Goal: Task Accomplishment & Management: Complete application form

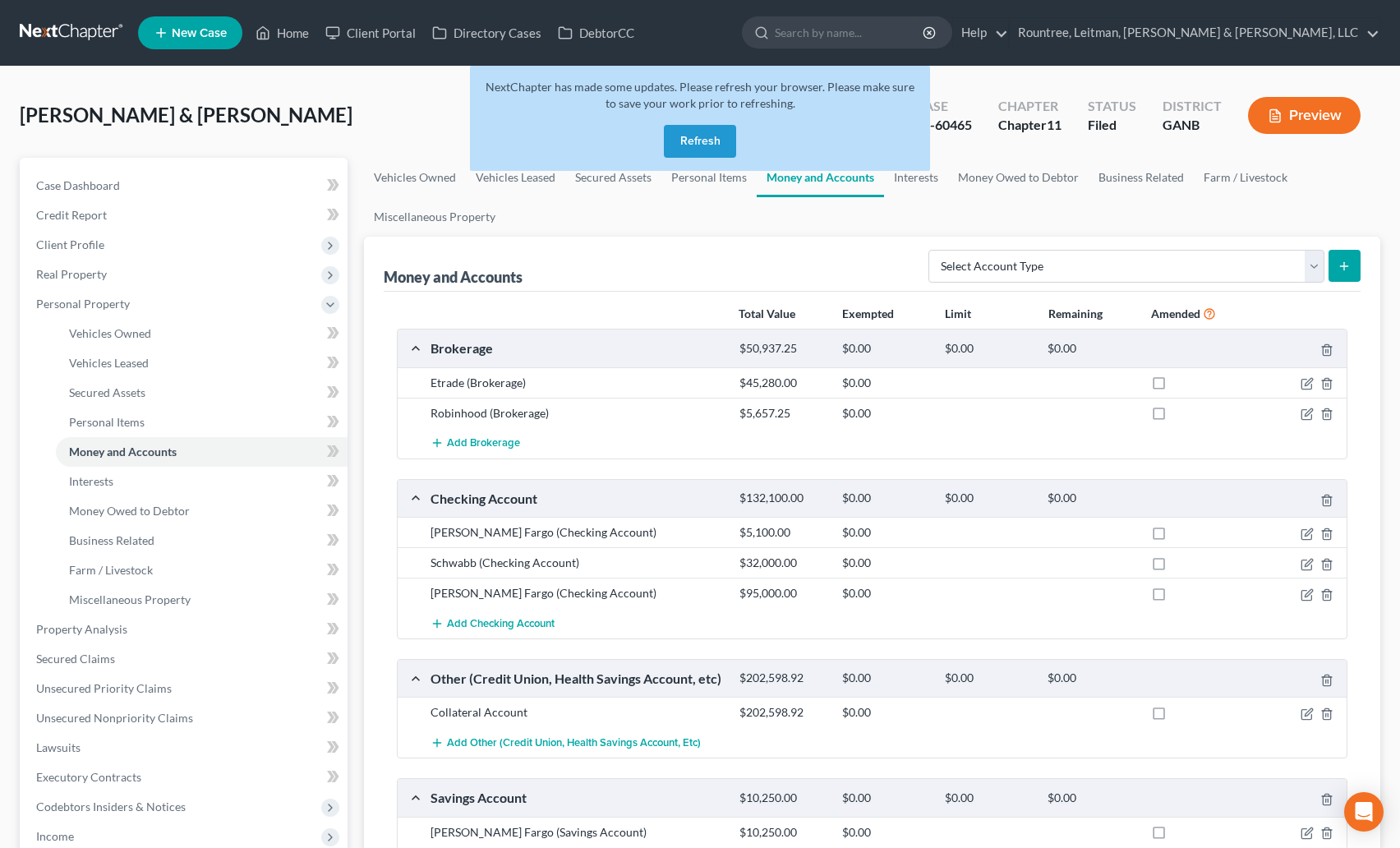
click at [710, 141] on button "Refresh" at bounding box center [700, 142] width 72 height 33
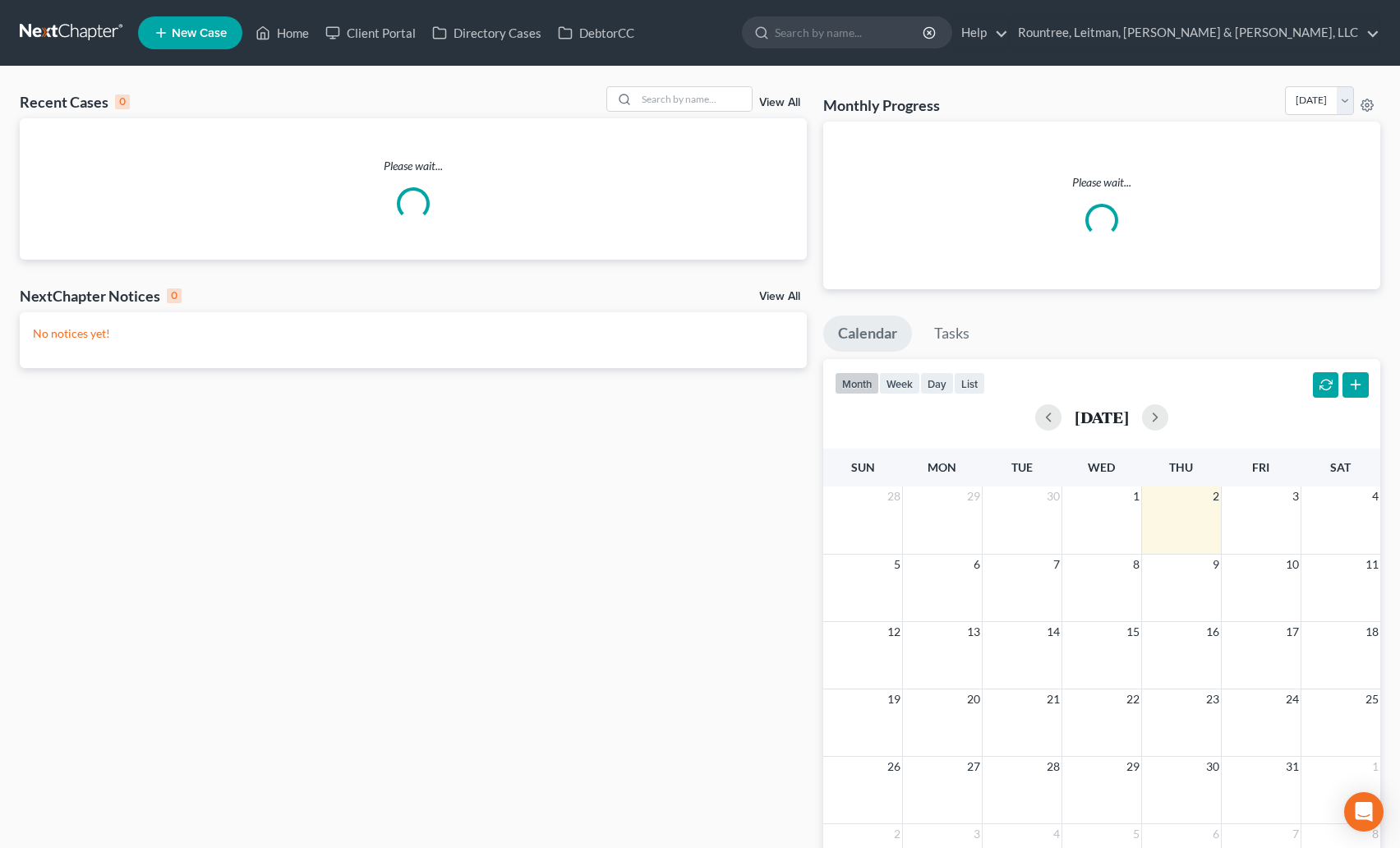
click at [25, 105] on div "Recent Cases 0" at bounding box center [74, 102] width 110 height 19
click at [240, 93] on div "Recent Cases 0 View All" at bounding box center [413, 102] width 787 height 32
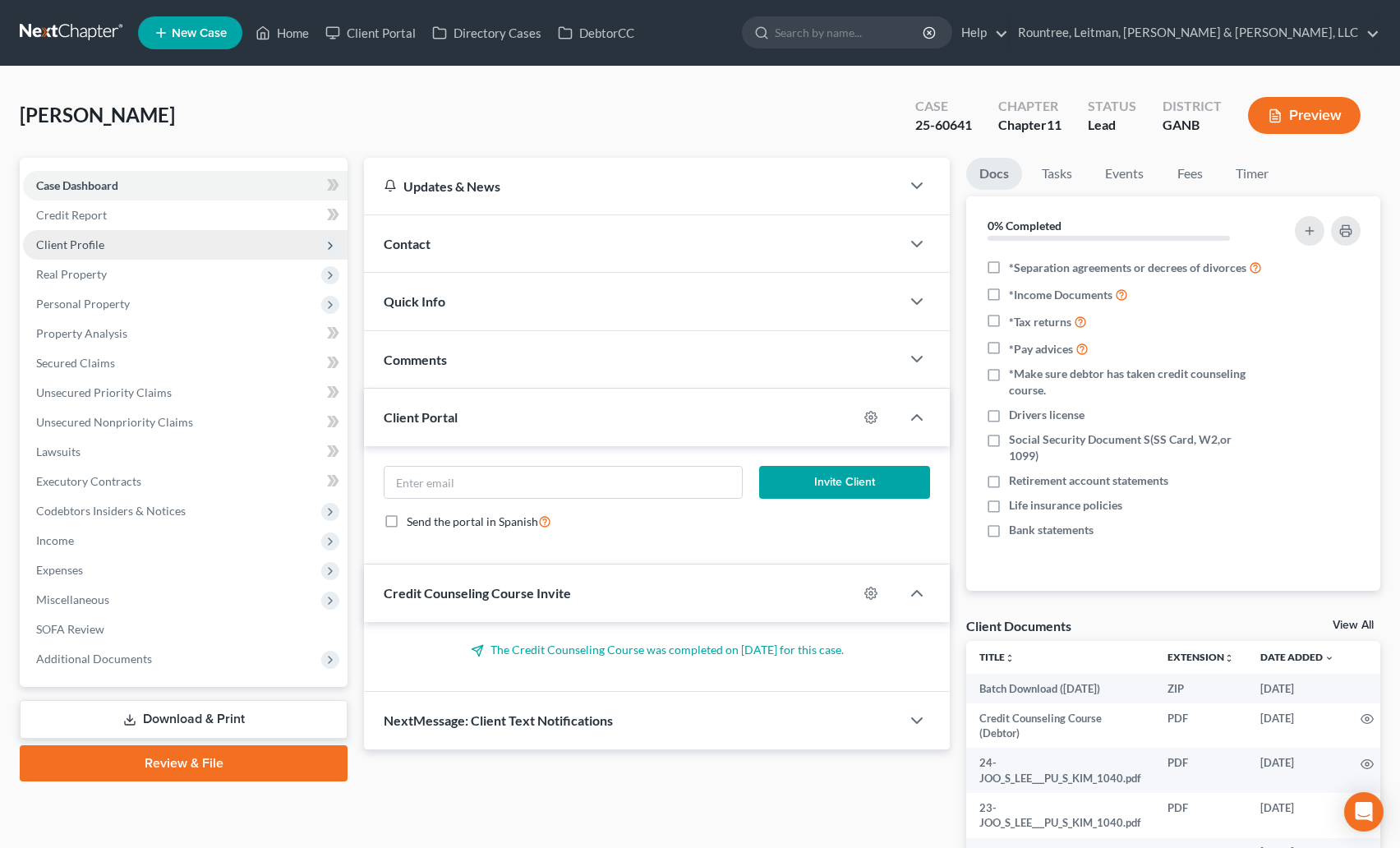
click at [64, 251] on span "Client Profile" at bounding box center [70, 244] width 68 height 14
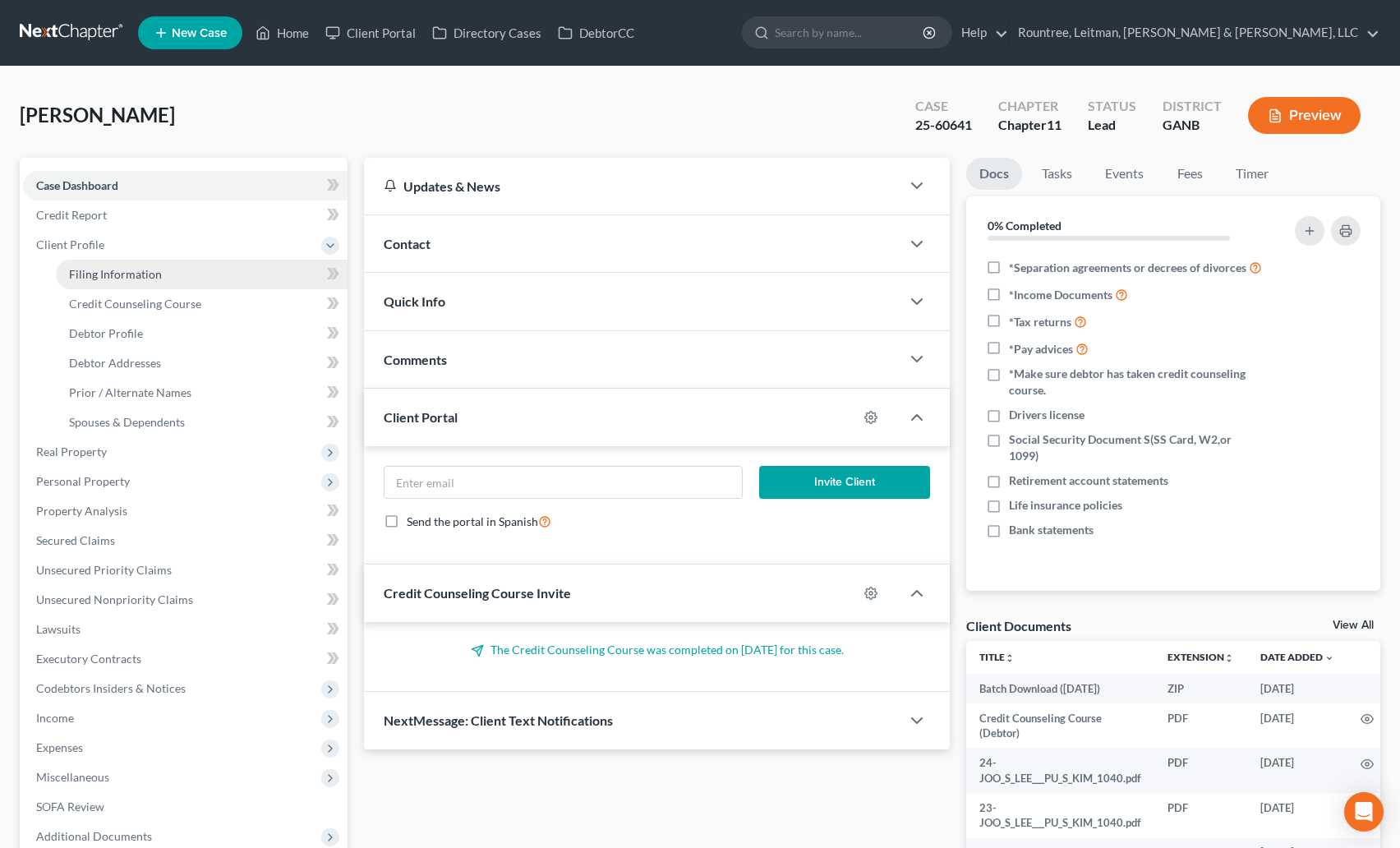
click at [93, 263] on link "Filing Information" at bounding box center [202, 274] width 291 height 29
select select "0"
select select "3"
select select "0"
select select "1"
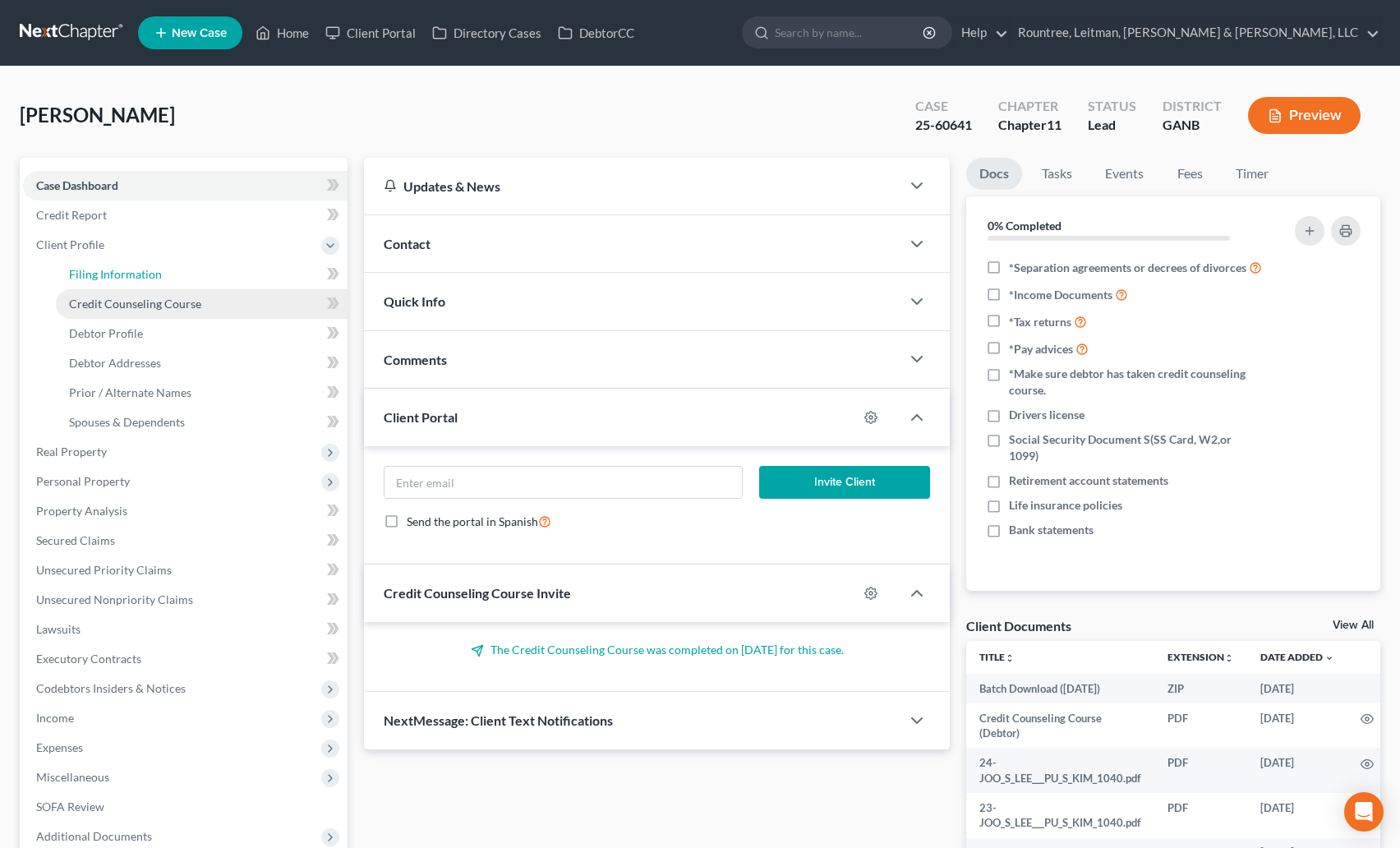
select select "10"
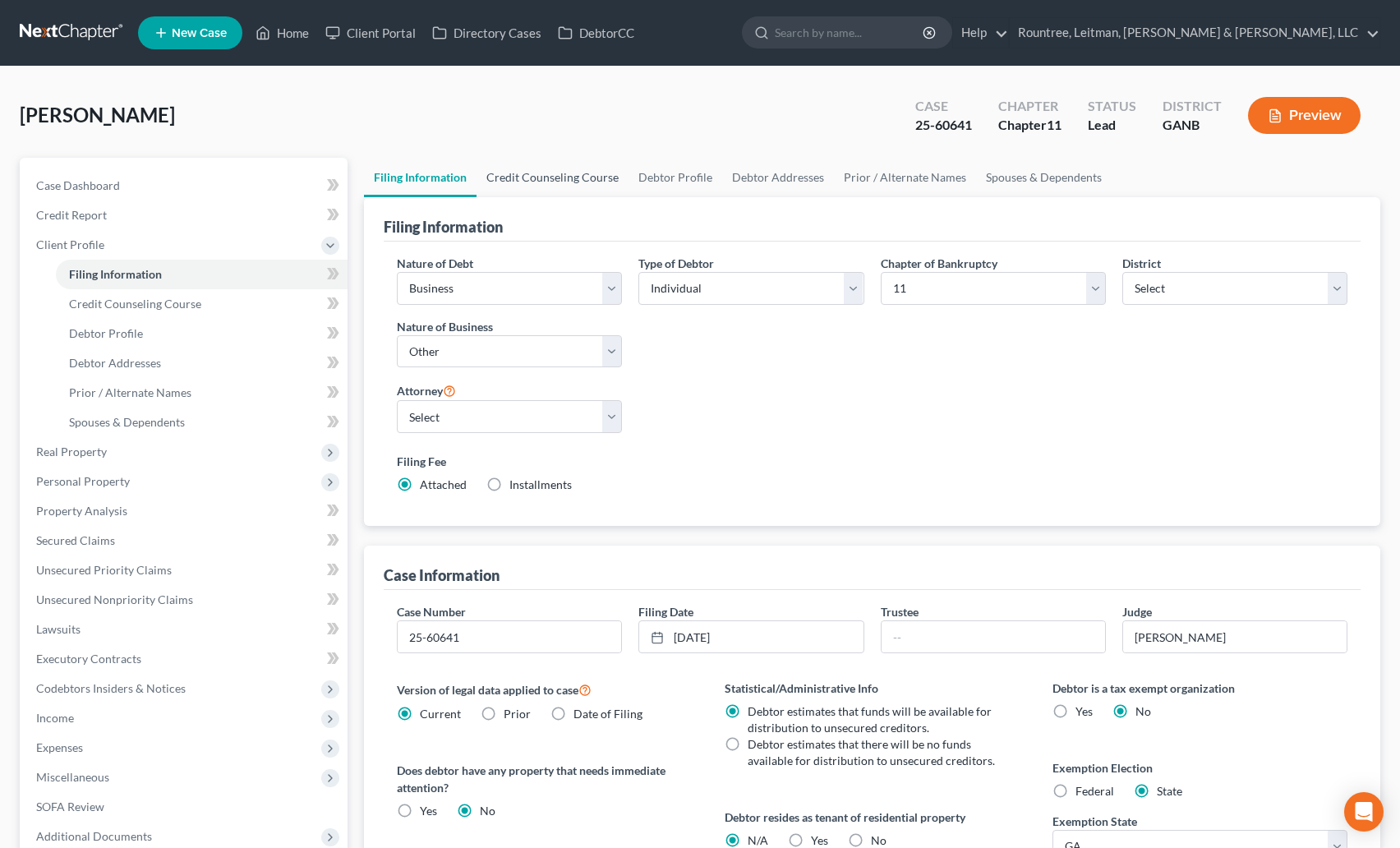
click at [578, 175] on link "Credit Counseling Course" at bounding box center [553, 177] width 152 height 40
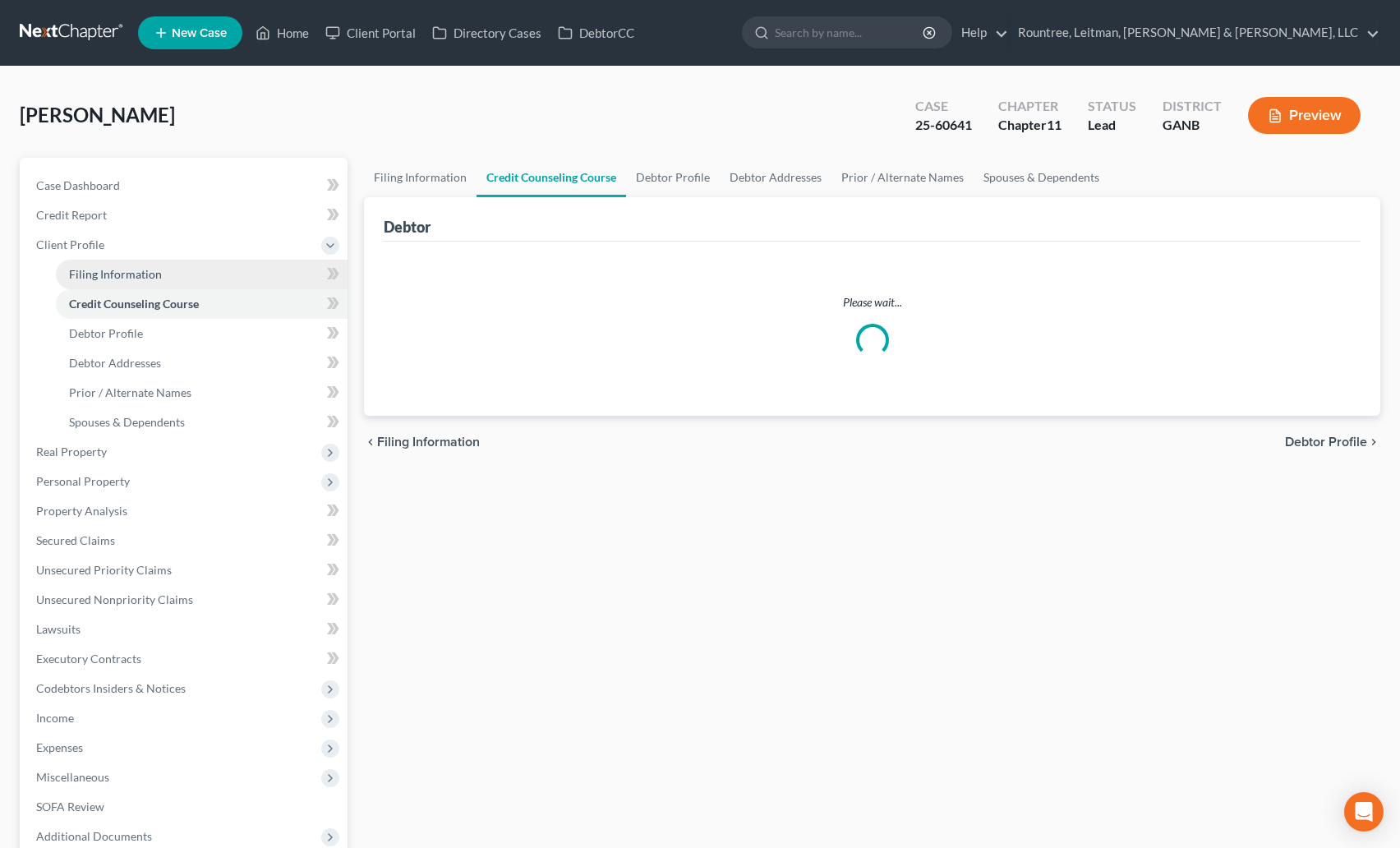
click at [128, 264] on link "Filing Information" at bounding box center [202, 274] width 291 height 29
select select "0"
select select "3"
select select "0"
select select "1"
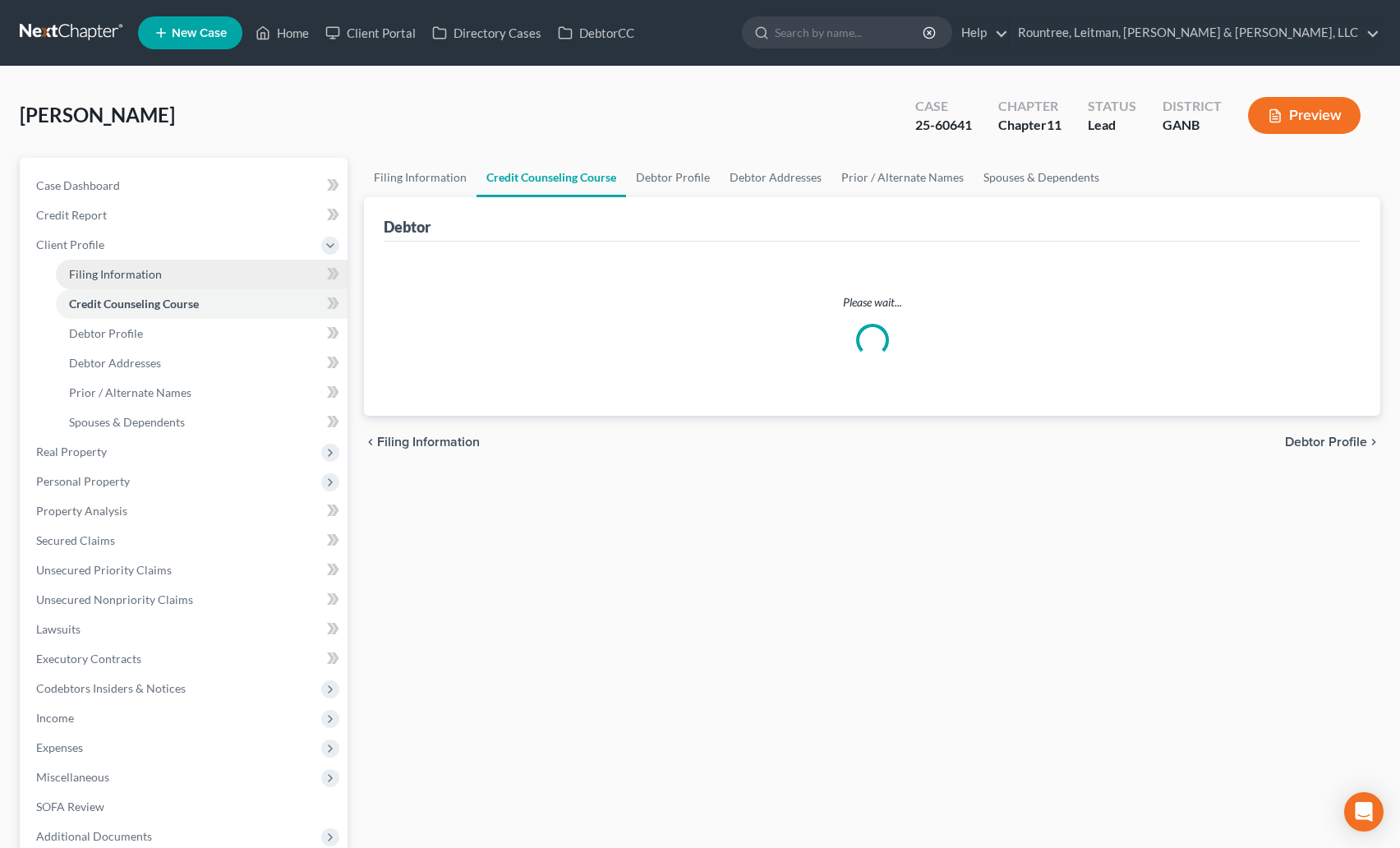
select select "10"
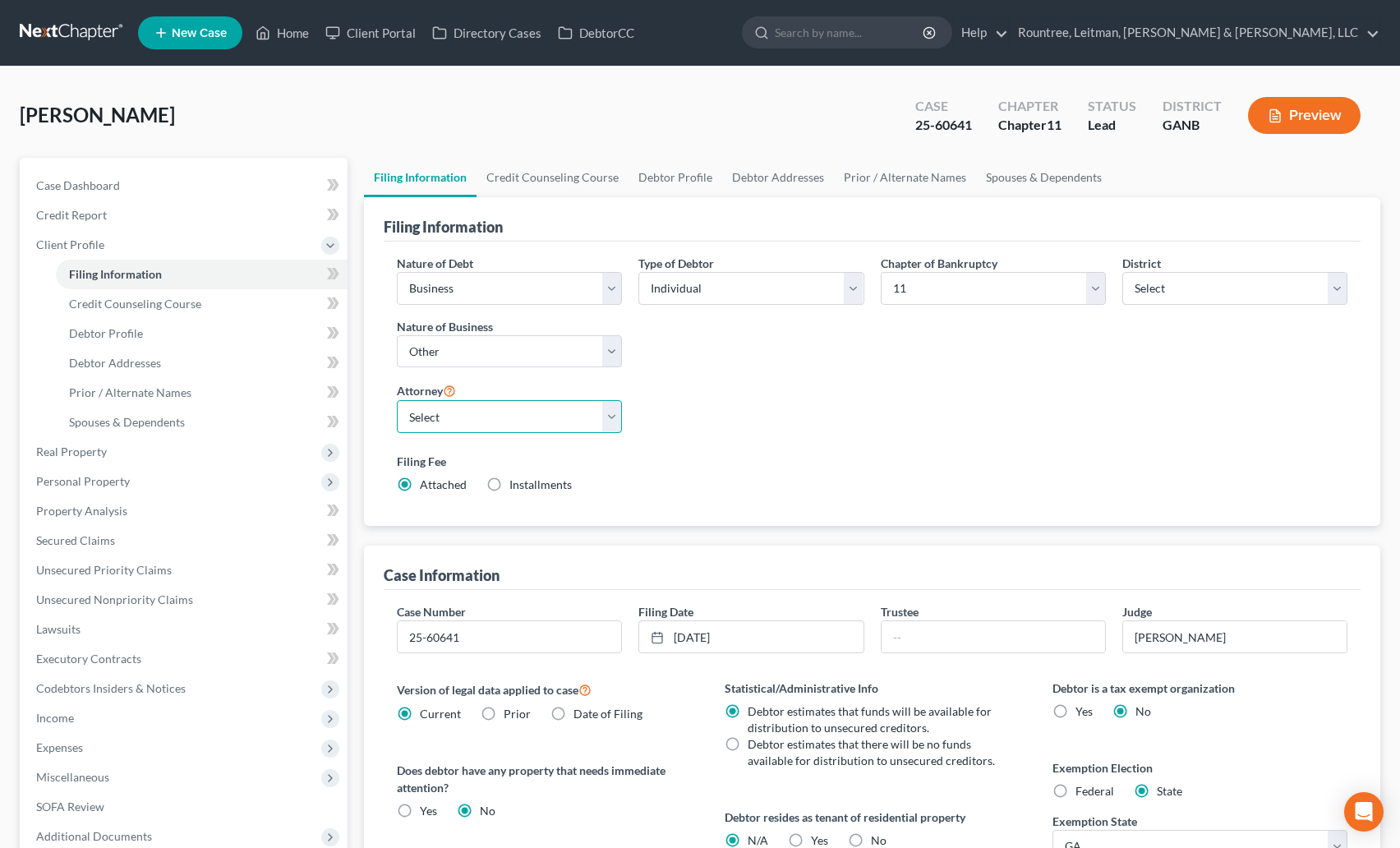
click at [456, 424] on select "Select" at bounding box center [510, 417] width 225 height 33
click at [577, 406] on select "Select" at bounding box center [510, 417] width 225 height 33
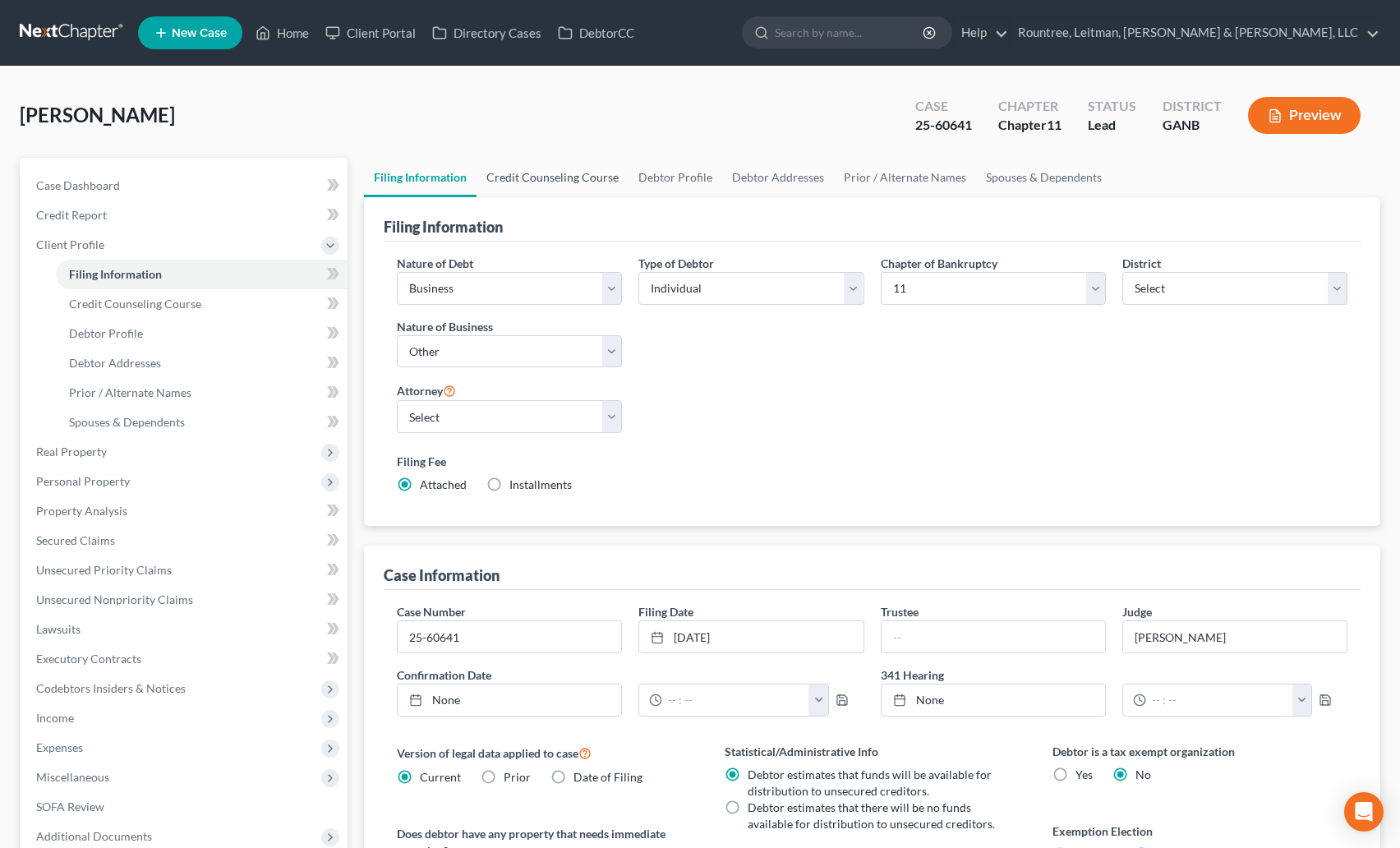
click at [557, 182] on link "Credit Counseling Course" at bounding box center [553, 177] width 152 height 40
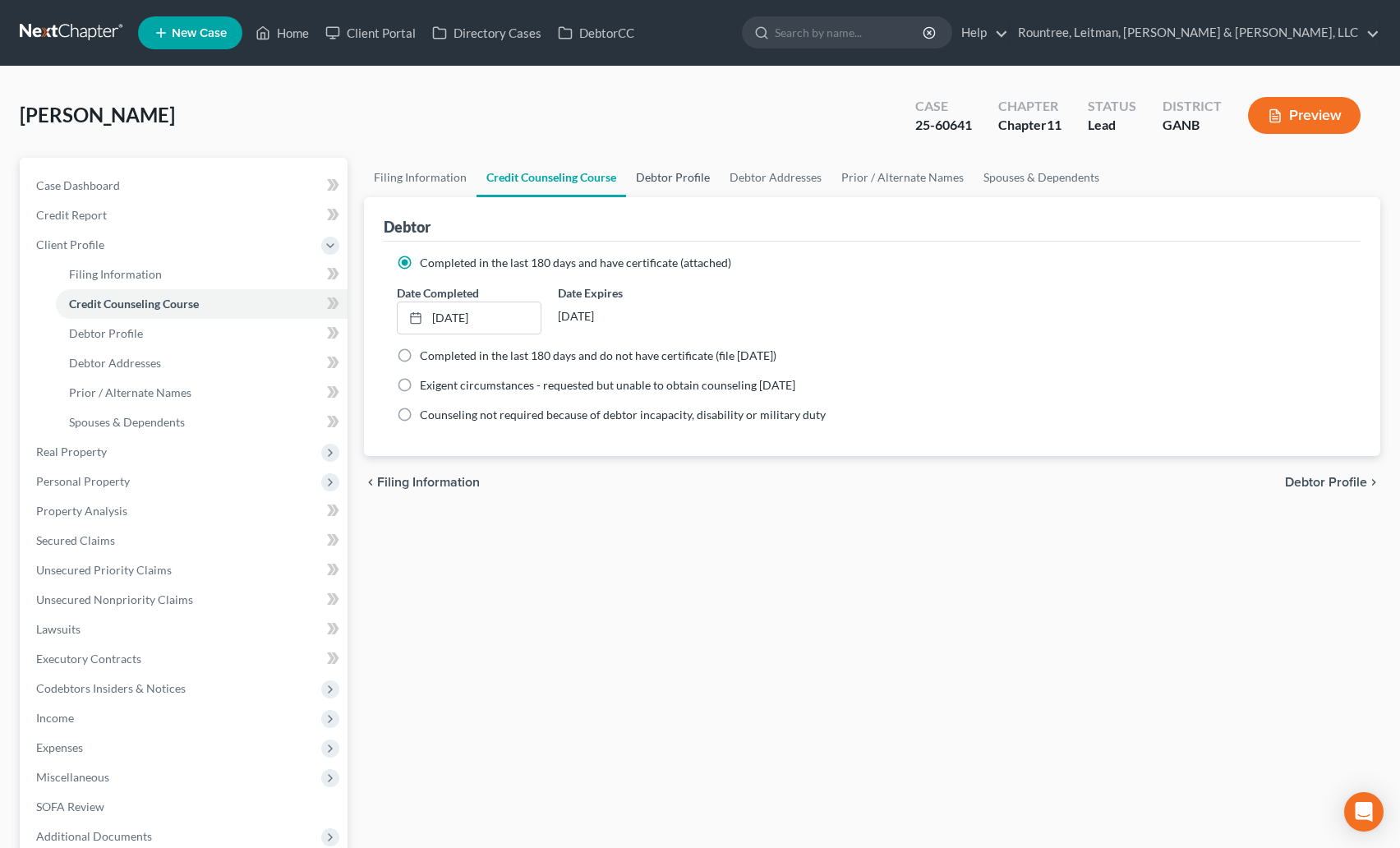
click at [696, 180] on link "Debtor Profile" at bounding box center [673, 177] width 93 height 40
select select "1"
select select "3"
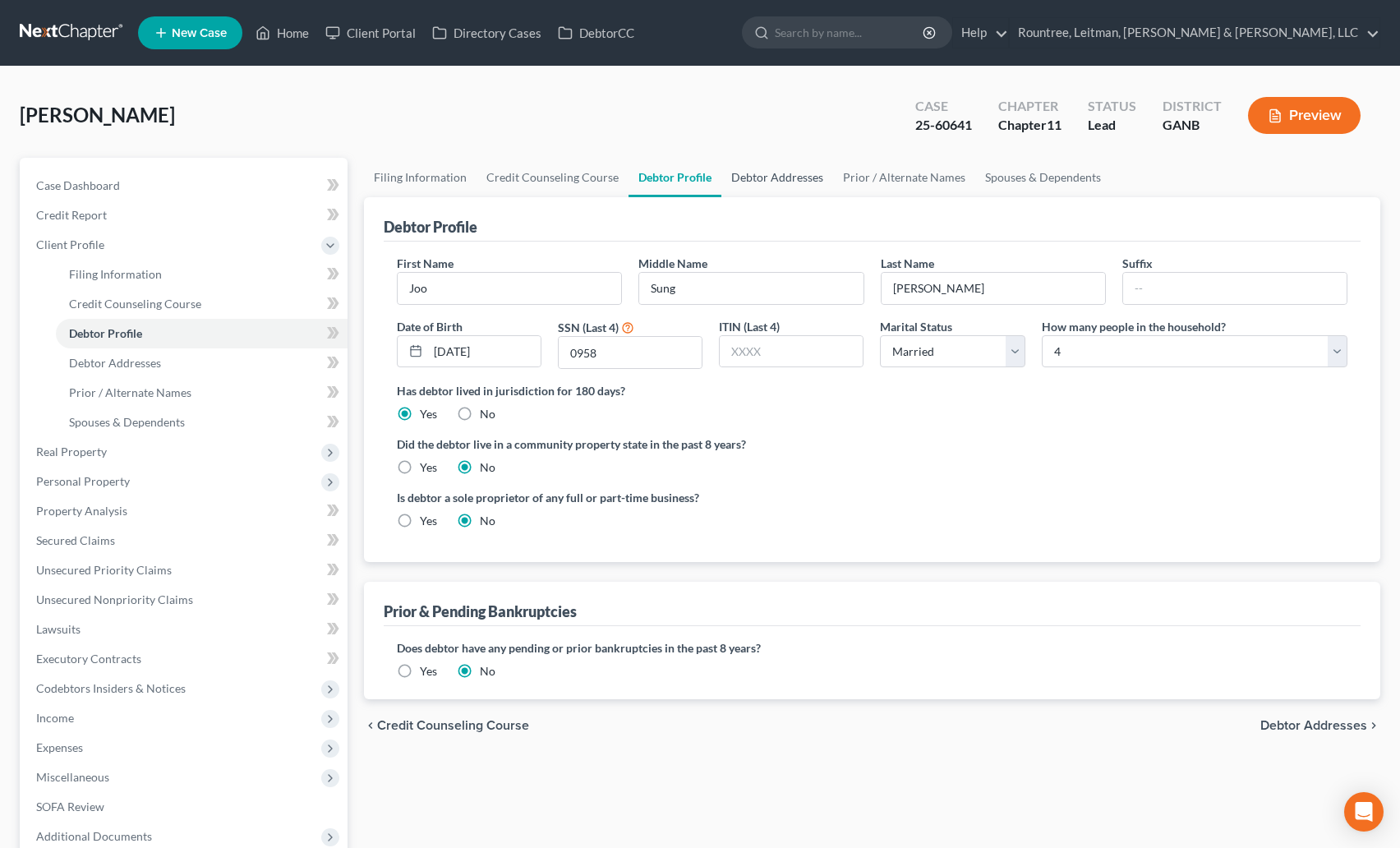
click at [811, 173] on link "Debtor Addresses" at bounding box center [777, 177] width 112 height 40
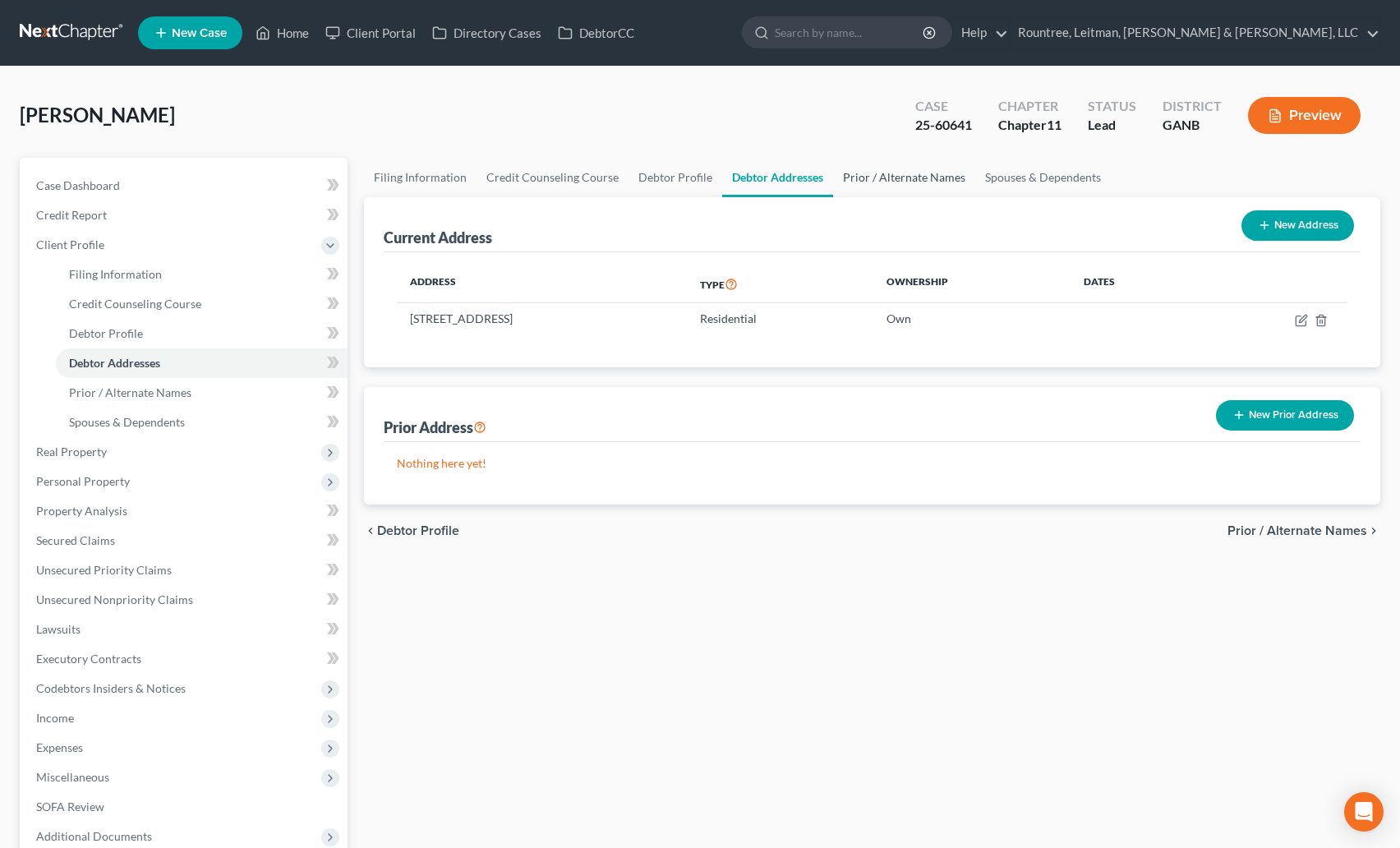
click at [896, 179] on link "Prior / Alternate Names" at bounding box center [905, 177] width 142 height 40
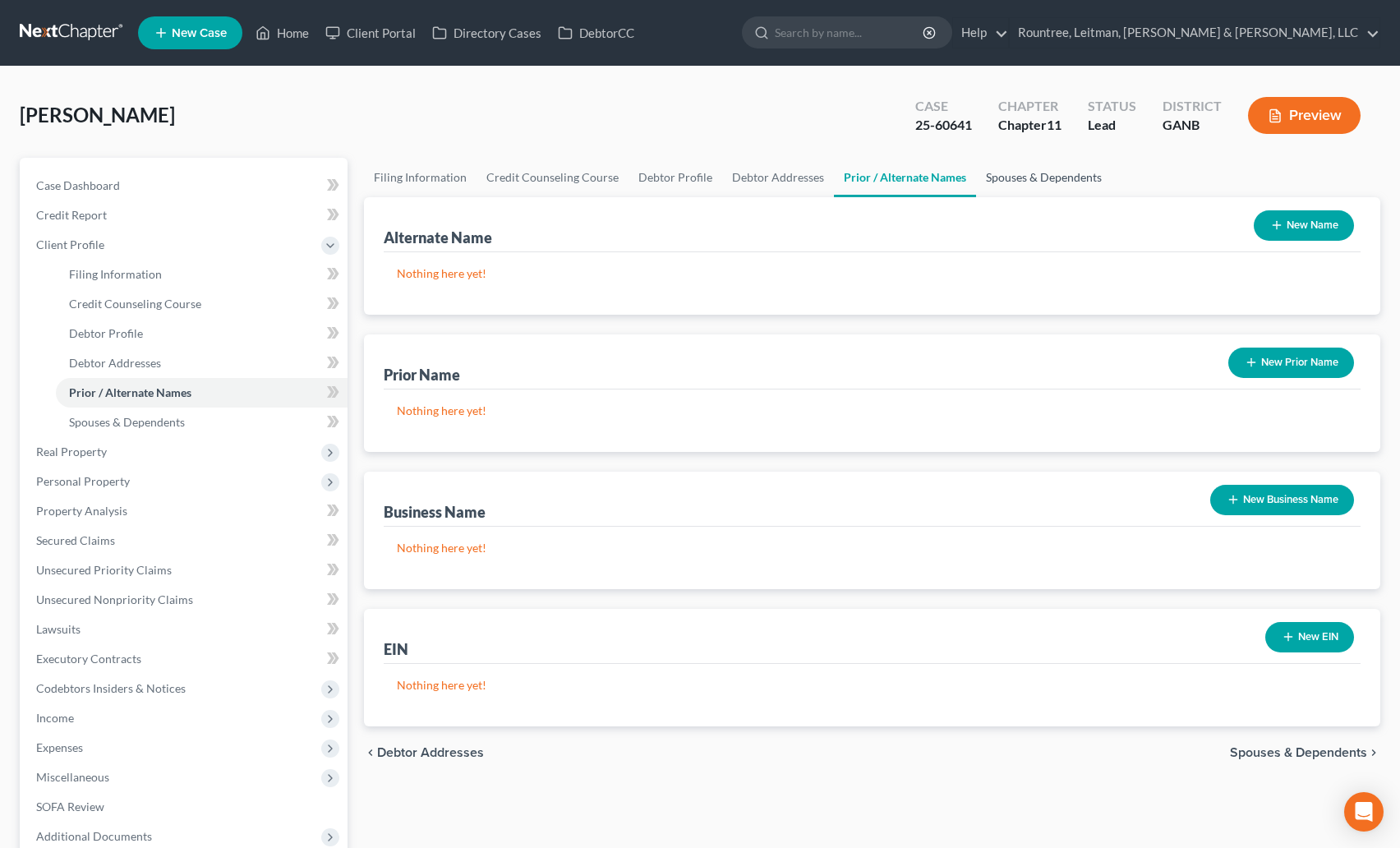
click at [1045, 176] on link "Spouses & Dependents" at bounding box center [1044, 177] width 136 height 40
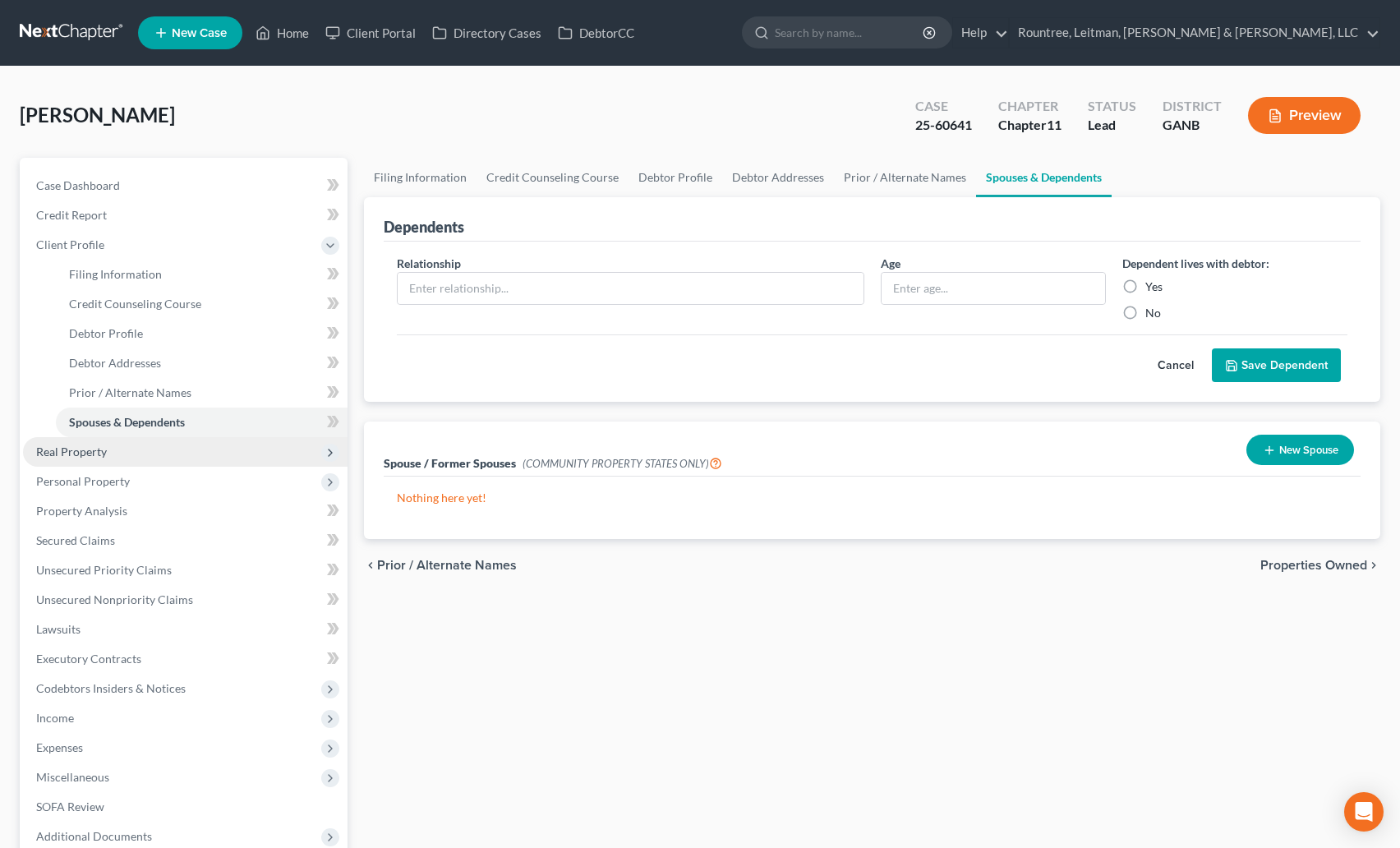
click at [86, 455] on span "Real Property" at bounding box center [71, 452] width 71 height 14
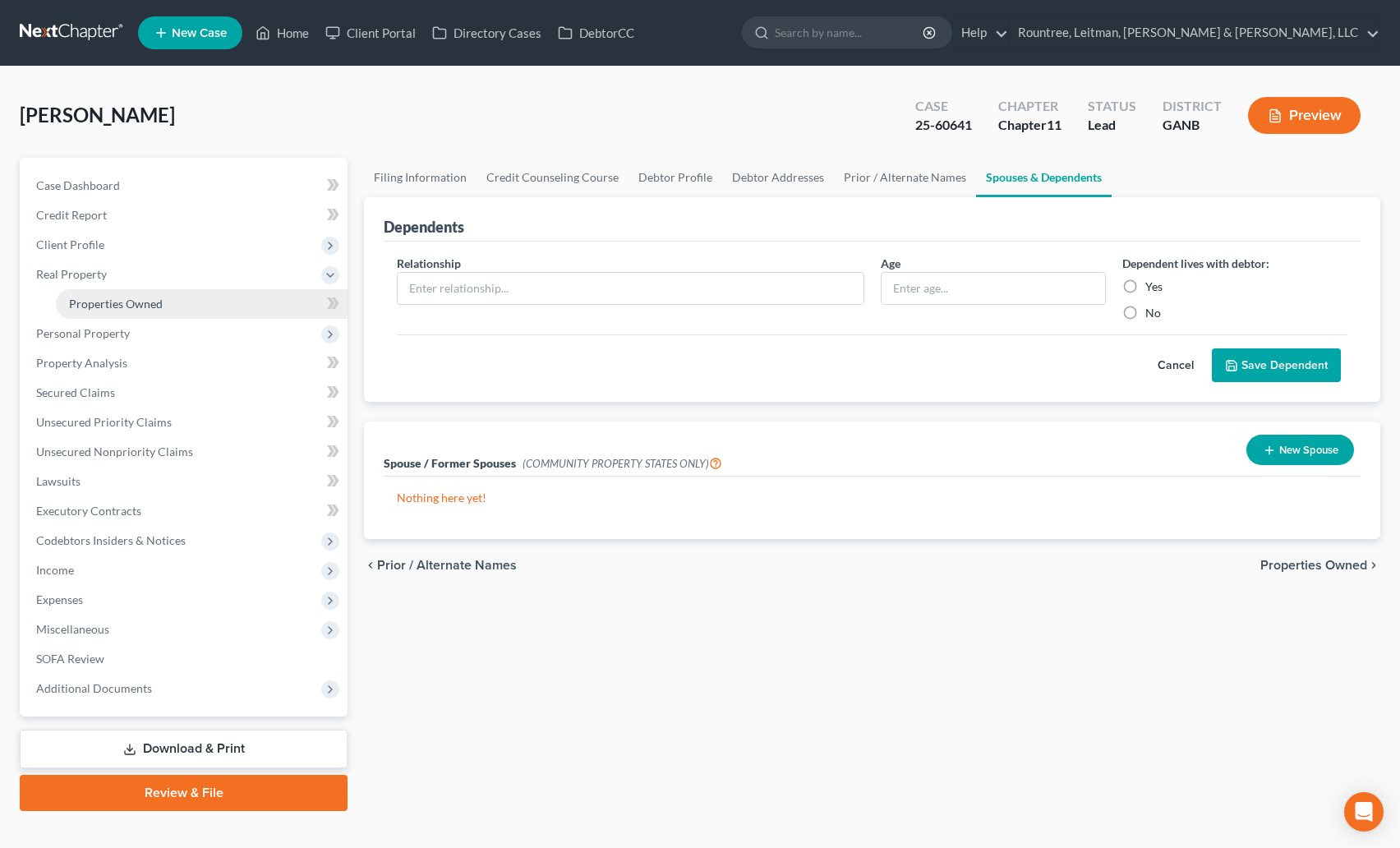
click at [123, 309] on span "Properties Owned" at bounding box center [116, 303] width 93 height 14
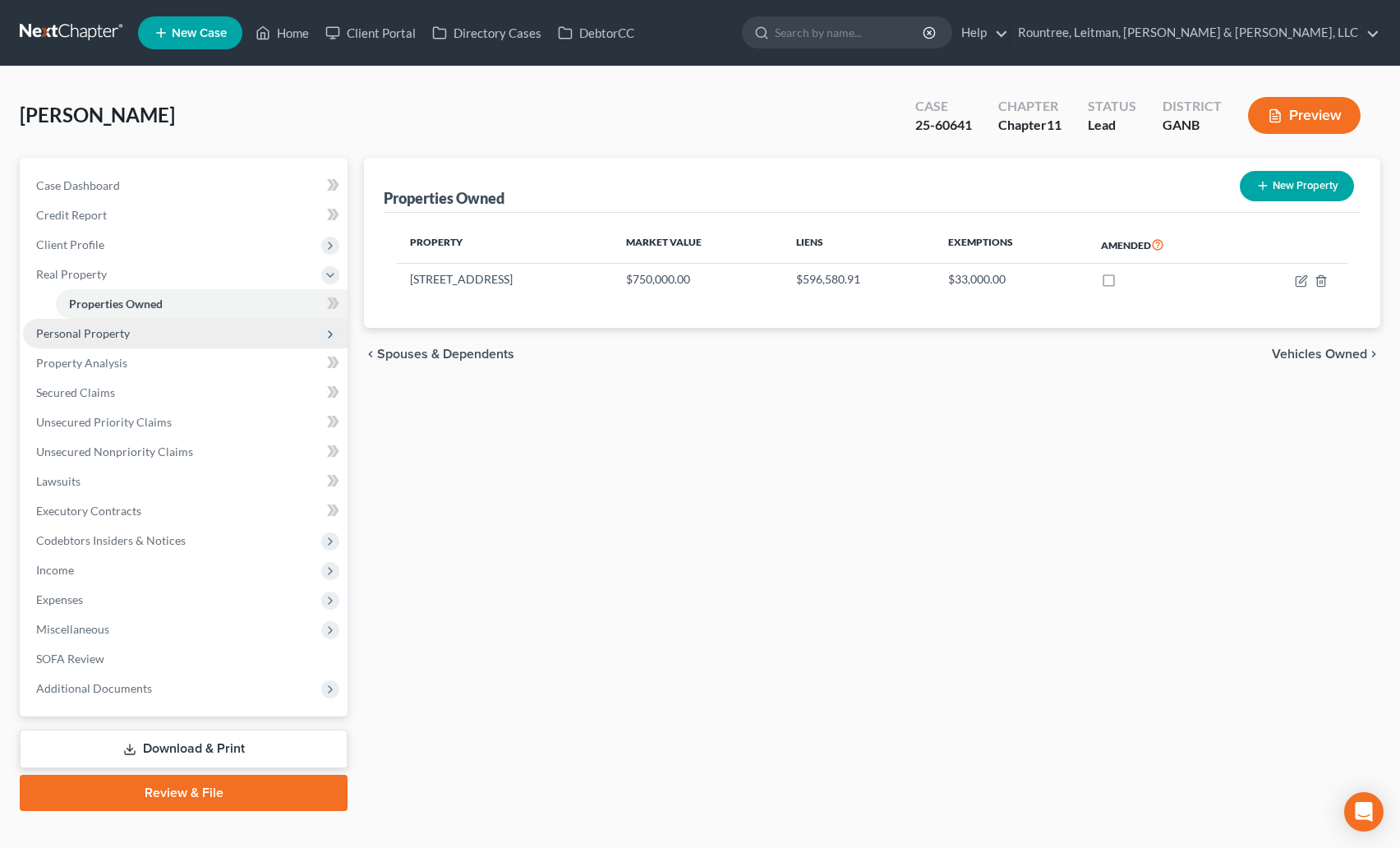
click at [108, 334] on span "Personal Property" at bounding box center [83, 333] width 93 height 14
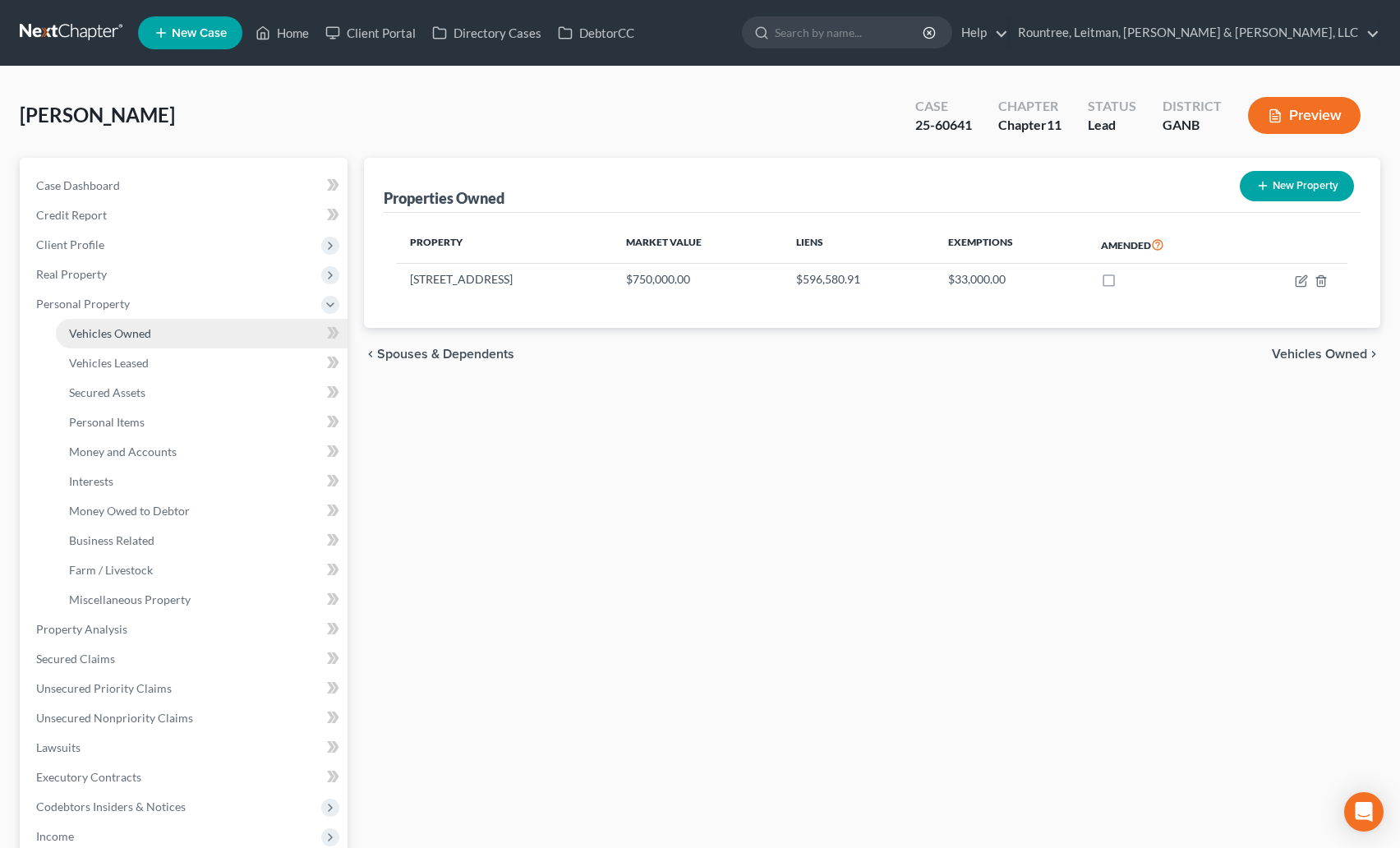
click at [118, 331] on span "Vehicles Owned" at bounding box center [110, 333] width 83 height 14
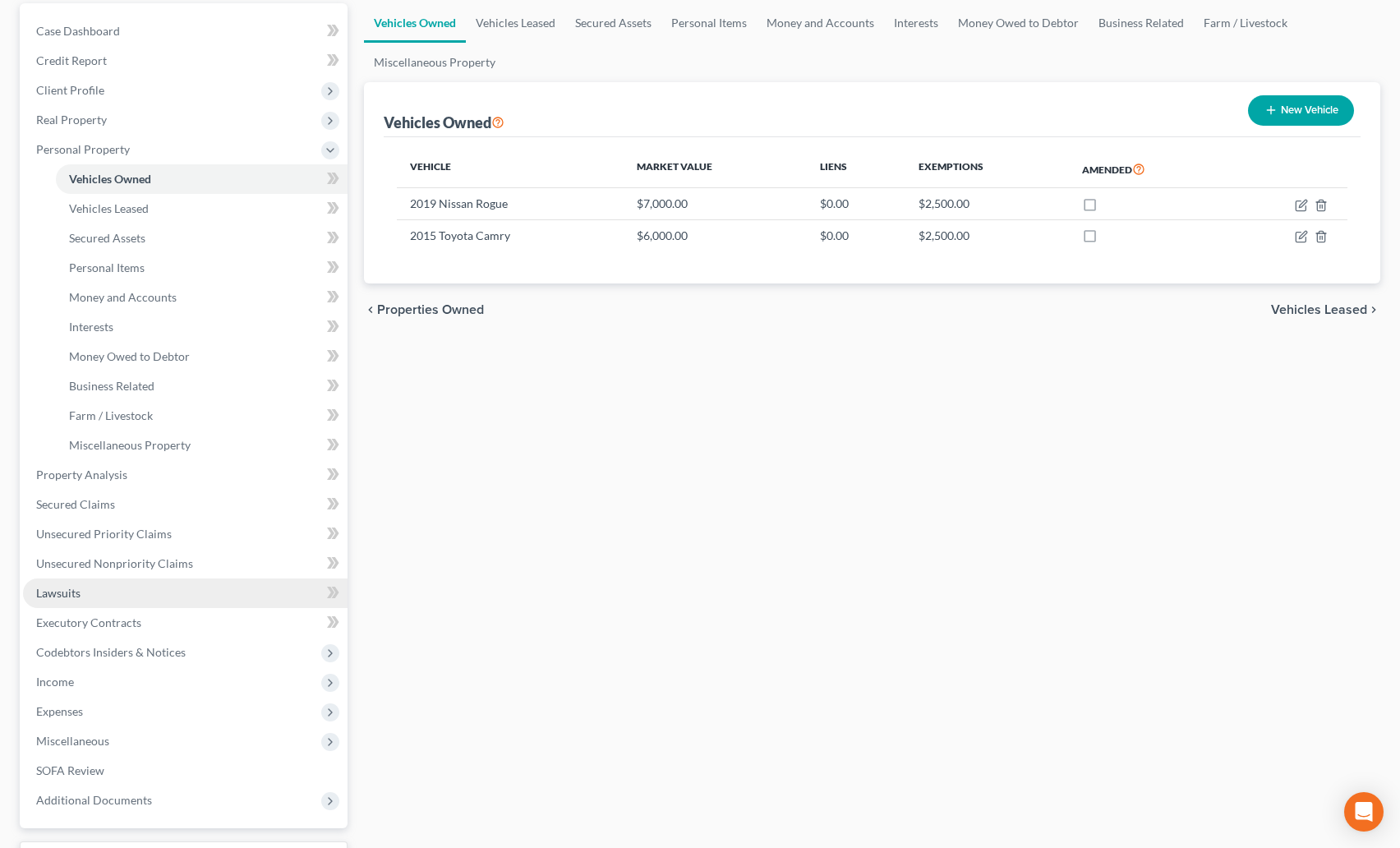
scroll to position [283, 0]
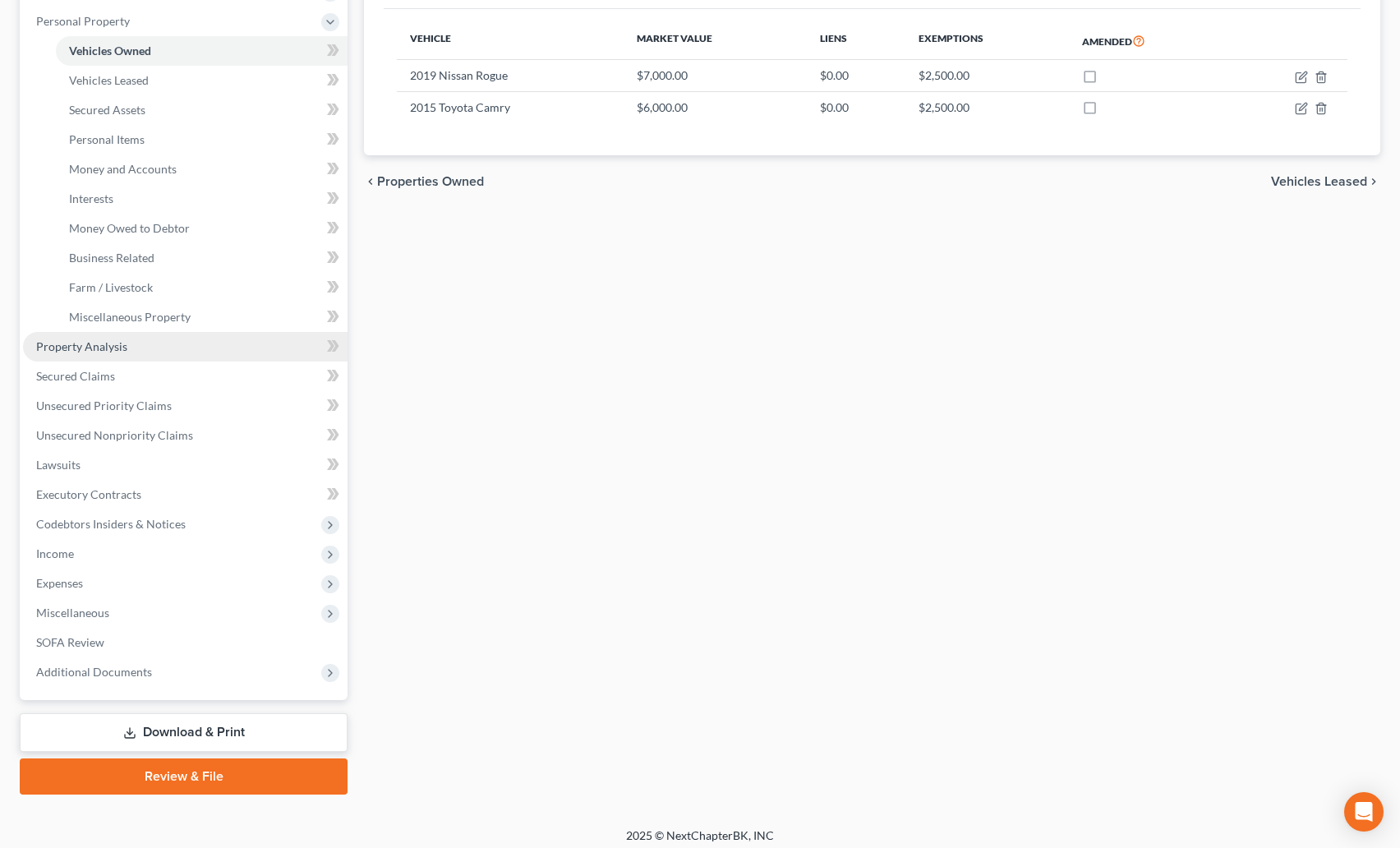
click at [102, 336] on link "Property Analysis" at bounding box center [186, 347] width 324 height 29
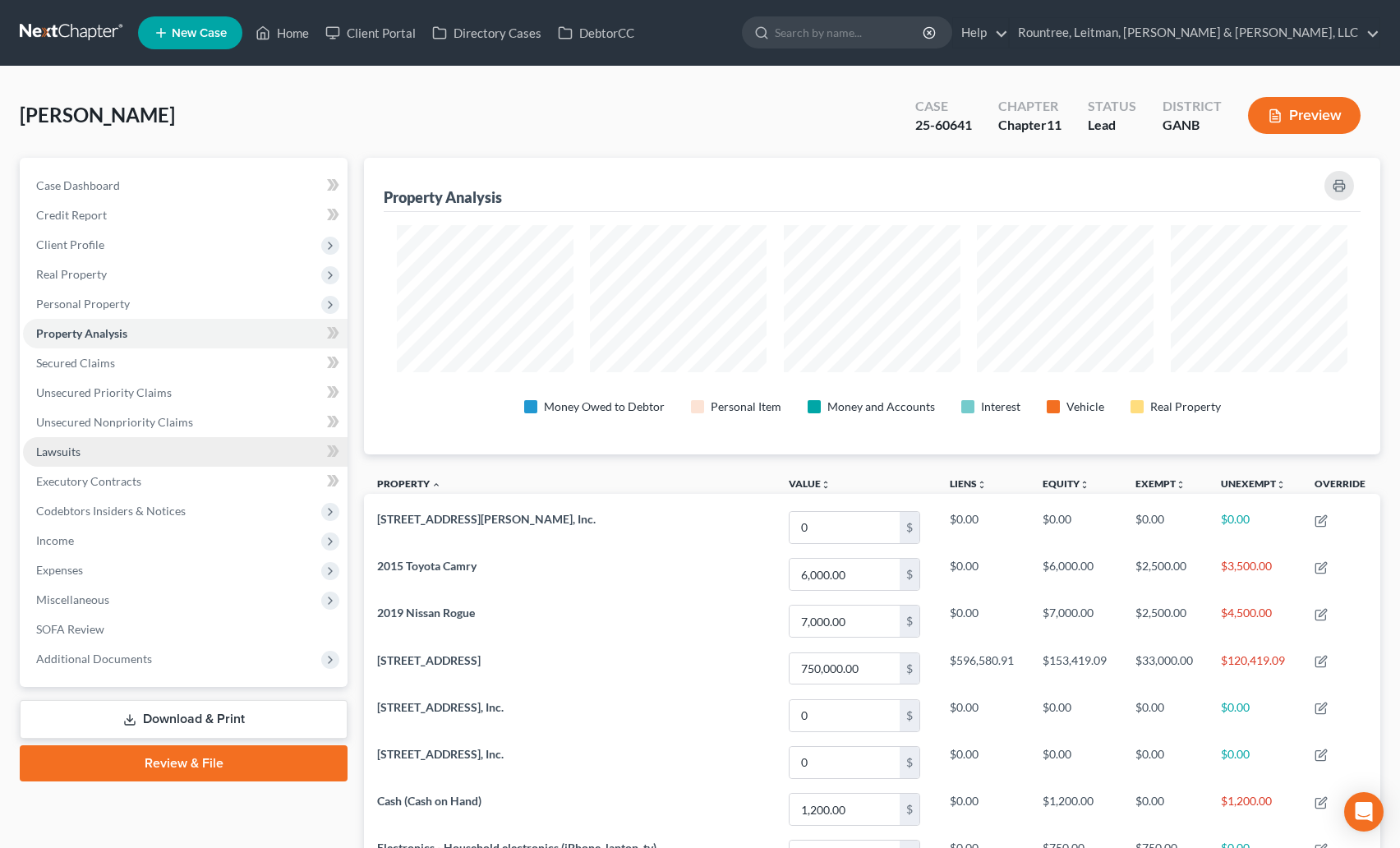
click at [150, 442] on link "Lawsuits" at bounding box center [186, 452] width 324 height 29
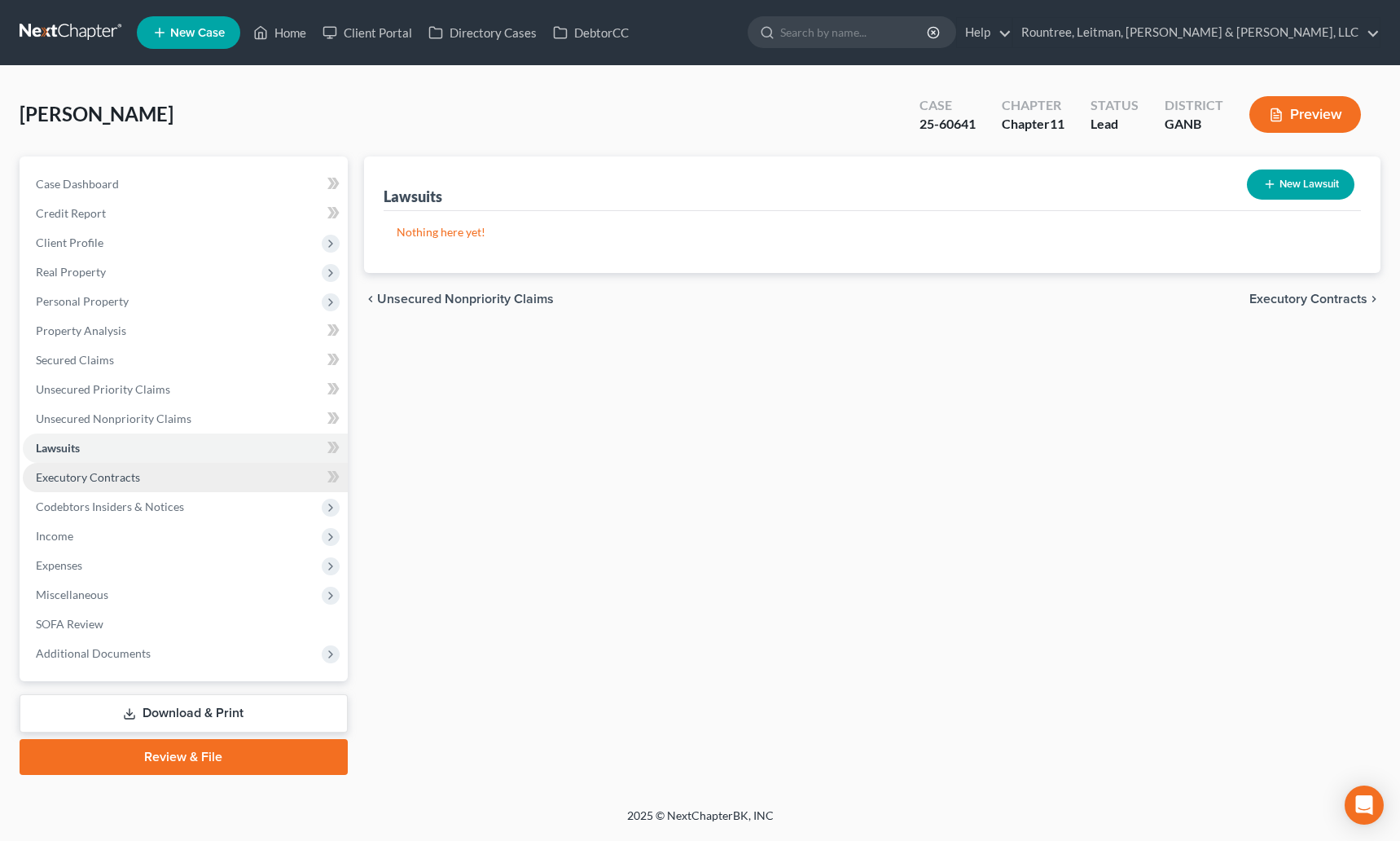
click at [97, 480] on span "Executory Contracts" at bounding box center [88, 477] width 104 height 13
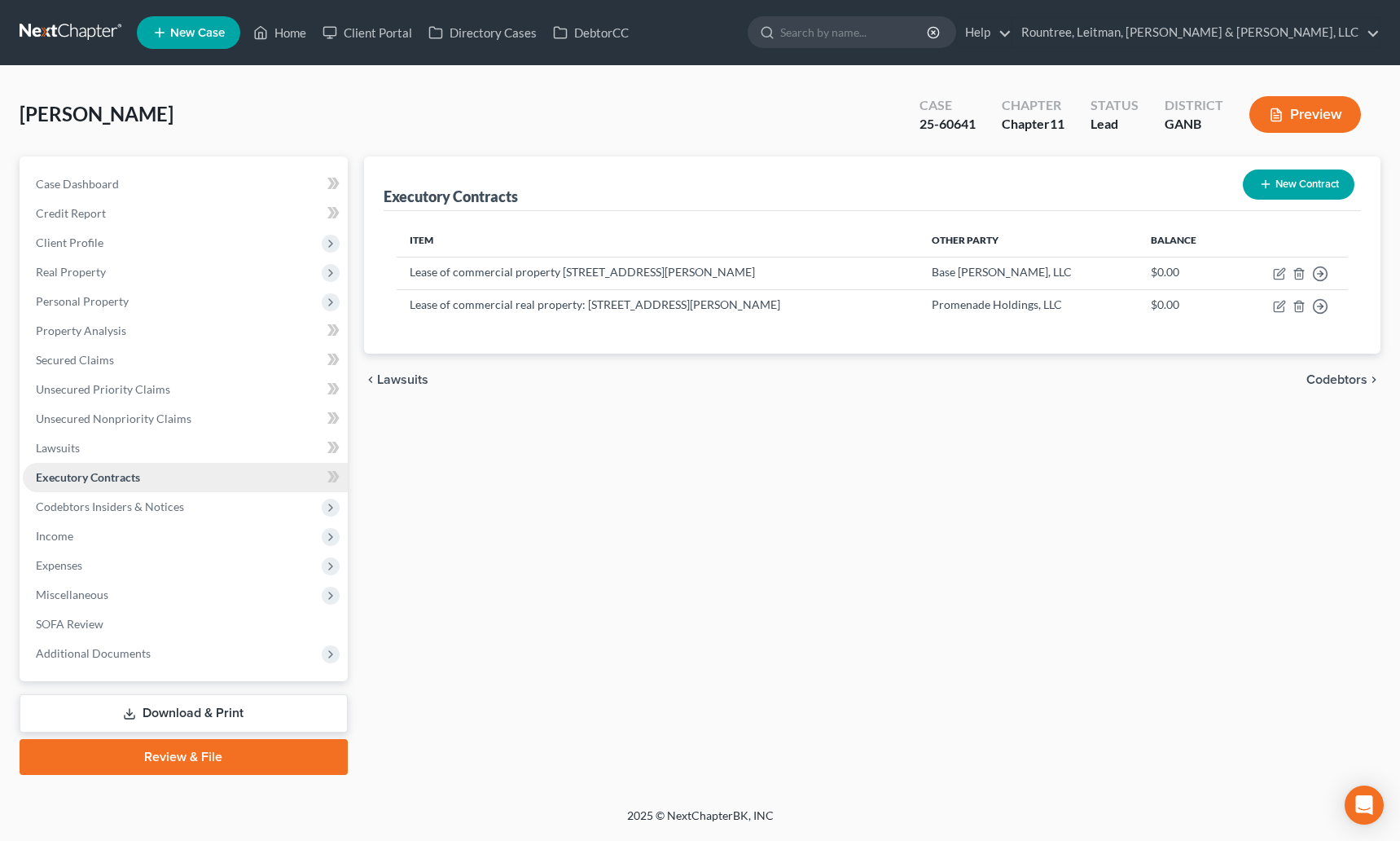
click at [97, 480] on span "Executory Contracts" at bounding box center [88, 477] width 104 height 13
click at [108, 494] on span "Codebtors Insiders & Notices" at bounding box center [185, 507] width 324 height 29
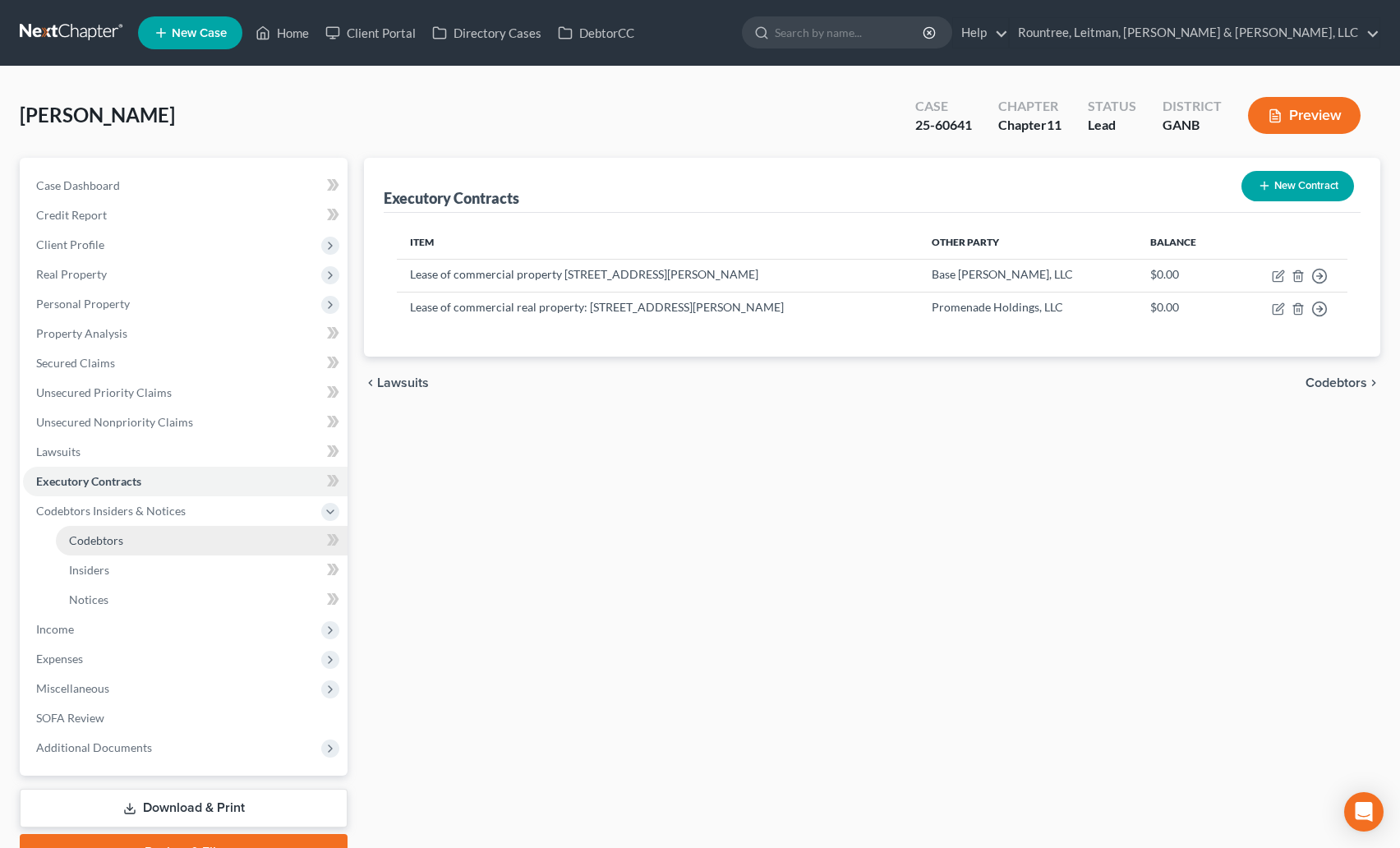
click at [88, 530] on link "Codebtors" at bounding box center [202, 540] width 291 height 29
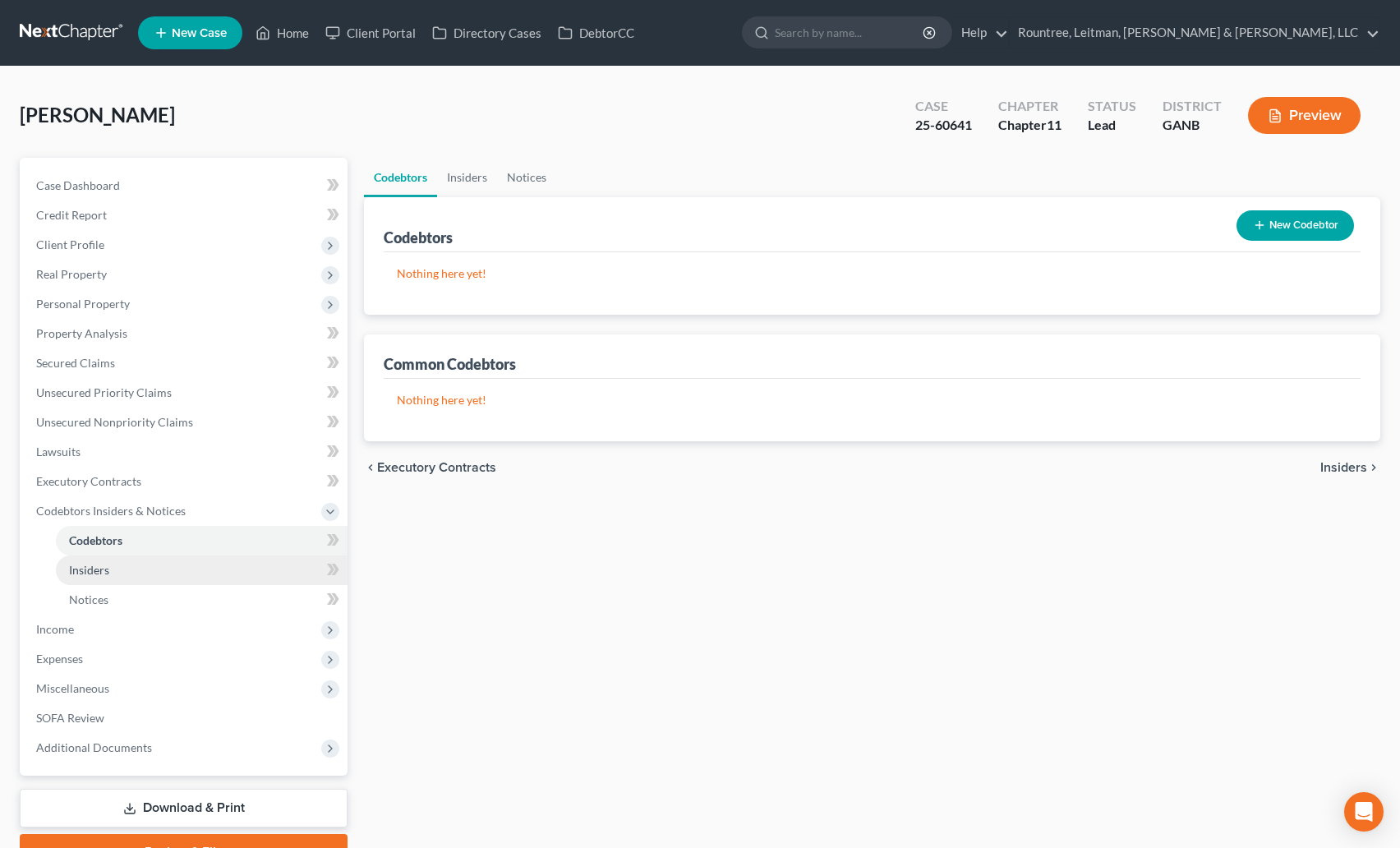
click at [91, 563] on span "Insiders" at bounding box center [88, 569] width 40 height 14
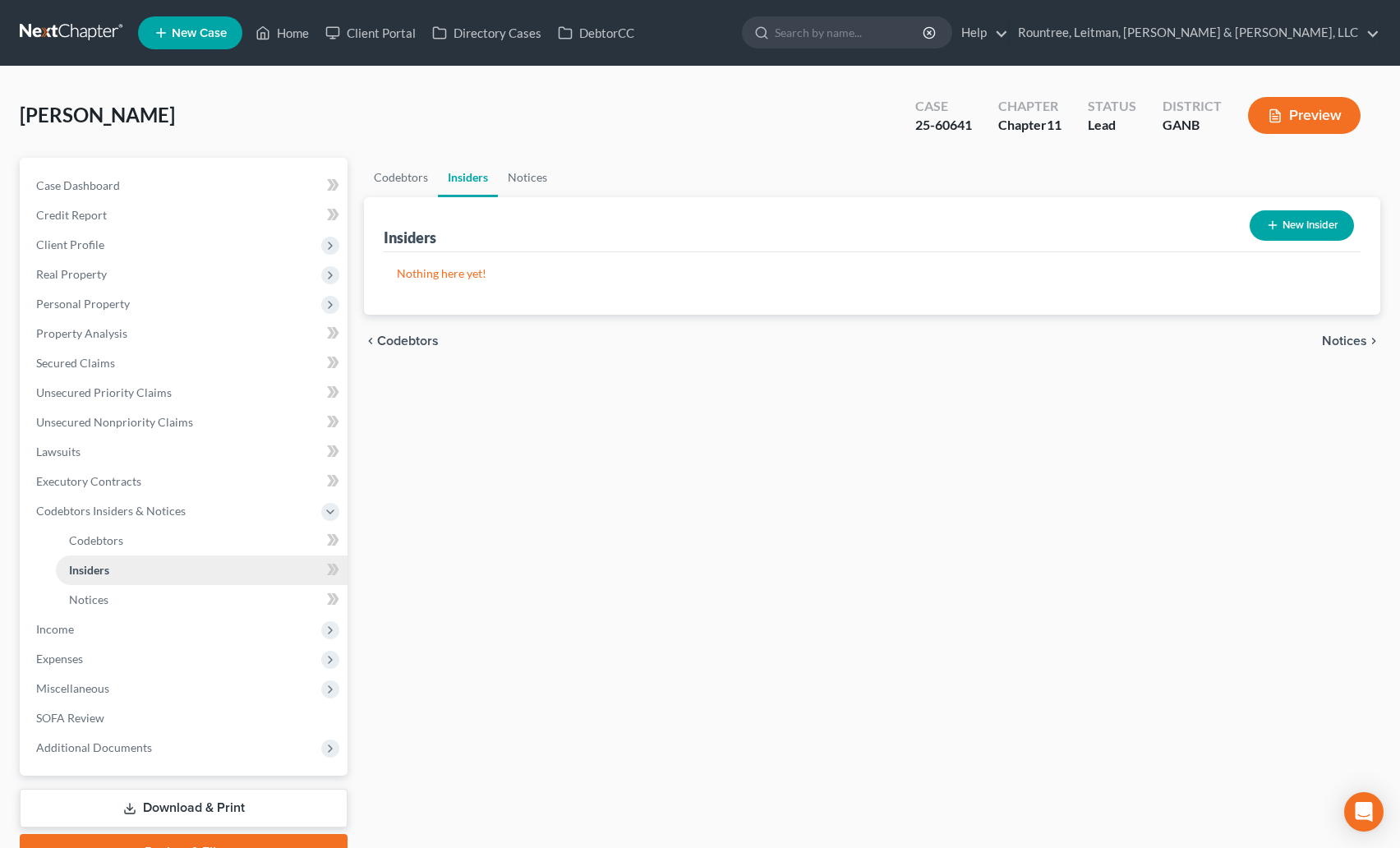
click at [92, 583] on link "Insiders" at bounding box center [202, 570] width 291 height 29
click at [92, 600] on span "Notices" at bounding box center [88, 599] width 40 height 14
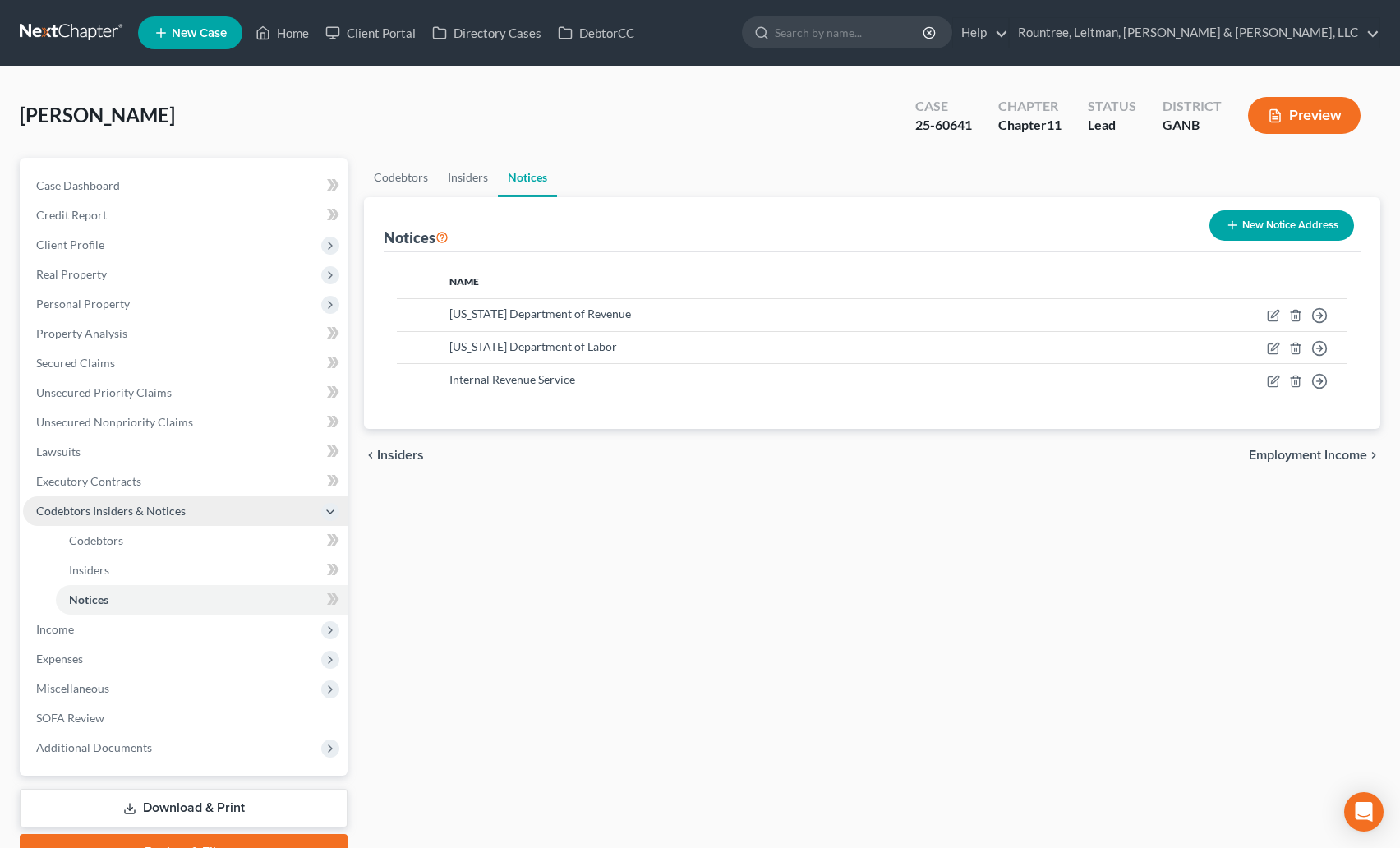
click at [56, 514] on span "Codebtors Insiders & Notices" at bounding box center [111, 510] width 150 height 14
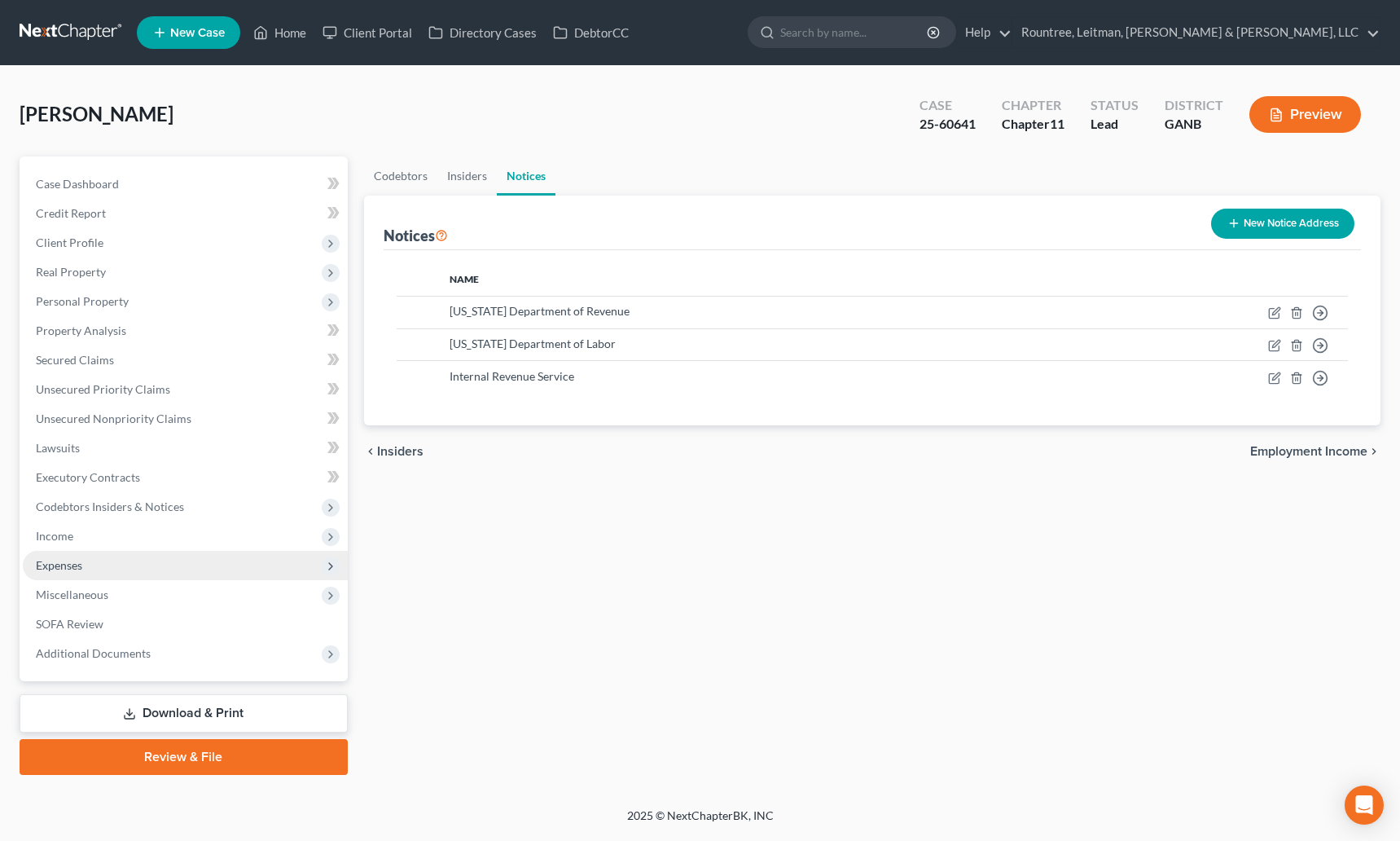
click at [61, 564] on span "Expenses" at bounding box center [59, 565] width 46 height 13
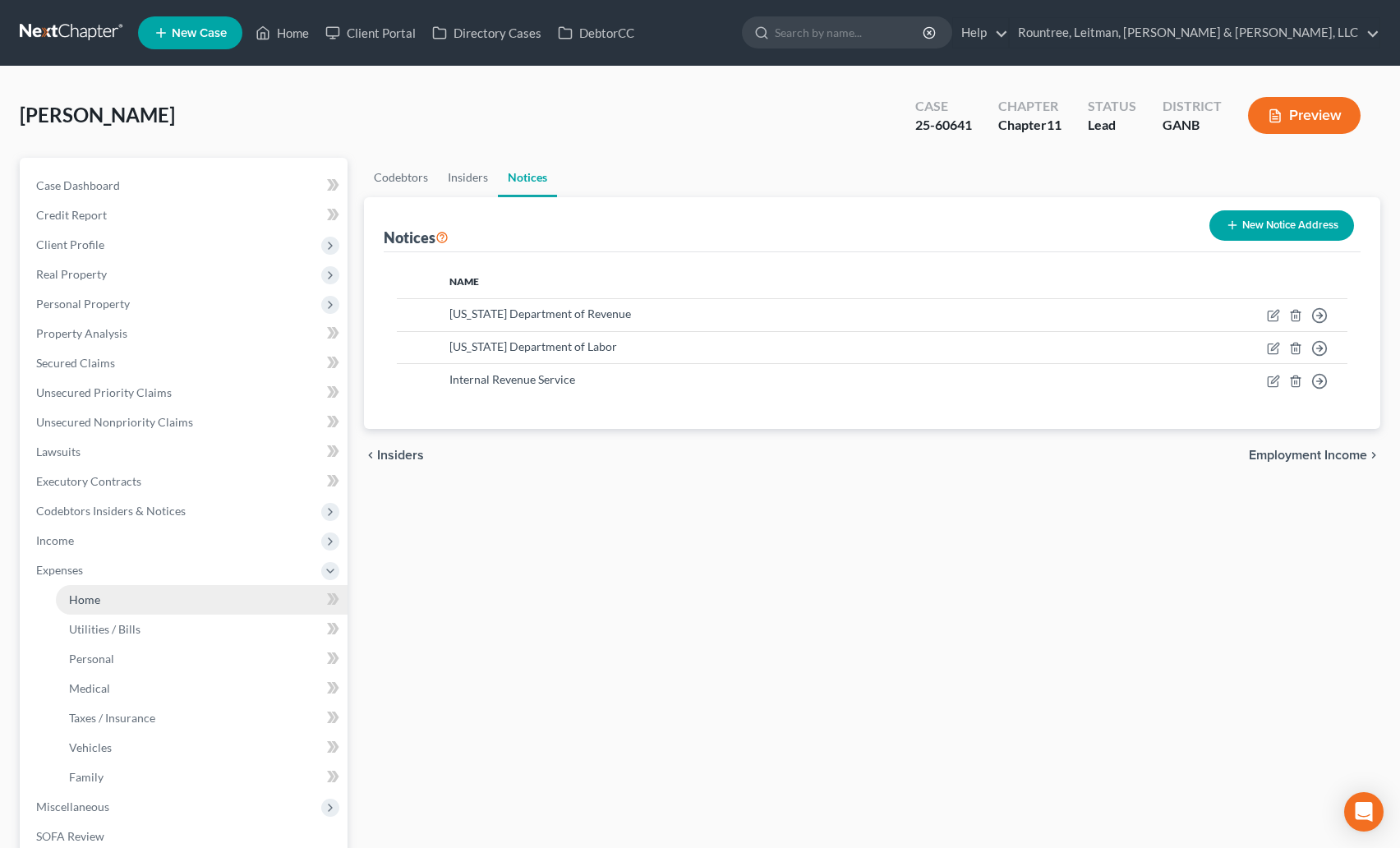
click at [89, 593] on span "Home" at bounding box center [85, 599] width 31 height 14
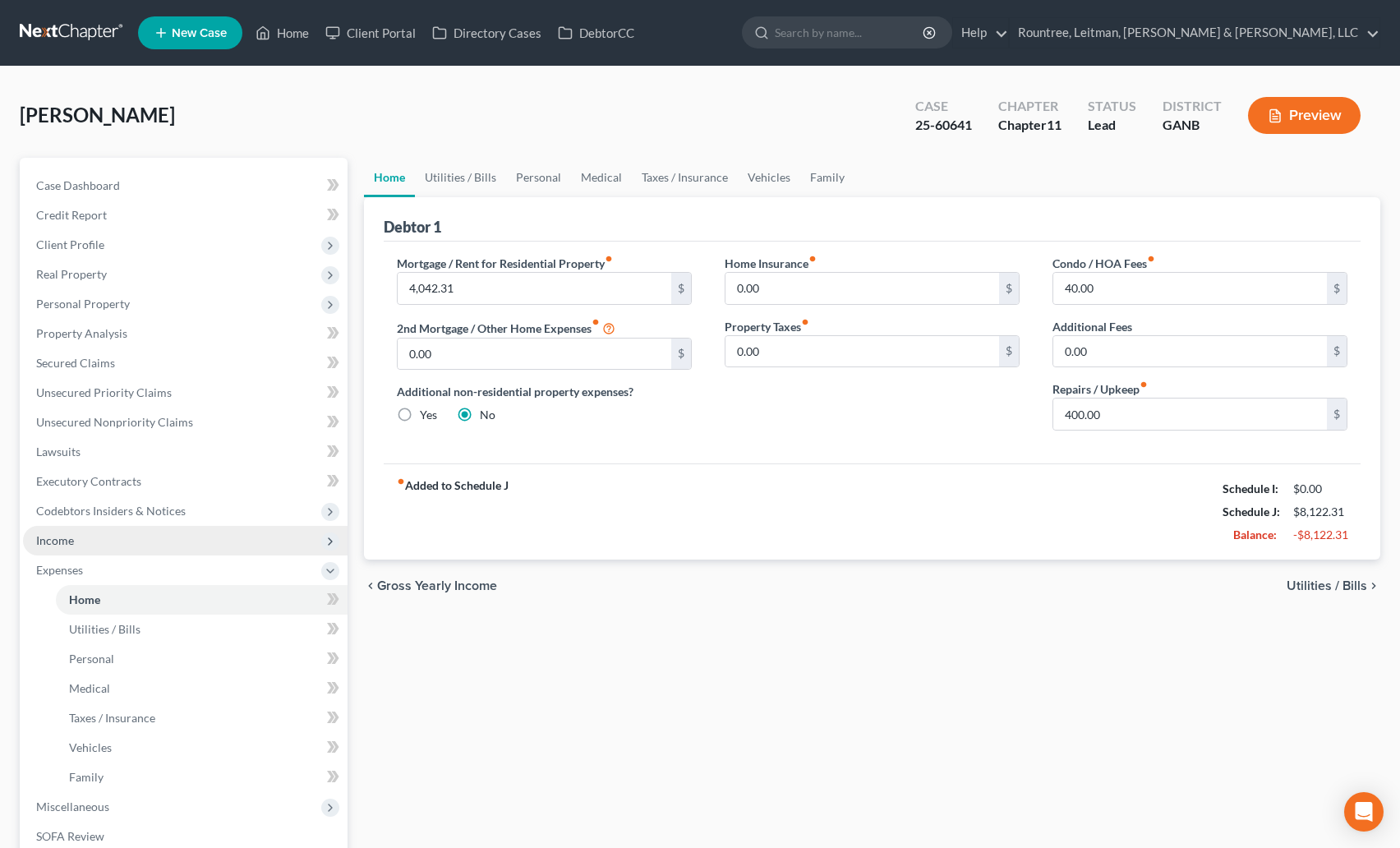
click at [77, 548] on span "Income" at bounding box center [186, 540] width 324 height 29
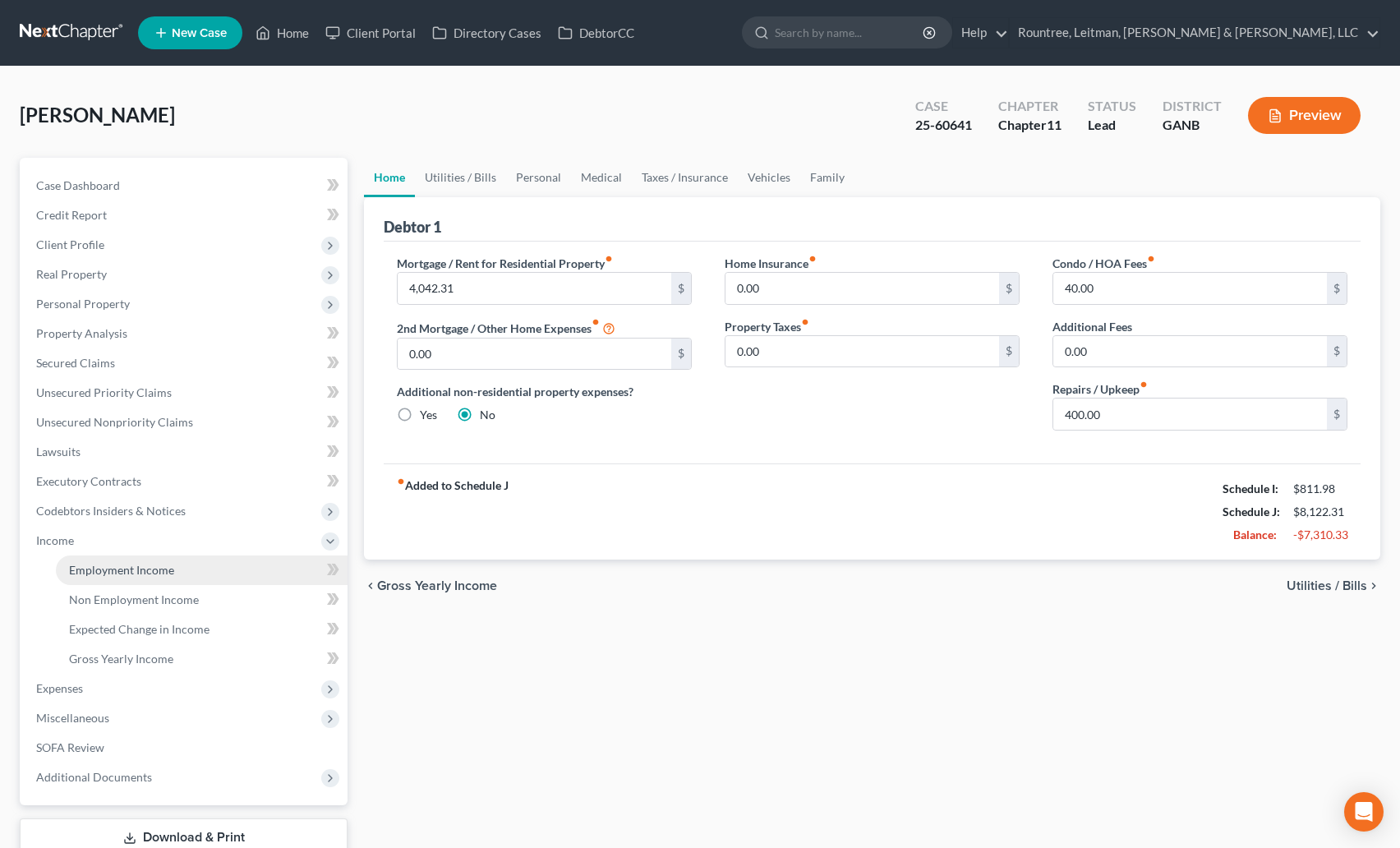
click at [104, 562] on span "Employment Income" at bounding box center [121, 569] width 105 height 14
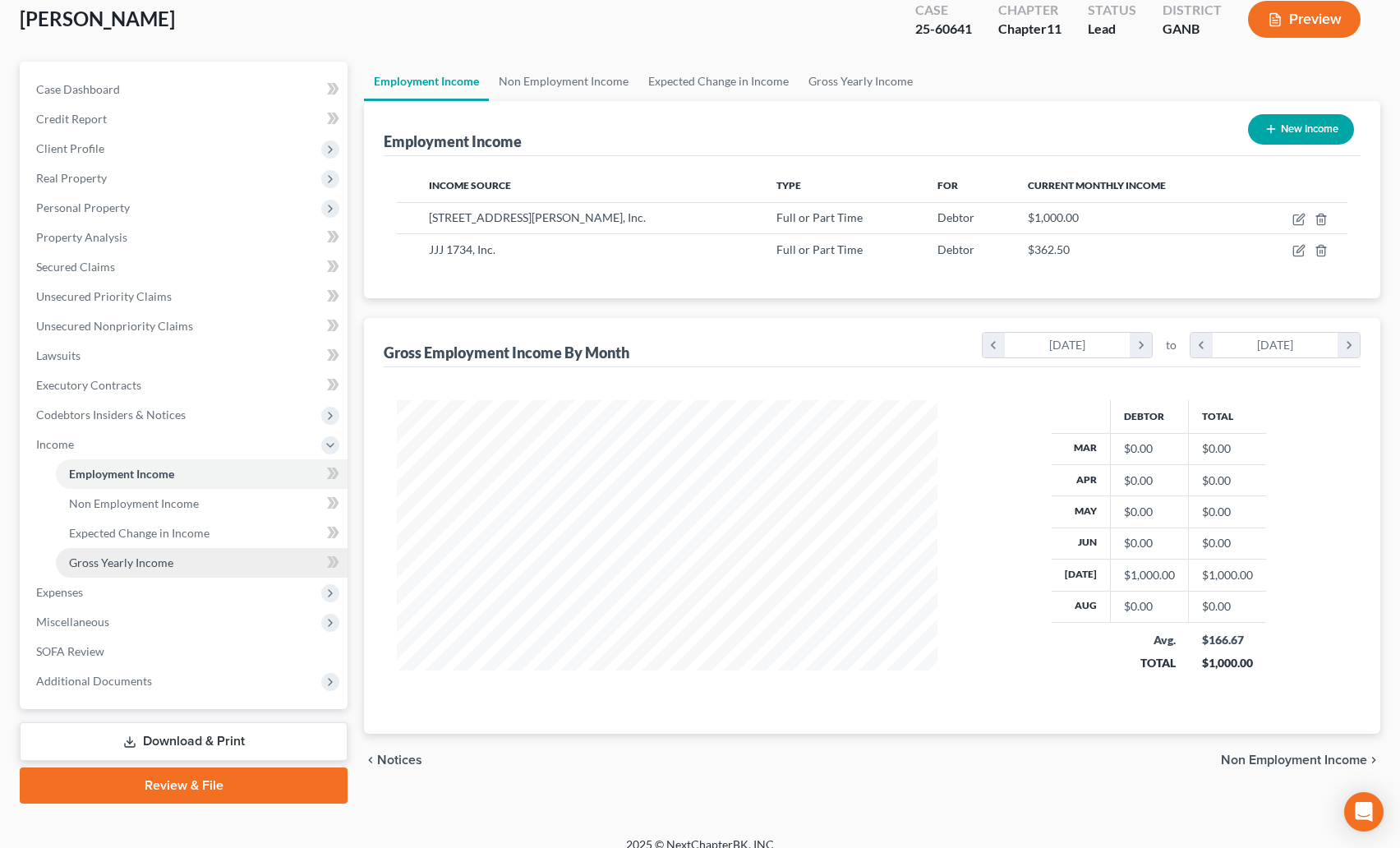
scroll to position [115, 0]
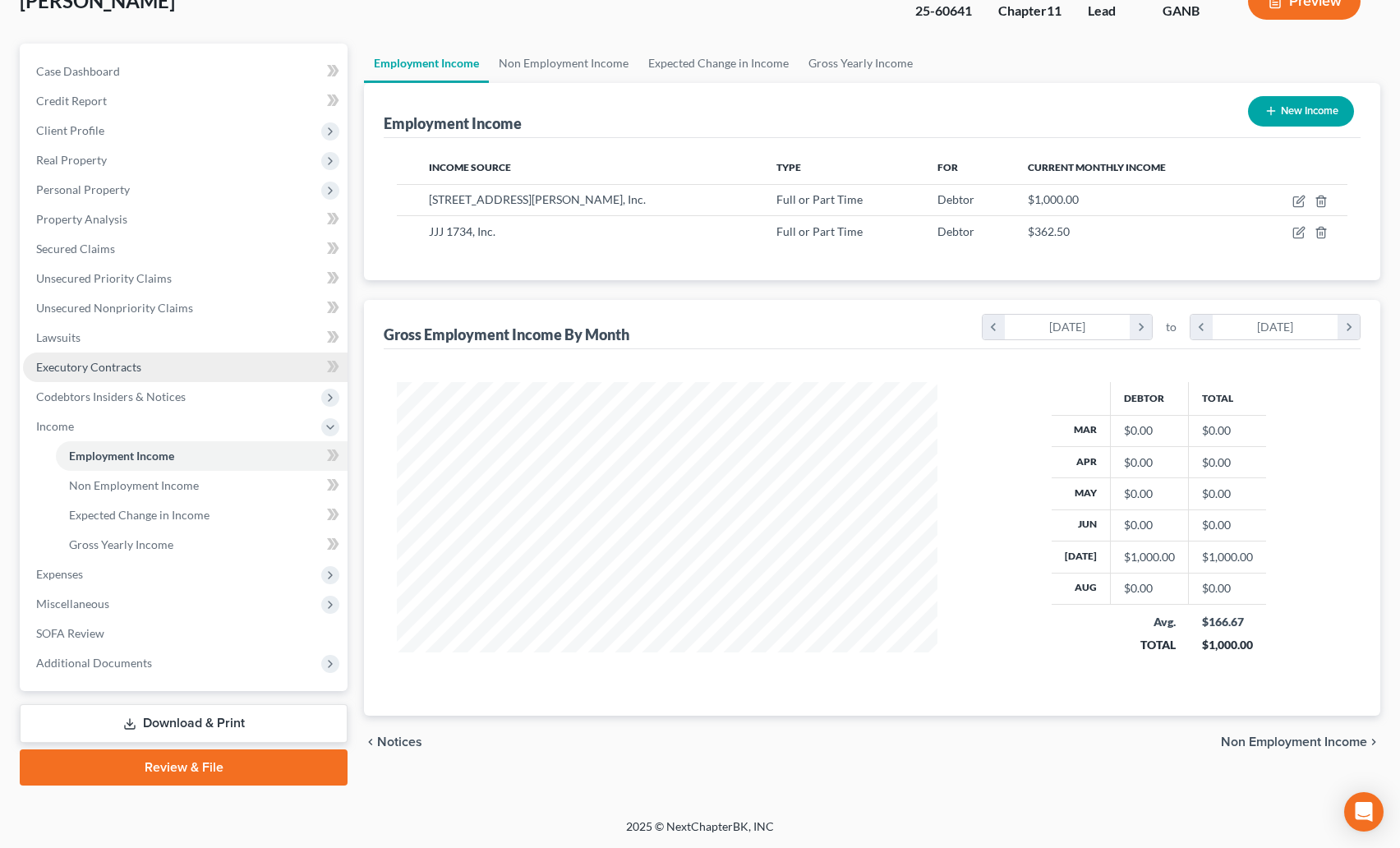
click at [94, 361] on span "Executory Contracts" at bounding box center [88, 366] width 105 height 14
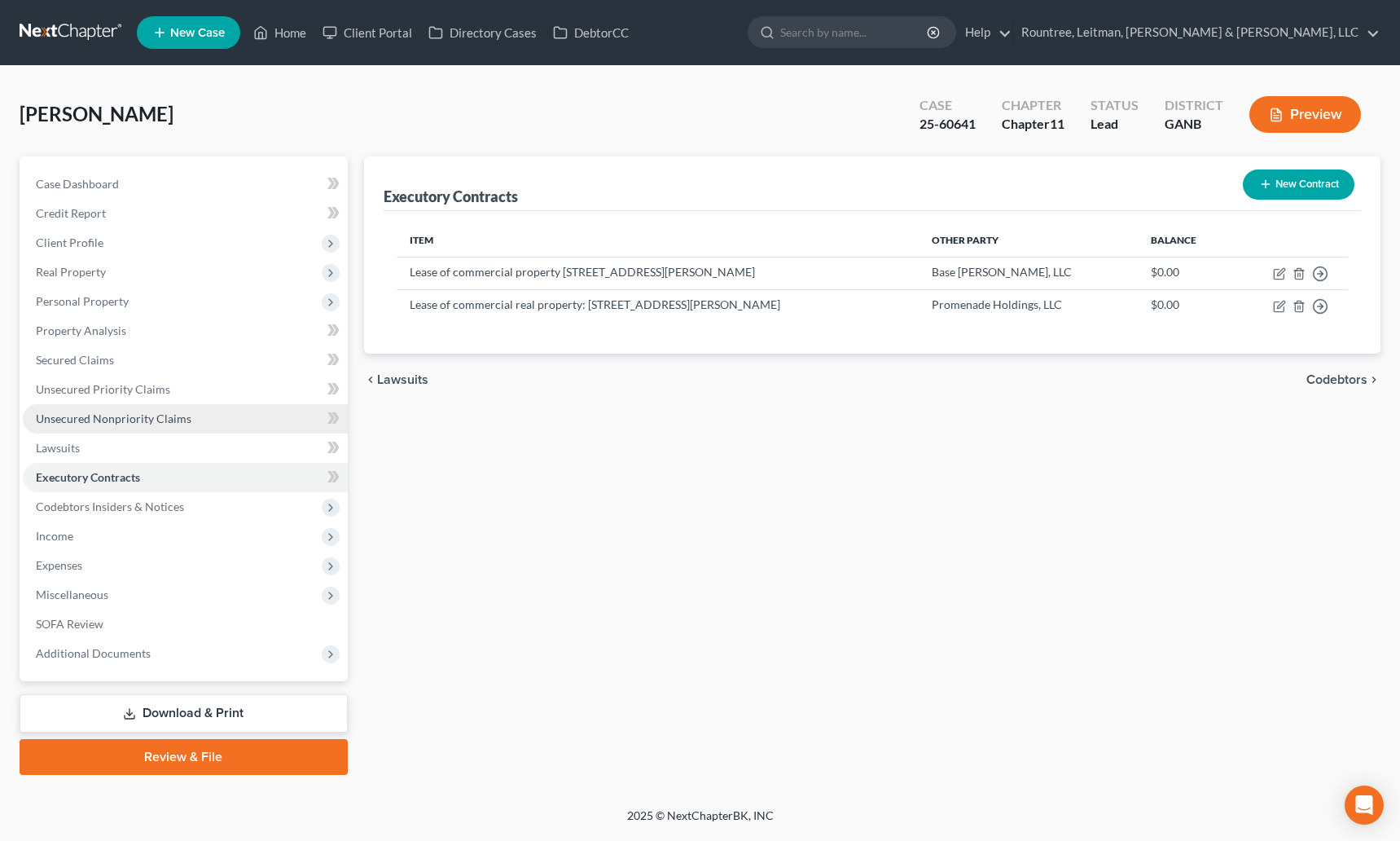
click at [117, 426] on link "Unsecured Nonpriority Claims" at bounding box center [185, 419] width 324 height 29
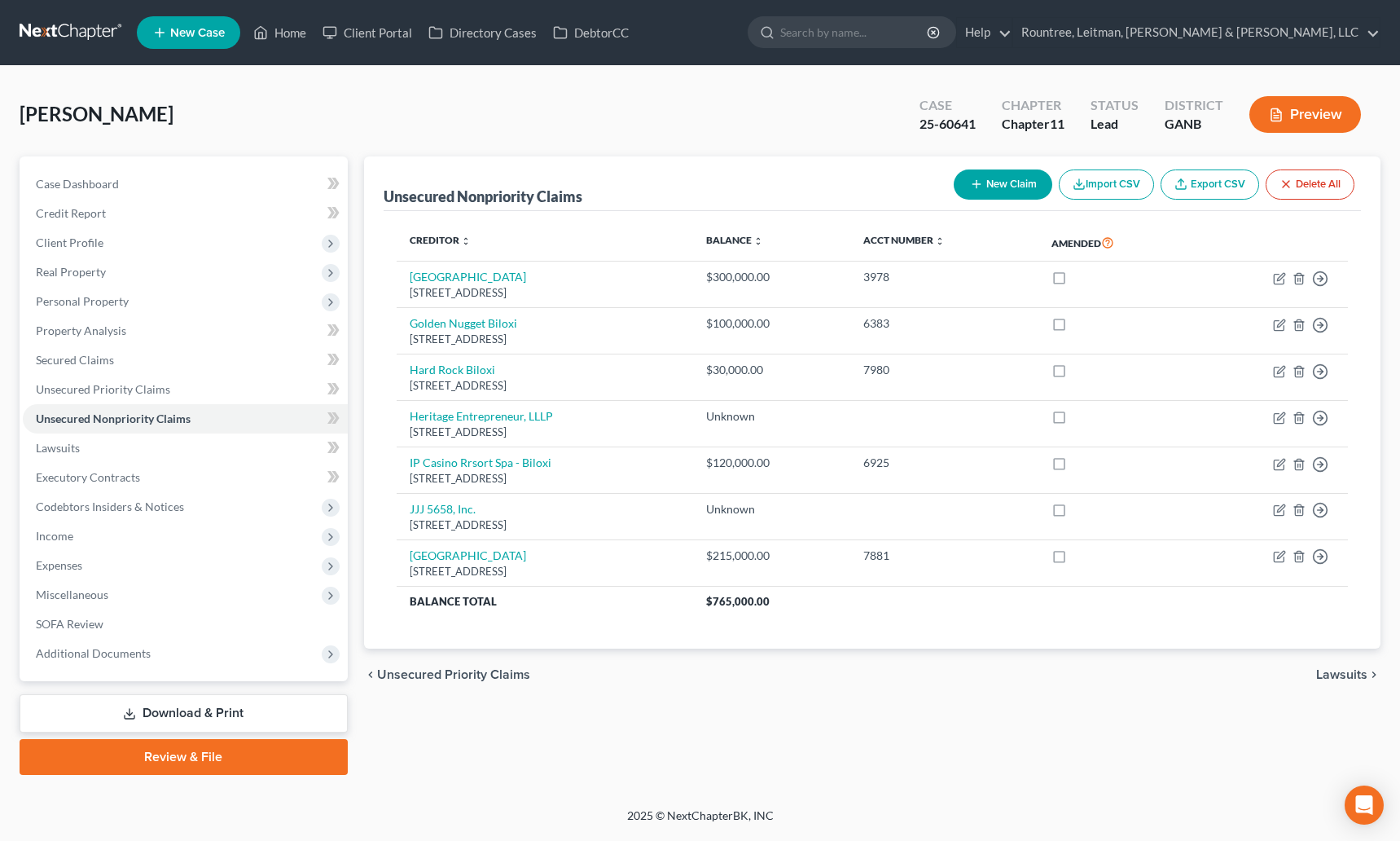
click at [970, 195] on button "New Claim" at bounding box center [1002, 184] width 98 height 30
select select "0"
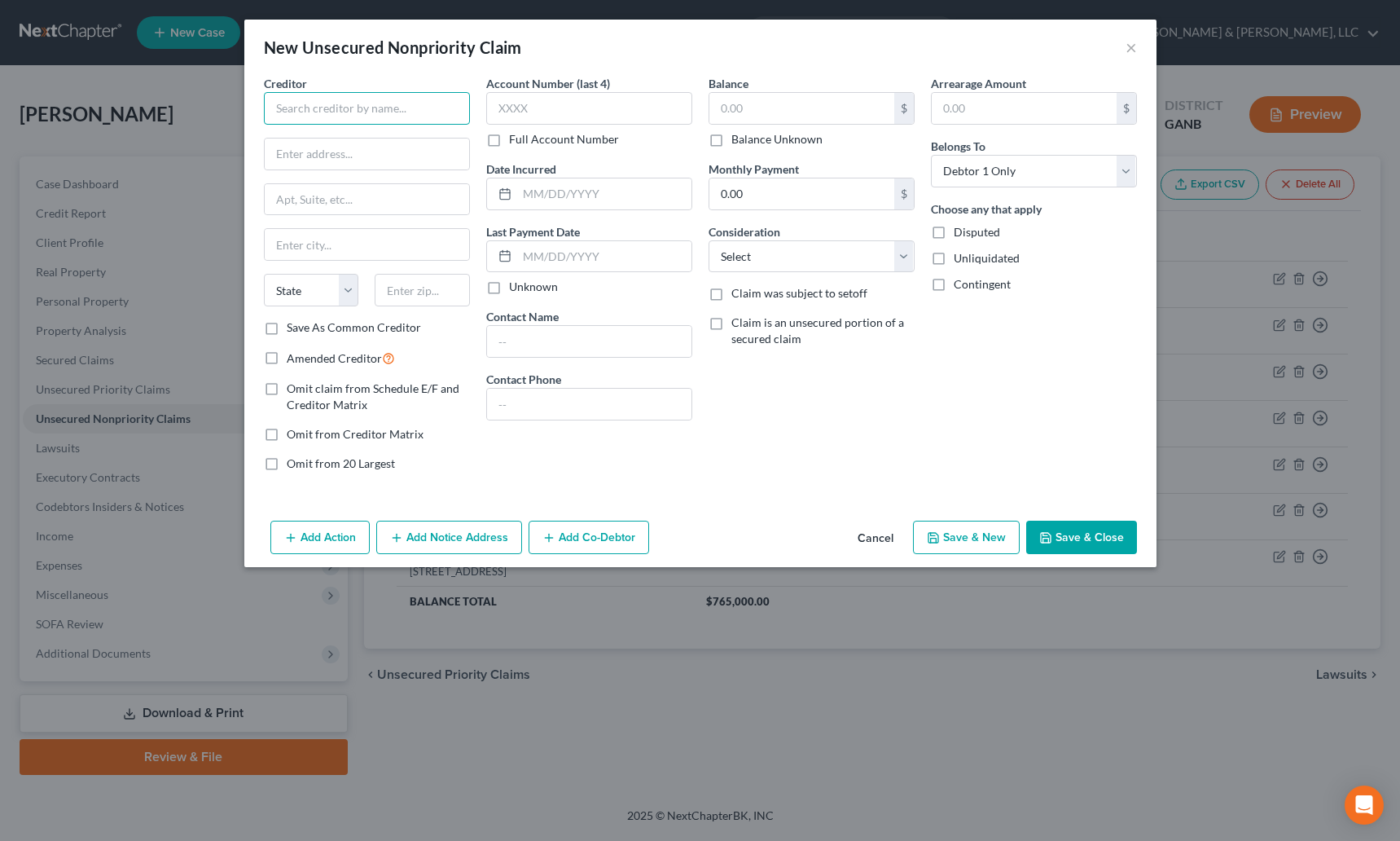
click at [394, 99] on input "text" at bounding box center [367, 109] width 206 height 33
type input "Thao van Nguyen"
click at [1134, 38] on button "×" at bounding box center [1131, 47] width 12 height 19
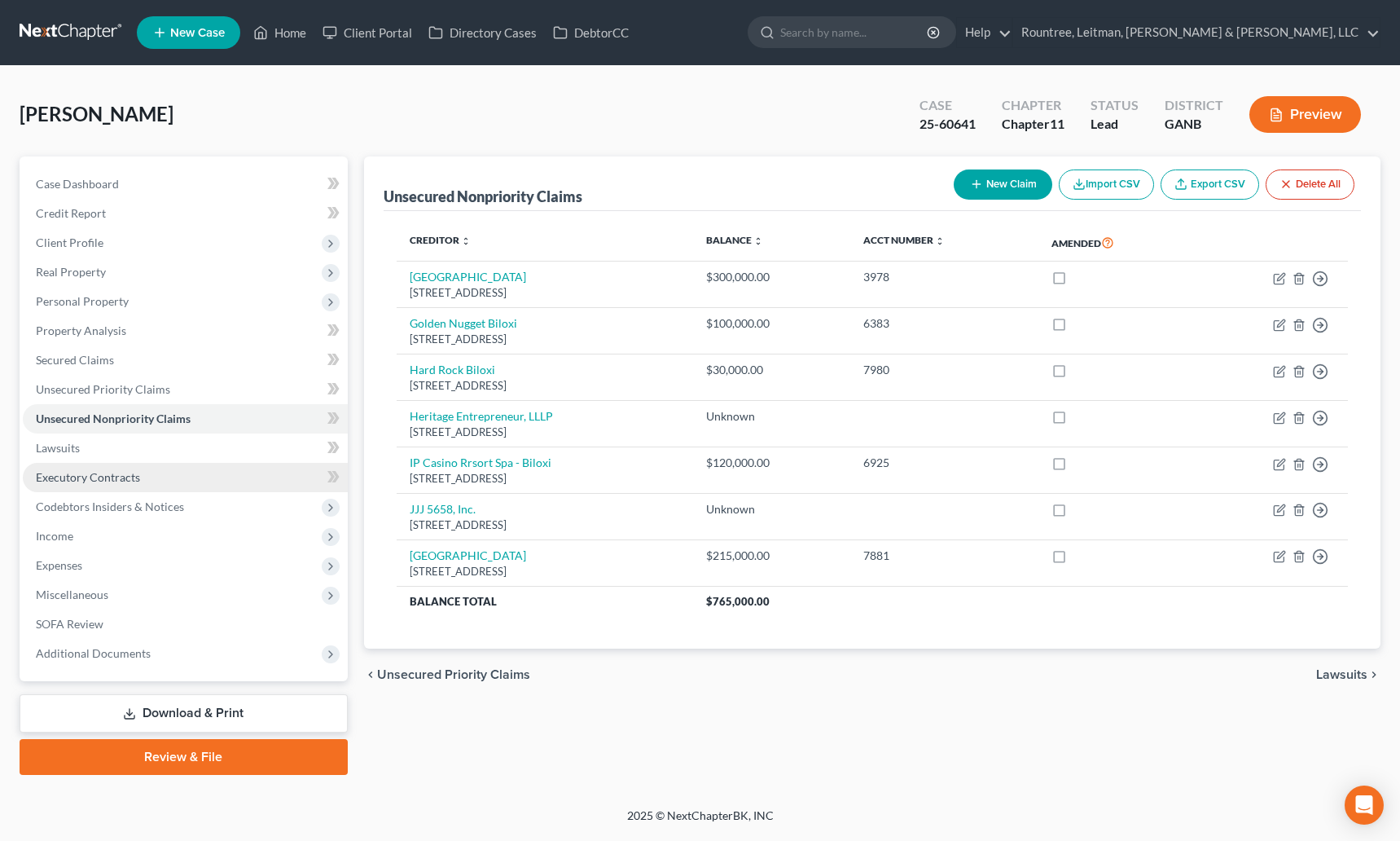
click at [111, 473] on span "Executory Contracts" at bounding box center [88, 477] width 104 height 13
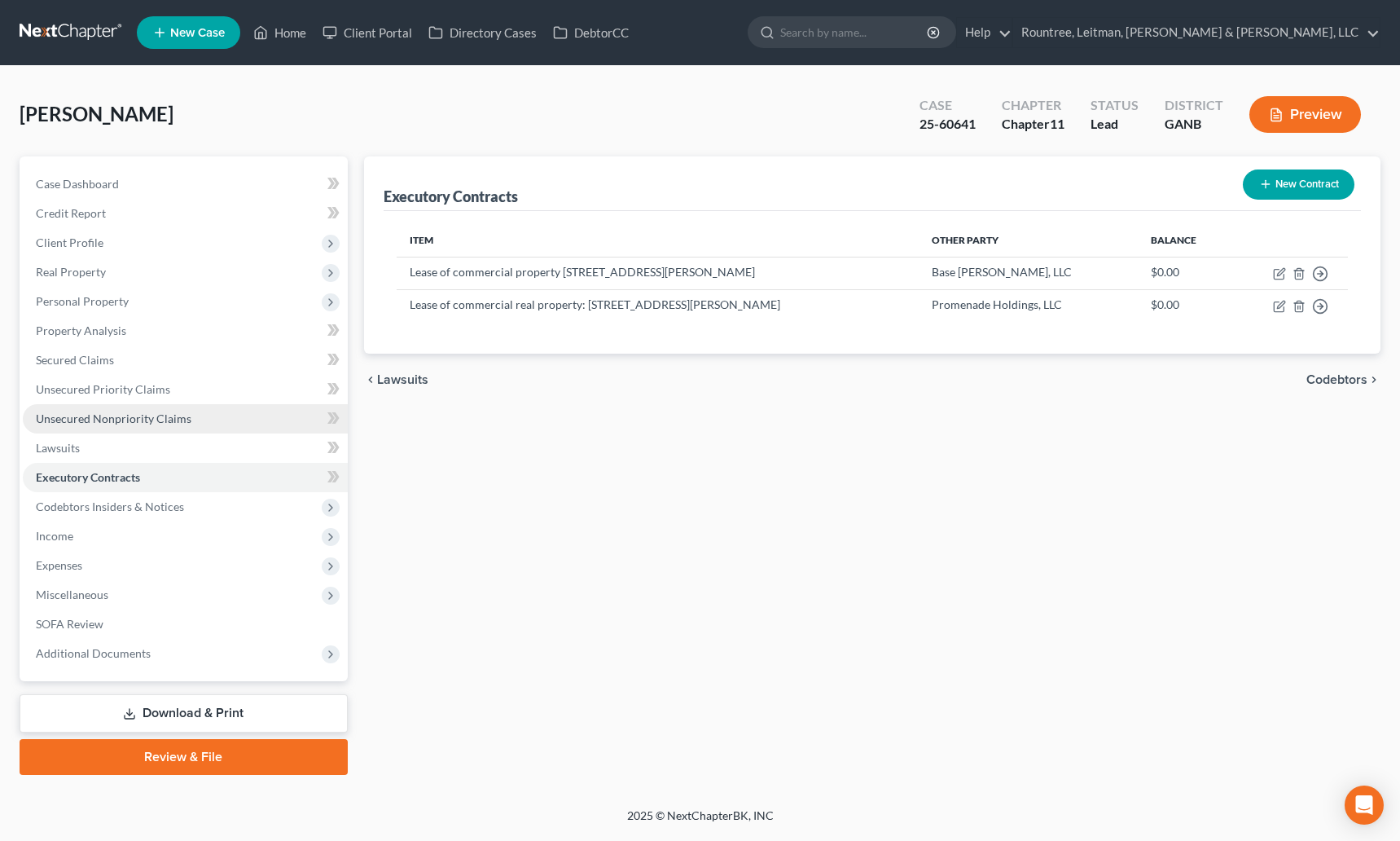
click at [149, 426] on link "Unsecured Nonpriority Claims" at bounding box center [185, 419] width 324 height 29
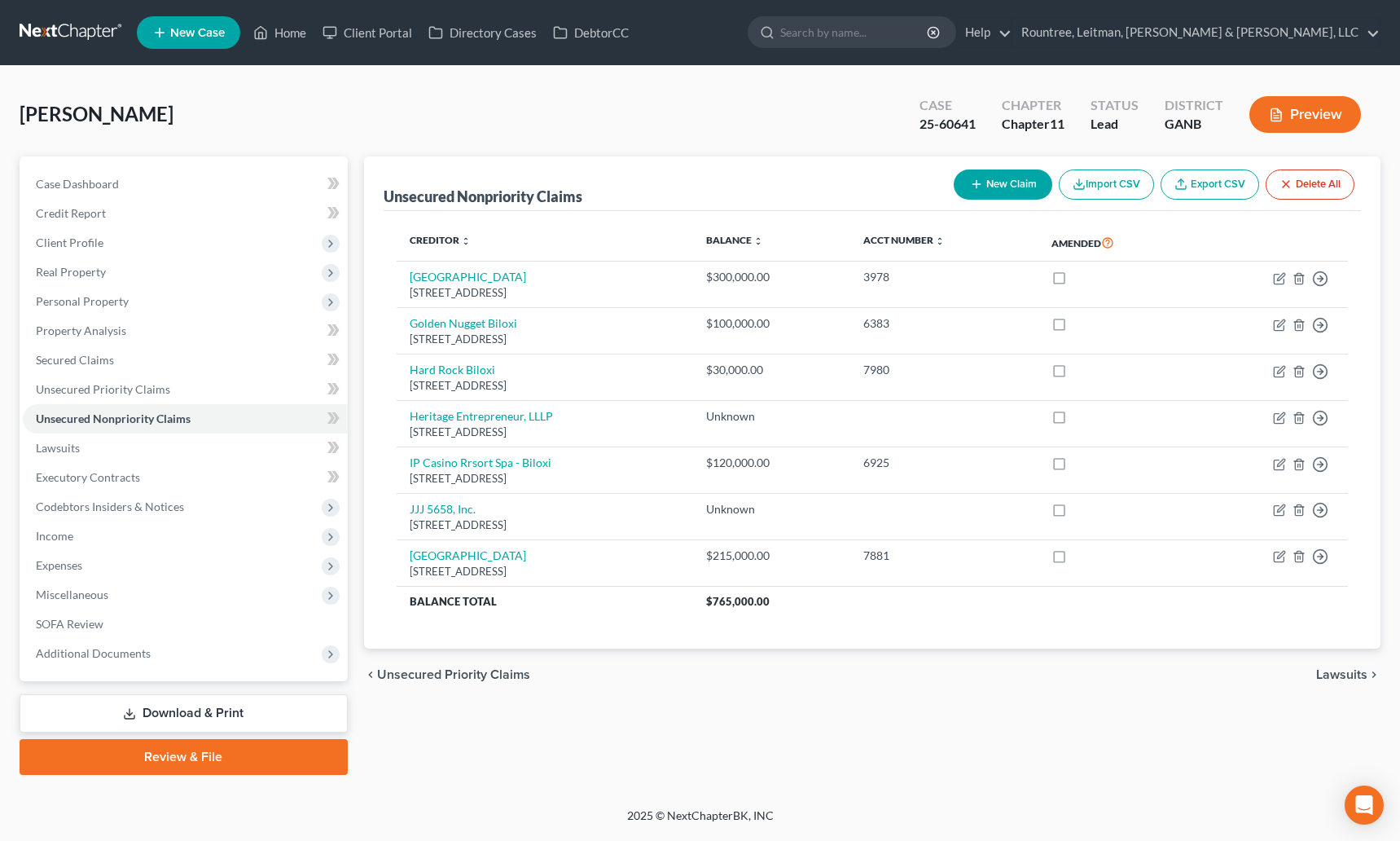
click at [1014, 179] on button "New Claim" at bounding box center [1002, 184] width 98 height 30
select select "0"
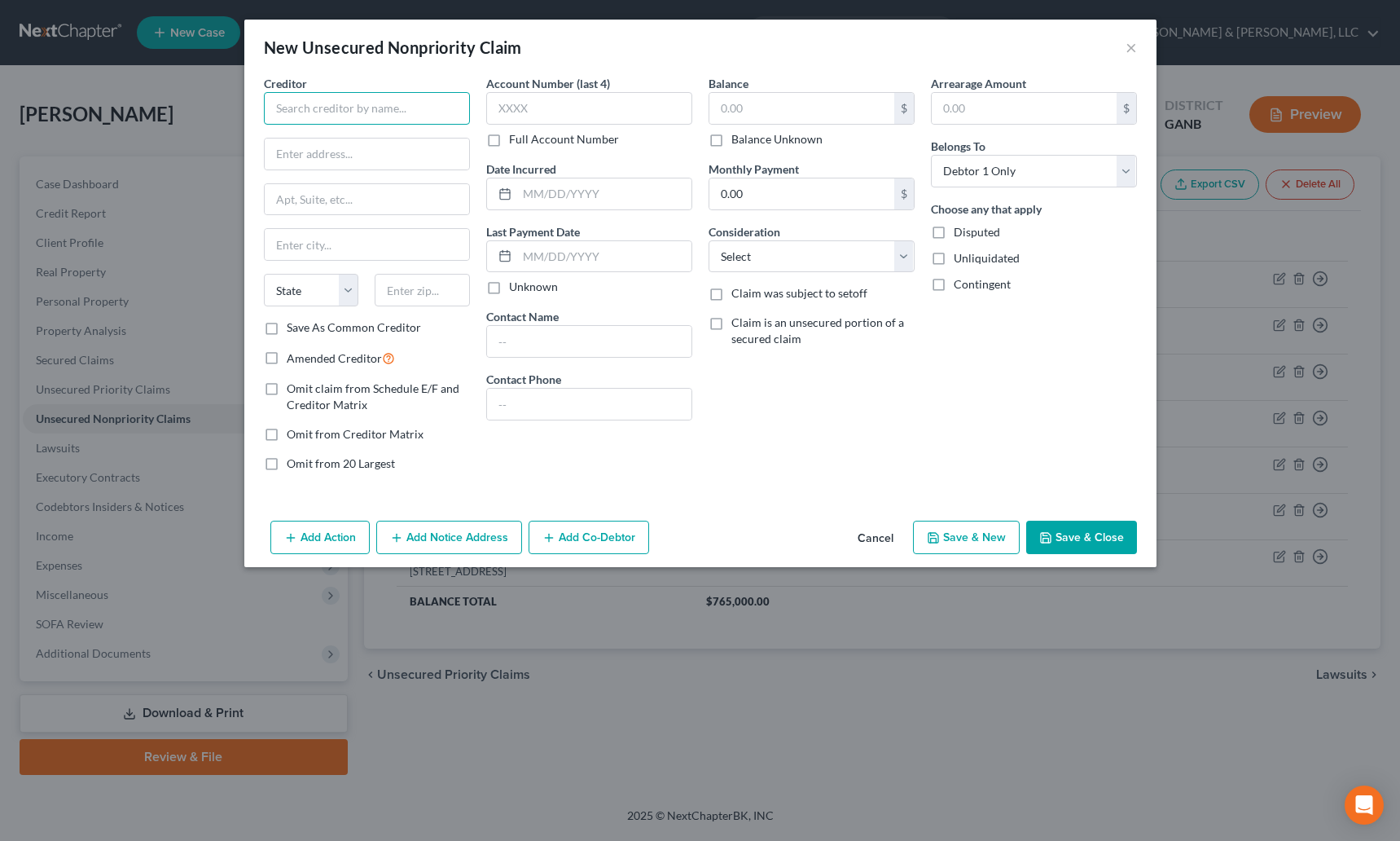
click at [429, 115] on input "text" at bounding box center [367, 109] width 206 height 33
type input "Vishal River Schoals, LLC"
click at [376, 164] on input "text" at bounding box center [367, 154] width 204 height 31
click at [330, 153] on input "text" at bounding box center [367, 154] width 204 height 31
type input "5675 Jimmy Carter Blvd, Suite 500"
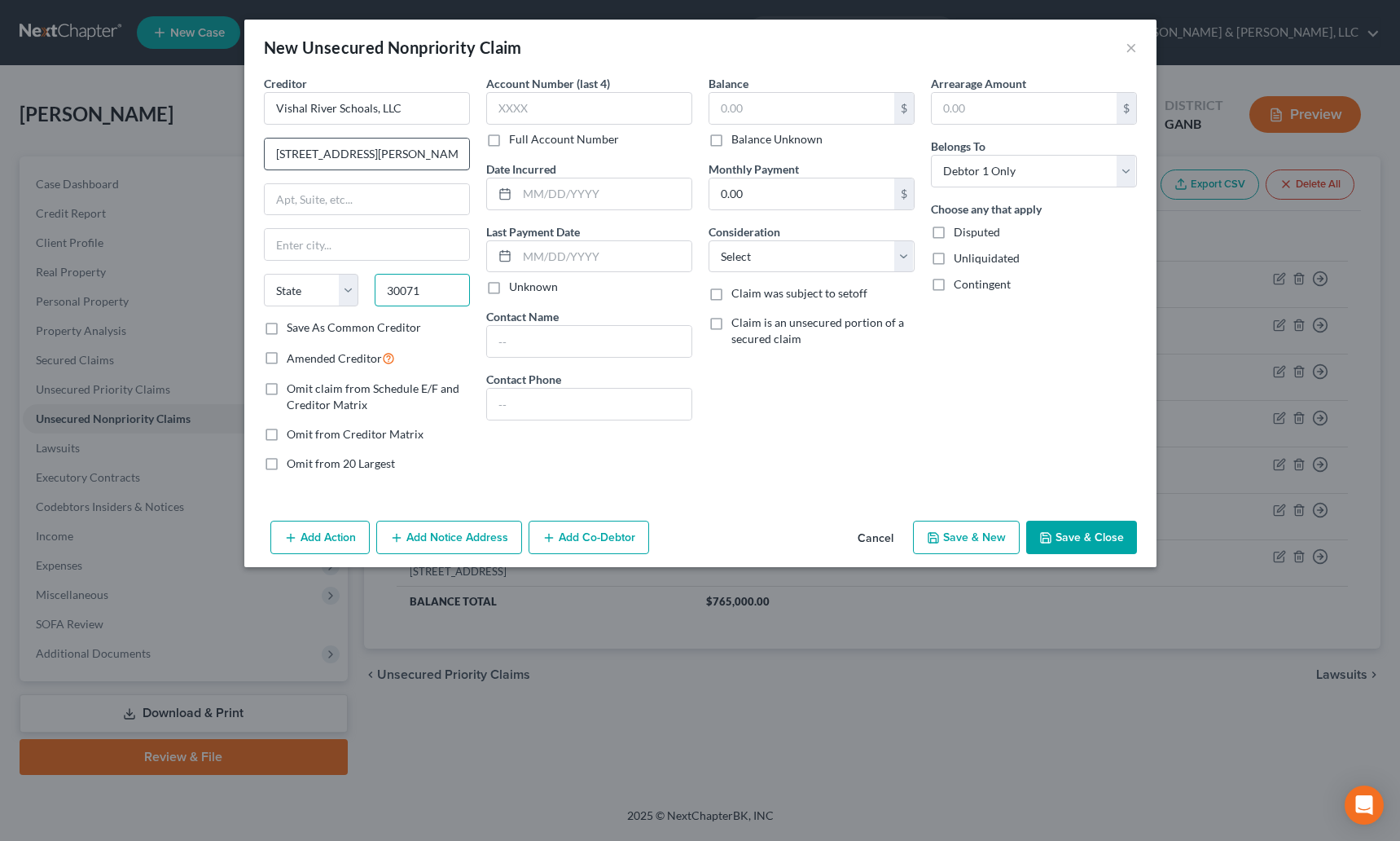
type input "30071"
click at [450, 349] on div "Amended Creditor" at bounding box center [367, 357] width 206 height 18
click at [317, 245] on input "text" at bounding box center [367, 245] width 204 height 31
type input "Norcross"
select select "10"
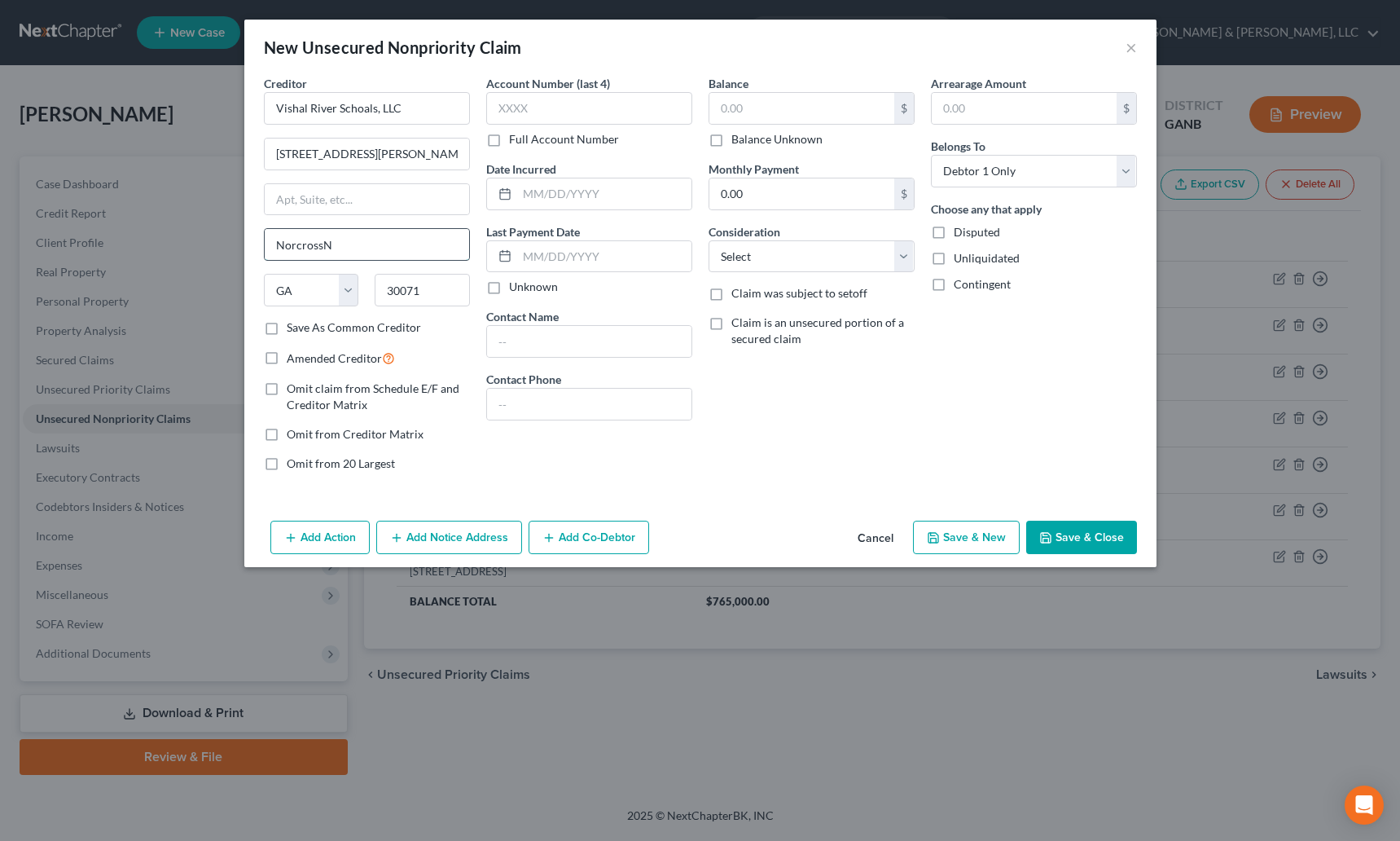
type input "Norcross"
click at [732, 140] on label "Balance Unknown" at bounding box center [777, 139] width 91 height 16
click at [738, 140] on input "Balance Unknown" at bounding box center [742, 136] width 11 height 11
checkbox input "true"
type input "0.00"
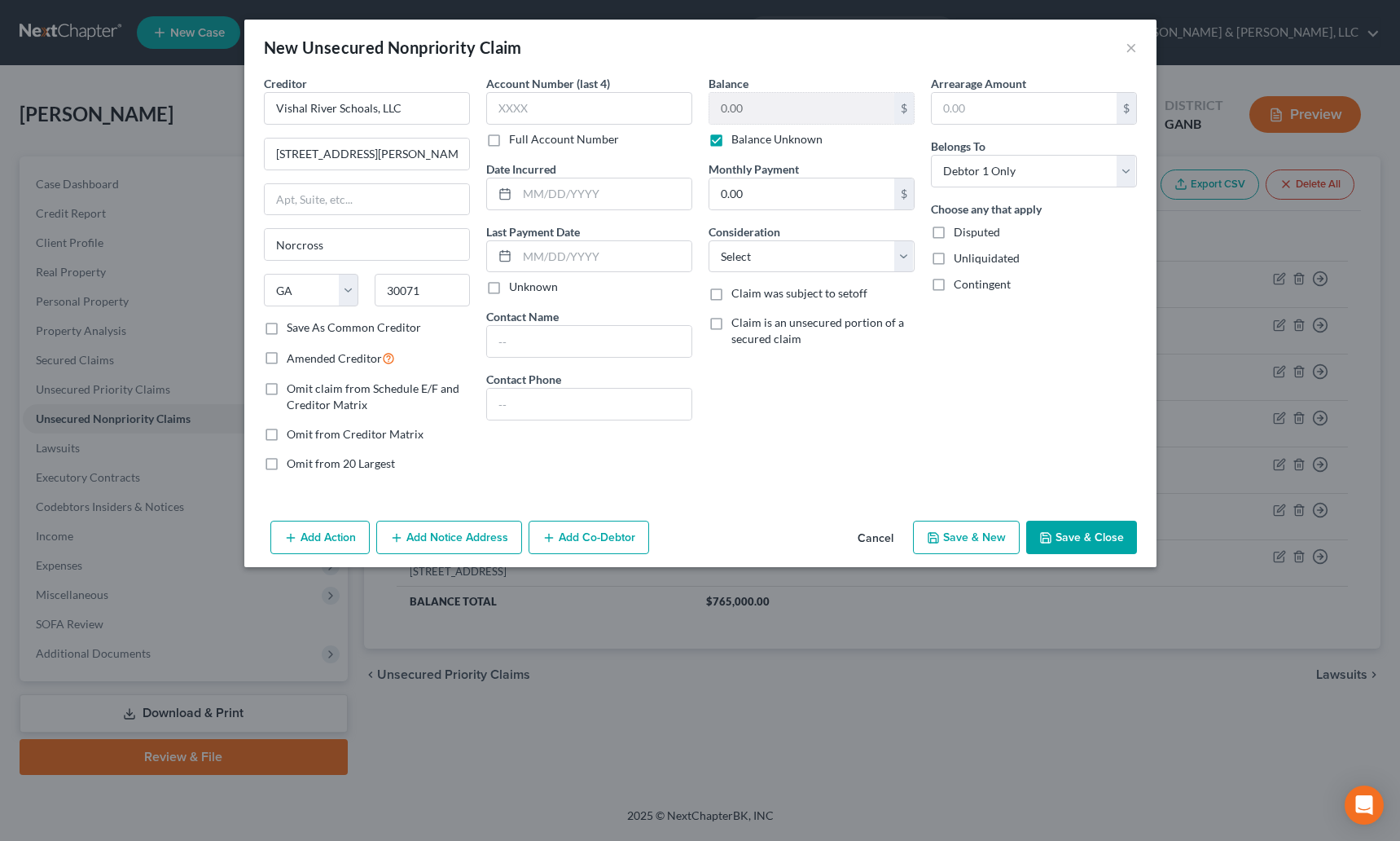
click at [732, 140] on label "Balance Unknown" at bounding box center [777, 139] width 91 height 16
click at [738, 140] on input "Balance Unknown" at bounding box center [742, 136] width 11 height 11
click at [732, 135] on label "Balance Unknown" at bounding box center [777, 139] width 91 height 16
click at [738, 135] on input "Balance Unknown" at bounding box center [742, 136] width 11 height 11
checkbox input "true"
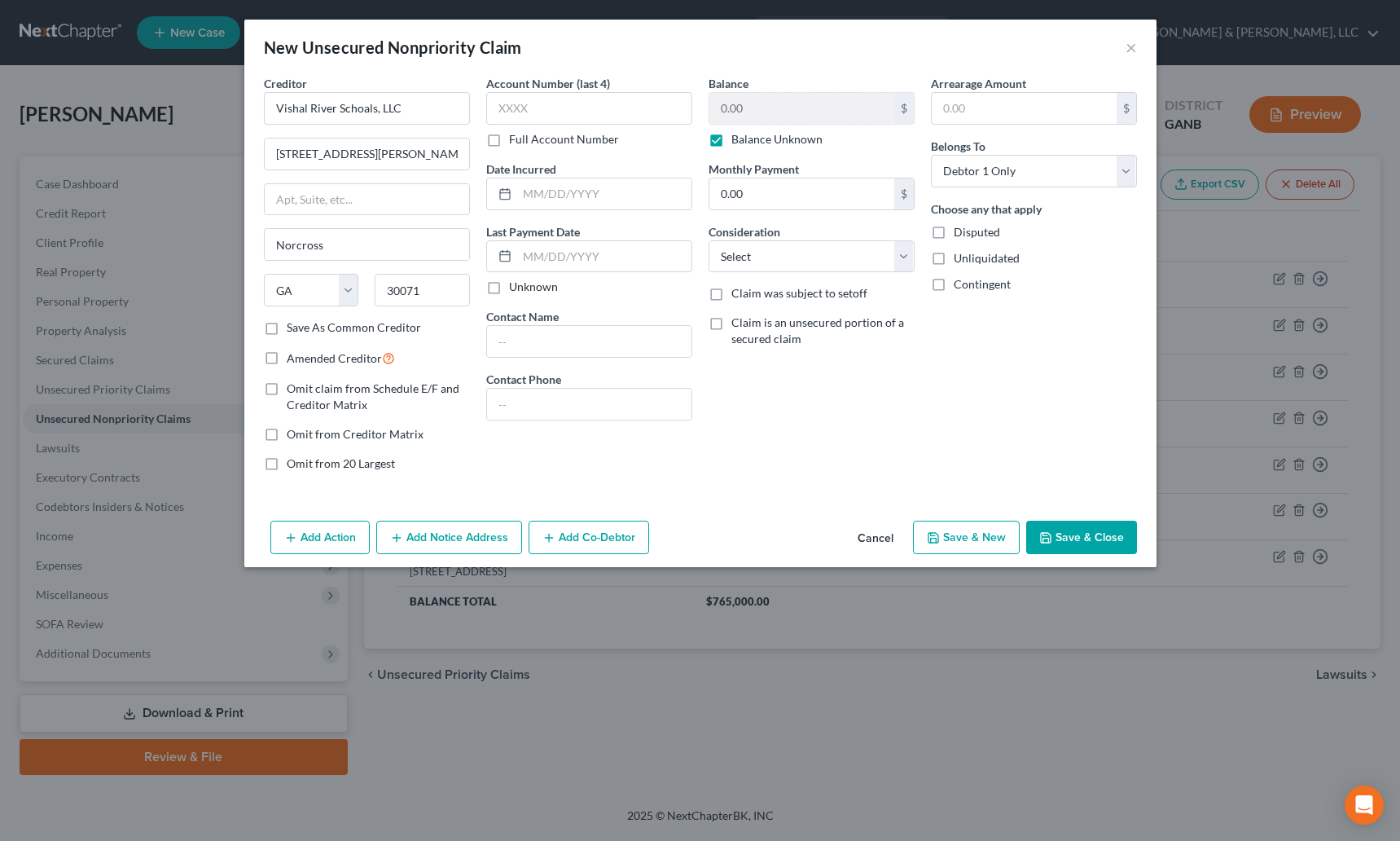
click at [953, 282] on label "Contingent" at bounding box center [981, 284] width 57 height 16
click at [960, 282] on input "Contingent" at bounding box center [965, 281] width 11 height 11
checkbox input "true"
click at [1096, 539] on button "Save & Close" at bounding box center [1081, 538] width 111 height 35
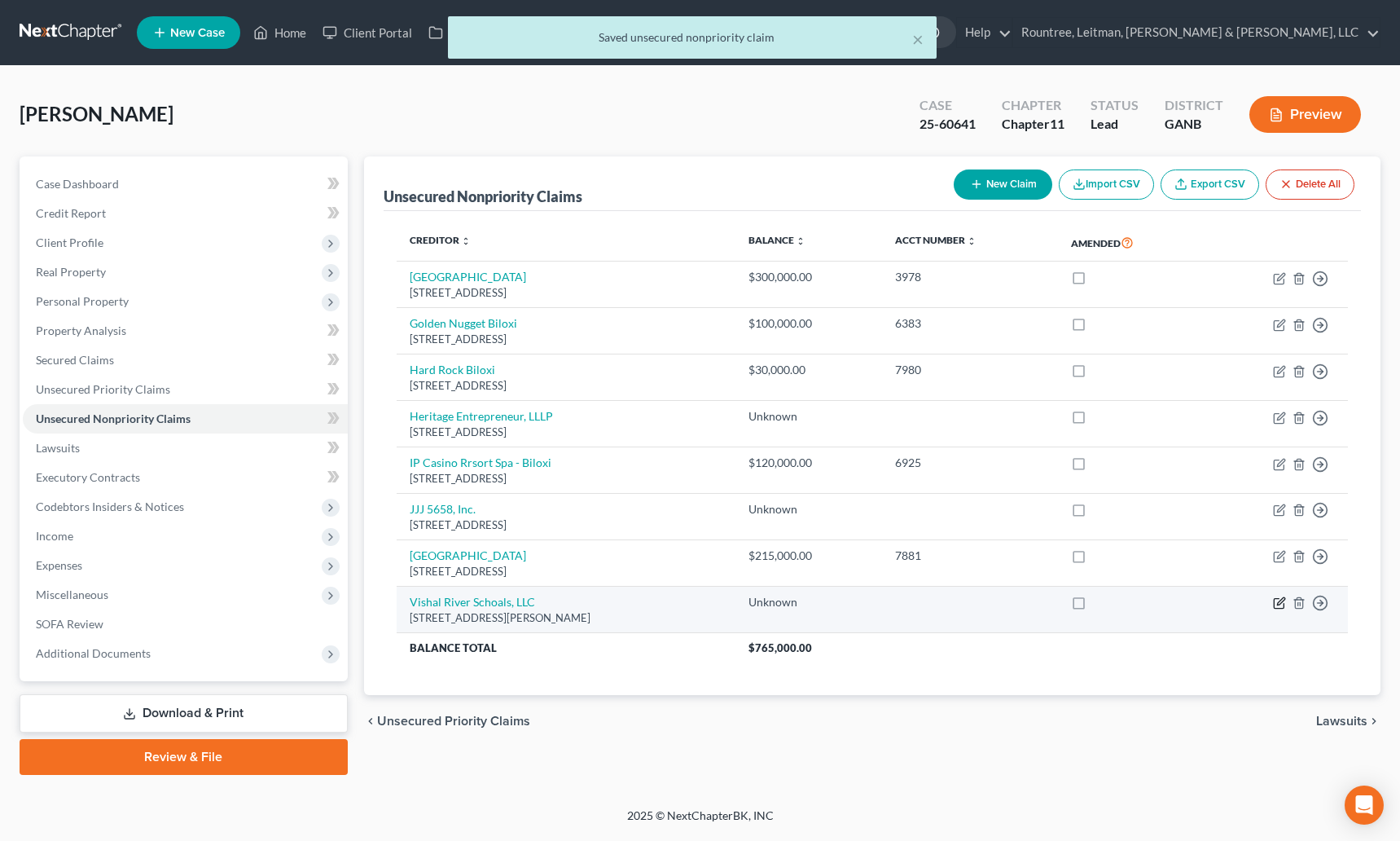
click at [1276, 604] on icon "button" at bounding box center [1280, 603] width 13 height 13
select select "10"
select select "0"
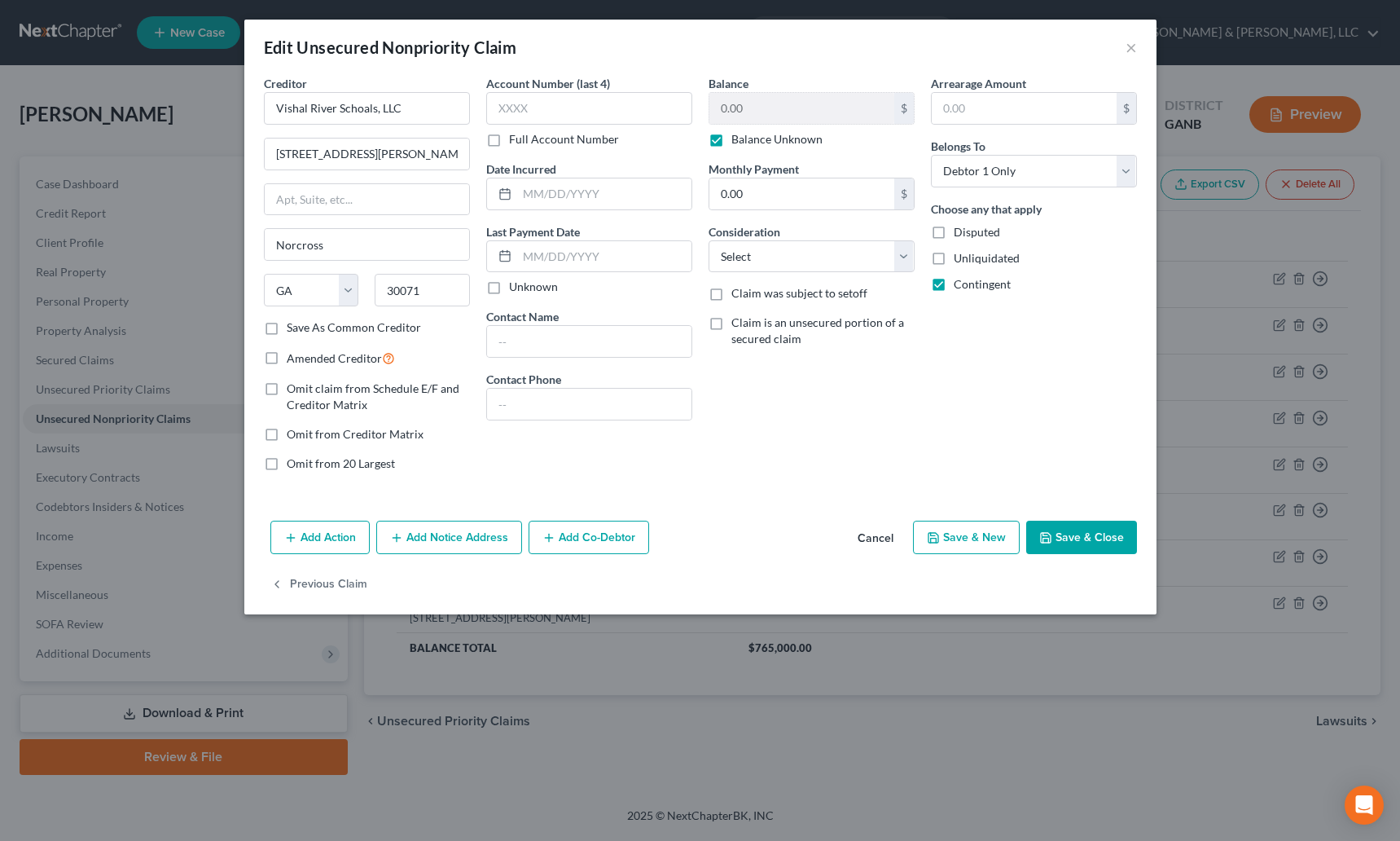
click at [570, 537] on button "Add Co-Debtor" at bounding box center [588, 538] width 120 height 35
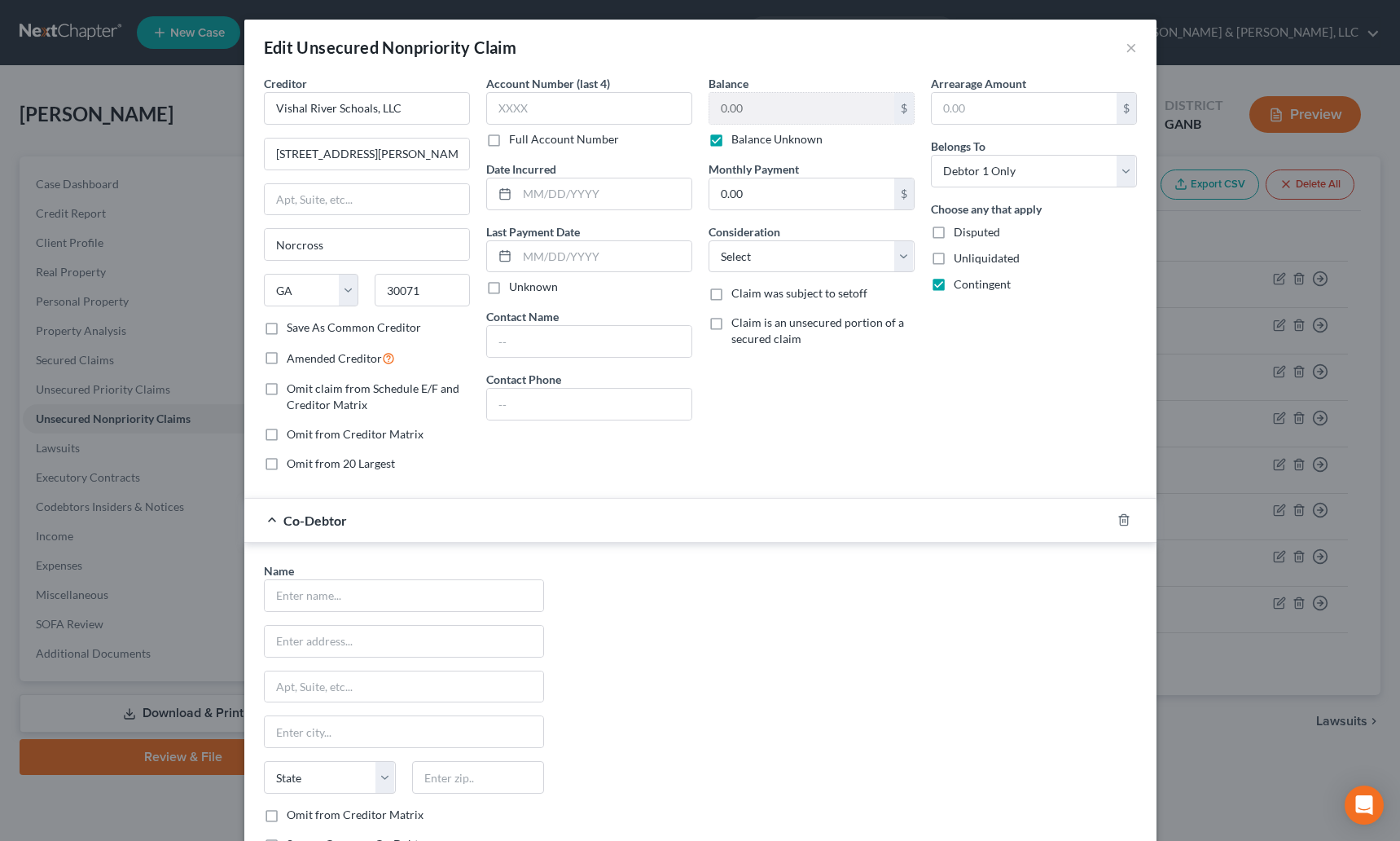
click at [360, 578] on div "Name *" at bounding box center [403, 588] width 280 height 50
click at [376, 592] on input "text" at bounding box center [403, 595] width 278 height 31
type input "JJJ 5658, Inc."
click at [354, 171] on div "Creditor * Vishal River Schoals, LLC 5675 Jimmy Carter Blvd, Suite 500 Norcross…" at bounding box center [367, 197] width 206 height 245
drag, startPoint x: 388, startPoint y: 155, endPoint x: 252, endPoint y: 154, distance: 136.0
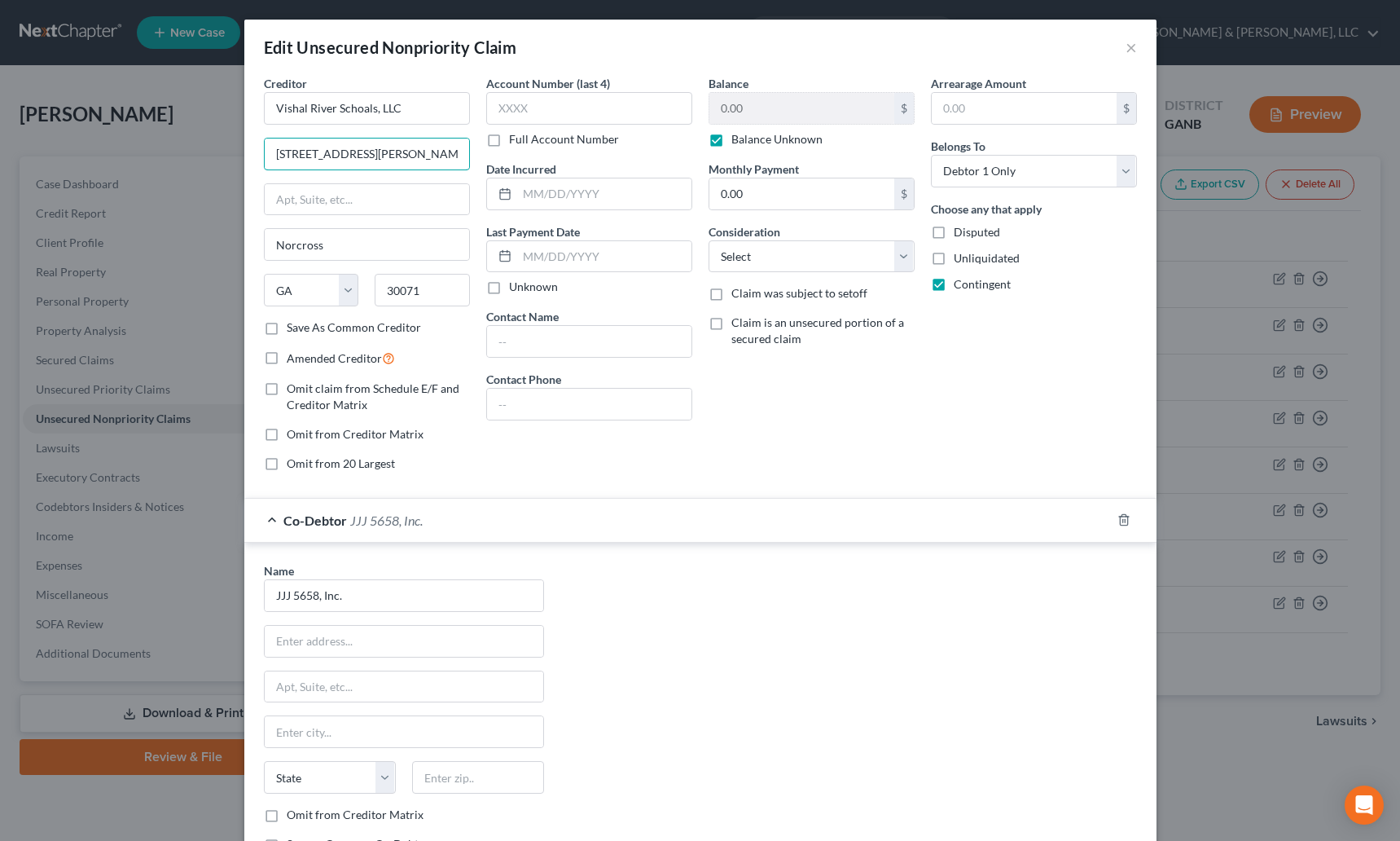
click at [256, 154] on div "Creditor * Vishal River Schoals, LLC 5675 Jimmy Carter Blvd, Suite 500 Norcross…" at bounding box center [367, 279] width 222 height 409
click at [284, 638] on input "text" at bounding box center [403, 642] width 278 height 31
paste input "5675 Jimmy Carter Blvd"
type input "5675 Jimmy Carter Blvd, Suite E"
type input "30349"
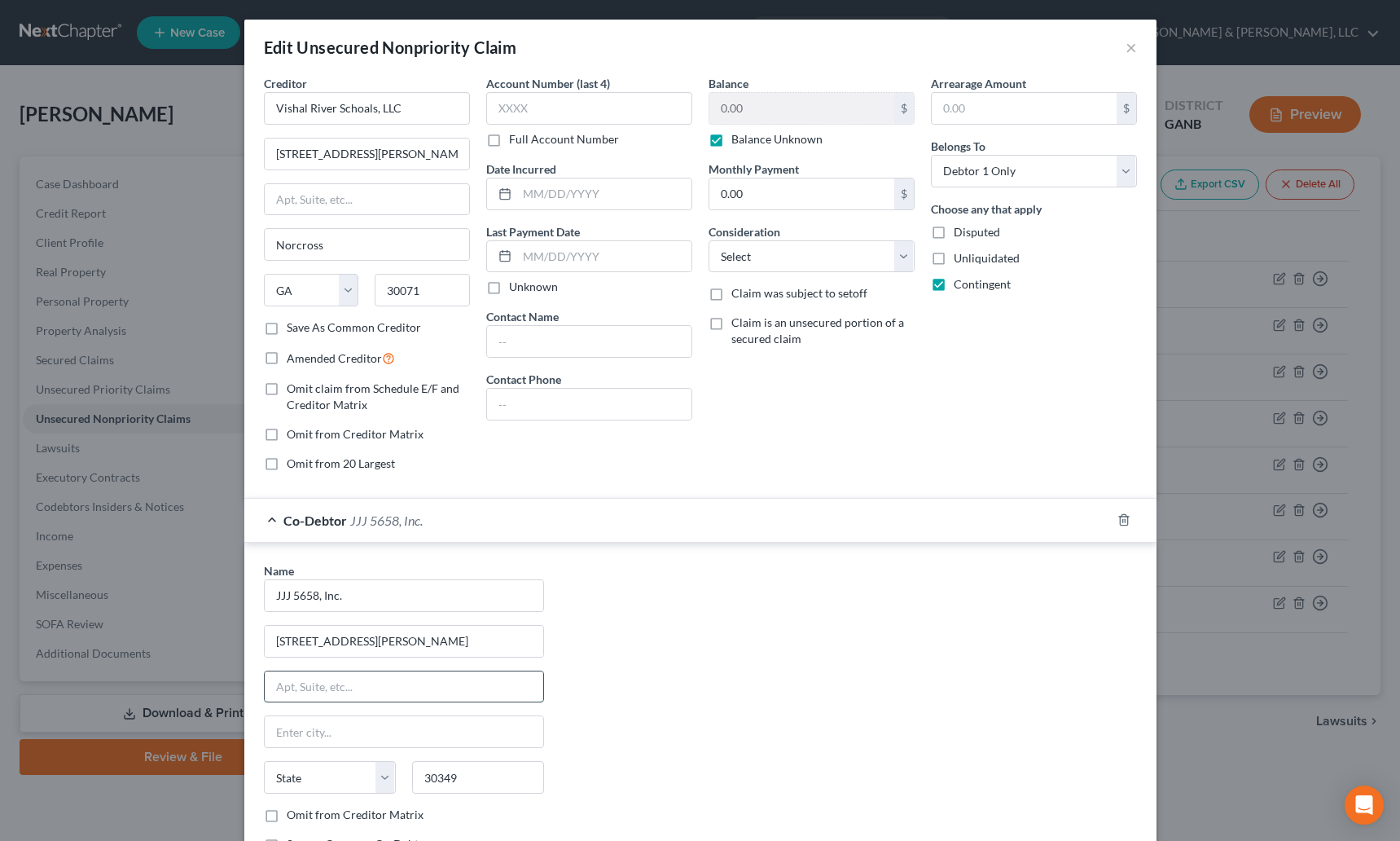
click at [393, 684] on input "text" at bounding box center [403, 687] width 278 height 31
type input "Atlanta"
select select "10"
drag, startPoint x: 441, startPoint y: 638, endPoint x: 225, endPoint y: 626, distance: 216.3
click at [225, 626] on div "Edit Unsecured Nonpriority Claim × Creditor * Vishal River Schoals, LLC 5675 Ji…" at bounding box center [700, 420] width 1400 height 841
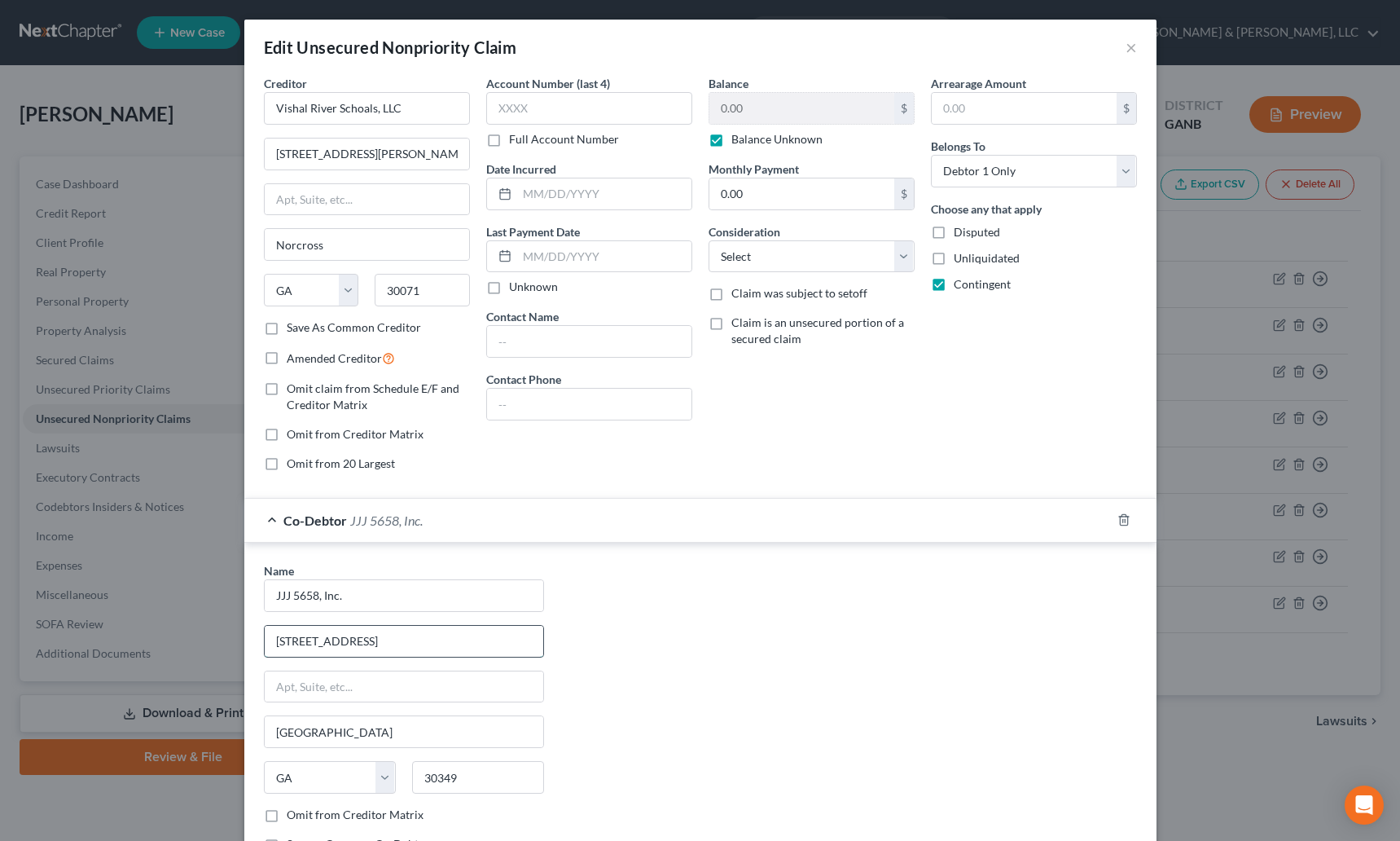
type input "5658 Riverroad Road, Suite E"
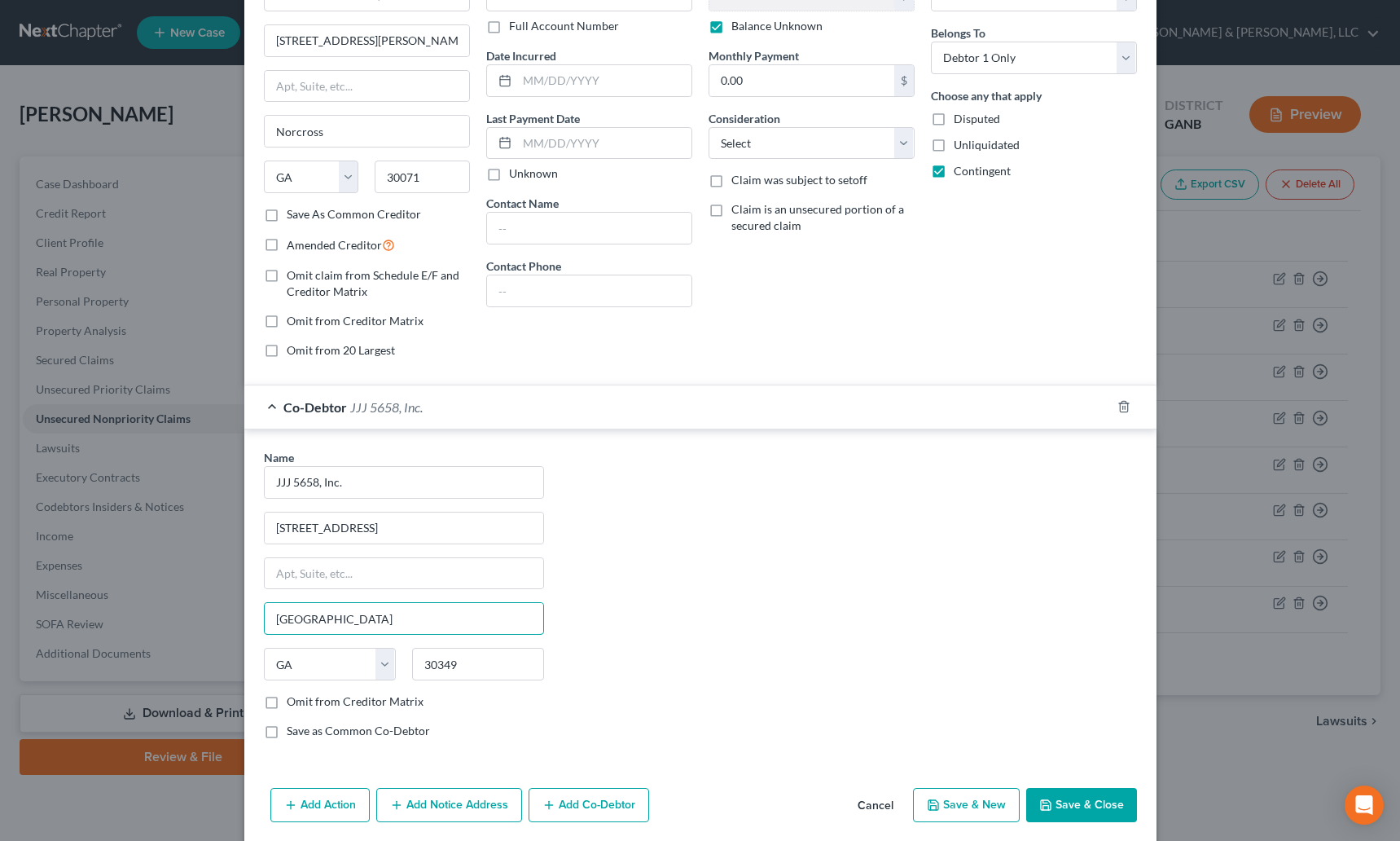
scroll to position [173, 0]
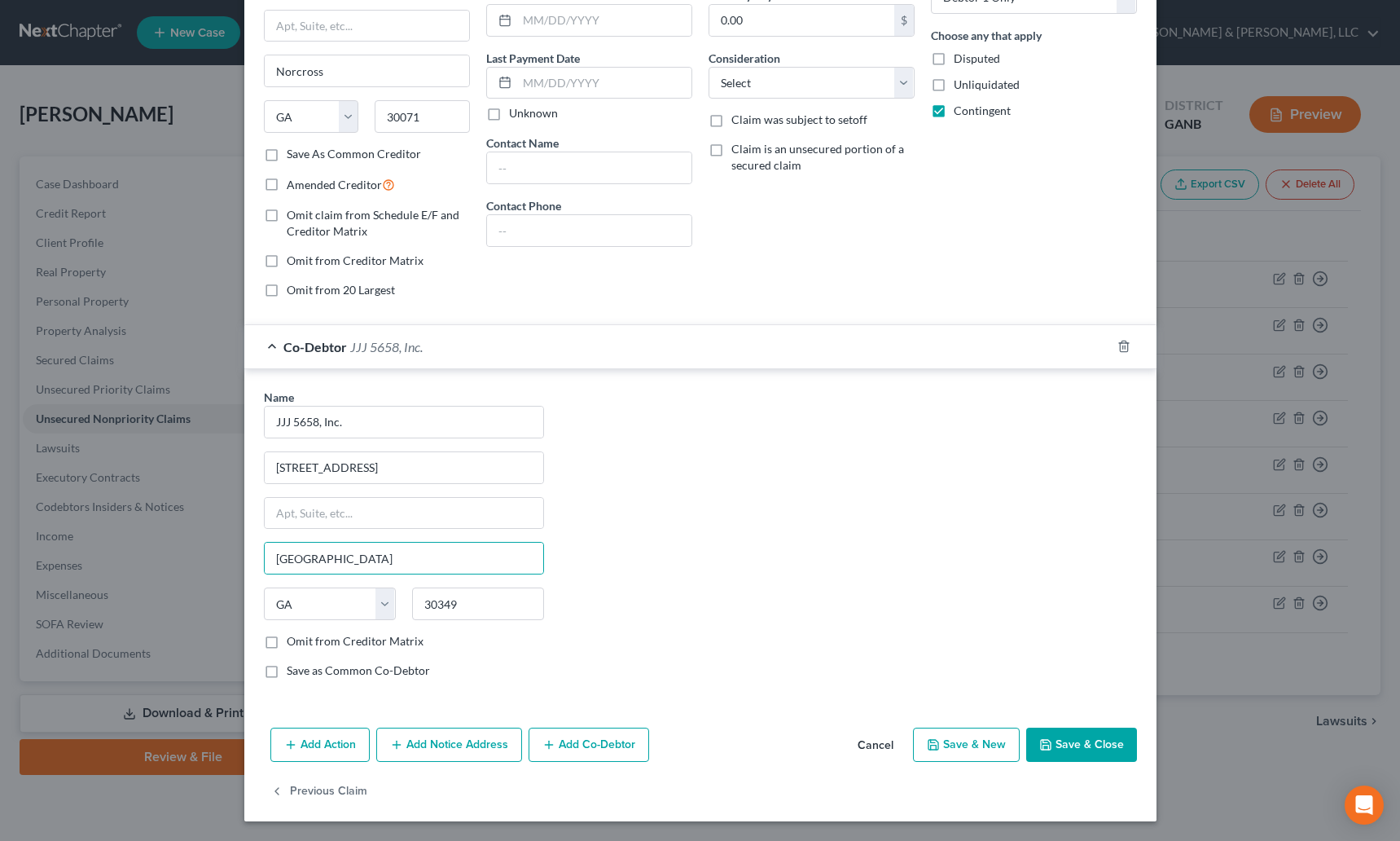
click at [1050, 733] on button "Save & Close" at bounding box center [1081, 745] width 111 height 35
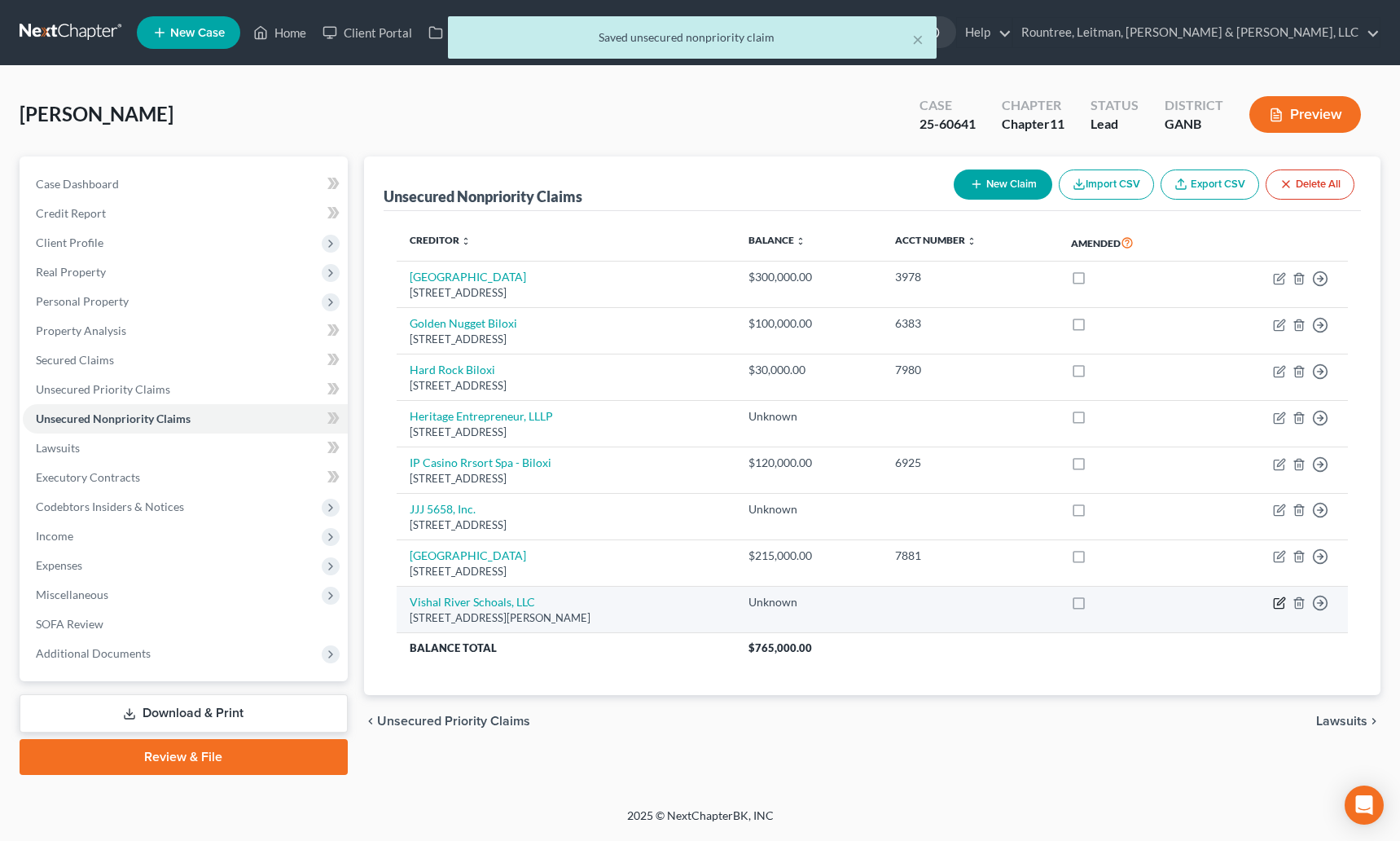
click at [1278, 600] on icon "button" at bounding box center [1280, 603] width 13 height 13
select select "10"
select select "0"
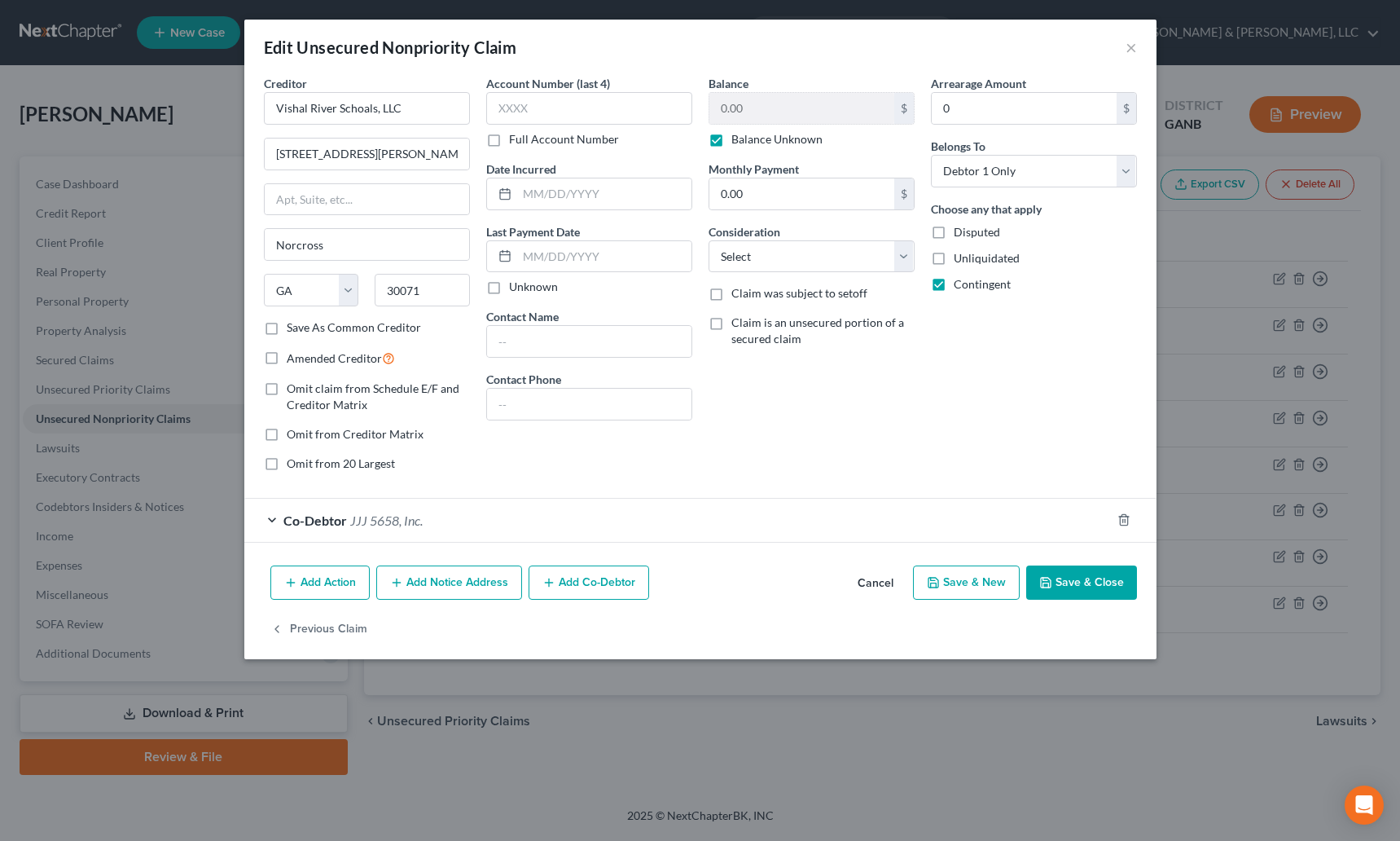
click at [1138, 43] on div "Edit Unsecured Nonpriority Claim ×" at bounding box center [700, 47] width 912 height 56
click at [1133, 46] on button "×" at bounding box center [1131, 47] width 12 height 19
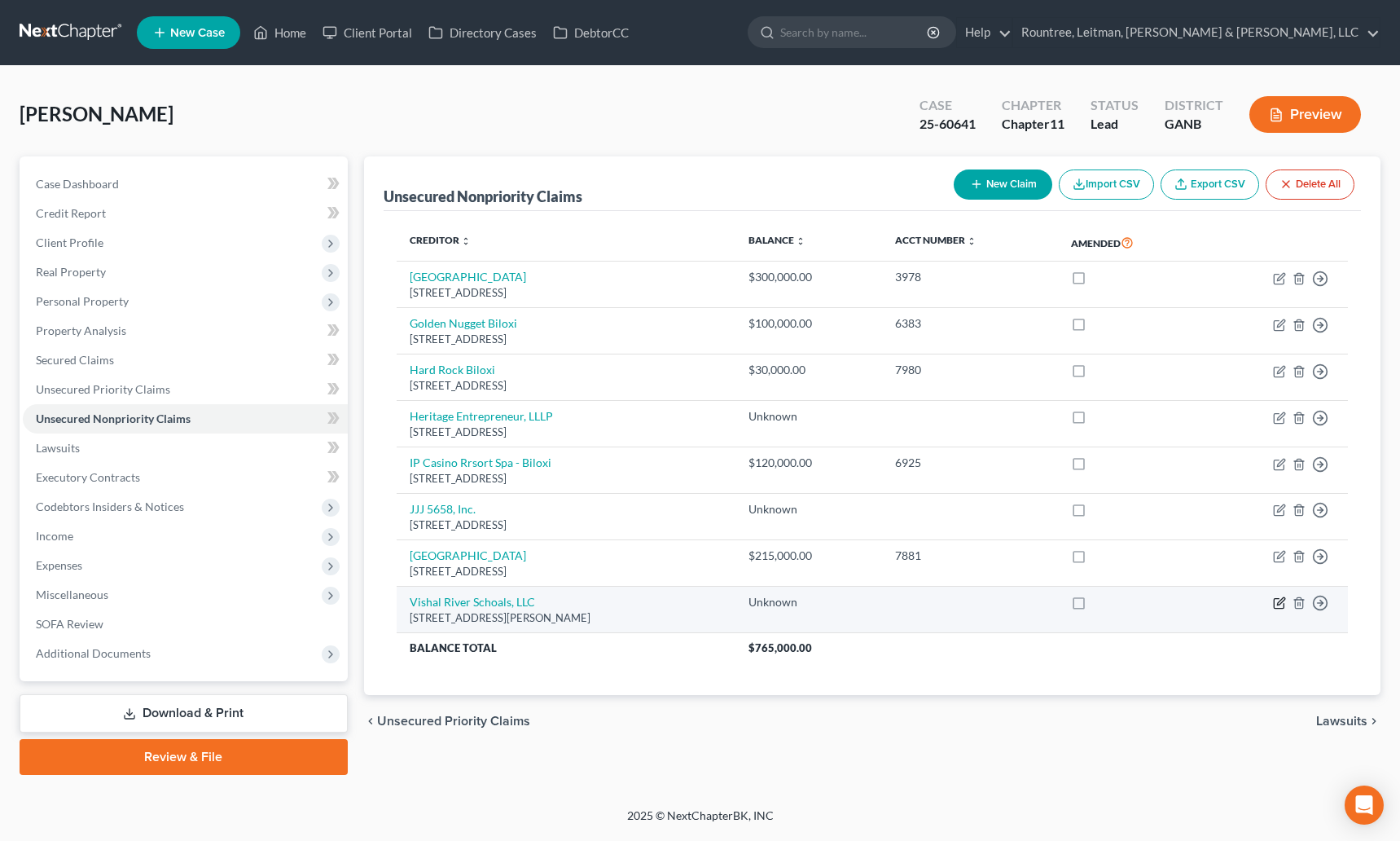
click at [1278, 602] on icon "button" at bounding box center [1281, 602] width 8 height 8
select select "10"
select select "0"
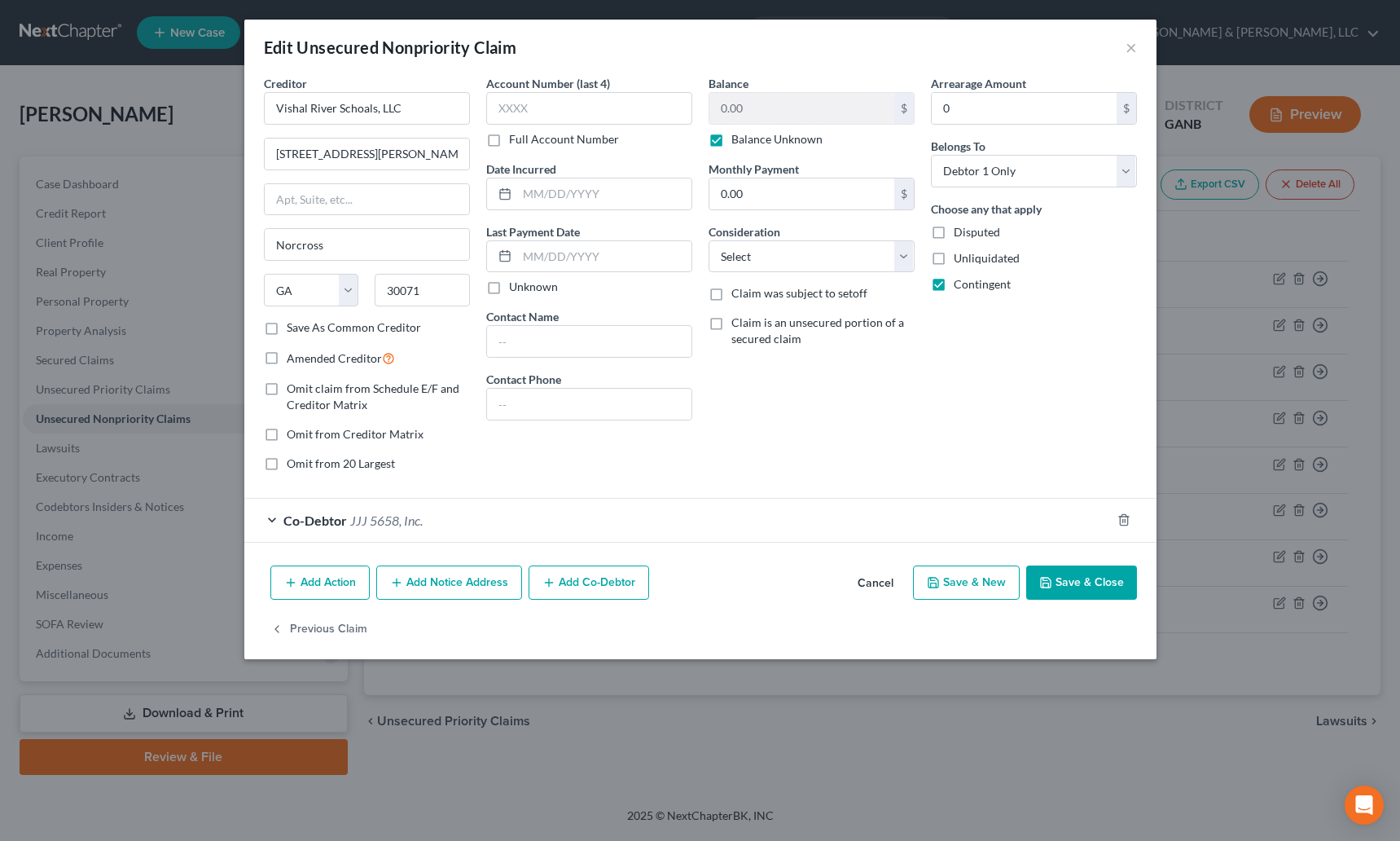
click at [1123, 50] on div "Edit Unsecured Nonpriority Claim ×" at bounding box center [700, 47] width 912 height 56
click at [1127, 47] on button "×" at bounding box center [1131, 47] width 12 height 19
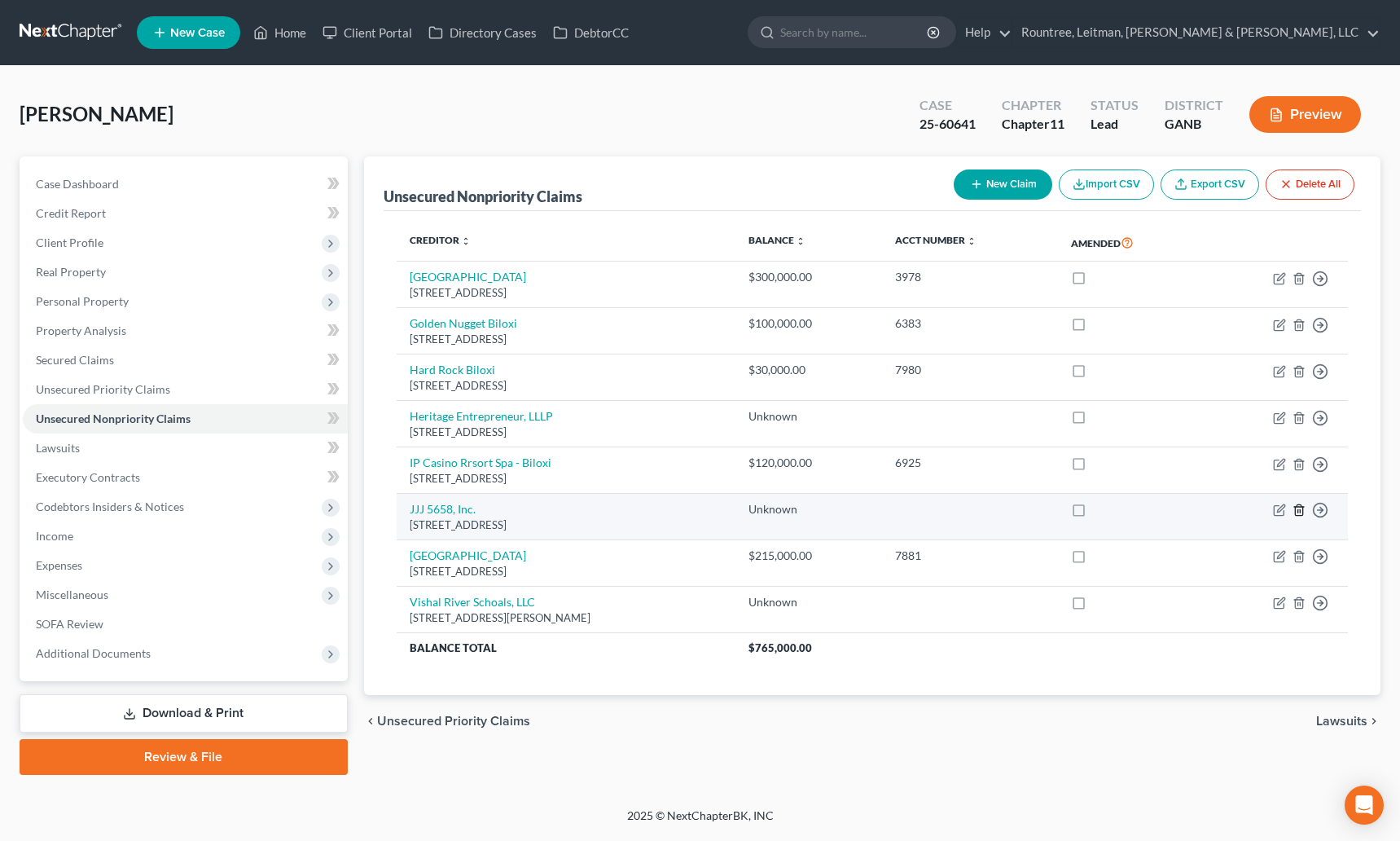
click at [1298, 510] on icon "button" at bounding box center [1299, 511] width 13 height 13
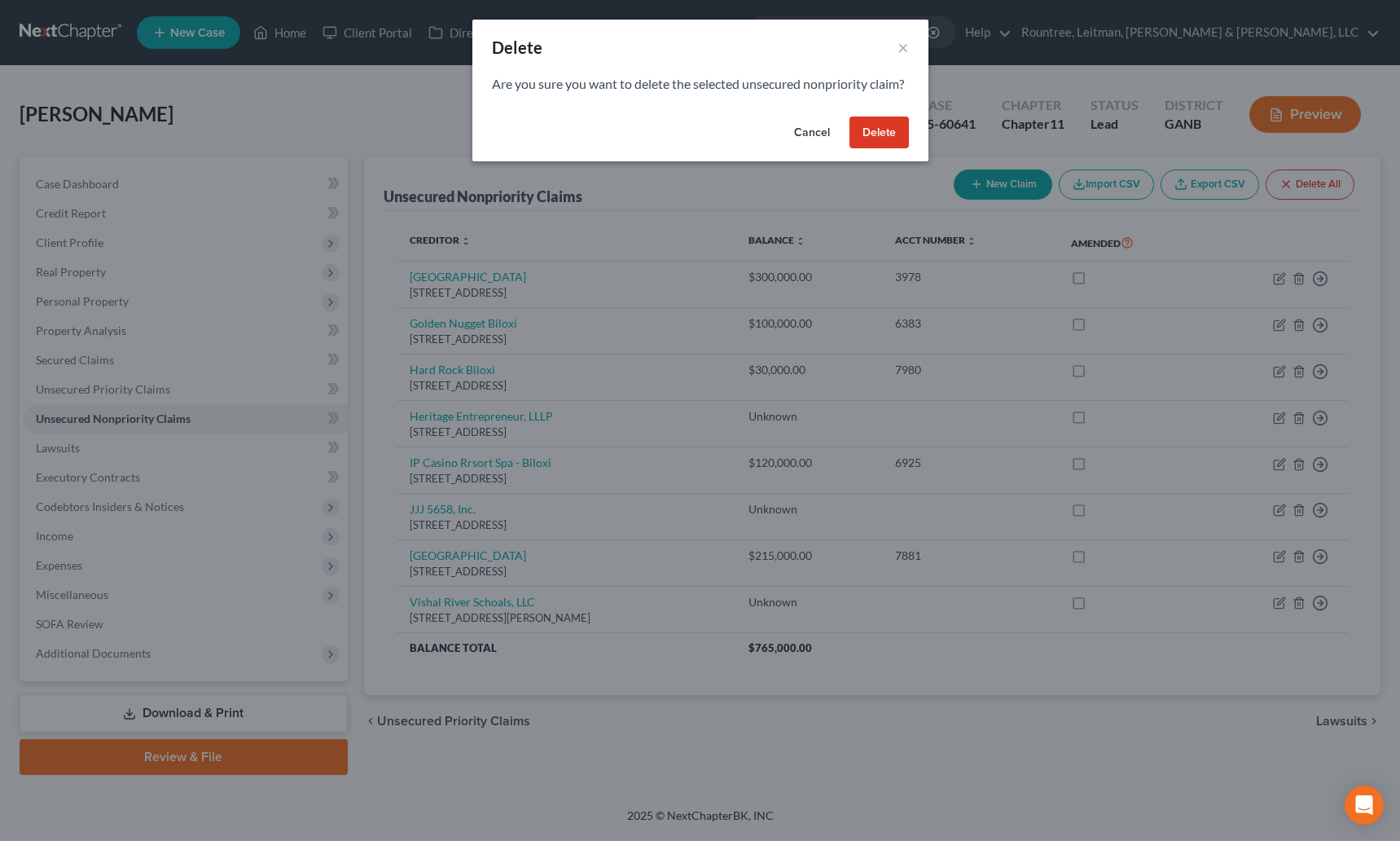
click at [871, 149] on button "Delete" at bounding box center [879, 133] width 60 height 33
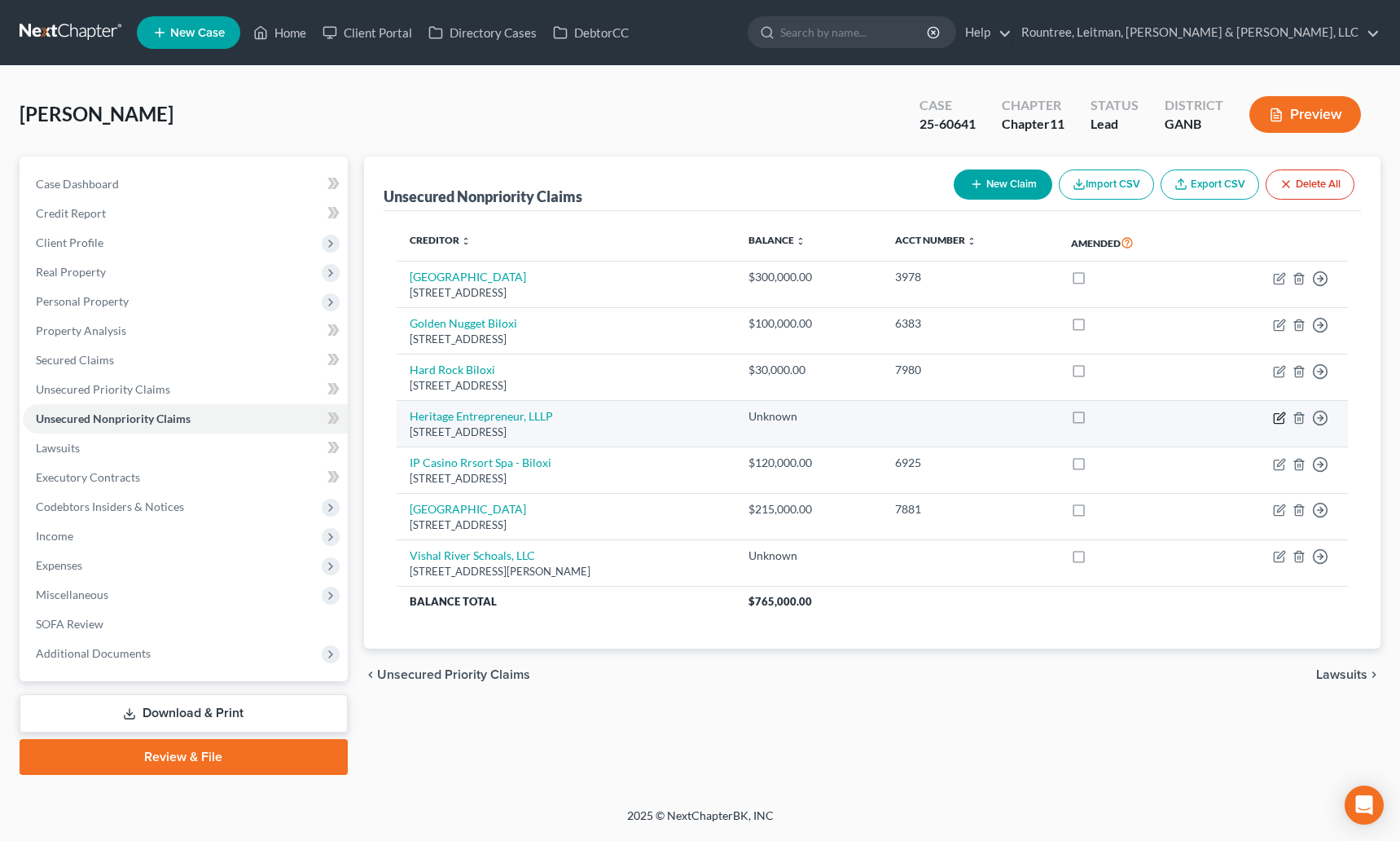
click at [1281, 417] on icon "button" at bounding box center [1281, 416] width 8 height 8
select select "10"
select select "14"
select select "0"
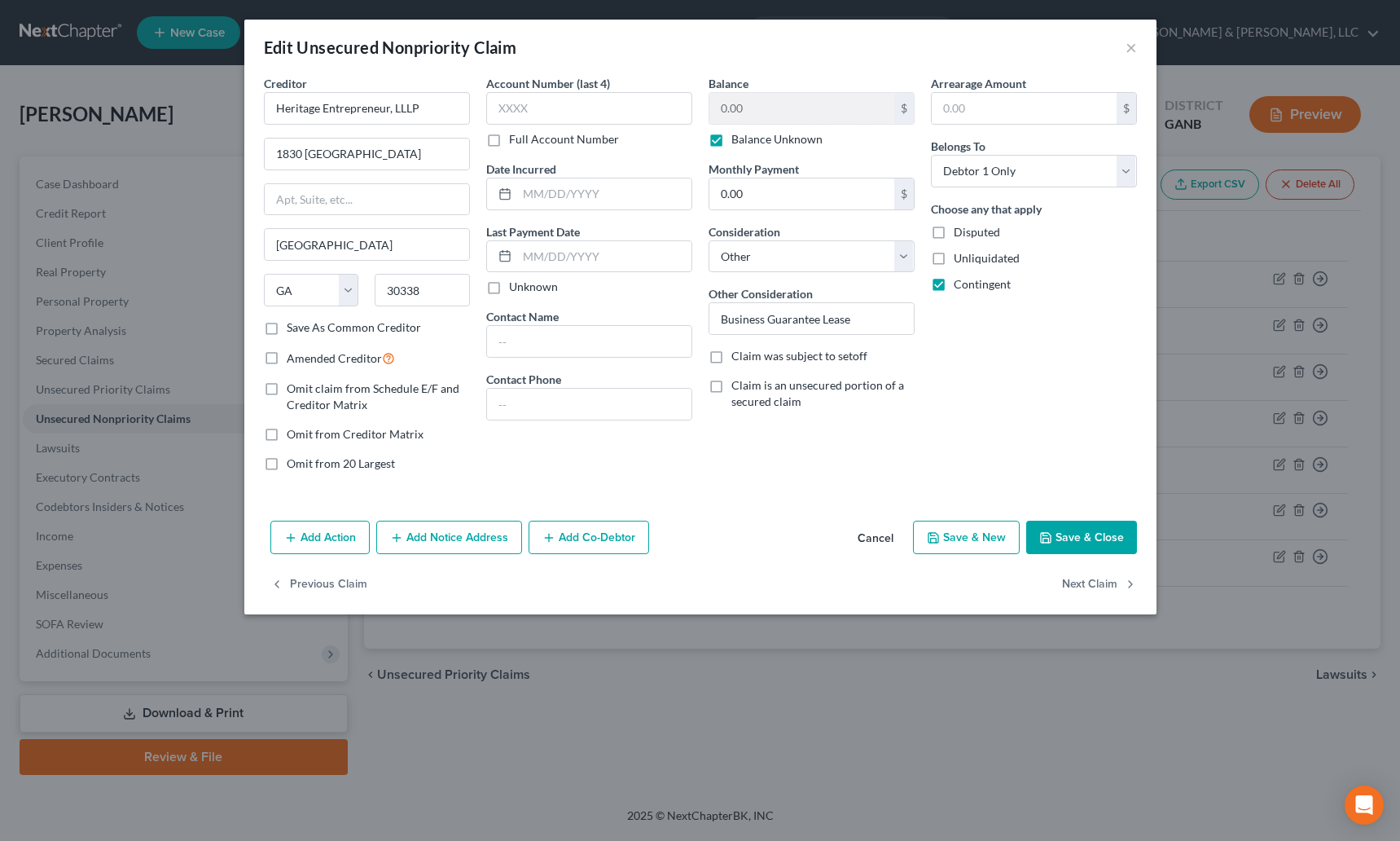
click at [615, 528] on button "Add Co-Debtor" at bounding box center [588, 538] width 120 height 35
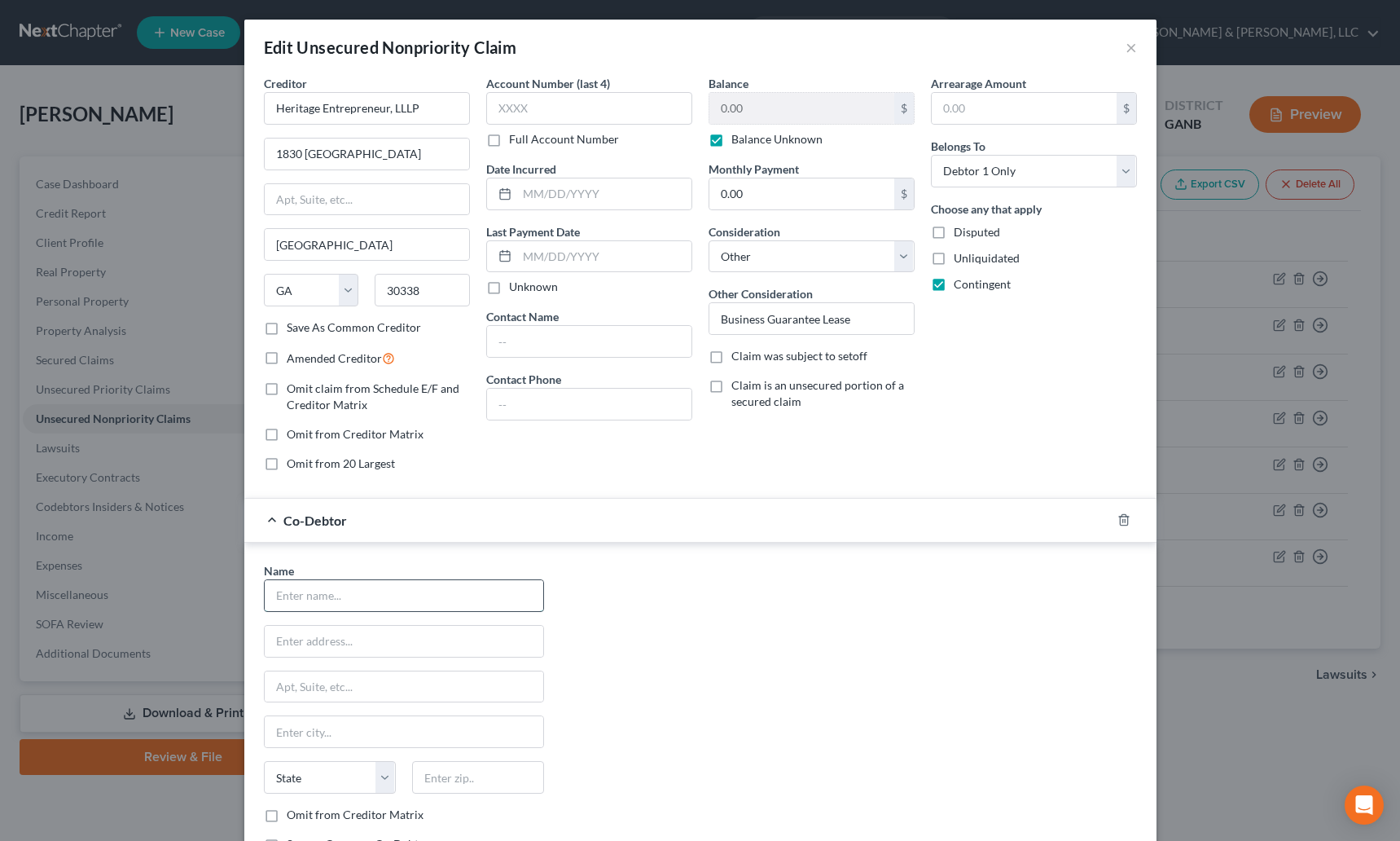
click at [369, 588] on input "text" at bounding box center [403, 595] width 278 height 31
type input "Heritage Enterpreneur, LLLP"
click at [432, 607] on input "Heritage Enterpreneur, LLLP" at bounding box center [403, 595] width 278 height 31
drag, startPoint x: 437, startPoint y: 599, endPoint x: 213, endPoint y: 592, distance: 224.1
click at [213, 592] on div "Edit Unsecured Nonpriority Claim × Creditor * Heritage Entrepreneur, LLLP 1830 …" at bounding box center [700, 420] width 1400 height 841
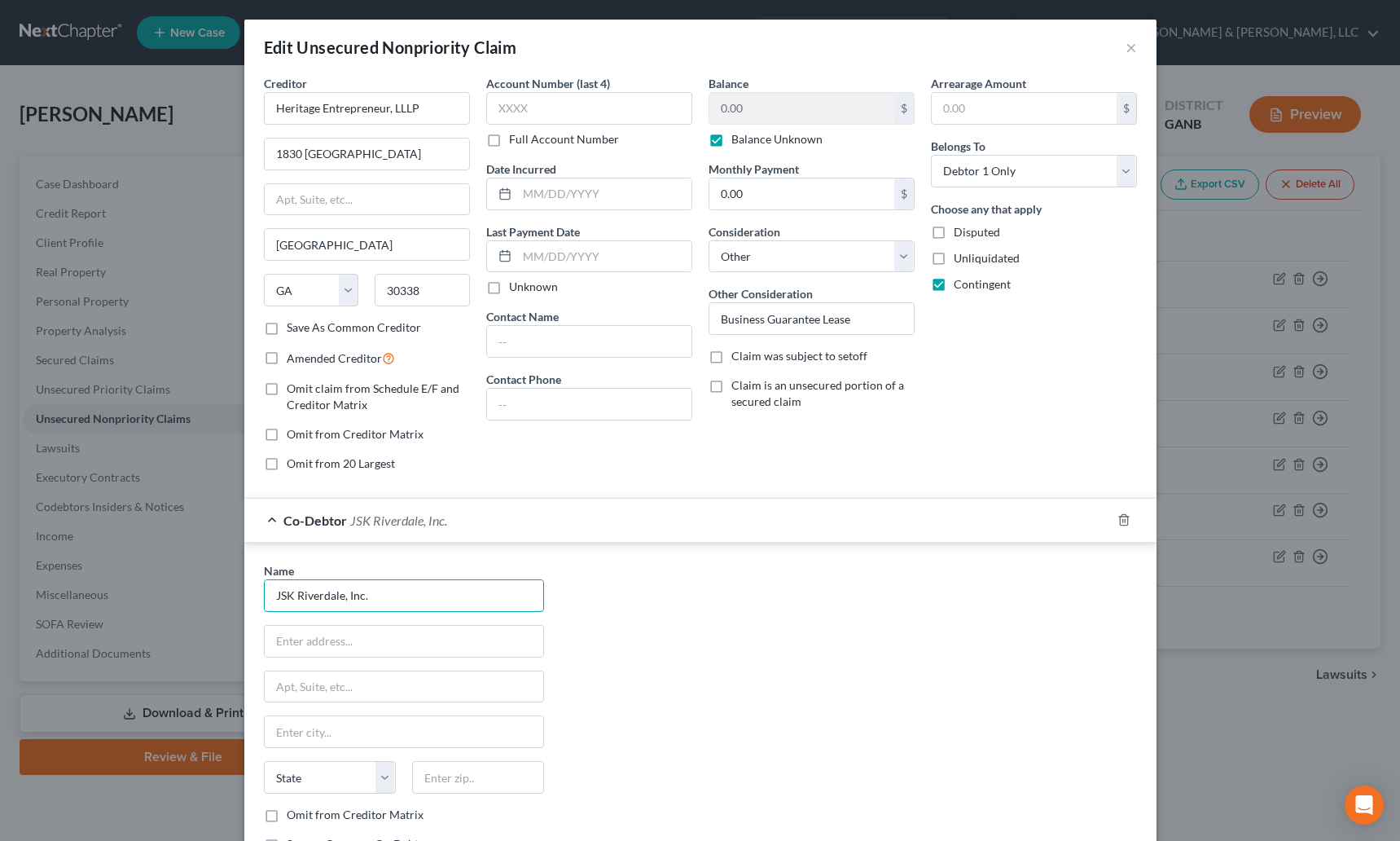
type input "JSK Riverdale, Inc."
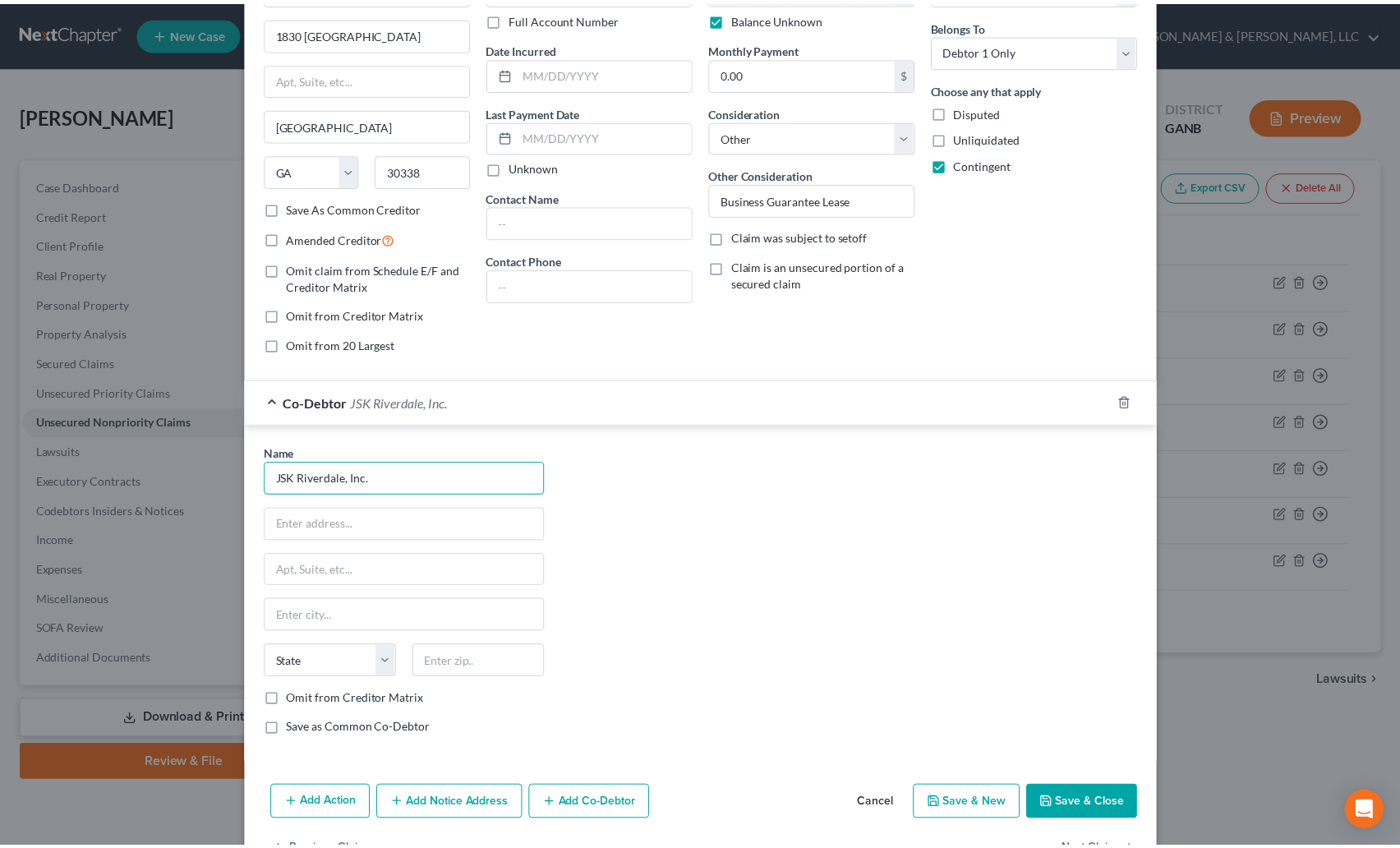
scroll to position [162, 0]
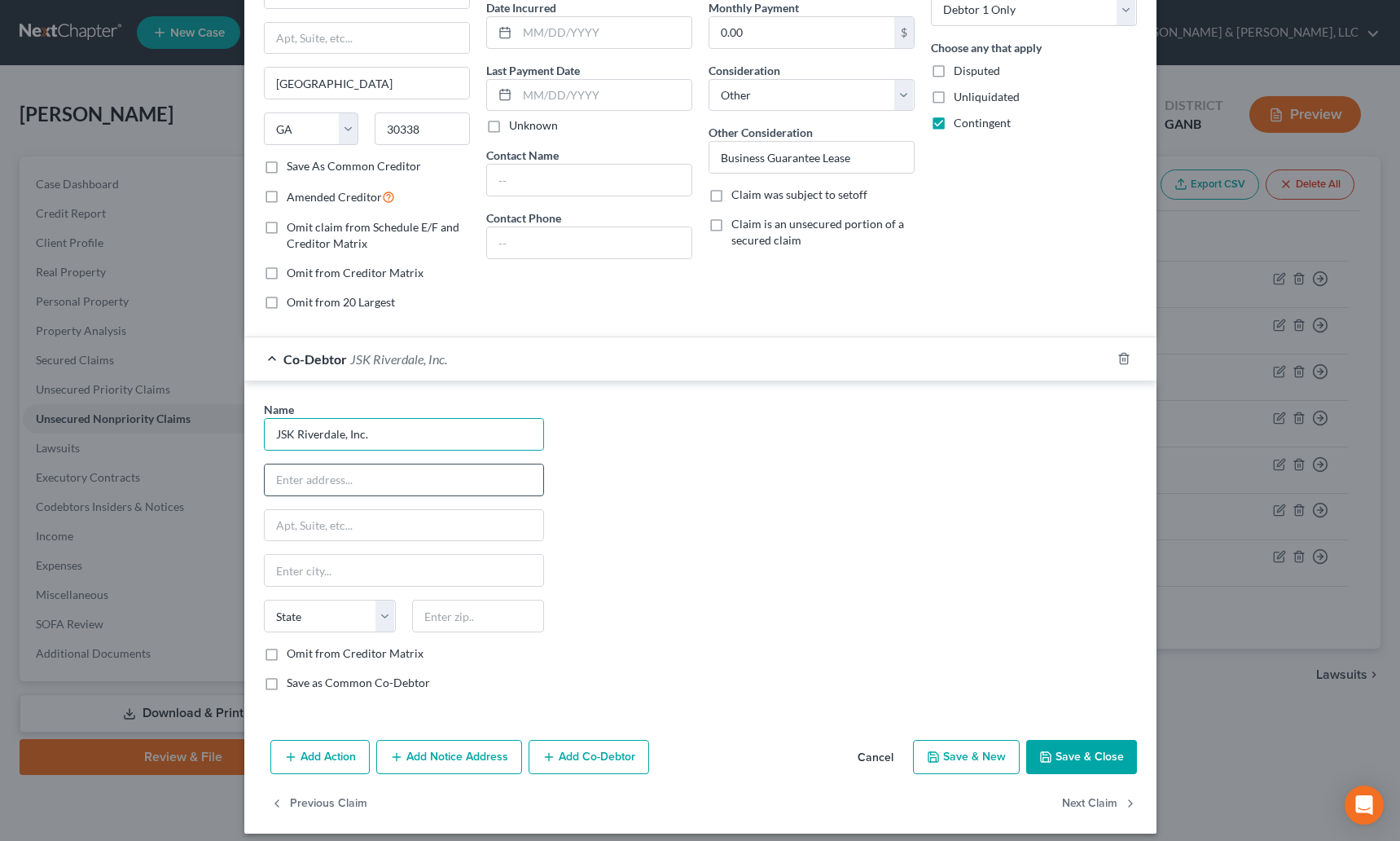
click at [322, 476] on input "text" at bounding box center [403, 480] width 278 height 31
paste input "7570 HIGHWAY 85"
type input "7570 HIGHWAY 85"
click at [420, 618] on input "text" at bounding box center [478, 617] width 132 height 33
type input "30274"
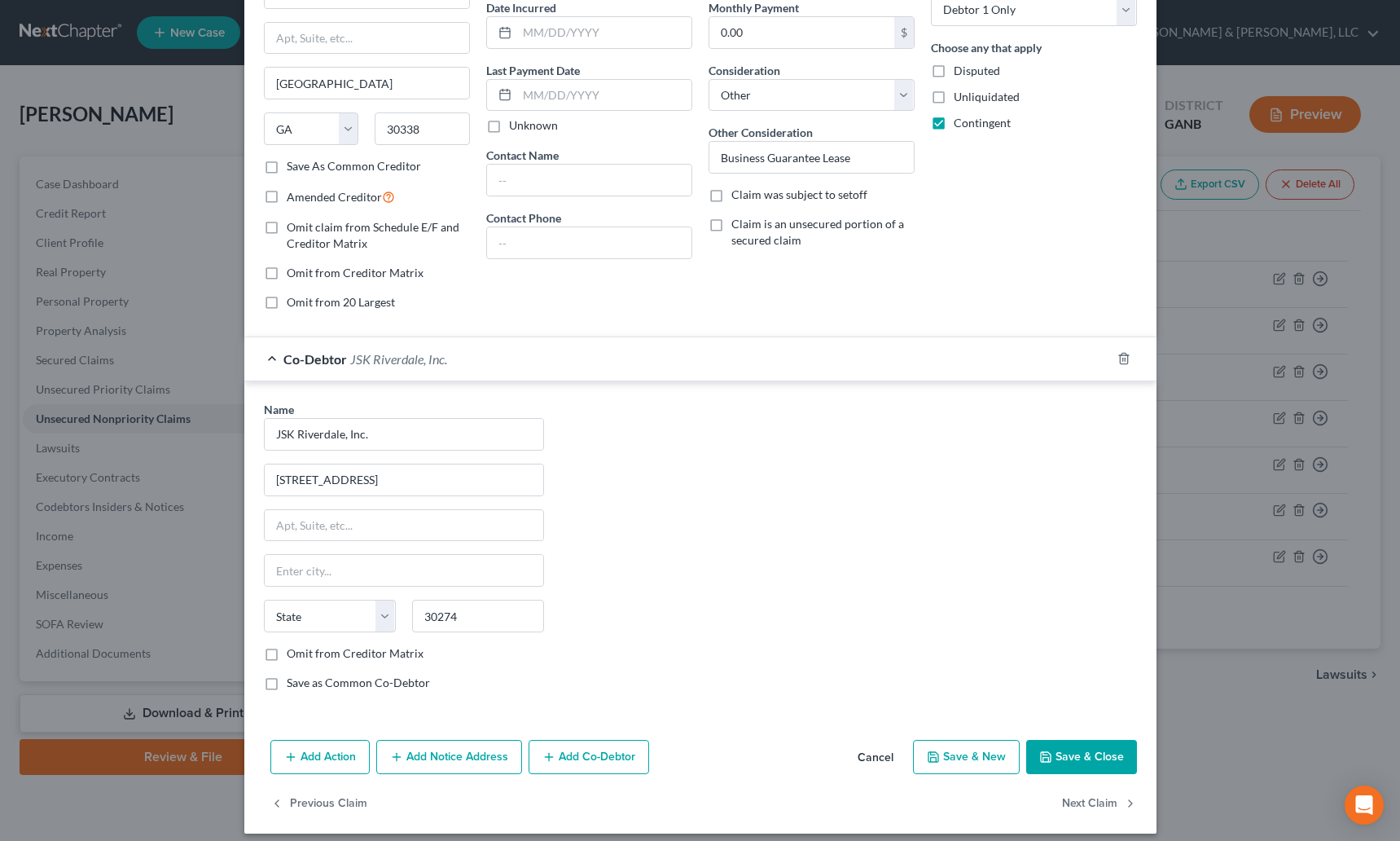
type input "Riverdale"
select select "10"
click at [1063, 754] on button "Save & Close" at bounding box center [1081, 757] width 111 height 35
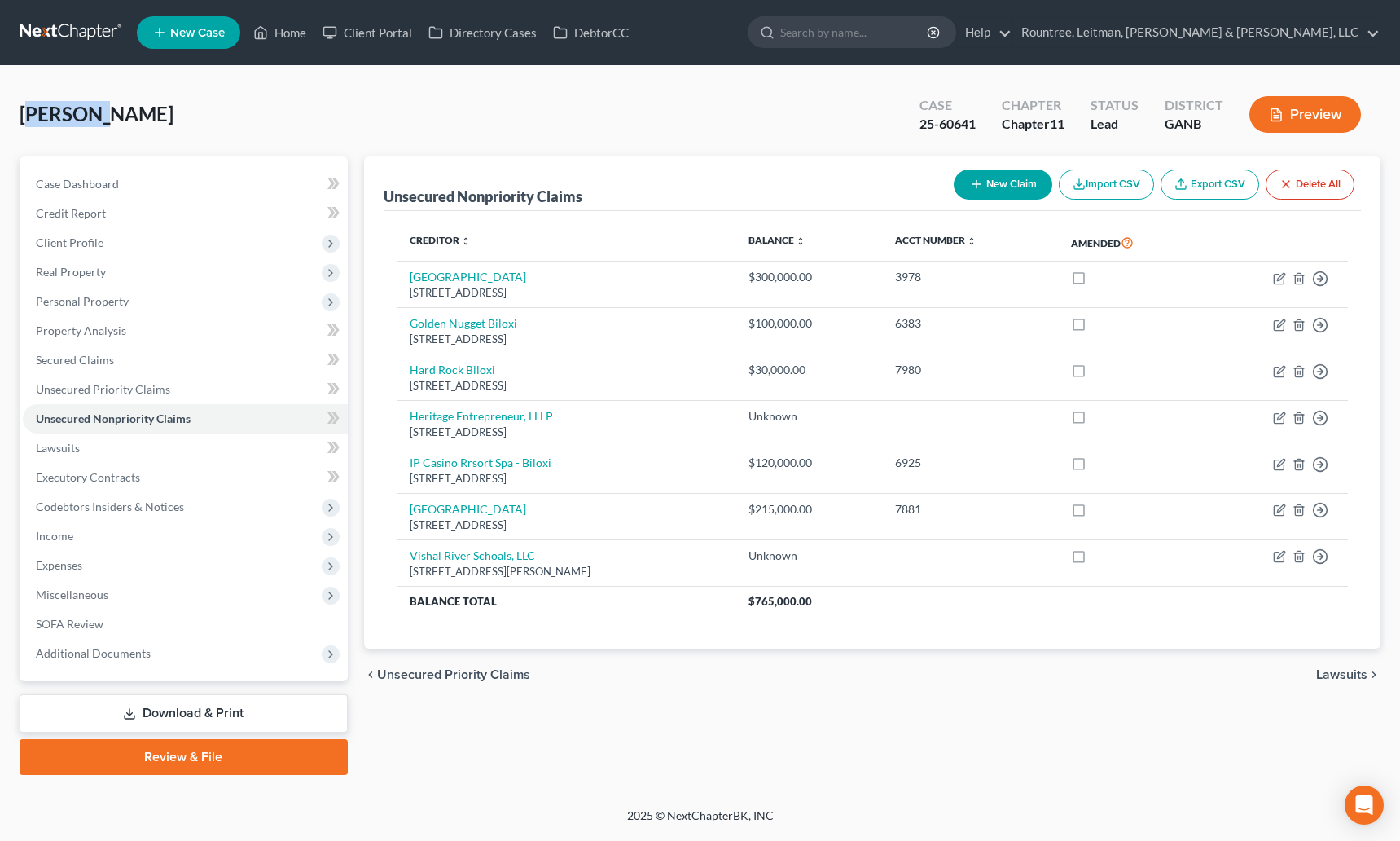
drag, startPoint x: 24, startPoint y: 117, endPoint x: 88, endPoint y: 112, distance: 64.2
click at [88, 112] on span "[PERSON_NAME]" at bounding box center [96, 114] width 154 height 24
click at [88, 113] on span "[PERSON_NAME]" at bounding box center [96, 114] width 154 height 24
drag, startPoint x: 18, startPoint y: 117, endPoint x: 83, endPoint y: 120, distance: 65.1
click at [83, 120] on span "[PERSON_NAME]" at bounding box center [96, 114] width 154 height 24
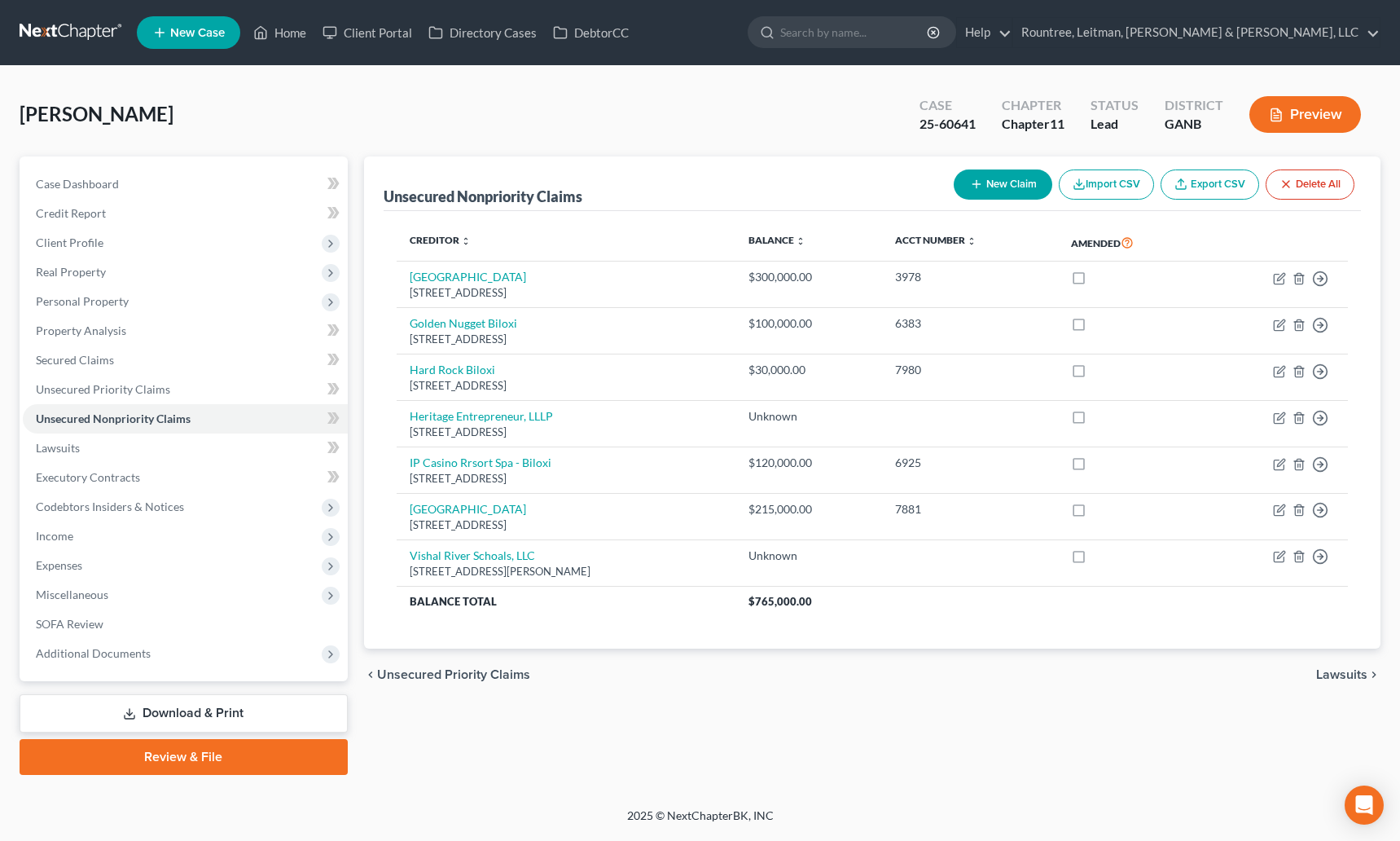
click at [92, 118] on div "Lee, Joo Upgraded Case 25-60641 Chapter Chapter 11 Status Lead District GANB Pr…" at bounding box center [699, 121] width 1361 height 71
drag, startPoint x: 88, startPoint y: 117, endPoint x: 18, endPoint y: 118, distance: 70.0
click at [10, 118] on div "Lee, Joo Upgraded Case 25-60641 Chapter Chapter 11 Status Lead District GANB Pr…" at bounding box center [700, 437] width 1400 height 742
click at [21, 117] on span "[PERSON_NAME]" at bounding box center [96, 114] width 154 height 24
drag, startPoint x: 24, startPoint y: 117, endPoint x: 74, endPoint y: 114, distance: 50.1
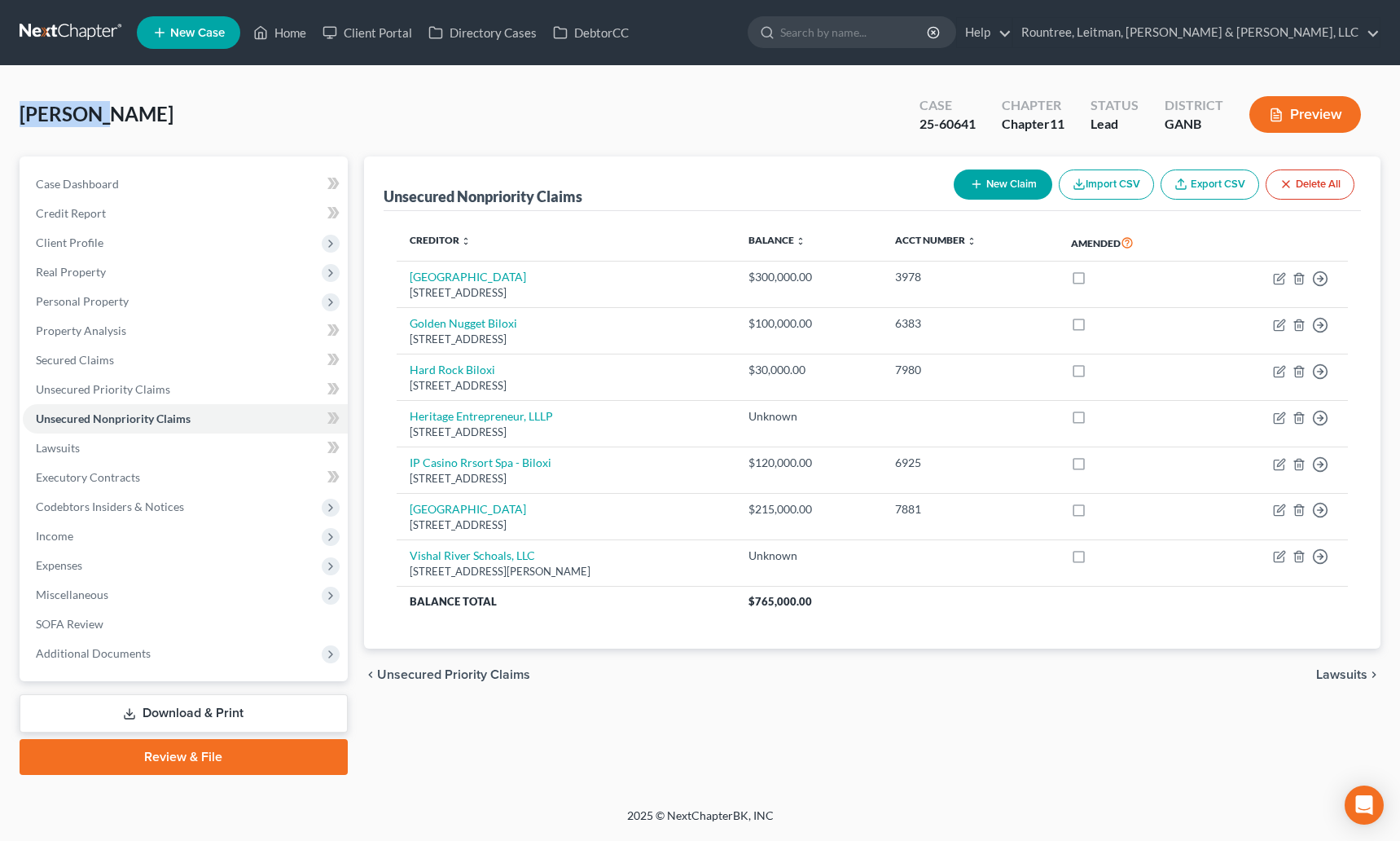
click at [74, 114] on span "[PERSON_NAME]" at bounding box center [96, 114] width 154 height 24
click at [94, 117] on div "Lee, Joo Upgraded Case 25-60641 Chapter Chapter 11 Status Lead District GANB Pr…" at bounding box center [699, 121] width 1361 height 71
drag, startPoint x: 94, startPoint y: 117, endPoint x: 28, endPoint y: 114, distance: 66.1
click at [28, 114] on div "Lee, Joo Upgraded Case 25-60641 Chapter Chapter 11 Status Lead District GANB Pr…" at bounding box center [699, 121] width 1361 height 71
click at [28, 114] on span "[PERSON_NAME]" at bounding box center [96, 114] width 154 height 24
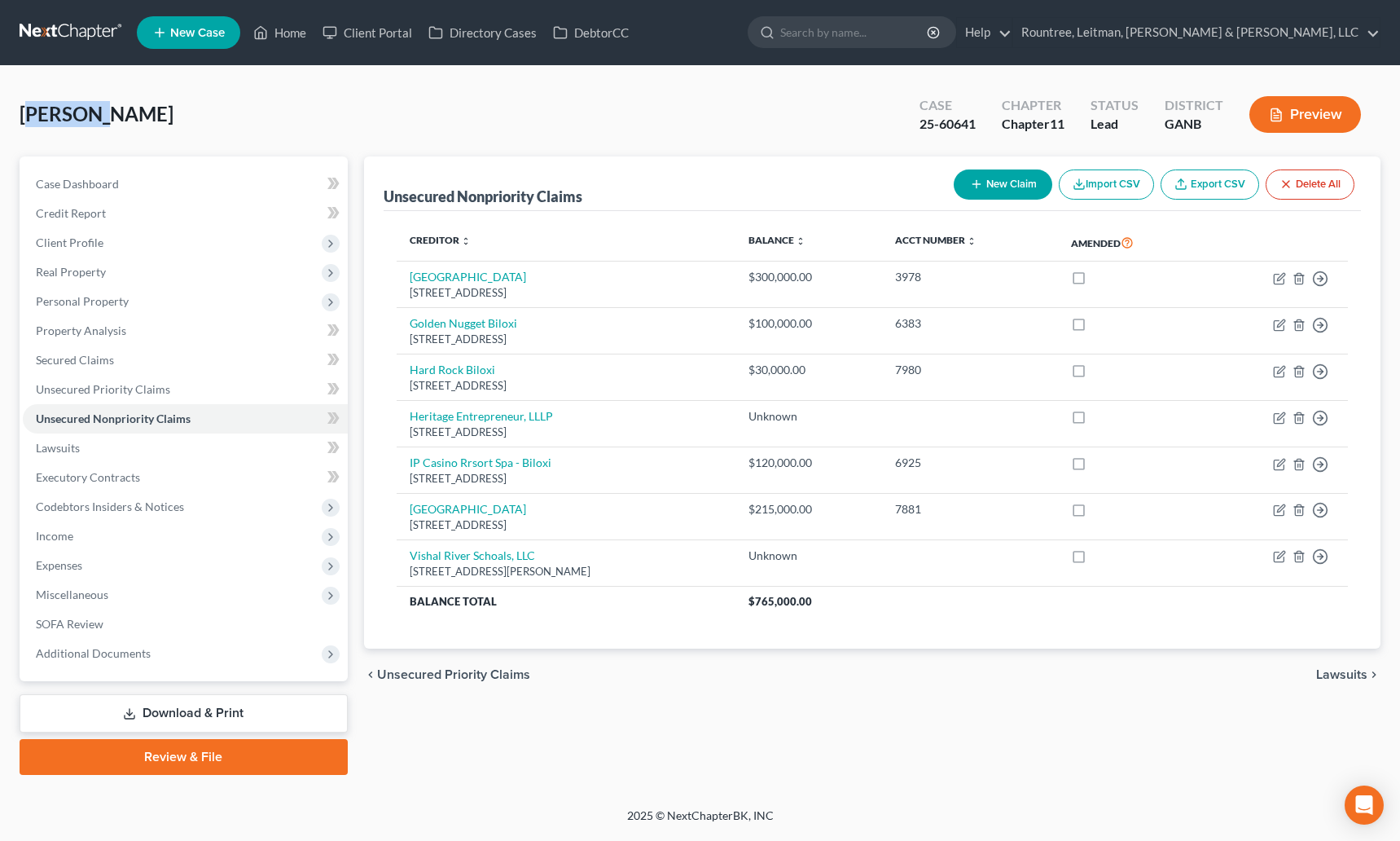
drag, startPoint x: 25, startPoint y: 114, endPoint x: 85, endPoint y: 114, distance: 60.0
click at [85, 114] on span "[PERSON_NAME]" at bounding box center [96, 114] width 154 height 24
click at [92, 115] on div "Lee, Joo Upgraded Case 25-60641 Chapter Chapter 11 Status Lead District GANB Pr…" at bounding box center [699, 121] width 1361 height 71
drag, startPoint x: 97, startPoint y: 116, endPoint x: 19, endPoint y: 114, distance: 78.0
click at [19, 114] on div "Lee, Joo Upgraded Case 25-60641 Chapter Chapter 11 Status Lead District GANB Pr…" at bounding box center [699, 121] width 1361 height 71
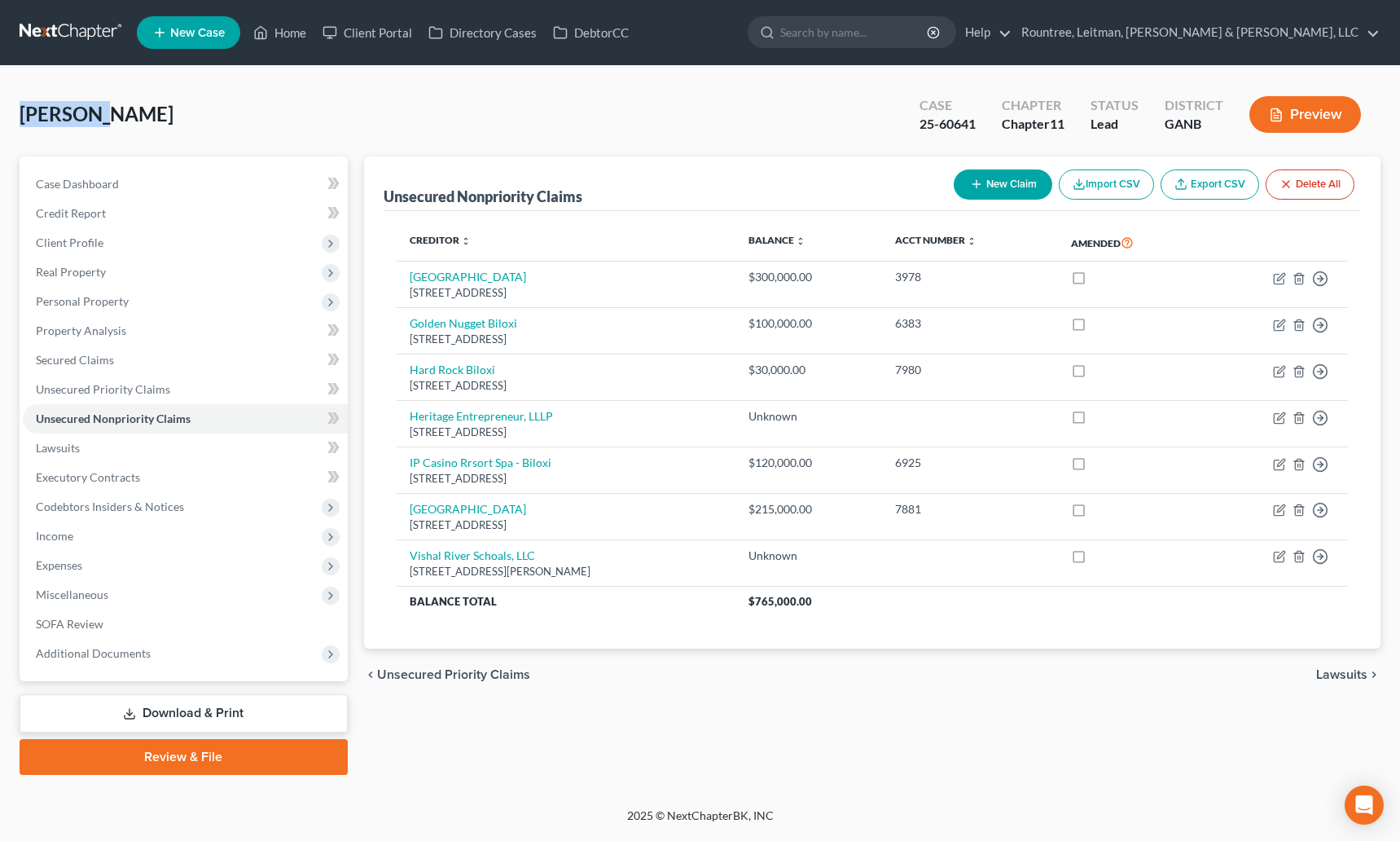
click at [19, 114] on span "[PERSON_NAME]" at bounding box center [96, 114] width 154 height 24
drag, startPoint x: 18, startPoint y: 114, endPoint x: 88, endPoint y: 117, distance: 70.1
click at [88, 117] on span "[PERSON_NAME]" at bounding box center [96, 114] width 154 height 24
drag, startPoint x: 91, startPoint y: 117, endPoint x: 22, endPoint y: 120, distance: 69.1
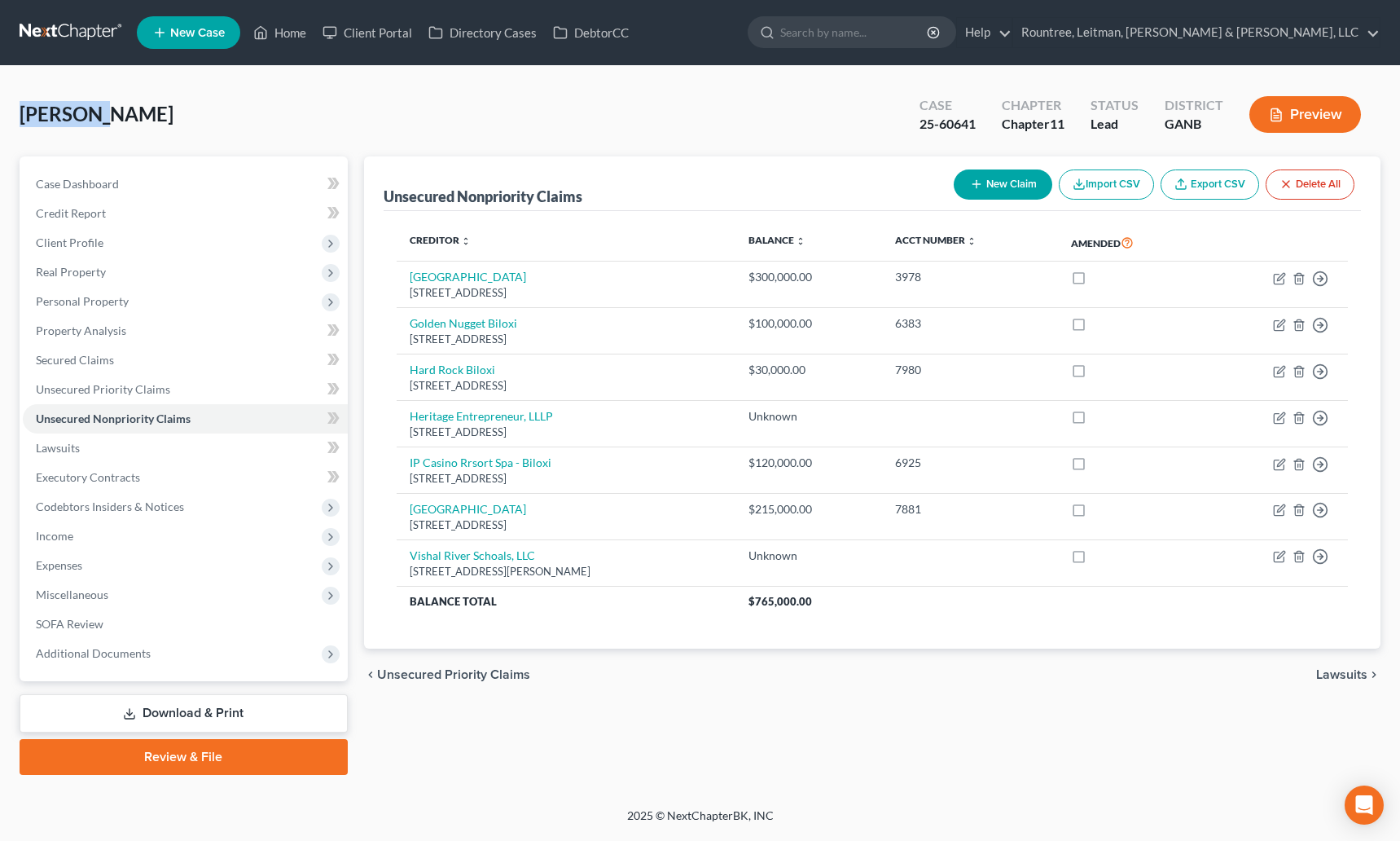
click at [22, 120] on div "Lee, Joo Upgraded Case 25-60641 Chapter Chapter 11 Status Lead District GANB Pr…" at bounding box center [699, 121] width 1361 height 71
click at [22, 120] on span "[PERSON_NAME]" at bounding box center [96, 114] width 154 height 24
drag, startPoint x: 19, startPoint y: 103, endPoint x: 99, endPoint y: 117, distance: 81.2
click at [99, 117] on div "Lee, Joo Upgraded Case 25-60641 Chapter Chapter 11 Status Lead District GANB Pr…" at bounding box center [699, 121] width 1361 height 71
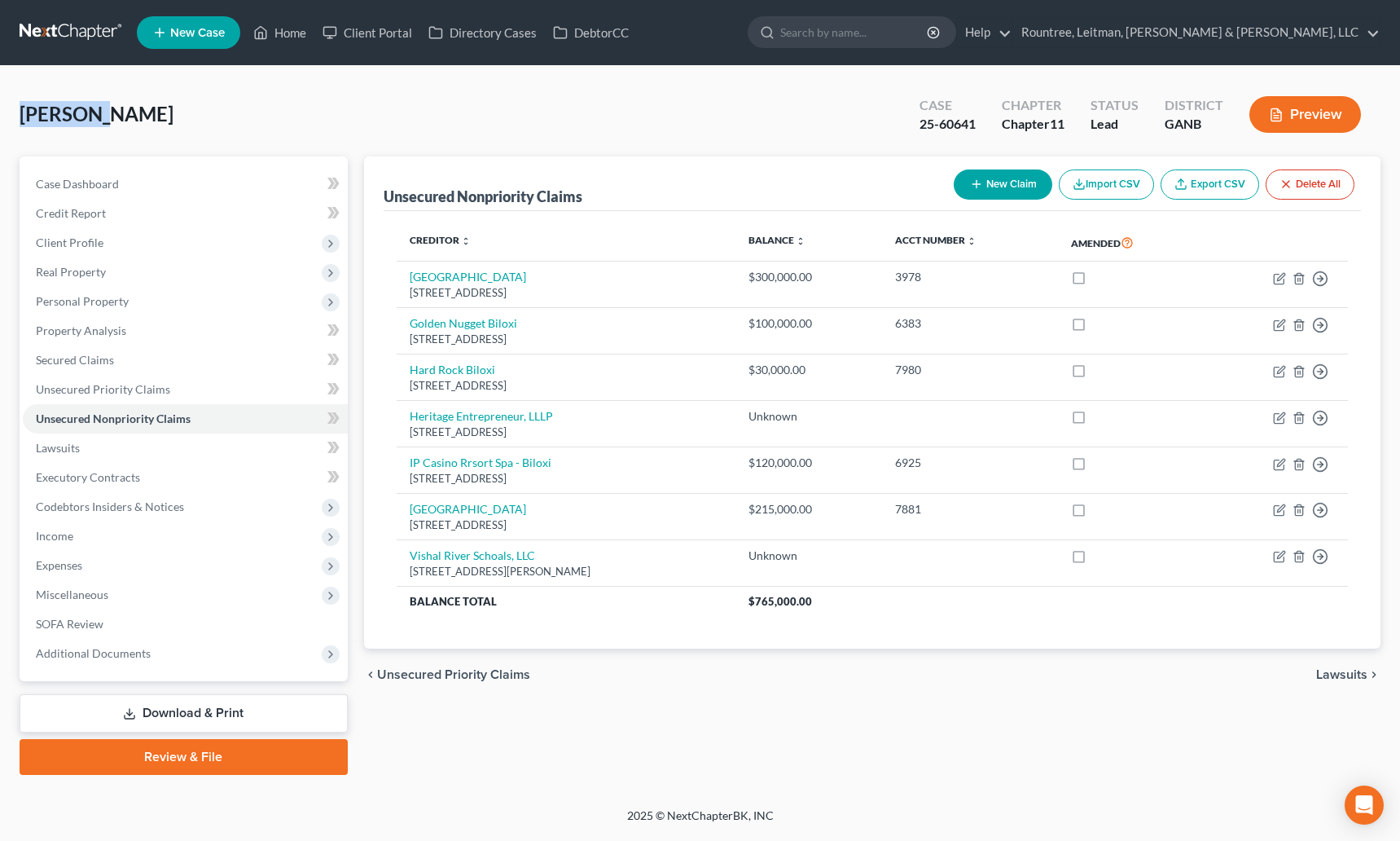
drag, startPoint x: 95, startPoint y: 108, endPoint x: -6, endPoint y: 123, distance: 102.1
click at [0, 123] on html "Home New Case Client Portal Directory Cases DebtorCC Rountree, Leitman, Klein &…" at bounding box center [700, 420] width 1400 height 841
click at [28, 118] on span "[PERSON_NAME]" at bounding box center [96, 114] width 154 height 24
drag, startPoint x: 20, startPoint y: 114, endPoint x: 98, endPoint y: 124, distance: 78.6
click at [98, 124] on div "Lee, Joo Upgraded Case 25-60641 Chapter Chapter 11 Status Lead District GANB Pr…" at bounding box center [699, 121] width 1361 height 71
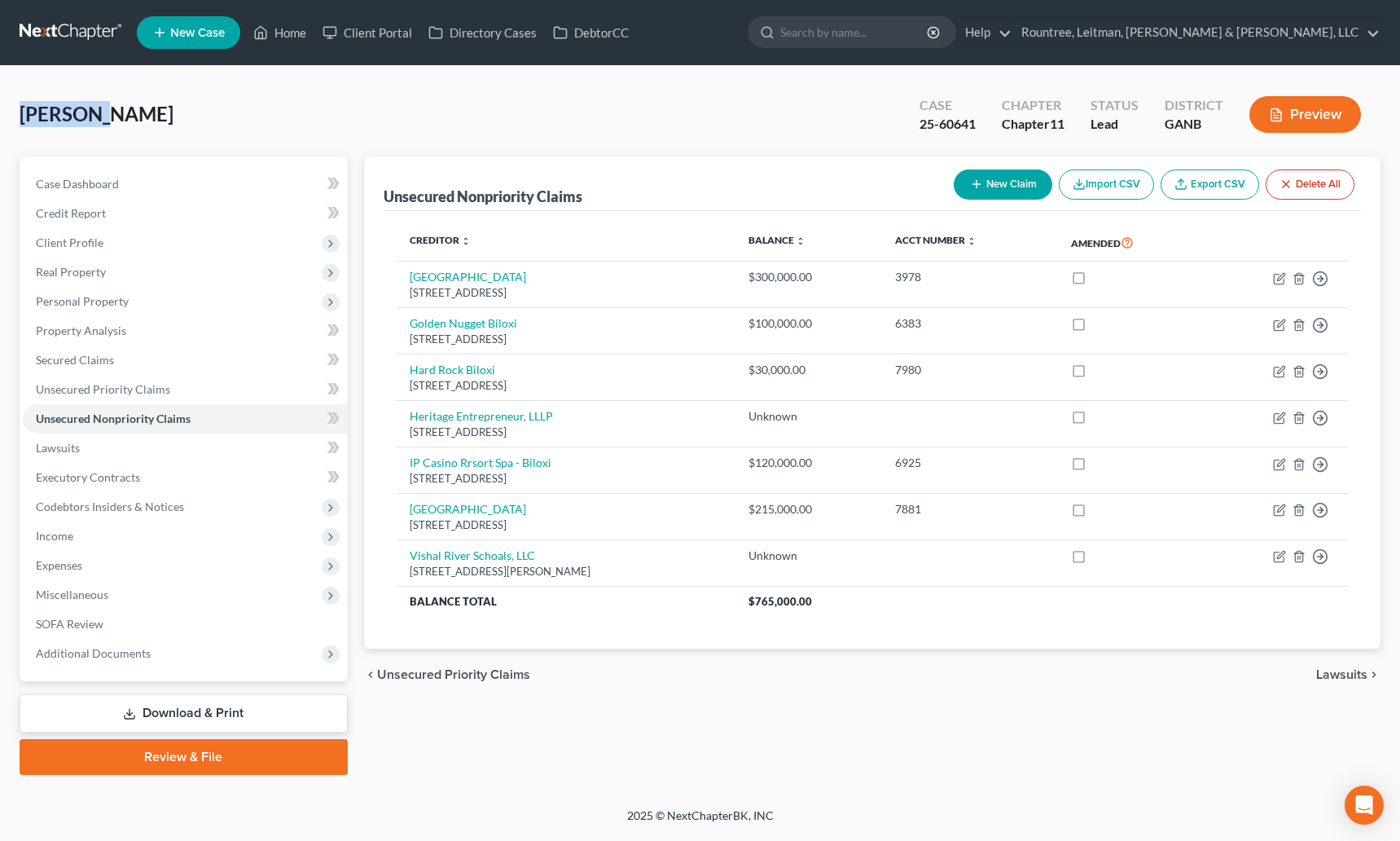
click at [98, 124] on div "Lee, Joo Upgraded Case 25-60641 Chapter Chapter 11 Status Lead District GANB Pr…" at bounding box center [699, 121] width 1361 height 71
click at [72, 346] on link "Secured Claims" at bounding box center [185, 360] width 324 height 29
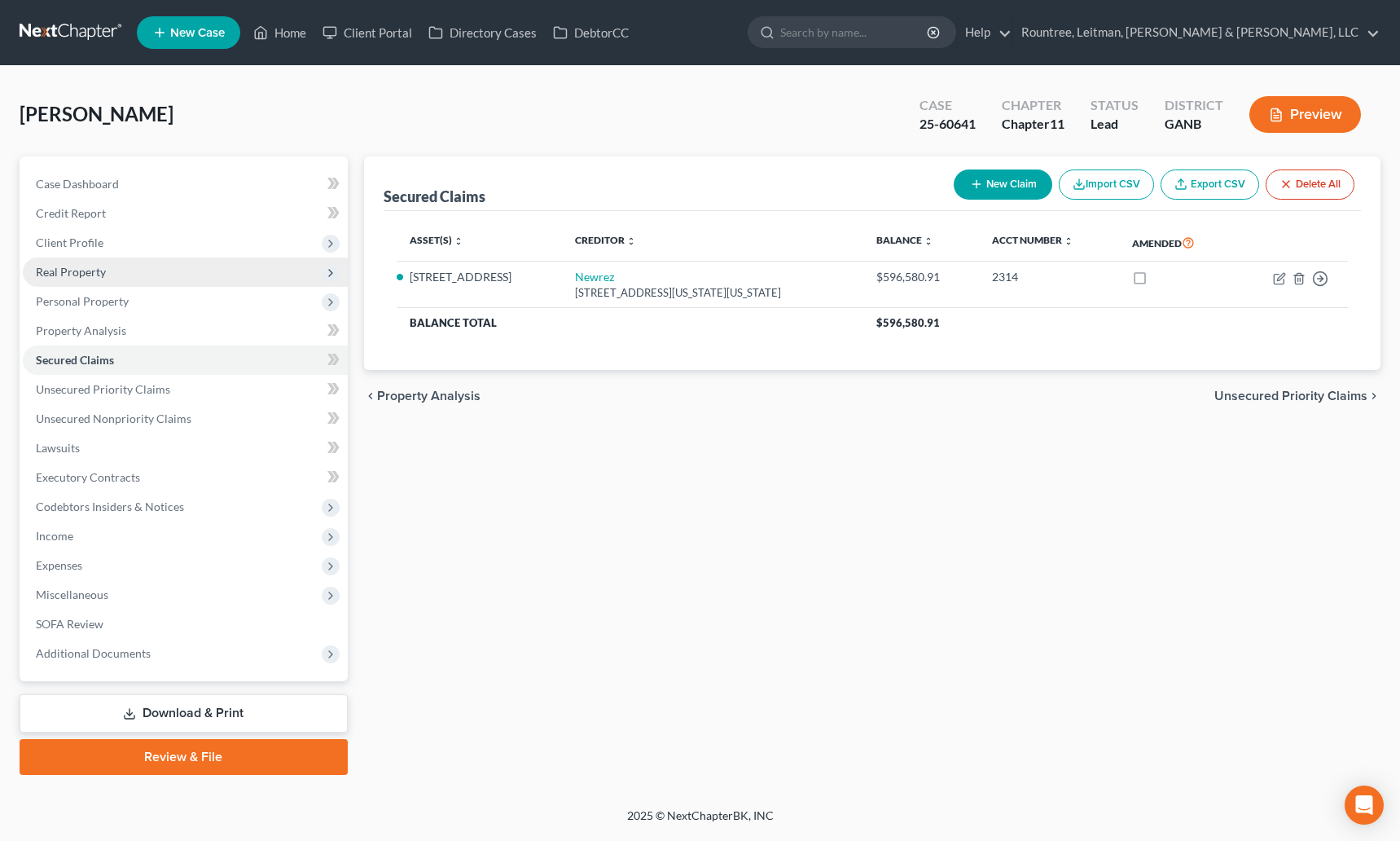
click at [92, 282] on span "Real Property" at bounding box center [185, 272] width 324 height 29
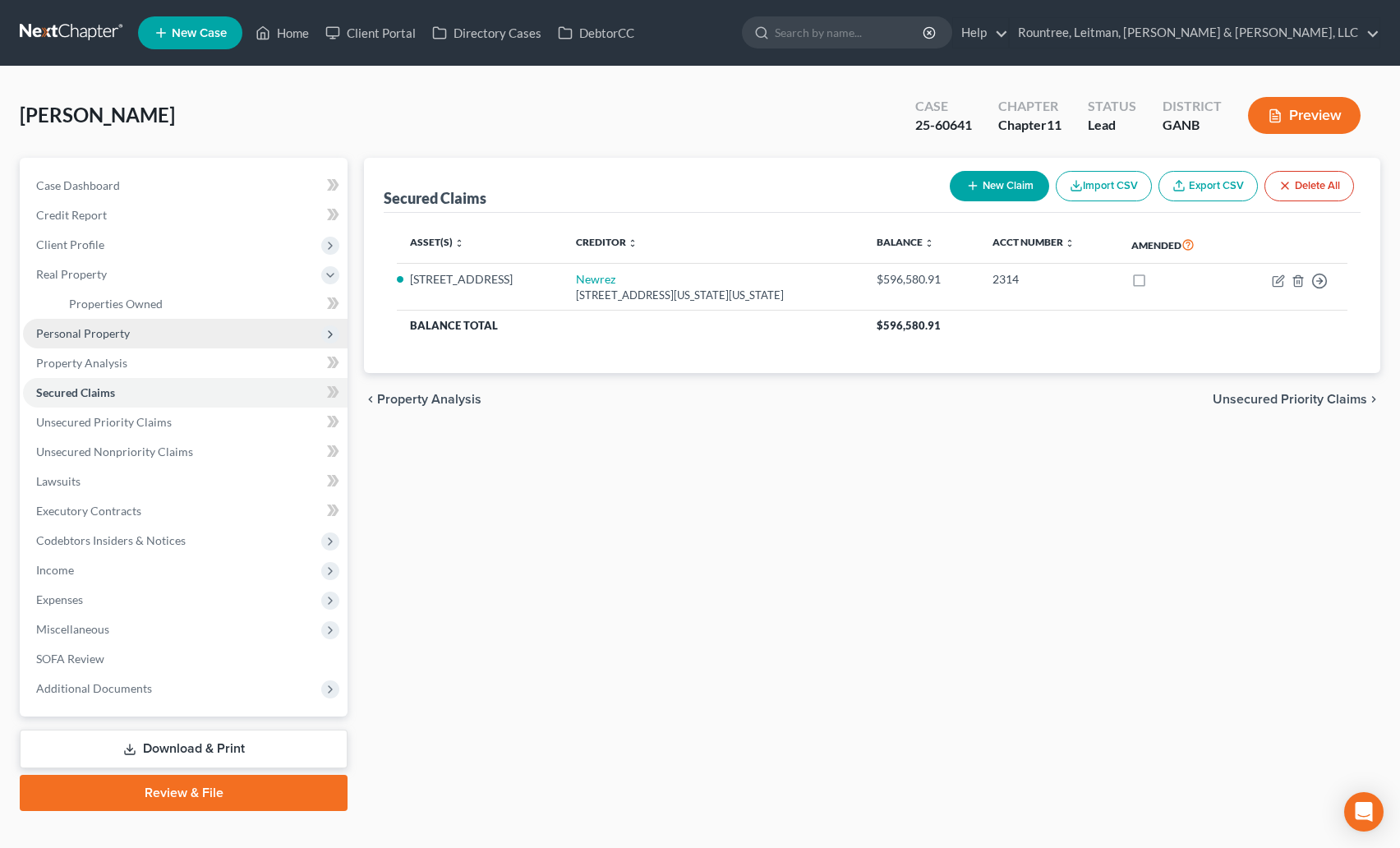
click at [95, 332] on span "Personal Property" at bounding box center [83, 333] width 93 height 14
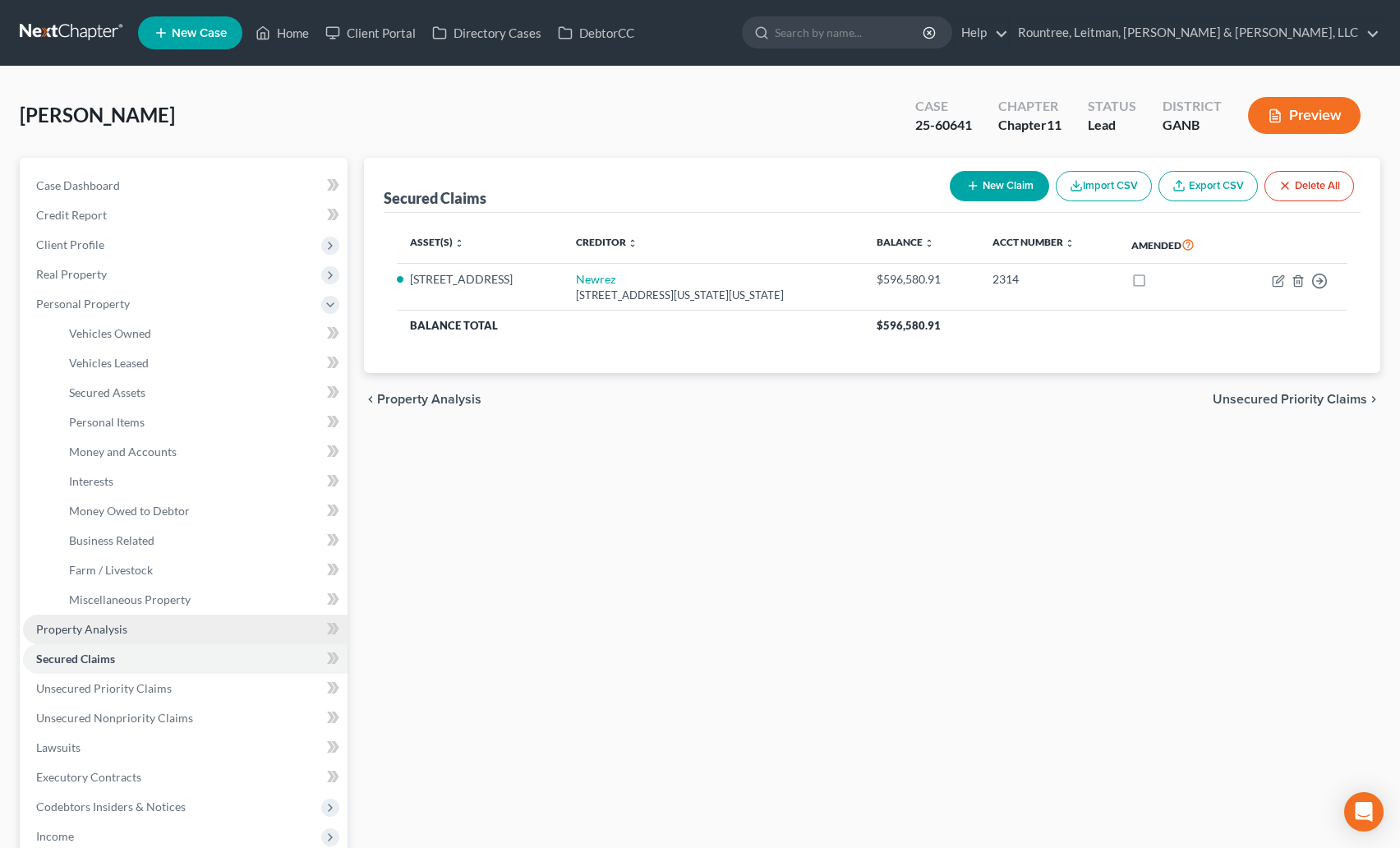
click at [99, 623] on span "Property Analysis" at bounding box center [82, 628] width 91 height 14
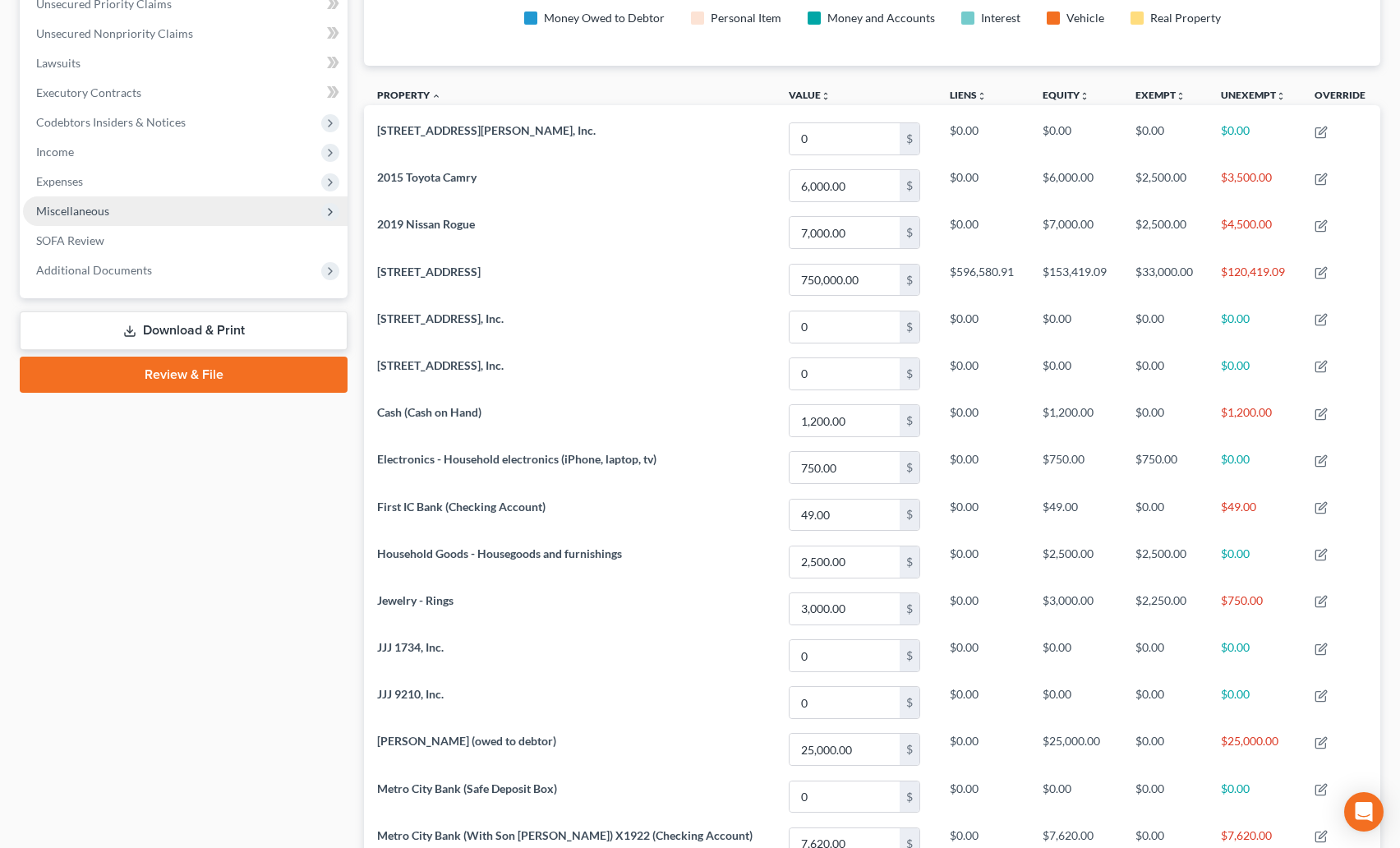
scroll to position [387, 0]
click at [56, 209] on span "Miscellaneous" at bounding box center [72, 212] width 73 height 14
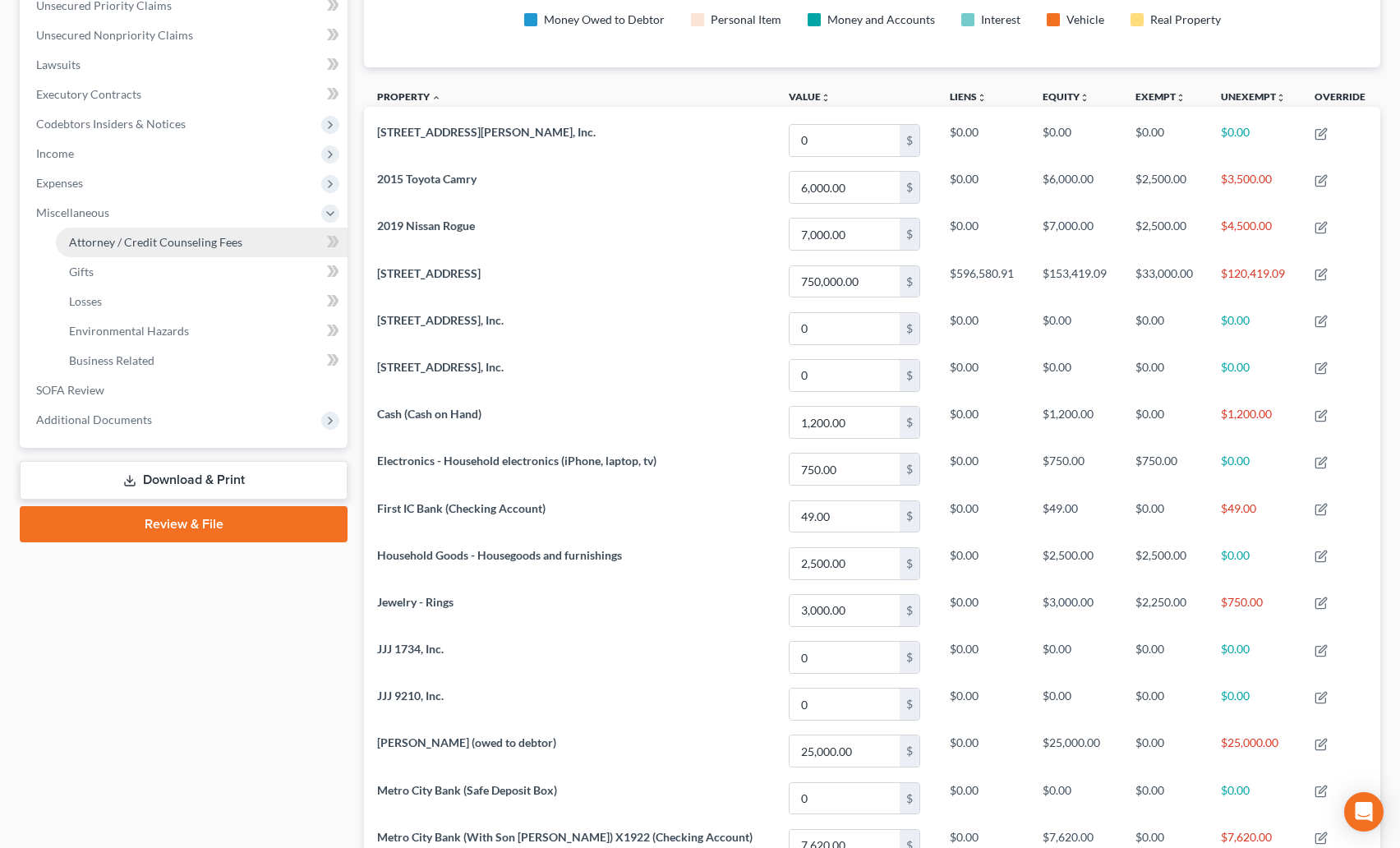
click at [204, 228] on link "Attorney / Credit Counseling Fees" at bounding box center [202, 242] width 291 height 29
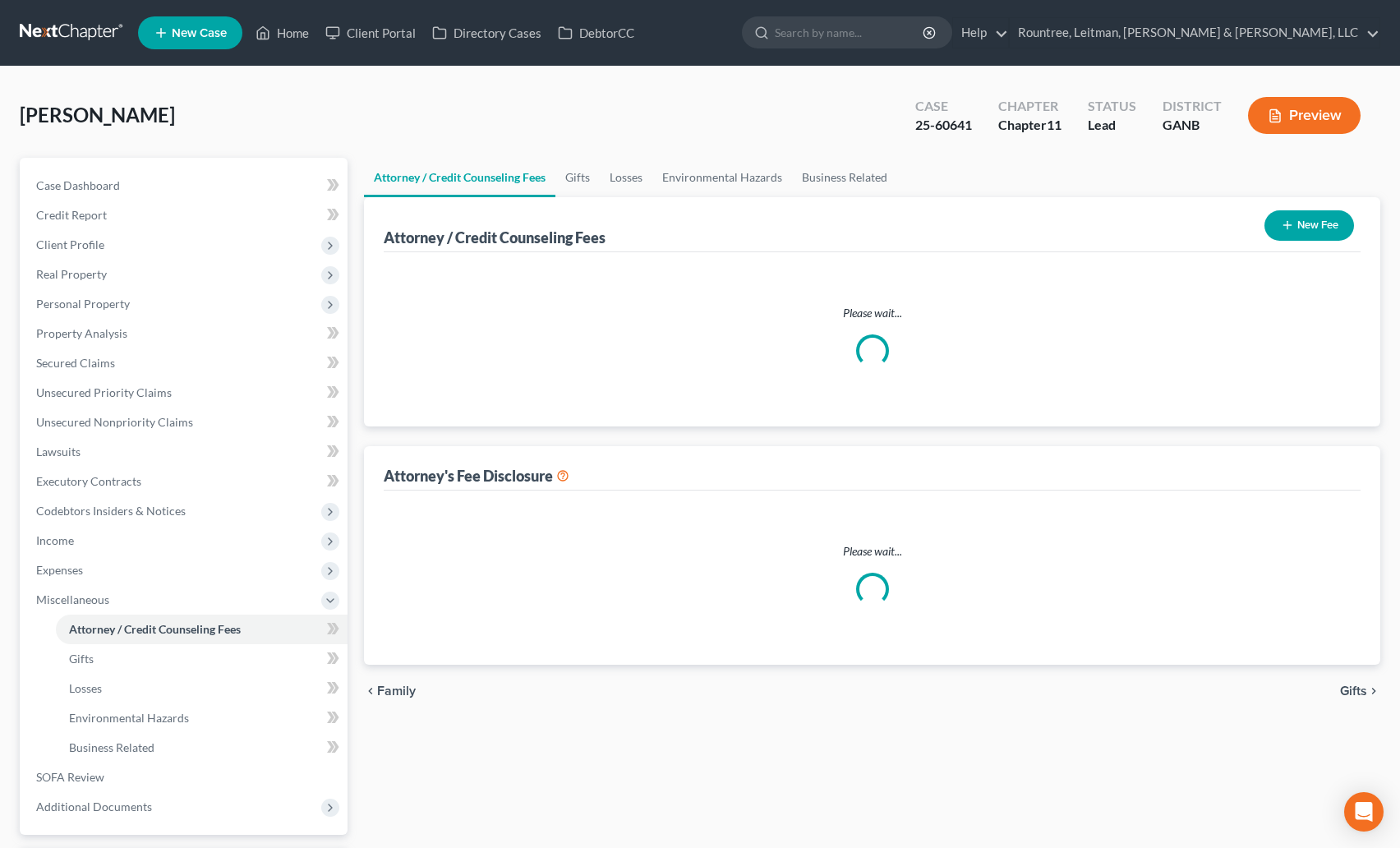
select select "2"
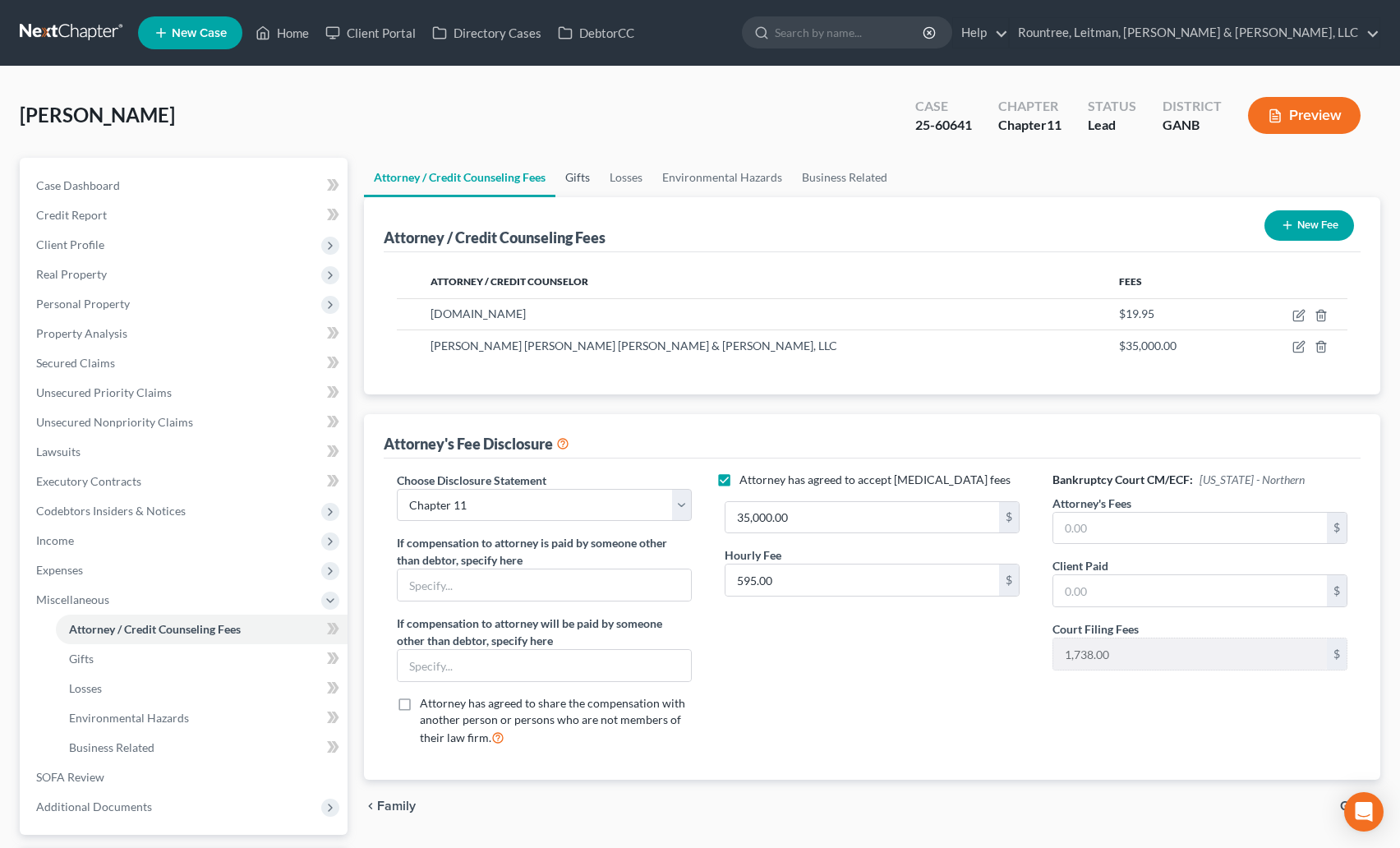
click at [582, 183] on link "Gifts" at bounding box center [578, 177] width 45 height 40
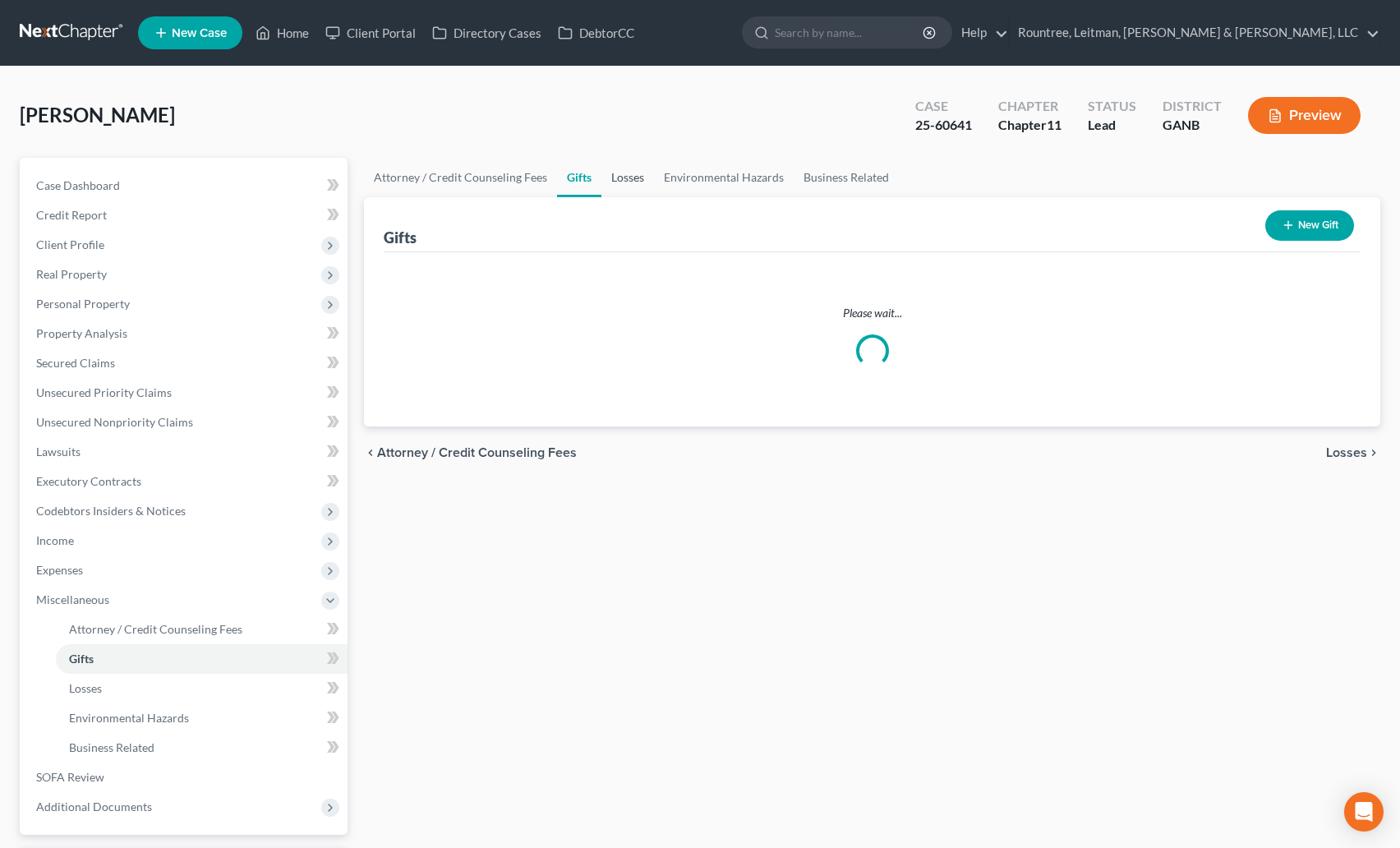
click at [630, 177] on link "Losses" at bounding box center [628, 177] width 52 height 40
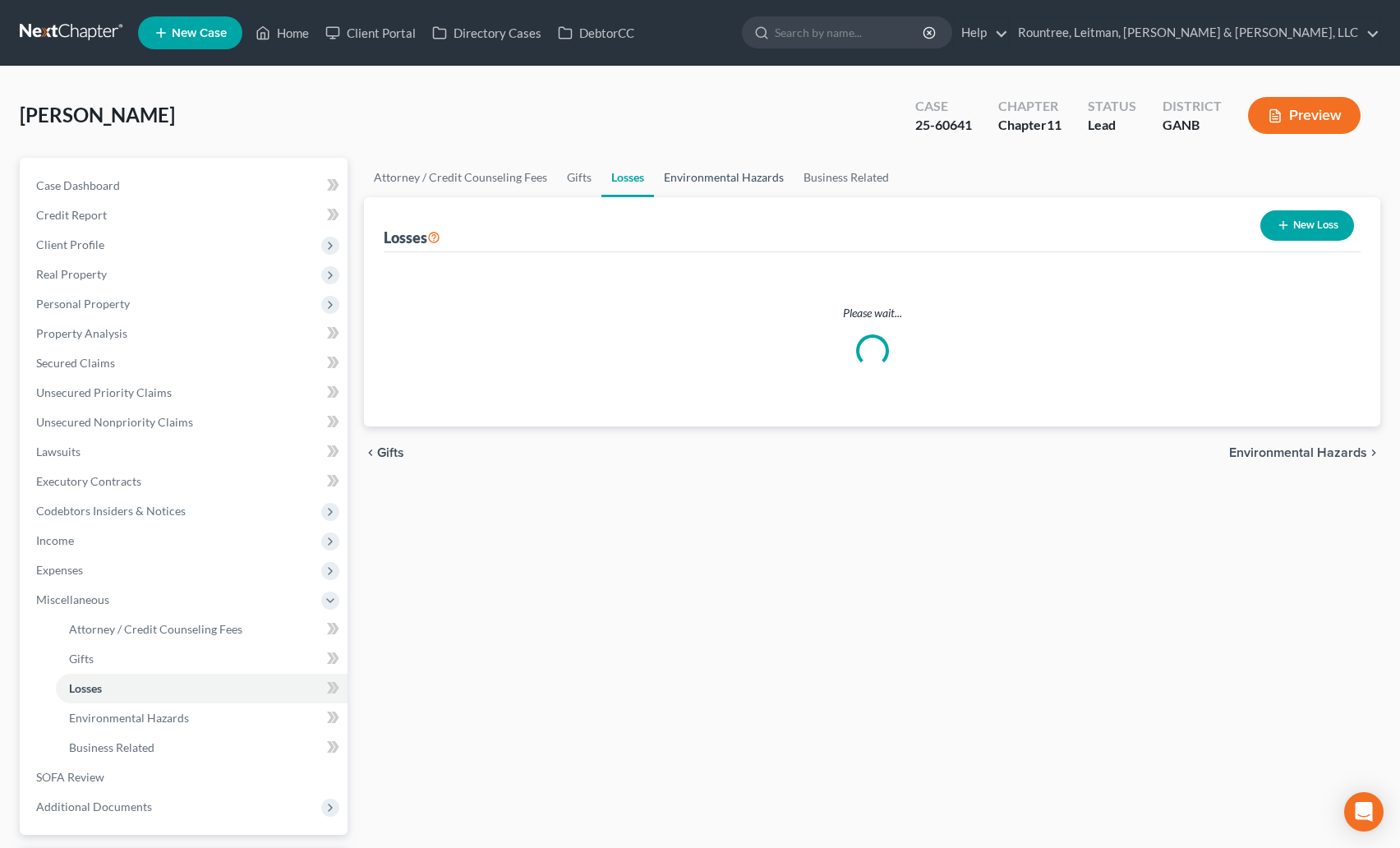
click at [709, 178] on link "Environmental Hazards" at bounding box center [724, 177] width 140 height 40
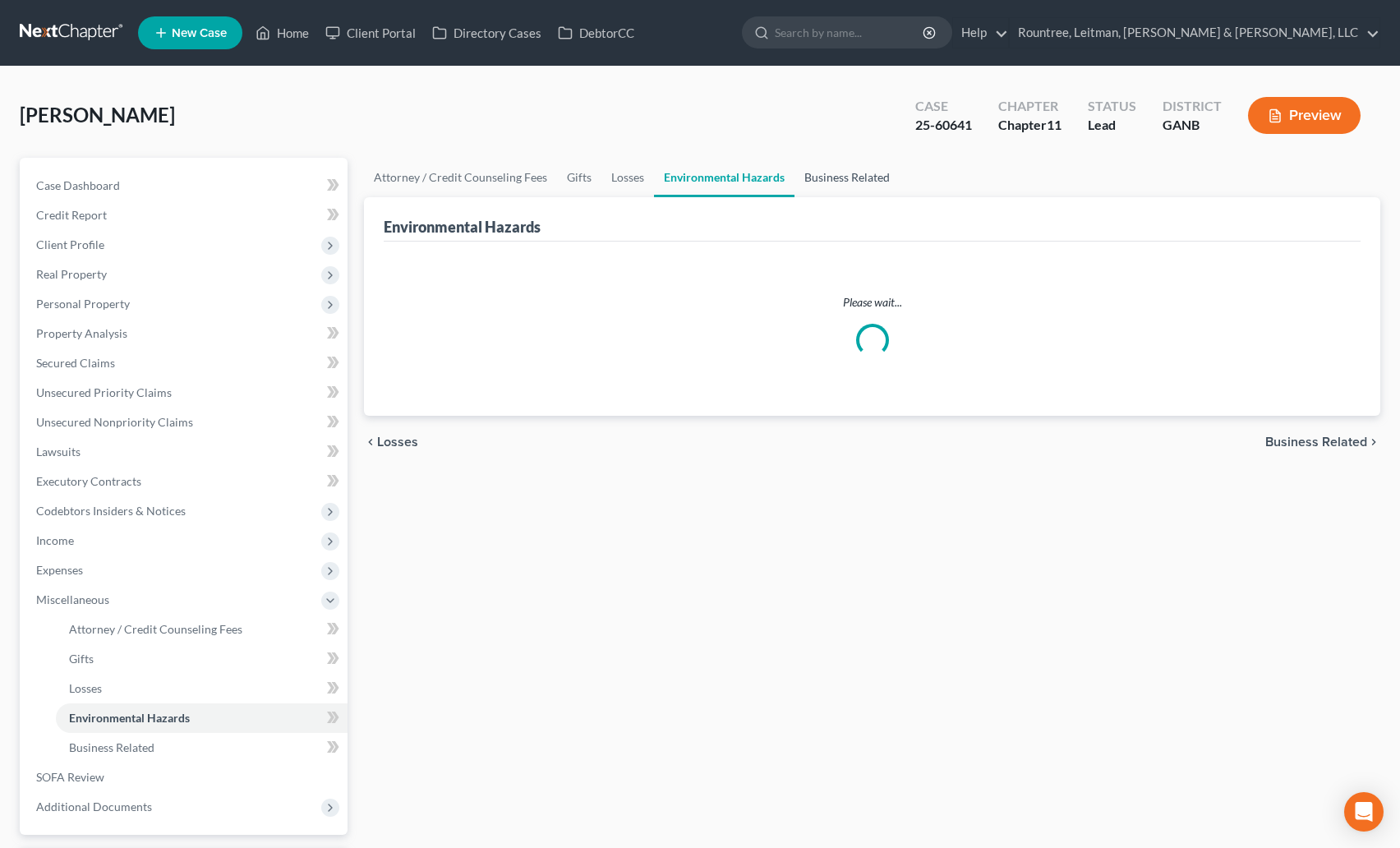
click at [824, 174] on link "Business Related" at bounding box center [847, 177] width 105 height 40
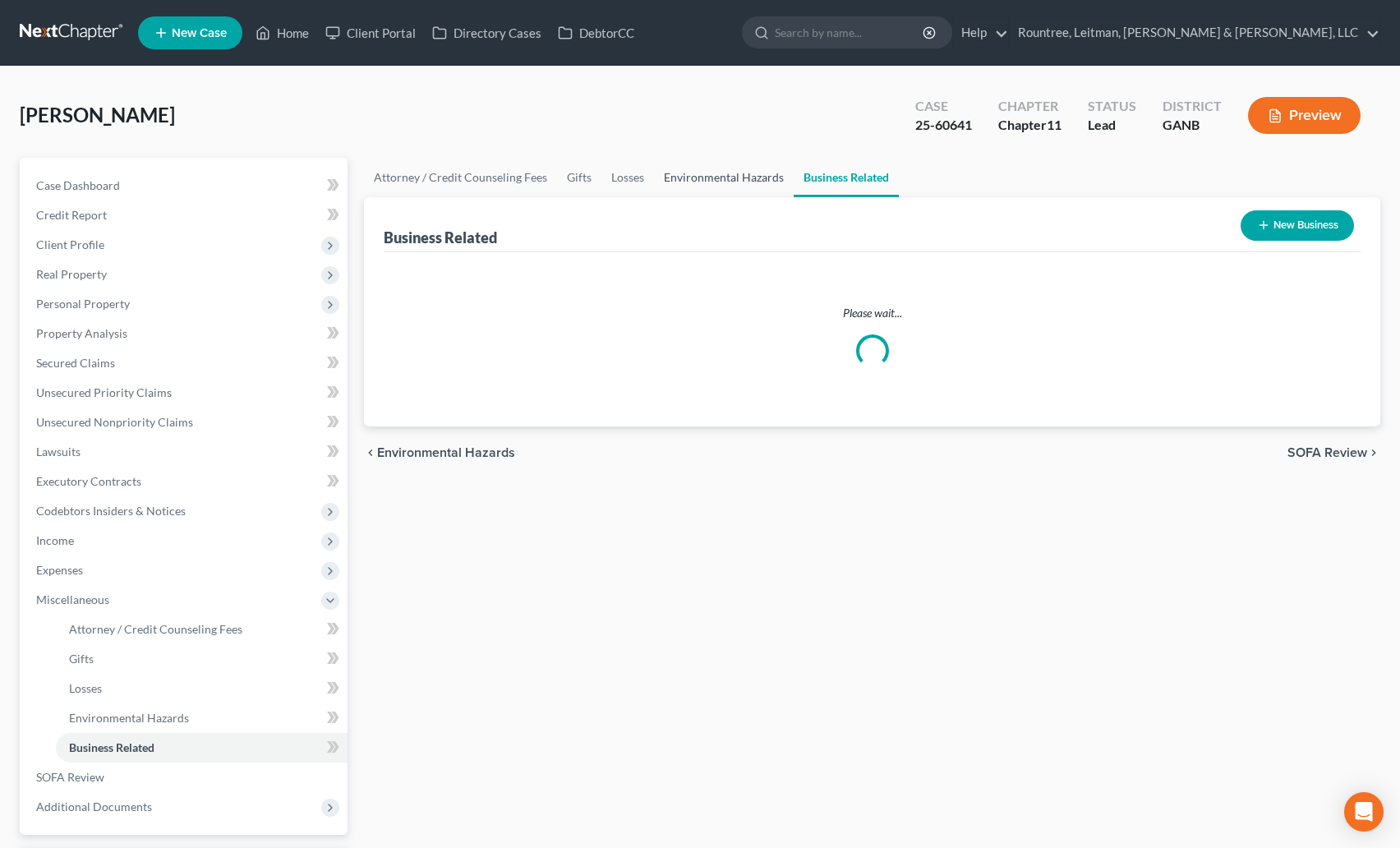
click at [688, 177] on link "Environmental Hazards" at bounding box center [724, 177] width 140 height 40
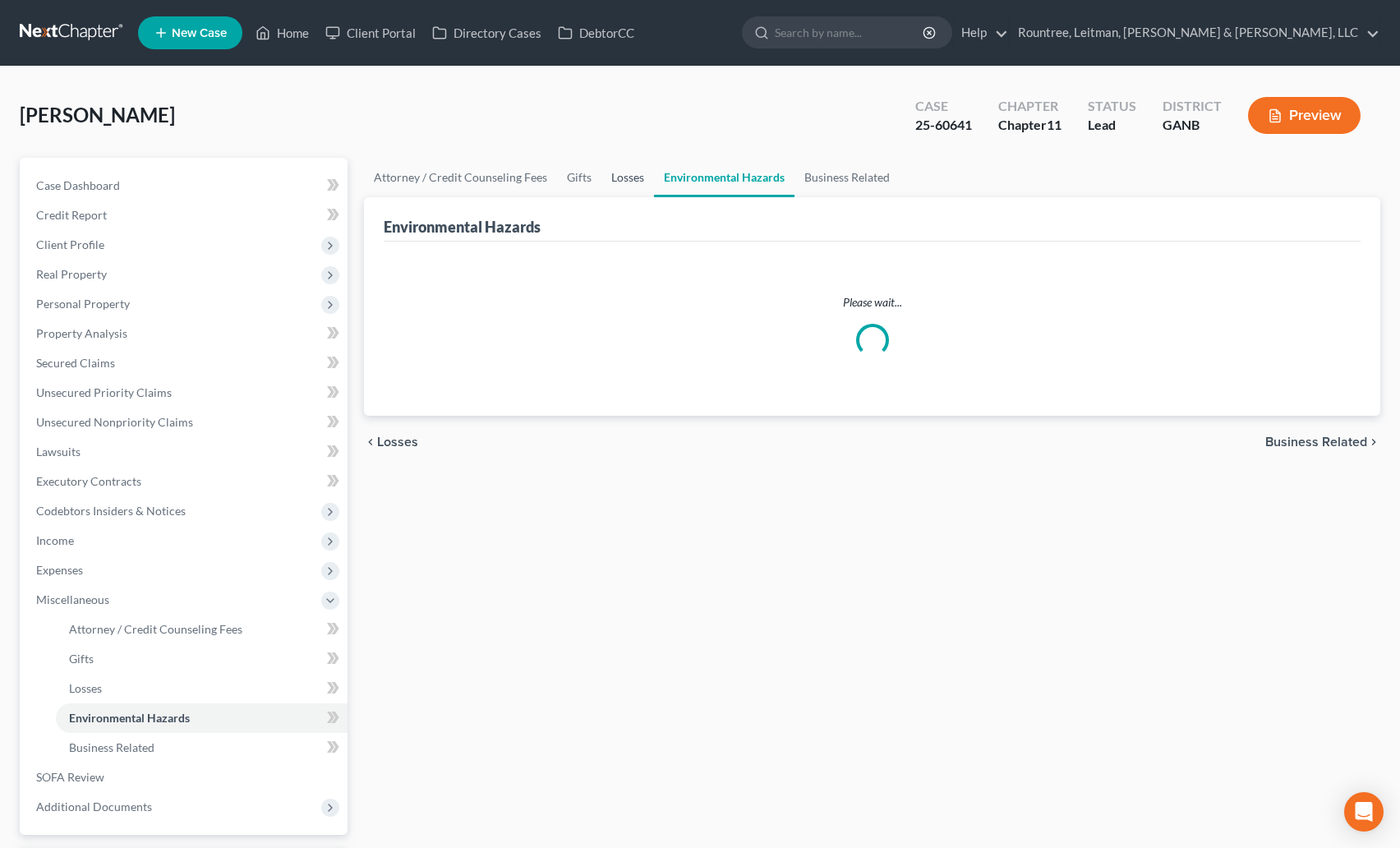
click at [632, 176] on link "Losses" at bounding box center [628, 177] width 52 height 40
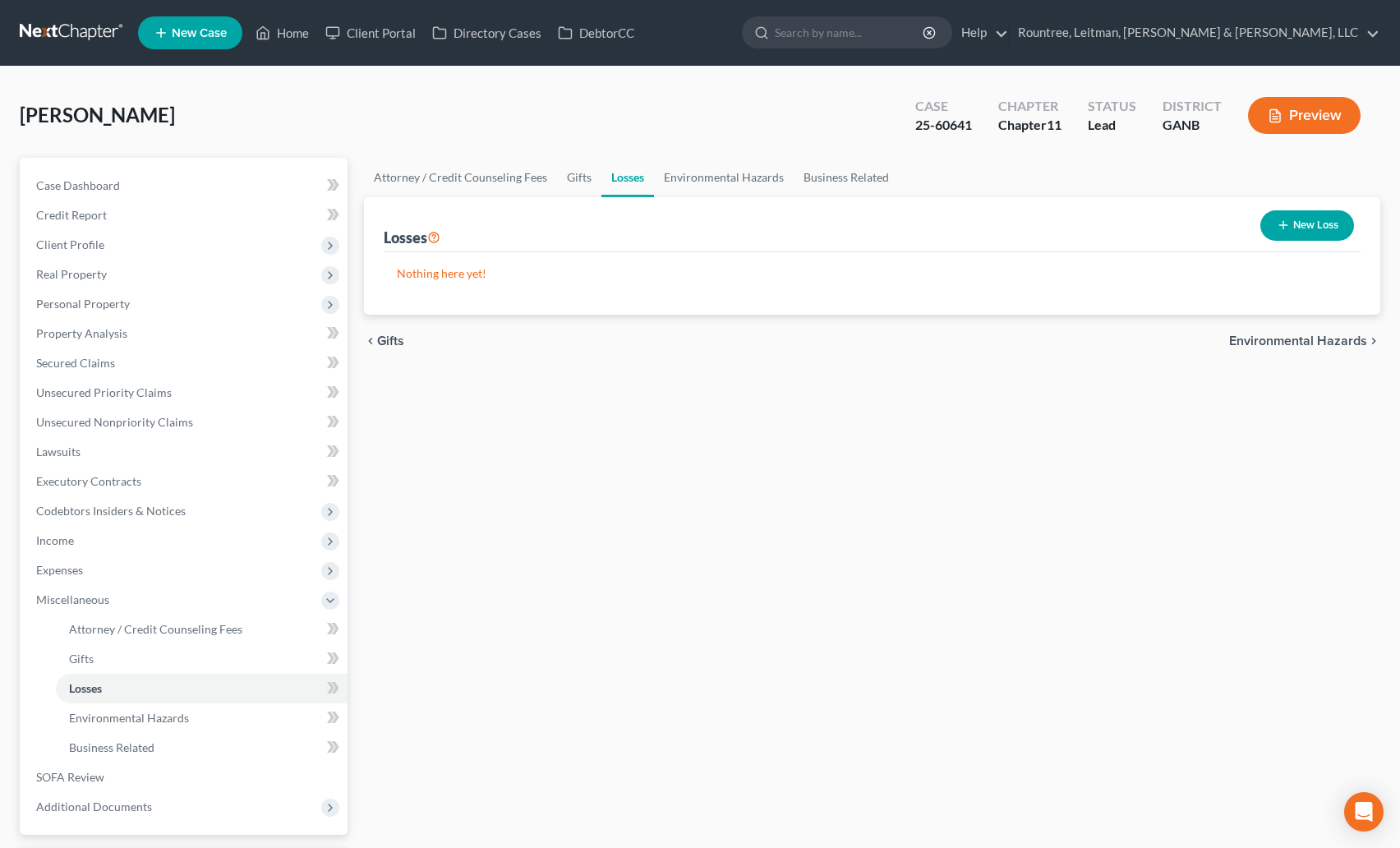
click at [1276, 206] on div "New Loss" at bounding box center [1308, 225] width 107 height 44
click at [1295, 226] on button "New Loss" at bounding box center [1307, 225] width 93 height 30
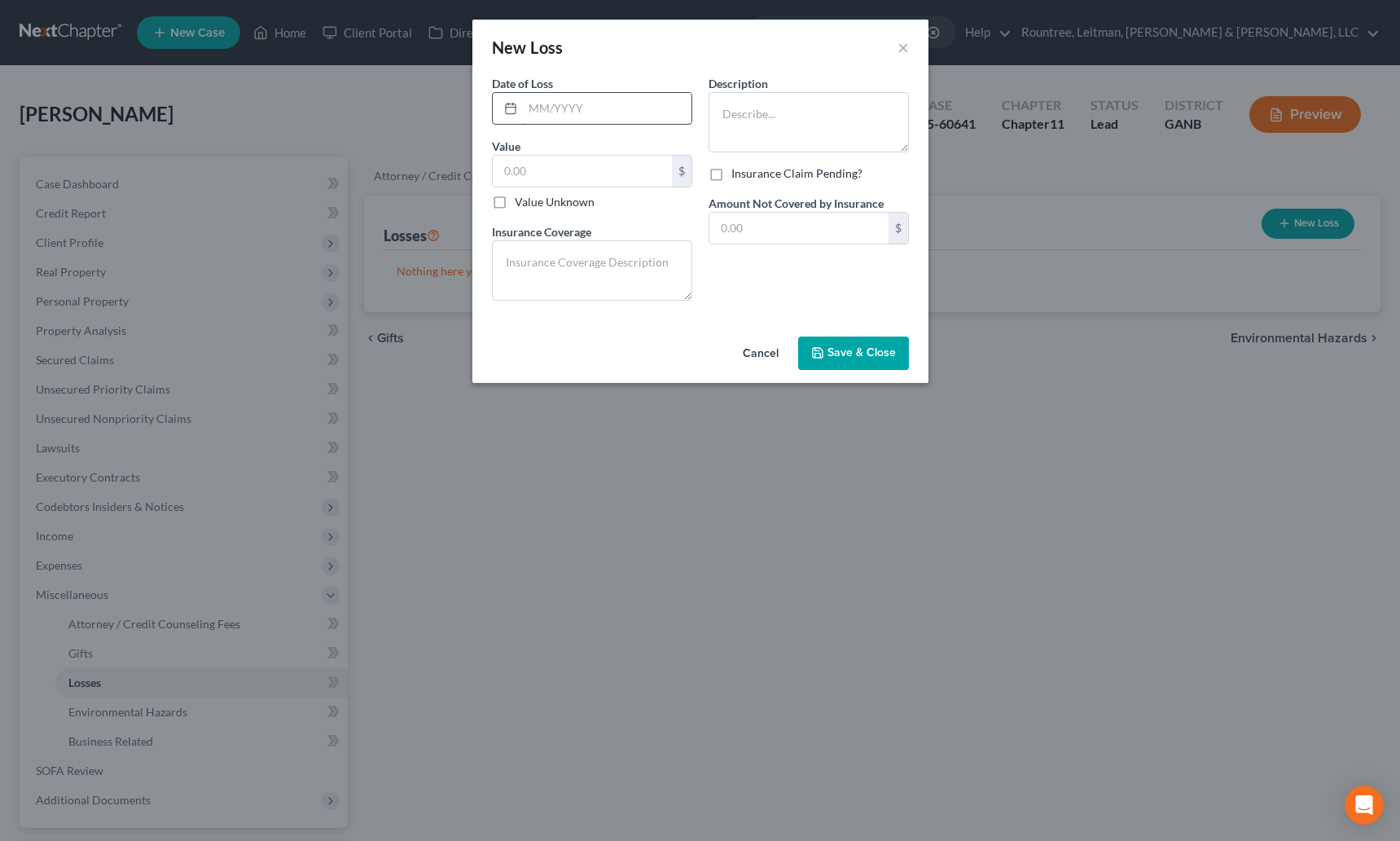
click at [554, 115] on input "text" at bounding box center [607, 108] width 169 height 31
click at [802, 114] on textarea at bounding box center [809, 122] width 200 height 61
click at [748, 228] on input "text" at bounding box center [799, 228] width 179 height 31
click at [608, 156] on input "text" at bounding box center [583, 171] width 179 height 31
type input "750,000"
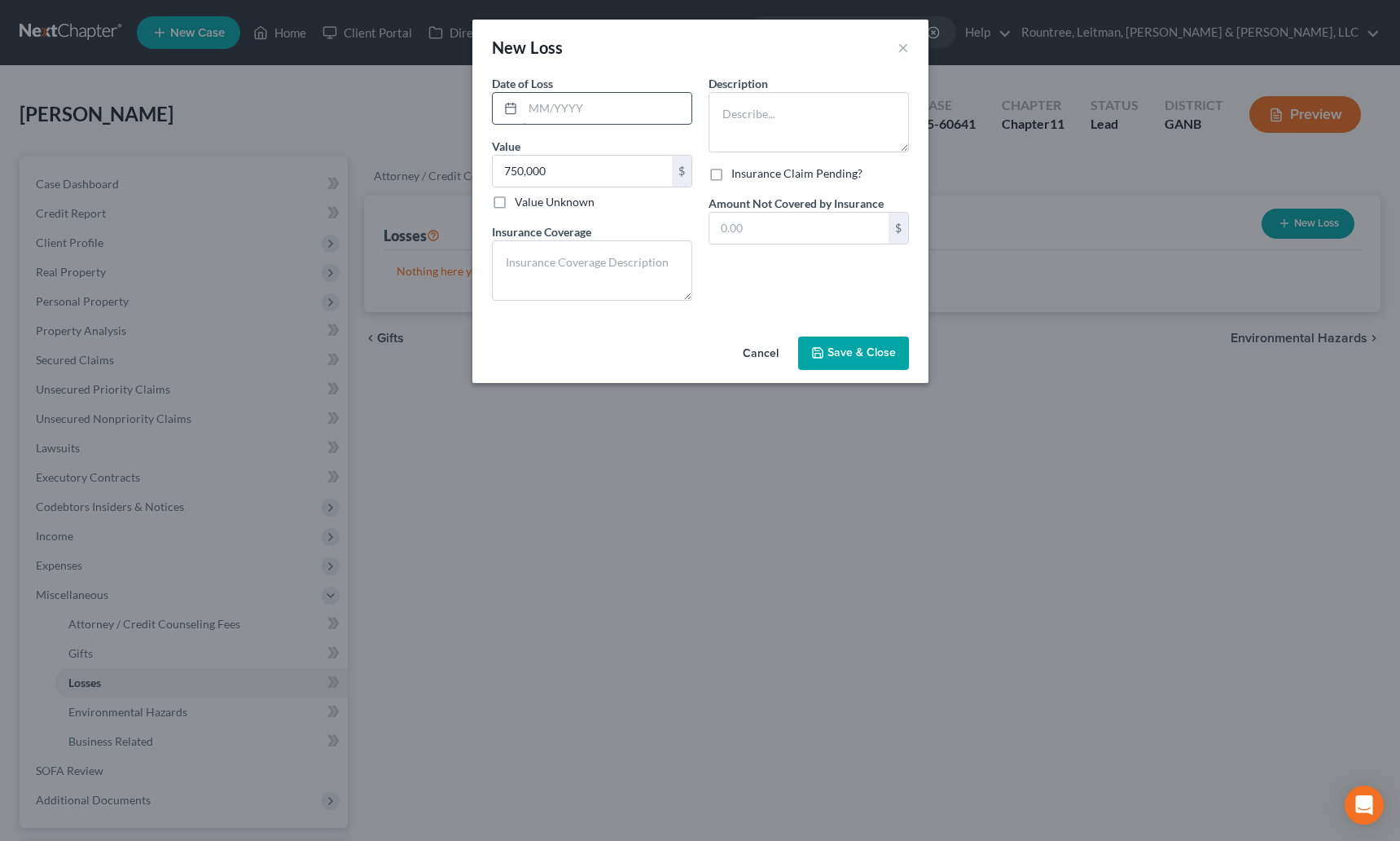
click at [569, 118] on input "text" at bounding box center [607, 108] width 169 height 31
click at [790, 102] on textarea at bounding box center [809, 122] width 200 height 61
click at [759, 114] on textarea "Gambloing Losses (Estimated based on debt owed to Casinos)" at bounding box center [809, 122] width 200 height 61
type textarea "Gambling Losses (Estimated based on debt owed to Casinos)"
click at [615, 116] on input "text" at bounding box center [607, 108] width 169 height 31
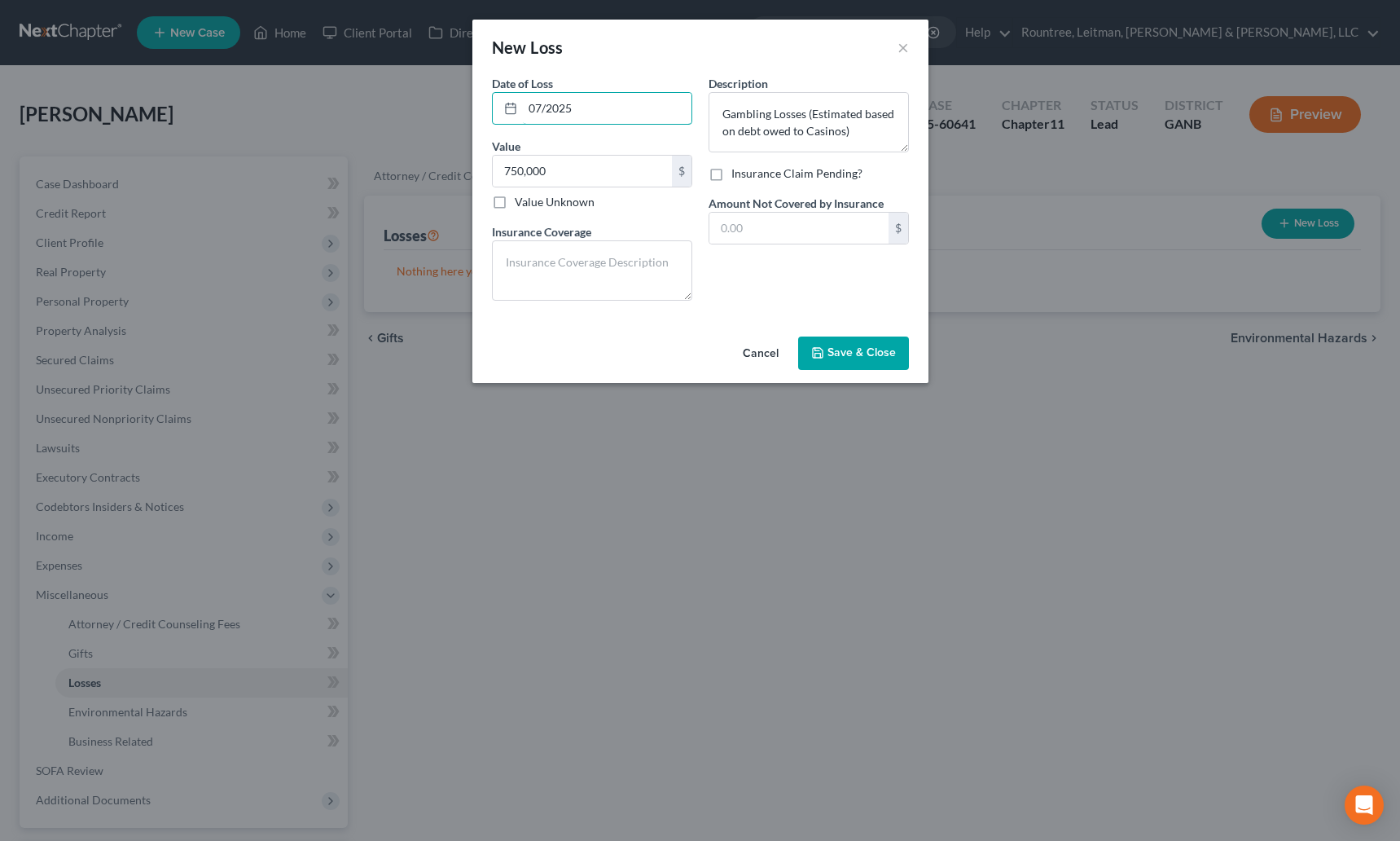
type input "07/2025"
click at [869, 339] on button "Save & Close" at bounding box center [853, 354] width 111 height 35
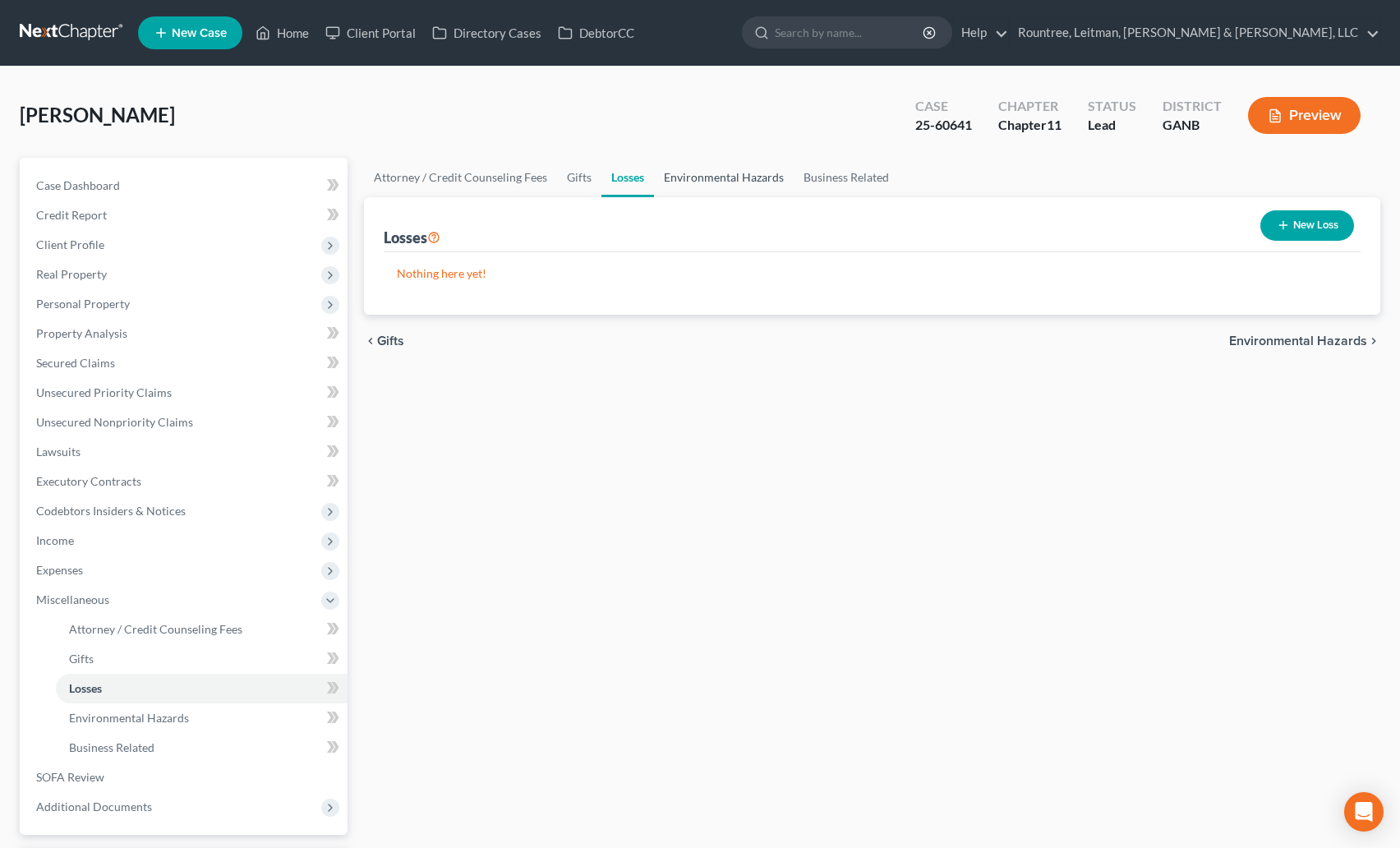
click at [723, 179] on link "Environmental Hazards" at bounding box center [724, 177] width 140 height 40
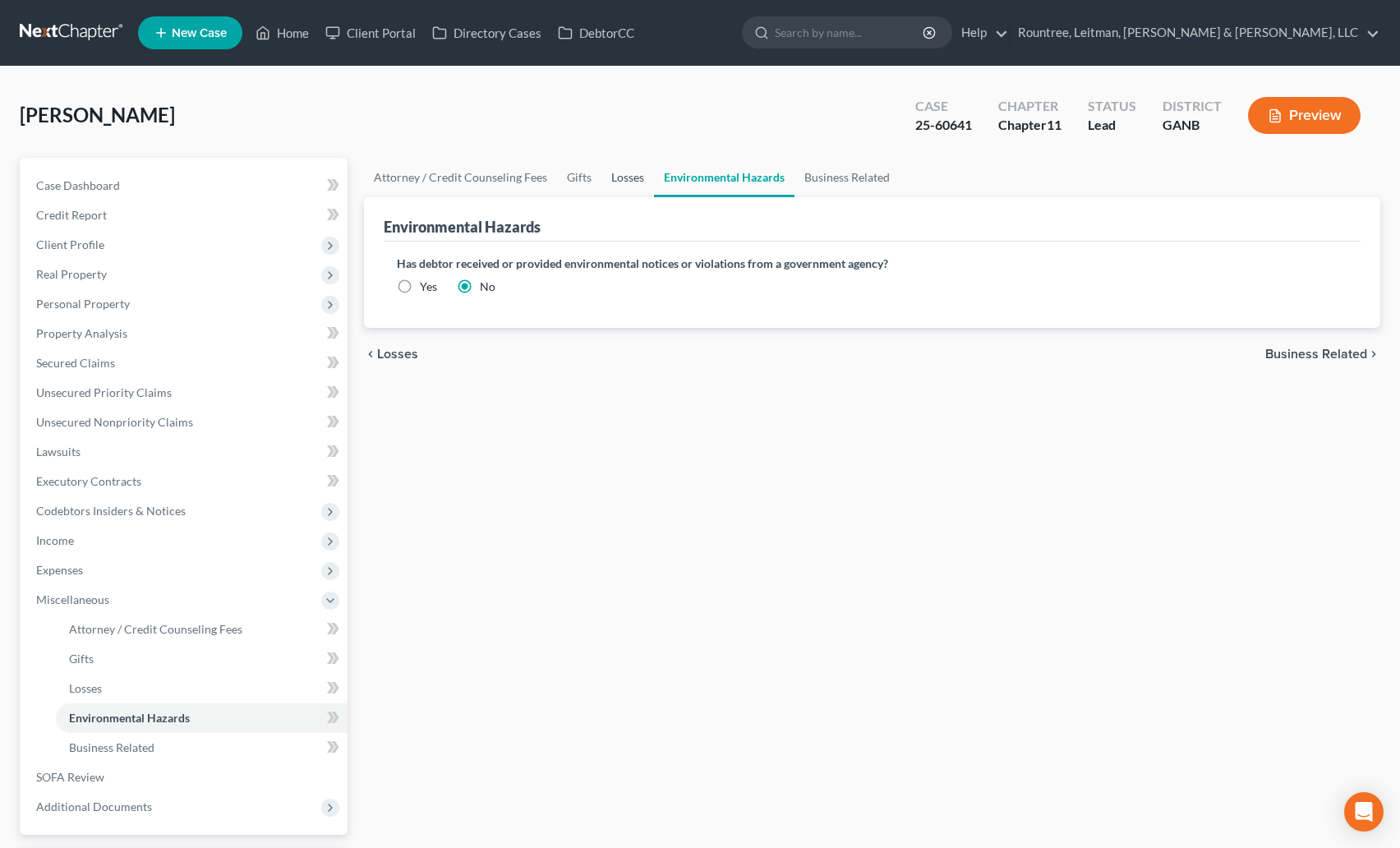
click at [613, 187] on link "Losses" at bounding box center [628, 177] width 52 height 40
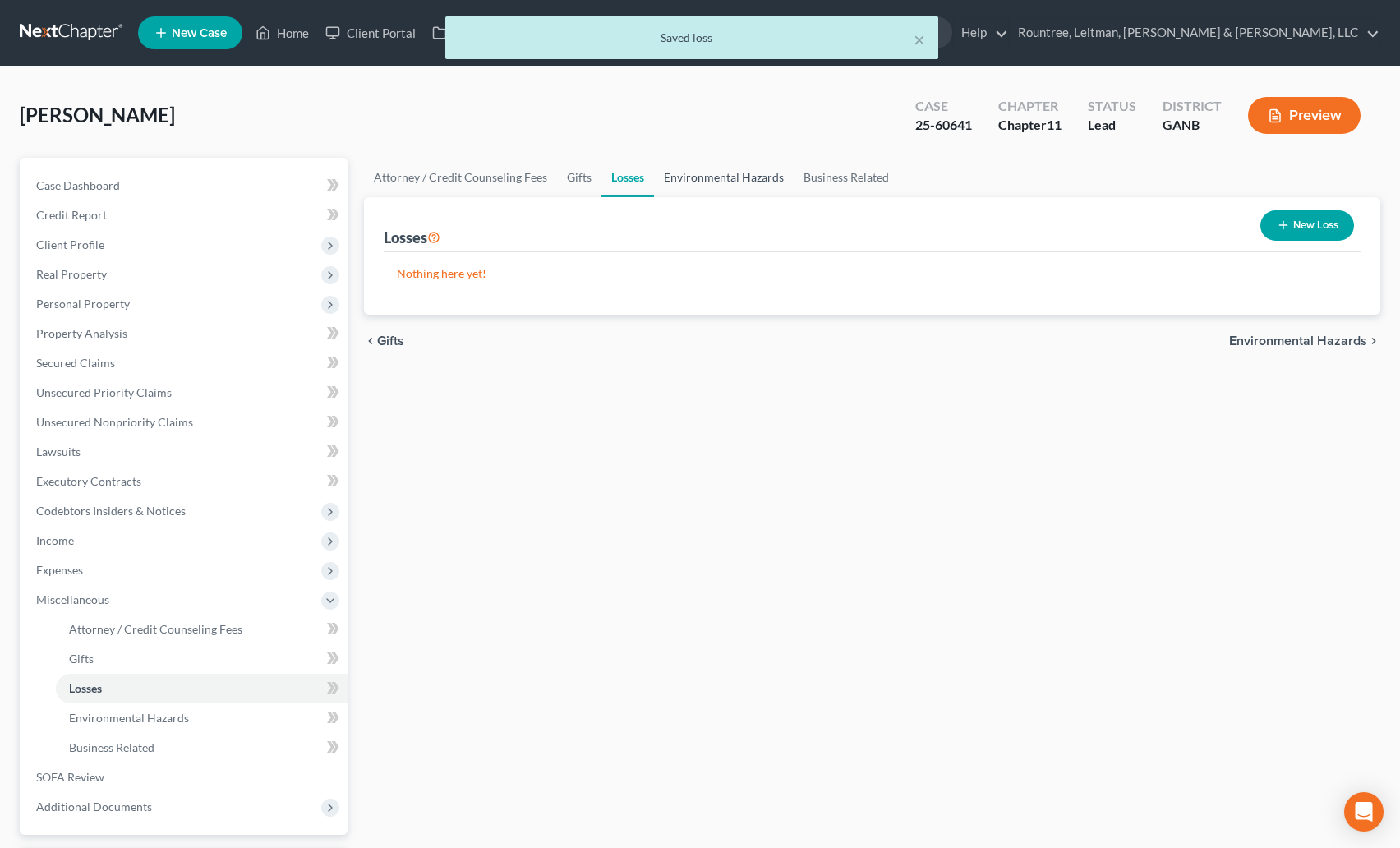
click at [758, 179] on link "Environmental Hazards" at bounding box center [724, 177] width 140 height 40
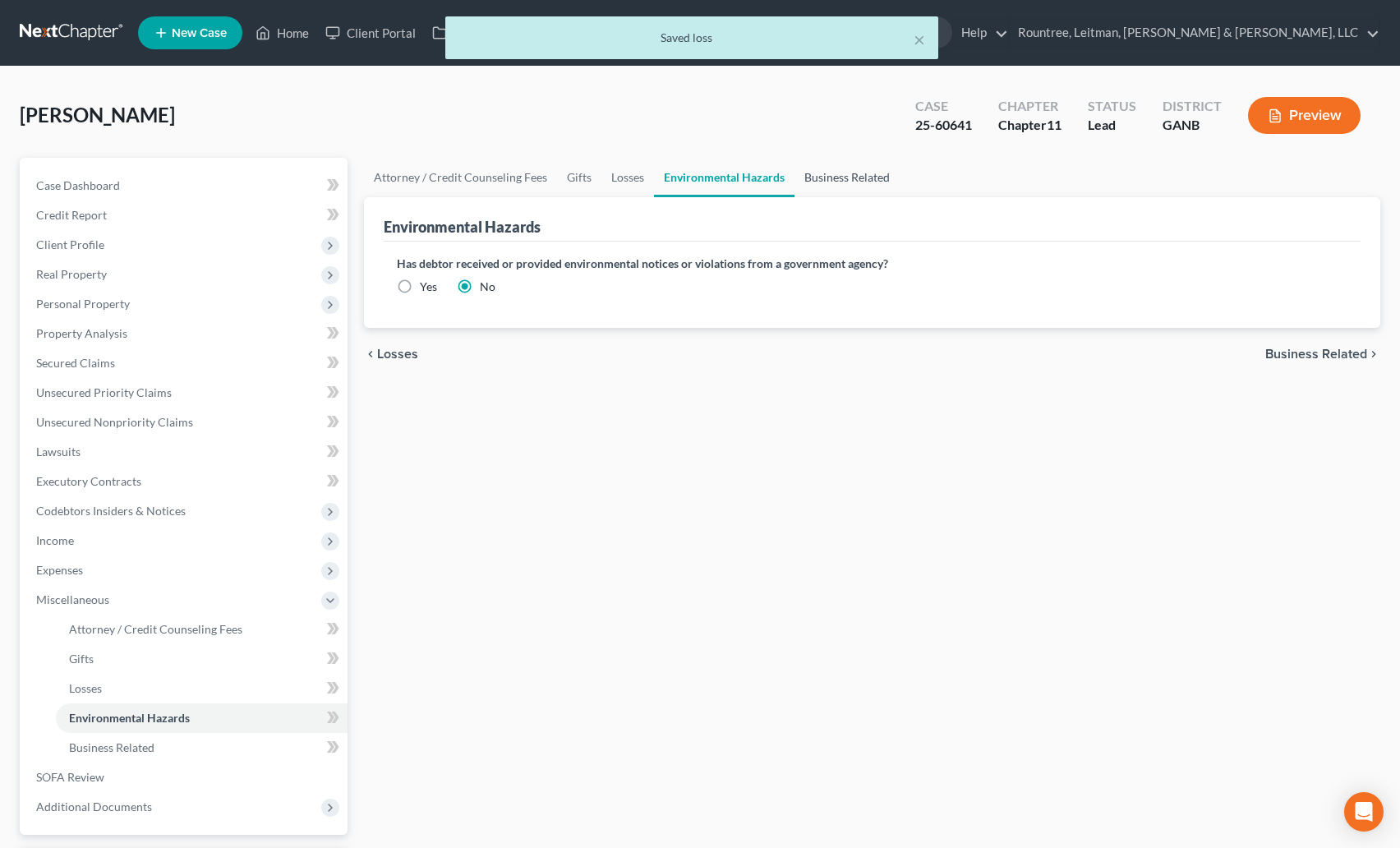
click at [846, 179] on link "Business Related" at bounding box center [847, 177] width 105 height 40
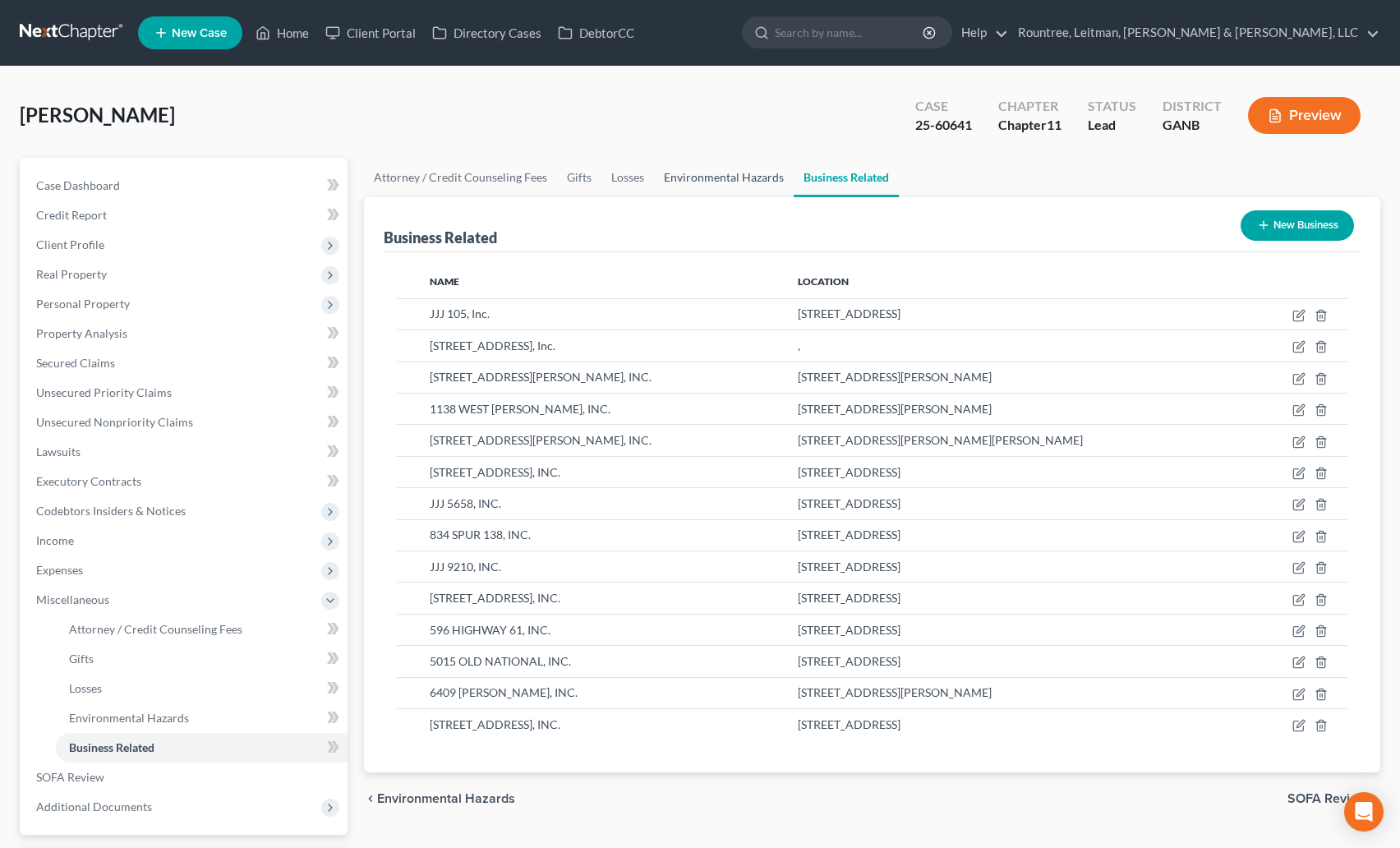
click at [770, 173] on link "Environmental Hazards" at bounding box center [724, 177] width 140 height 40
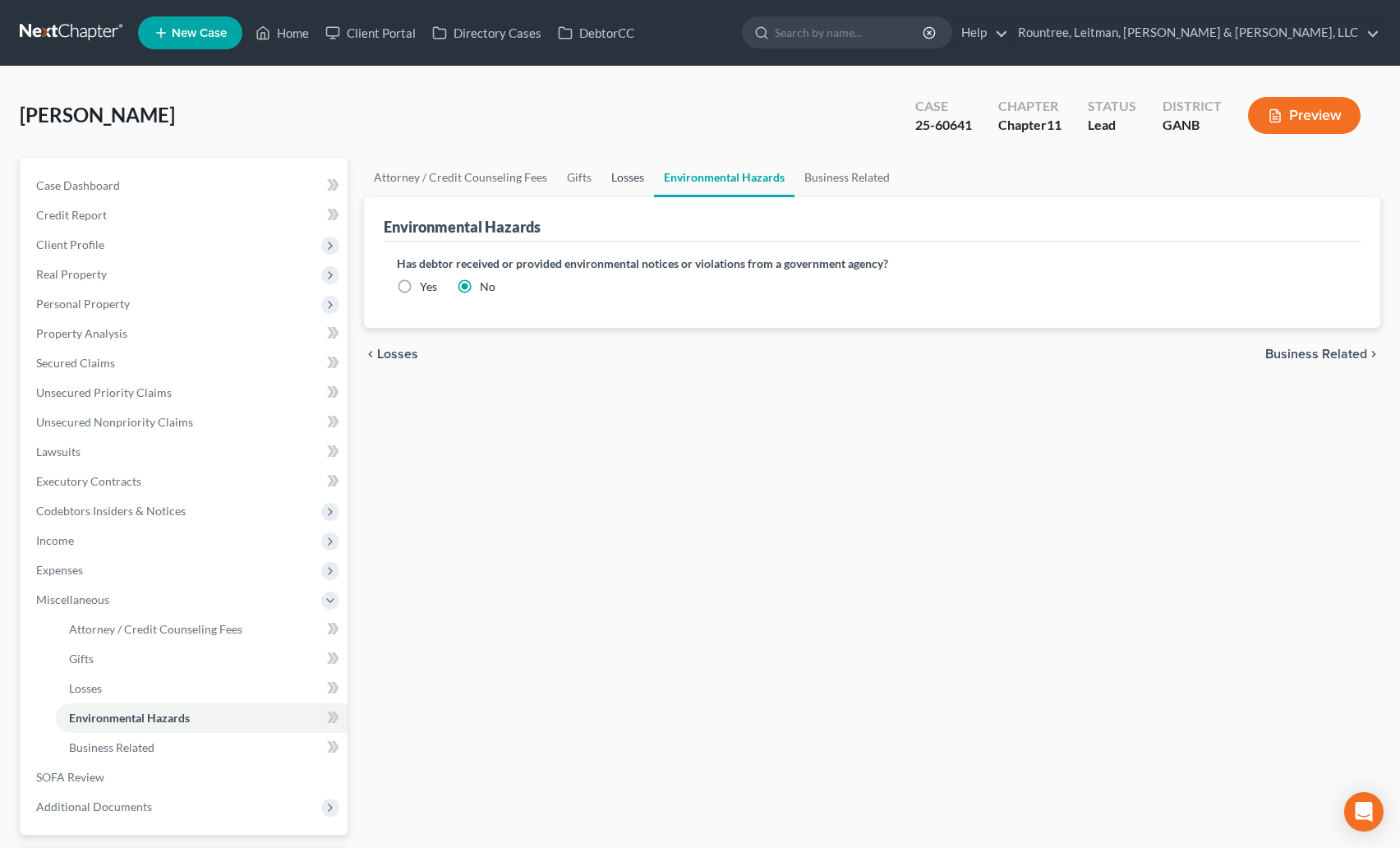
click at [626, 178] on link "Losses" at bounding box center [628, 177] width 52 height 40
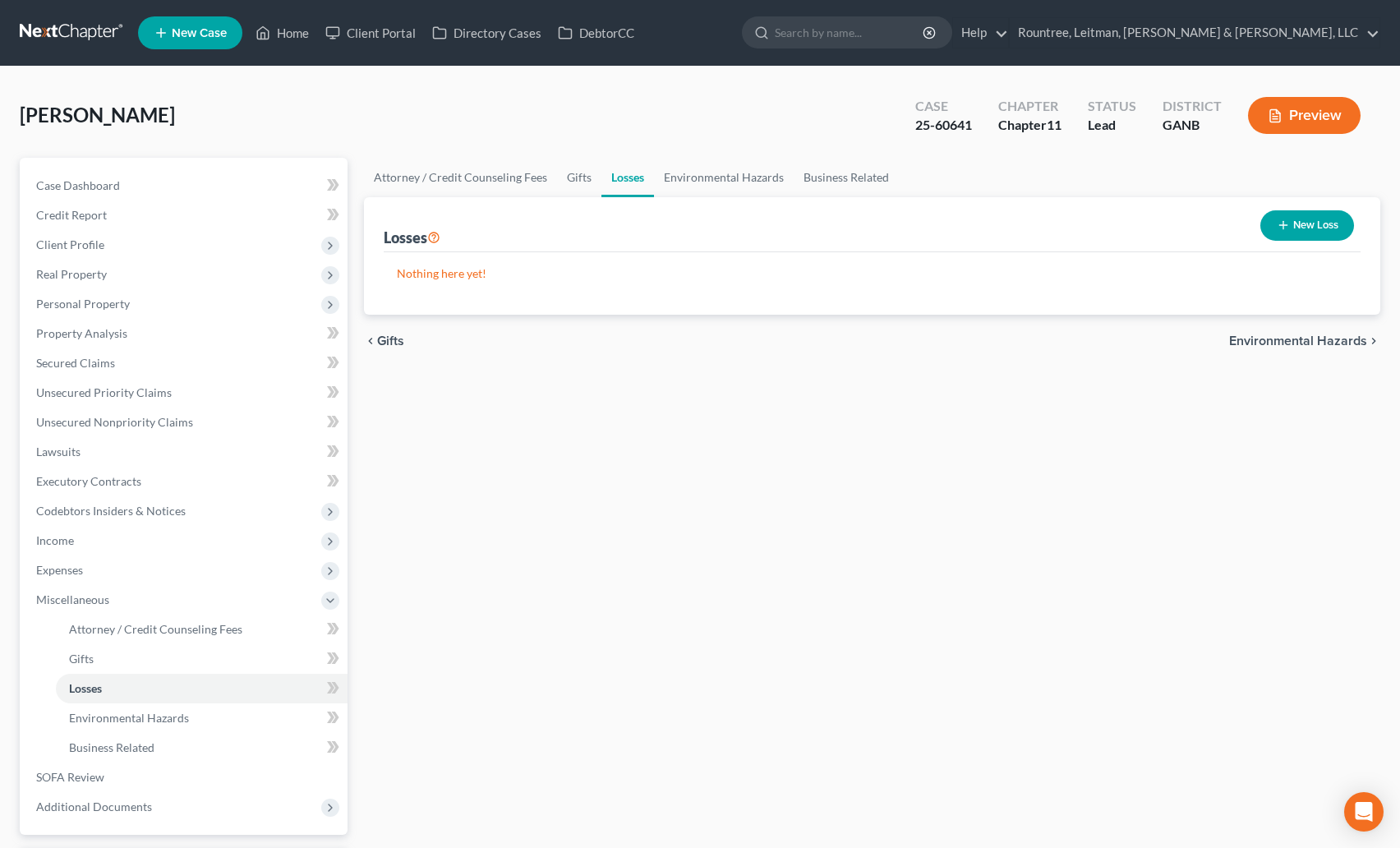
click at [733, 391] on div "Attorney / Credit Counseling Fees Gifts Losses Environmental Hazards Business R…" at bounding box center [871, 543] width 1033 height 771
click at [382, 341] on span "Gifts" at bounding box center [391, 341] width 27 height 14
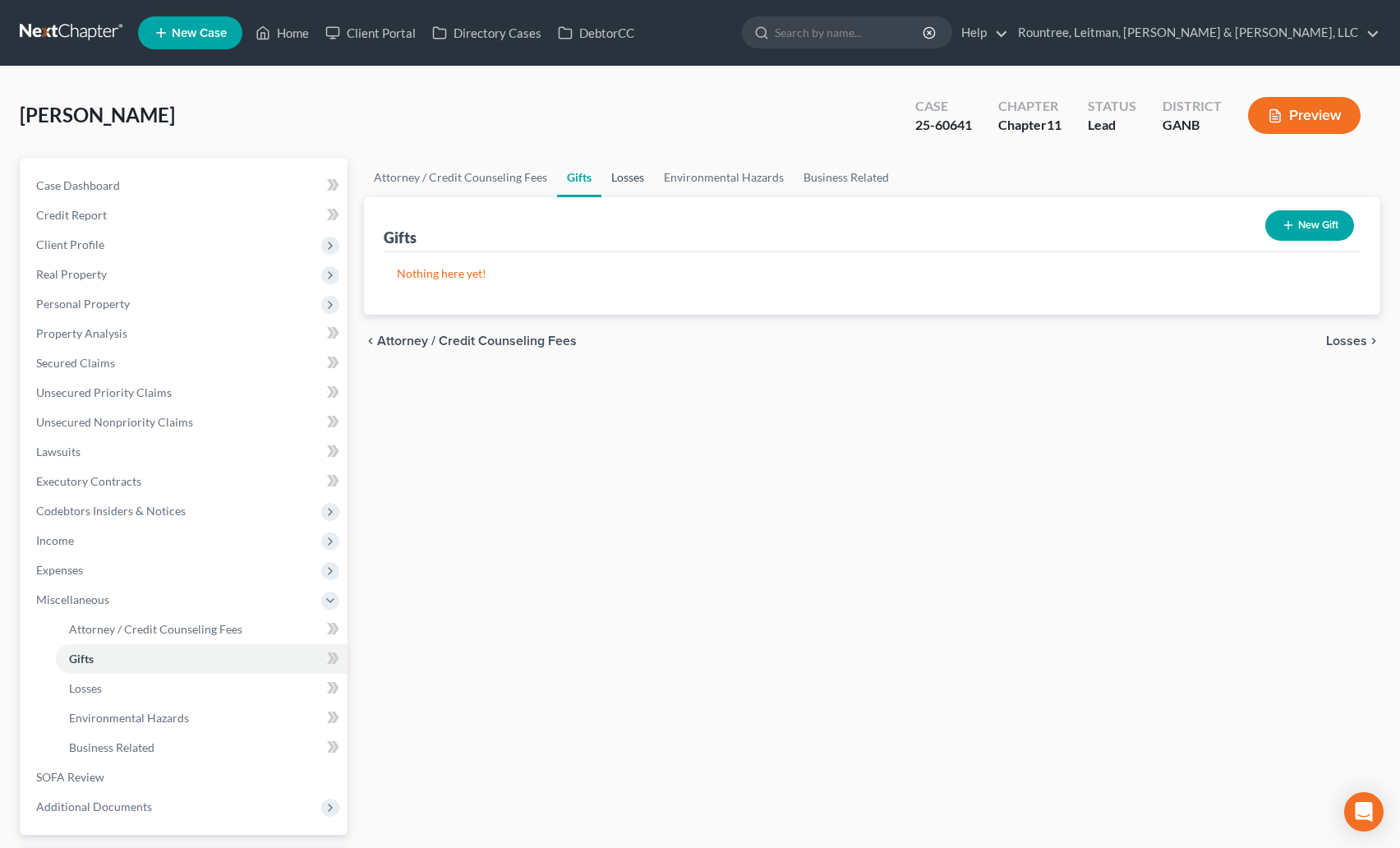
click at [610, 184] on link "Losses" at bounding box center [628, 177] width 52 height 40
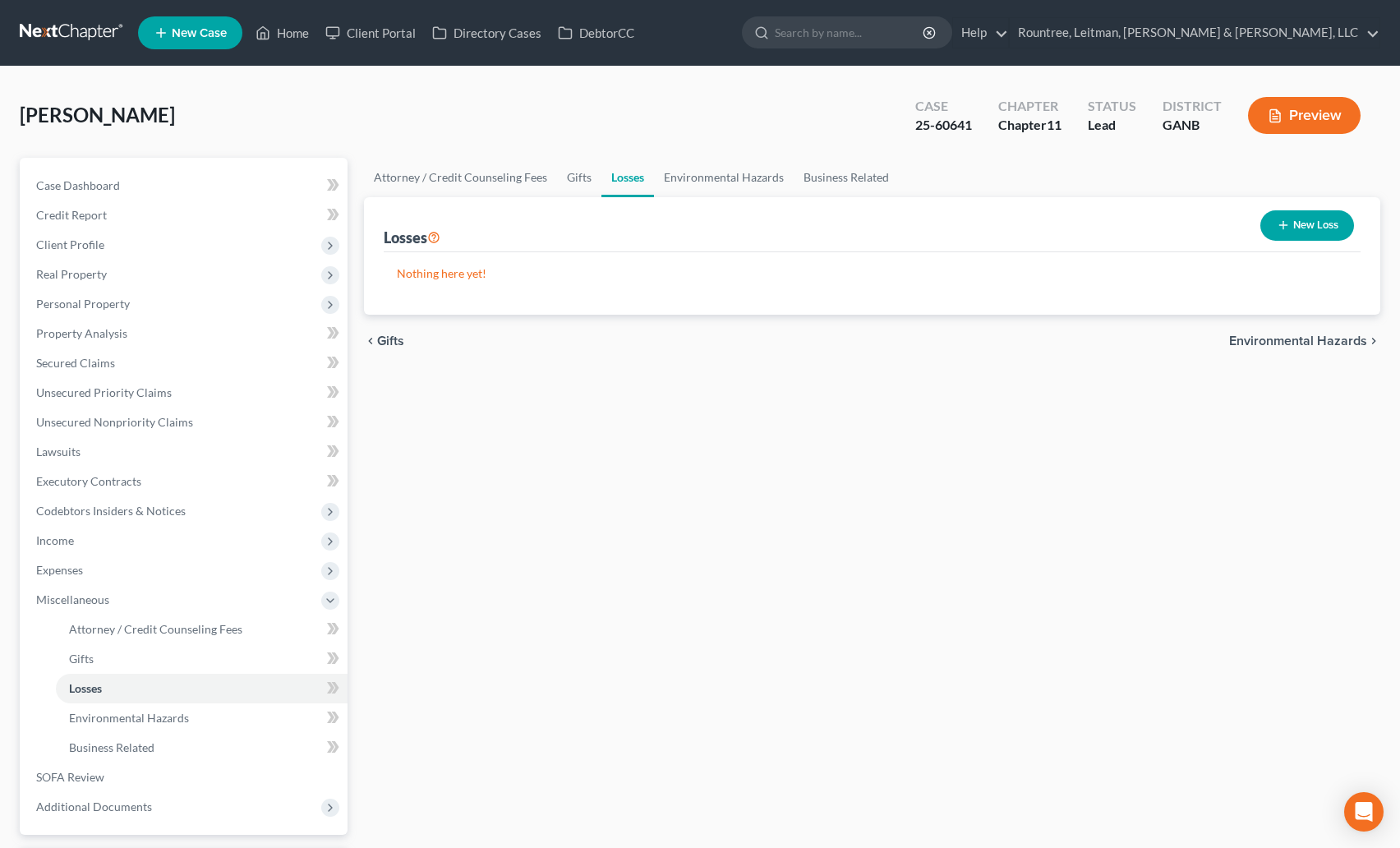
click at [1315, 221] on button "New Loss" at bounding box center [1307, 225] width 93 height 30
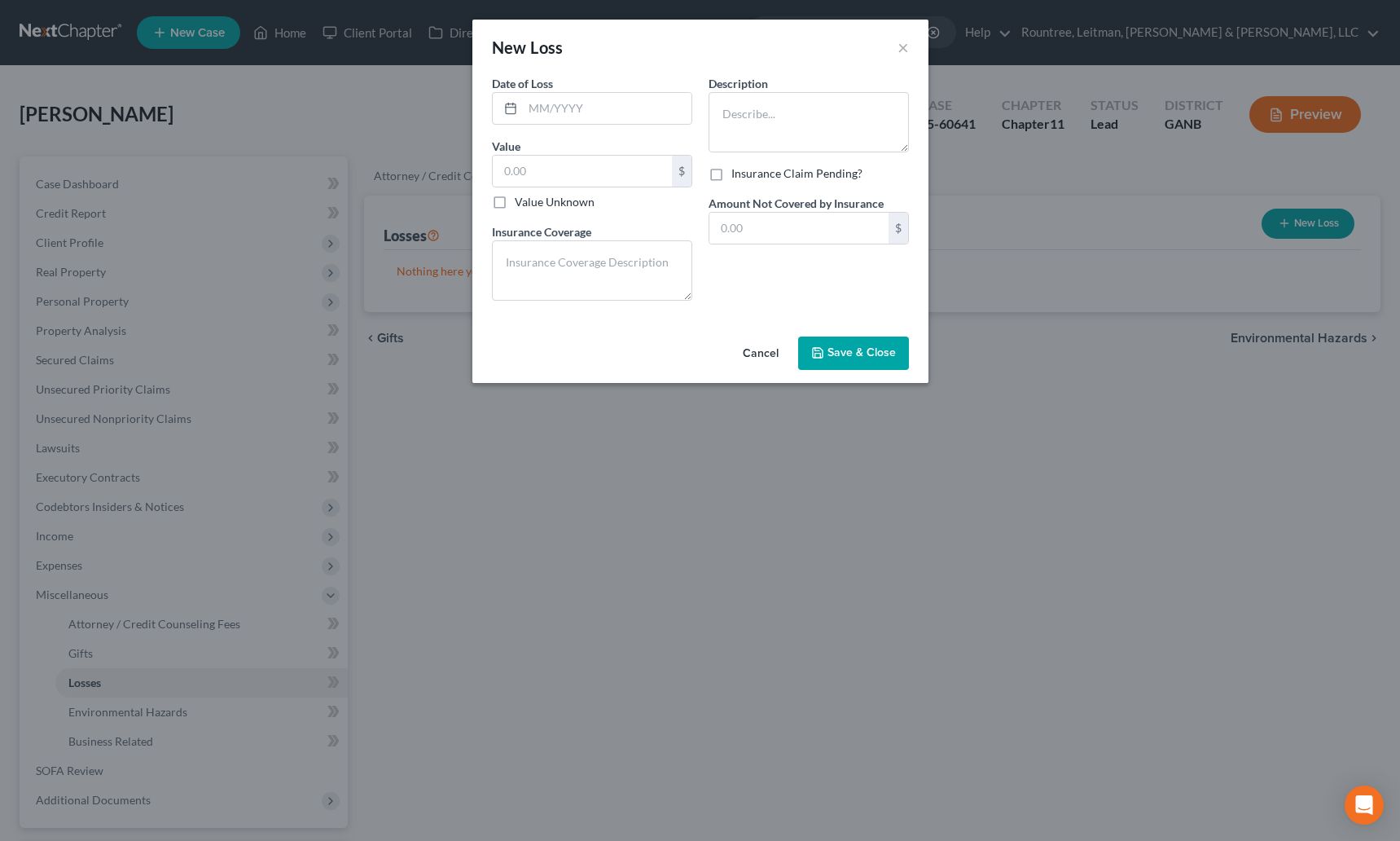
click at [557, 84] on div "Date of Loss *" at bounding box center [592, 100] width 200 height 50
click at [570, 113] on input "text" at bounding box center [607, 108] width 169 height 31
type input "07/2025"
type input "750,000"
click at [753, 227] on input "text" at bounding box center [799, 228] width 179 height 31
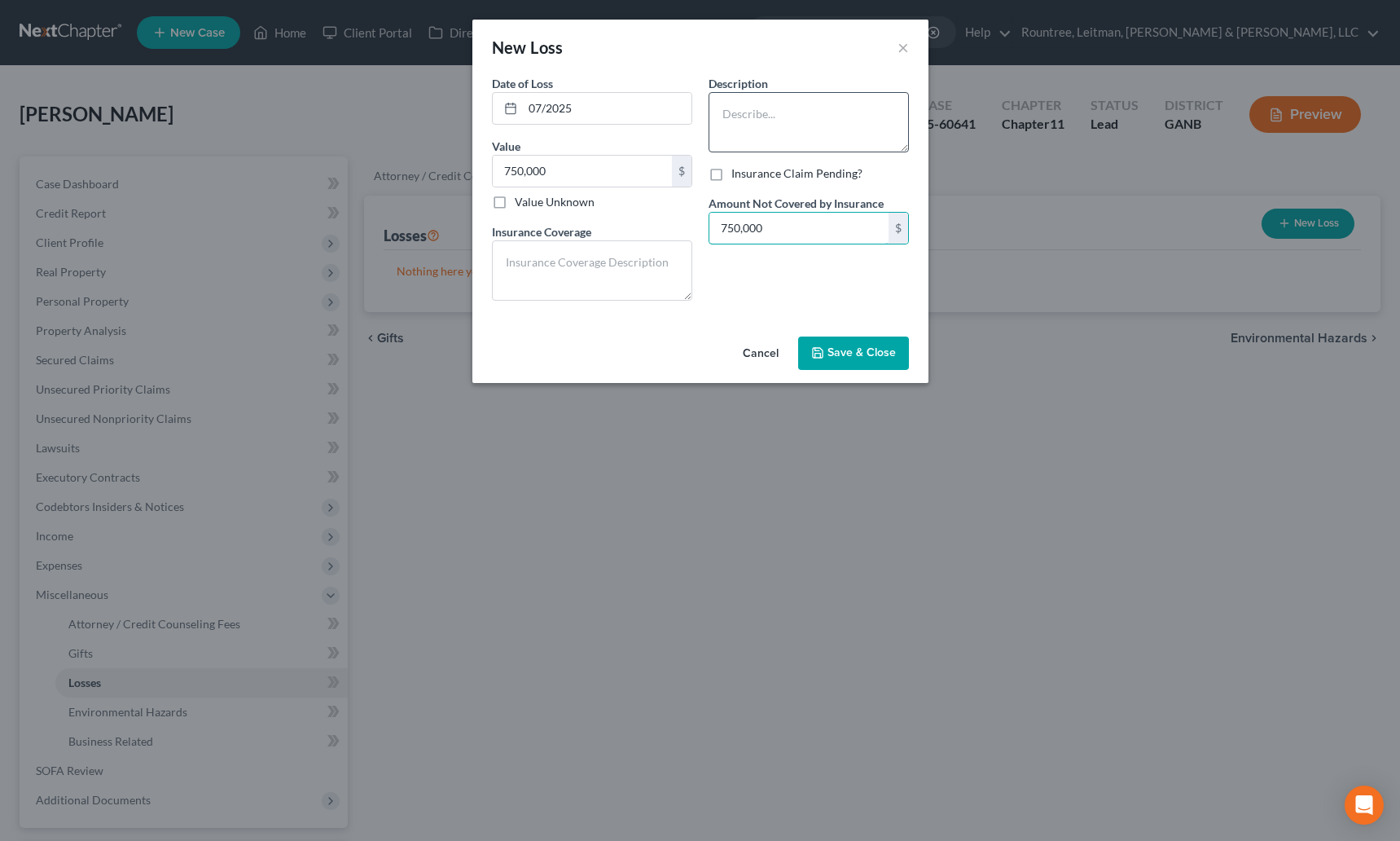
type input "750,000"
click at [757, 131] on textarea at bounding box center [809, 122] width 200 height 61
type textarea "Gambling losses"
click at [839, 351] on span "Save & Close" at bounding box center [861, 353] width 68 height 13
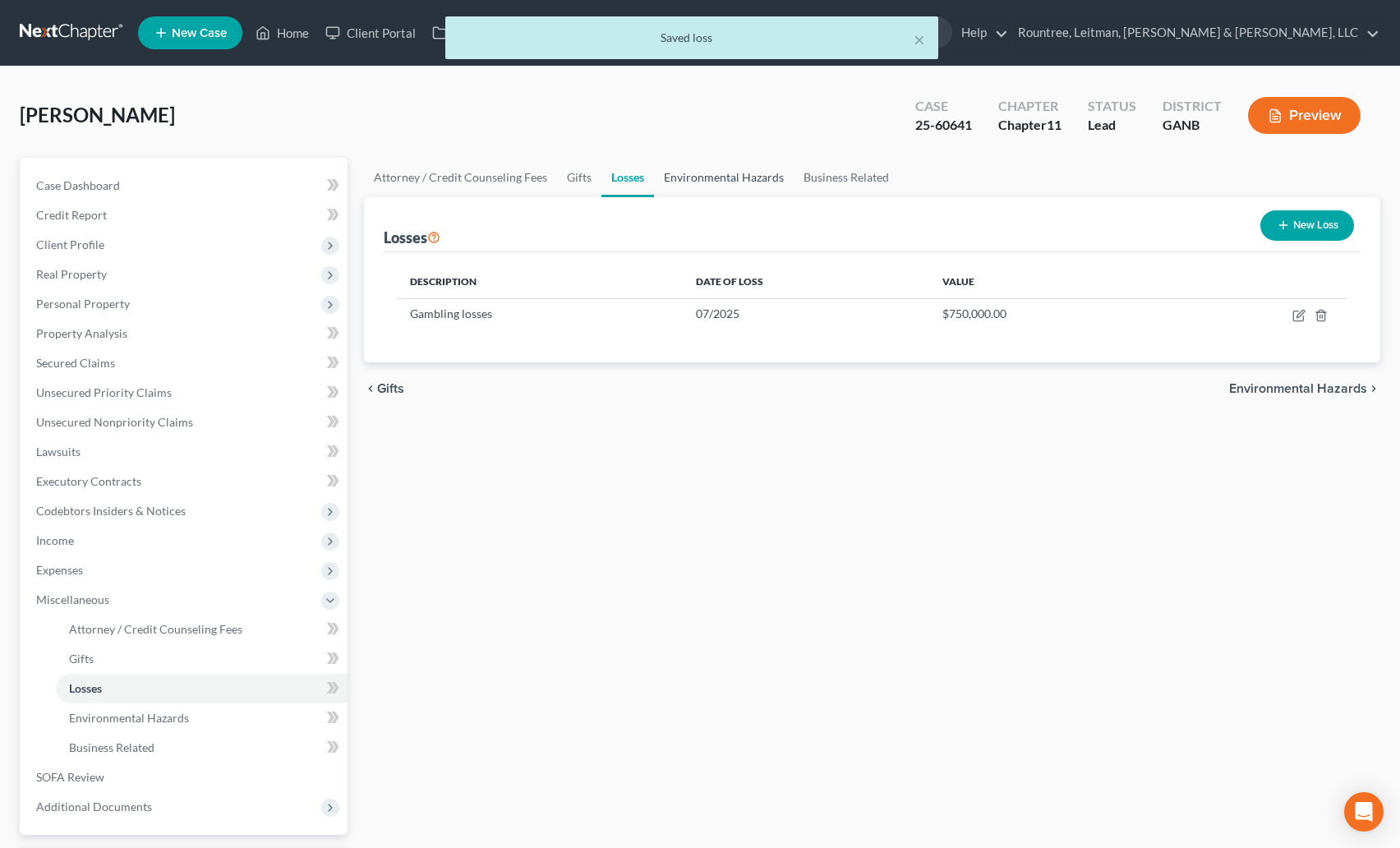
click at [702, 173] on link "Environmental Hazards" at bounding box center [724, 177] width 140 height 40
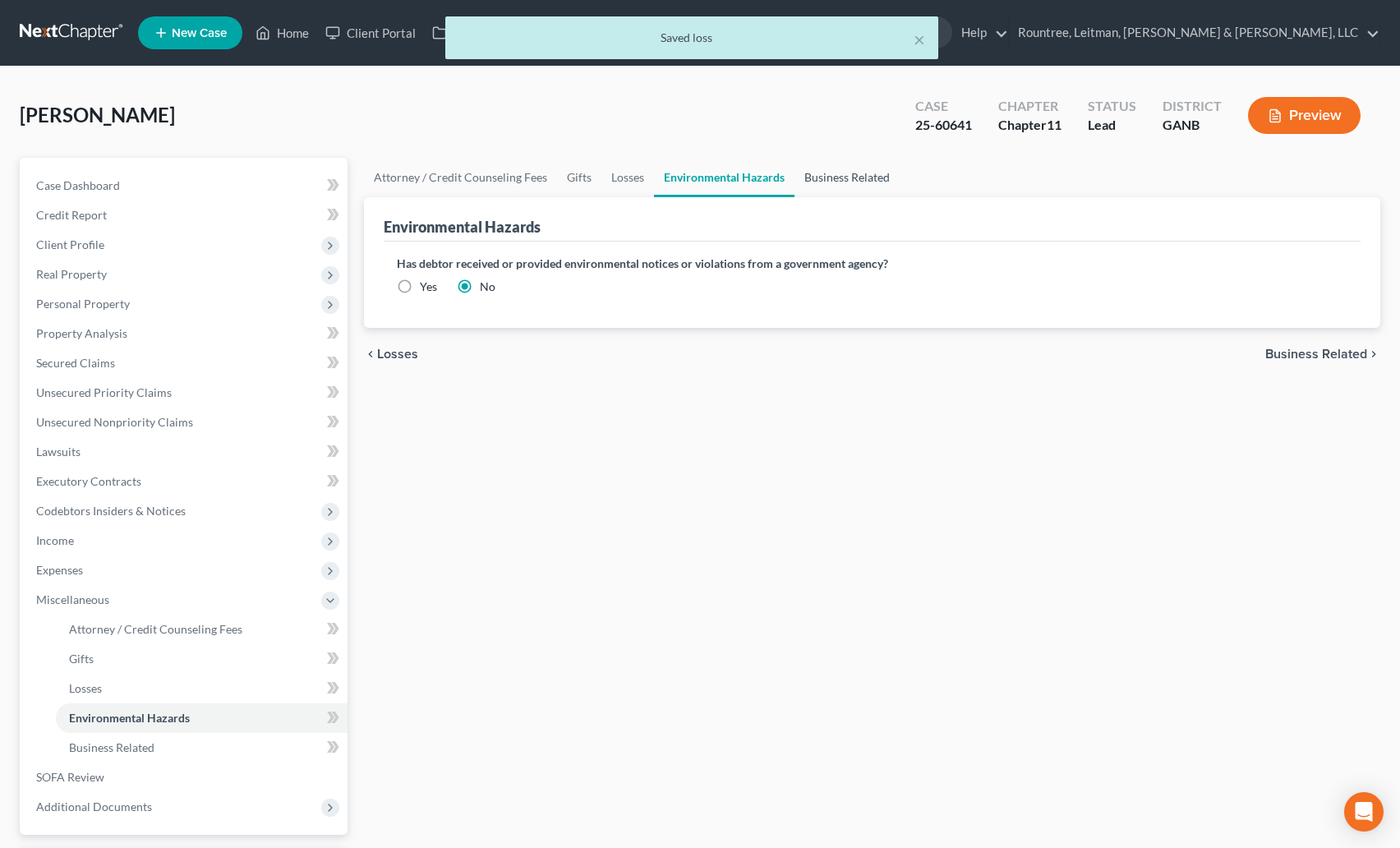
click at [852, 178] on link "Business Related" at bounding box center [847, 177] width 105 height 40
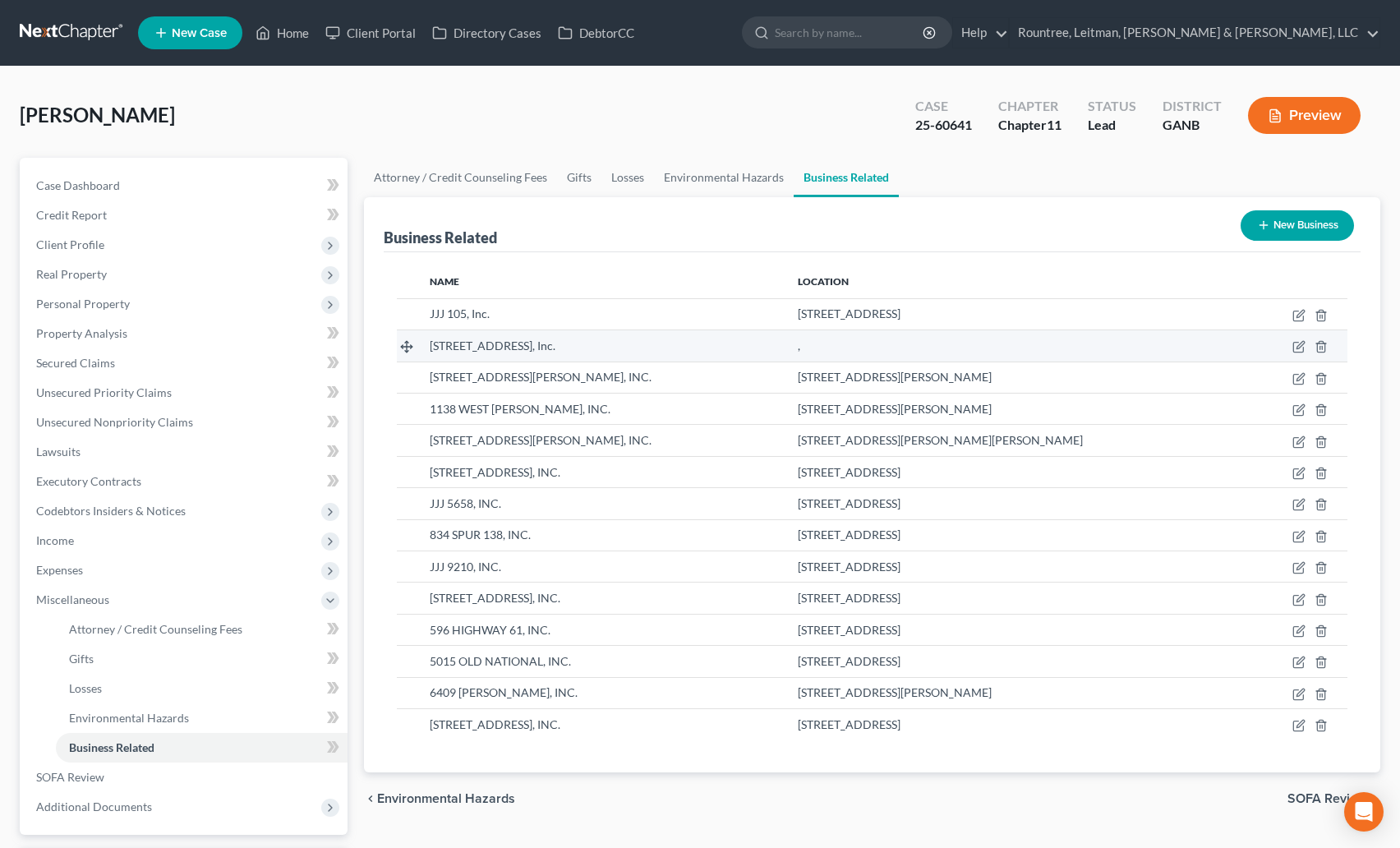
drag, startPoint x: 430, startPoint y: 346, endPoint x: 552, endPoint y: 349, distance: 122.0
click at [552, 349] on span "3100 Bienville Road, Inc." at bounding box center [492, 345] width 125 height 14
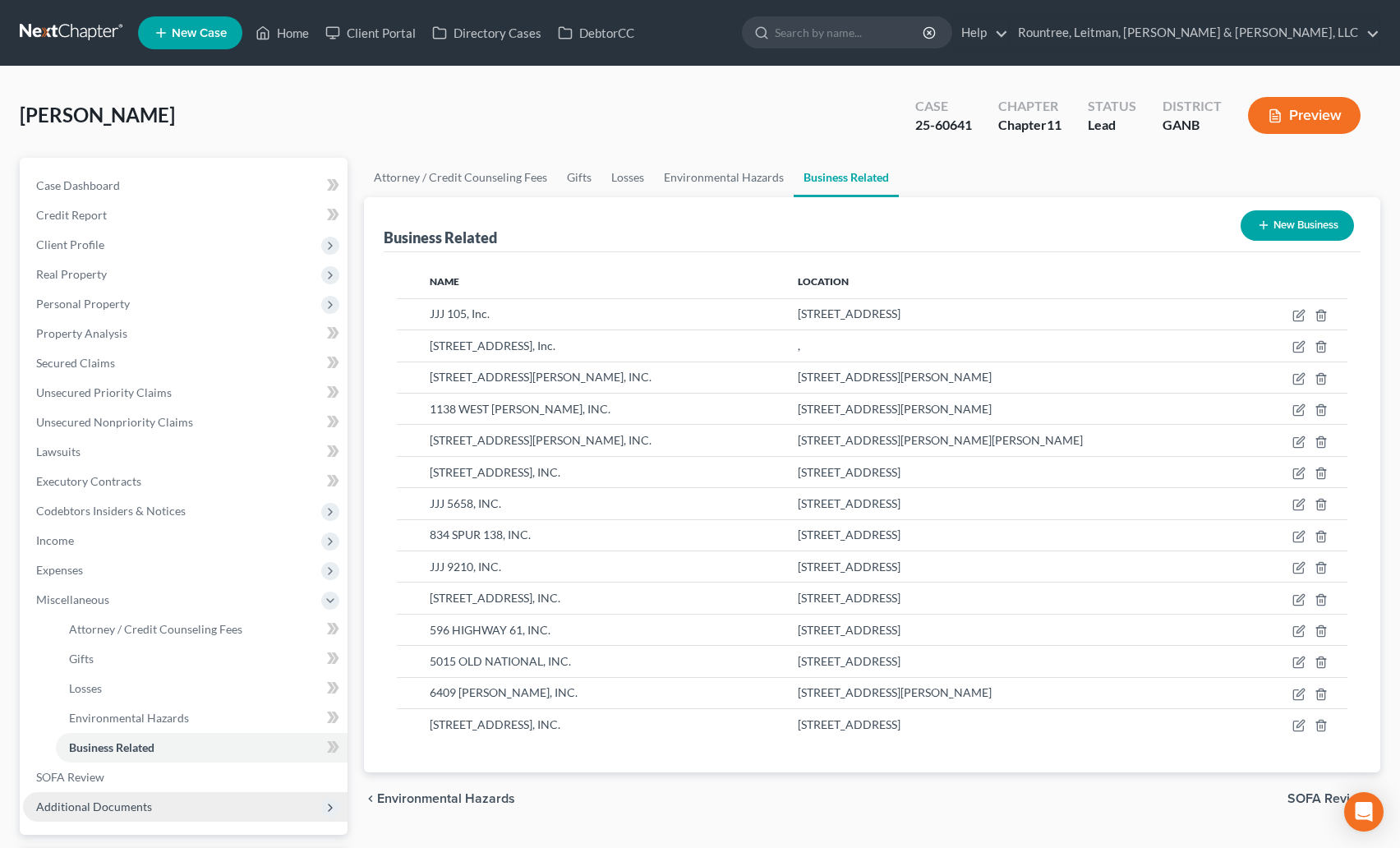
click at [132, 811] on span "Additional Documents" at bounding box center [93, 806] width 116 height 14
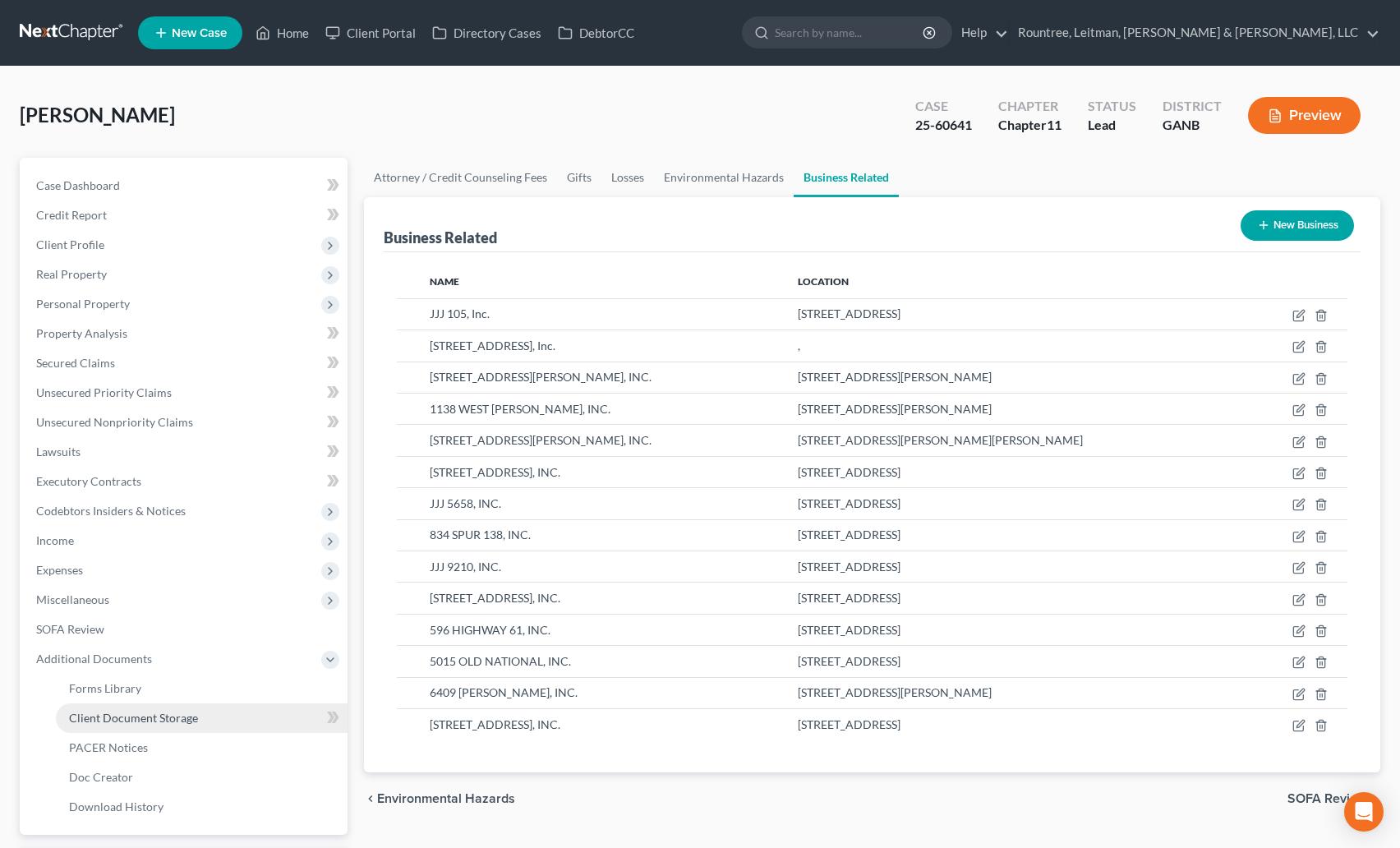
click at [160, 706] on link "Client Document Storage" at bounding box center [202, 718] width 291 height 29
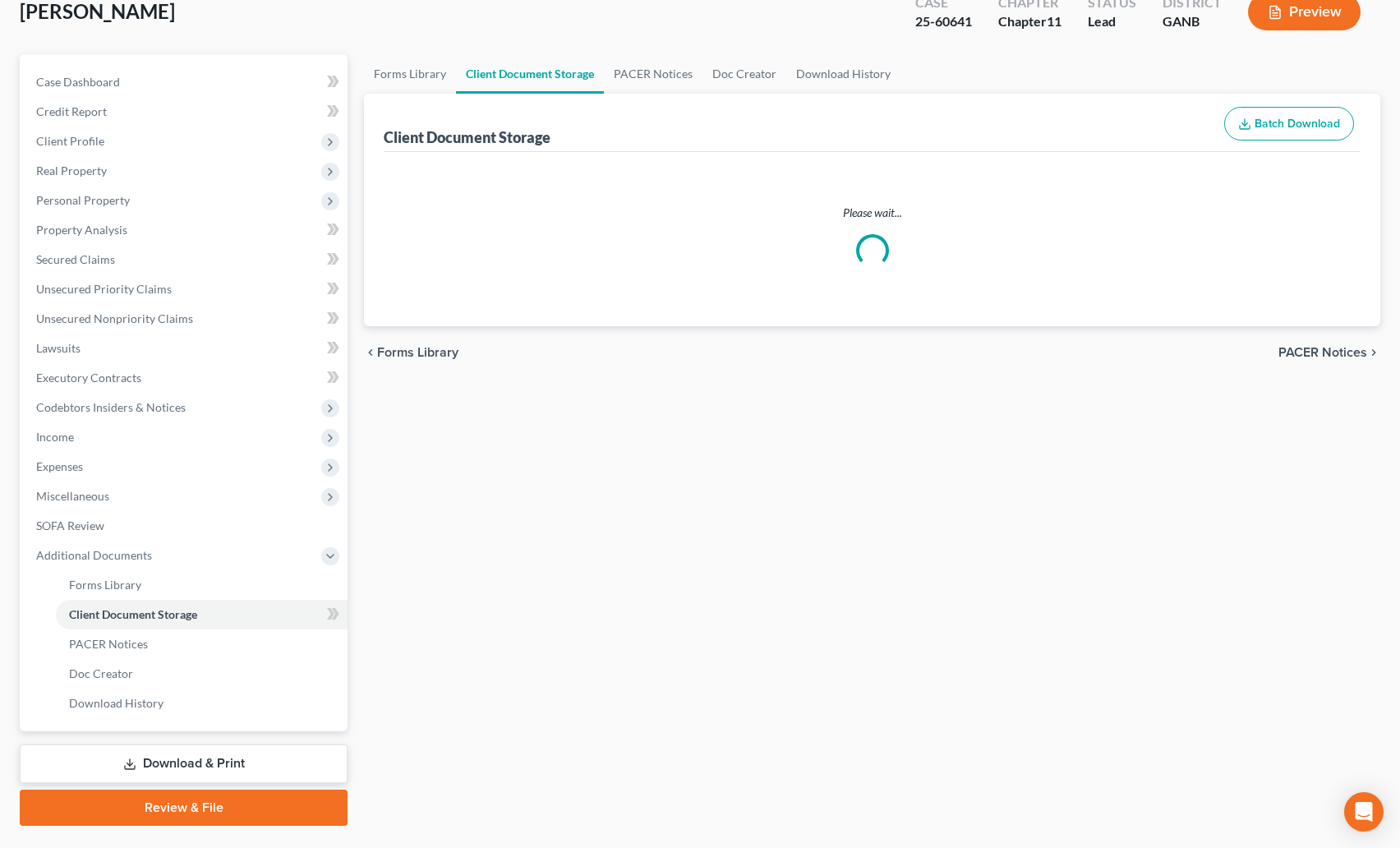
scroll to position [104, 0]
select select "5"
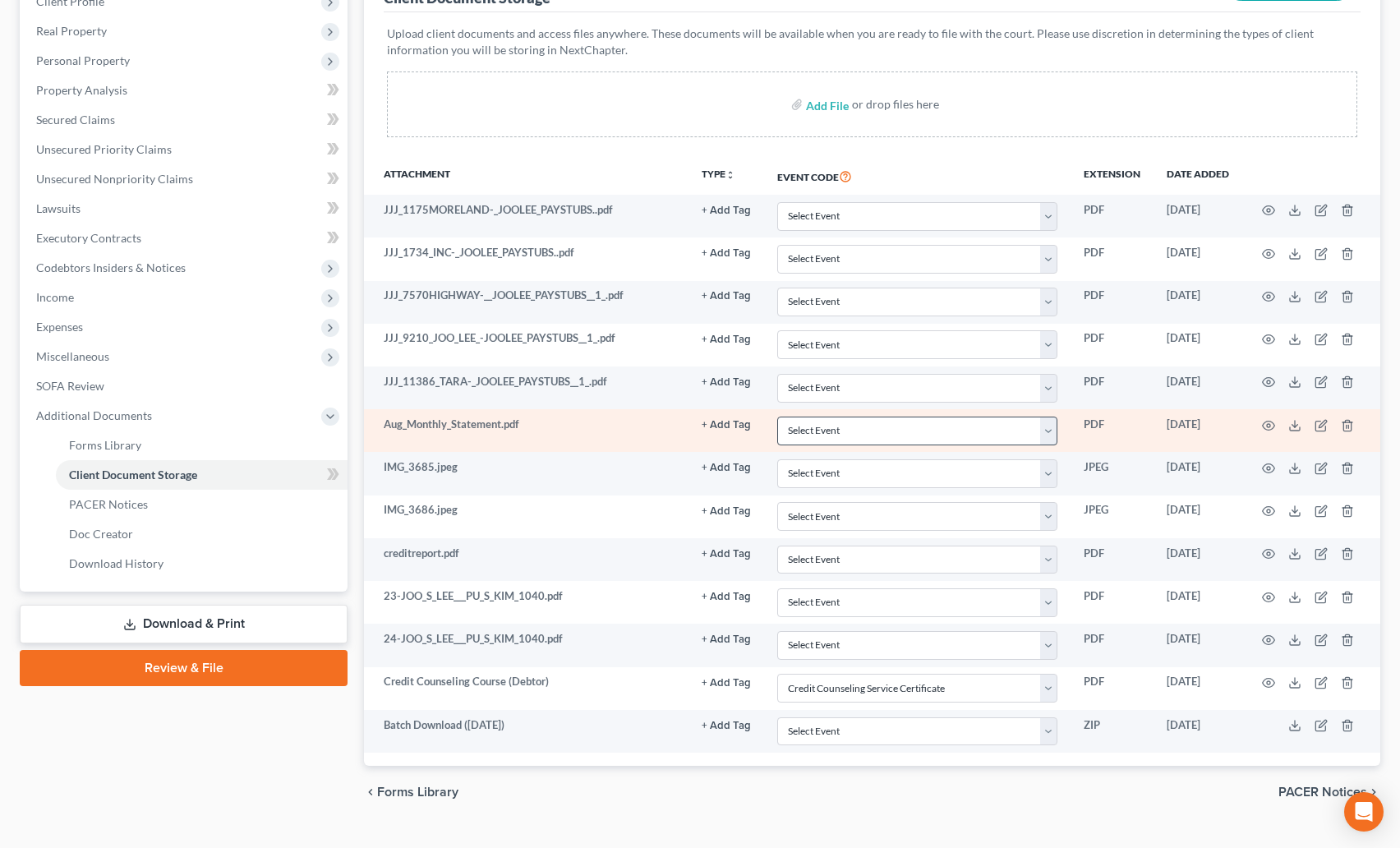
scroll to position [247, 0]
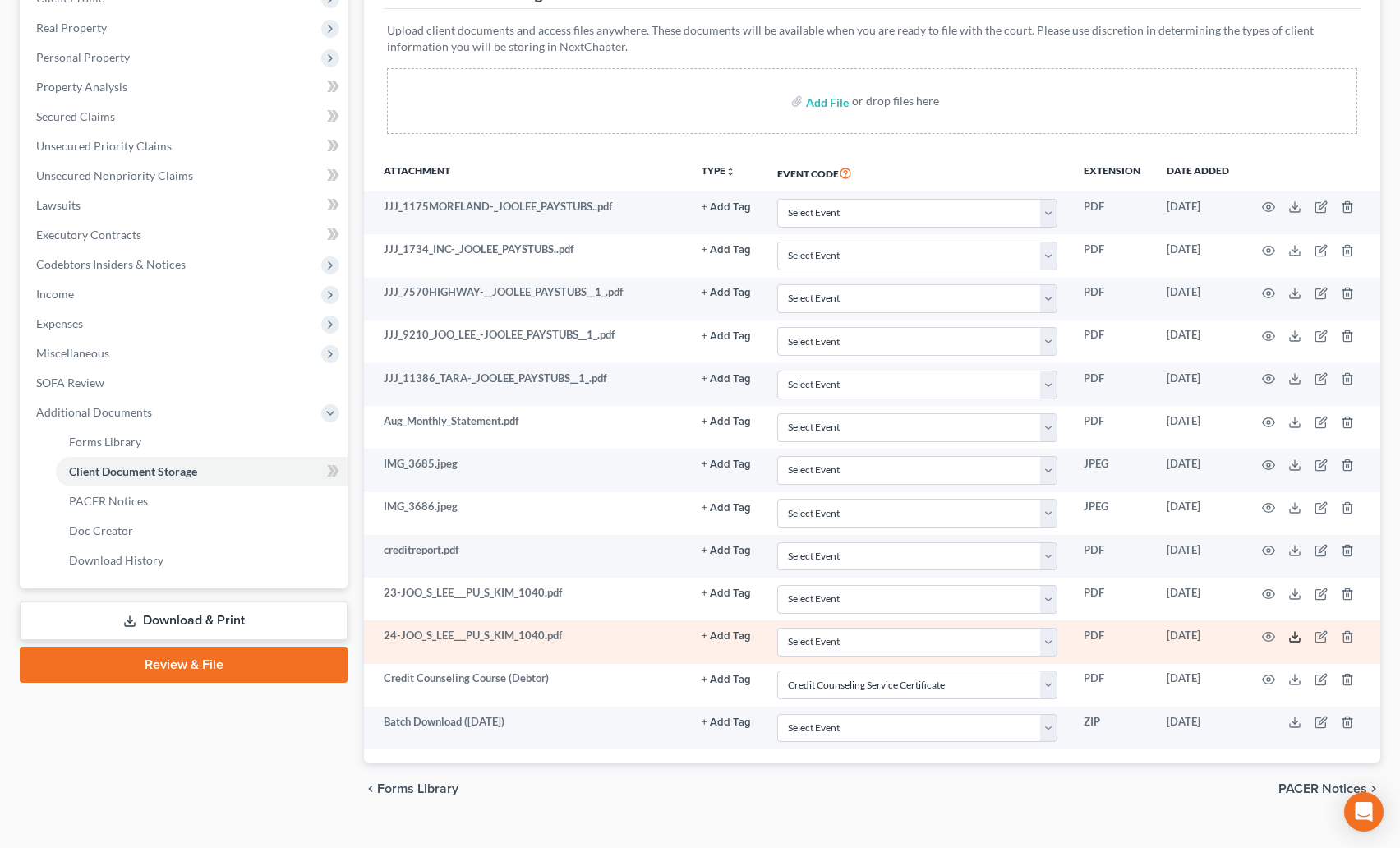
click at [1292, 642] on icon at bounding box center [1295, 637] width 14 height 14
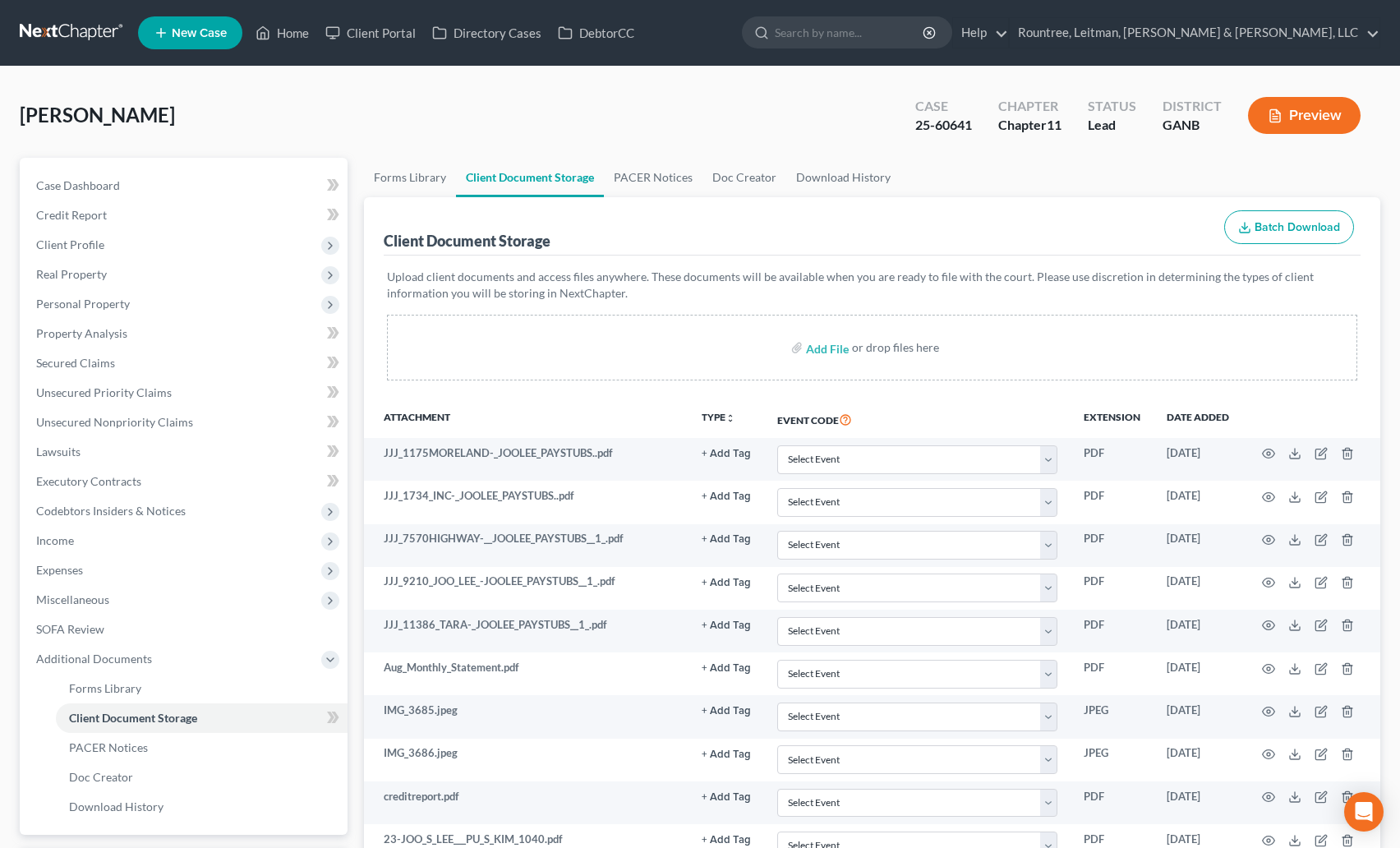
scroll to position [276, 0]
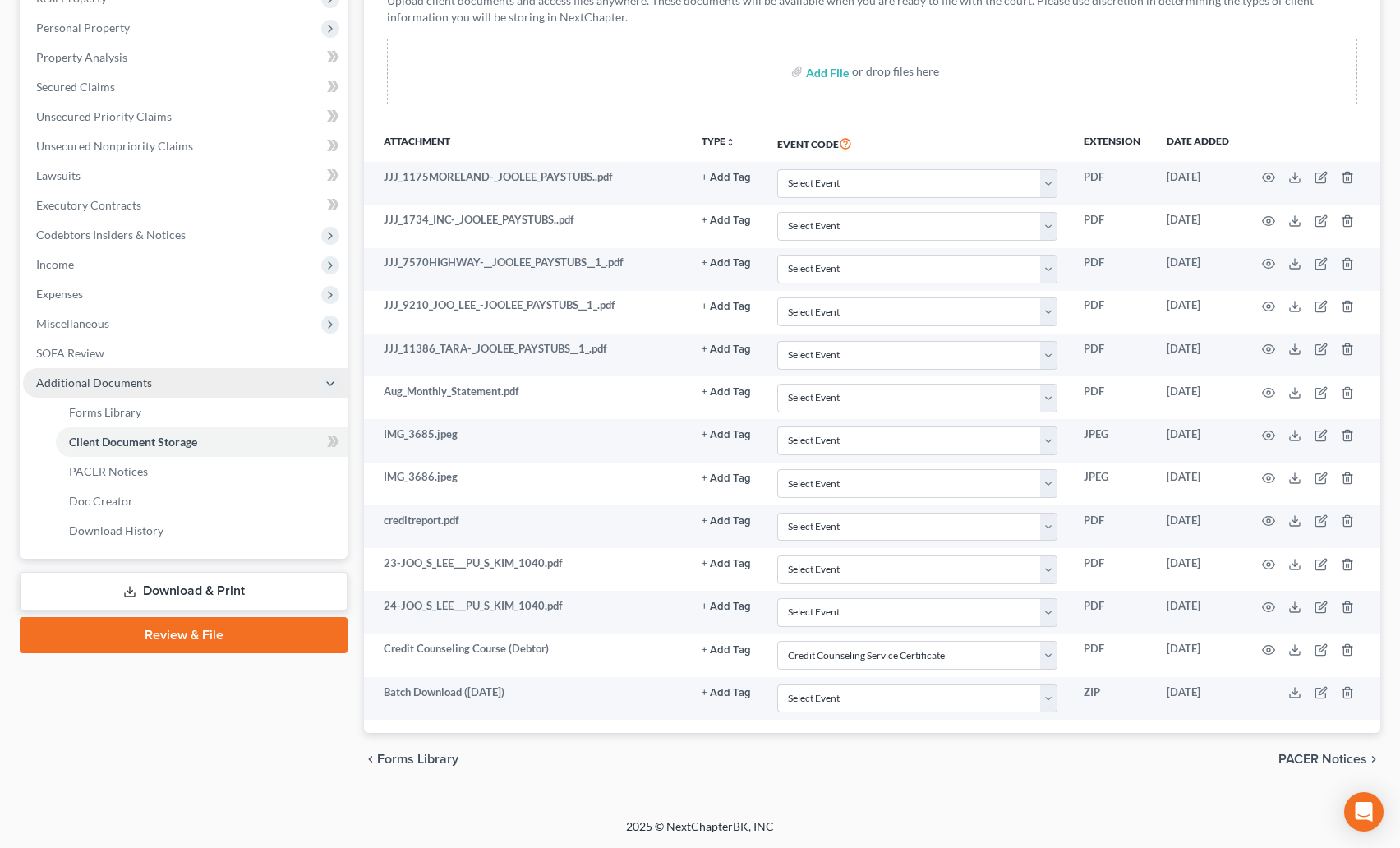
click at [327, 382] on polyline at bounding box center [330, 383] width 7 height 3
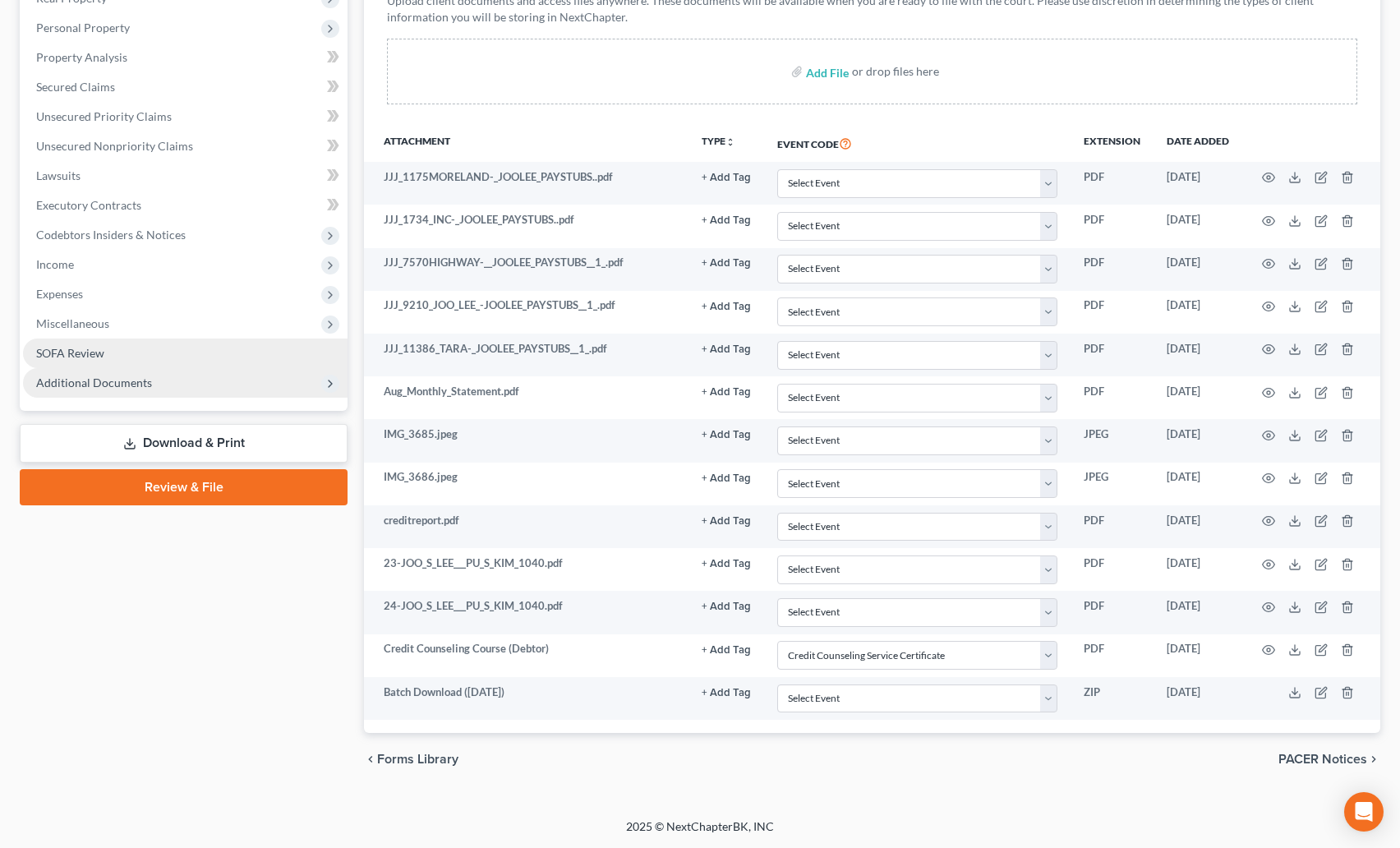
click at [78, 342] on link "SOFA Review" at bounding box center [186, 353] width 324 height 29
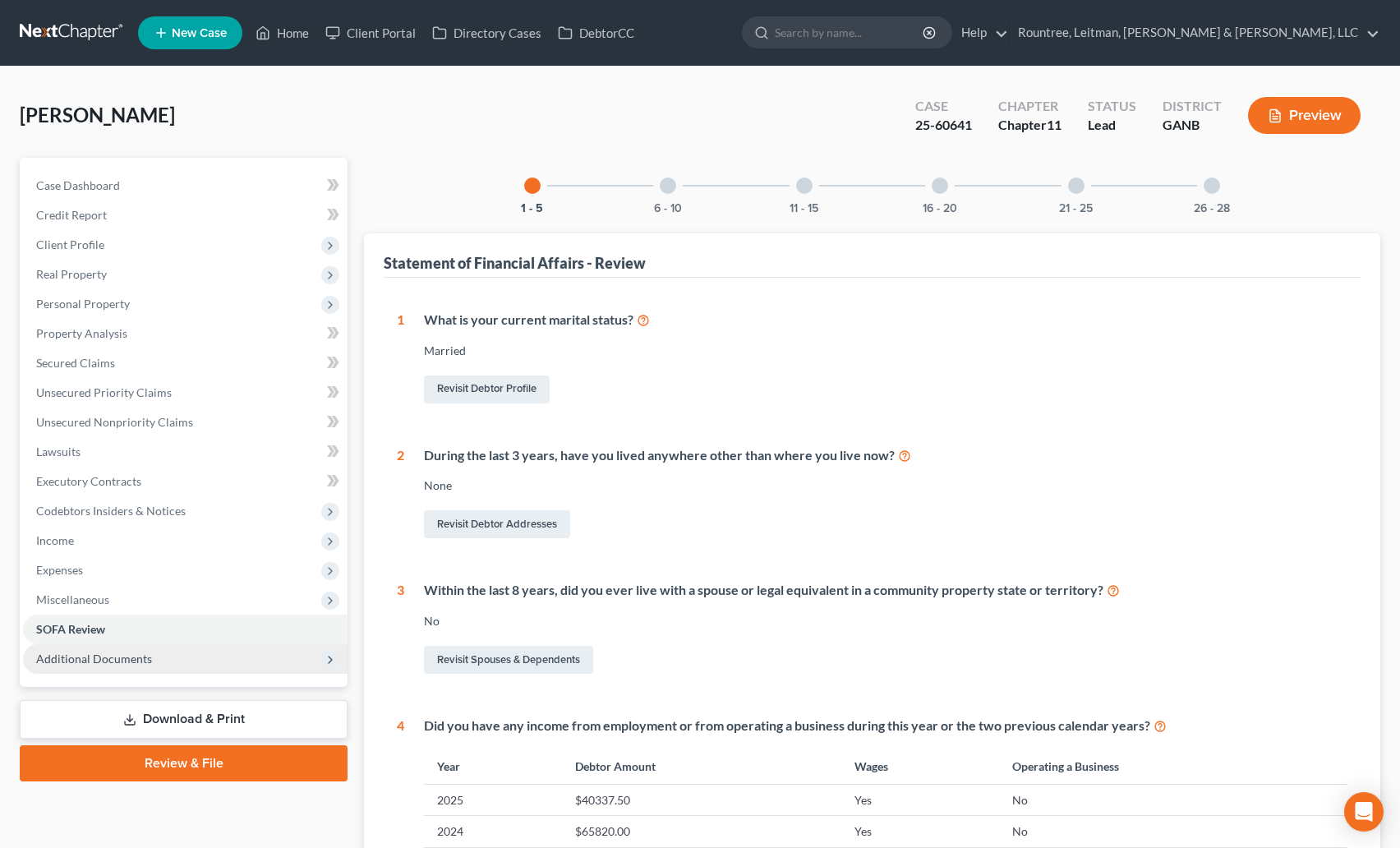
click at [665, 189] on div at bounding box center [667, 186] width 17 height 17
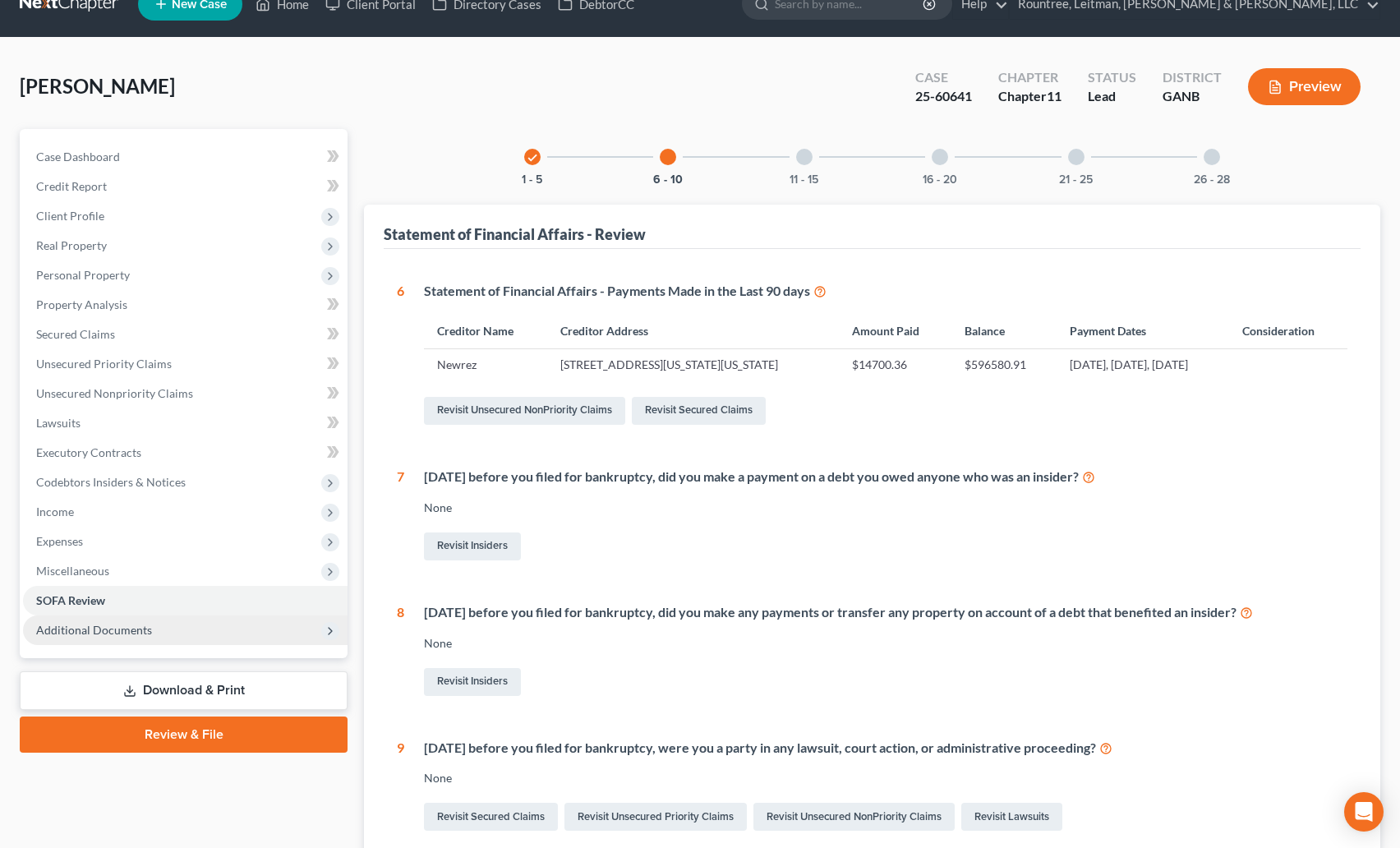
scroll to position [29, 0]
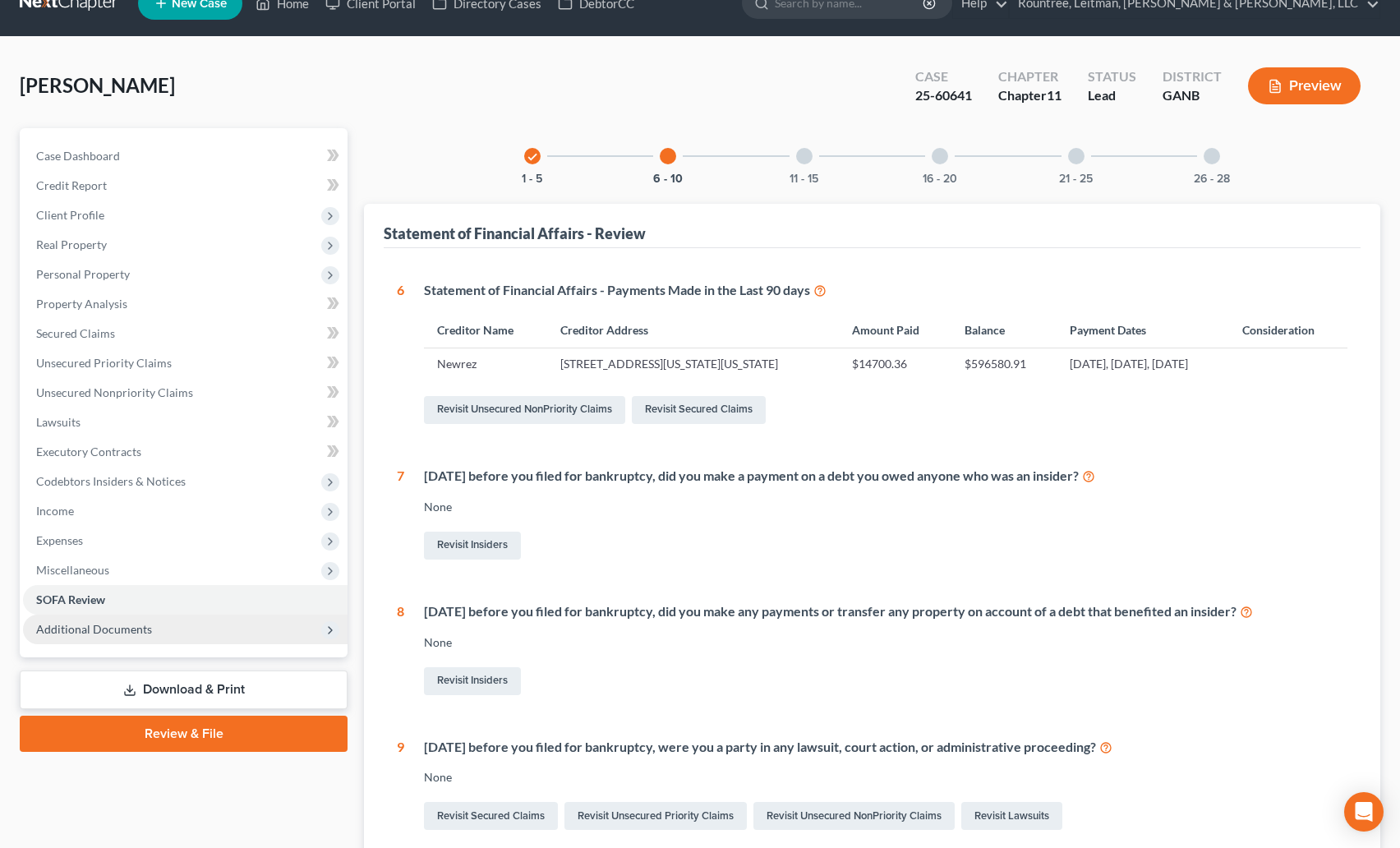
click at [805, 168] on div "11 - 15" at bounding box center [804, 156] width 56 height 56
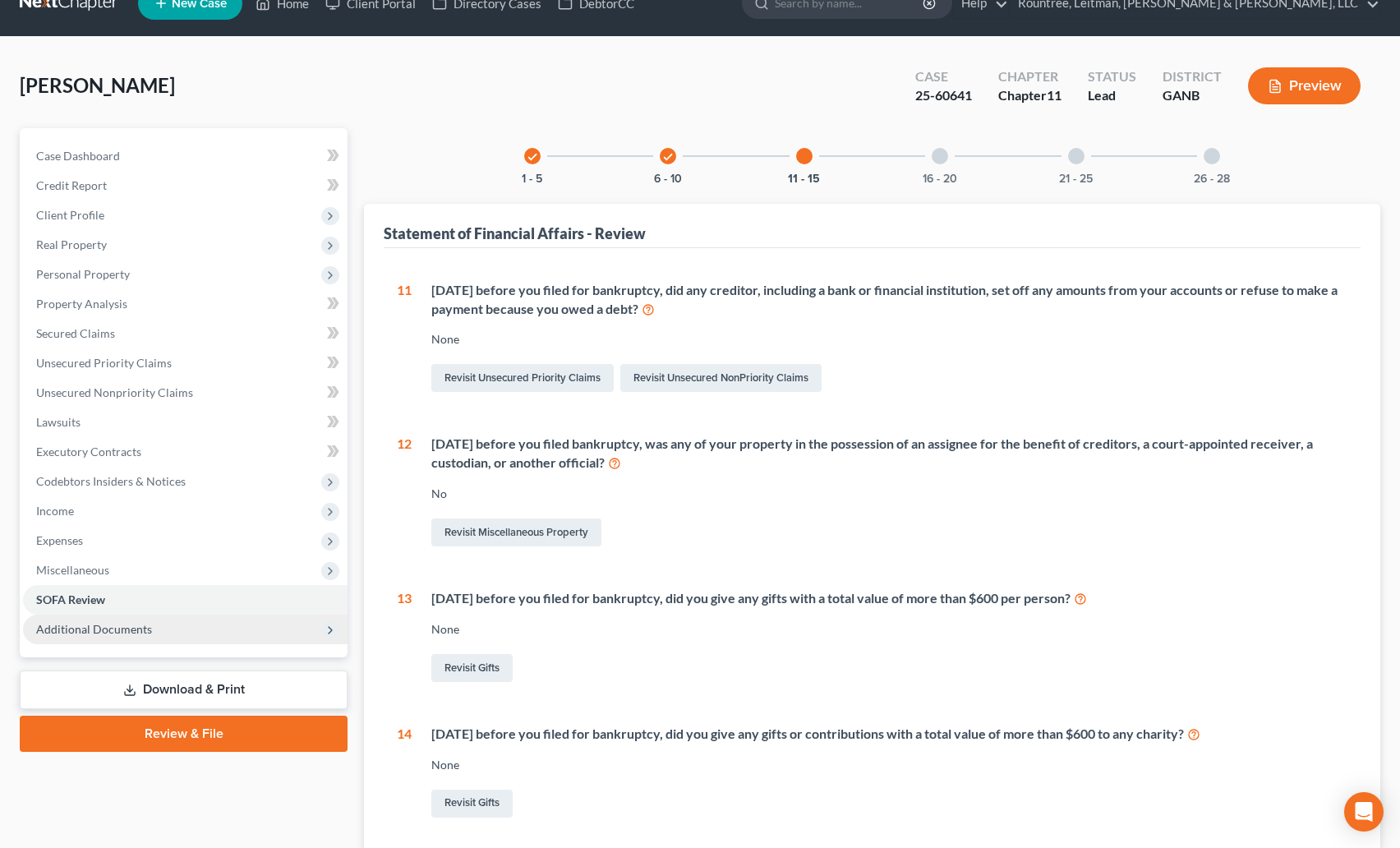
click at [948, 163] on div "16 - 20" at bounding box center [940, 156] width 56 height 56
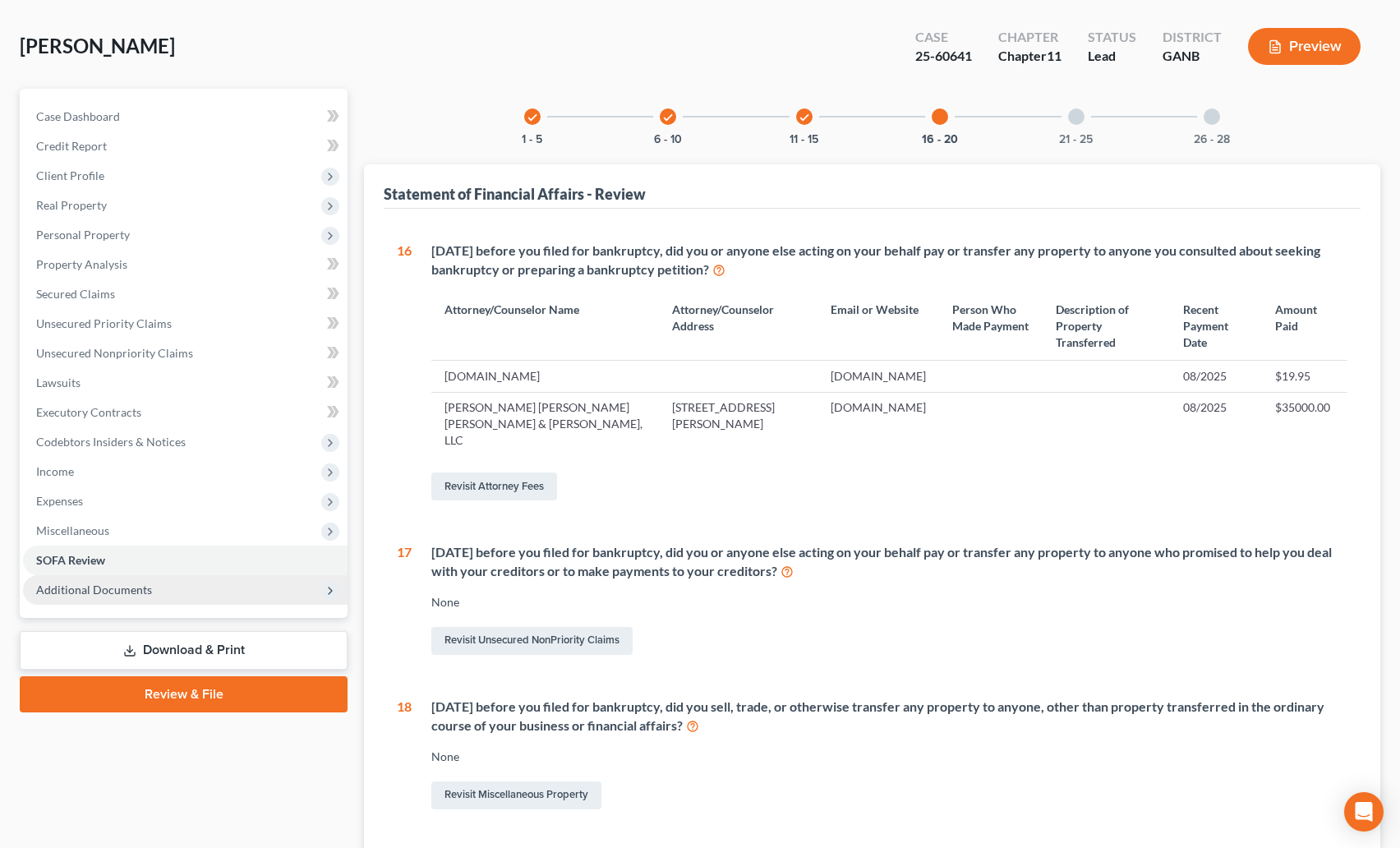
scroll to position [62, 0]
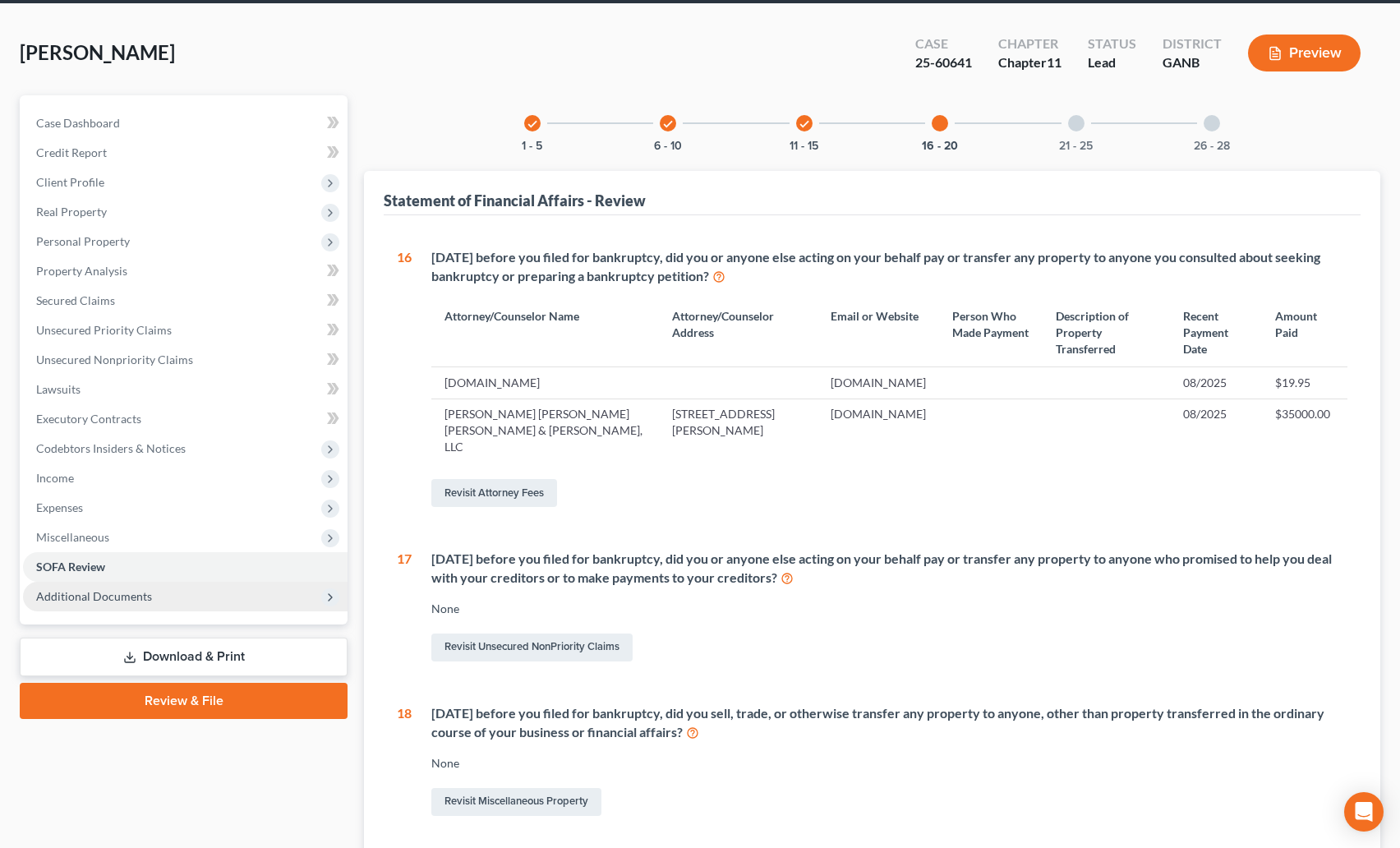
click at [1079, 134] on div "21 - 25" at bounding box center [1076, 123] width 56 height 56
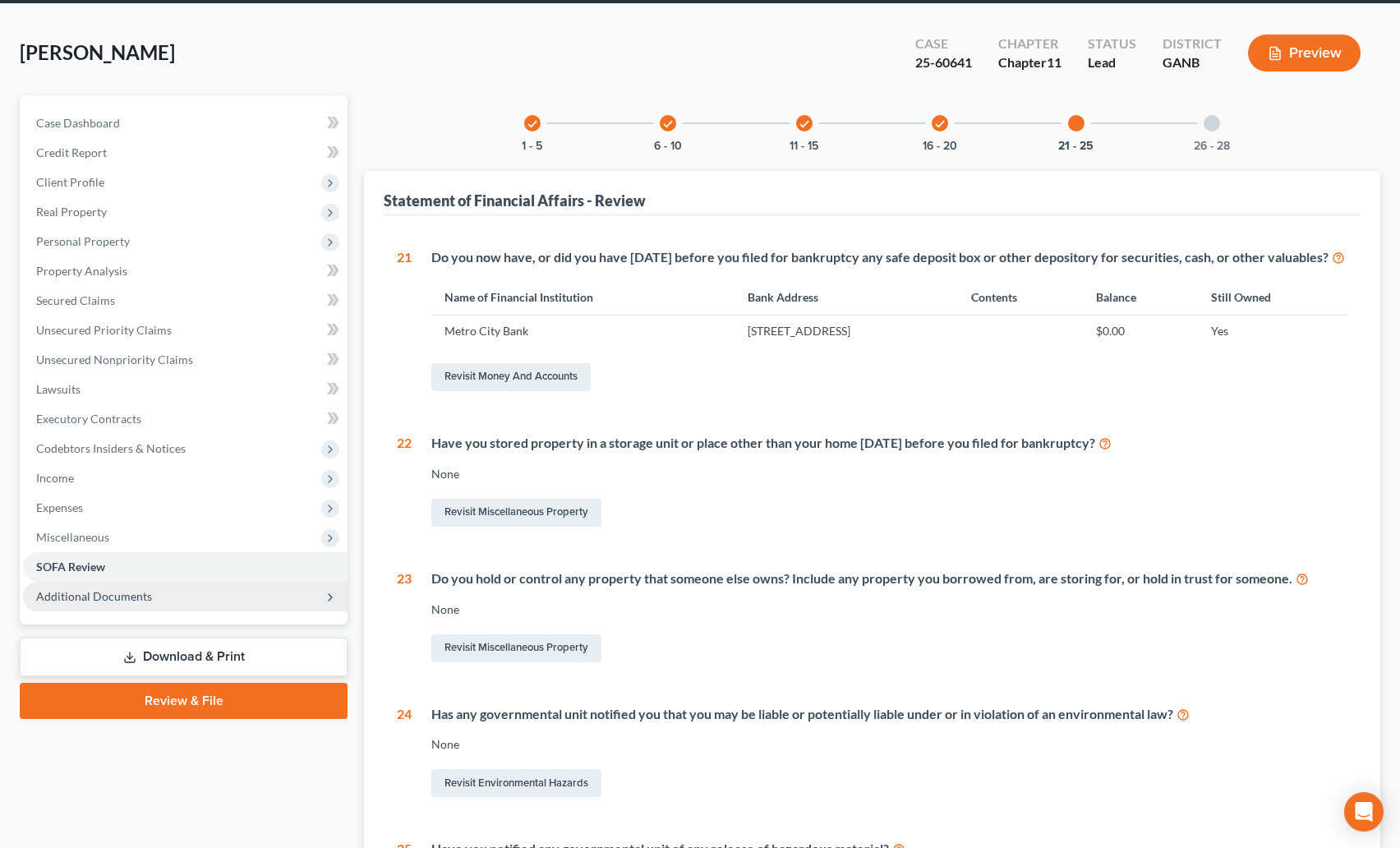
click at [1212, 125] on div at bounding box center [1212, 122] width 17 height 17
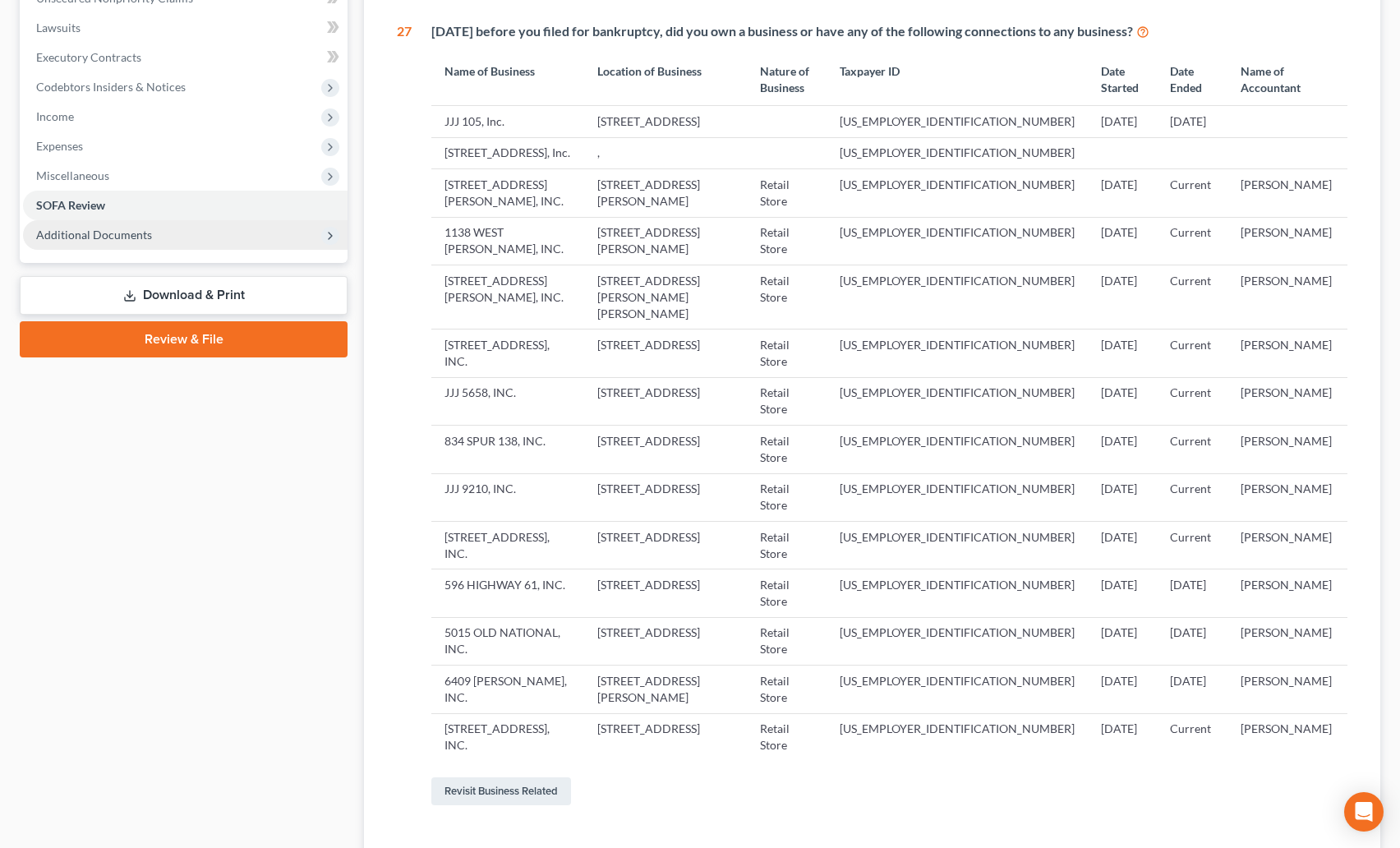
scroll to position [337, 0]
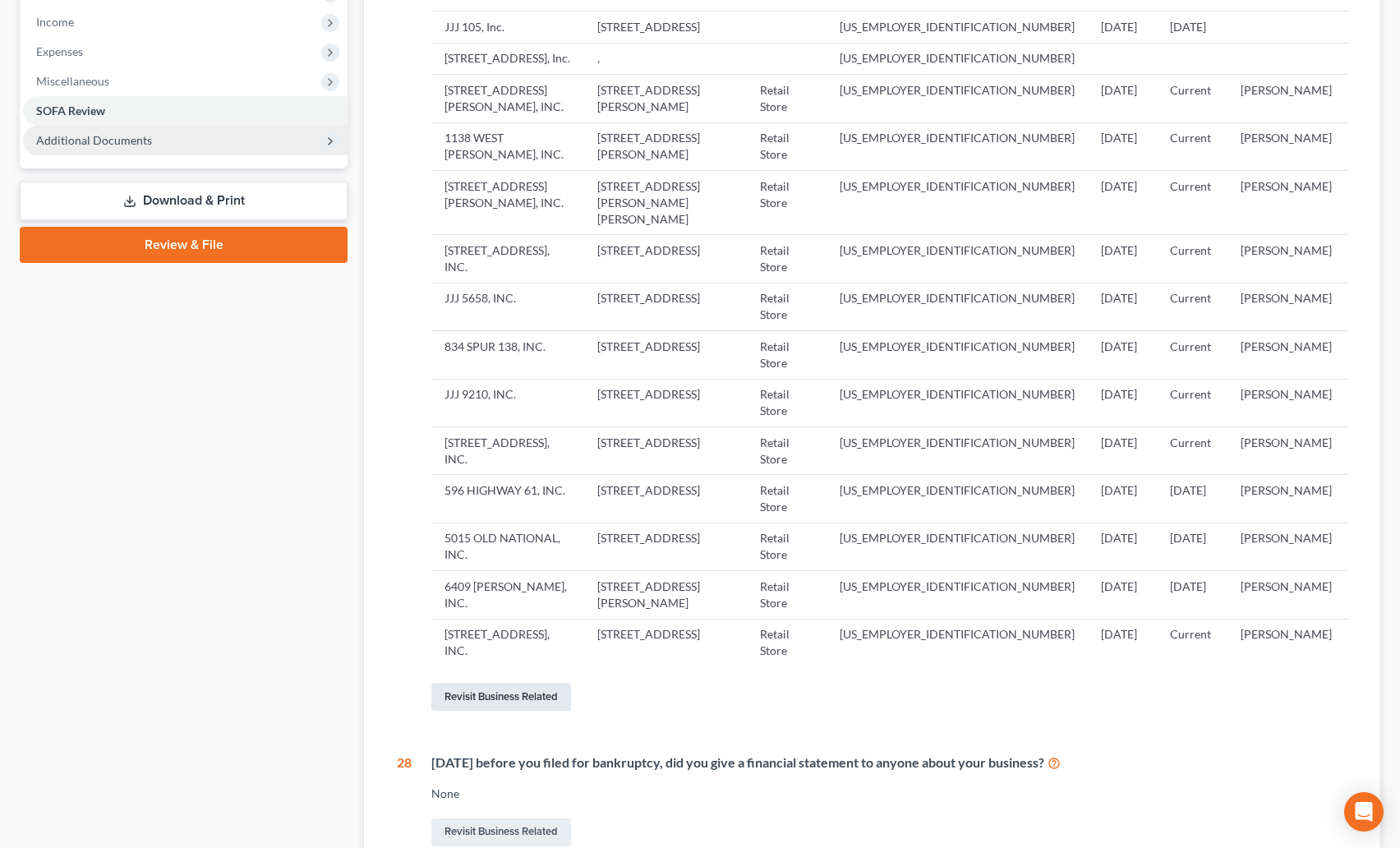
click at [531, 706] on link "Revisit Business Related" at bounding box center [501, 696] width 140 height 28
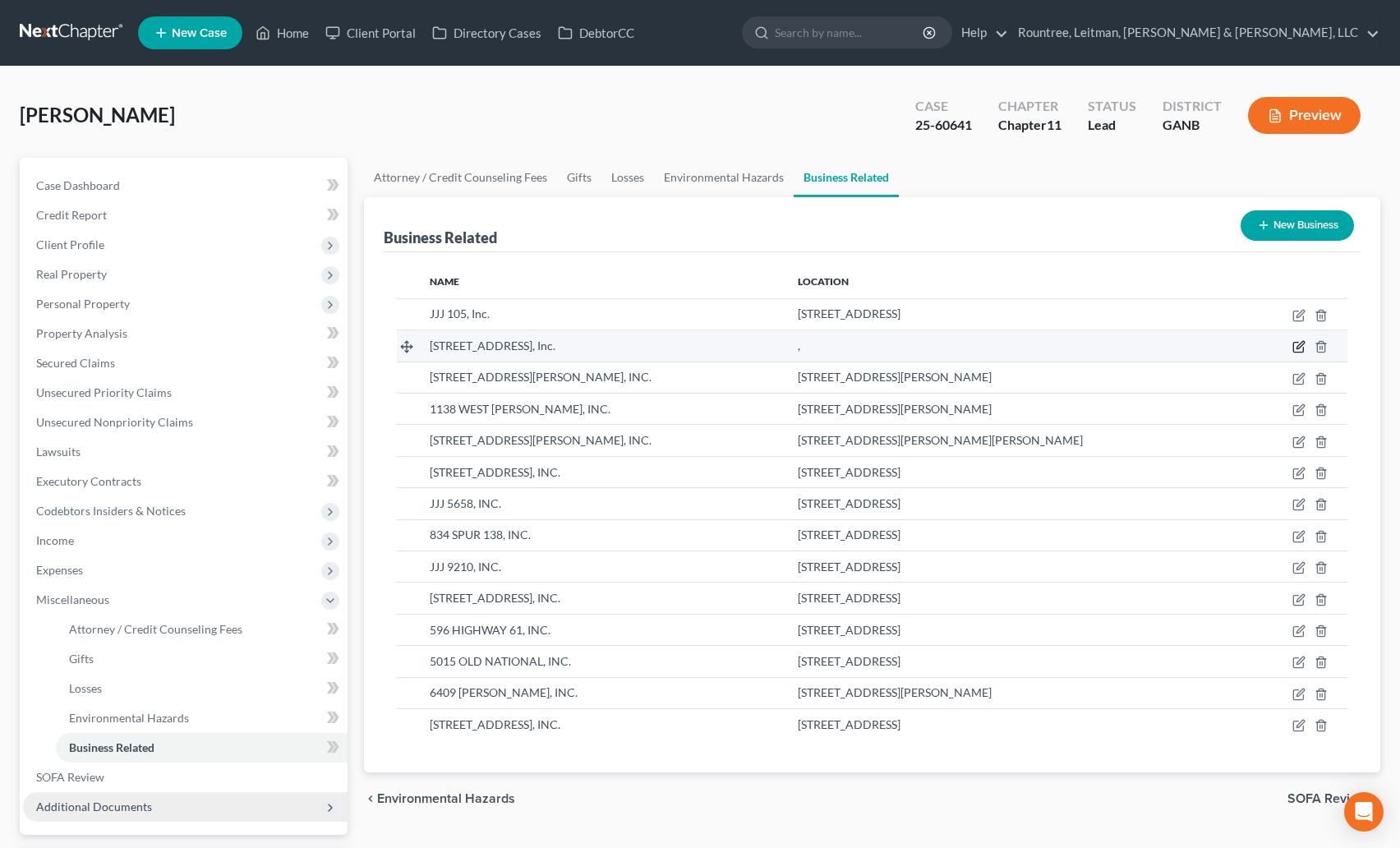
click at [1293, 345] on icon "button" at bounding box center [1298, 348] width 10 height 10
select select "officer"
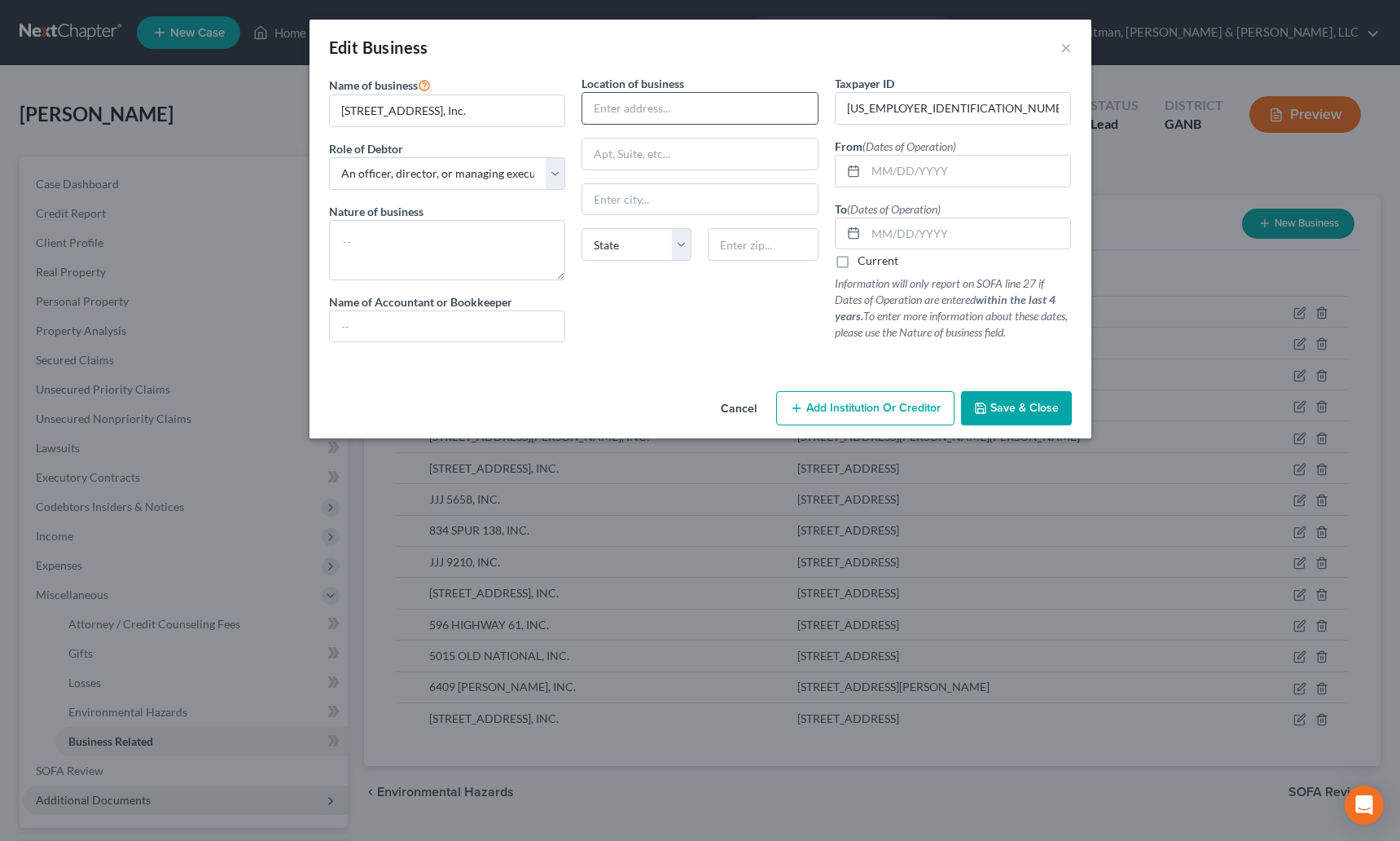
click at [665, 108] on input "text" at bounding box center [700, 108] width 235 height 31
paste input "3100 BIENVILLE ROAD SPACE #70 OCEAN SPRINGS, MS 39564"
drag, startPoint x: 636, startPoint y: 108, endPoint x: 655, endPoint y: 108, distance: 19.0
click at [655, 108] on input "3100 BIENVILLE ROAD SPACE #70 OCEAN SPRINGS, MS 39564" at bounding box center [700, 108] width 235 height 31
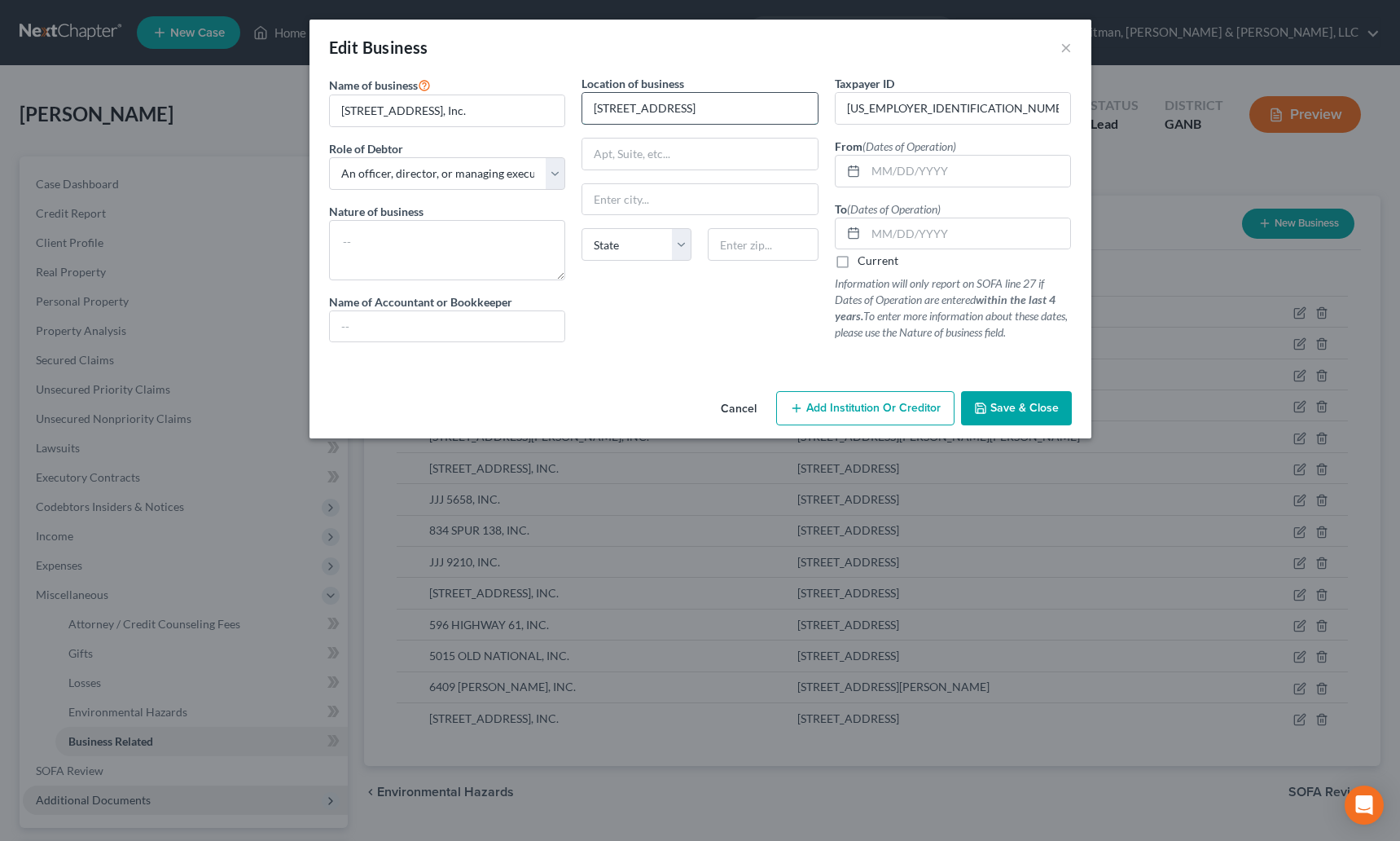
click at [671, 108] on input "3100 BIENVILLE ROAD SPACE #70 OCEAN SPRINGS, MS 39564" at bounding box center [700, 108] width 235 height 31
drag, startPoint x: 659, startPoint y: 108, endPoint x: 854, endPoint y: 111, distance: 195.0
click at [854, 111] on div "Name of business * 3100 Bienville Road, Inc. Role of Debtor * Select A member o…" at bounding box center [700, 222] width 759 height 293
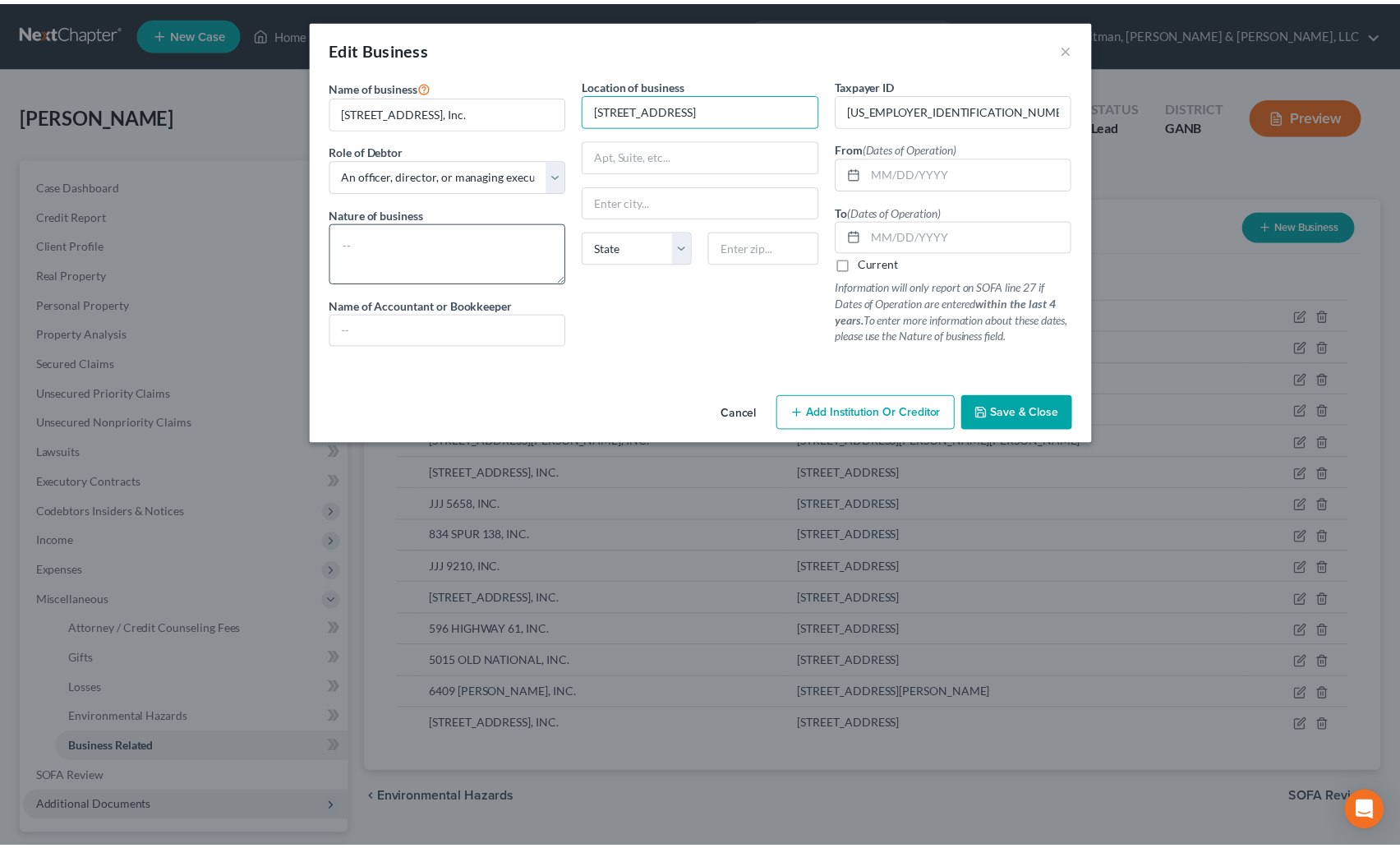
scroll to position [0, 0]
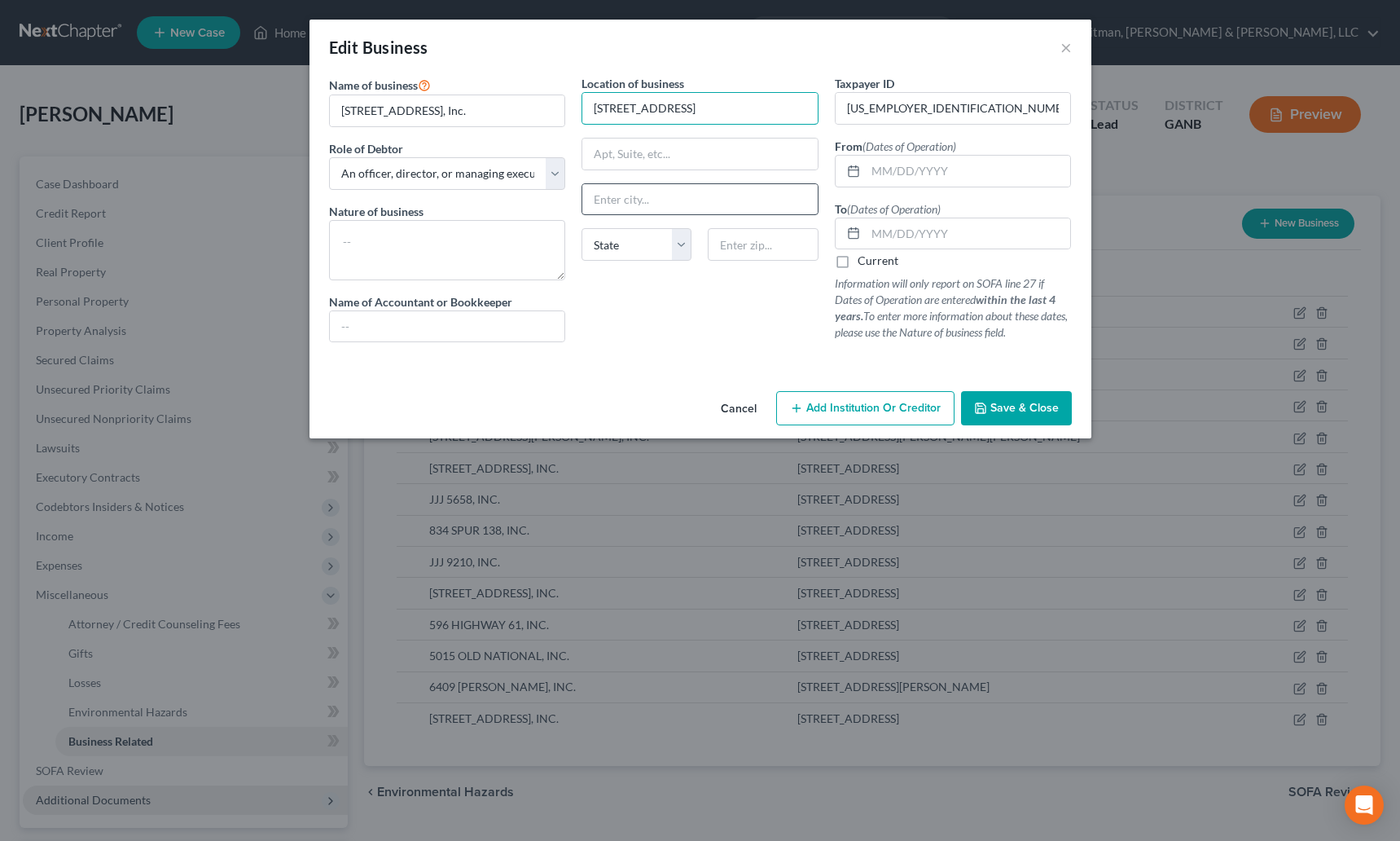
type input "3100 BIENVILLE ROAD SPACE #70"
click at [630, 196] on input "text" at bounding box center [700, 199] width 235 height 31
paste input "OCEAN SPRINGS, MS 39564"
type input "OCEAN SPRINGS, MS 39564"
click at [750, 239] on input "text" at bounding box center [763, 245] width 110 height 33
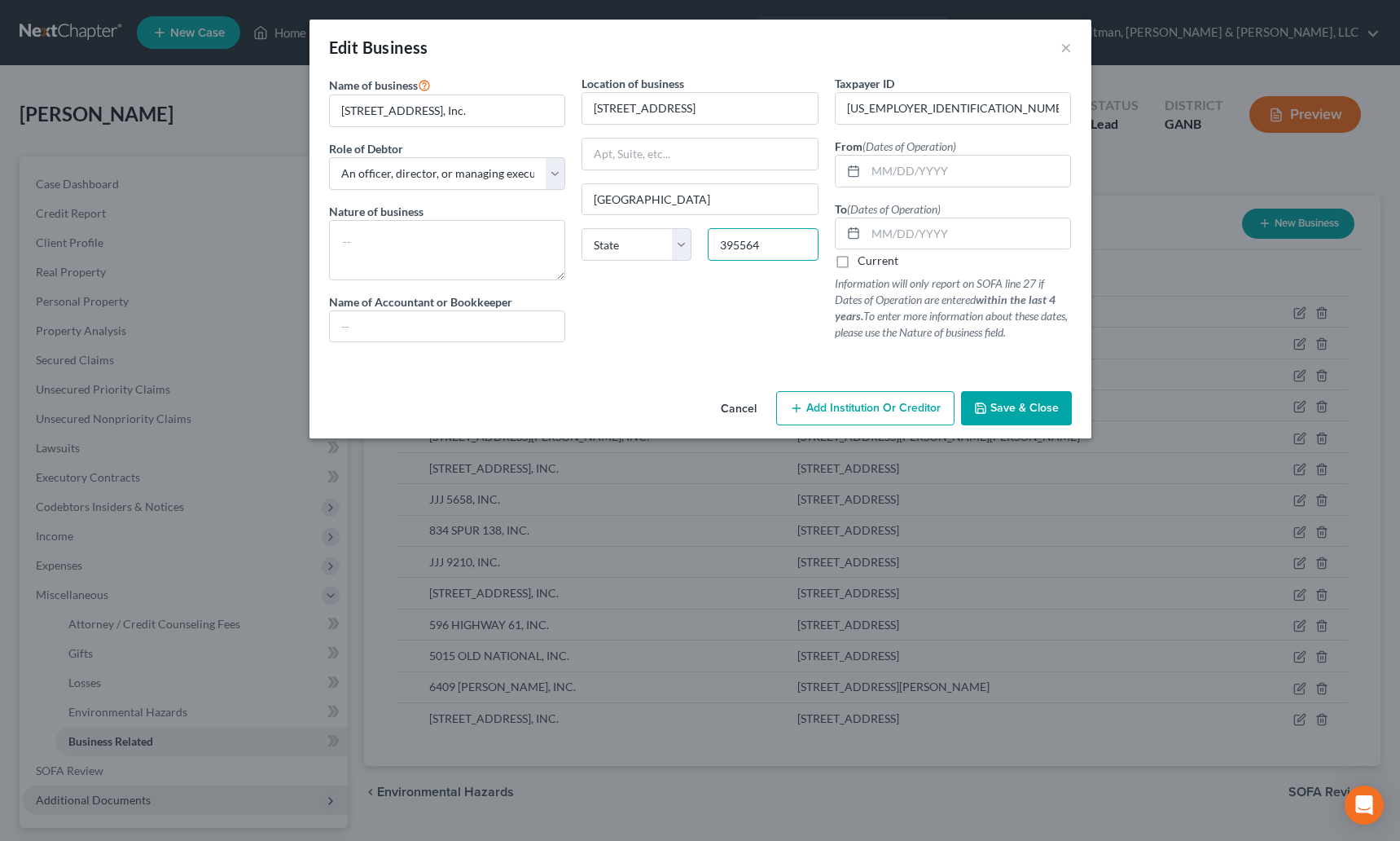
type input "395564"
drag, startPoint x: 753, startPoint y: 198, endPoint x: 691, endPoint y: 196, distance: 62.0
click at [691, 196] on input "OCEAN SPRINGS, MS 39564" at bounding box center [700, 199] width 235 height 31
click at [678, 301] on div "Location of business 3100 BIENVILLE ROAD SPACE #70 OCEAN SPRINGS, State AL AK A…" at bounding box center [699, 215] width 253 height 280
click at [702, 200] on input "OCEAN SPRINGS," at bounding box center [700, 199] width 235 height 31
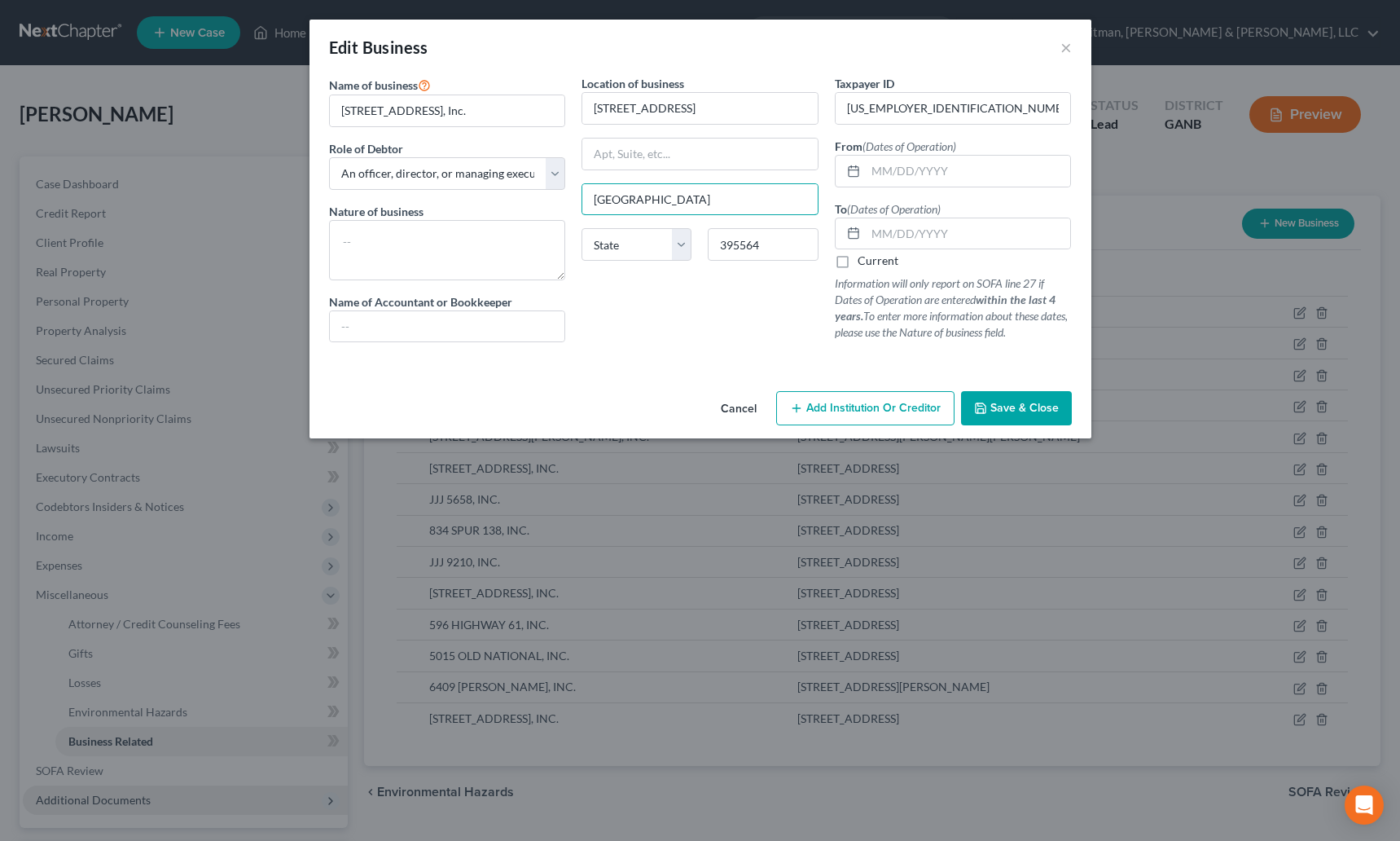
type input "OCEAN SPRINGS"
click at [682, 325] on div "Location of business 3100 BIENVILLE ROAD SPACE #70 OCEAN SPRINGS State AL AK AR…" at bounding box center [699, 215] width 253 height 280
click at [647, 247] on select "State AL AK AR AZ CA CO CT DE DC FL GA GU HI ID IL IN IA KS KY LA ME MD MA MI M…" at bounding box center [636, 245] width 110 height 33
select select "25"
click at [582, 228] on select "State AL AK AR AZ CA CO CT DE DC FL GA GU HI ID IL IN IA KS KY LA ME MD MA MI M…" at bounding box center [636, 245] width 110 height 33
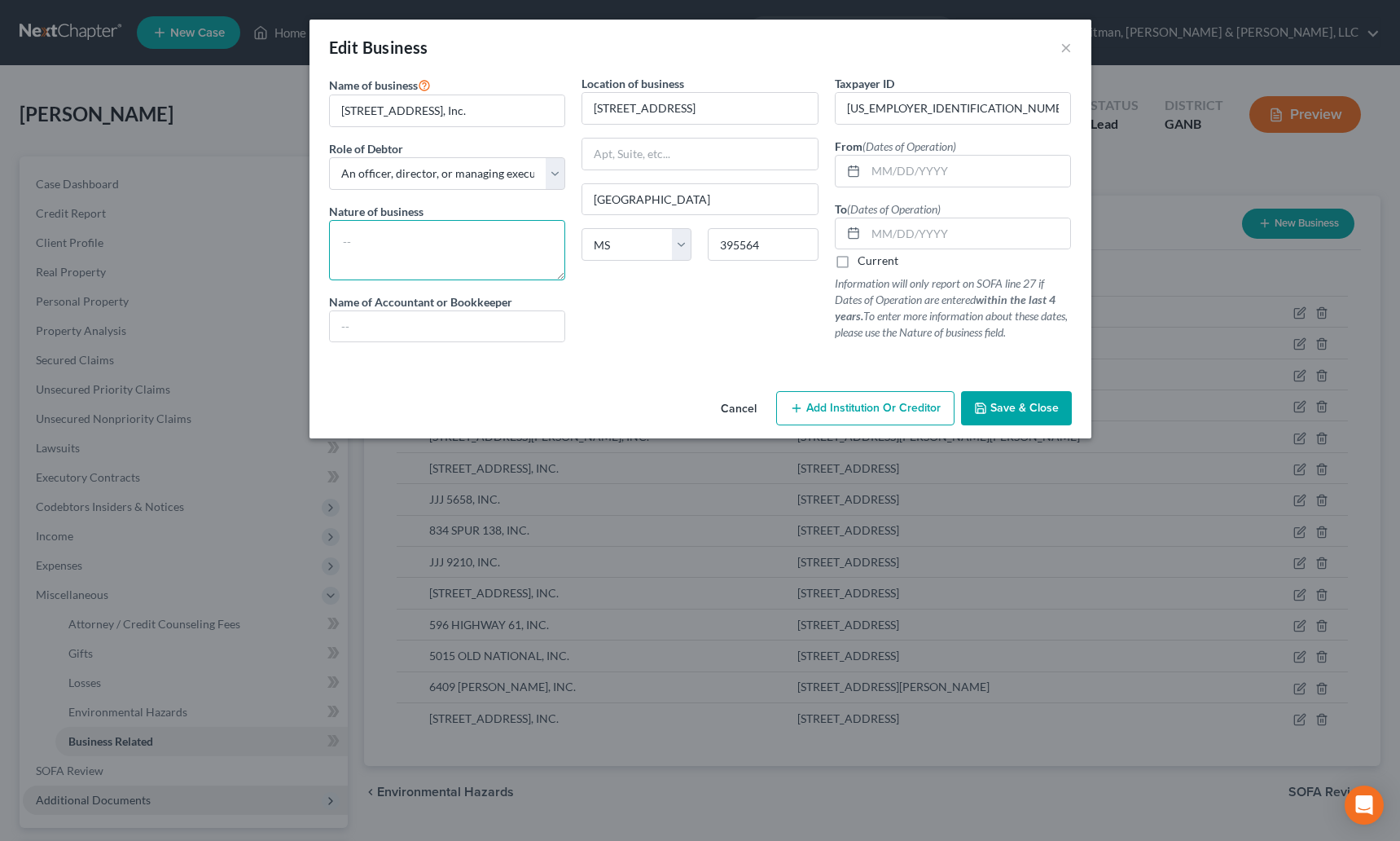
click at [502, 267] on textarea at bounding box center [448, 250] width 237 height 61
click at [894, 167] on input "text" at bounding box center [968, 171] width 205 height 31
paste input "03/06/2019"
type input "03/06/2019"
click at [858, 261] on label "Current" at bounding box center [878, 260] width 40 height 16
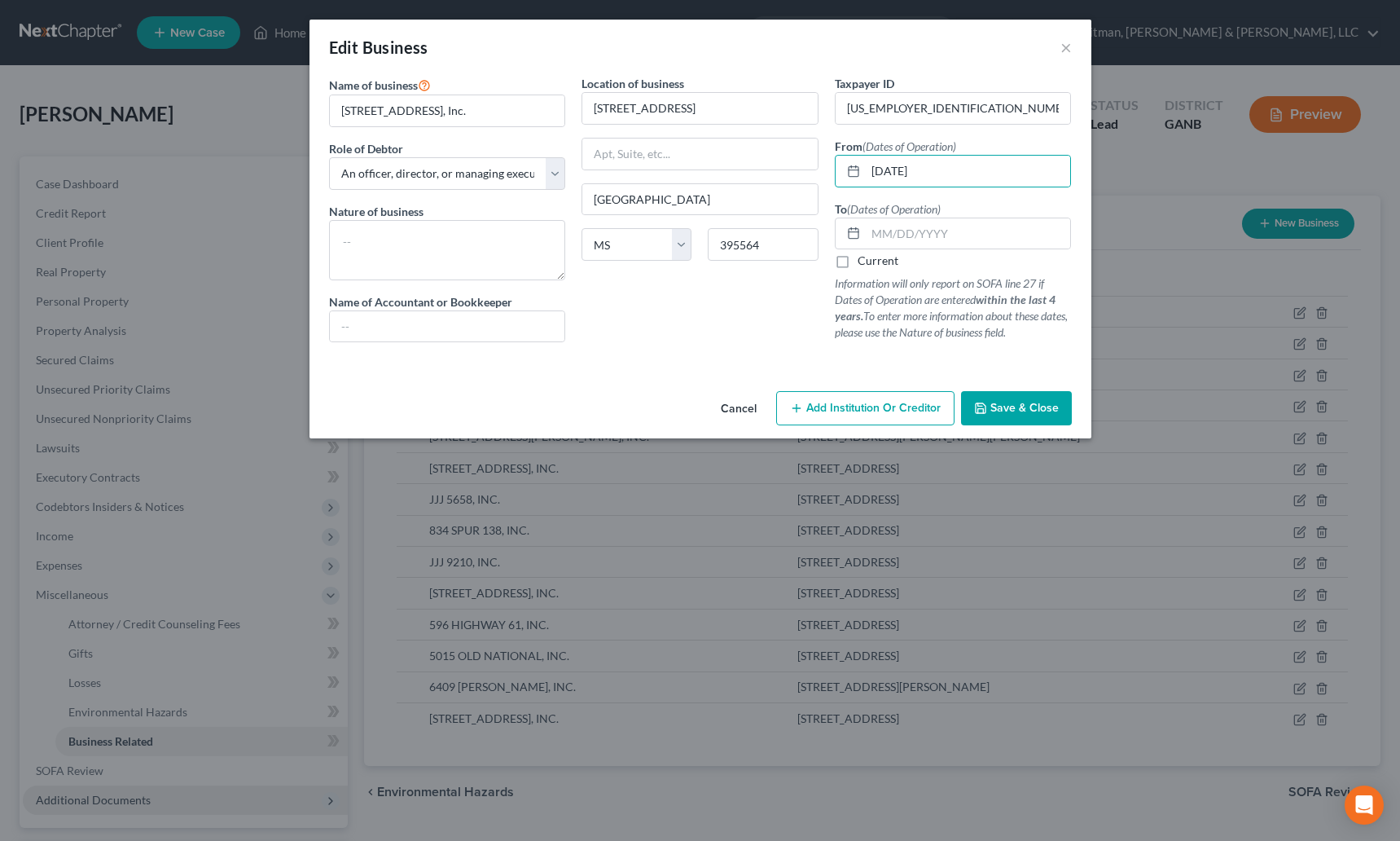
click at [864, 261] on input "Current" at bounding box center [869, 257] width 11 height 11
checkbox input "true"
click at [490, 250] on textarea at bounding box center [448, 250] width 237 height 61
type textarea "Boost Mobile Store"
click at [1022, 412] on span "Save & Close" at bounding box center [1024, 407] width 68 height 13
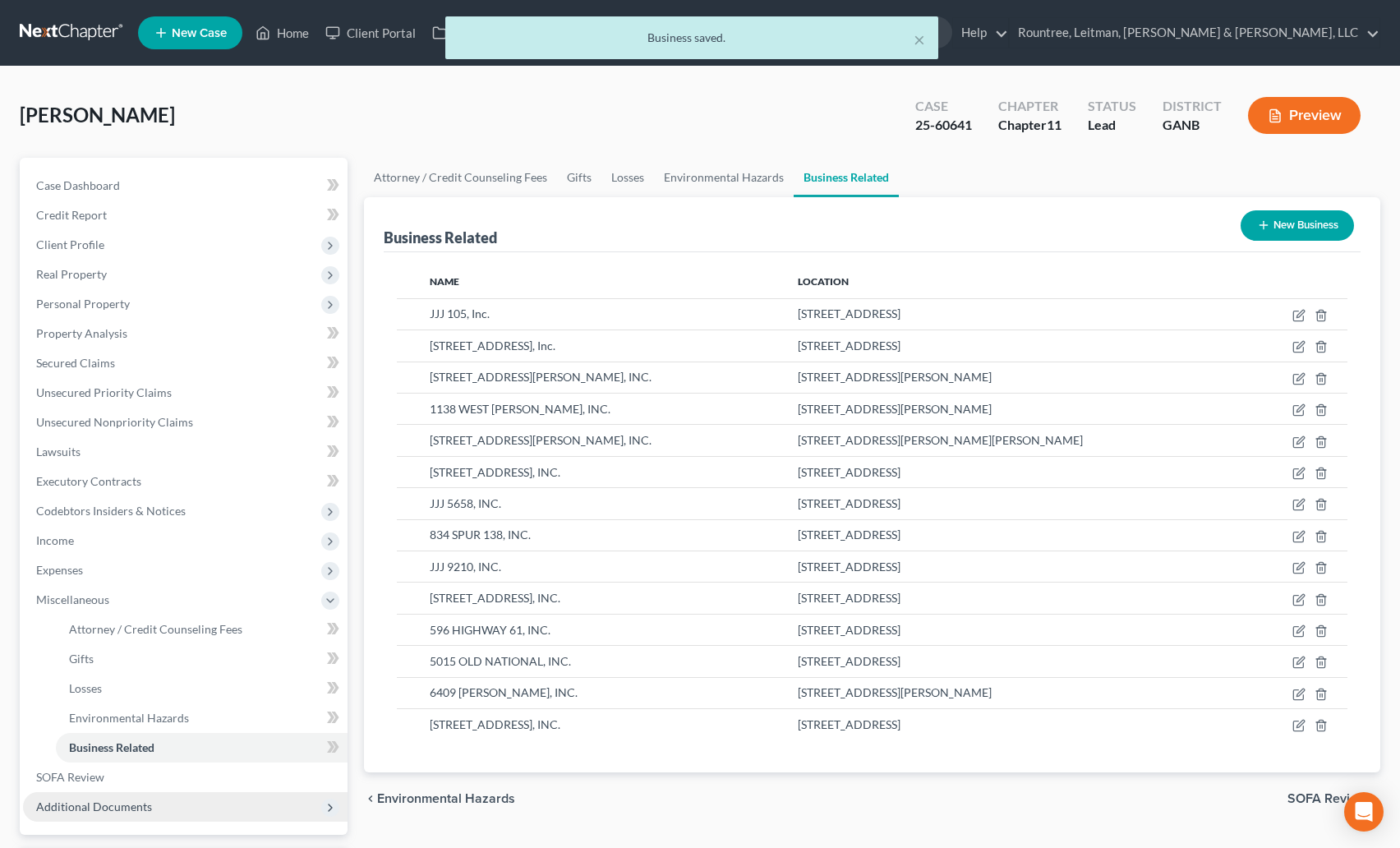
scroll to position [3, 0]
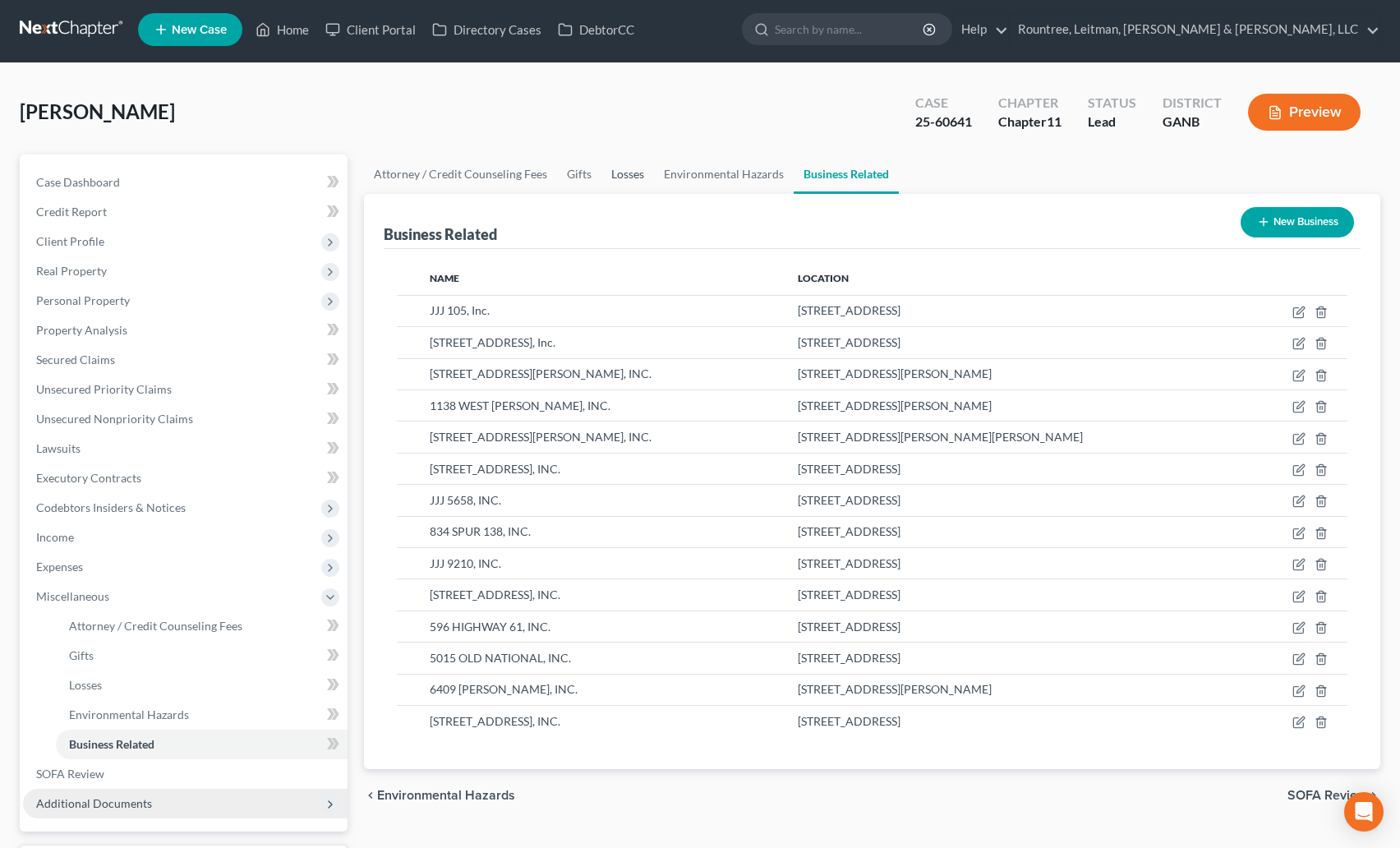
click at [636, 177] on link "Losses" at bounding box center [628, 174] width 52 height 40
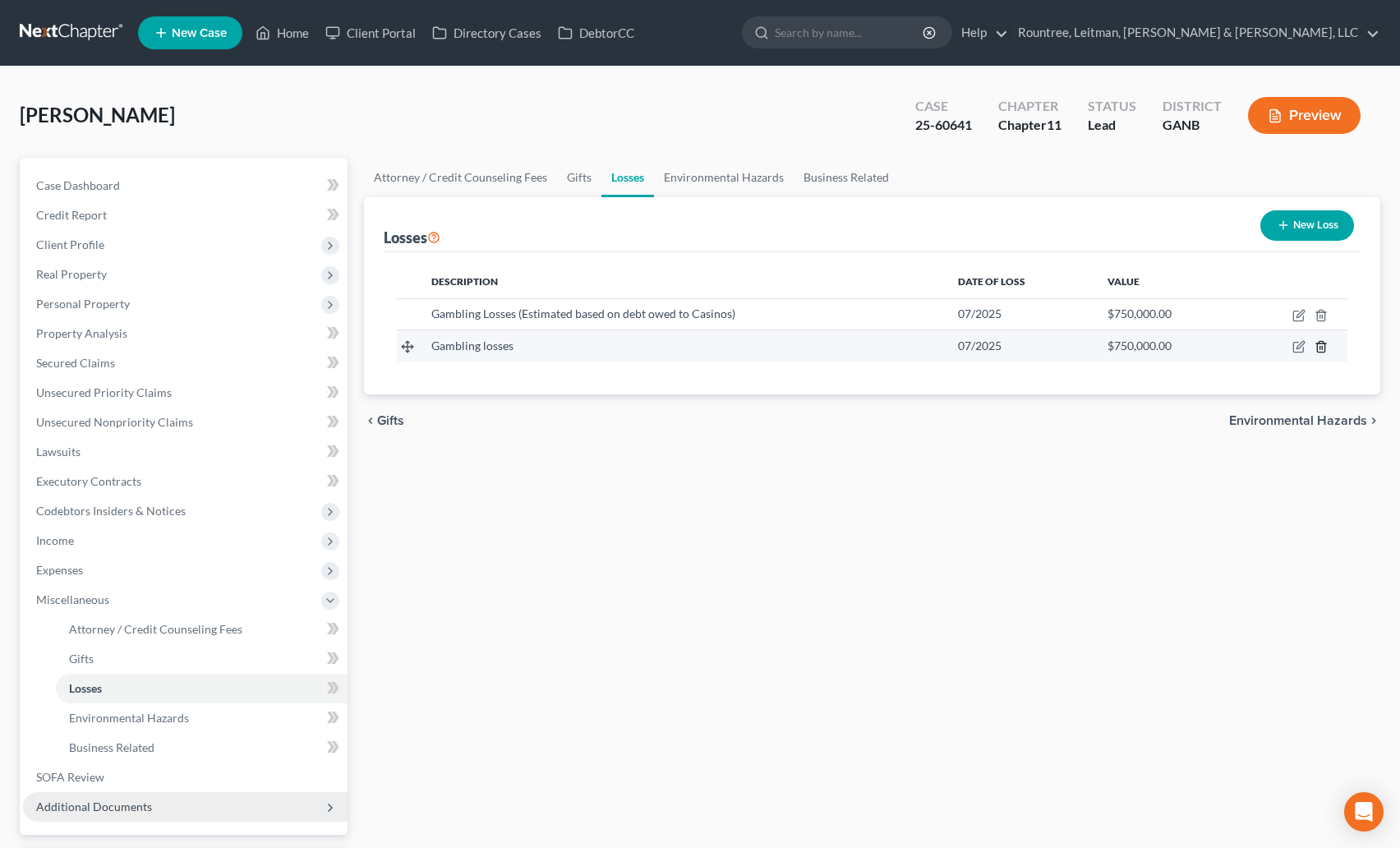
click at [1320, 349] on line "button" at bounding box center [1320, 348] width 0 height 3
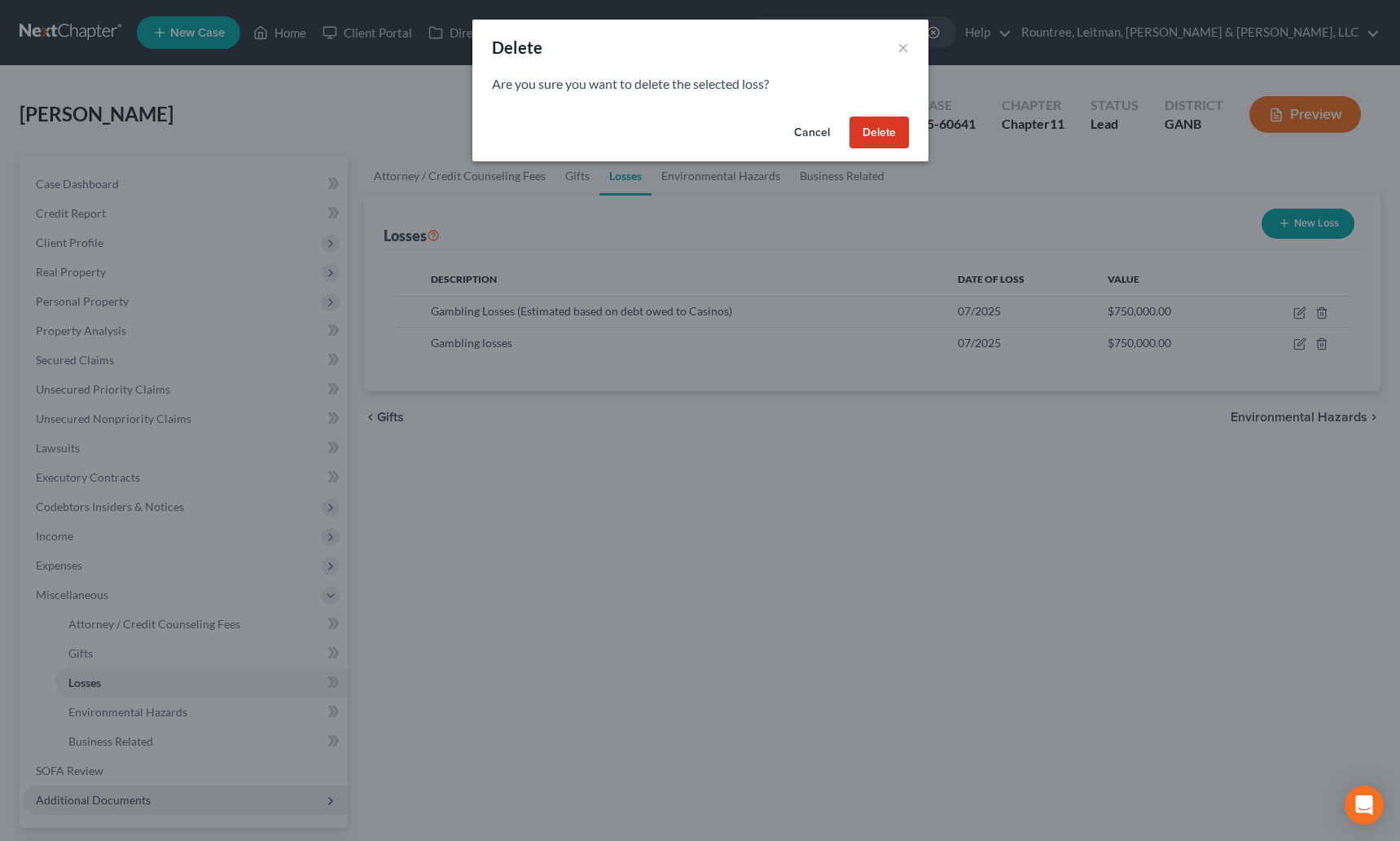
click at [877, 140] on button "Delete" at bounding box center [879, 133] width 60 height 33
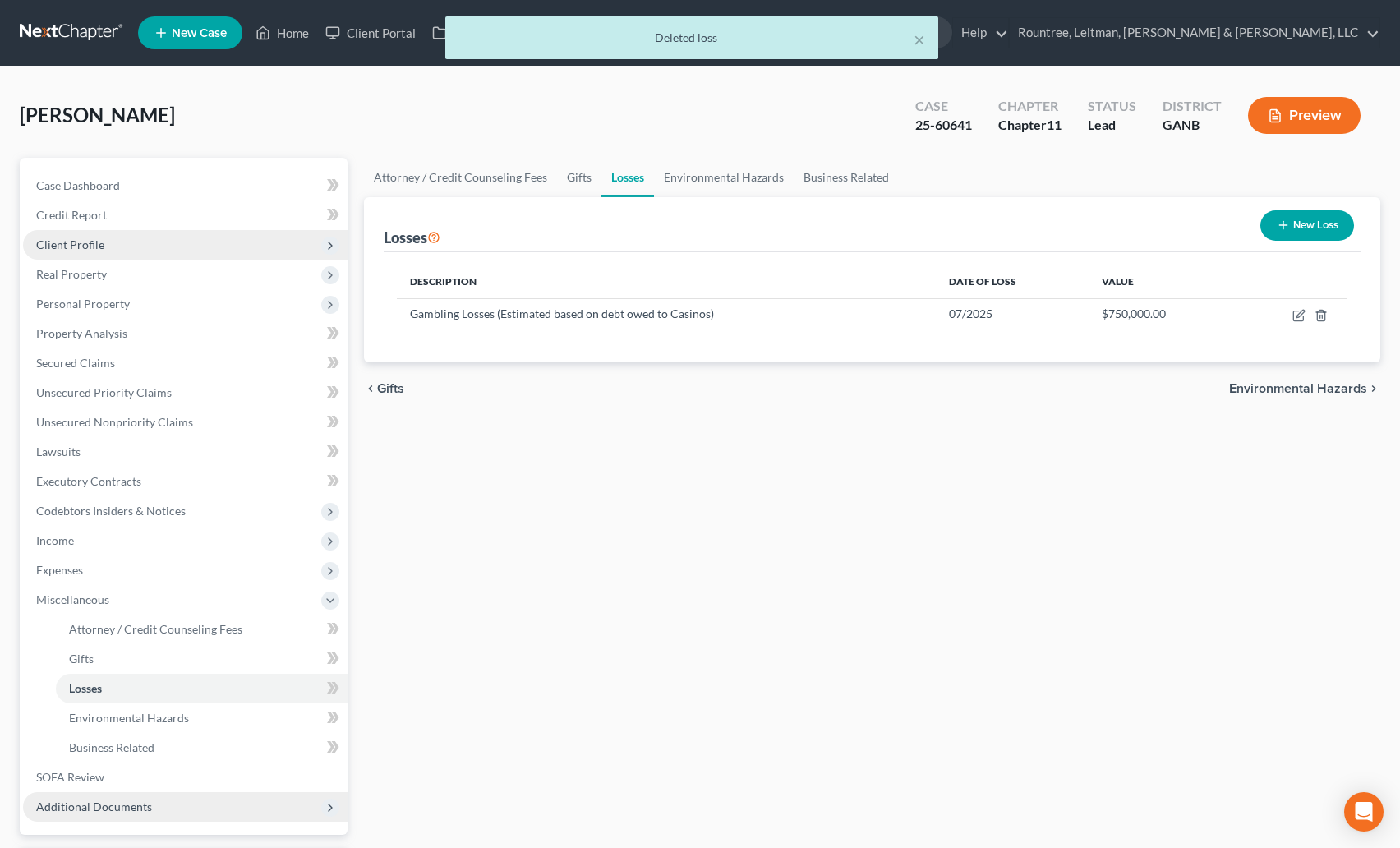
click at [85, 246] on span "Client Profile" at bounding box center [70, 244] width 68 height 14
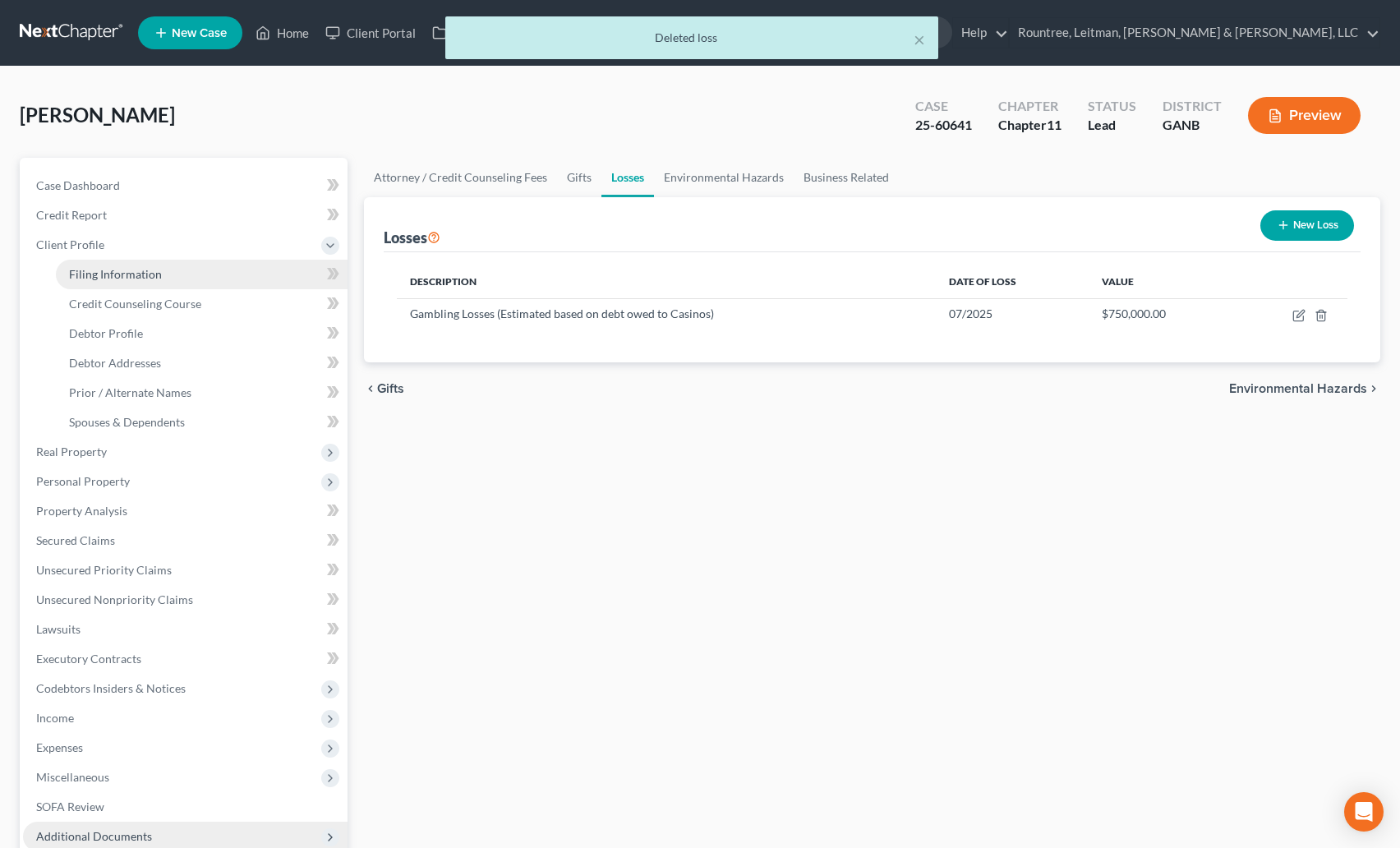
click at [147, 267] on span "Filing Information" at bounding box center [116, 274] width 93 height 14
select select "0"
select select "3"
select select "0"
select select "1"
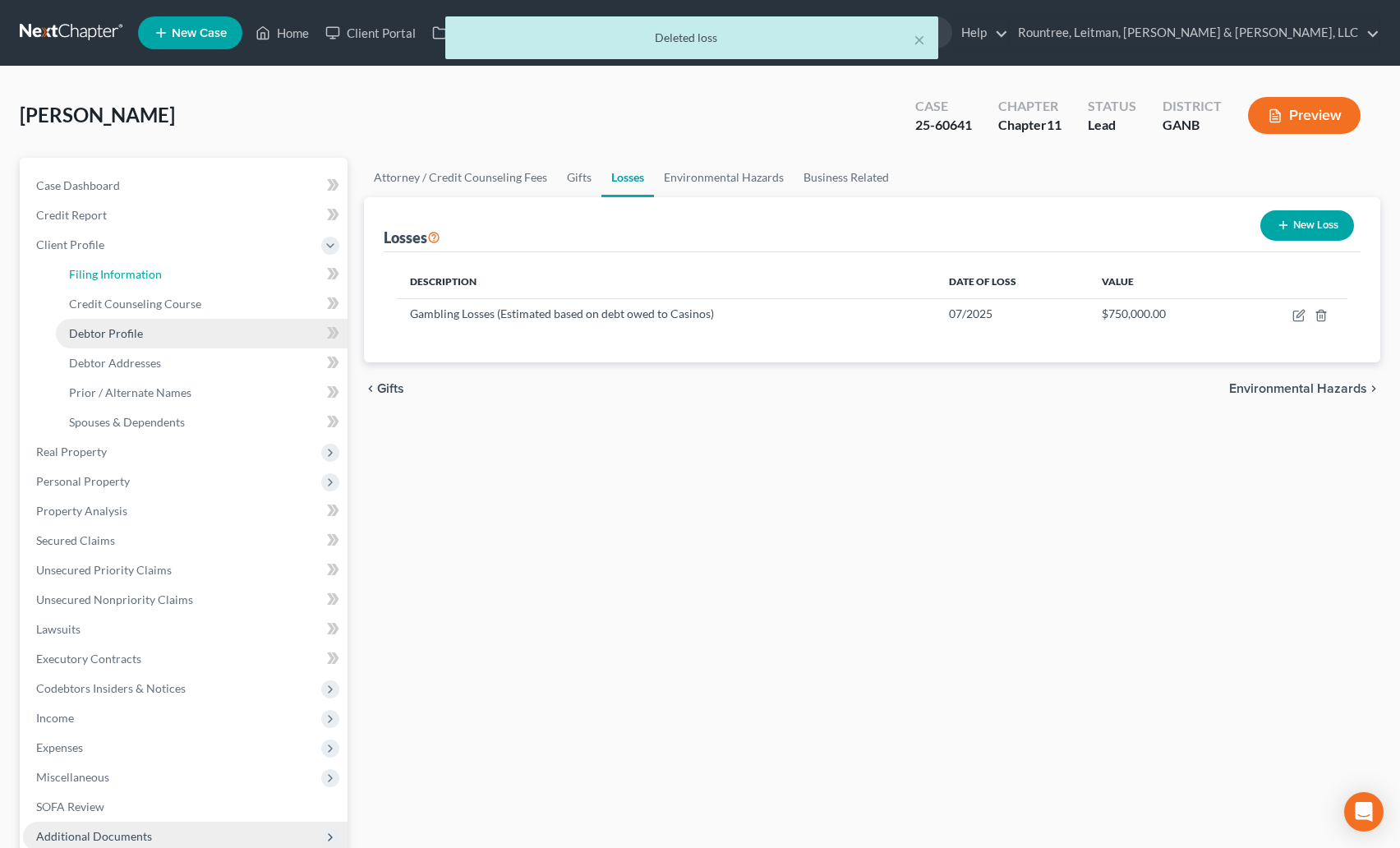
select select "19"
select select "0"
select select "10"
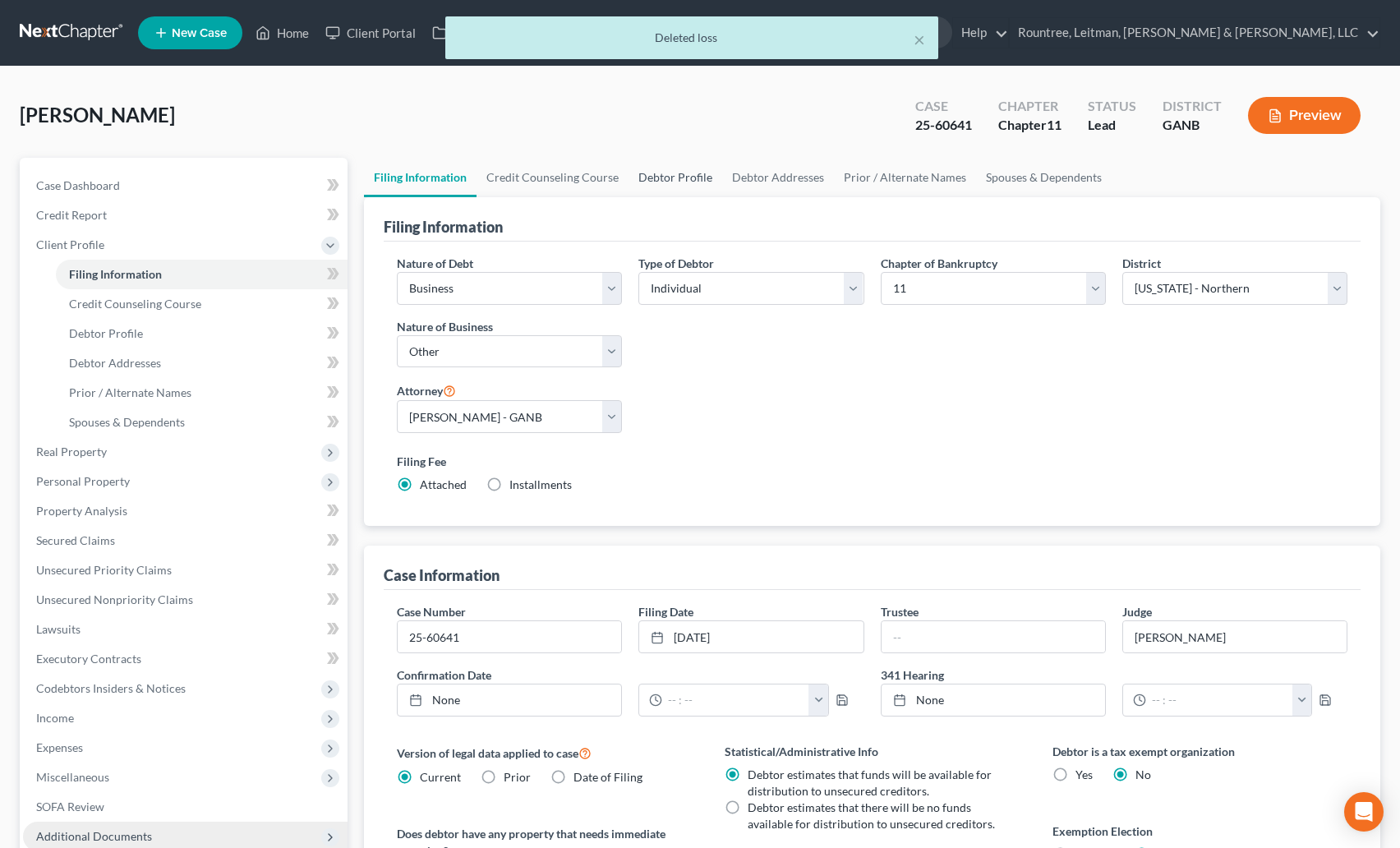
click at [653, 184] on link "Debtor Profile" at bounding box center [675, 177] width 93 height 40
select select "1"
select select "3"
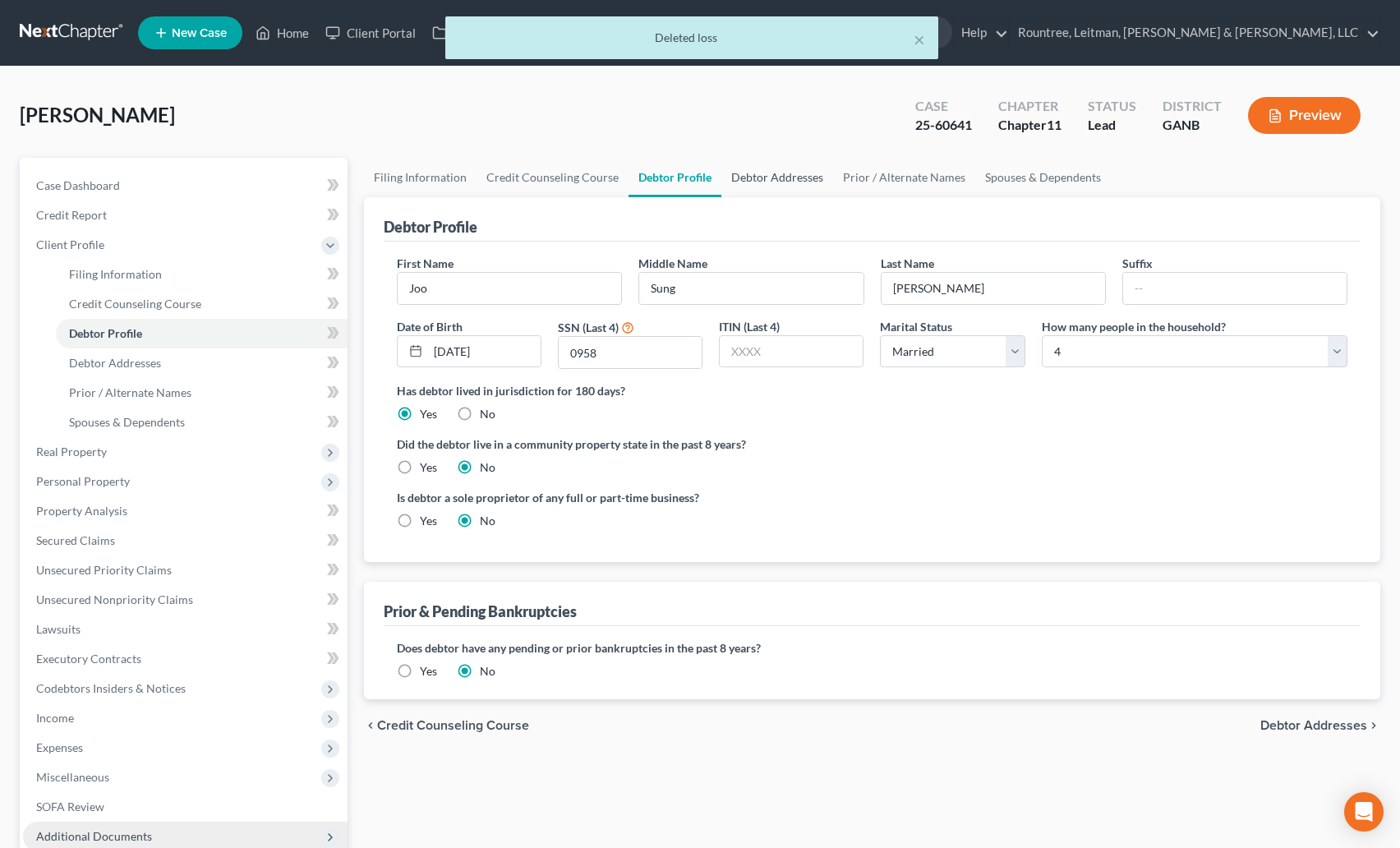
click at [768, 189] on link "Debtor Addresses" at bounding box center [777, 177] width 112 height 40
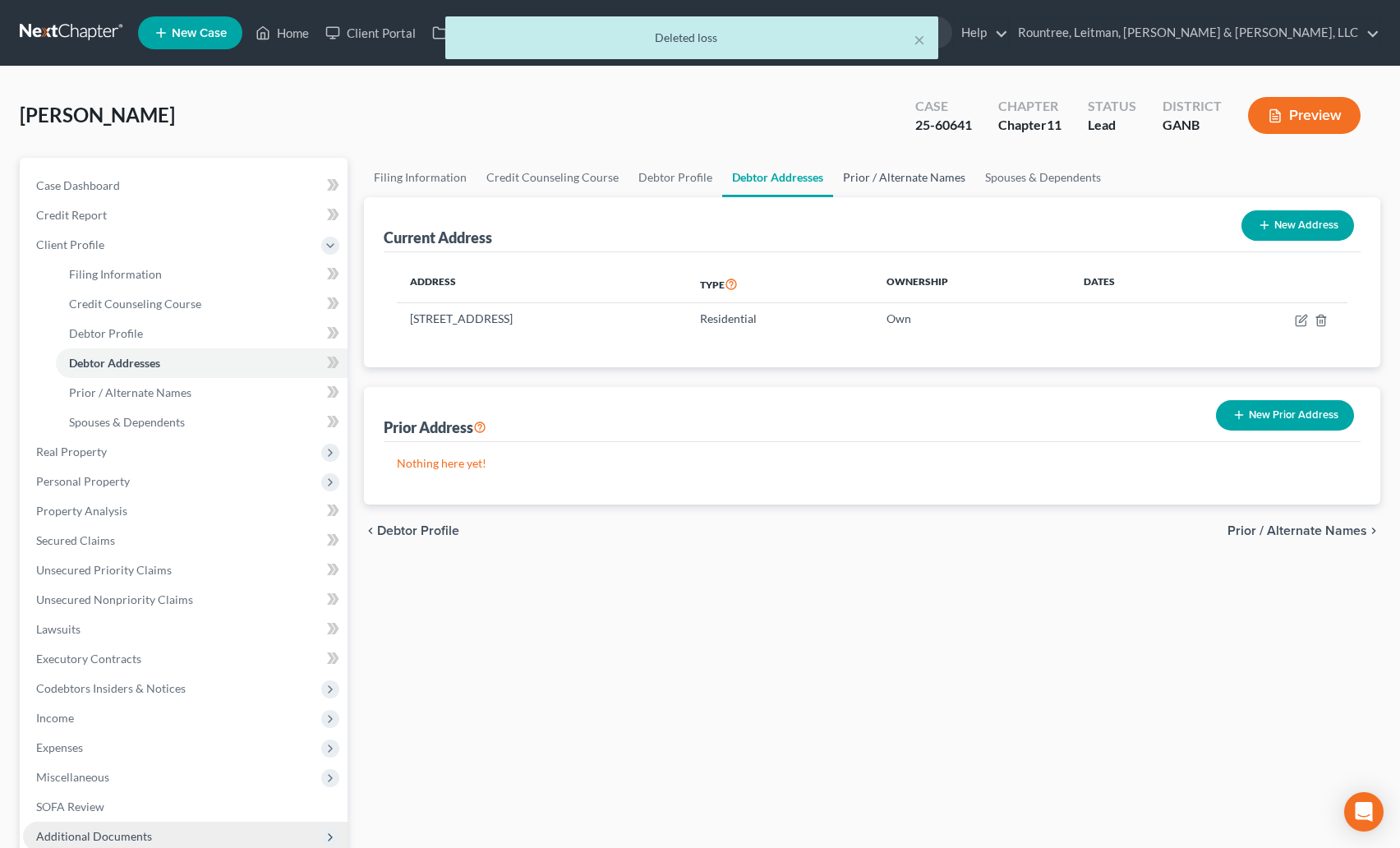
click at [905, 174] on link "Prior / Alternate Names" at bounding box center [905, 177] width 142 height 40
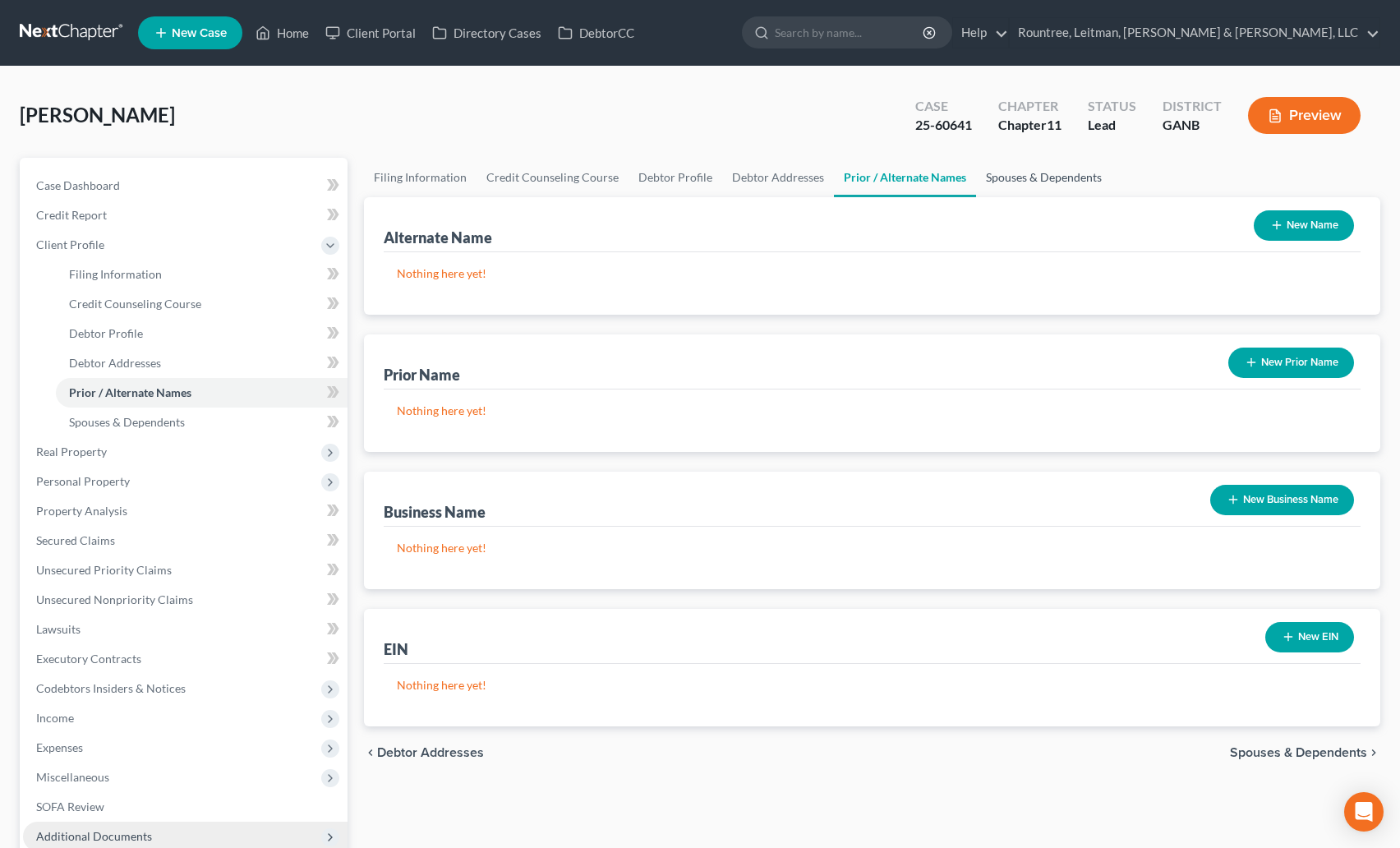
click at [1020, 174] on link "Spouses & Dependents" at bounding box center [1044, 177] width 136 height 40
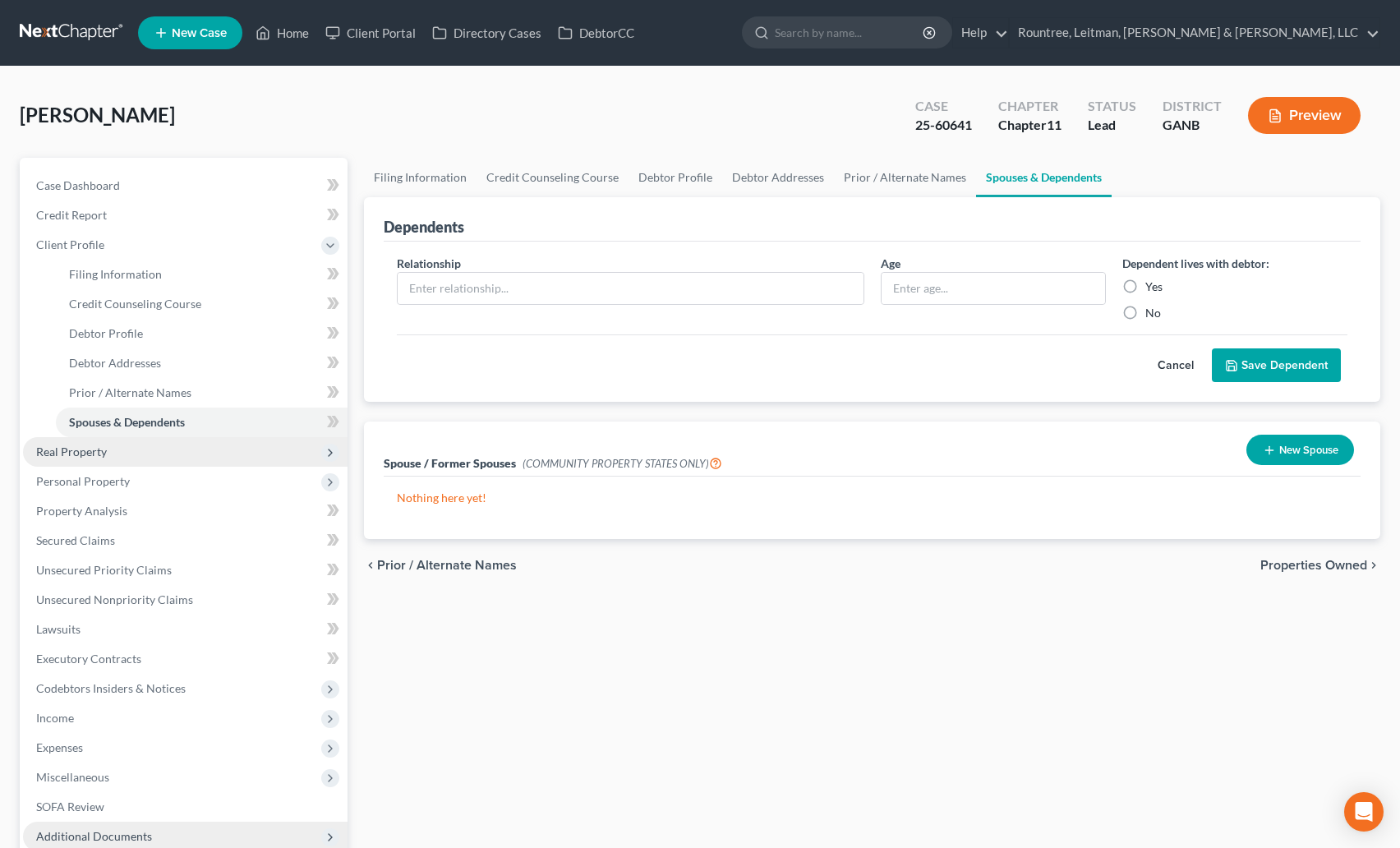
click at [37, 464] on span "Real Property" at bounding box center [186, 452] width 324 height 29
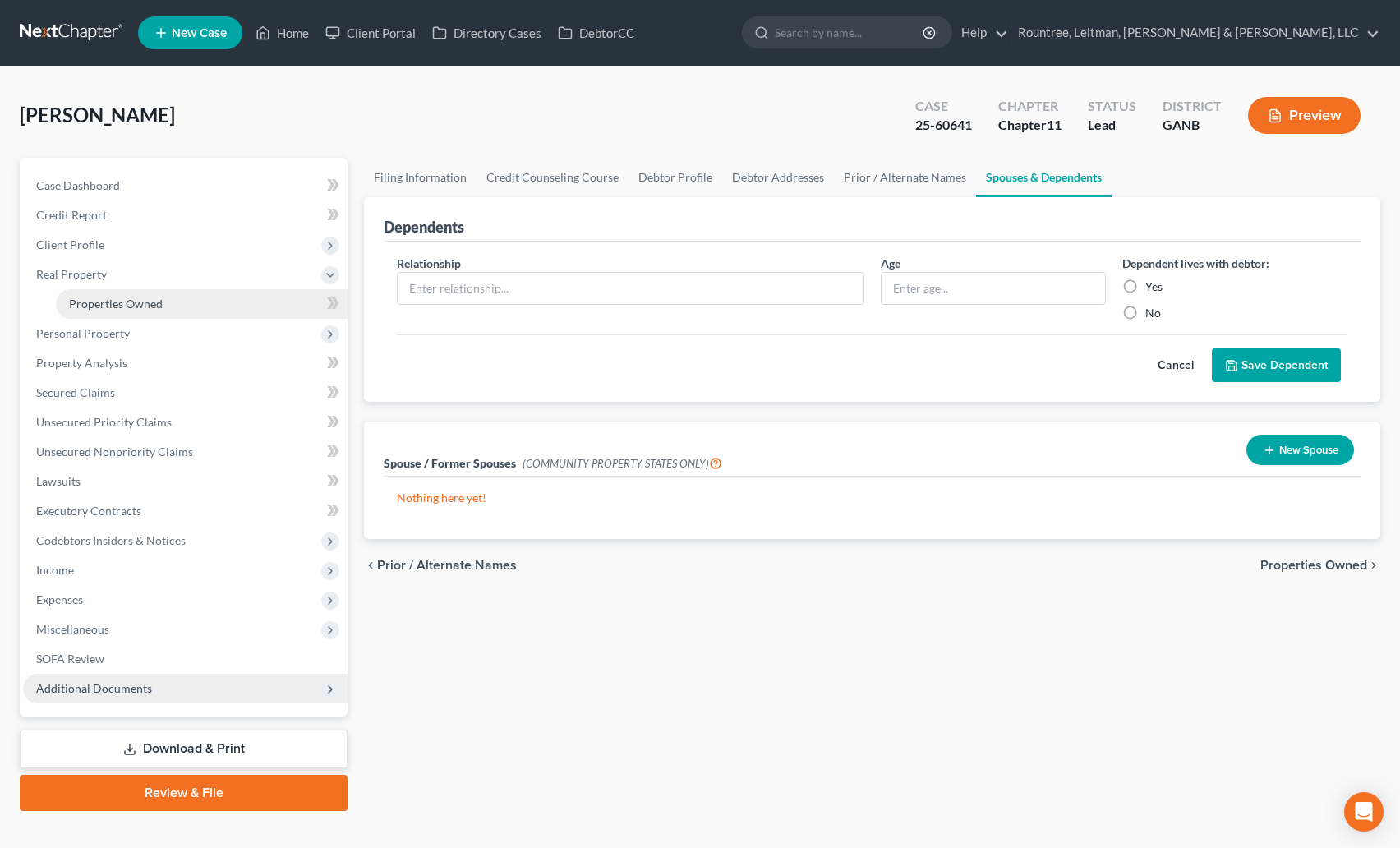
click at [109, 303] on span "Properties Owned" at bounding box center [116, 303] width 93 height 14
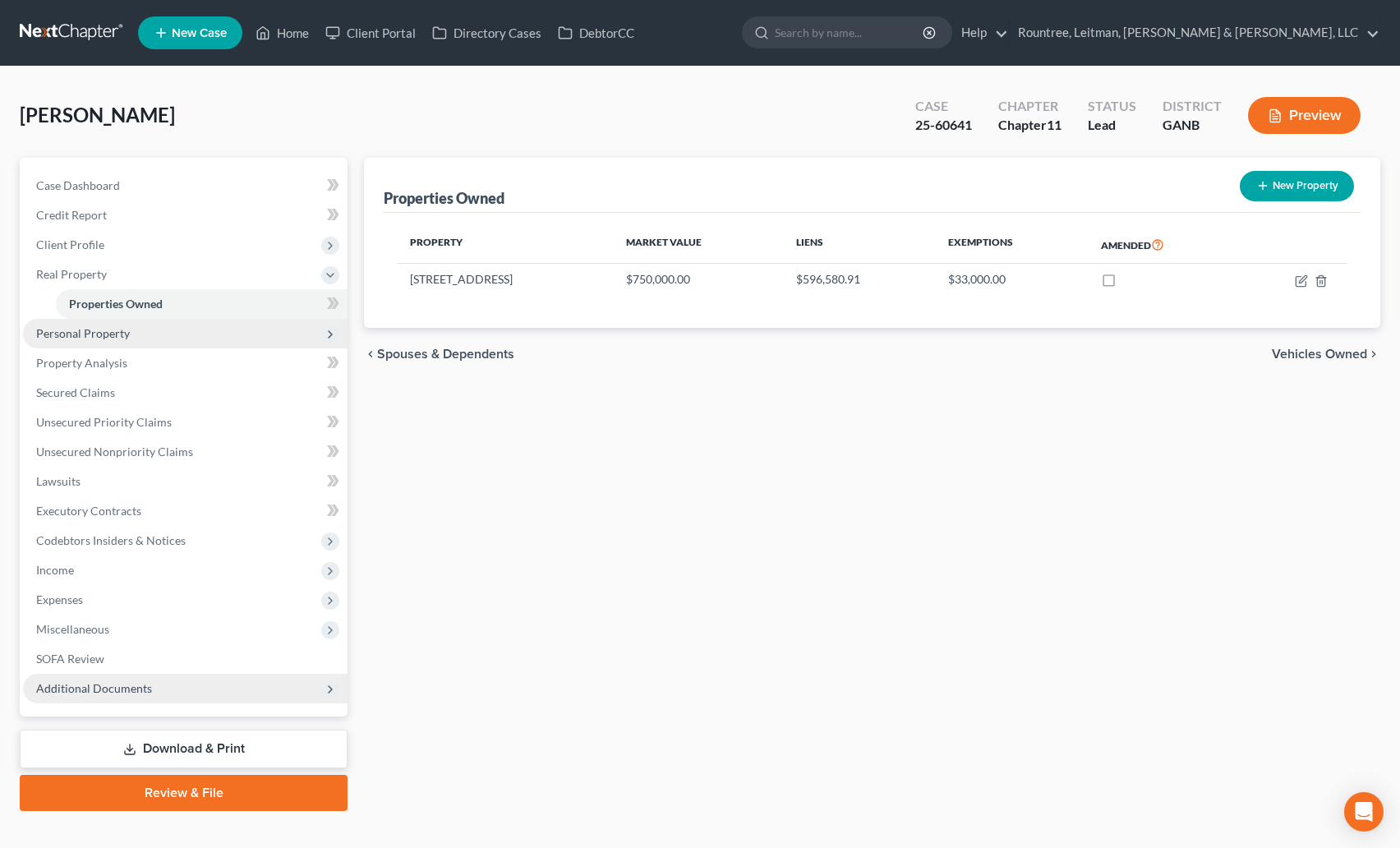
click at [103, 335] on span "Personal Property" at bounding box center [83, 333] width 93 height 14
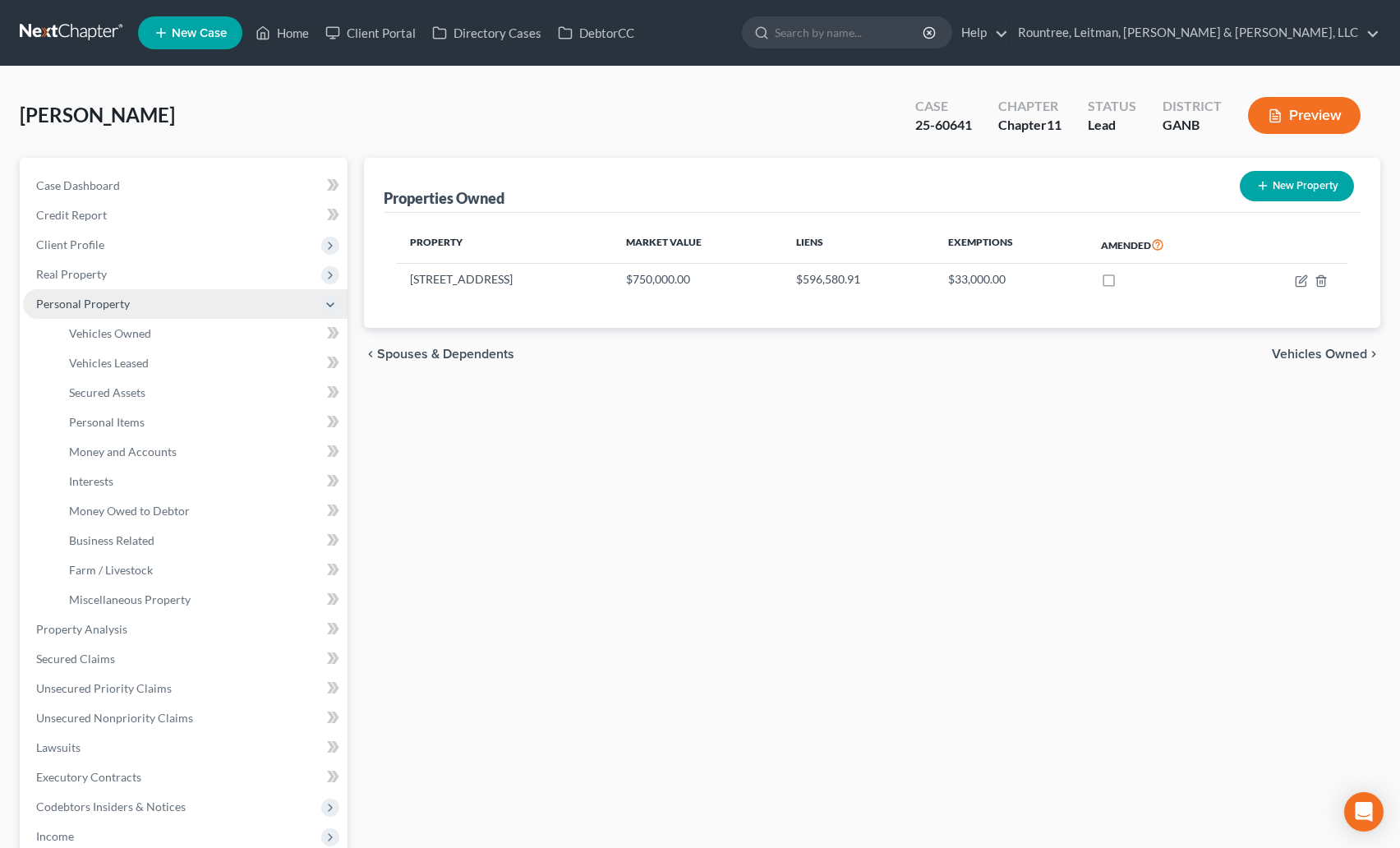
click at [103, 305] on span "Personal Property" at bounding box center [83, 303] width 93 height 14
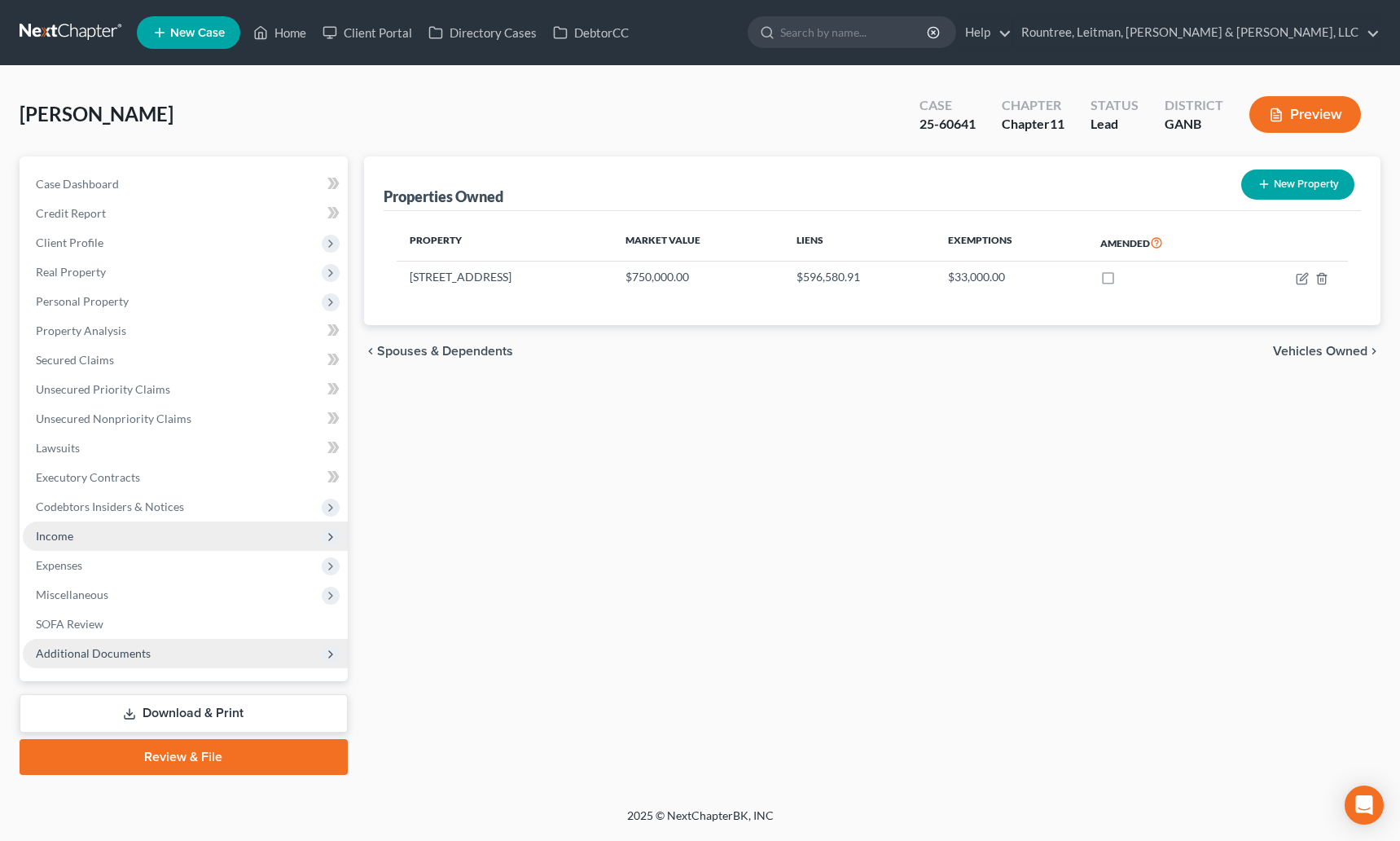
click at [81, 532] on span "Income" at bounding box center [185, 536] width 324 height 29
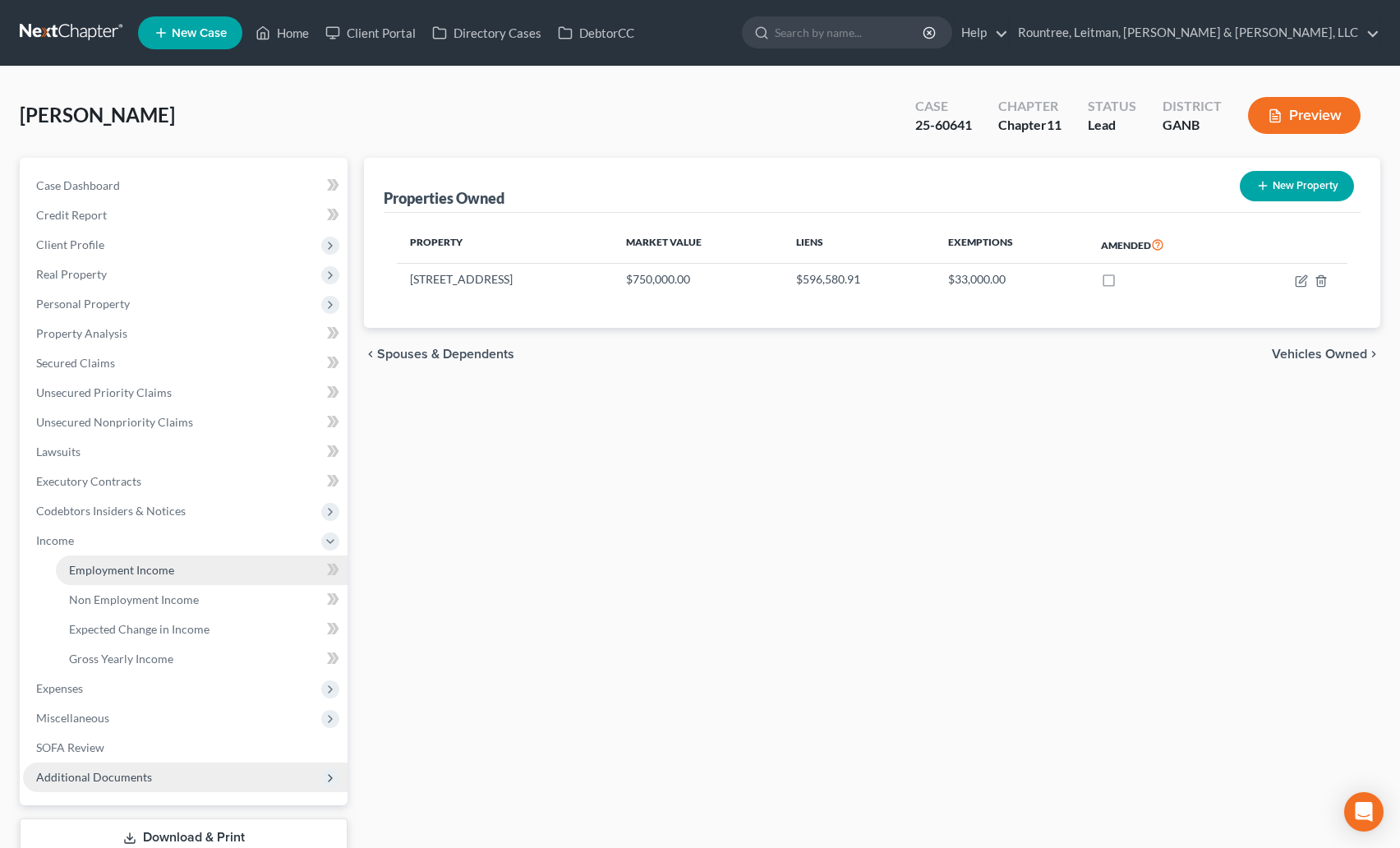
click at [122, 571] on span "Employment Income" at bounding box center [121, 569] width 105 height 14
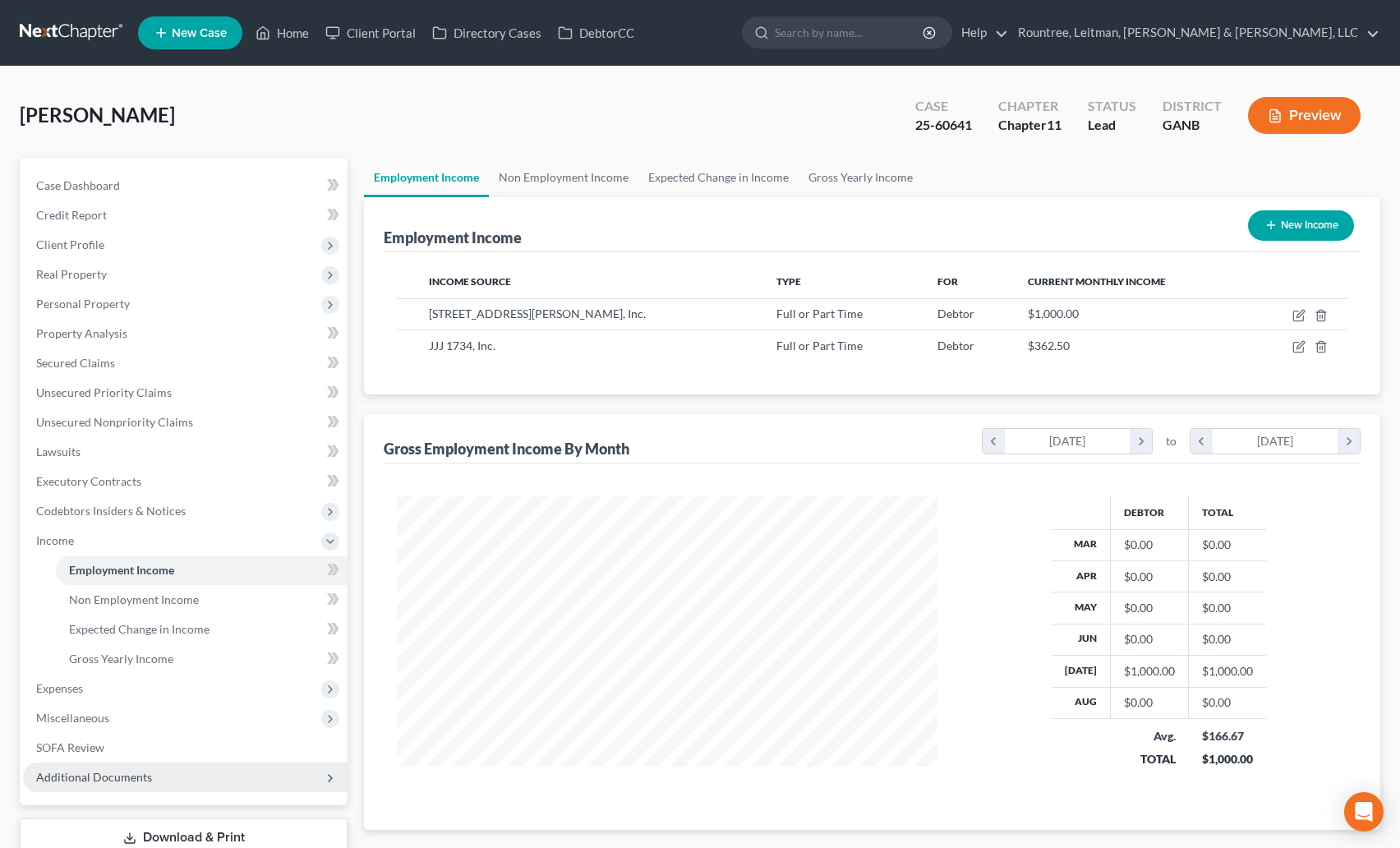
scroll to position [295, 574]
click at [103, 300] on span "Personal Property" at bounding box center [83, 303] width 93 height 14
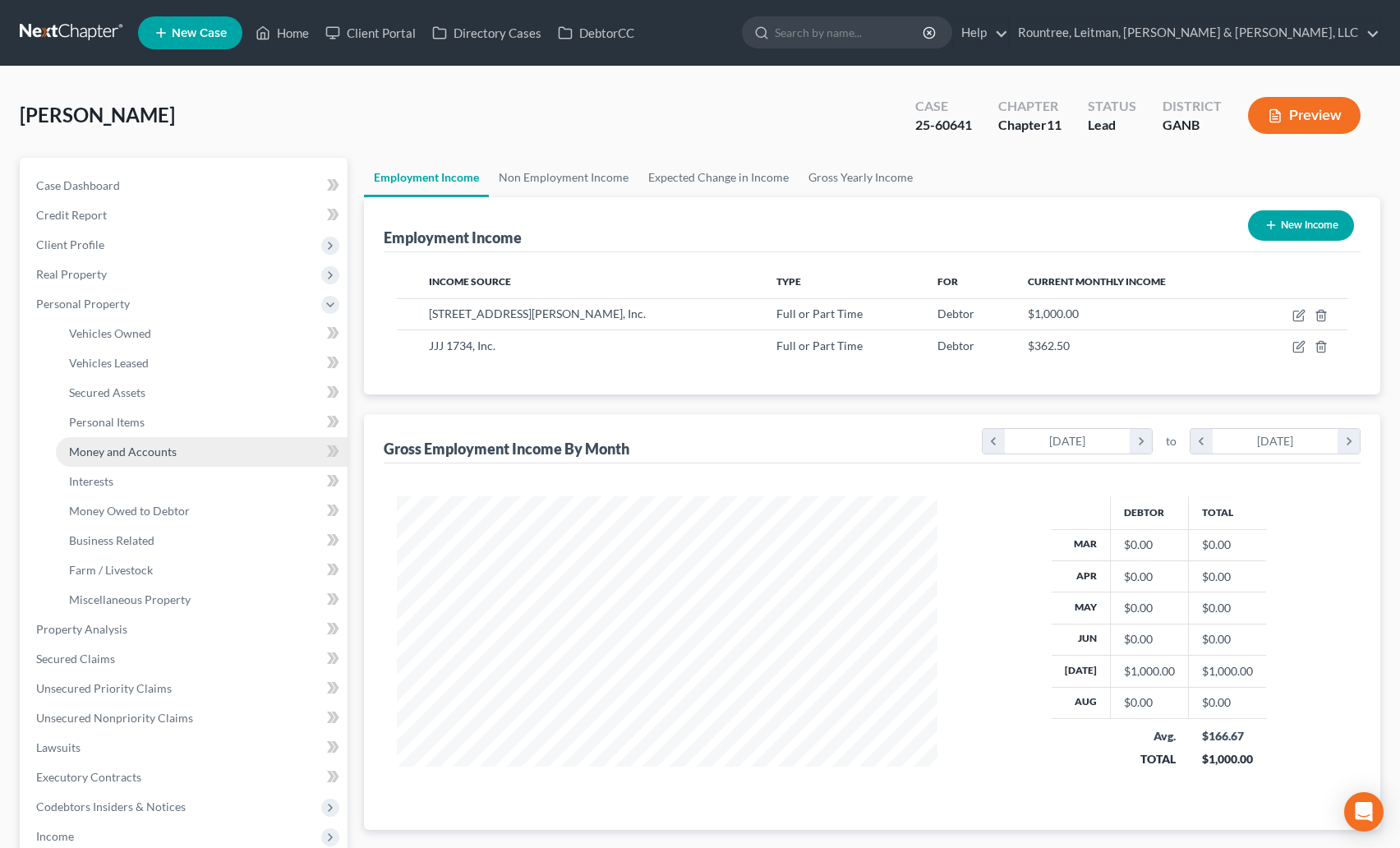
click at [122, 445] on span "Money and Accounts" at bounding box center [122, 452] width 108 height 14
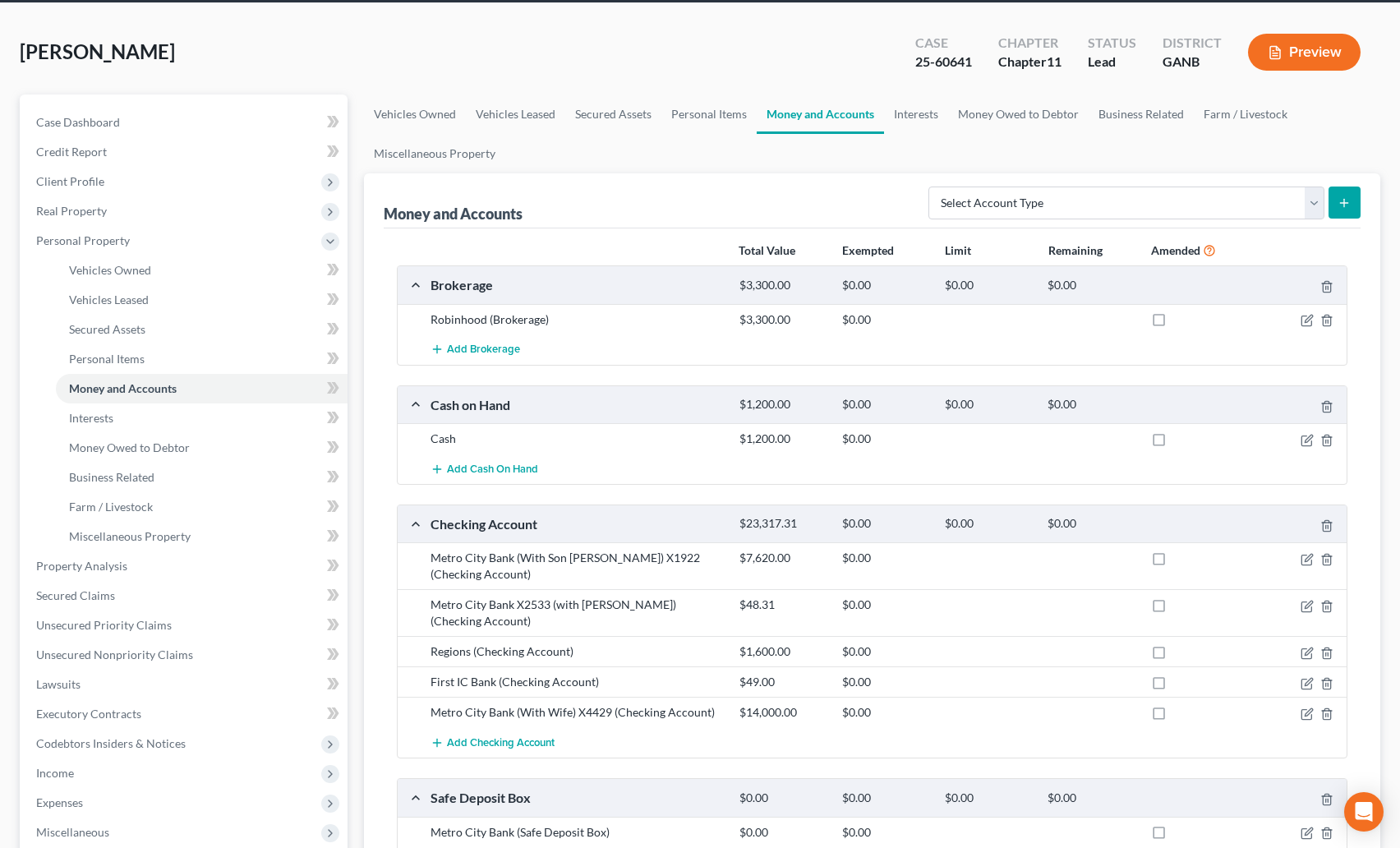
scroll to position [81, 0]
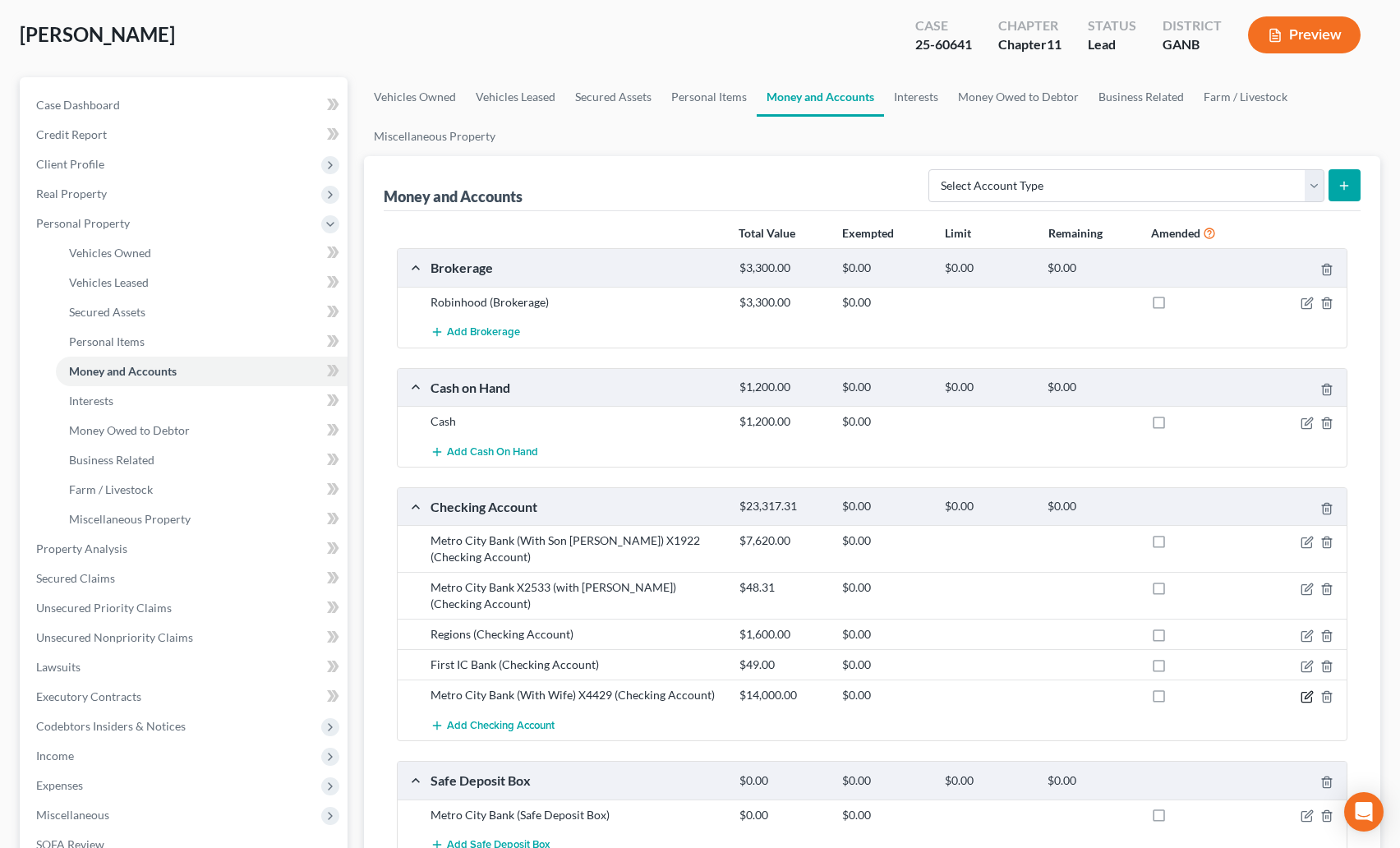
click at [1308, 694] on icon "button" at bounding box center [1308, 696] width 14 height 14
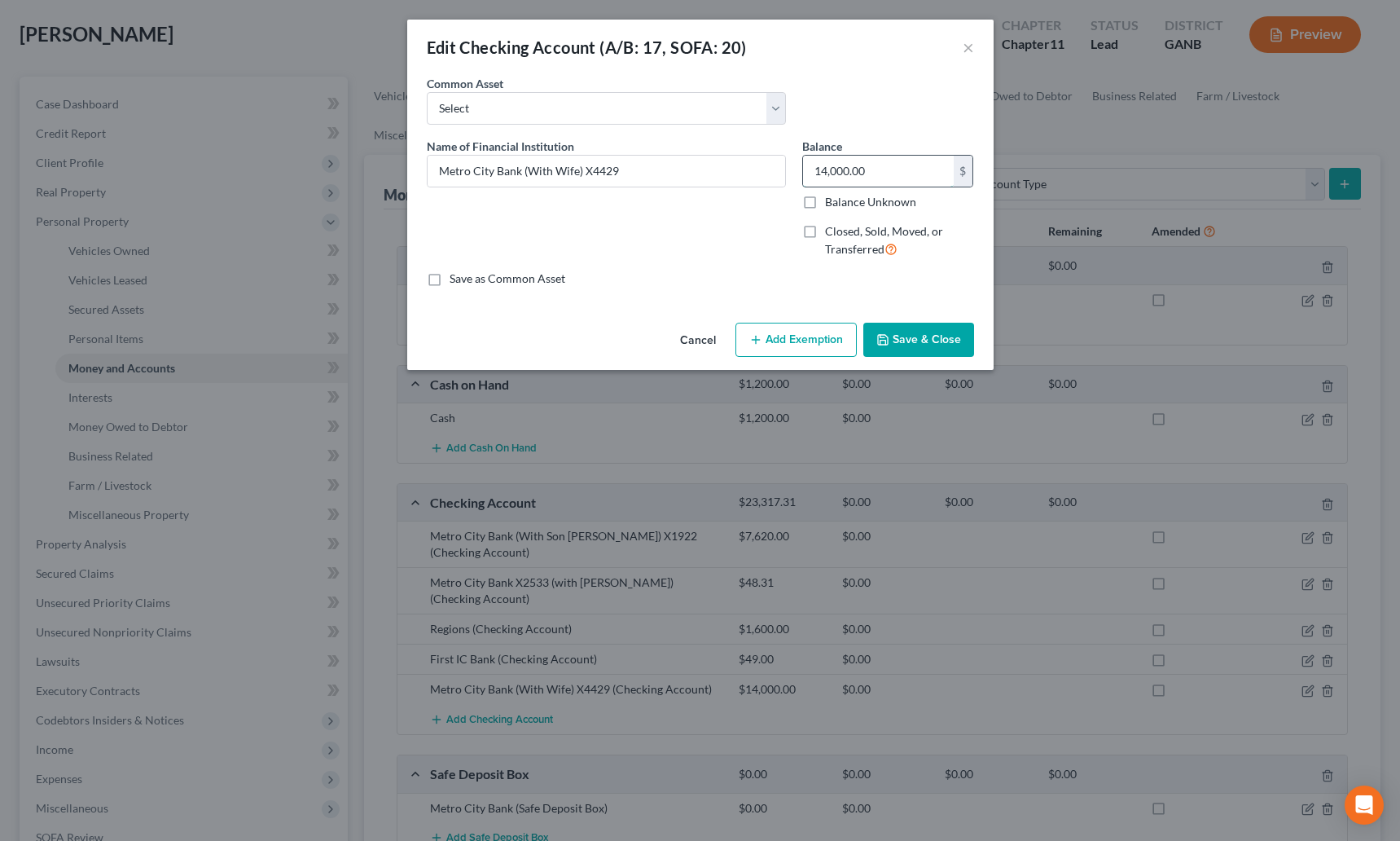
drag, startPoint x: 882, startPoint y: 171, endPoint x: 895, endPoint y: 177, distance: 14.3
click at [895, 177] on input "14,000.00" at bounding box center [878, 171] width 150 height 31
type input "7,856.39"
click at [911, 345] on button "Save & Close" at bounding box center [919, 340] width 111 height 35
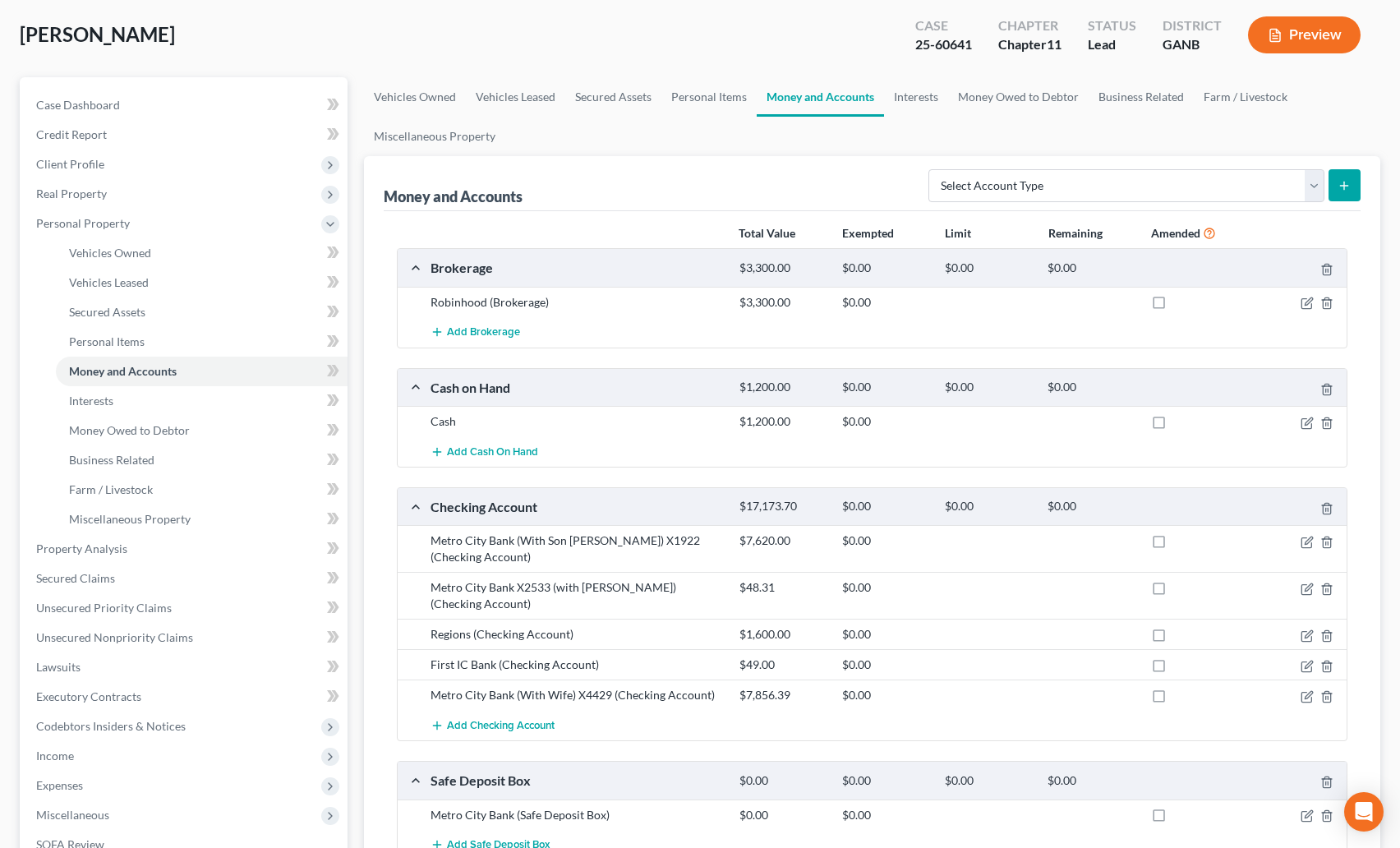
click at [1298, 543] on div at bounding box center [1297, 540] width 103 height 17
click at [1309, 541] on icon "button" at bounding box center [1309, 540] width 8 height 8
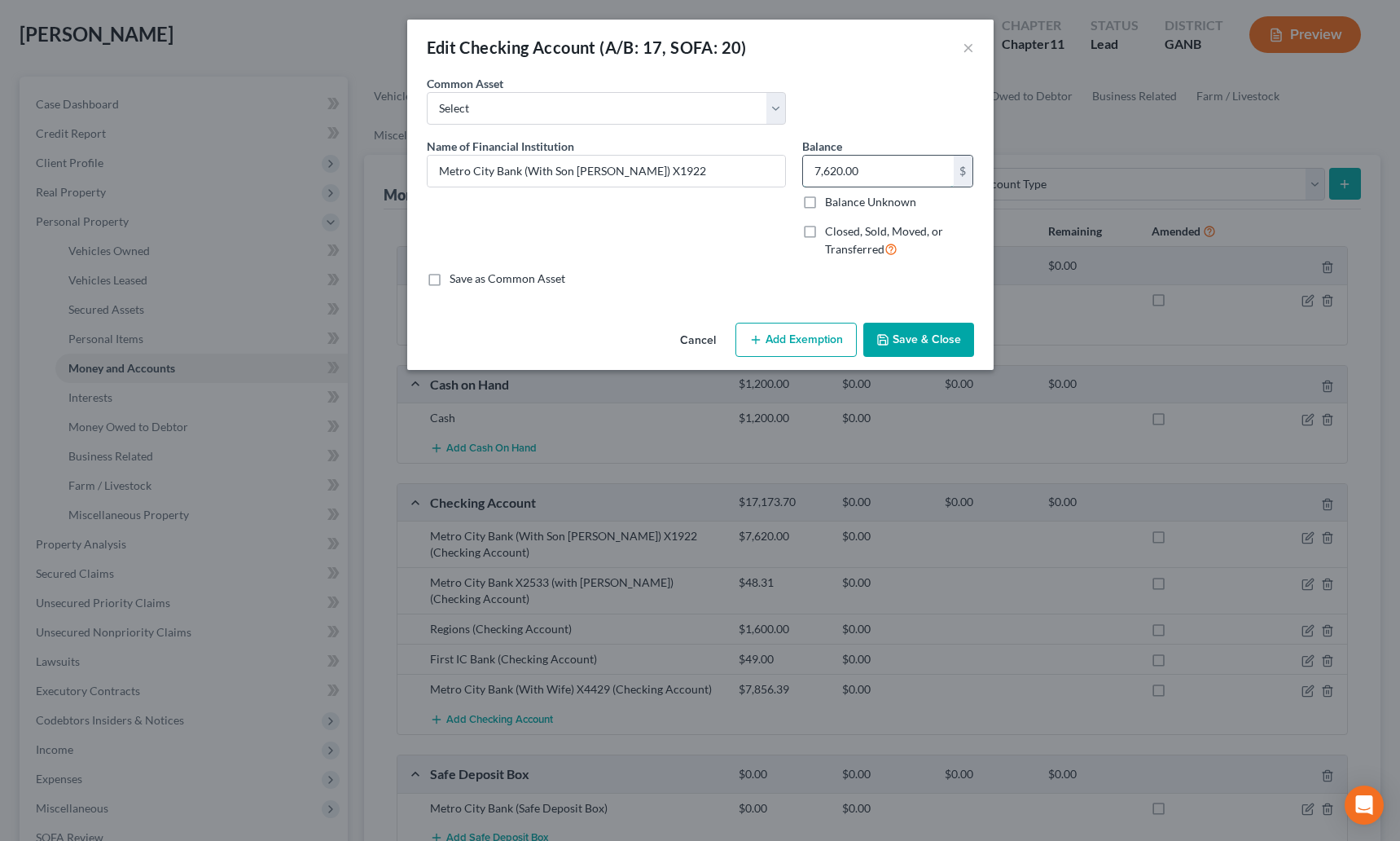
drag, startPoint x: 886, startPoint y: 173, endPoint x: 893, endPoint y: 163, distance: 12.2
click at [893, 163] on input "7,620.00" at bounding box center [878, 171] width 150 height 31
click at [890, 168] on input "7,620.00" at bounding box center [878, 171] width 150 height 31
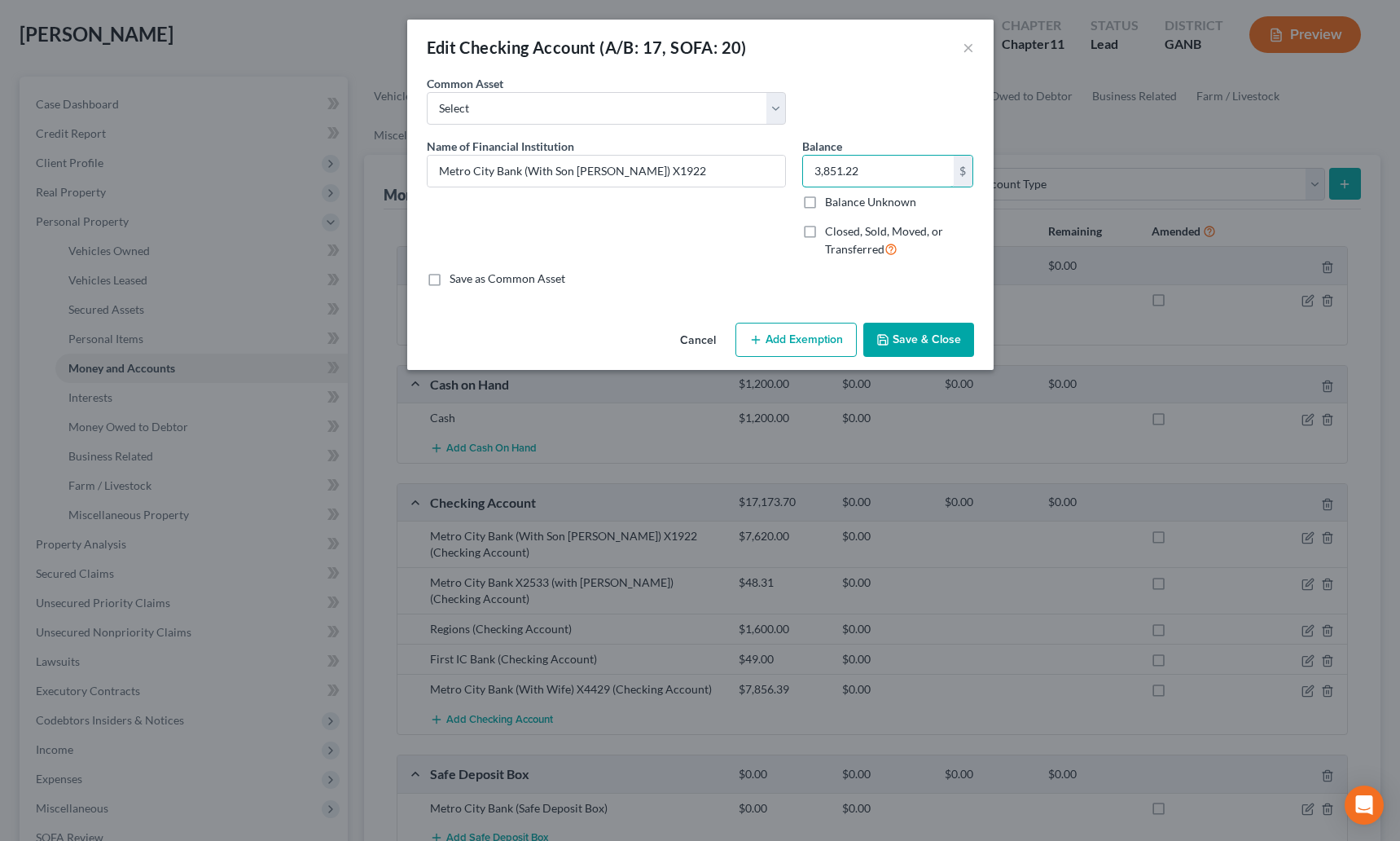
type input "3,851.22"
click at [907, 339] on button "Save & Close" at bounding box center [919, 340] width 111 height 35
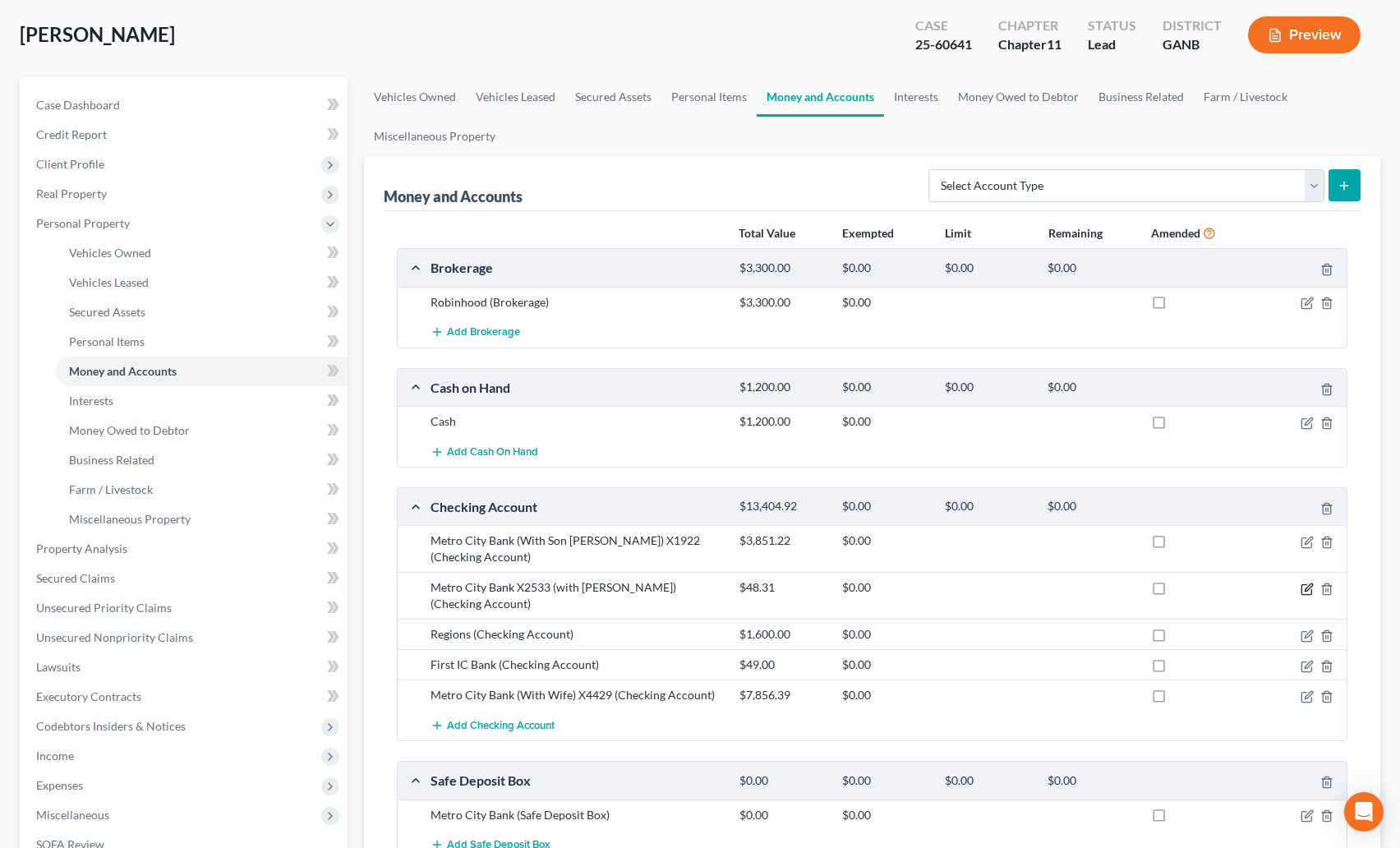
click at [1307, 589] on icon "button" at bounding box center [1308, 590] width 14 height 14
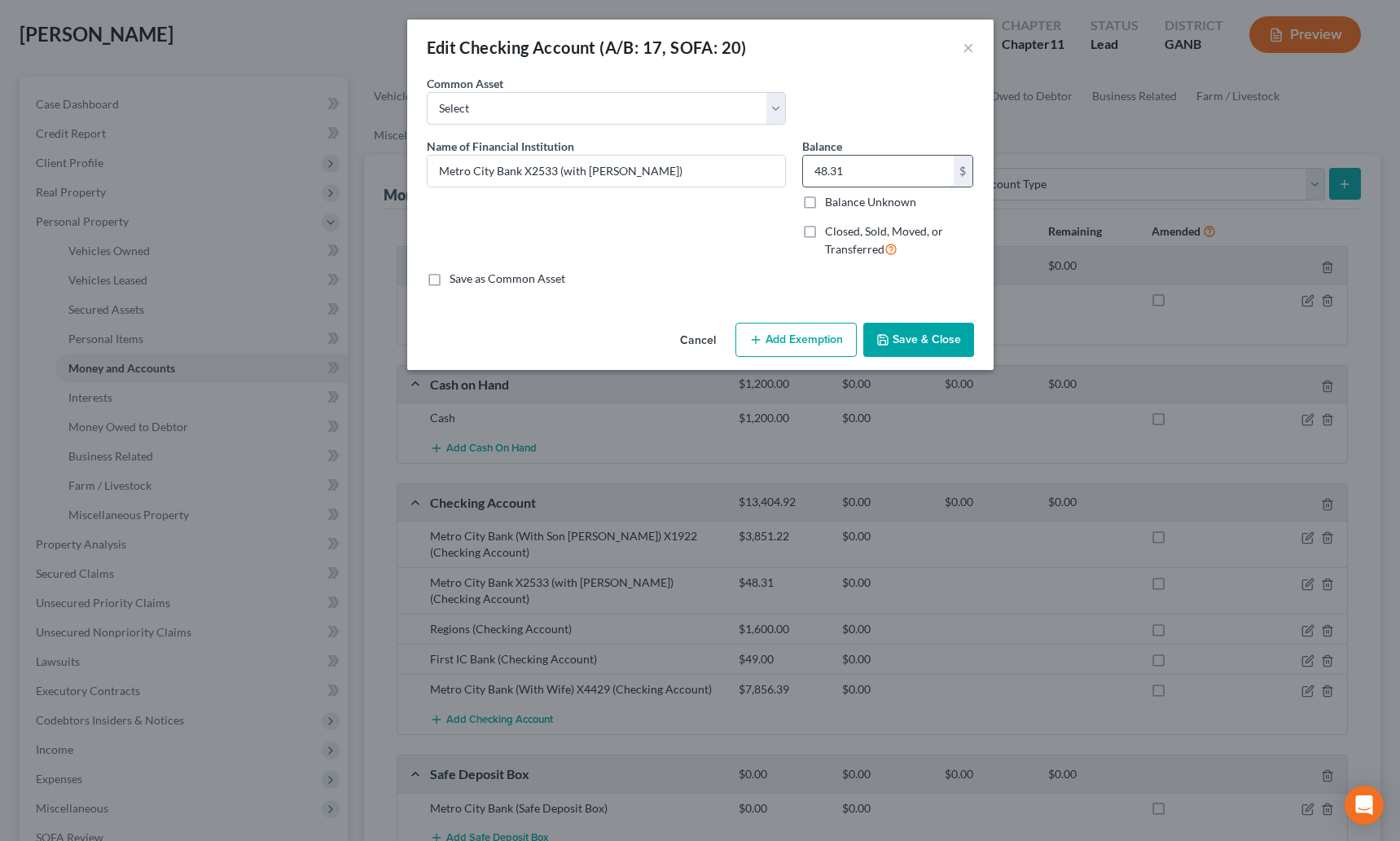
click at [825, 175] on input "48.31" at bounding box center [878, 171] width 150 height 31
click at [824, 173] on input "48.31" at bounding box center [878, 171] width 150 height 31
type input "41.31"
click at [910, 356] on button "Save & Close" at bounding box center [919, 340] width 111 height 35
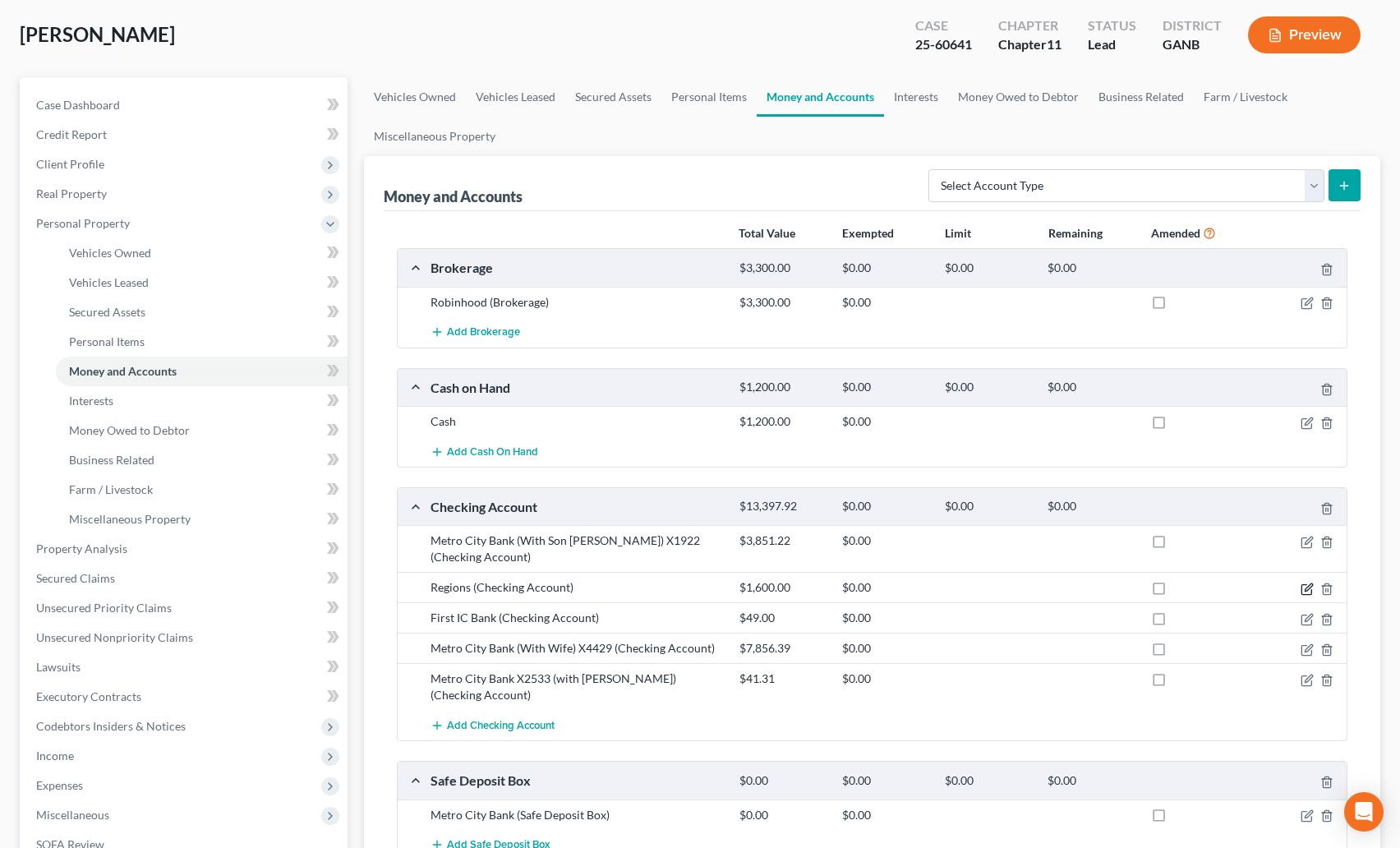
click at [1306, 590] on icon "button" at bounding box center [1309, 588] width 8 height 8
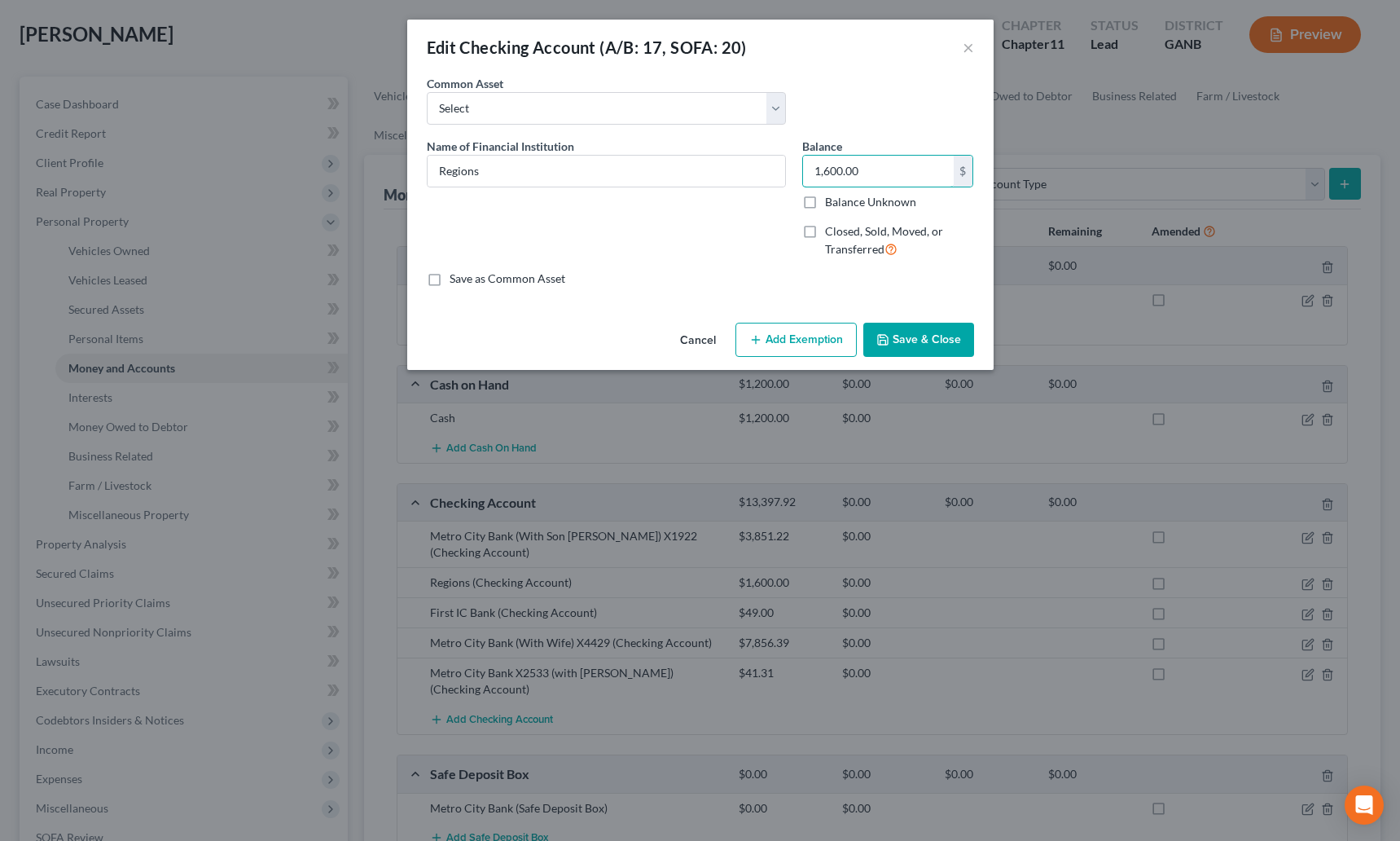
drag, startPoint x: 899, startPoint y: 102, endPoint x: 859, endPoint y: 118, distance: 43.1
click at [859, 110] on div "Common Asset Select Bond Community Federal Credit Union TD Bank Name of Financi…" at bounding box center [700, 181] width 547 height 212
click at [851, 183] on input "1,600.00" at bounding box center [878, 171] width 150 height 31
click at [847, 167] on input "1,600.00" at bounding box center [878, 171] width 150 height 31
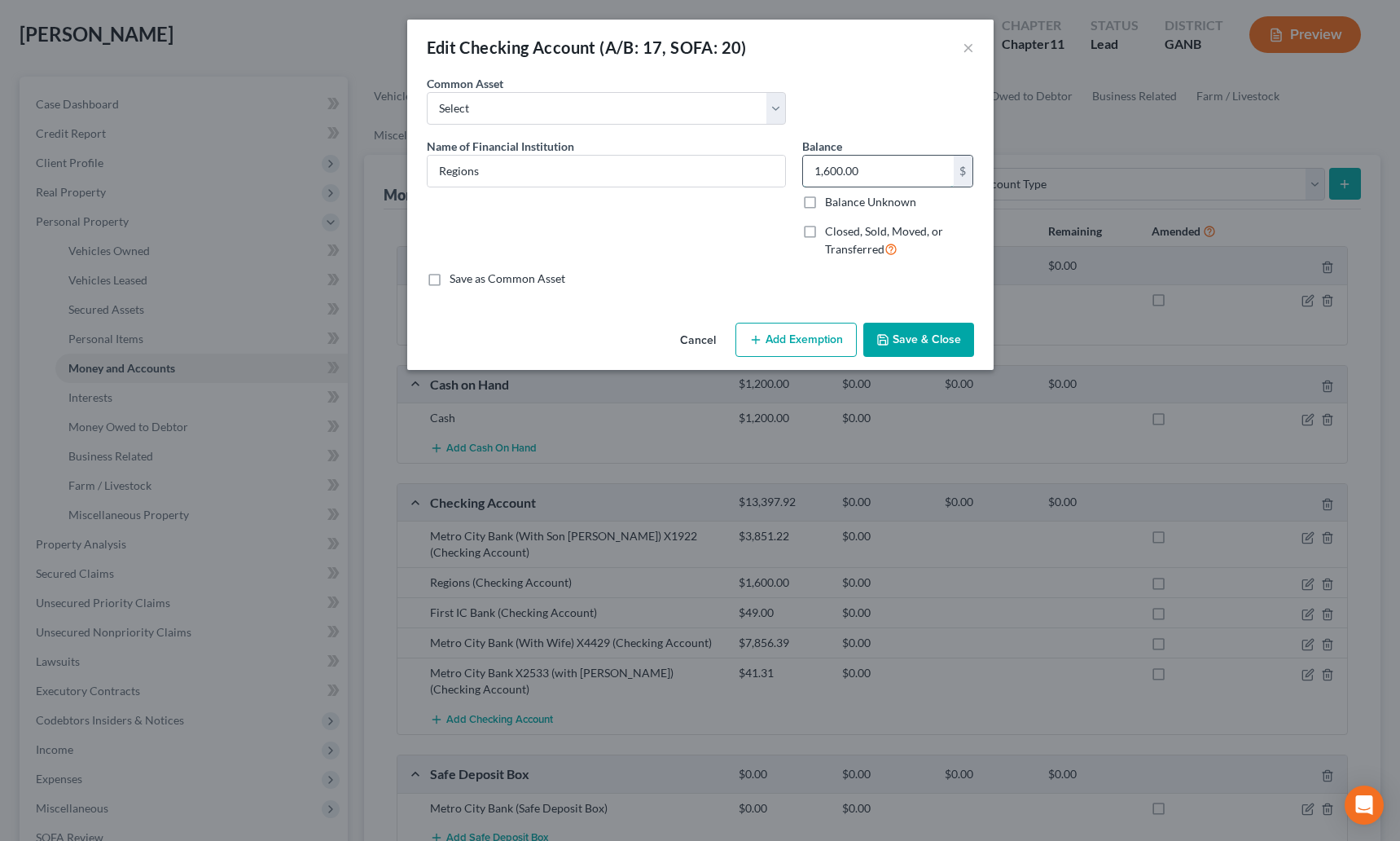
click at [847, 167] on input "1,600.00" at bounding box center [878, 171] width 150 height 31
type input "1,593.67"
click at [921, 330] on button "Save & Close" at bounding box center [919, 340] width 111 height 35
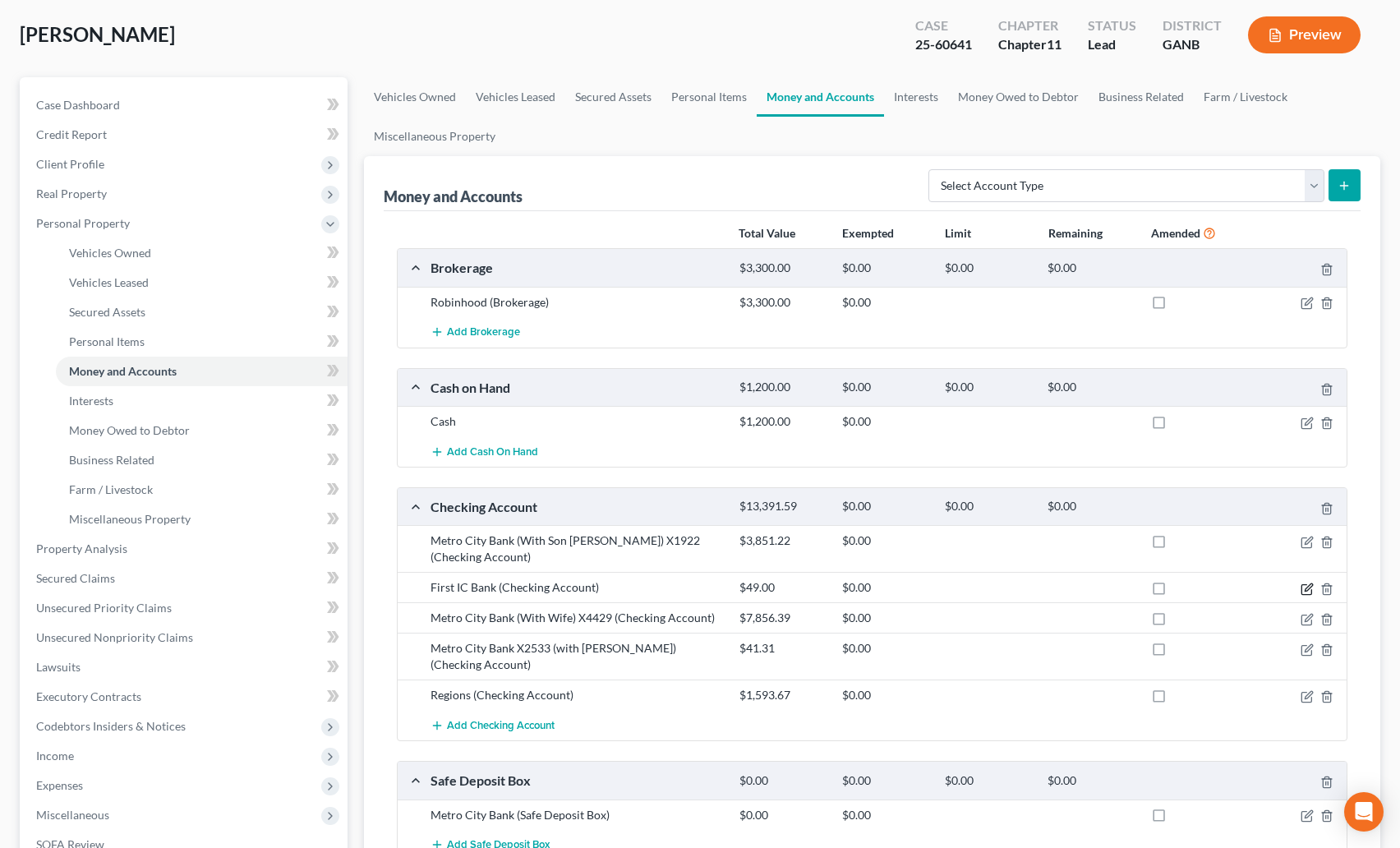
click at [1305, 585] on icon "button" at bounding box center [1308, 590] width 14 height 14
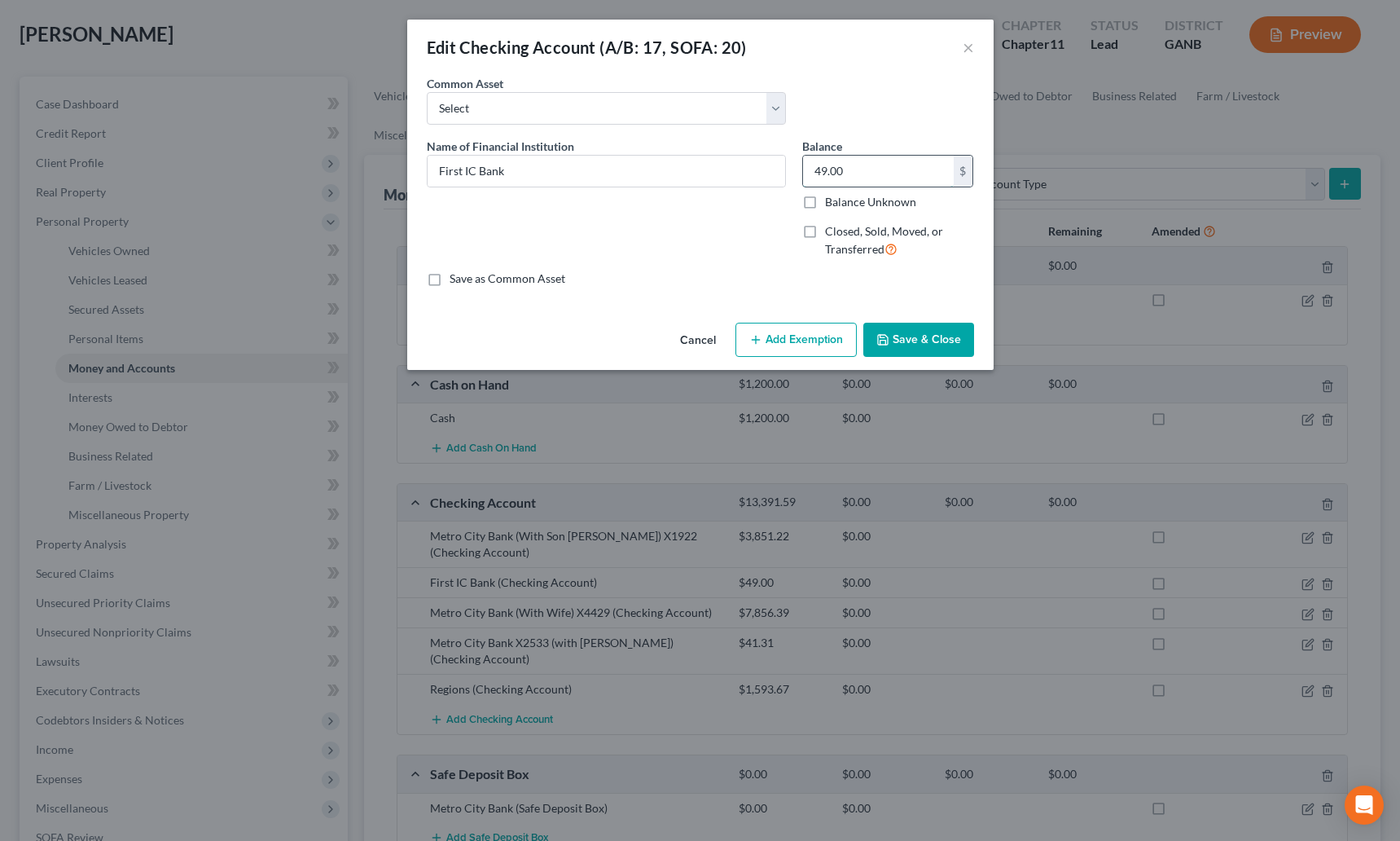
click at [891, 169] on input "49.00" at bounding box center [878, 171] width 150 height 31
type input "42.53"
click at [925, 341] on button "Save & Close" at bounding box center [919, 340] width 111 height 35
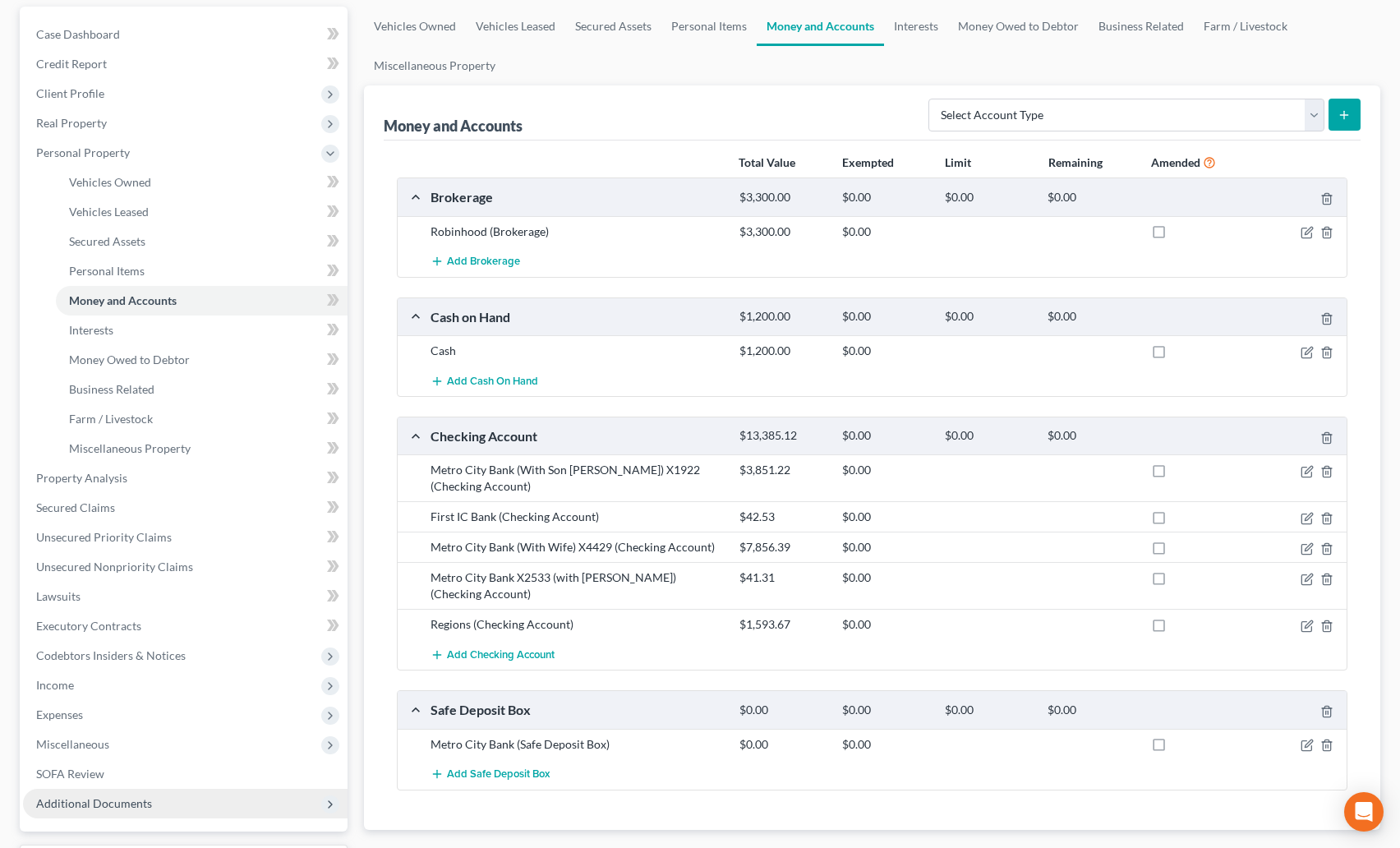
scroll to position [93, 0]
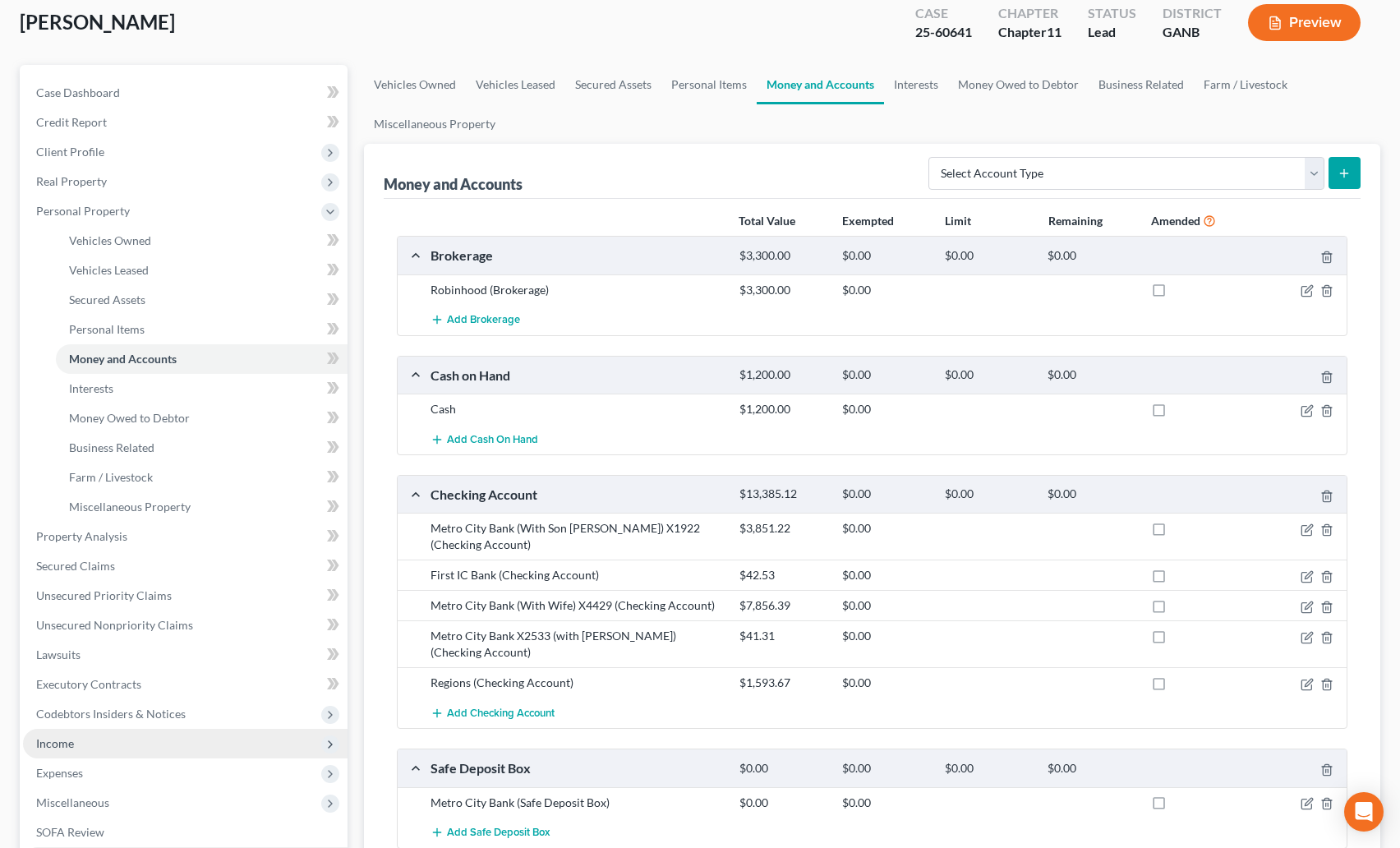
click at [58, 752] on span "Income" at bounding box center [186, 743] width 324 height 29
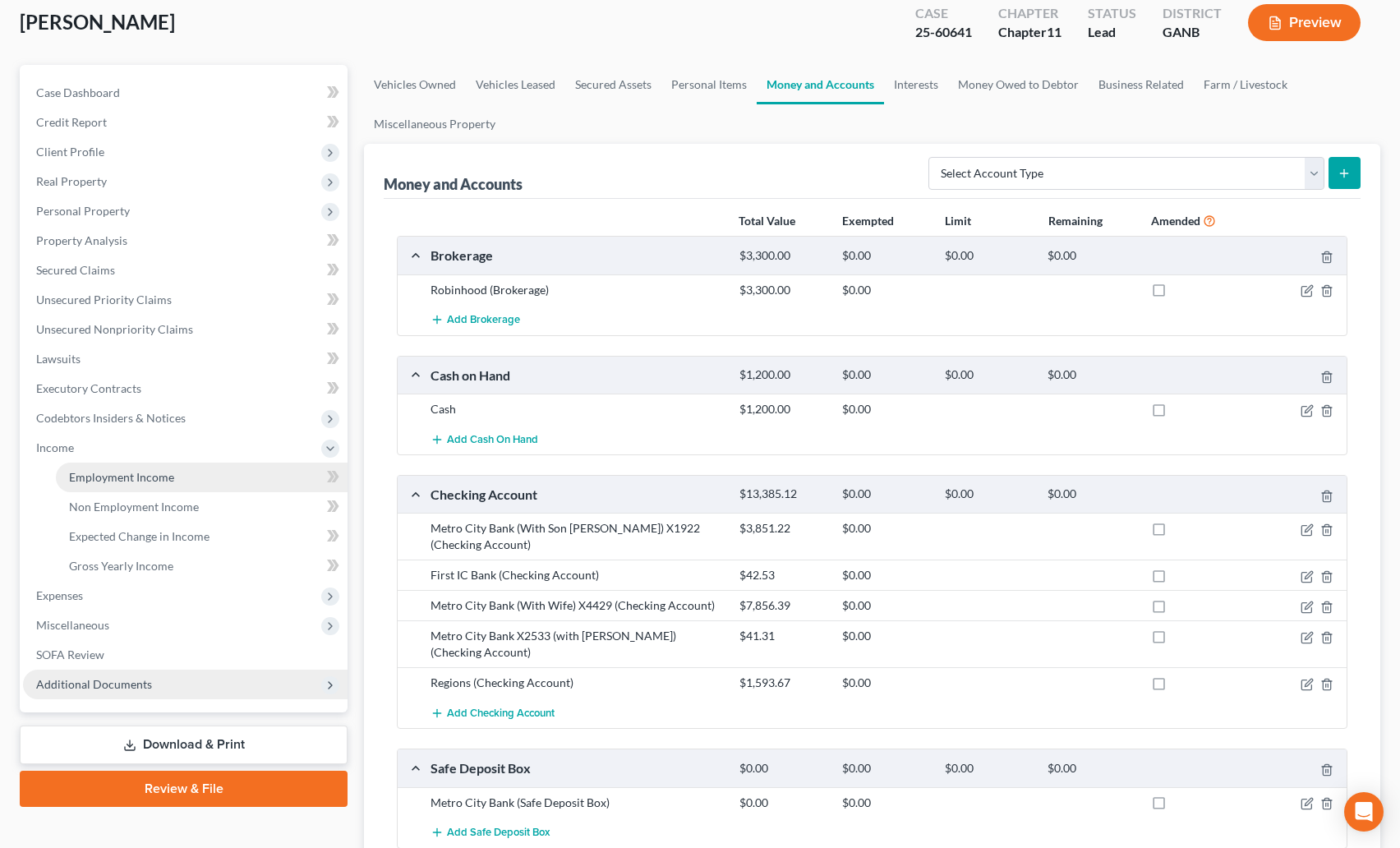
click at [131, 478] on span "Employment Income" at bounding box center [121, 477] width 105 height 14
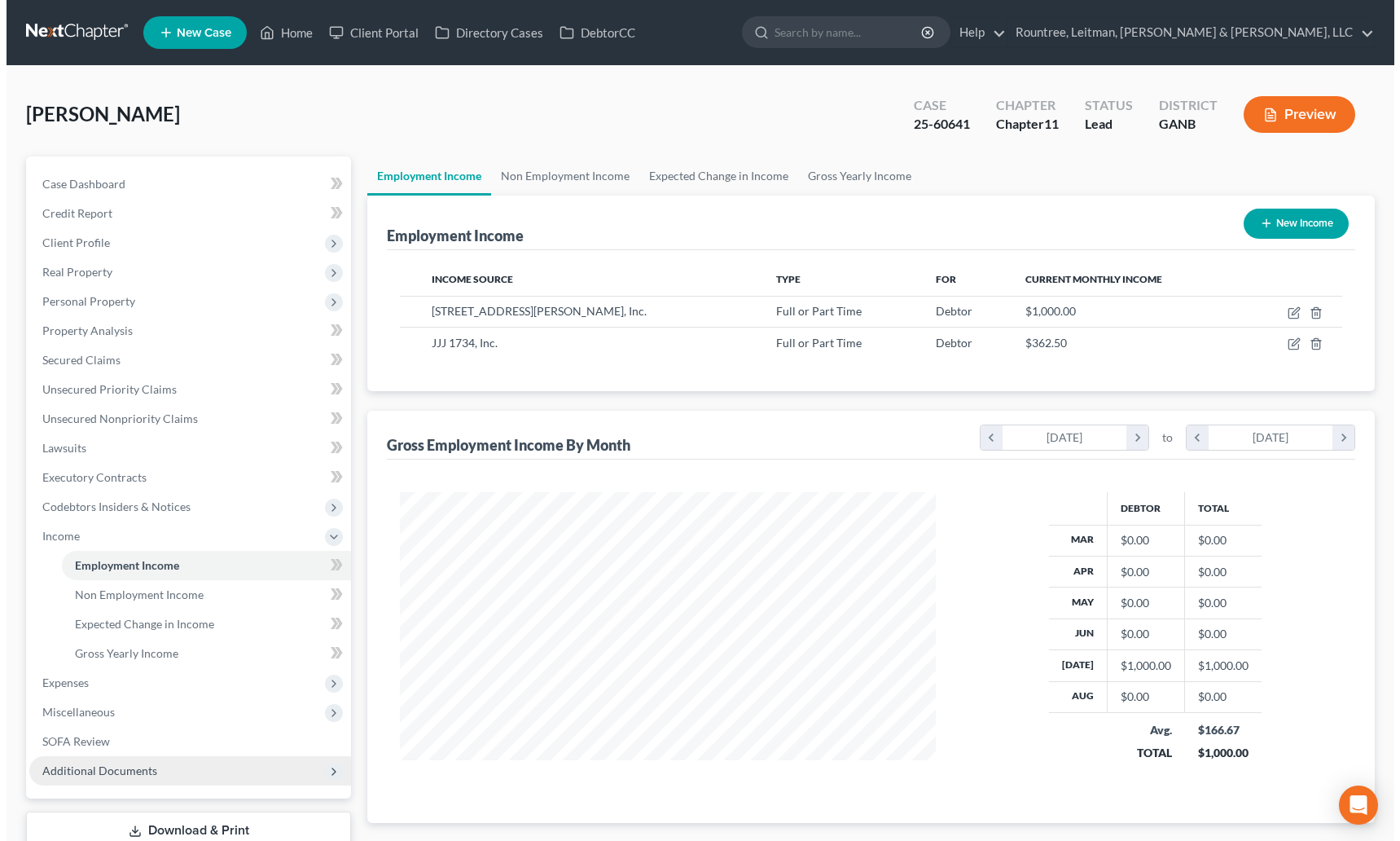
scroll to position [293, 569]
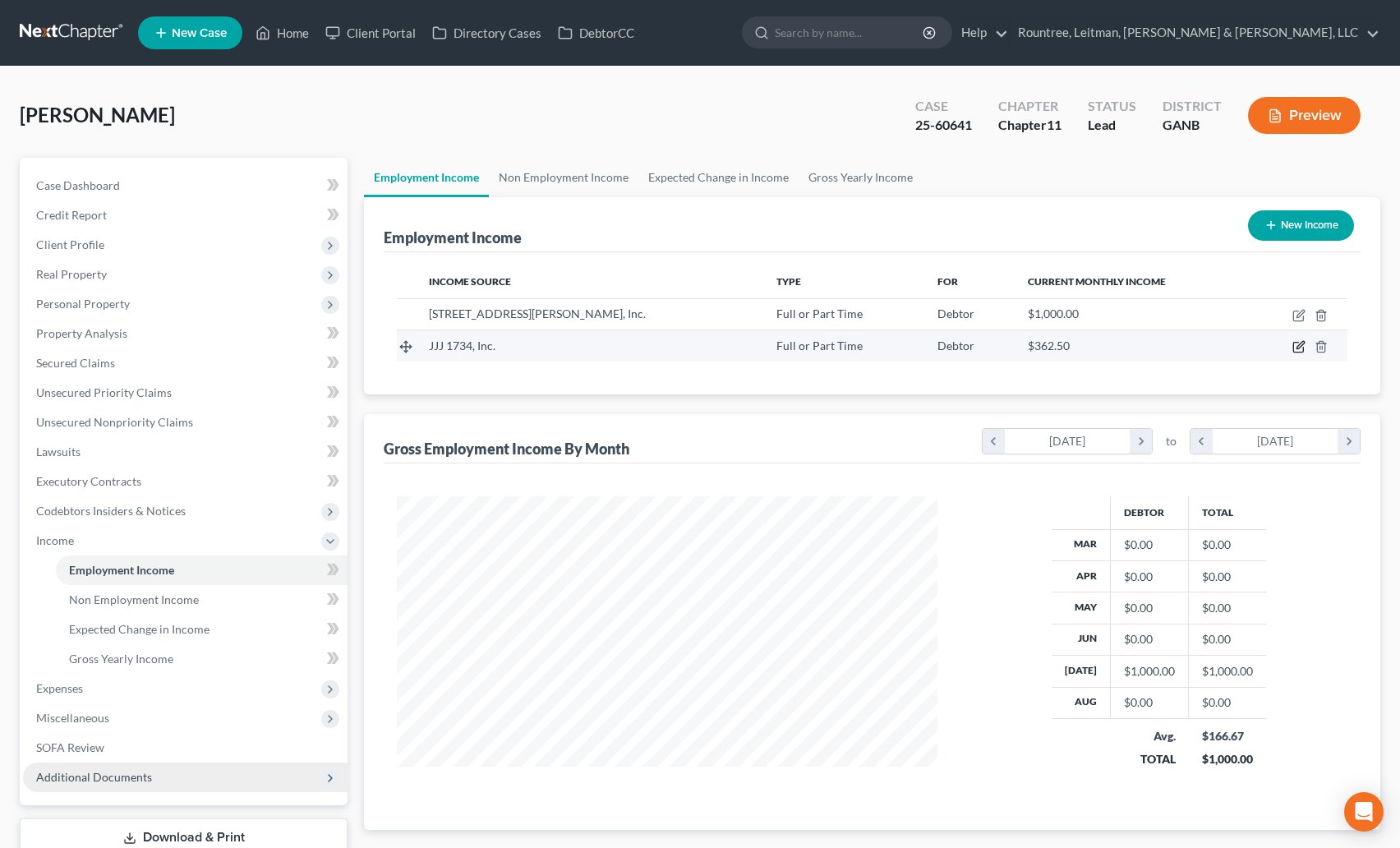
click at [1297, 345] on icon "button" at bounding box center [1299, 347] width 14 height 14
select select "0"
select select "25"
select select "0"
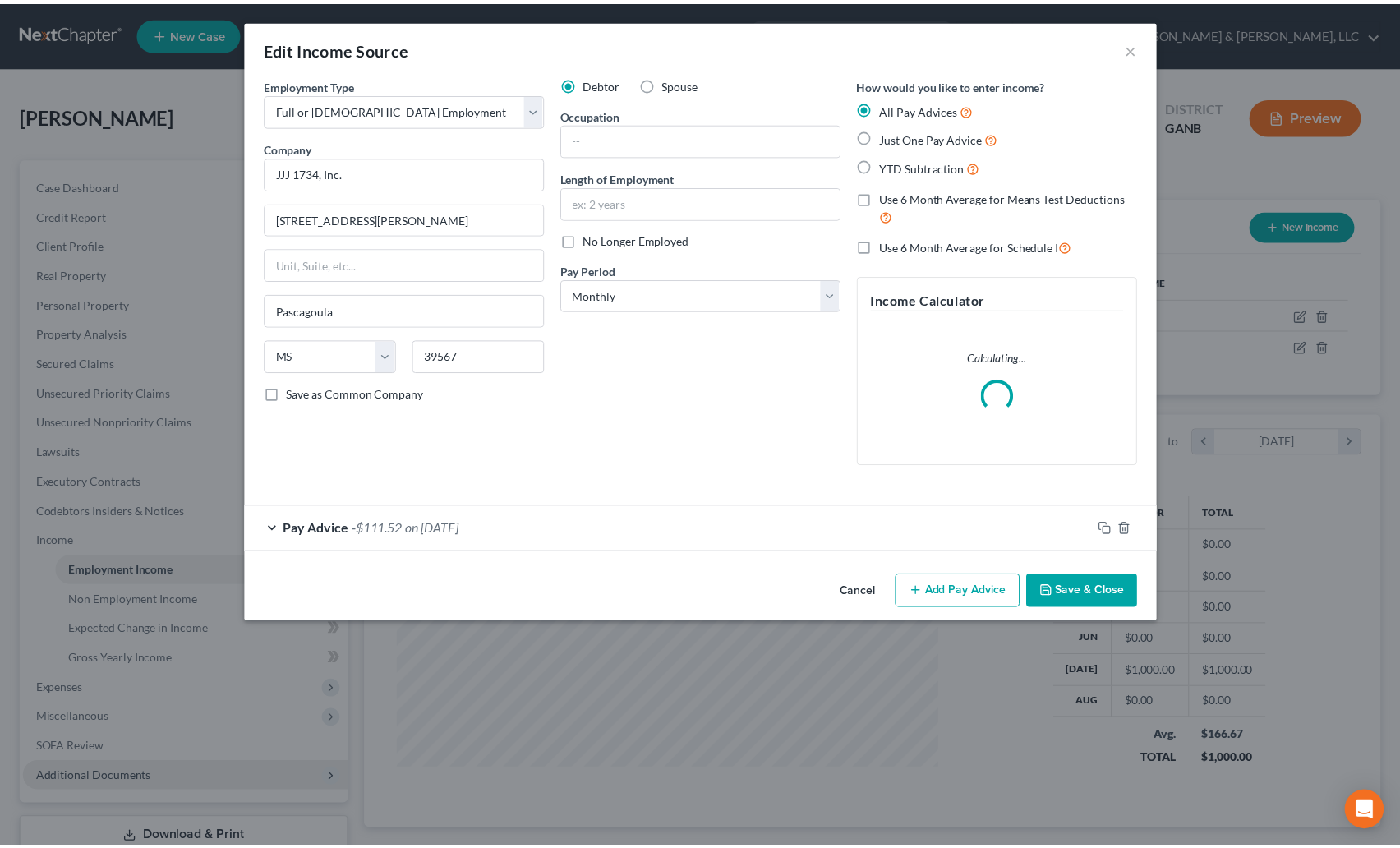
scroll to position [295, 579]
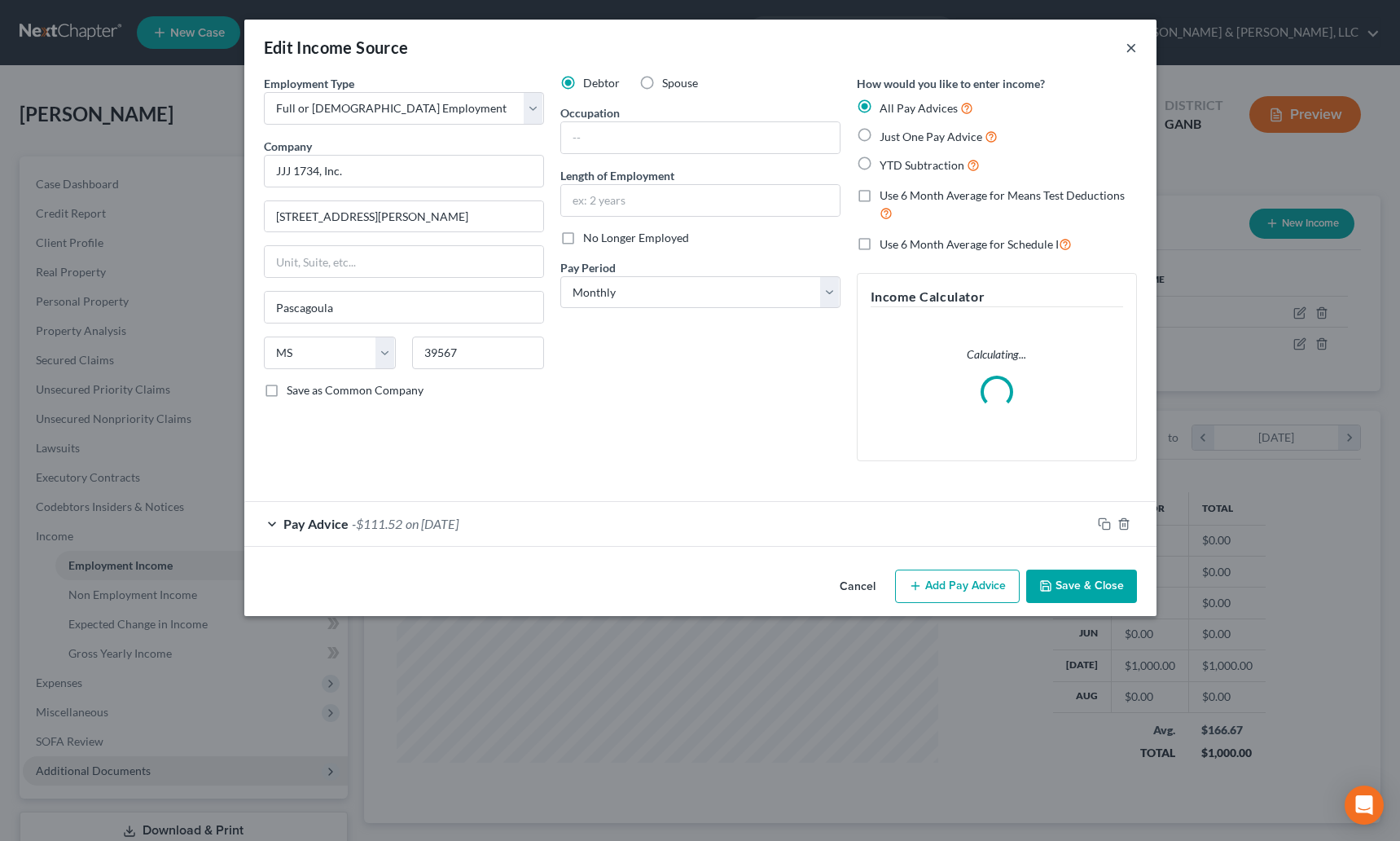
click at [1128, 48] on button "×" at bounding box center [1131, 47] width 12 height 19
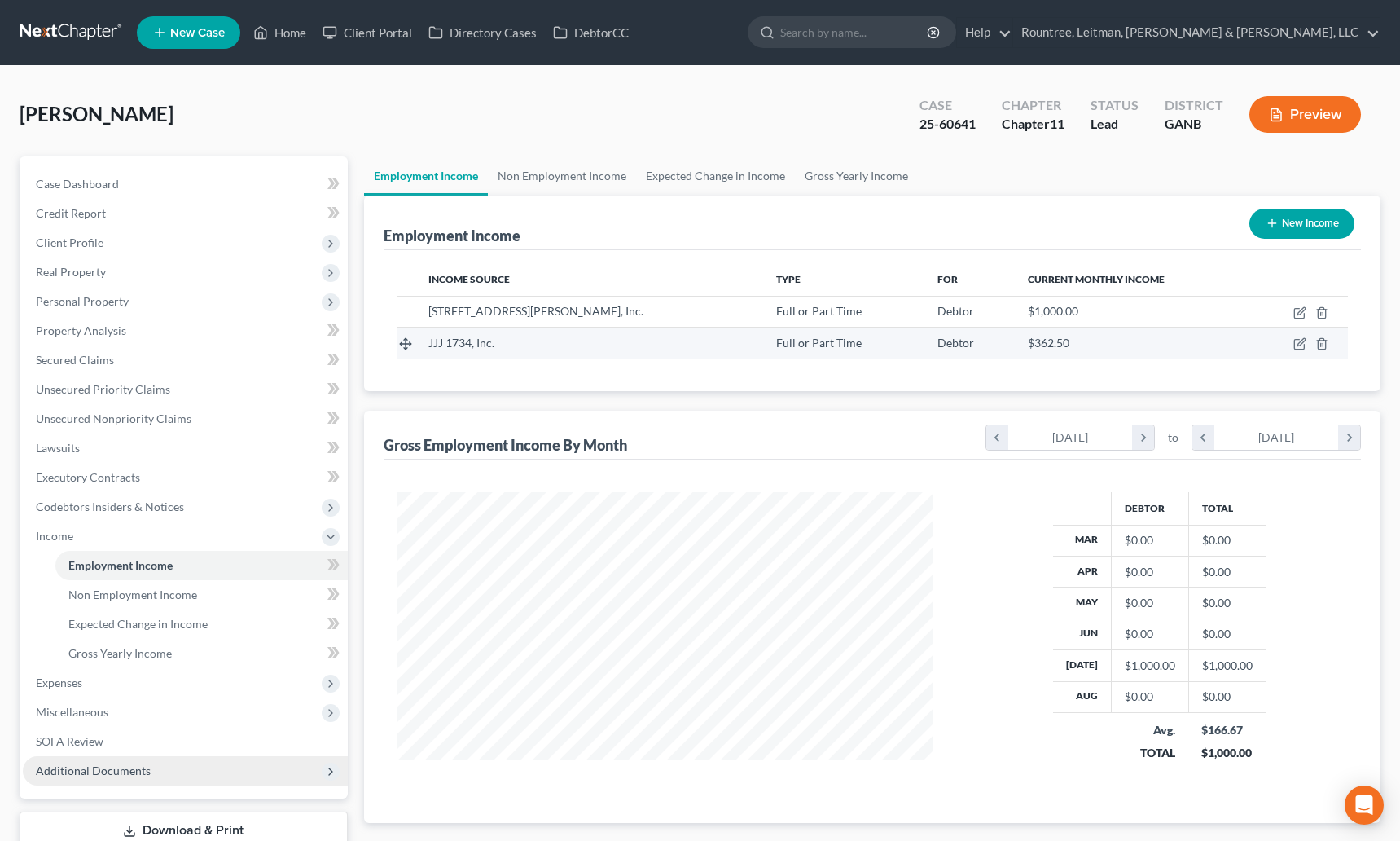
scroll to position [814515, 813829]
click at [1309, 342] on icon "button" at bounding box center [1309, 344] width 13 height 13
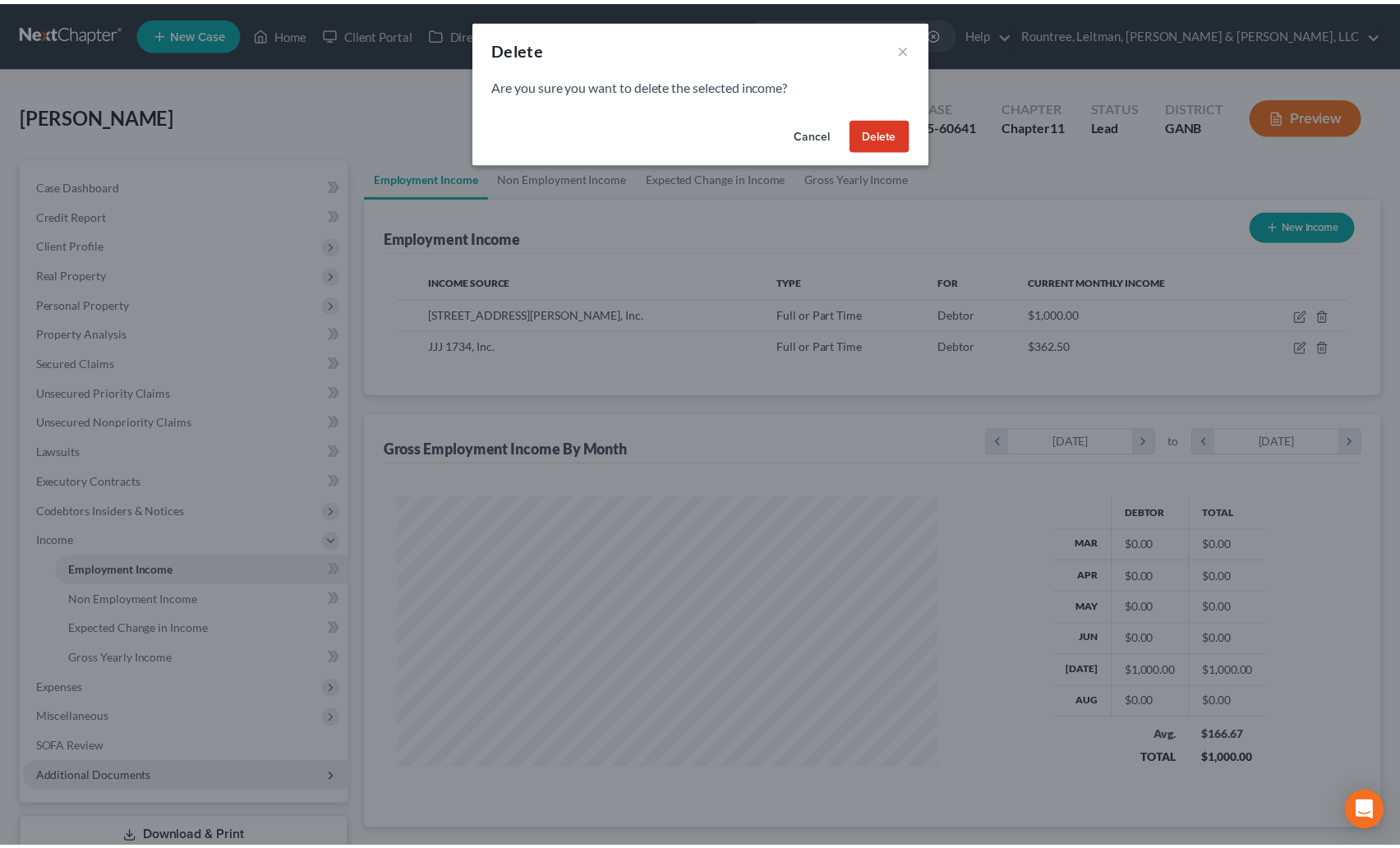
scroll to position [295, 579]
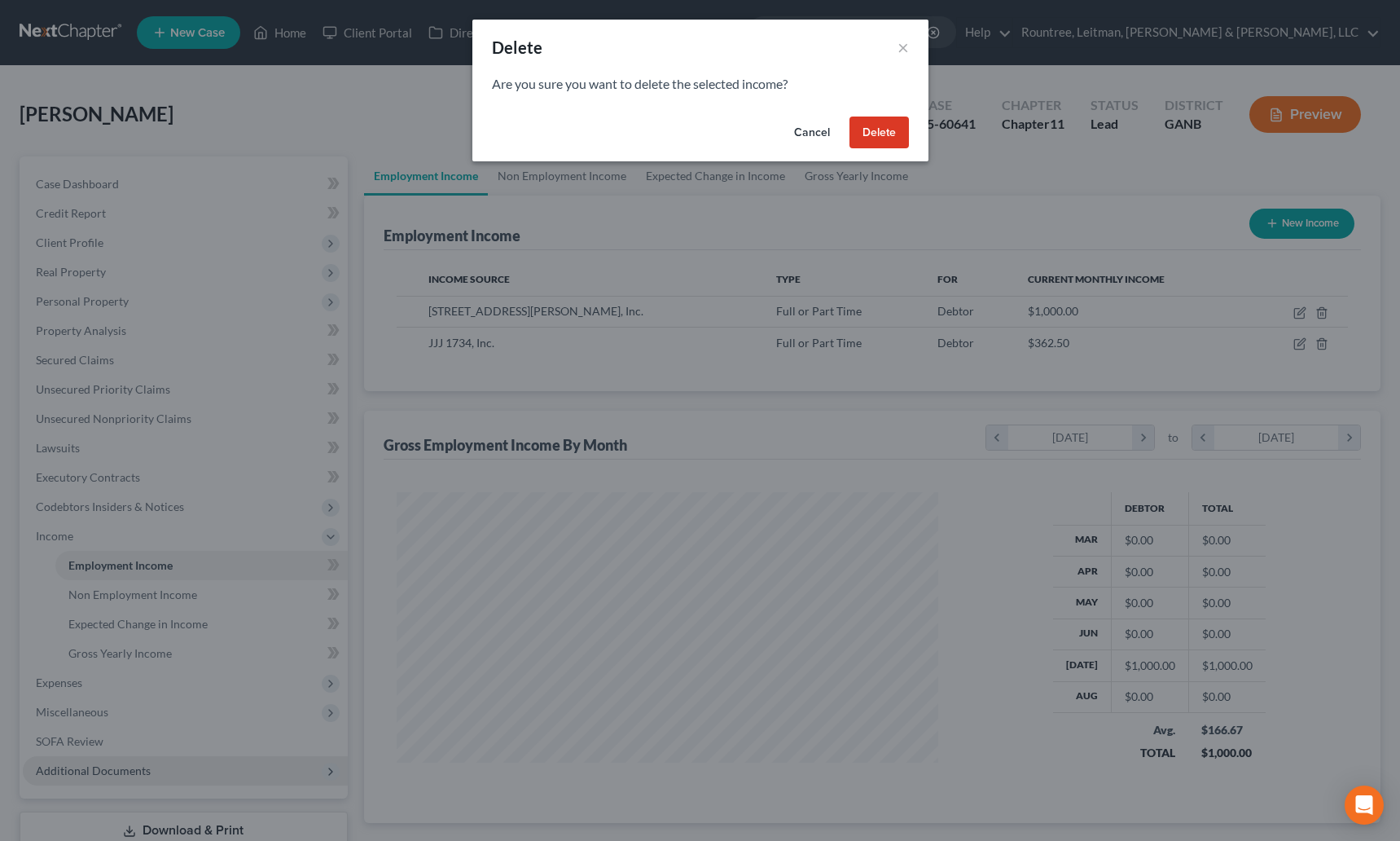
click at [886, 128] on button "Delete" at bounding box center [879, 133] width 60 height 33
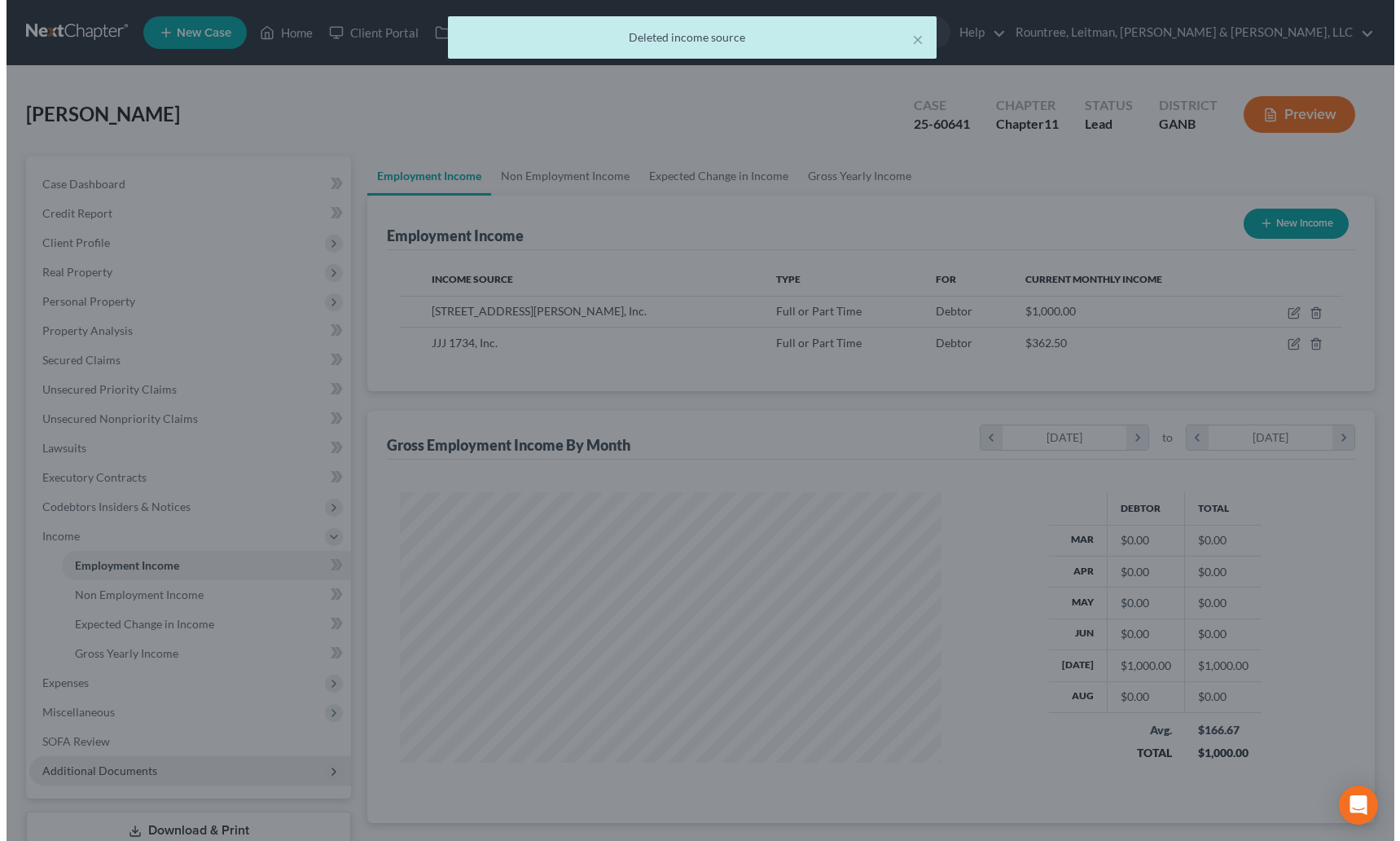
scroll to position [814515, 813829]
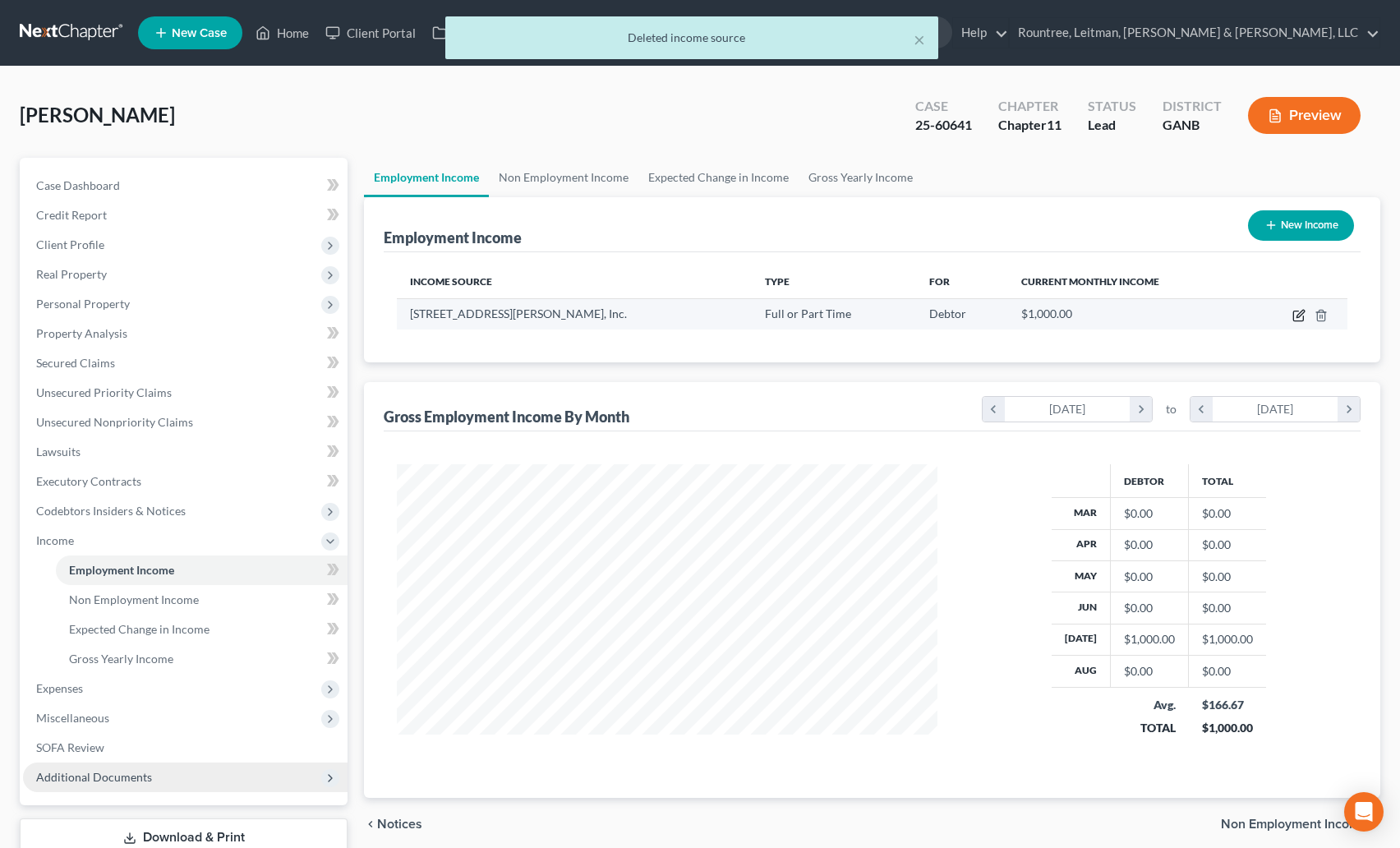
click at [1303, 314] on icon "button" at bounding box center [1299, 316] width 14 height 14
select select "0"
select select "10"
select select "0"
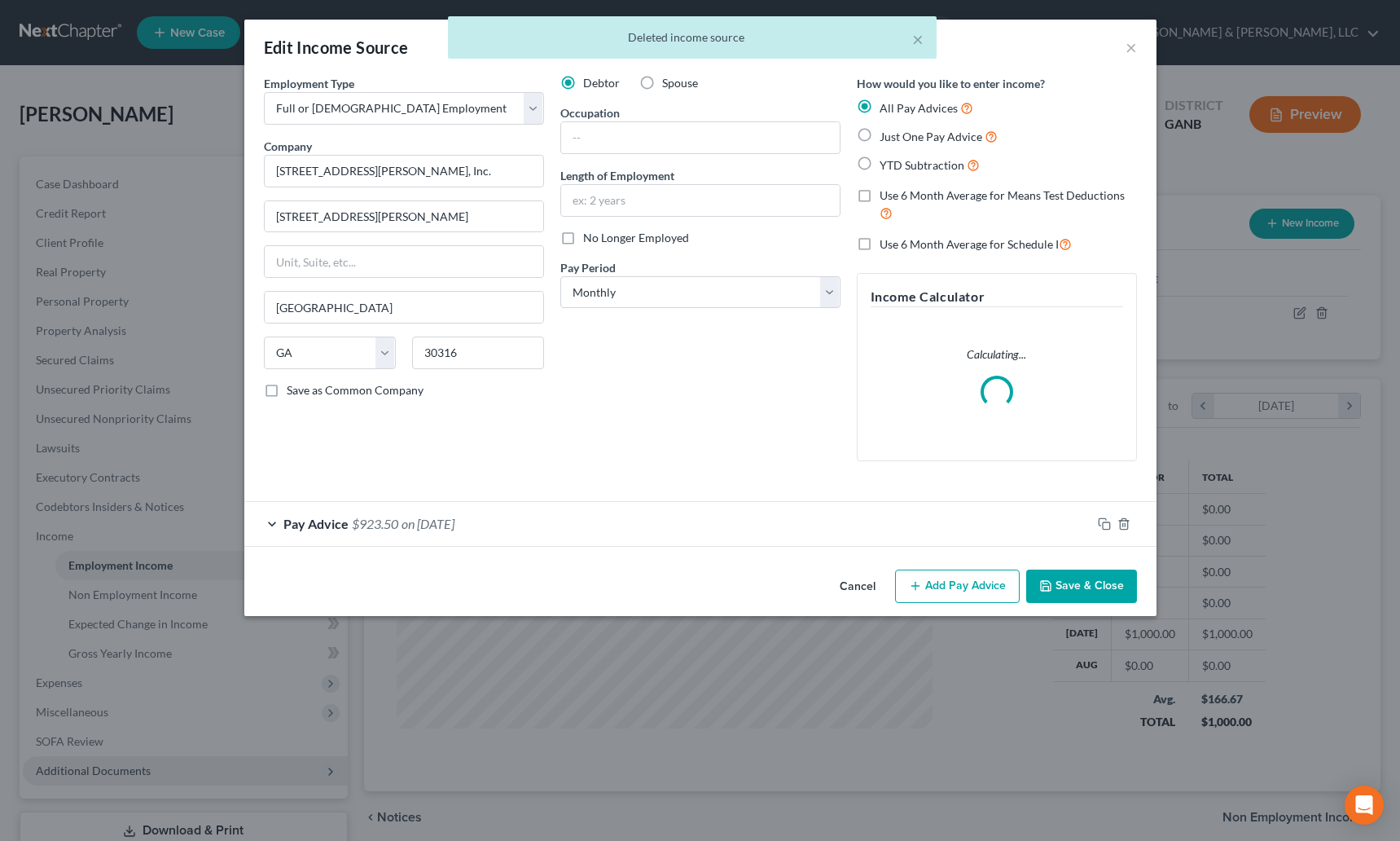
scroll to position [293, 574]
drag, startPoint x: 414, startPoint y: 177, endPoint x: 256, endPoint y: 175, distance: 158.0
click at [256, 175] on div "Employment Type * Select Full or Part Time Employment Self Employment Company *…" at bounding box center [404, 275] width 297 height 399
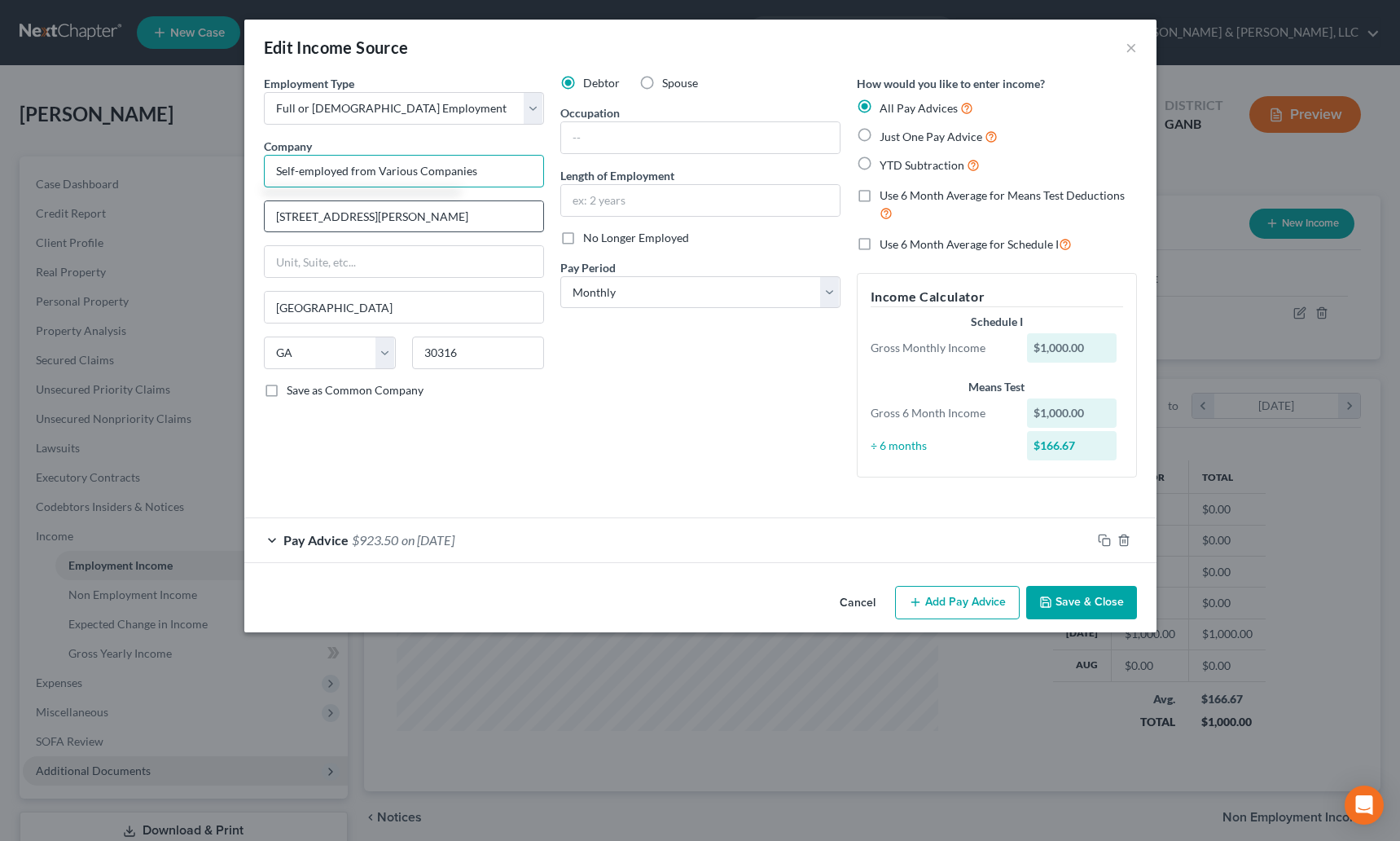
type input "Self-employed from Various Companies"
click at [444, 217] on input "1175 Moreland Ave SE, Ste. 300" at bounding box center [403, 217] width 278 height 31
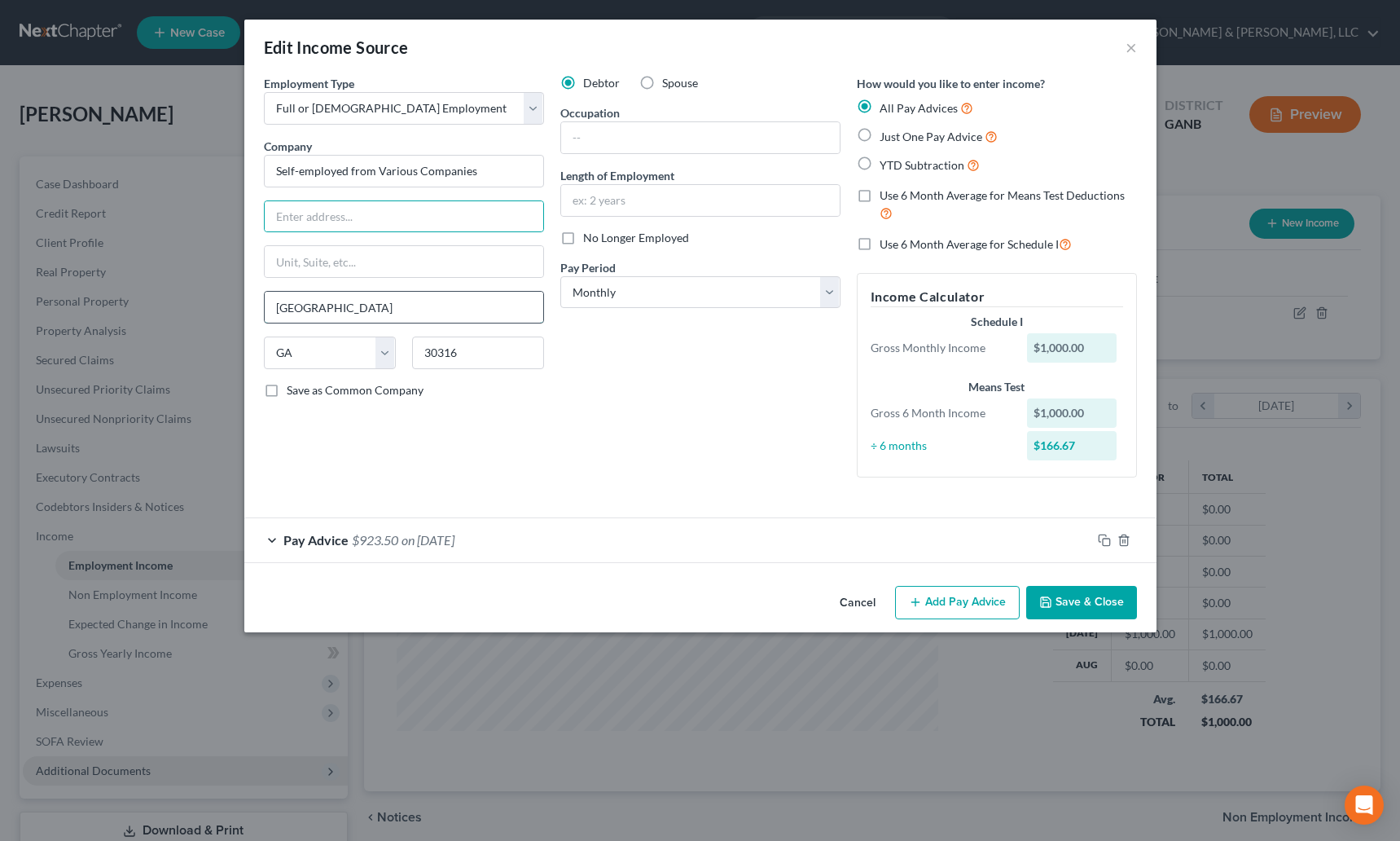
click at [326, 303] on input "Atlanta" at bounding box center [403, 307] width 278 height 31
click at [443, 415] on div "Employment Type * Select Full or Part Time Employment Self Employment Company *…" at bounding box center [404, 282] width 297 height 415
click at [346, 356] on select "State AL AK AR AZ CA CO CT DE DC FL GA GU HI ID IL IN IA KS KY LA ME MD MA MI M…" at bounding box center [329, 353] width 132 height 33
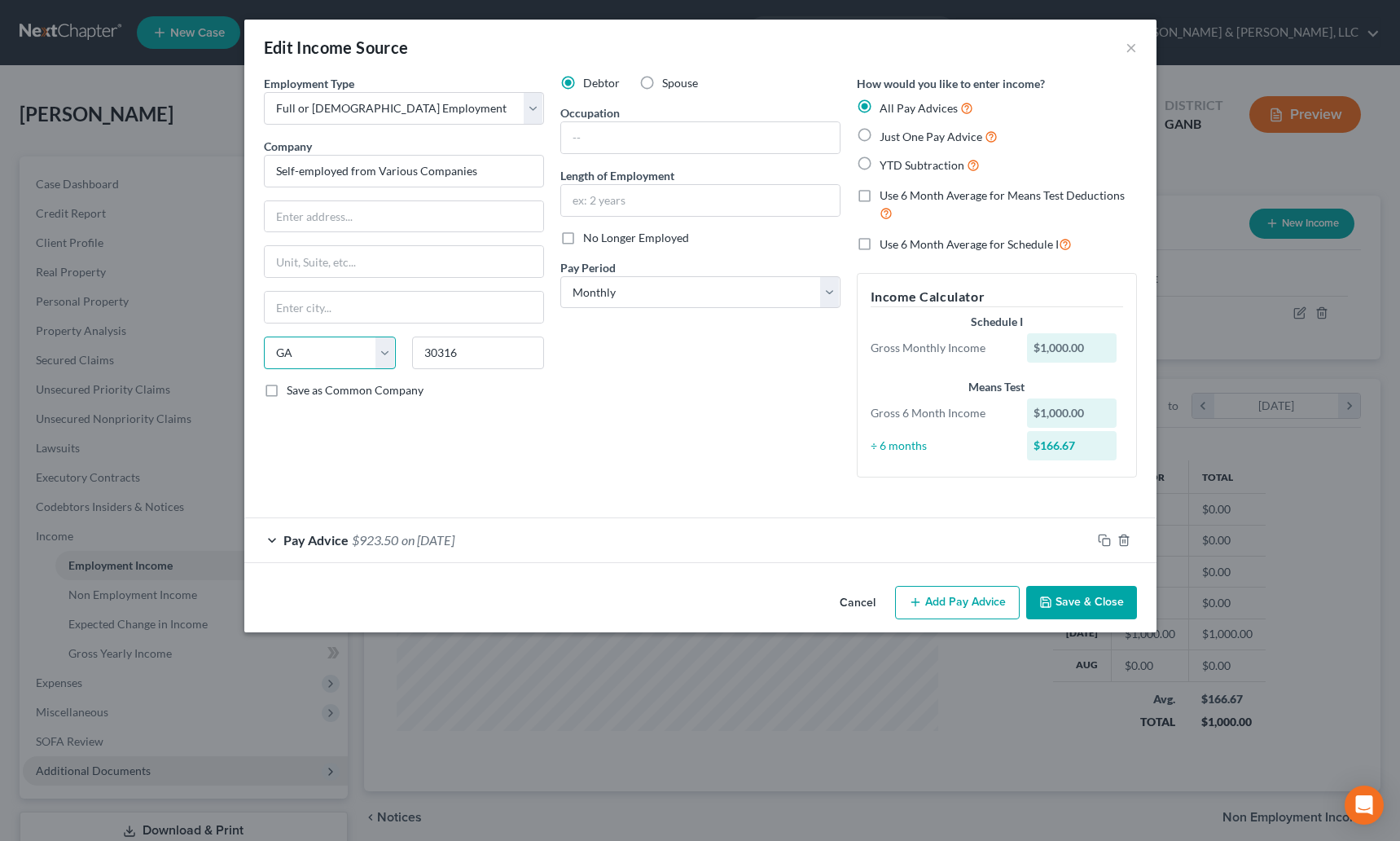
click at [264, 336] on select "State AL AK AR AZ CA CO CT DE DC FL GA GU HI ID IL IN IA KS KY LA ME MD MA MI M…" at bounding box center [329, 353] width 132 height 33
drag, startPoint x: 377, startPoint y: 368, endPoint x: 375, endPoint y: 355, distance: 13.2
click at [377, 368] on div "State AL AK AR AZ CA CO CT DE DC FL GA GU HI ID IL IN IA KS KY LA ME MD MA MI M…" at bounding box center [404, 358] width 297 height 45
click at [375, 355] on select "State AL AK AR AZ CA CO CT DE DC FL GA GU HI ID IL IN IA KS KY LA ME MD MA MI M…" at bounding box center [329, 353] width 132 height 33
select select
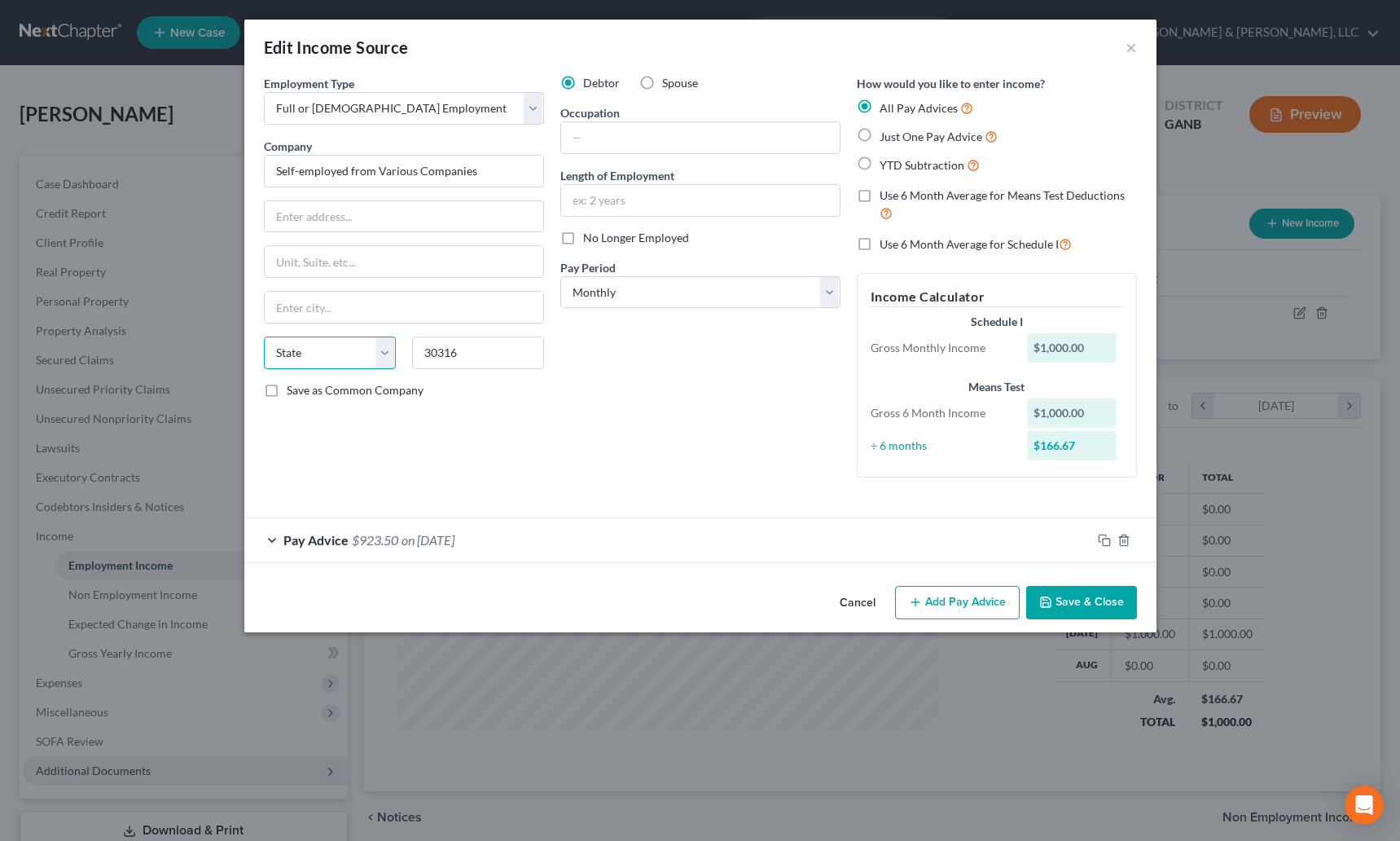
click at [264, 336] on select "State AL AK AR AZ CA CO CT DE DC FL GA GU HI ID IL IN IA KS KY LA ME MD MA MI M…" at bounding box center [329, 353] width 132 height 33
click at [478, 359] on input "30316" at bounding box center [478, 353] width 132 height 33
click at [589, 146] on input "text" at bounding box center [700, 138] width 278 height 31
type input "Owner/Operator of Boost Mobile Stores (8 stores)"
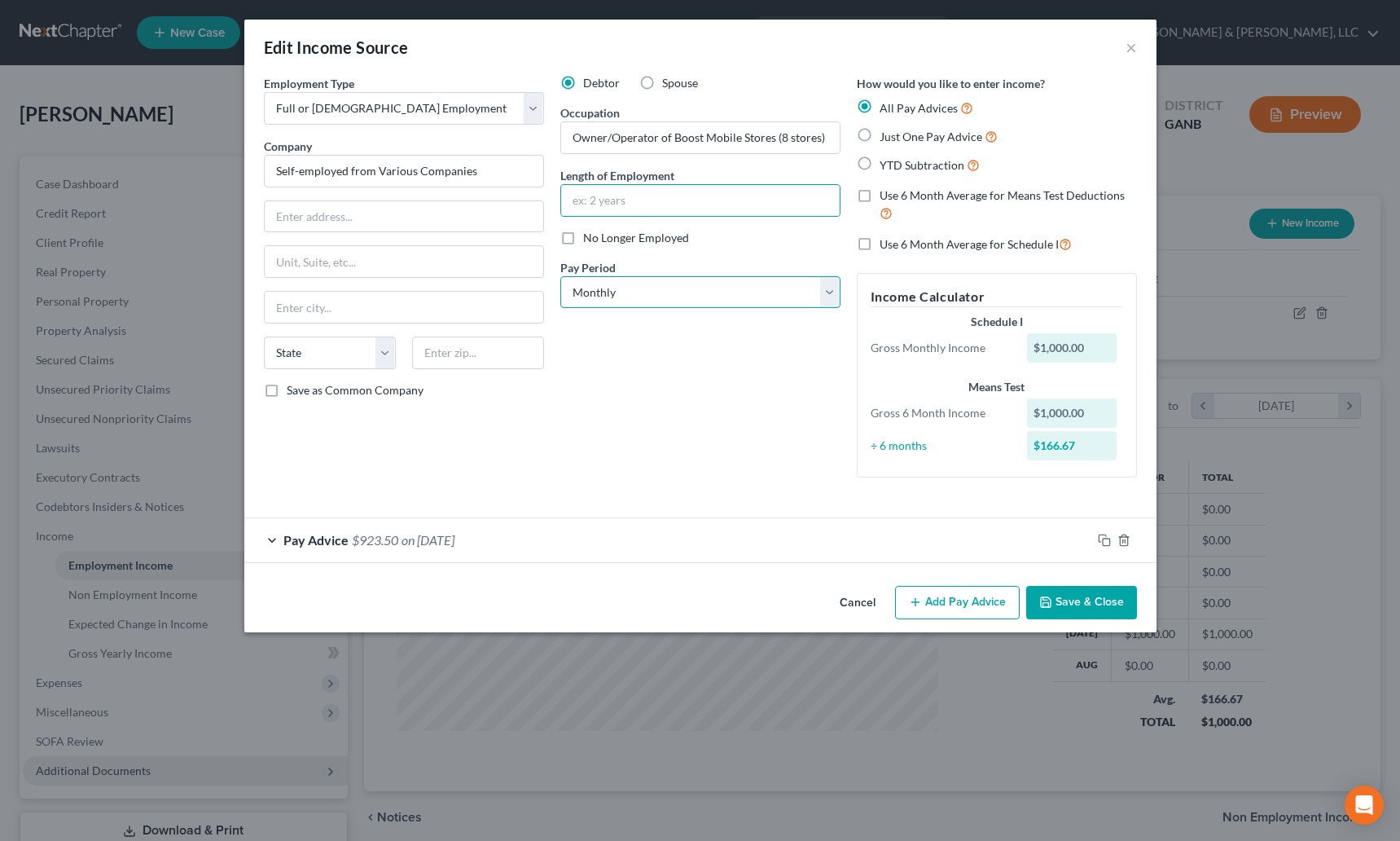
click at [639, 278] on select "Select Monthly Twice Monthly Every Other Week Weekly" at bounding box center [700, 293] width 280 height 33
click at [435, 532] on span "on 07/31/2025" at bounding box center [428, 539] width 53 height 15
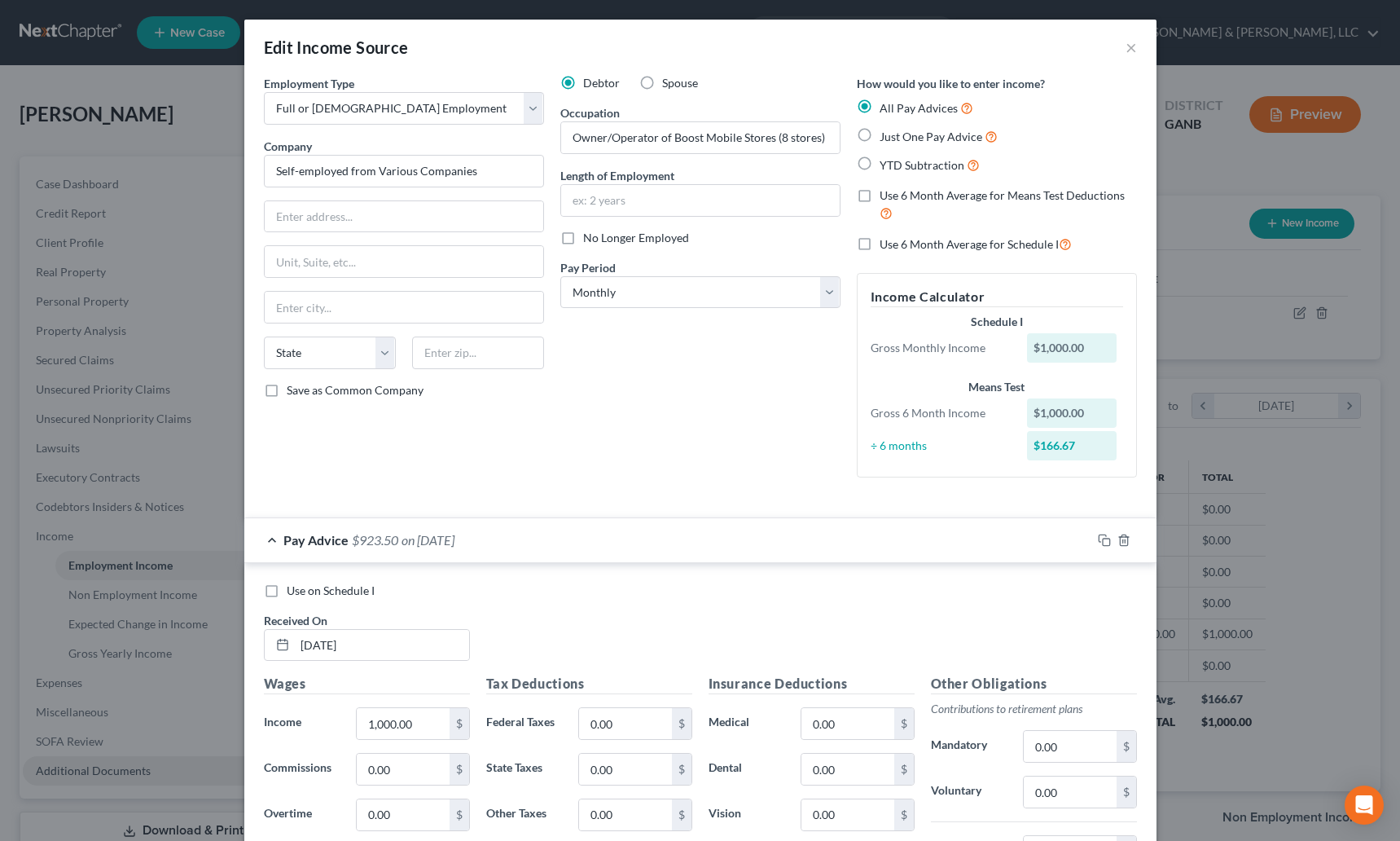
scroll to position [3, 0]
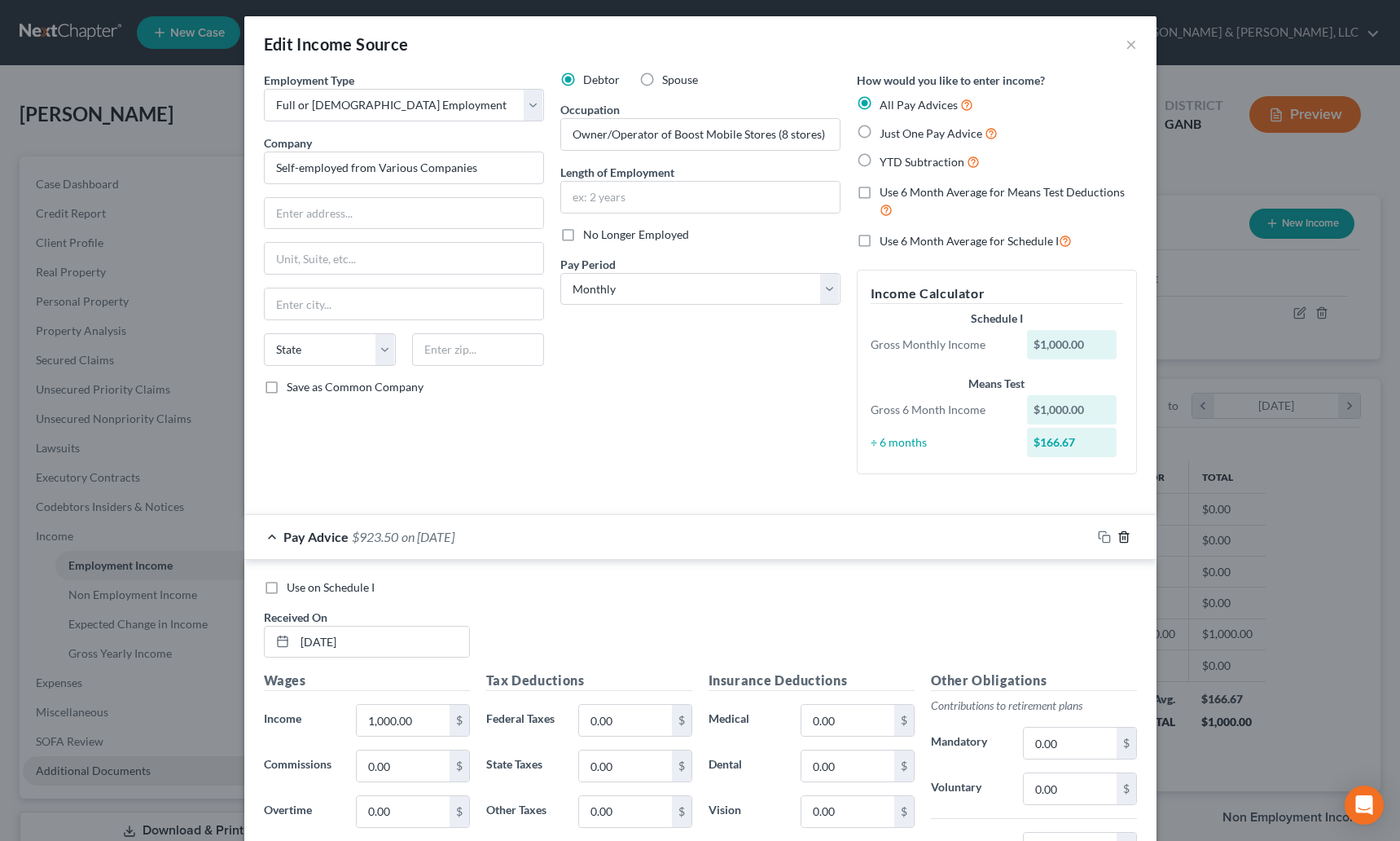
click at [1120, 541] on icon "button" at bounding box center [1124, 538] width 13 height 13
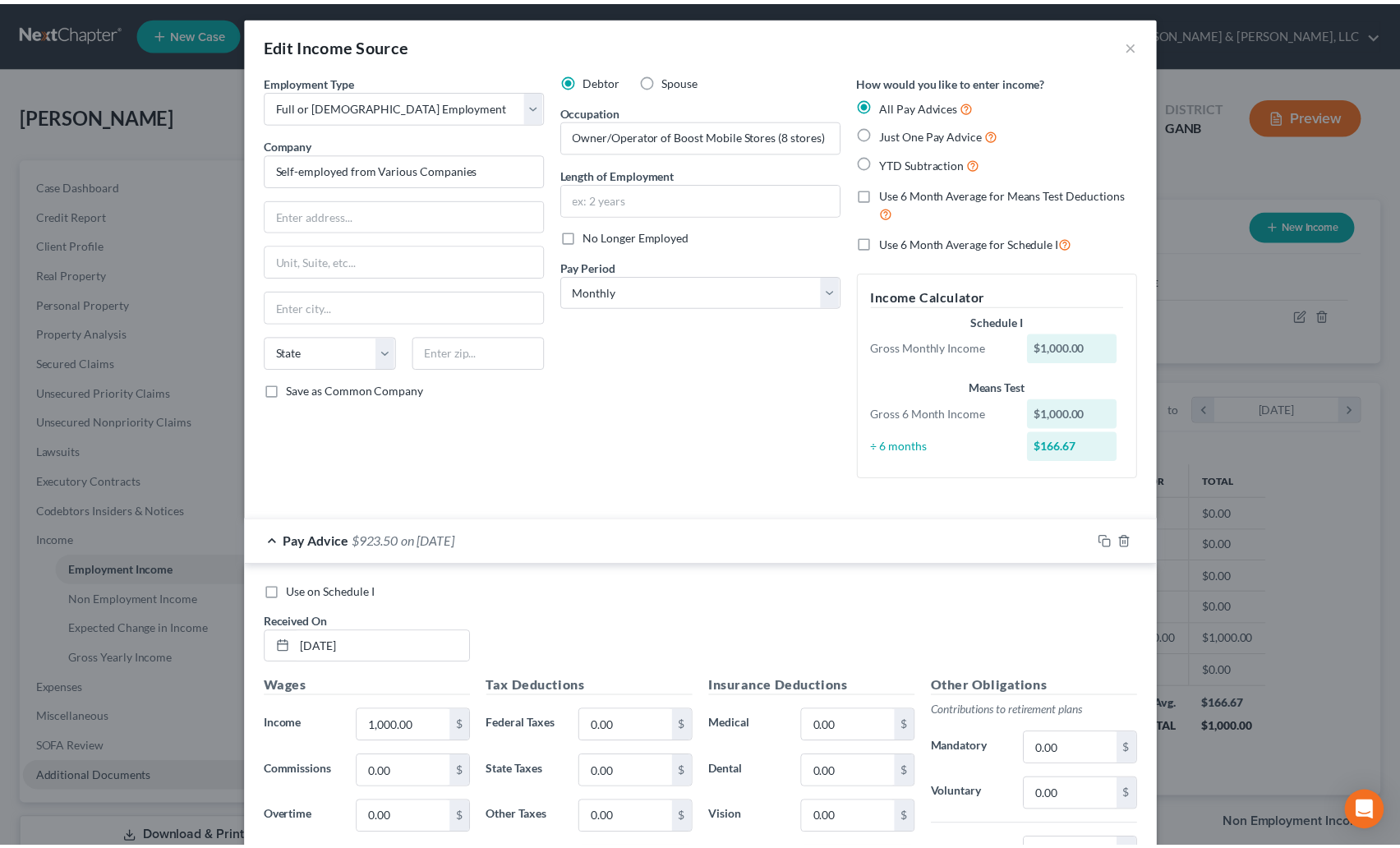
scroll to position [0, 0]
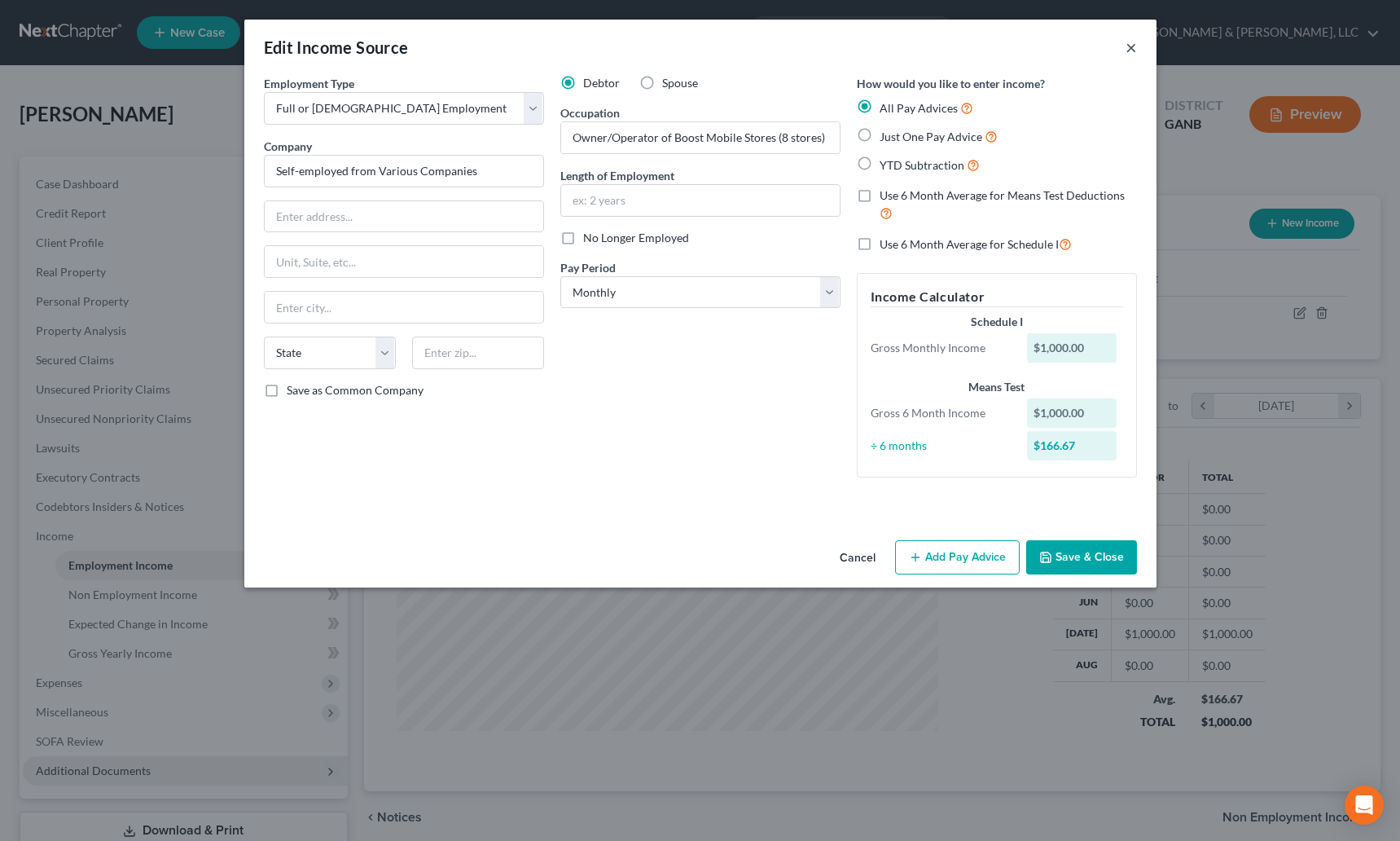
click at [1128, 49] on button "×" at bounding box center [1131, 47] width 12 height 19
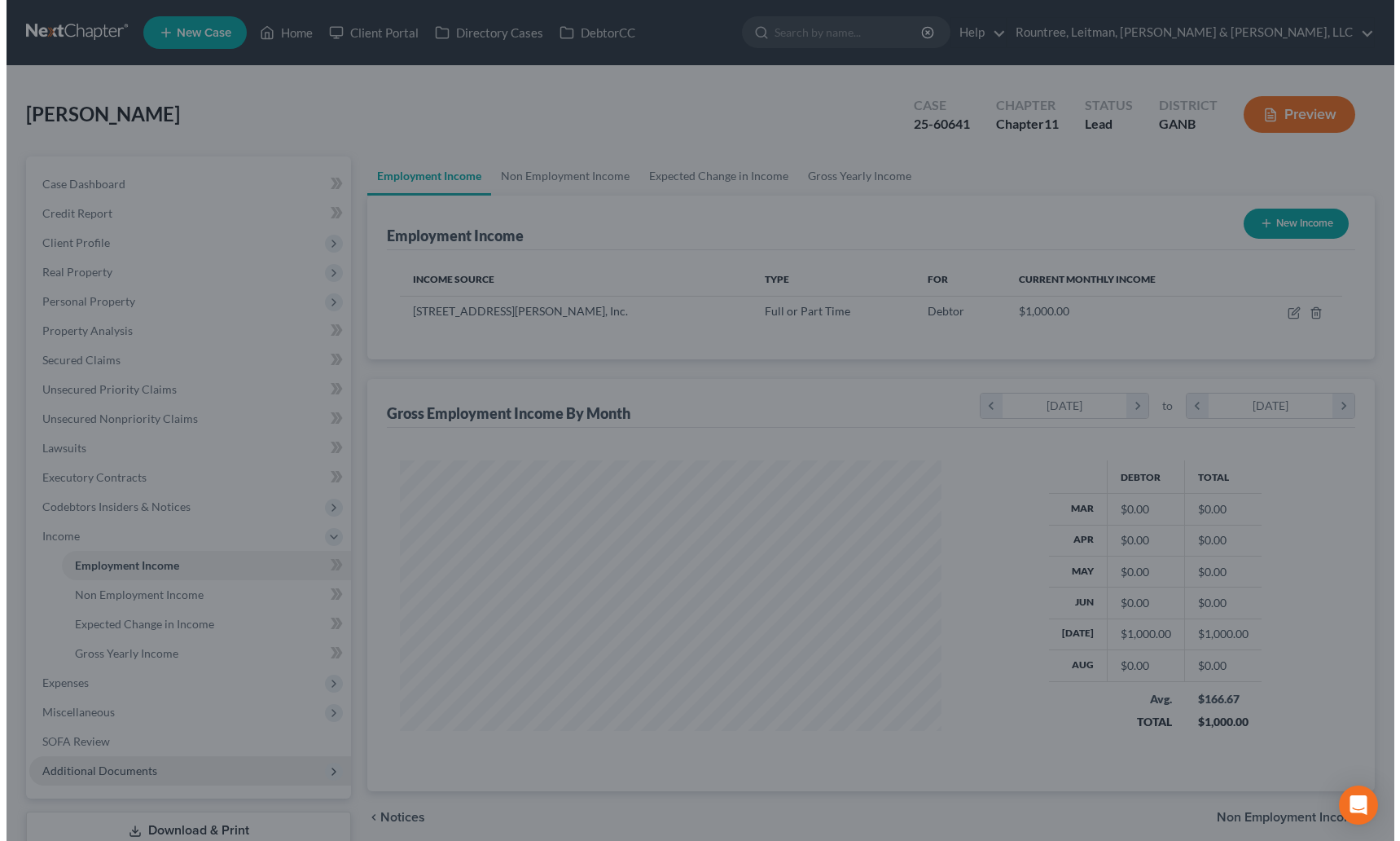
scroll to position [814515, 813829]
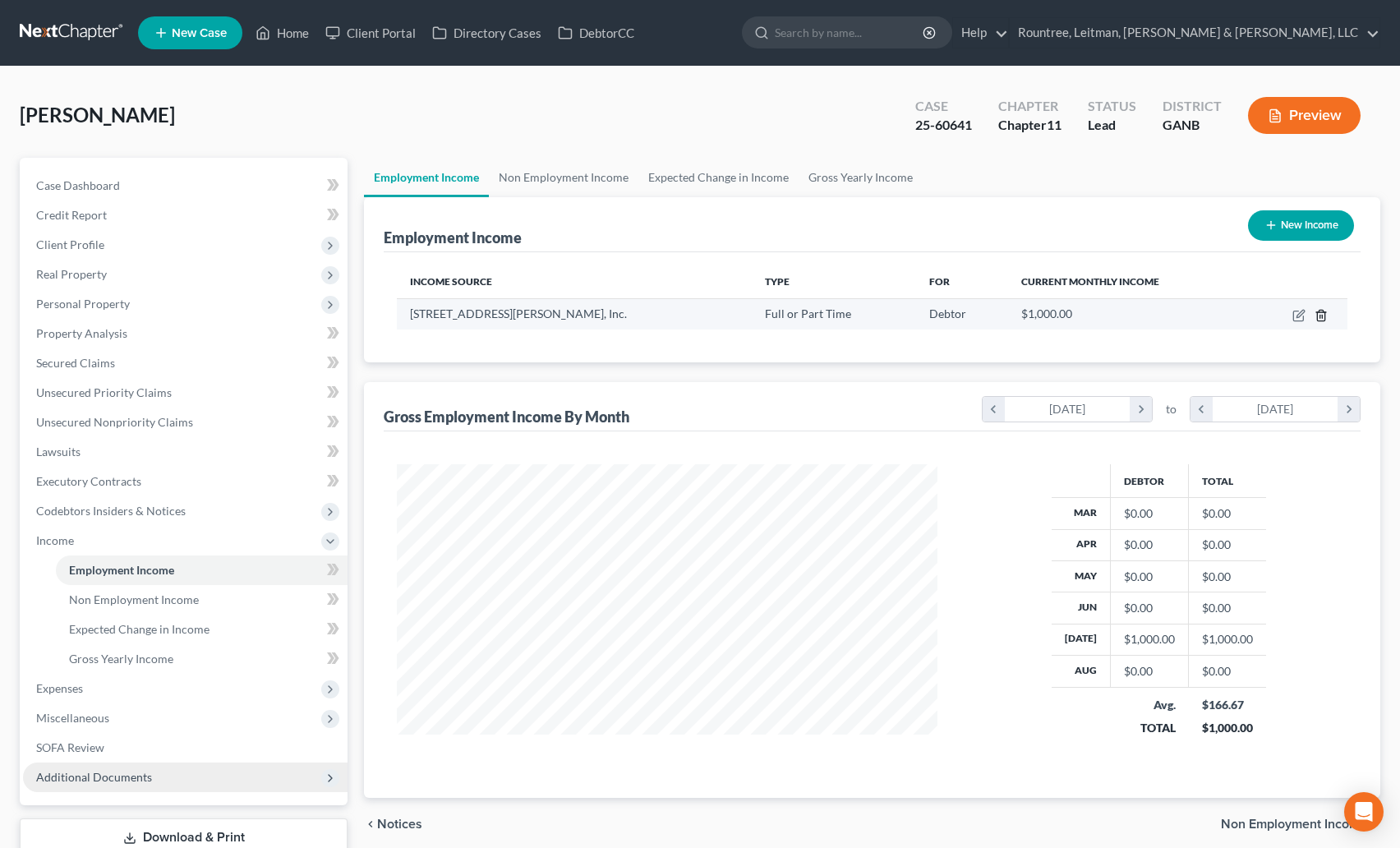
click at [1322, 317] on line "button" at bounding box center [1322, 316] width 0 height 3
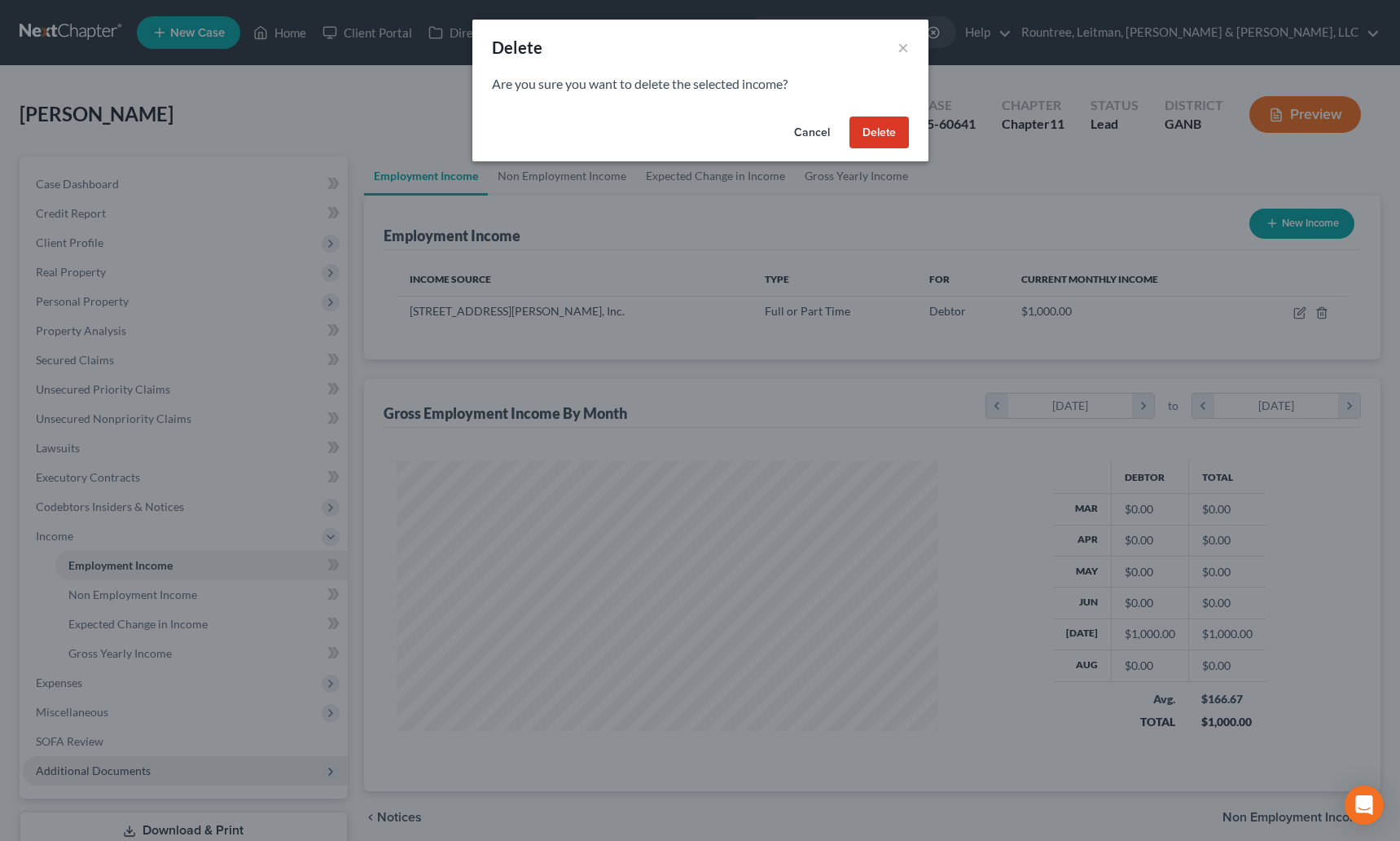
click at [866, 135] on button "Delete" at bounding box center [879, 133] width 60 height 33
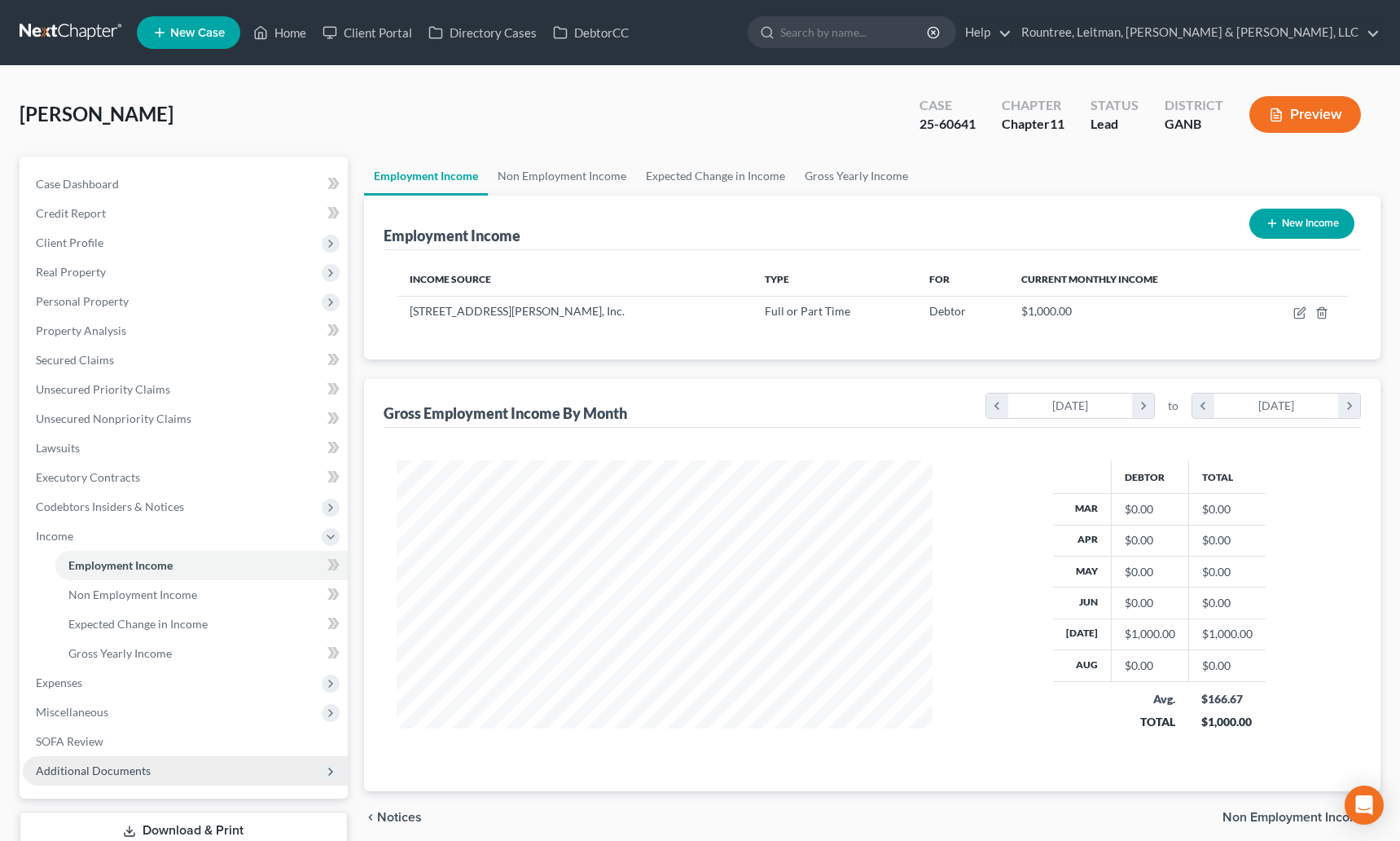
scroll to position [814515, 813829]
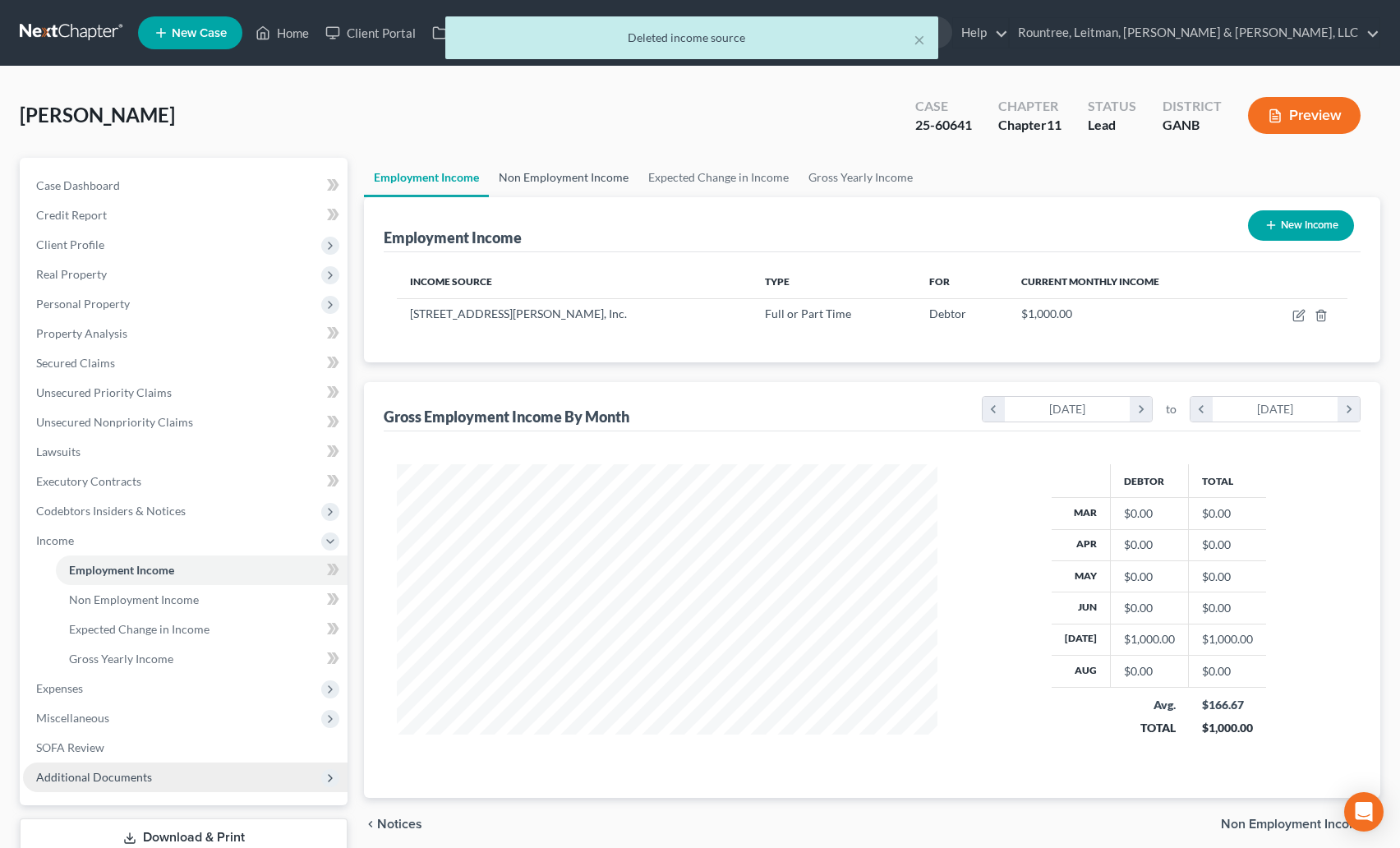
click at [545, 175] on link "Non Employment Income" at bounding box center [563, 177] width 150 height 40
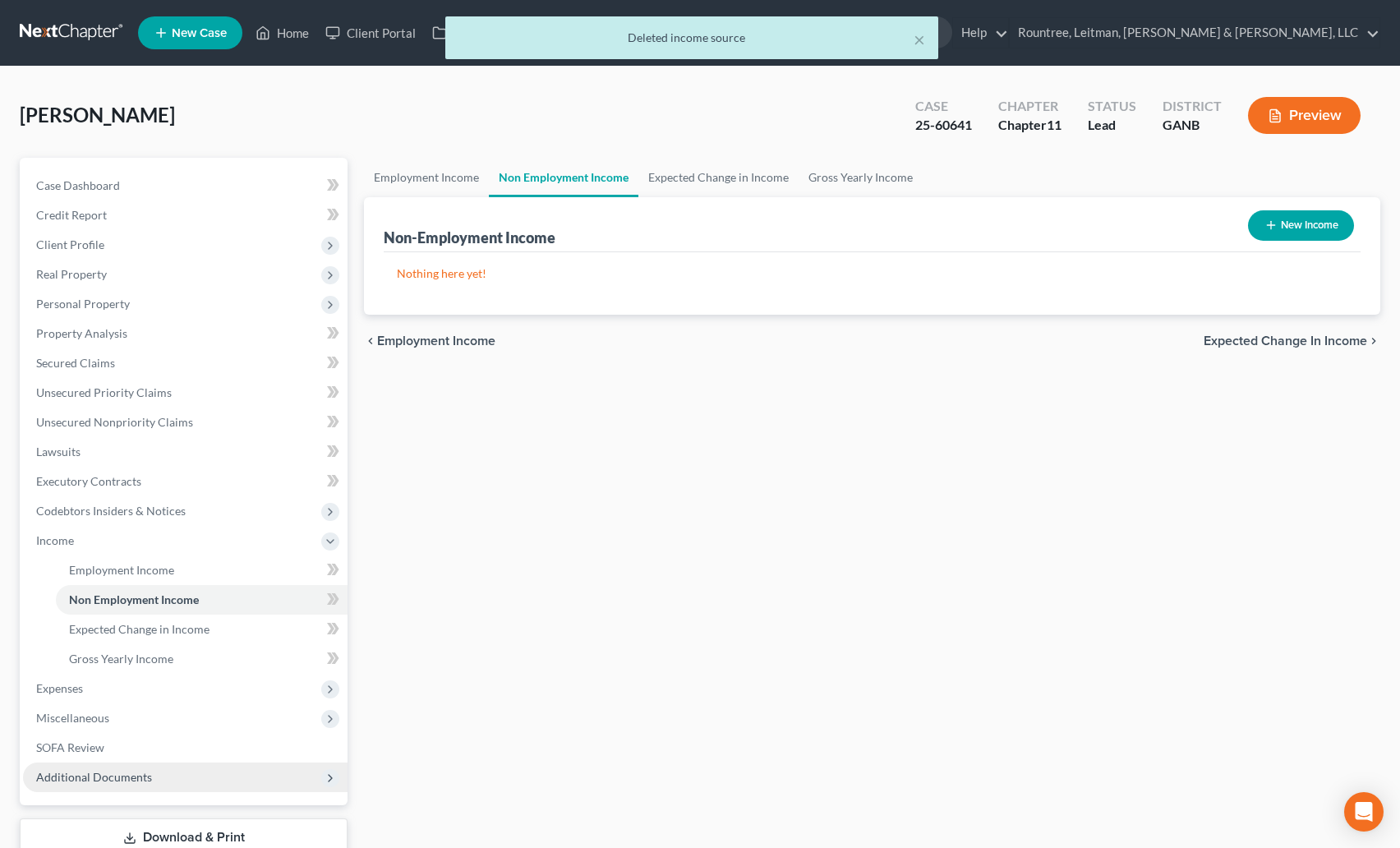
click at [1281, 221] on button "New Income" at bounding box center [1301, 225] width 106 height 30
select select "0"
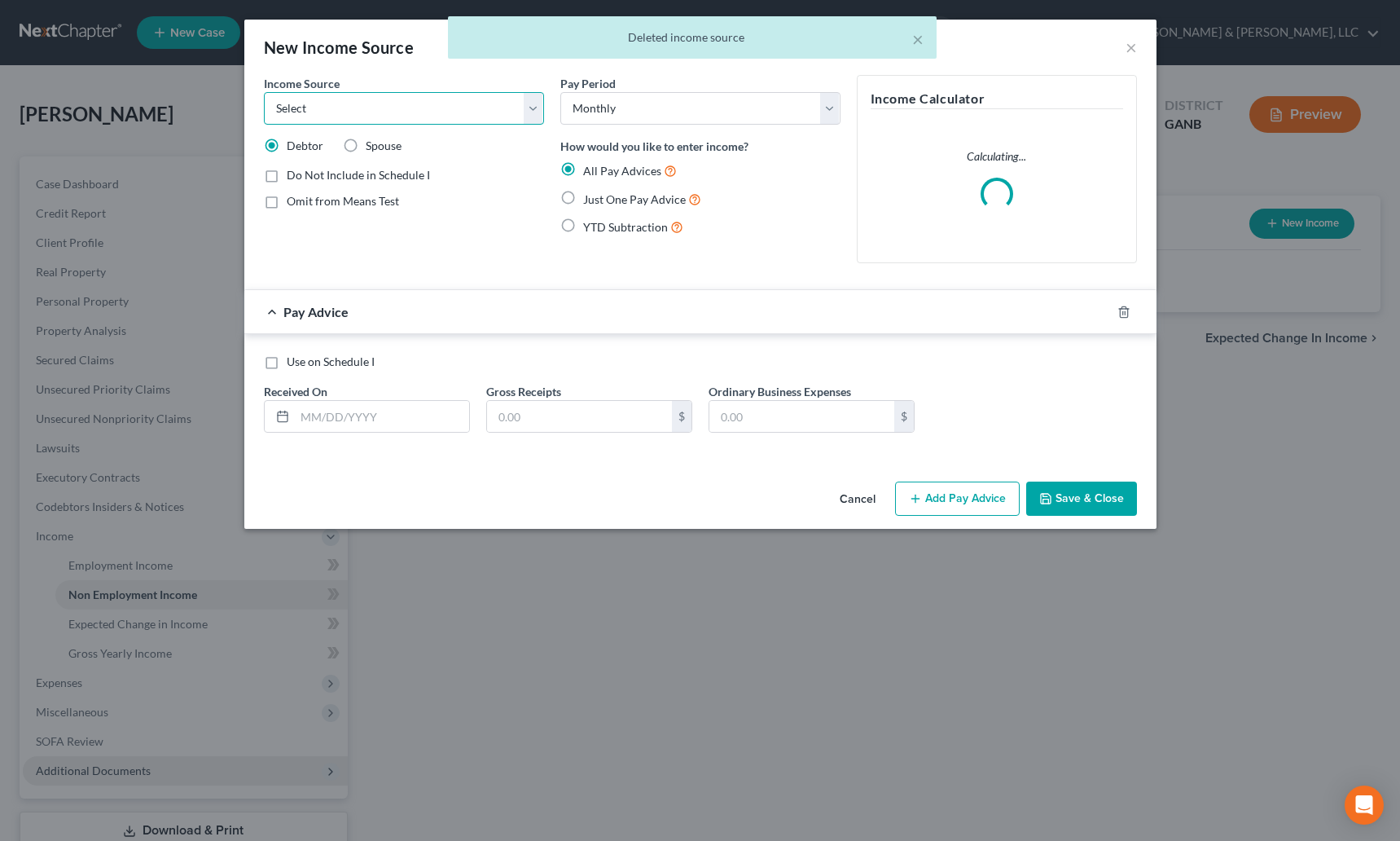
click at [361, 101] on select "Select Unemployment Disability (from employer) Pension Retirement Social Securi…" at bounding box center [403, 109] width 280 height 33
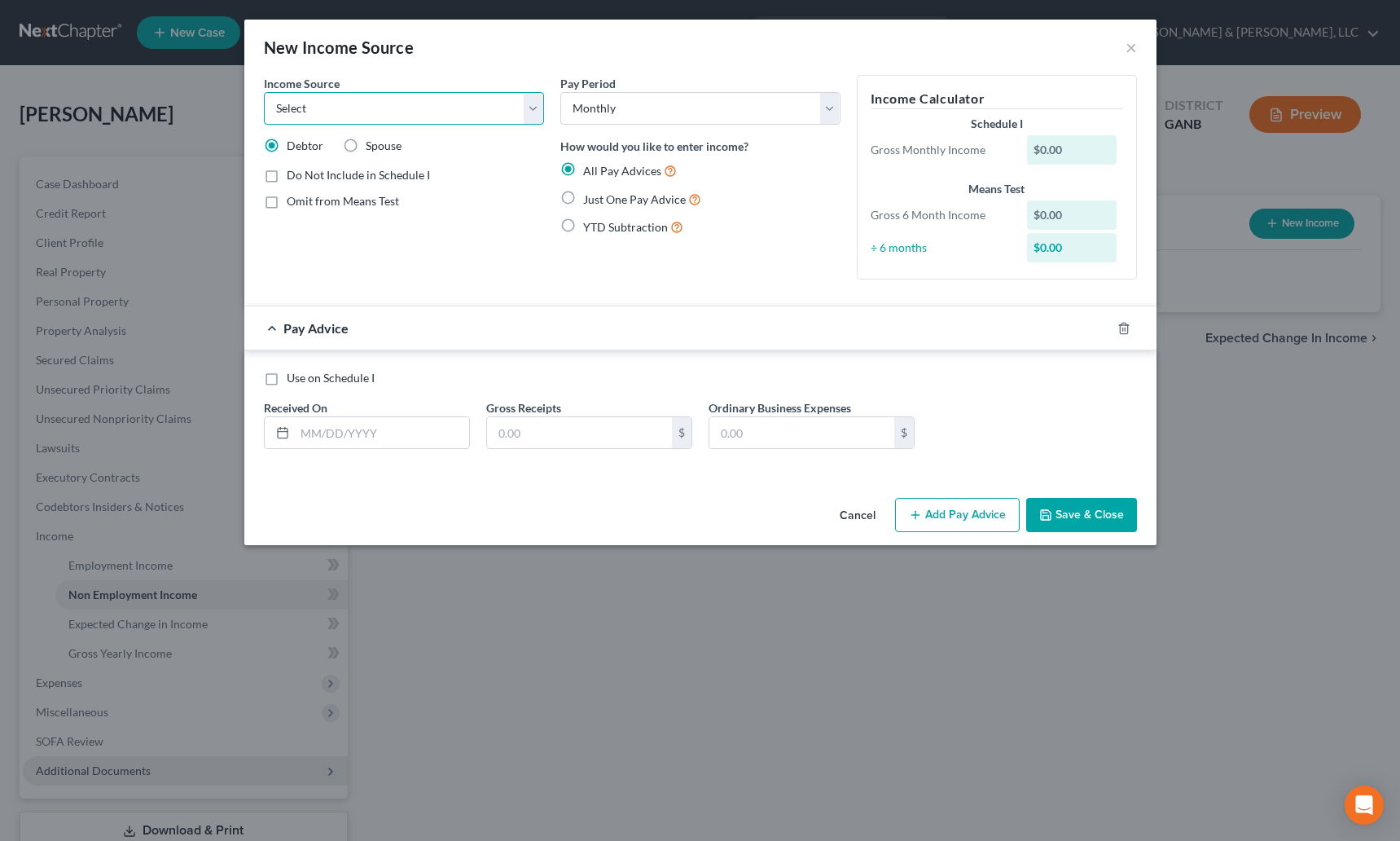
select select "10"
click at [264, 92] on select "Select Unemployment Disability (from employer) Pension Retirement Social Securi…" at bounding box center [403, 109] width 280 height 33
click at [583, 200] on label "Just One Pay Advice" at bounding box center [642, 198] width 118 height 18
click at [589, 200] on input "Just One Pay Advice" at bounding box center [594, 195] width 11 height 11
radio input "true"
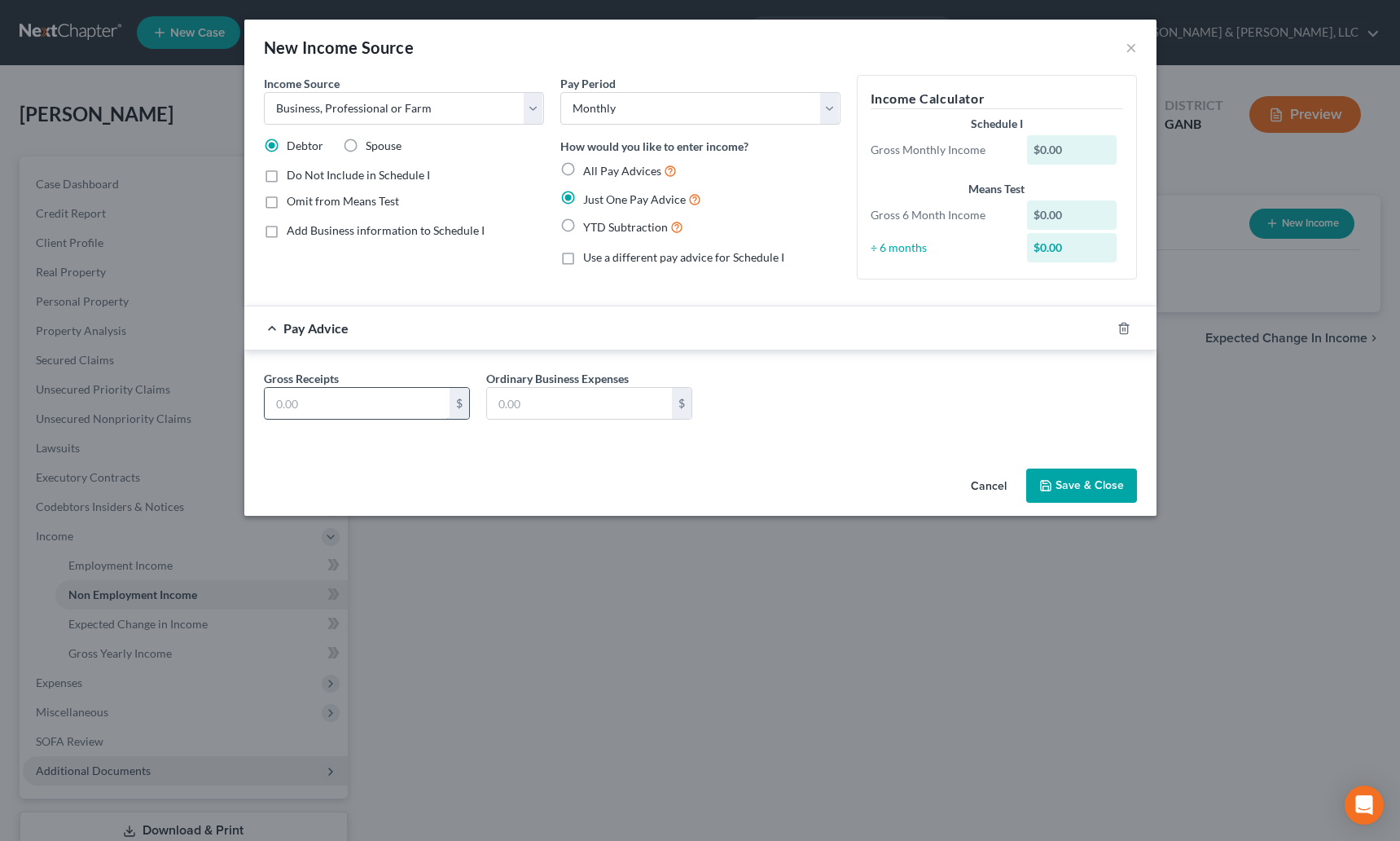
click at [350, 394] on input "text" at bounding box center [357, 404] width 185 height 31
type input "10,000"
click at [525, 406] on input "text" at bounding box center [580, 404] width 185 height 31
type input "0.00"
click at [1054, 493] on button "Save & Close" at bounding box center [1081, 486] width 111 height 35
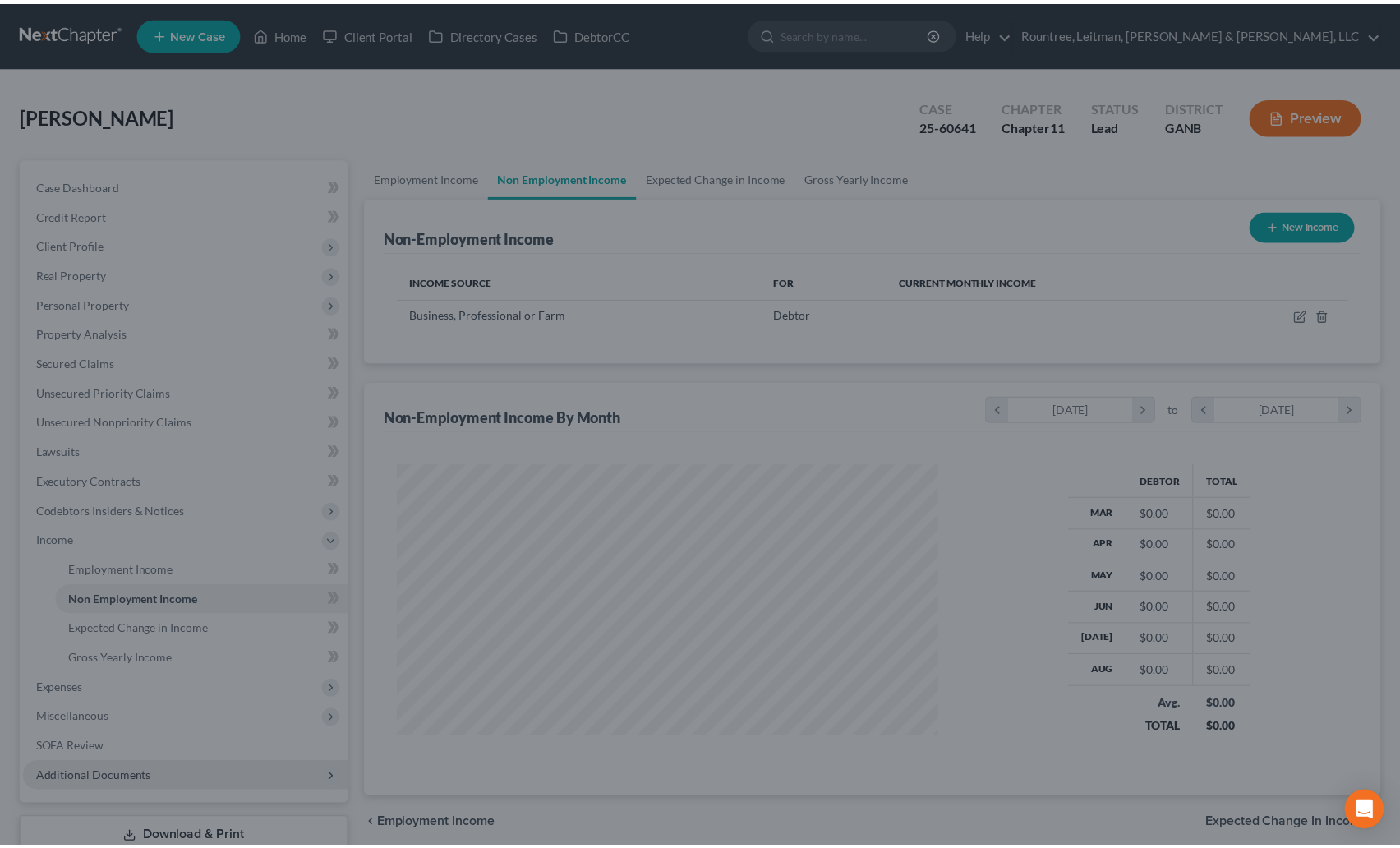
scroll to position [295, 574]
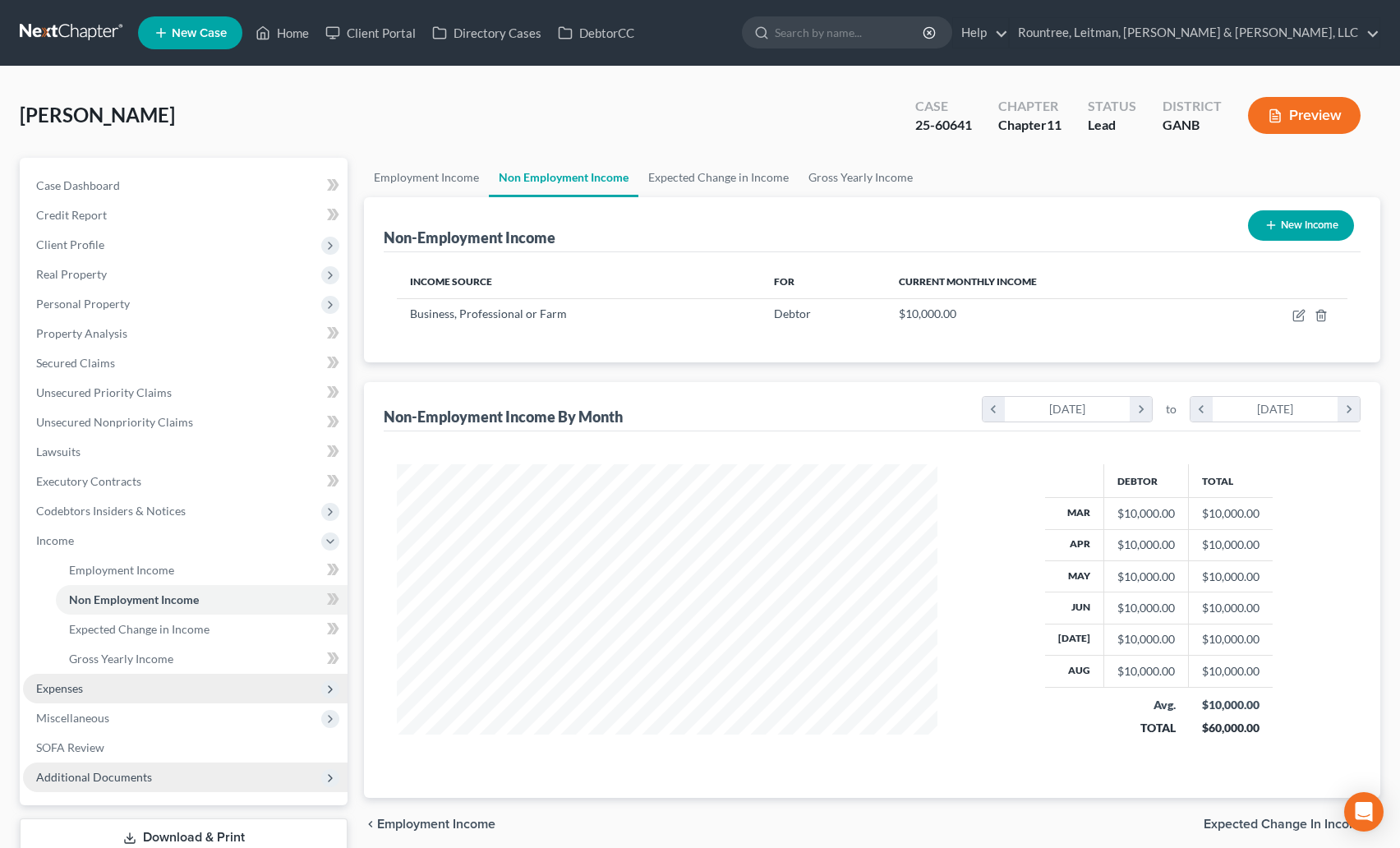
click at [67, 676] on span "Expenses" at bounding box center [186, 689] width 324 height 29
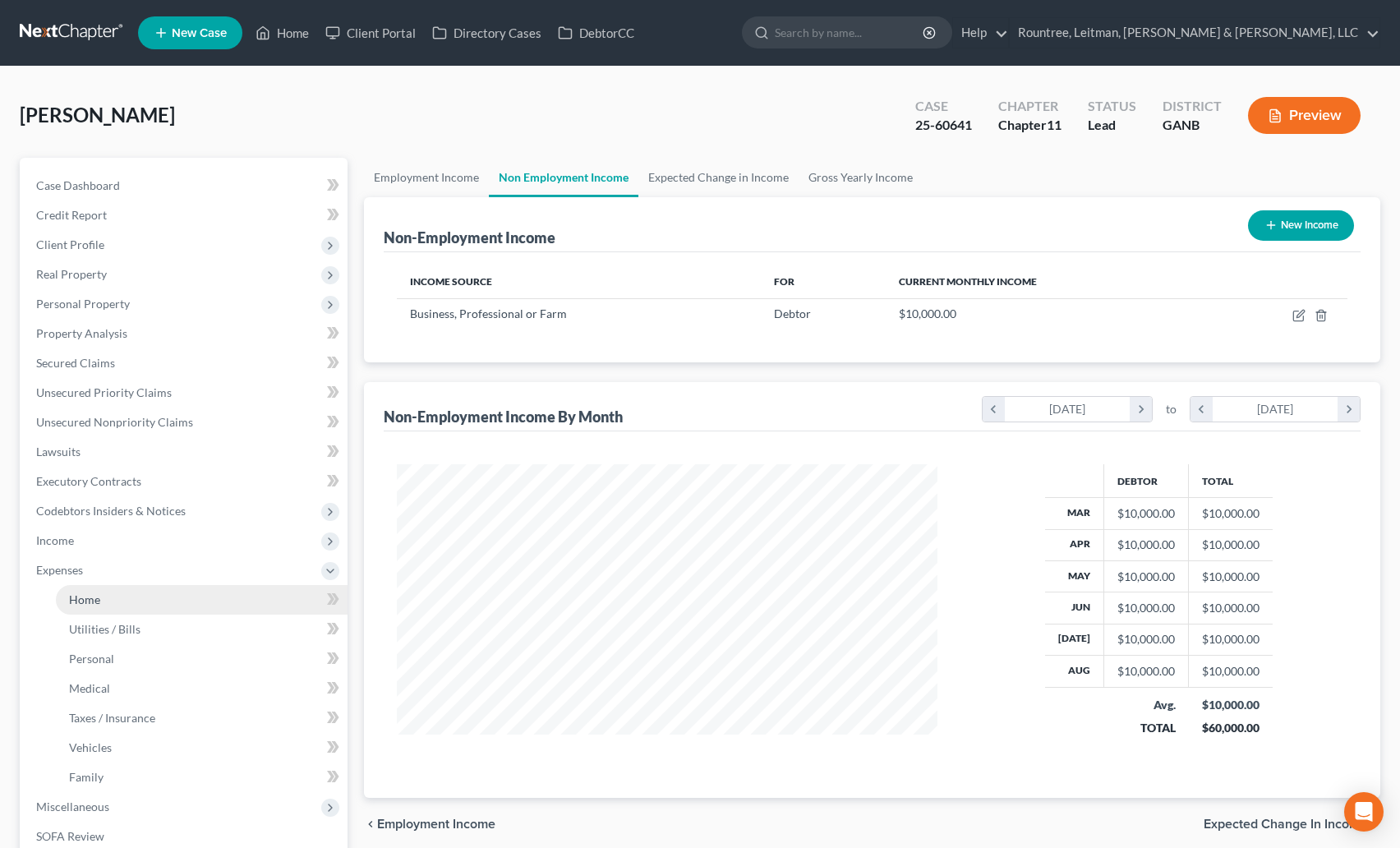
click at [107, 589] on link "Home" at bounding box center [202, 599] width 291 height 29
click at [79, 599] on span "Home" at bounding box center [85, 599] width 31 height 14
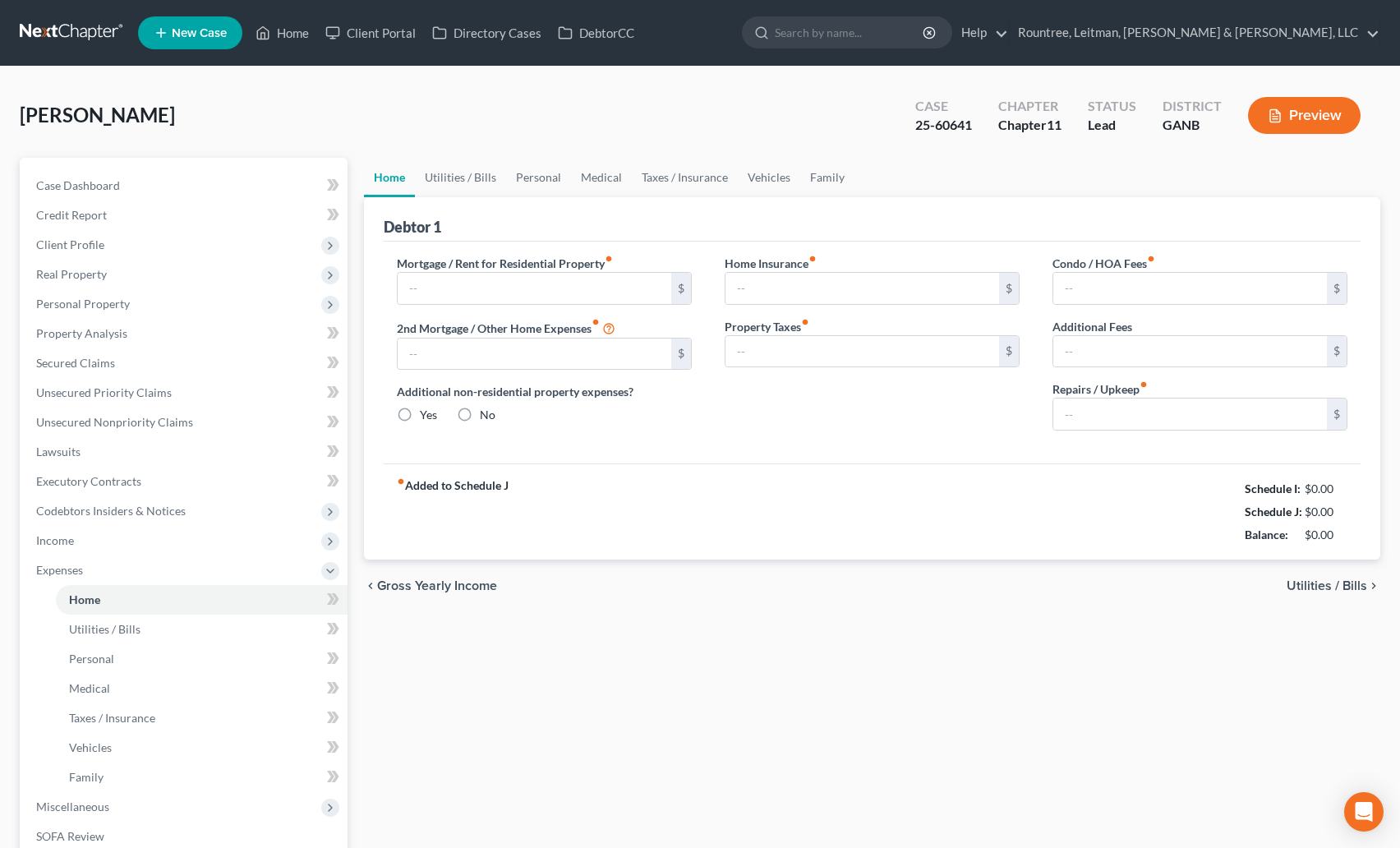
type input "4,042.31"
type input "0.00"
radio input "true"
type input "0.00"
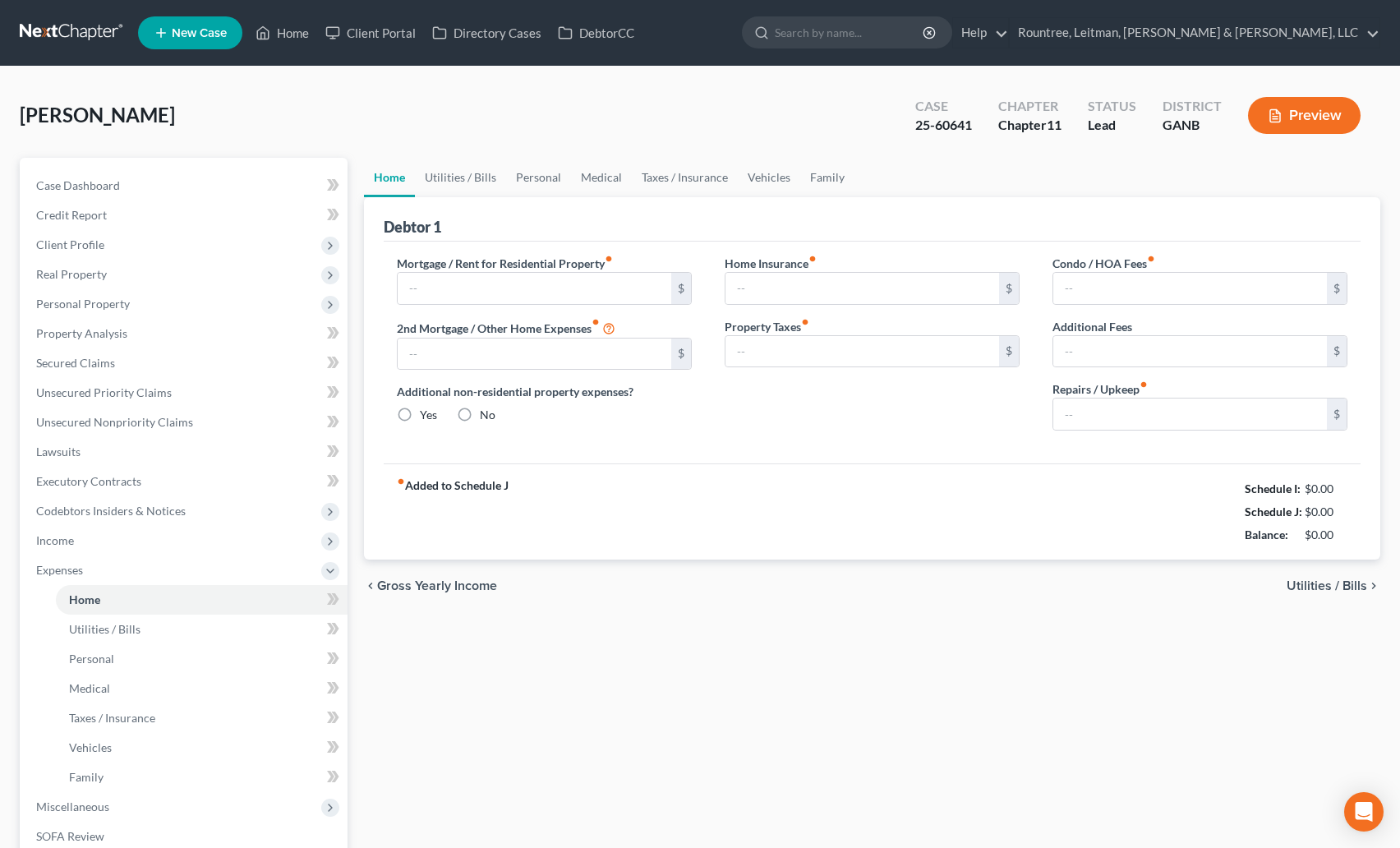
type input "40.00"
type input "0.00"
type input "400.00"
click at [468, 184] on link "Utilities / Bills" at bounding box center [461, 177] width 91 height 40
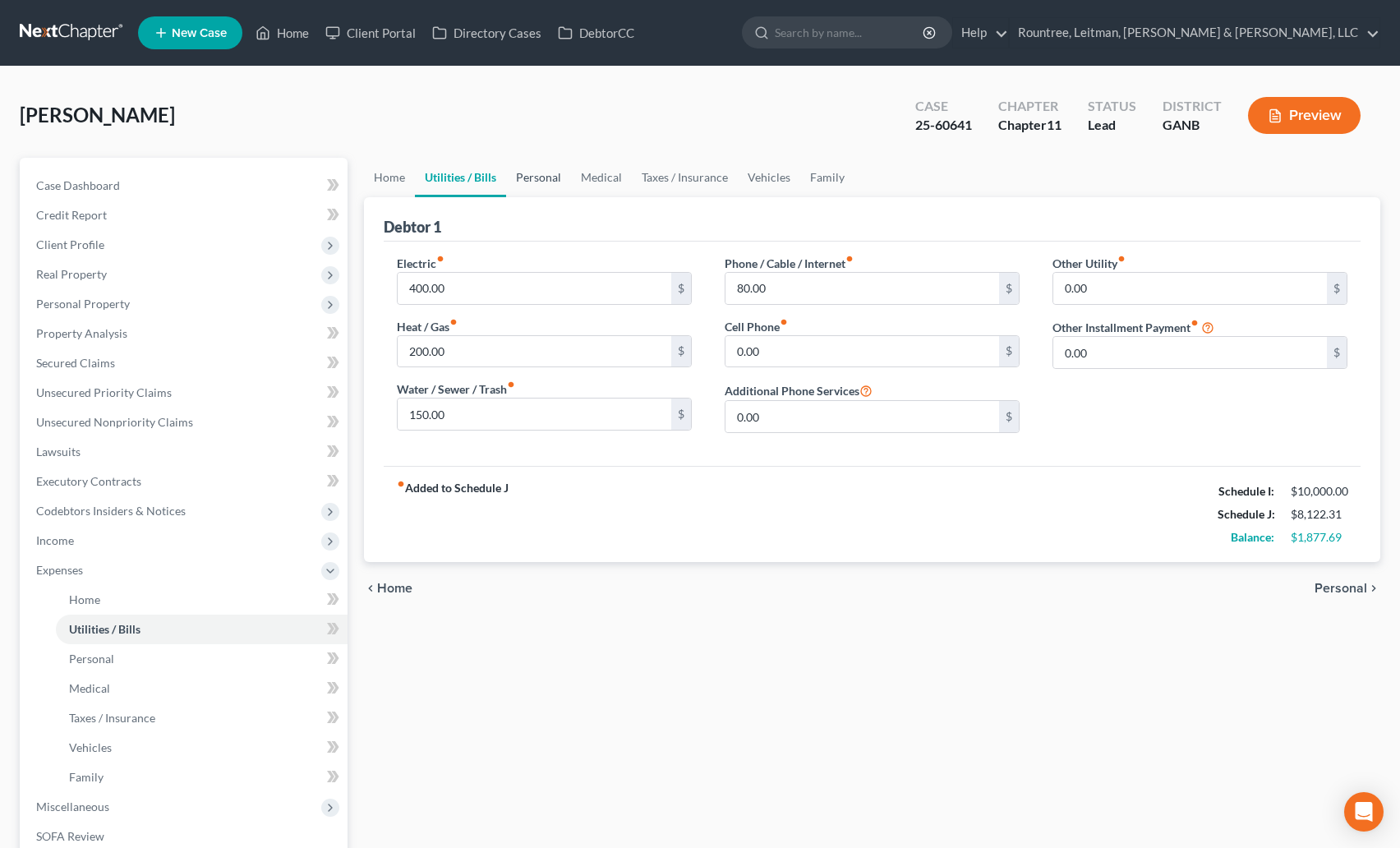
click at [545, 180] on link "Personal" at bounding box center [538, 177] width 65 height 40
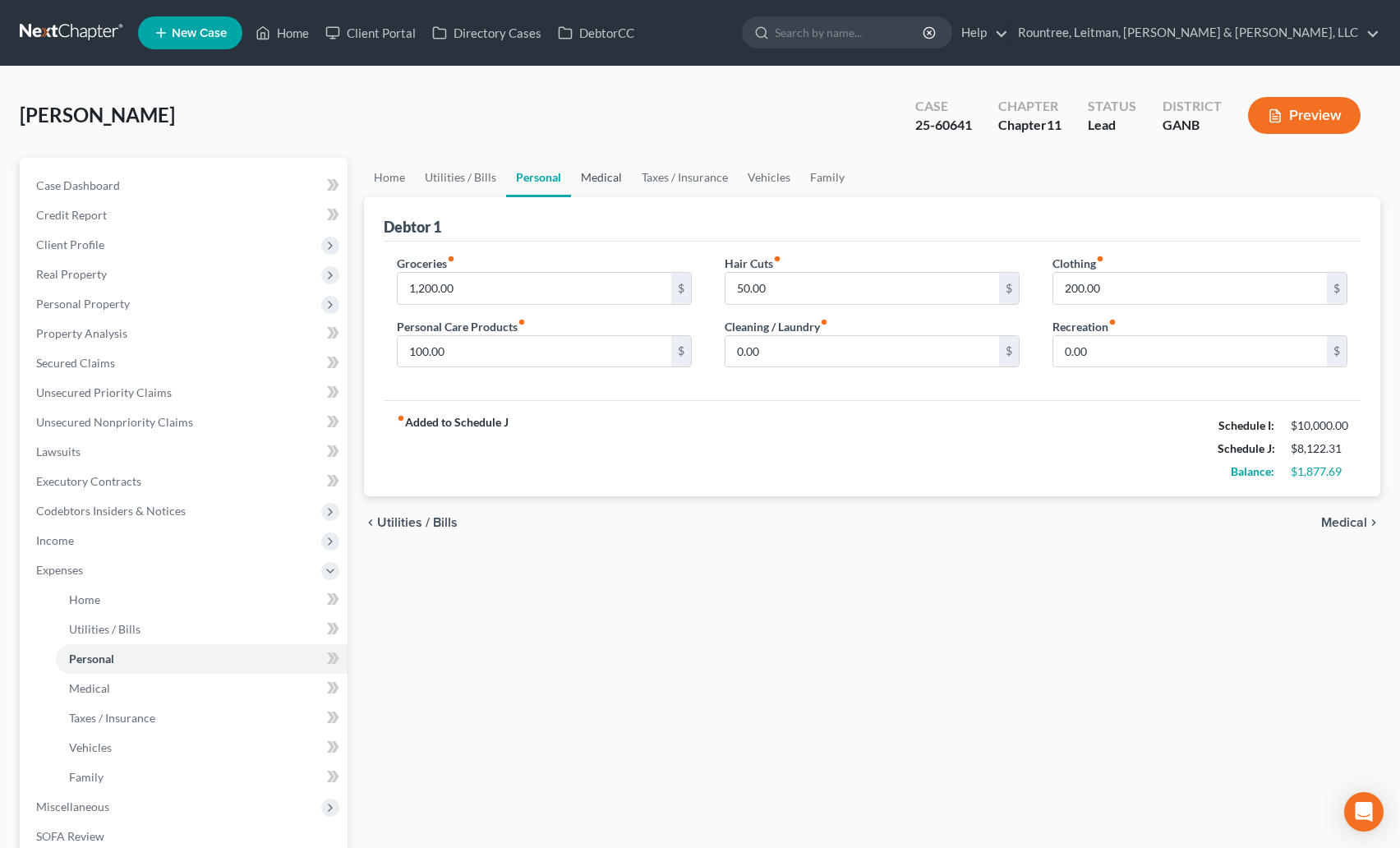
click at [600, 177] on link "Medical" at bounding box center [601, 177] width 61 height 40
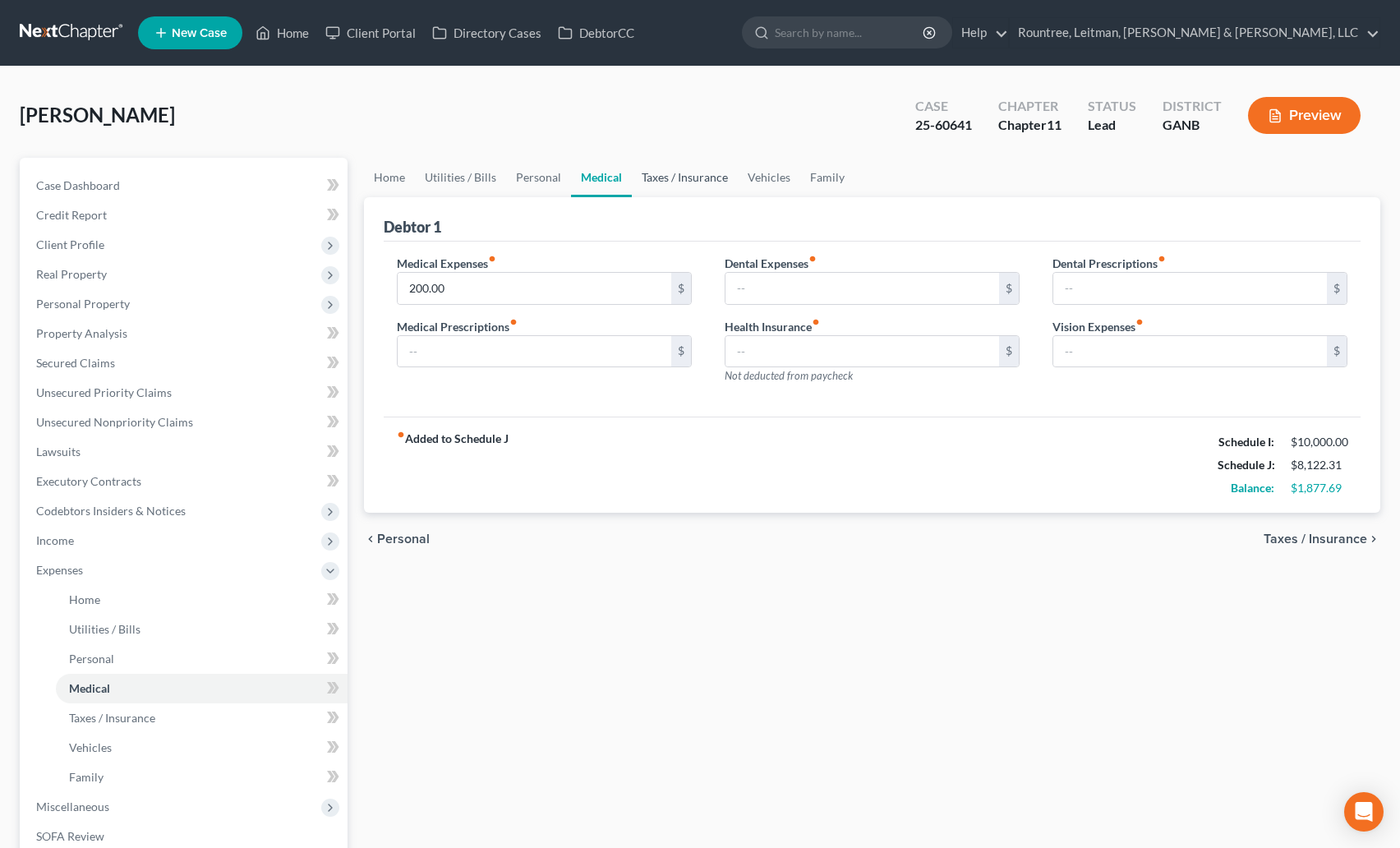
click at [685, 176] on link "Taxes / Insurance" at bounding box center [684, 177] width 106 height 40
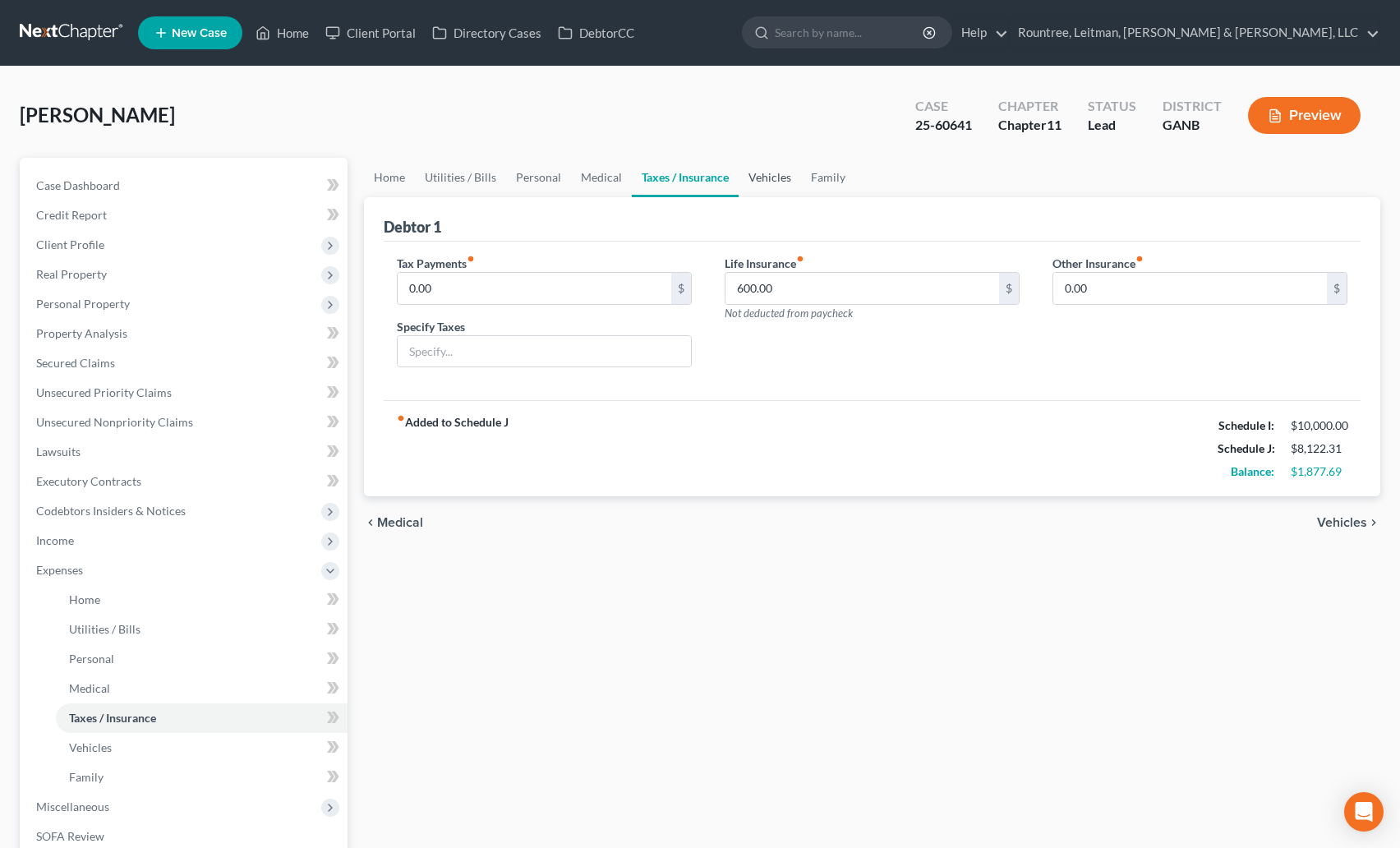
click at [774, 178] on link "Vehicles" at bounding box center [769, 177] width 62 height 40
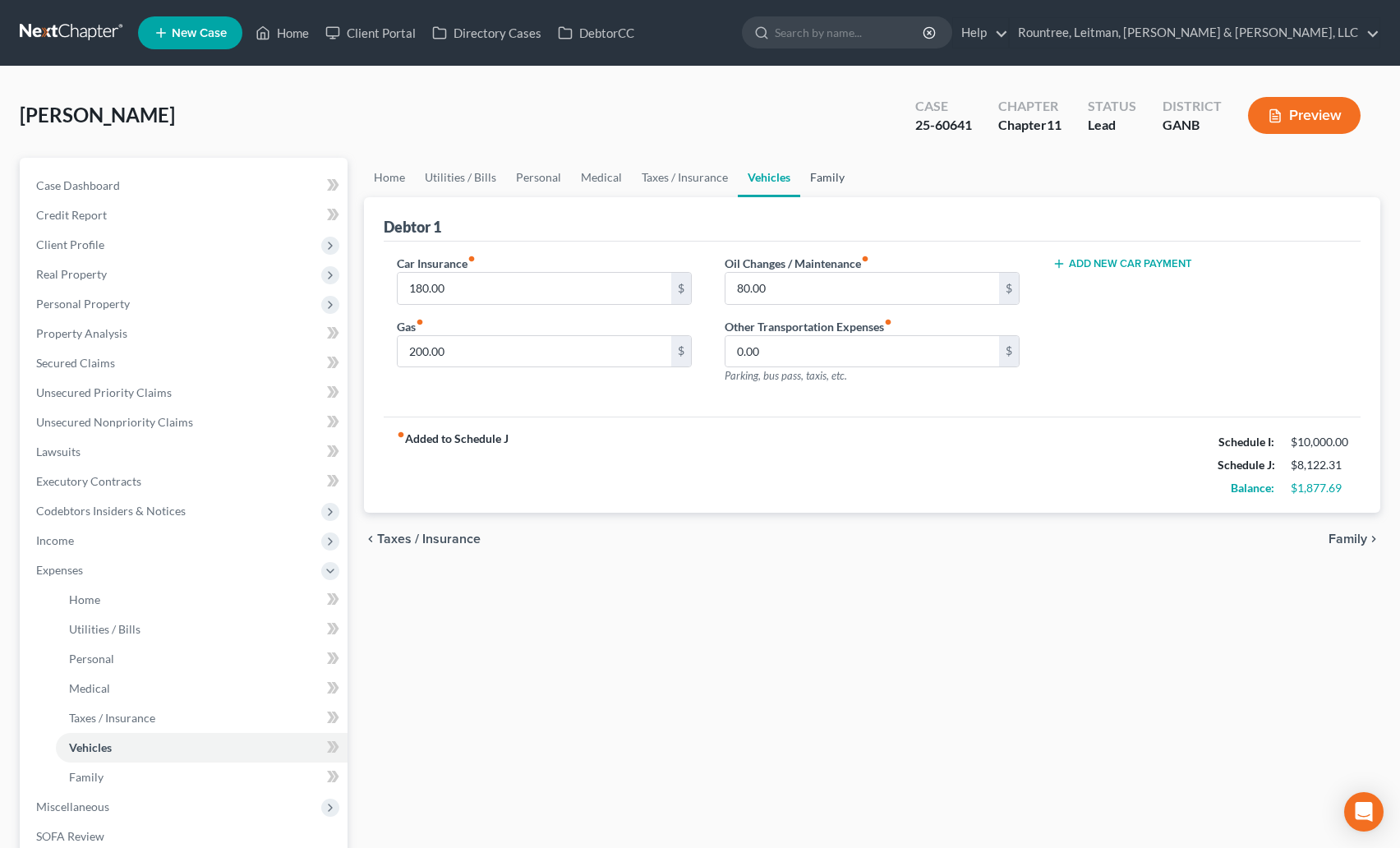
click at [825, 179] on link "Family" at bounding box center [828, 177] width 54 height 40
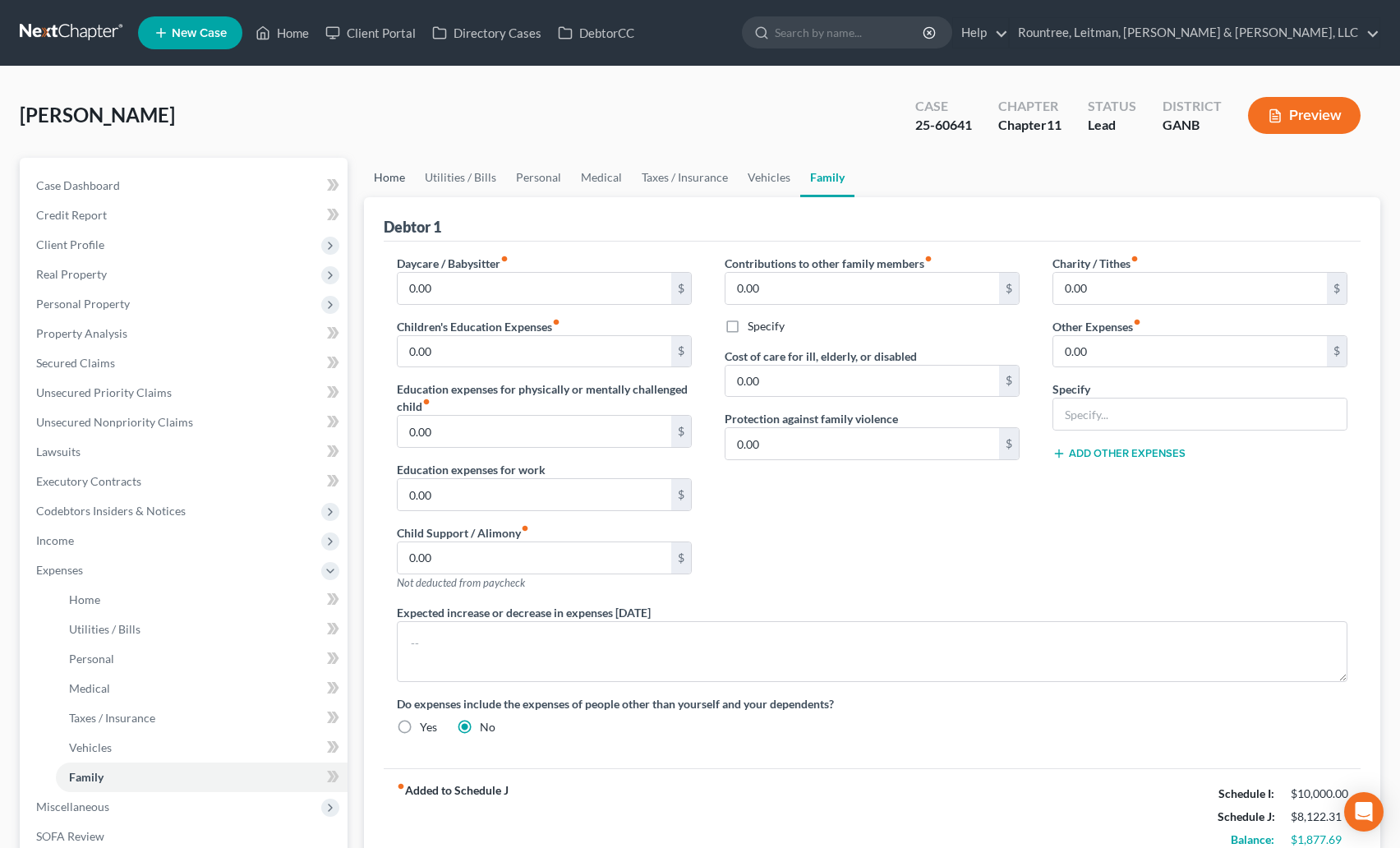
click at [397, 179] on link "Home" at bounding box center [390, 177] width 51 height 40
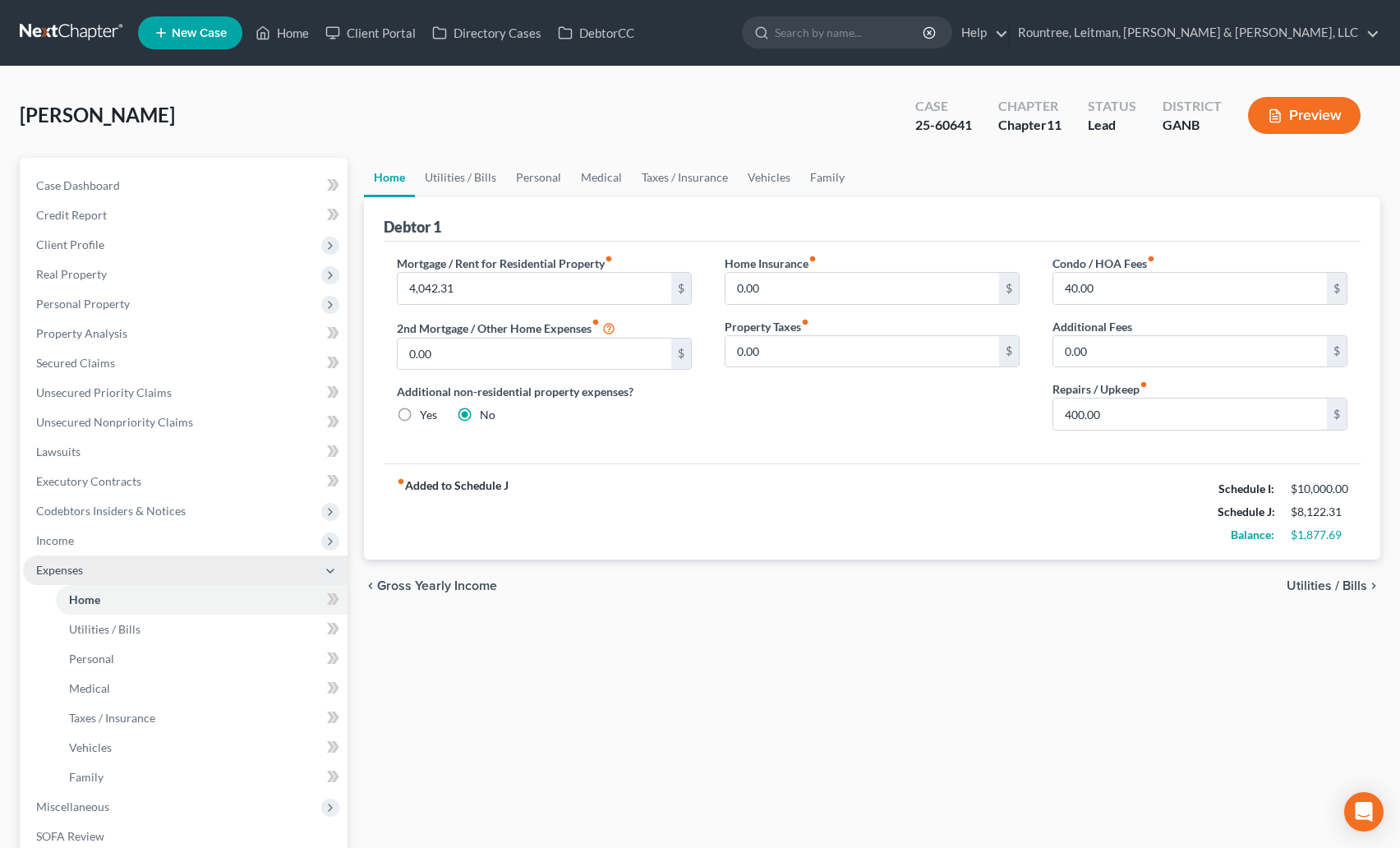
click at [78, 570] on span "Expenses" at bounding box center [59, 569] width 47 height 14
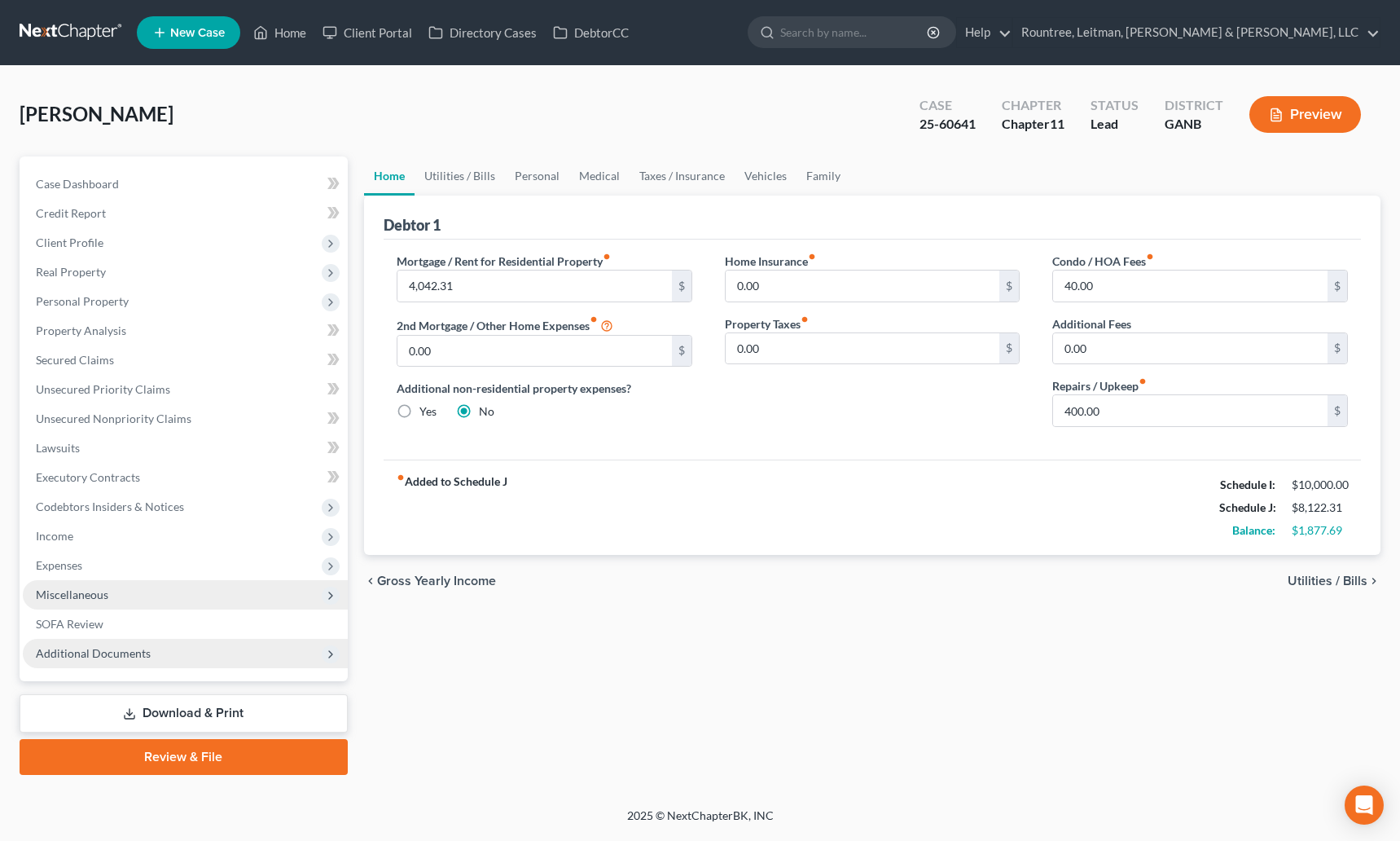
click at [86, 585] on span "Miscellaneous" at bounding box center [185, 594] width 324 height 29
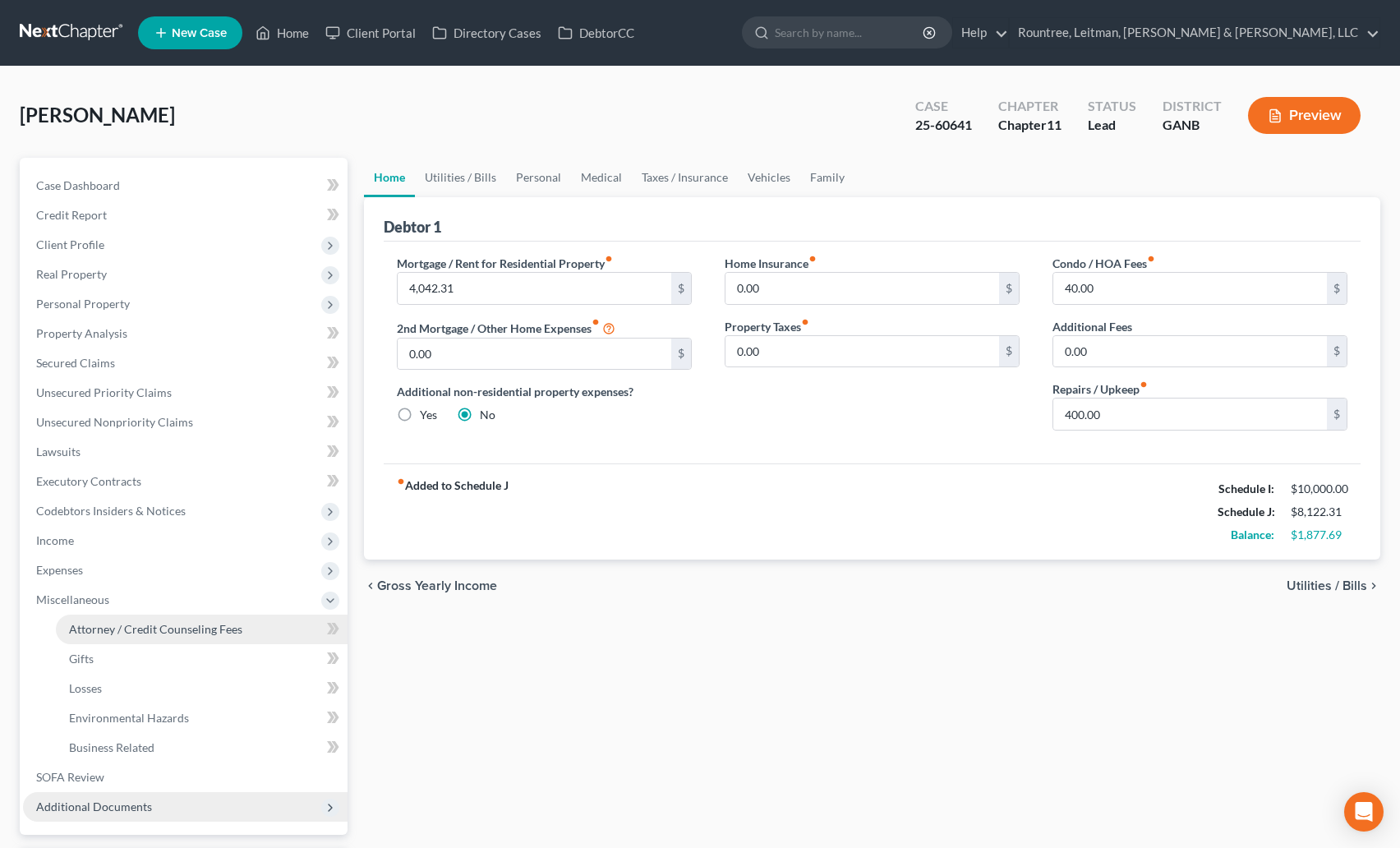
click at [115, 624] on span "Attorney / Credit Counseling Fees" at bounding box center [155, 628] width 173 height 14
select select "2"
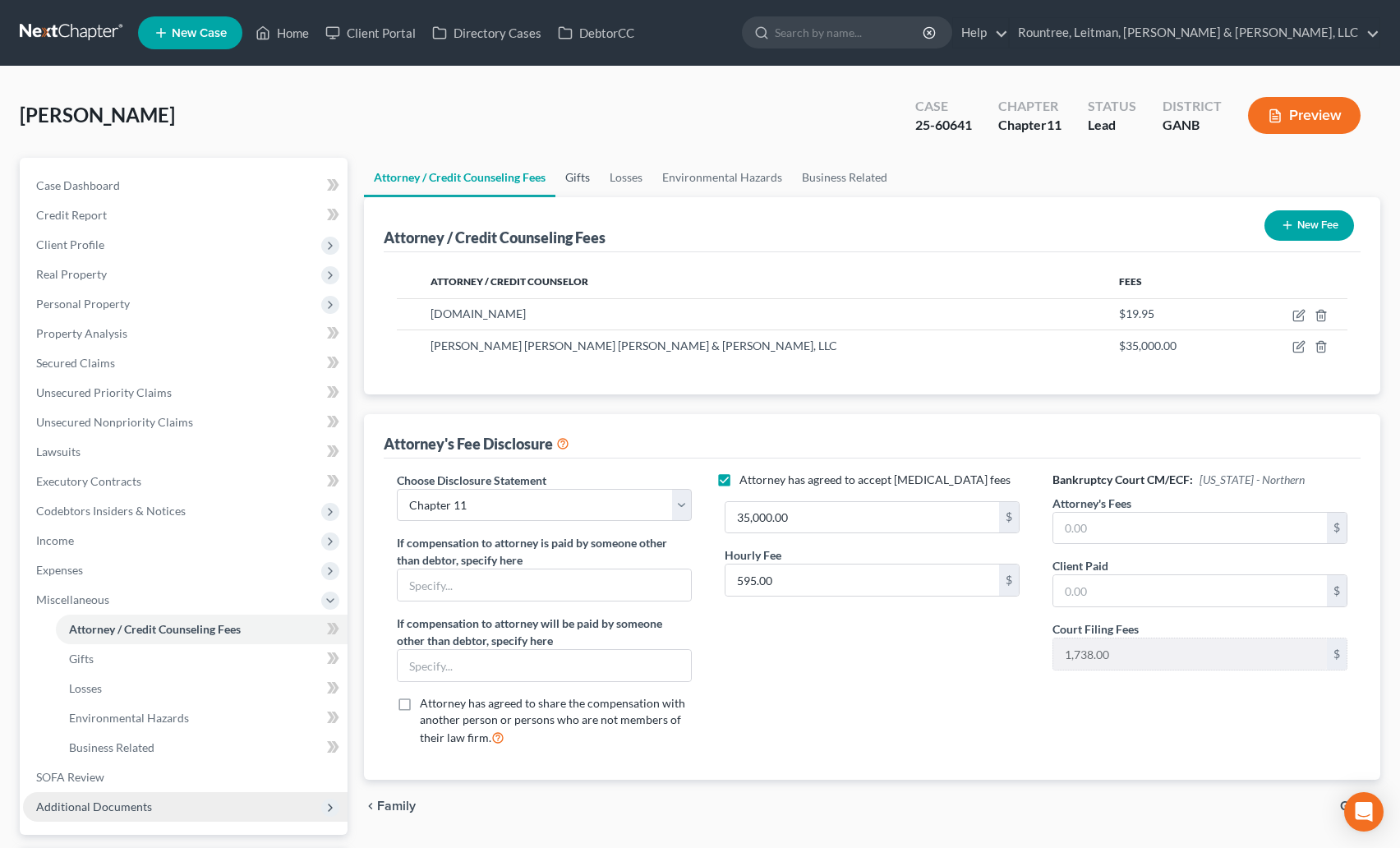
click at [582, 173] on link "Gifts" at bounding box center [578, 177] width 45 height 40
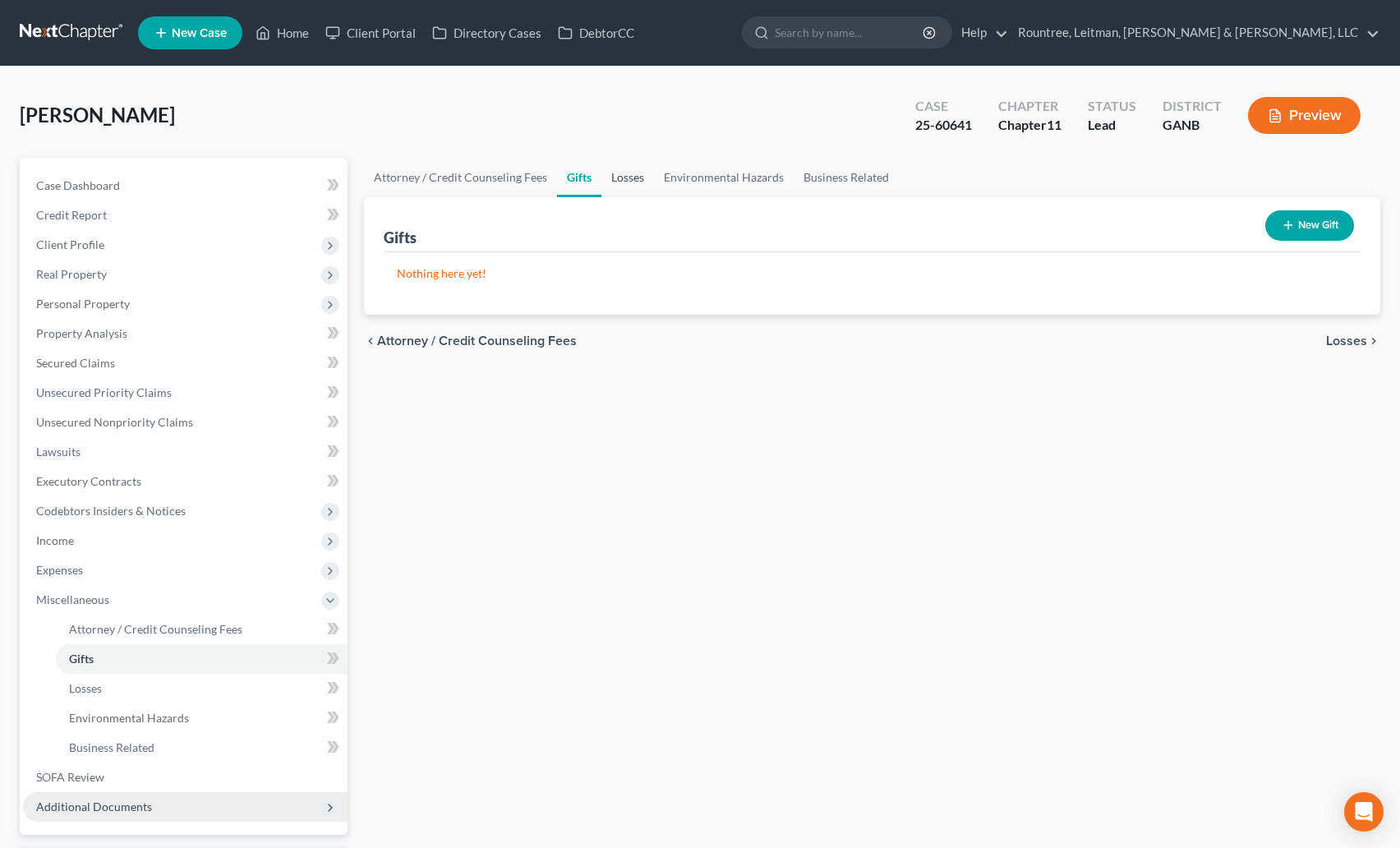
click at [636, 181] on link "Losses" at bounding box center [628, 177] width 52 height 40
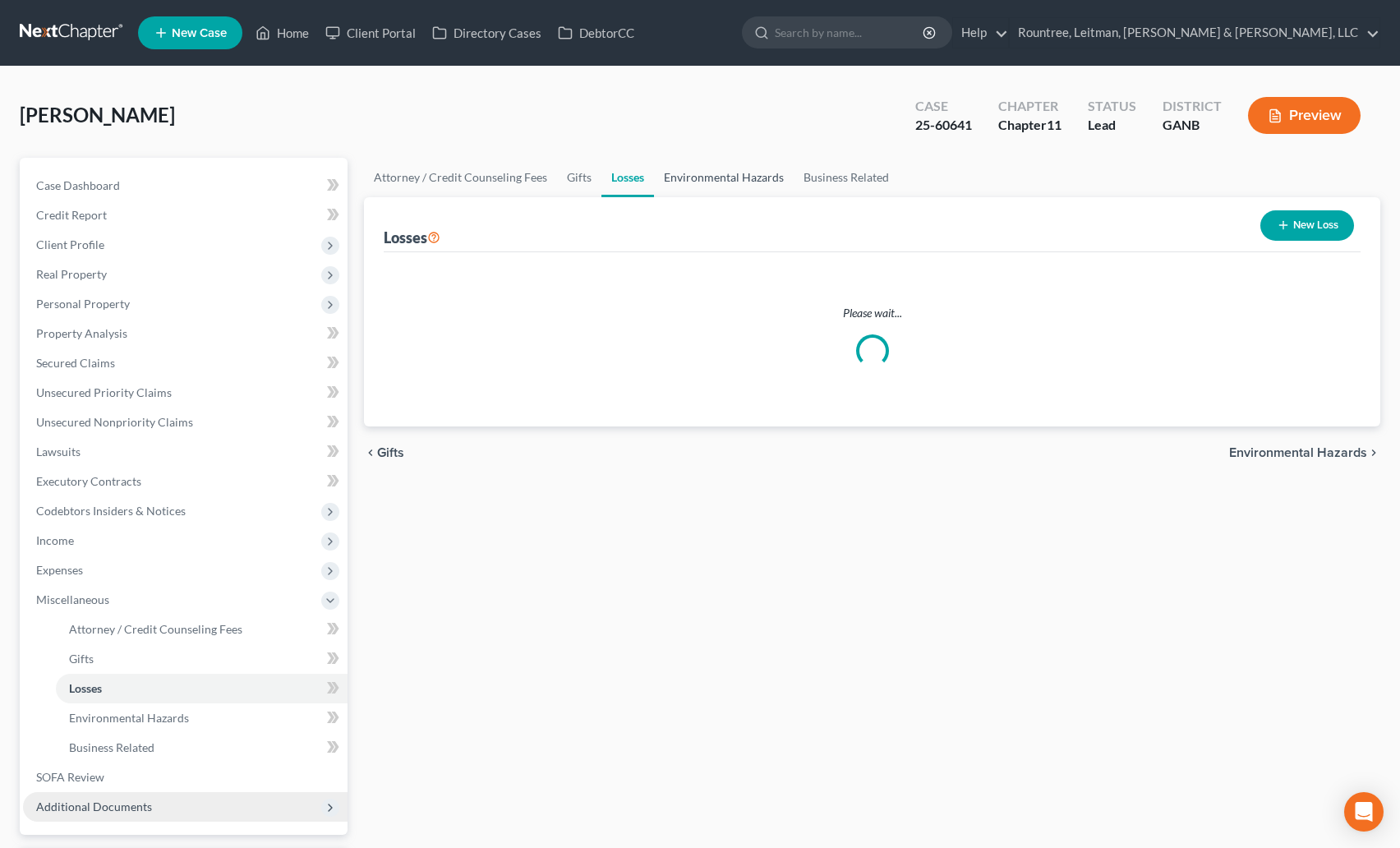
click at [688, 183] on link "Environmental Hazards" at bounding box center [724, 177] width 140 height 40
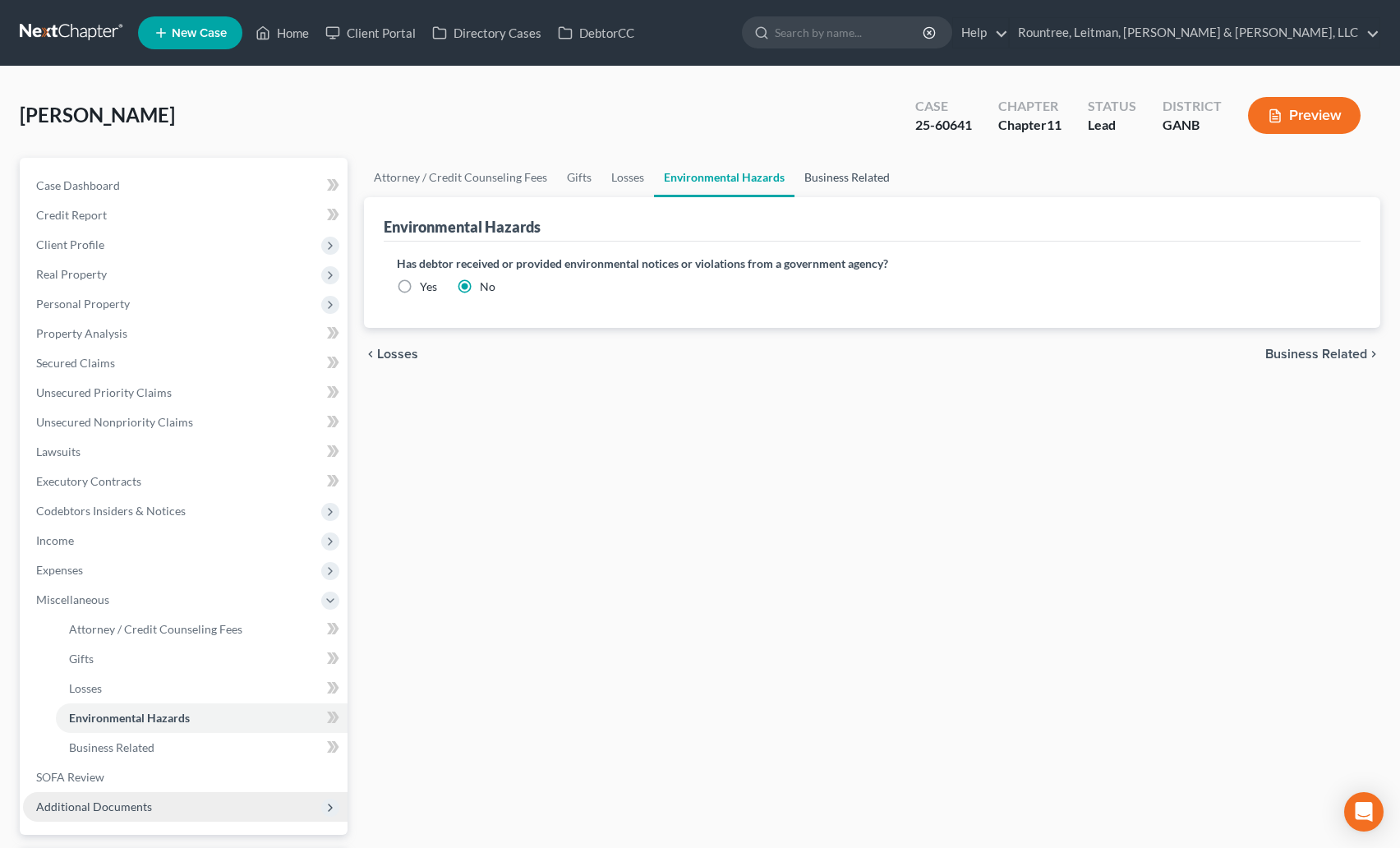
click at [829, 184] on link "Business Related" at bounding box center [847, 177] width 105 height 40
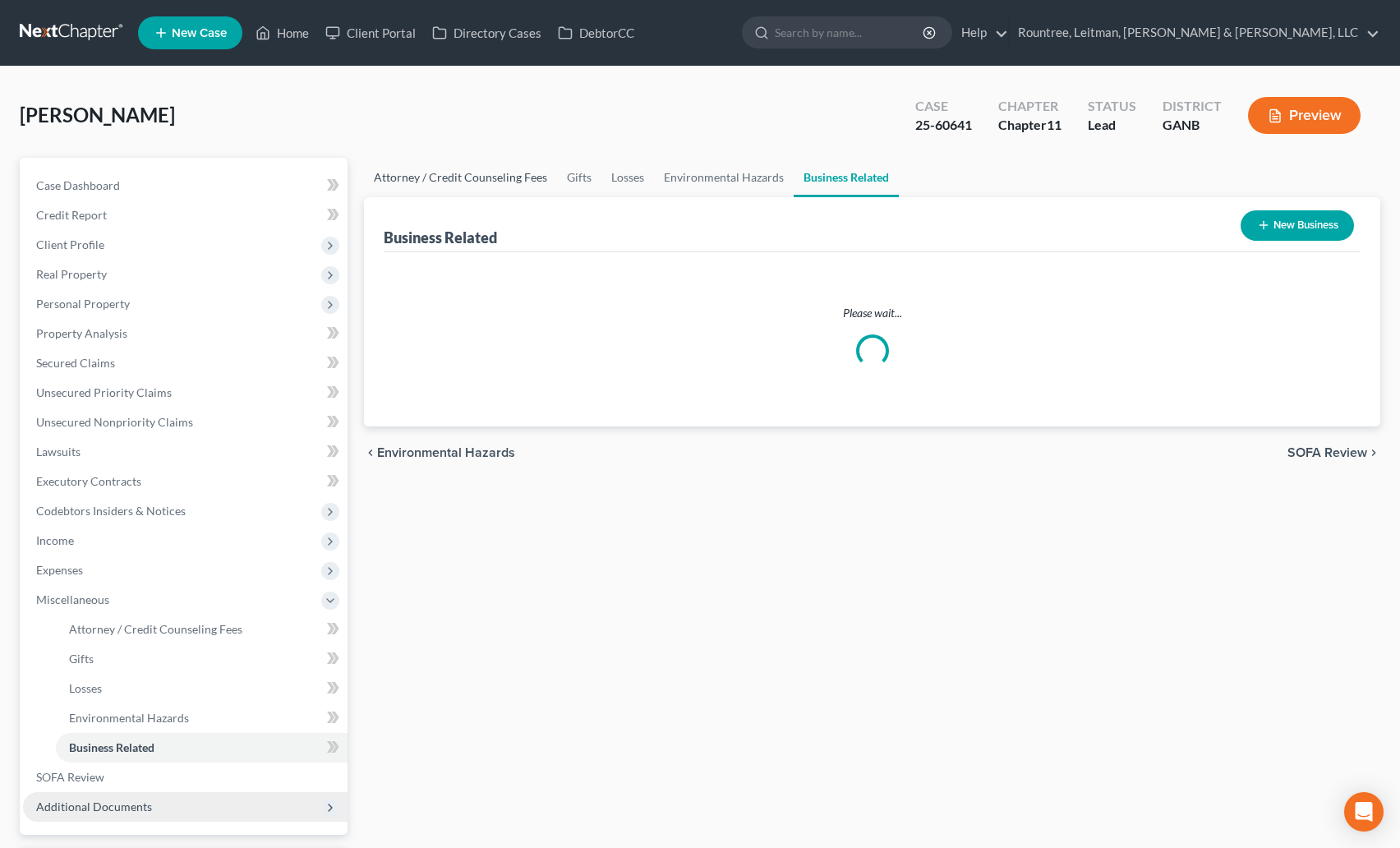
click at [444, 172] on link "Attorney / Credit Counseling Fees" at bounding box center [461, 177] width 193 height 40
select select "2"
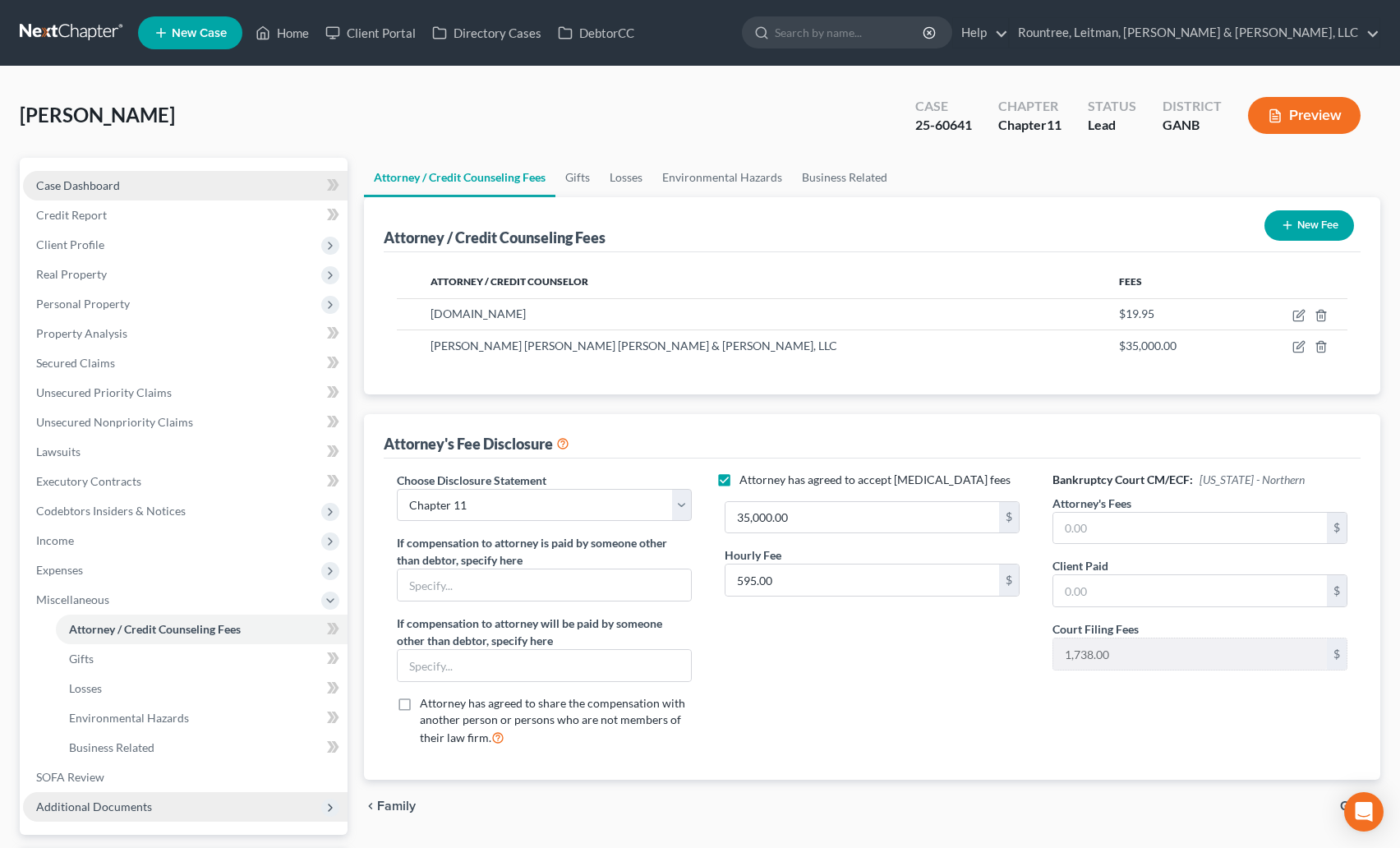
click at [60, 190] on span "Case Dashboard" at bounding box center [78, 186] width 84 height 14
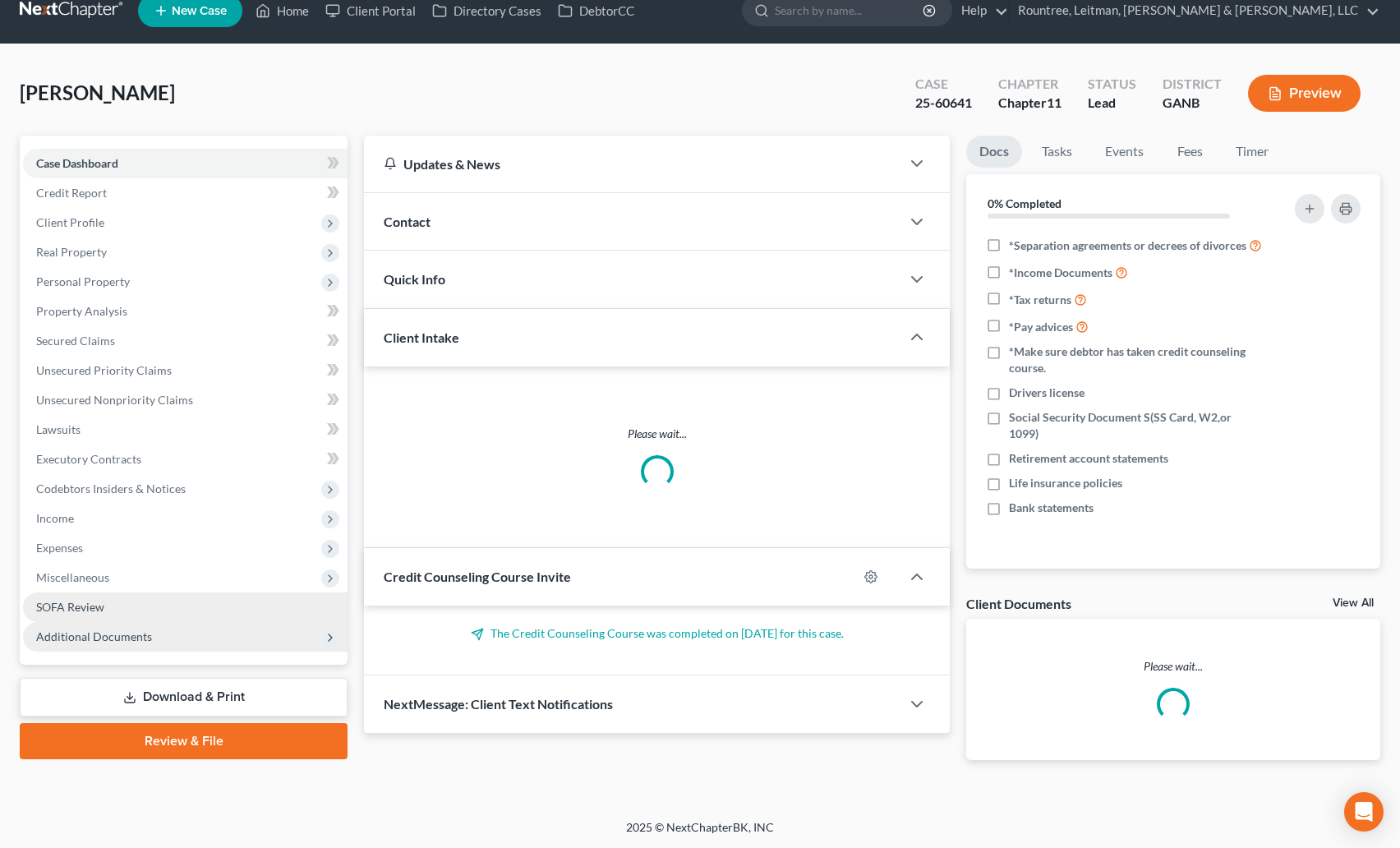
scroll to position [23, 0]
click at [88, 599] on span "SOFA Review" at bounding box center [70, 606] width 68 height 14
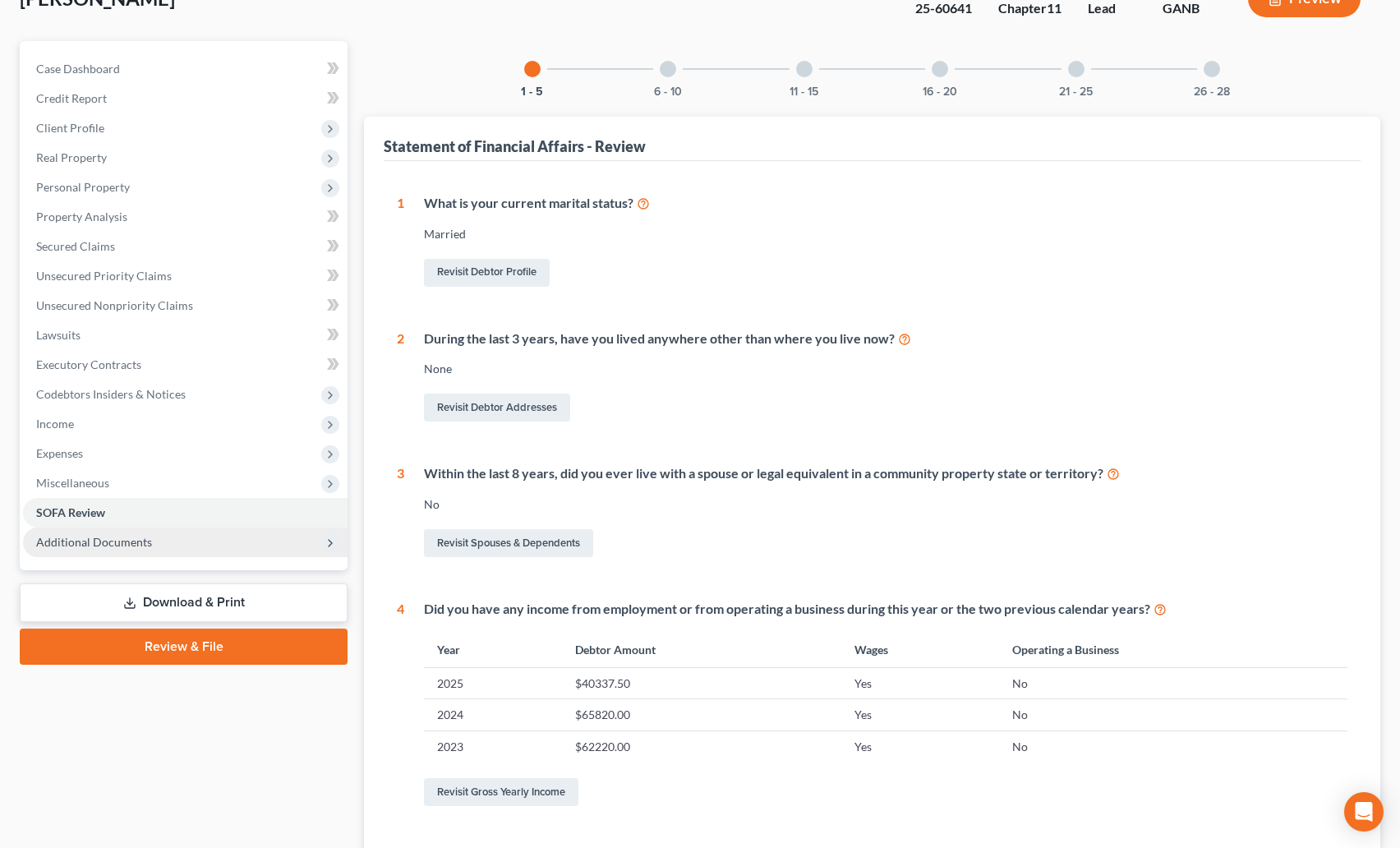
scroll to position [100, 0]
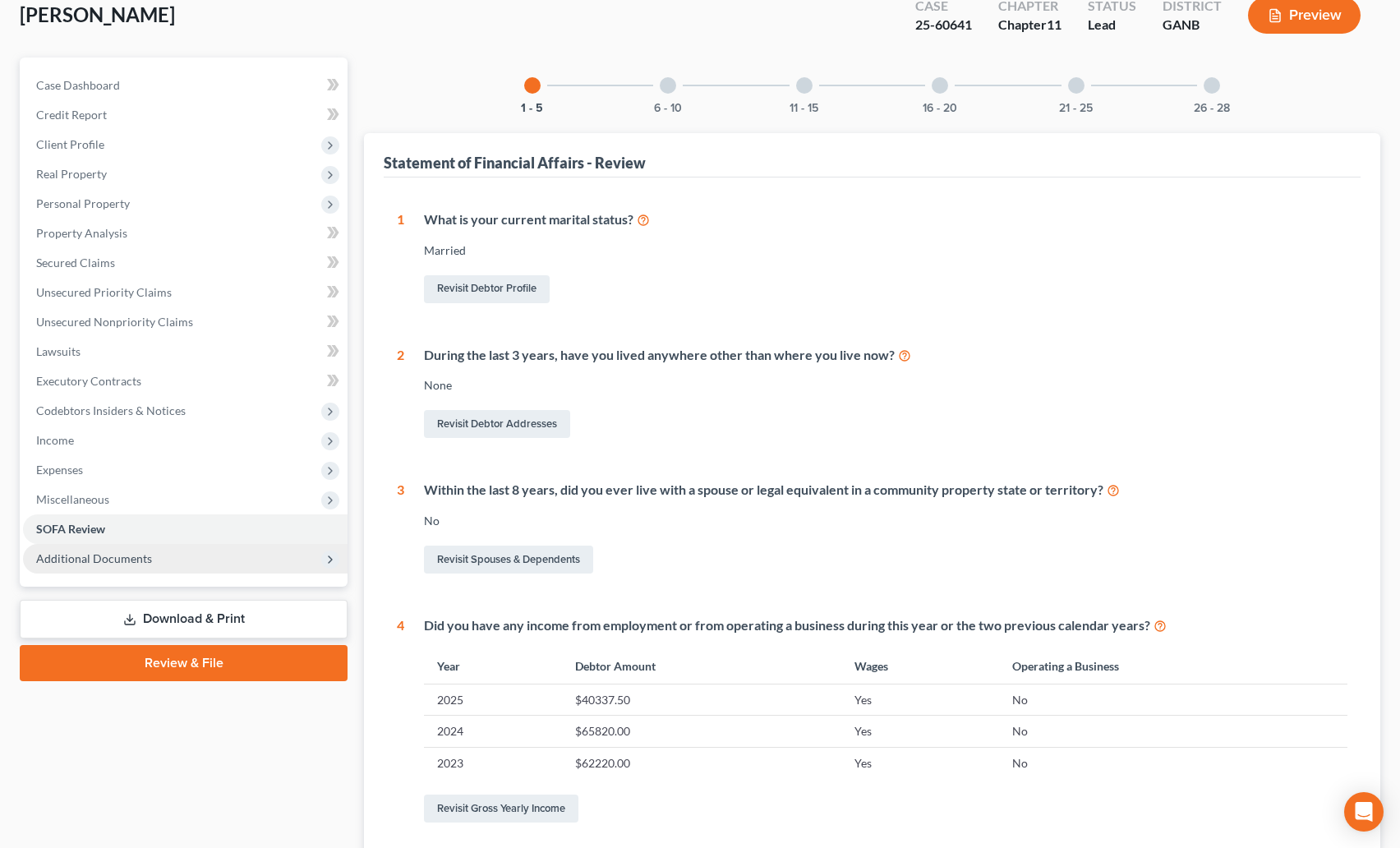
click at [671, 77] on div "6 - 10" at bounding box center [668, 85] width 56 height 56
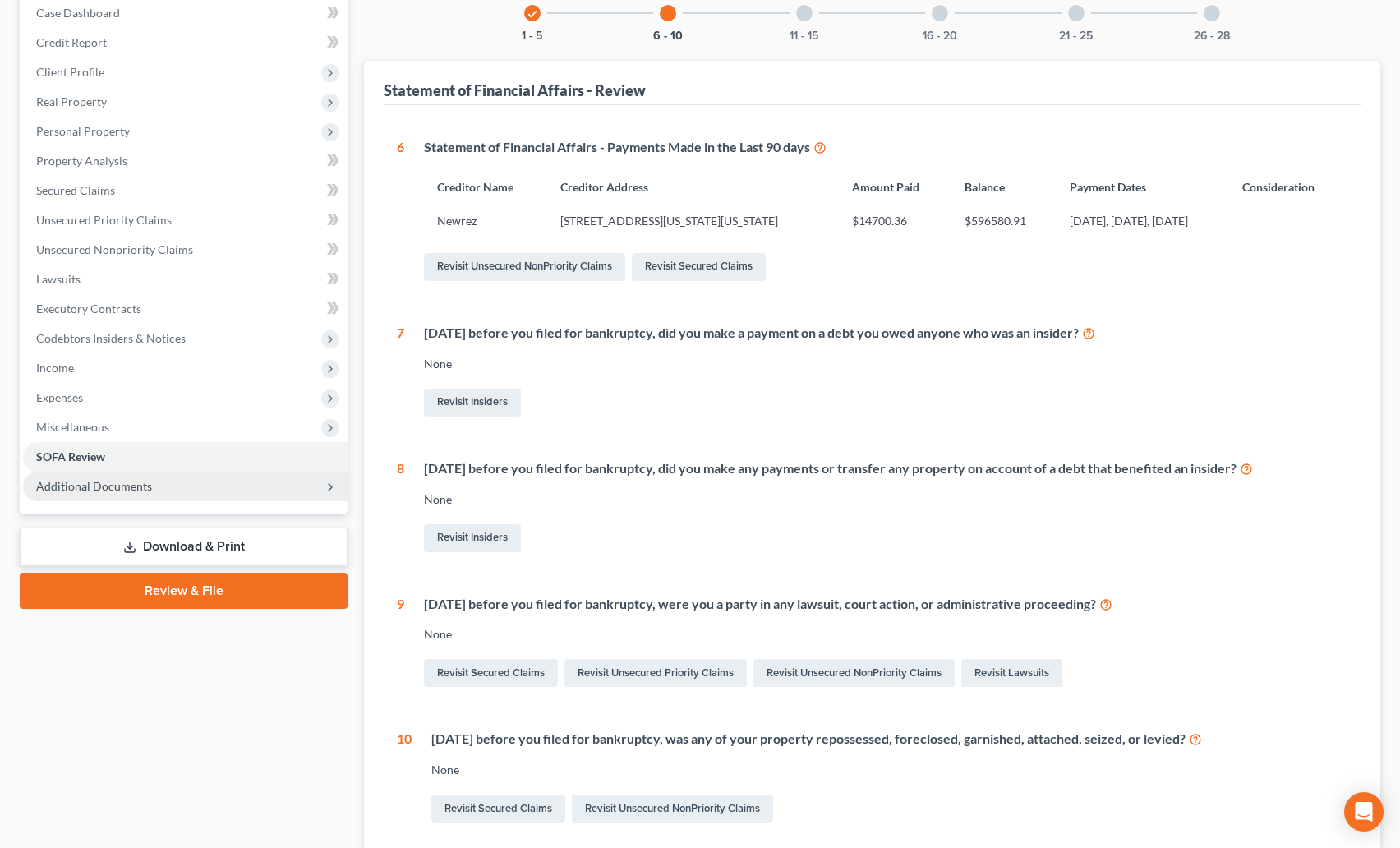
scroll to position [0, 0]
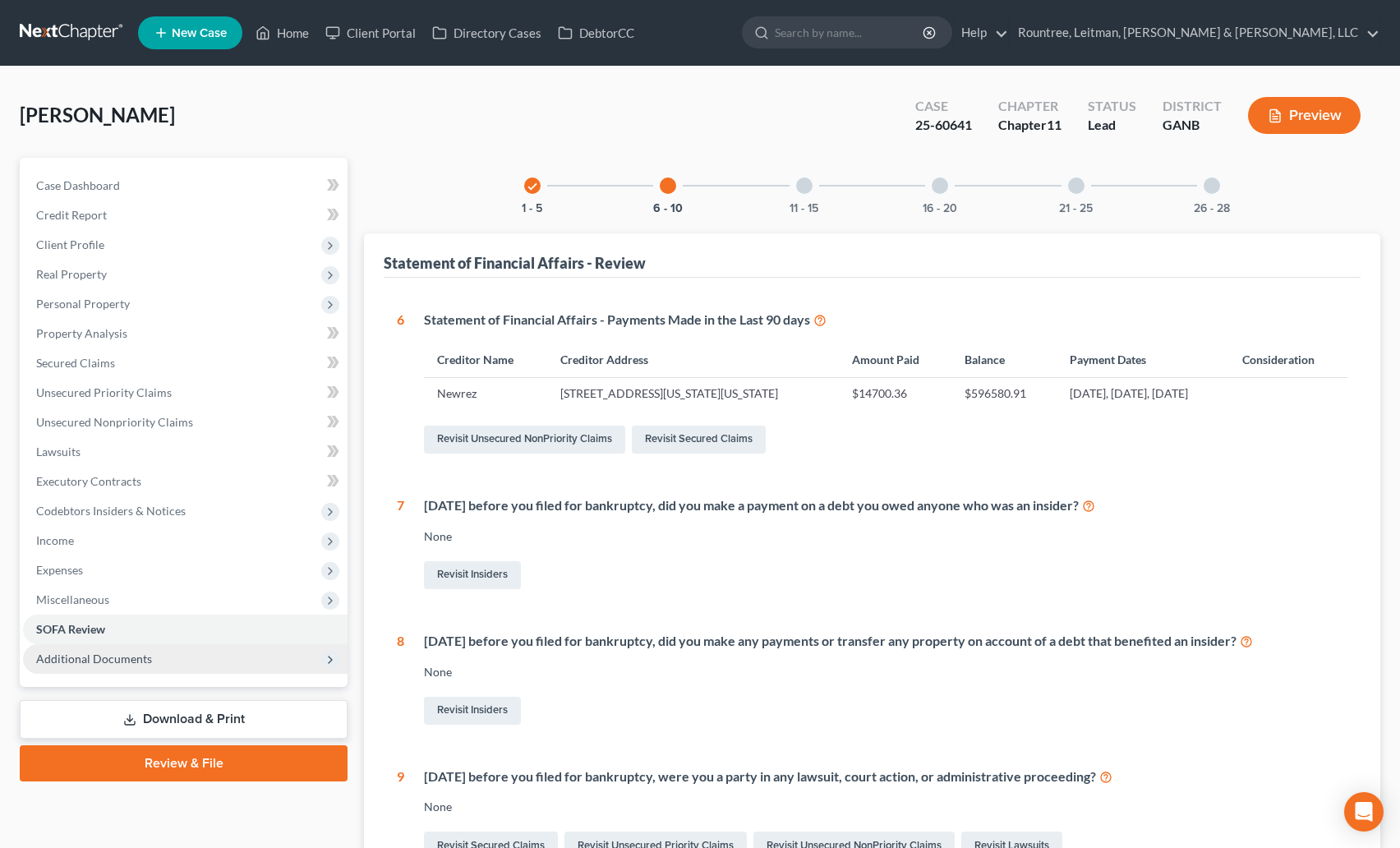
click at [805, 180] on div at bounding box center [804, 186] width 17 height 17
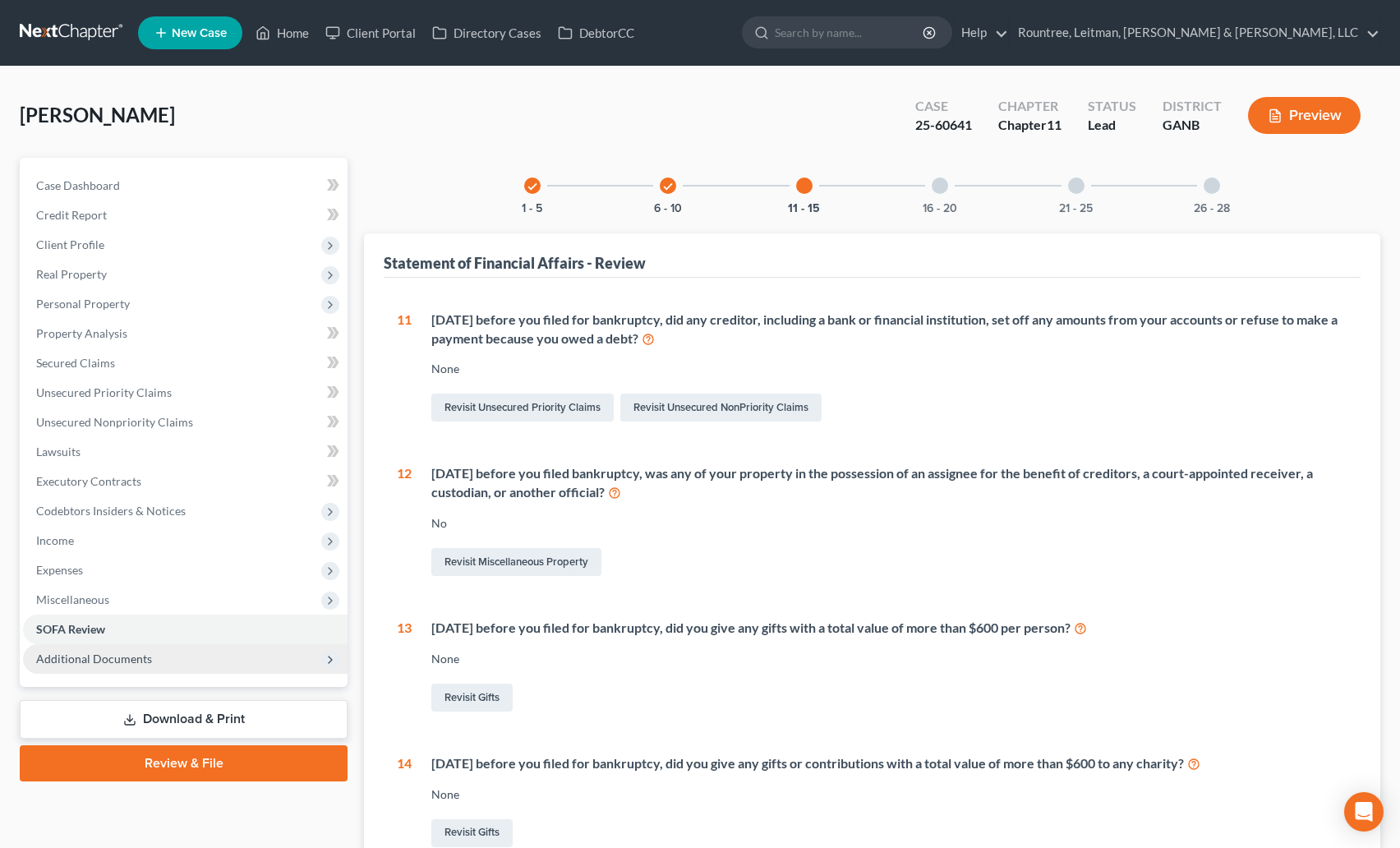
click at [936, 189] on div at bounding box center [939, 186] width 17 height 17
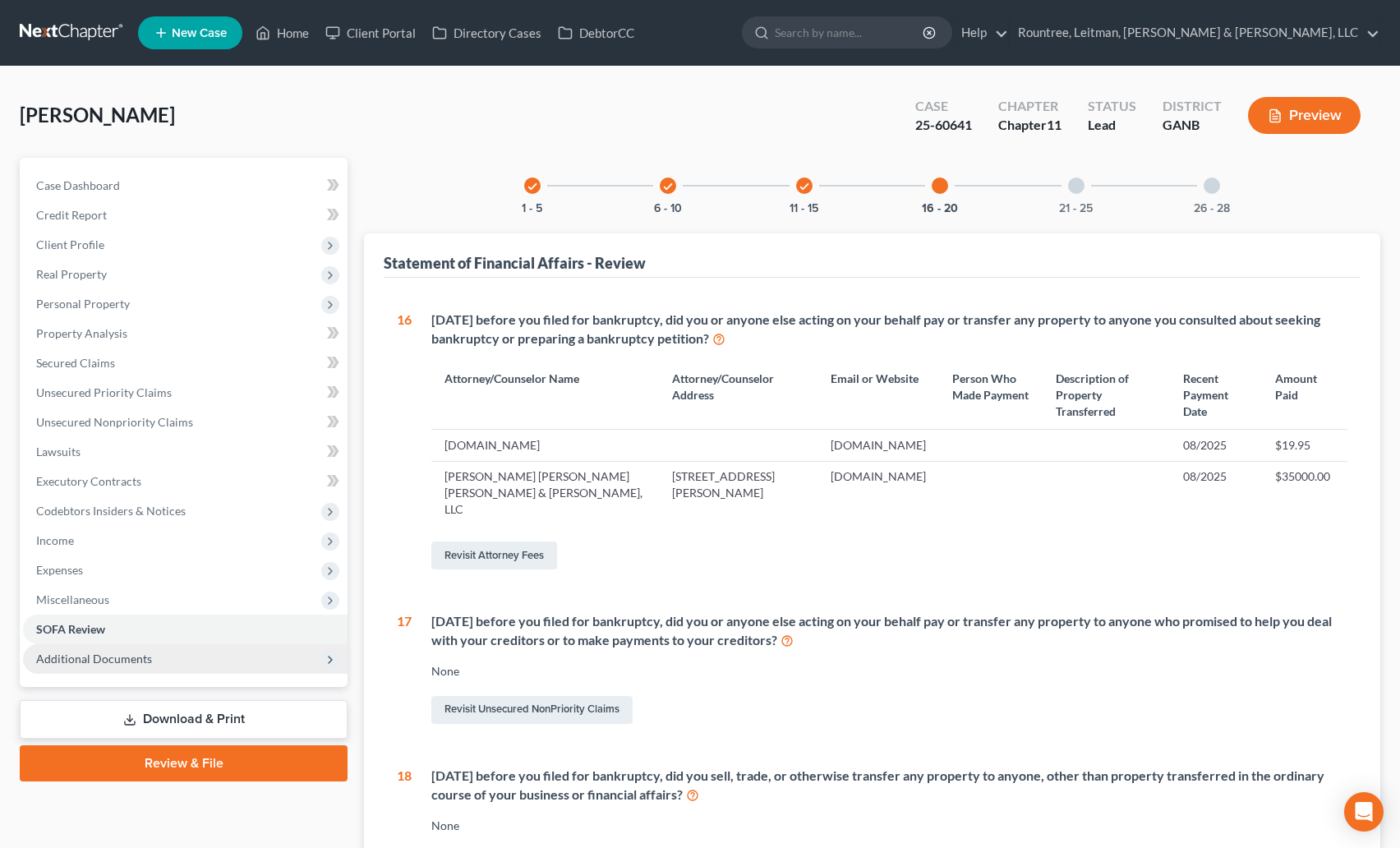
click at [1069, 187] on div at bounding box center [1076, 186] width 17 height 17
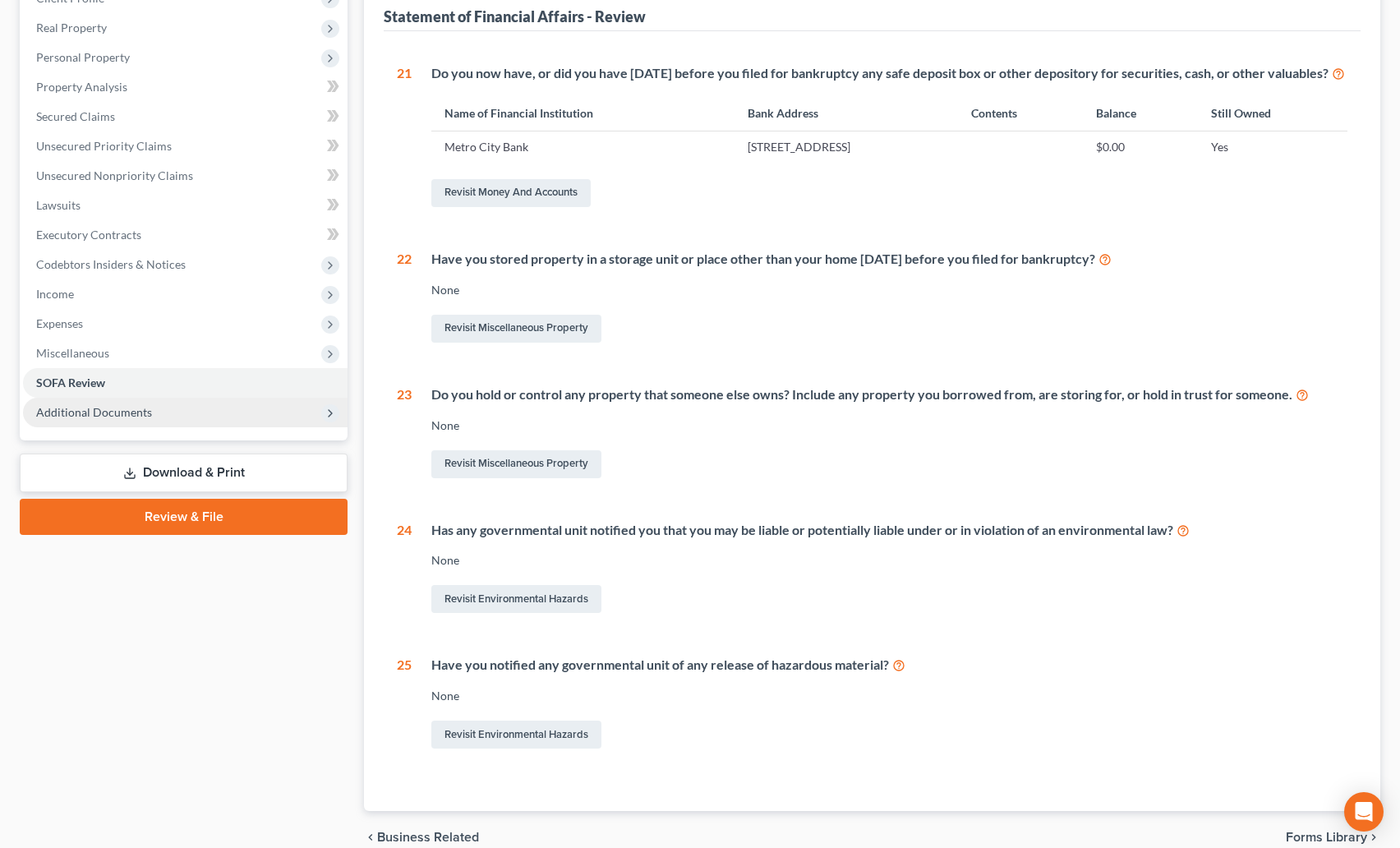
scroll to position [55, 0]
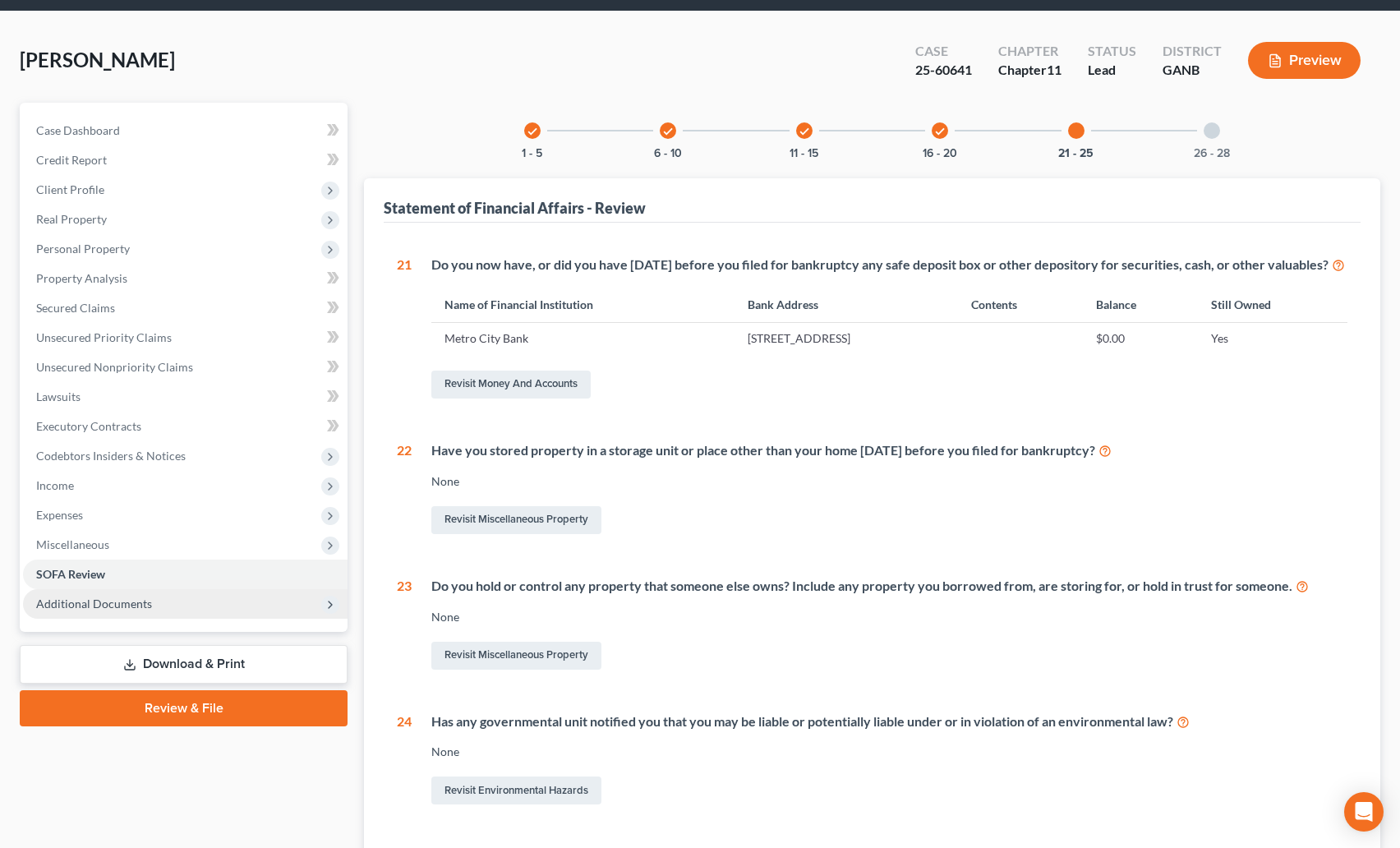
click at [1202, 129] on div "26 - 28" at bounding box center [1212, 131] width 56 height 56
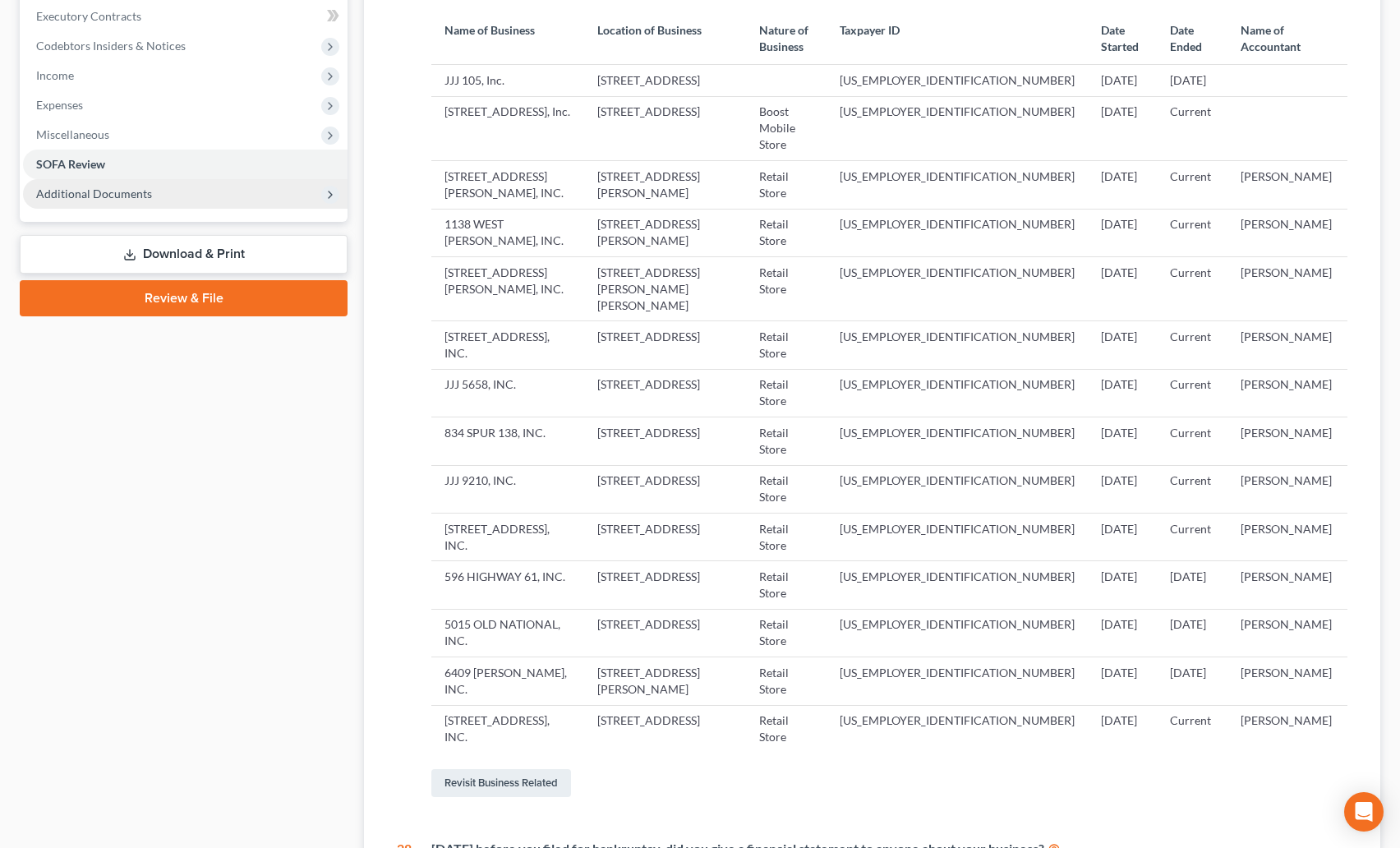
scroll to position [464, 0]
click at [1244, 175] on td "Keith K. Eum" at bounding box center [1287, 186] width 120 height 48
drag, startPoint x: 1241, startPoint y: 177, endPoint x: 1313, endPoint y: 177, distance: 72.0
click at [1313, 177] on td "Keith K. Eum" at bounding box center [1287, 186] width 120 height 48
copy td "Keith K. Eum"
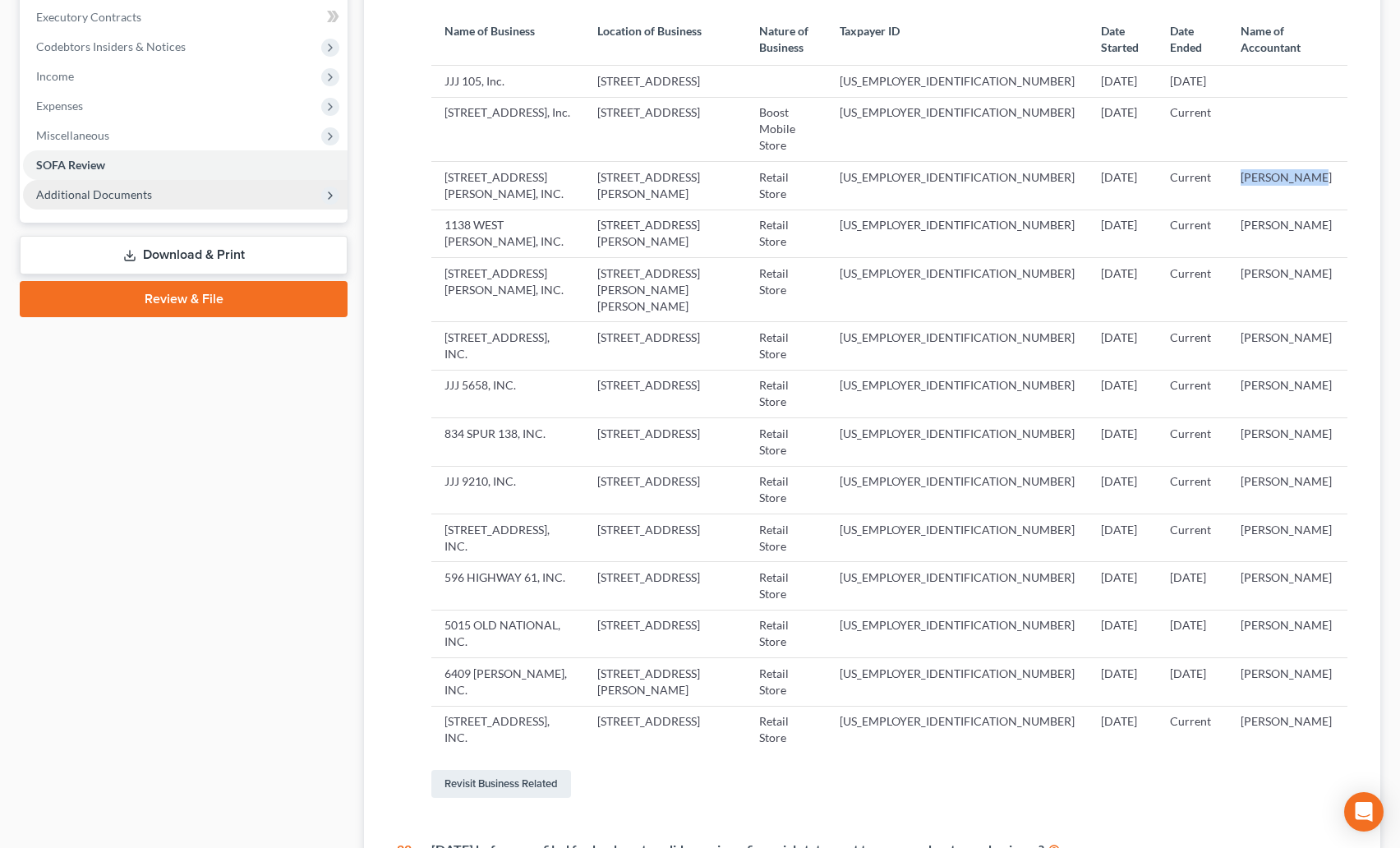
drag, startPoint x: 1292, startPoint y: 178, endPoint x: 1261, endPoint y: 81, distance: 101.8
click at [1261, 81] on tbody "JJJ 105, Inc. 105 E. May Street, Suite 200, Winder, GA 30680 47-5299979 10/19/2…" at bounding box center [889, 410] width 916 height 688
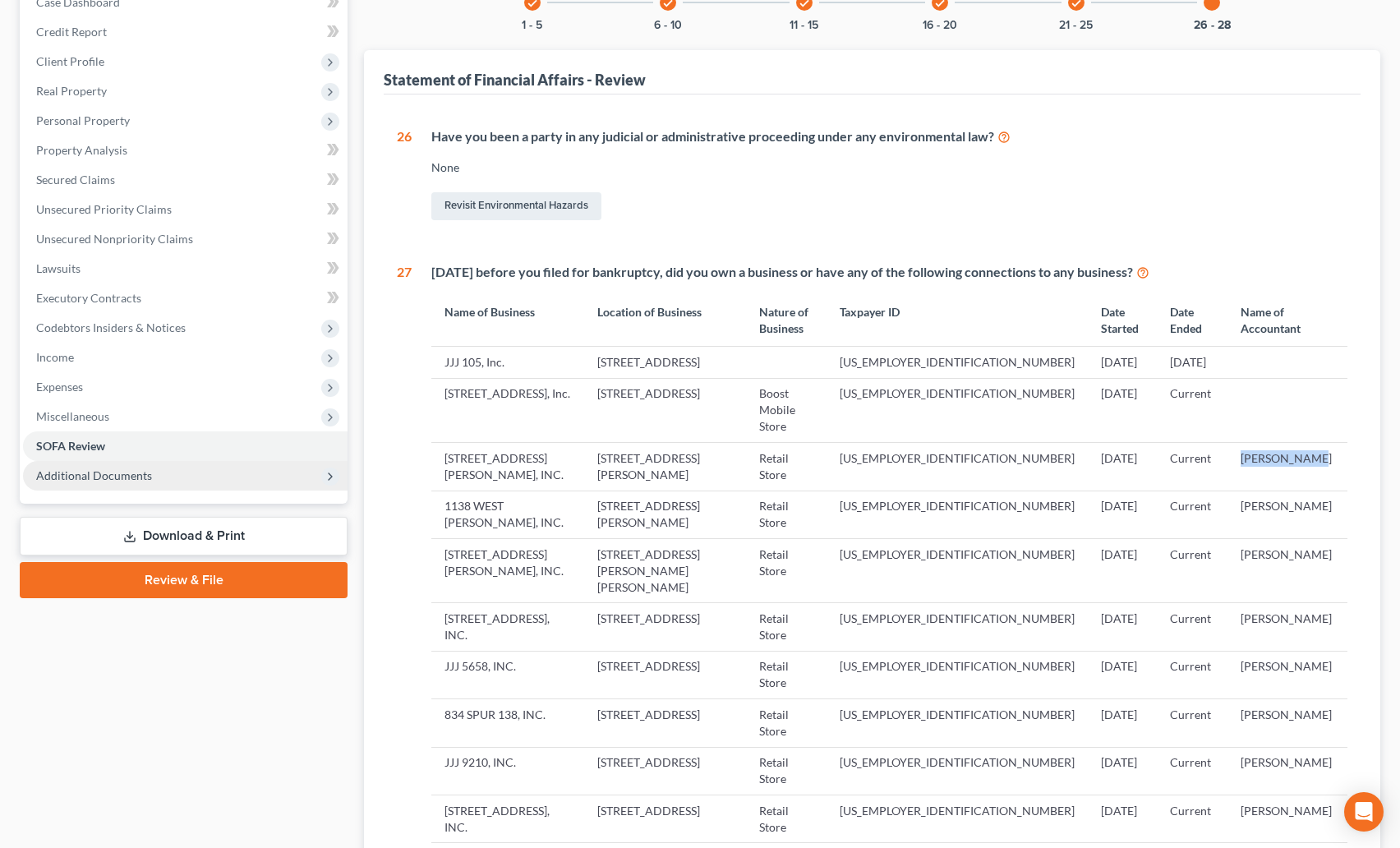
scroll to position [711, 0]
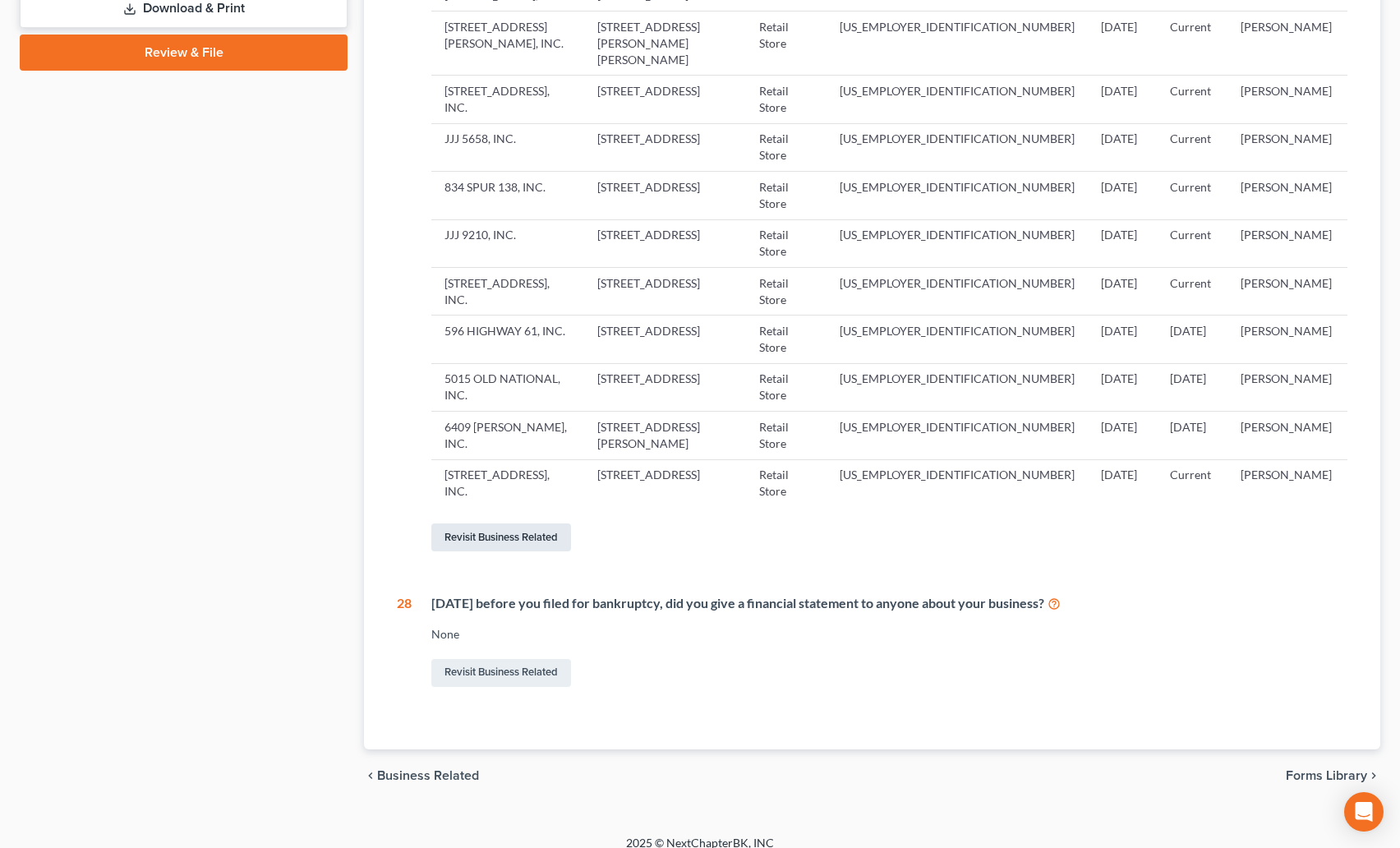
click at [492, 524] on link "Revisit Business Related" at bounding box center [501, 537] width 140 height 28
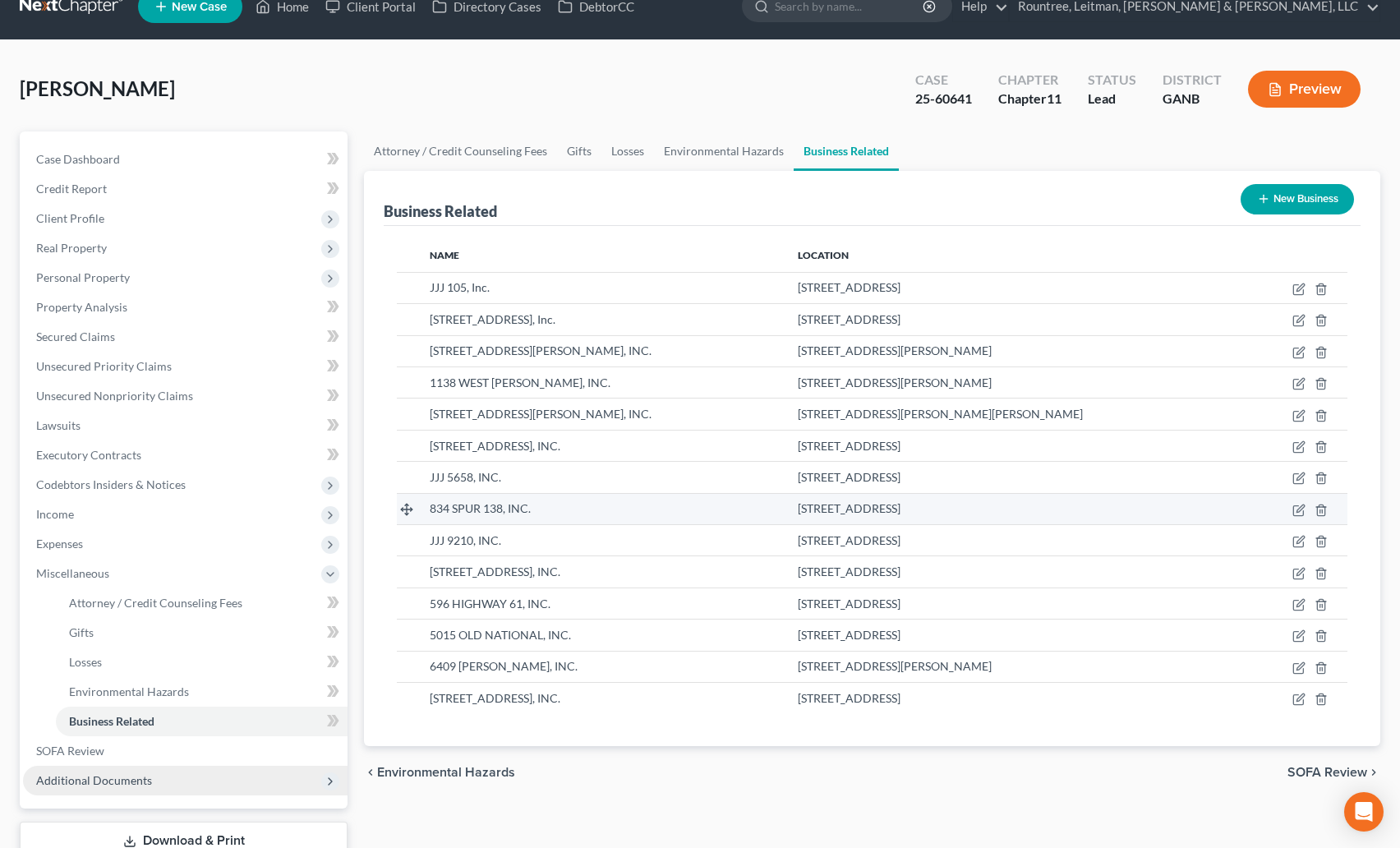
scroll to position [51, 0]
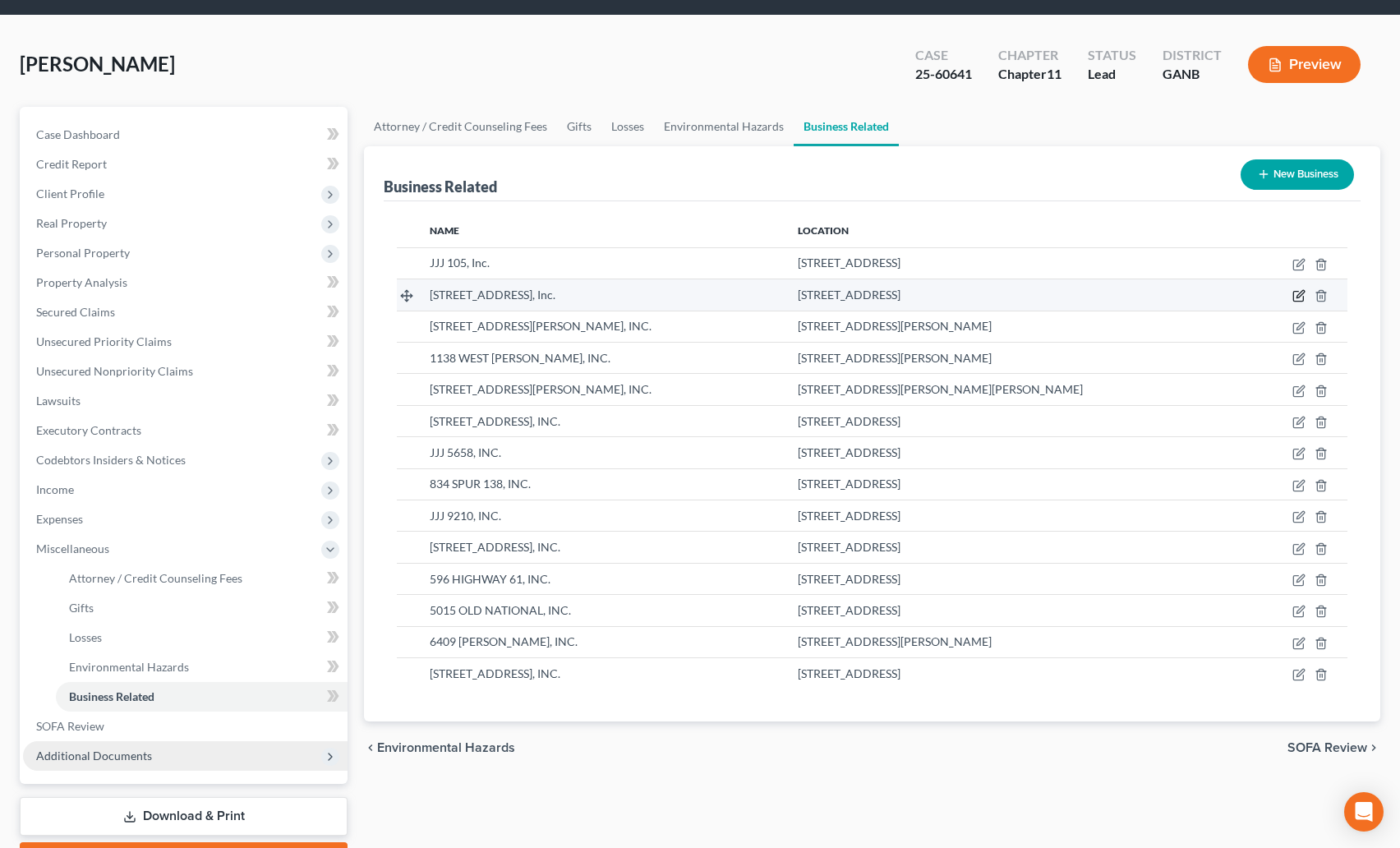
click at [1298, 295] on icon "button" at bounding box center [1301, 294] width 8 height 8
select select "officer"
select select "25"
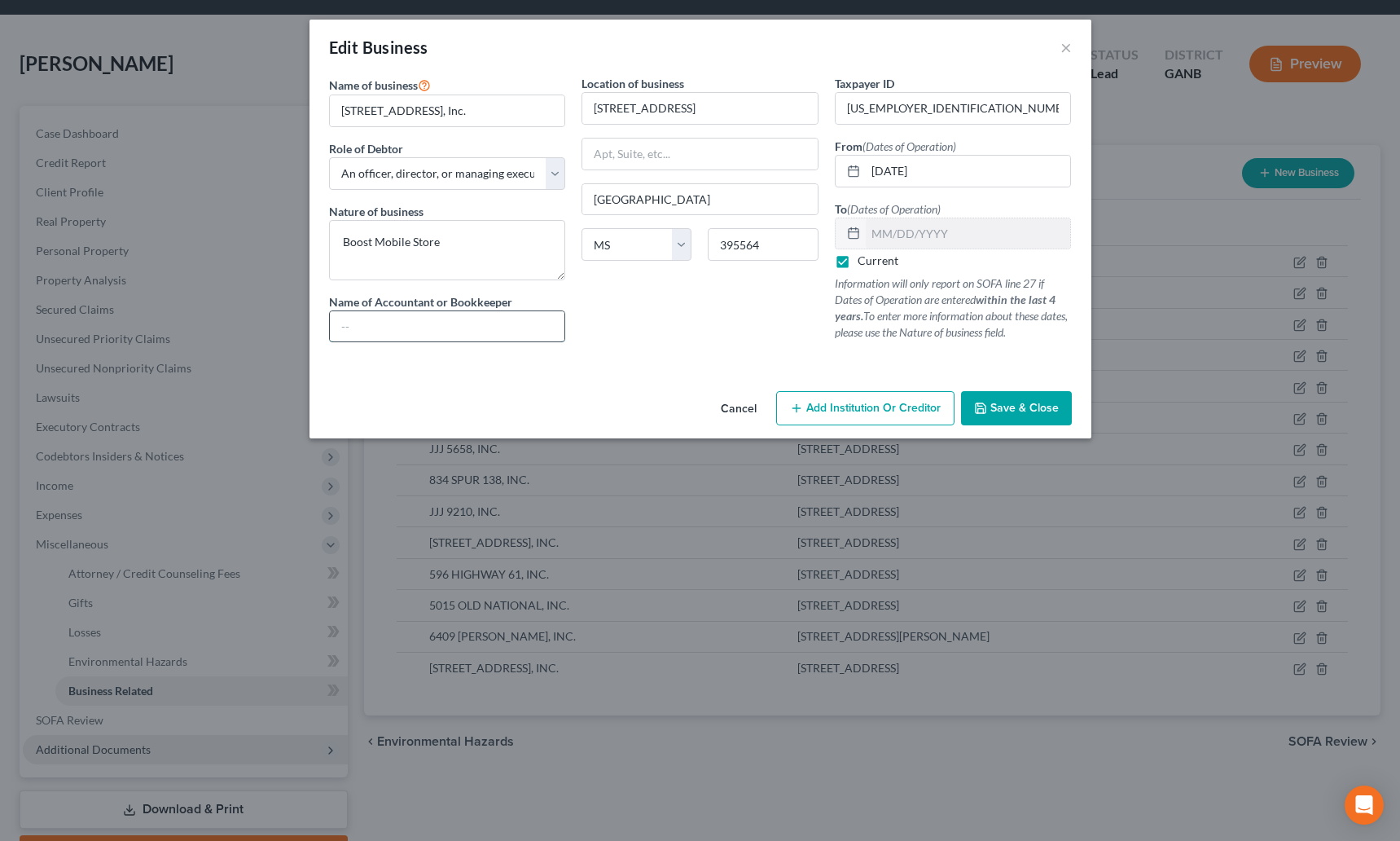
click at [415, 320] on input "text" at bounding box center [448, 327] width 235 height 31
paste input "Keith K. Eum"
type input "Keith K. Eum"
click at [1032, 402] on span "Save & Close" at bounding box center [1024, 407] width 68 height 13
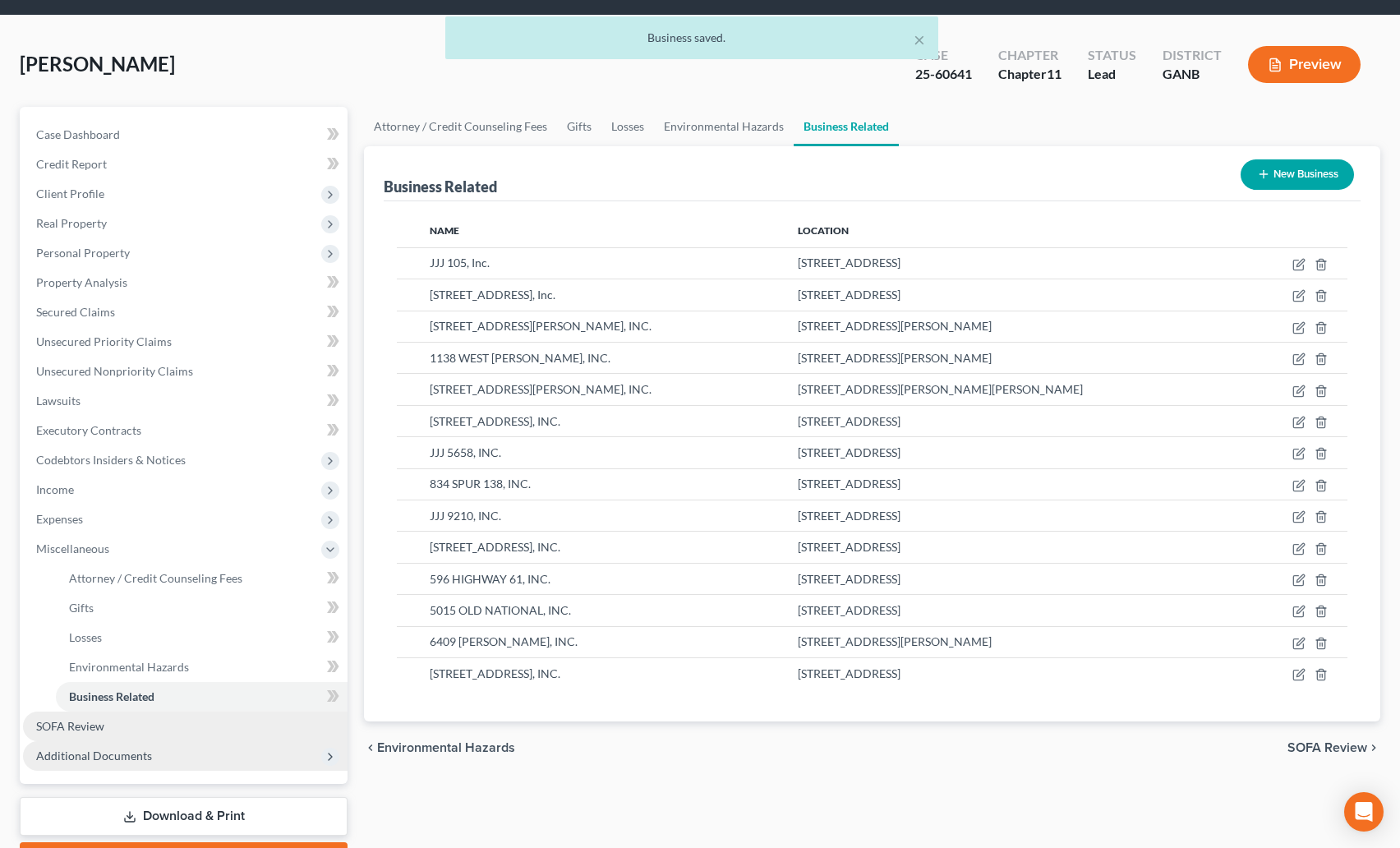
click at [61, 730] on span "SOFA Review" at bounding box center [70, 726] width 68 height 14
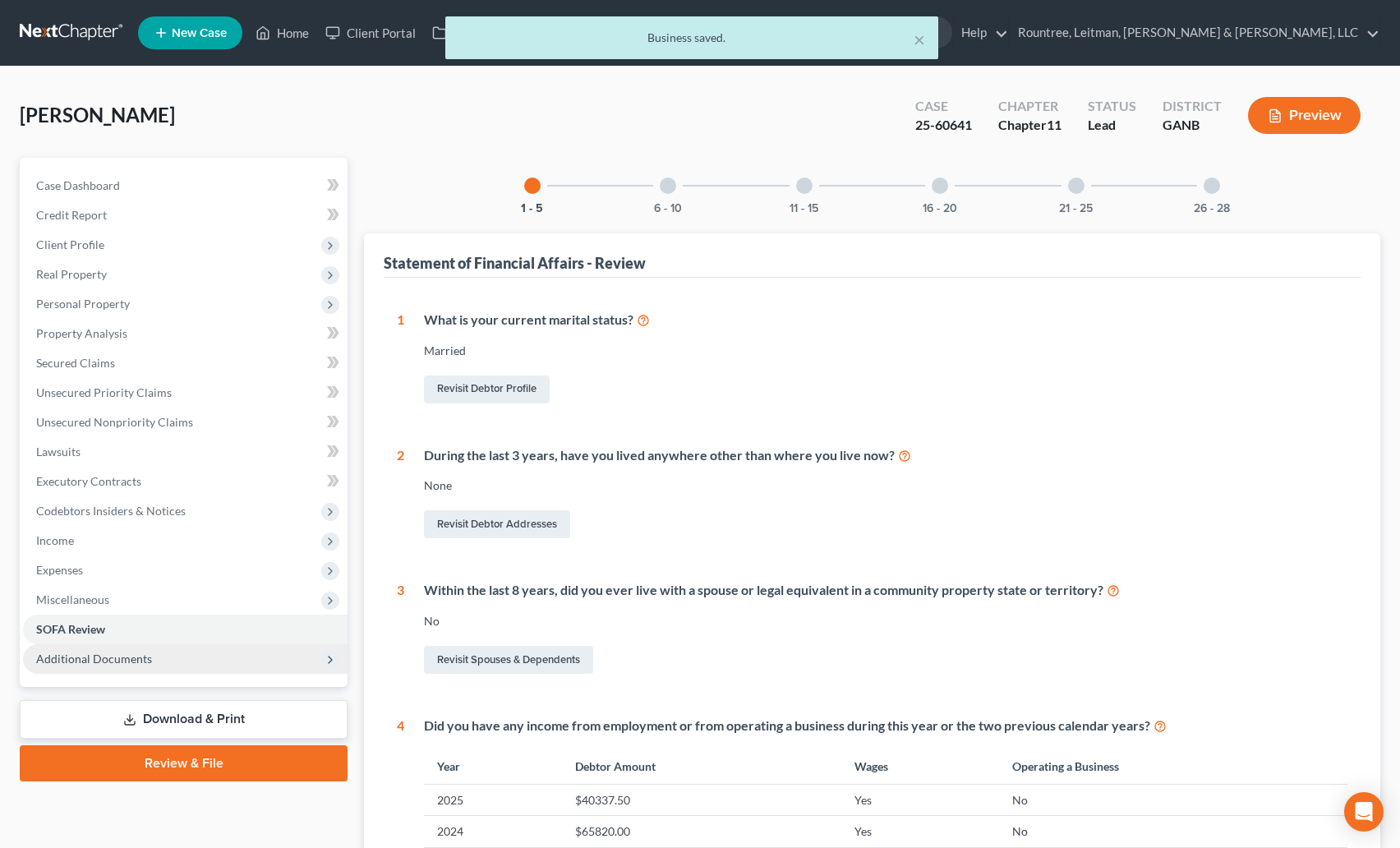
click at [1209, 178] on div at bounding box center [1212, 186] width 17 height 17
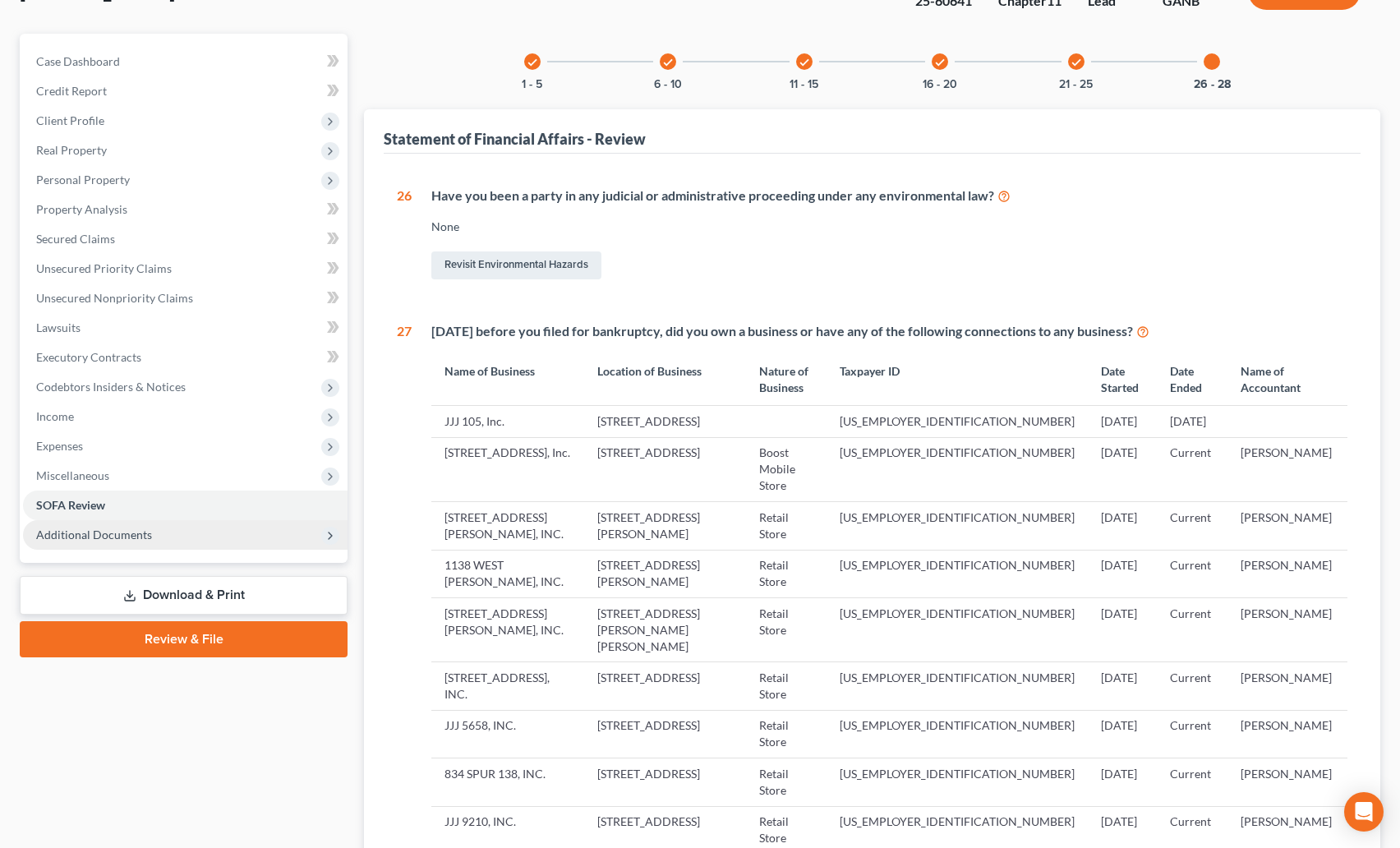
scroll to position [126, 0]
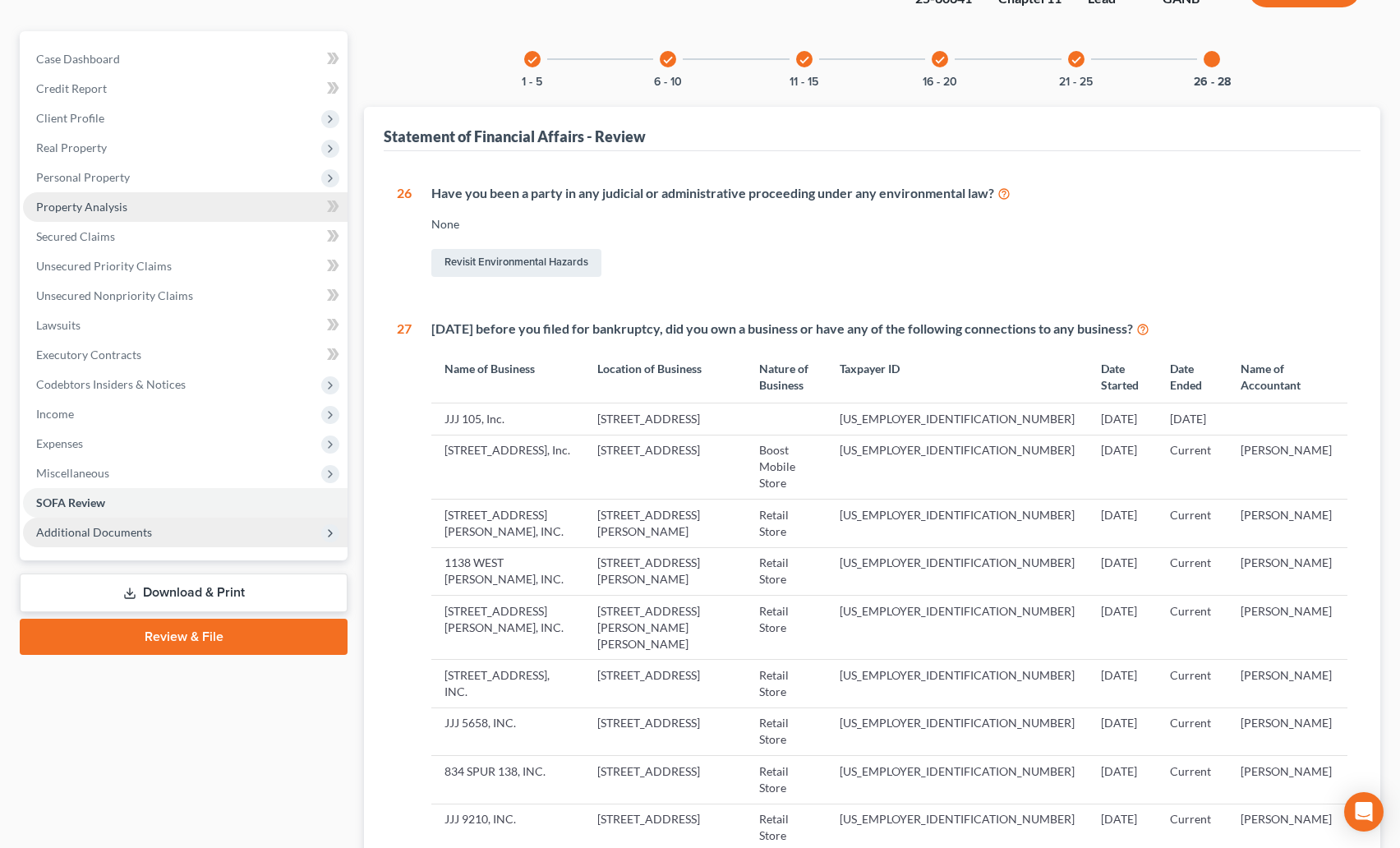
click at [84, 209] on span "Property Analysis" at bounding box center [82, 207] width 91 height 14
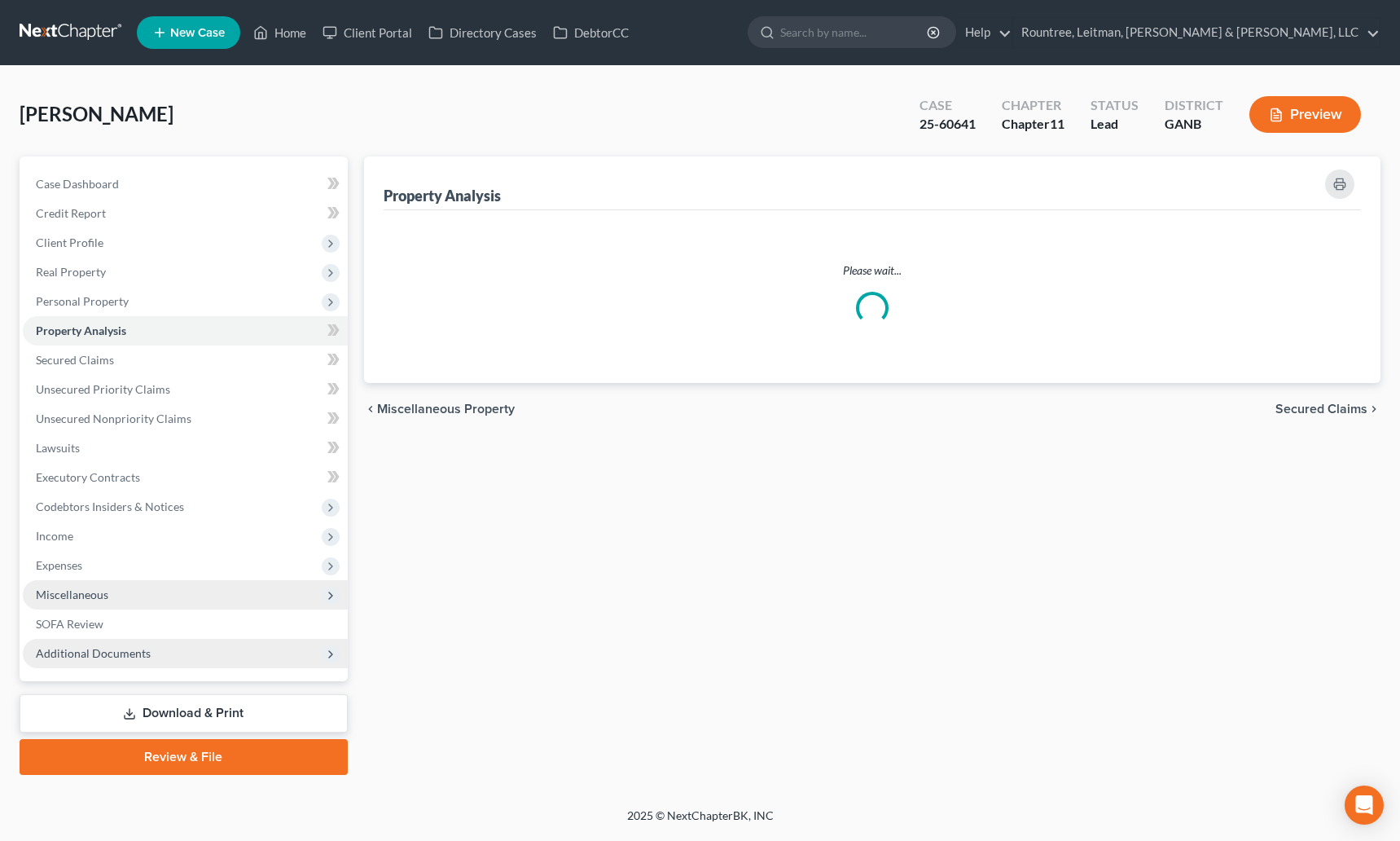
click at [70, 590] on span "Miscellaneous" at bounding box center [71, 594] width 72 height 13
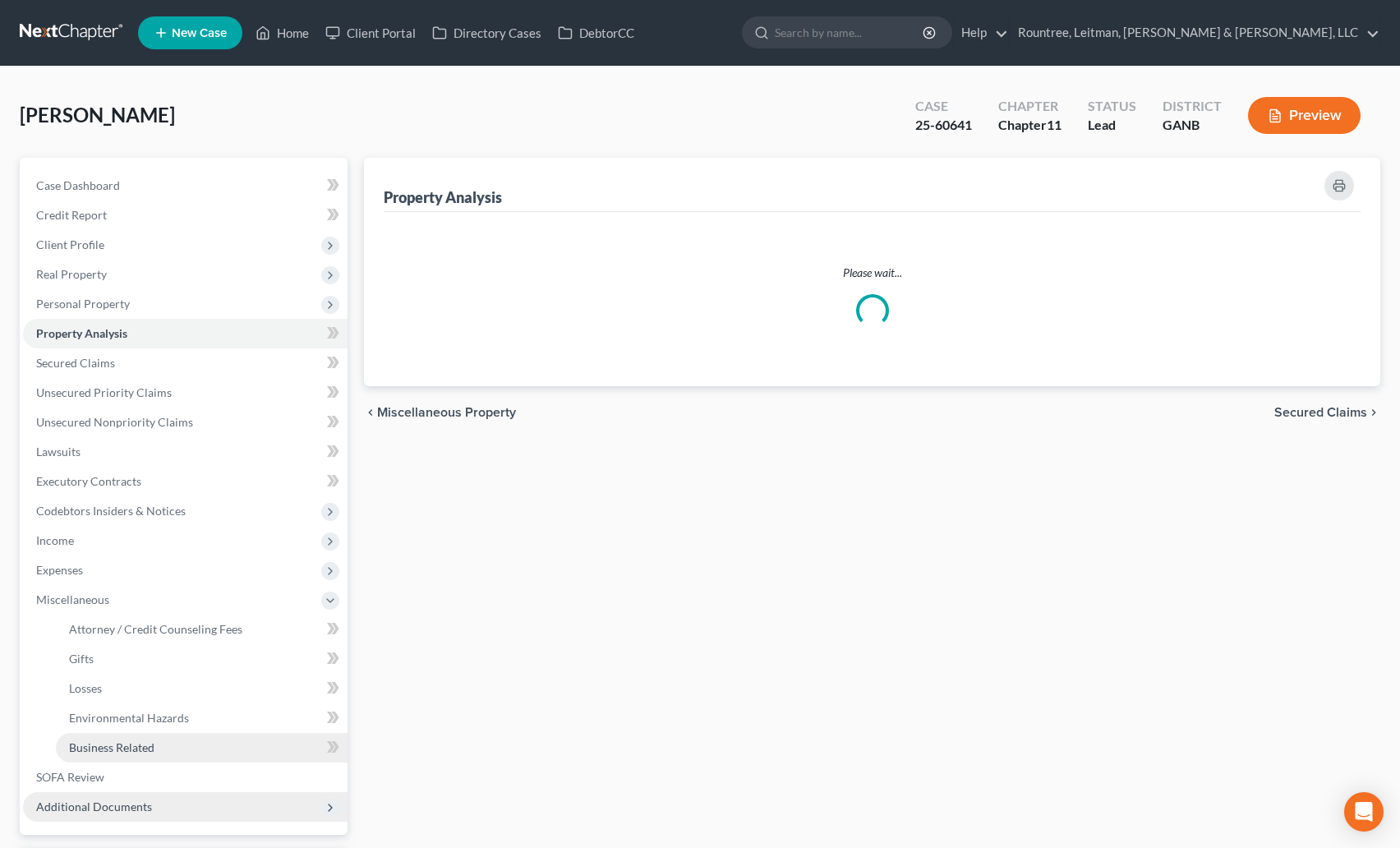
click at [109, 745] on span "Business Related" at bounding box center [112, 747] width 85 height 14
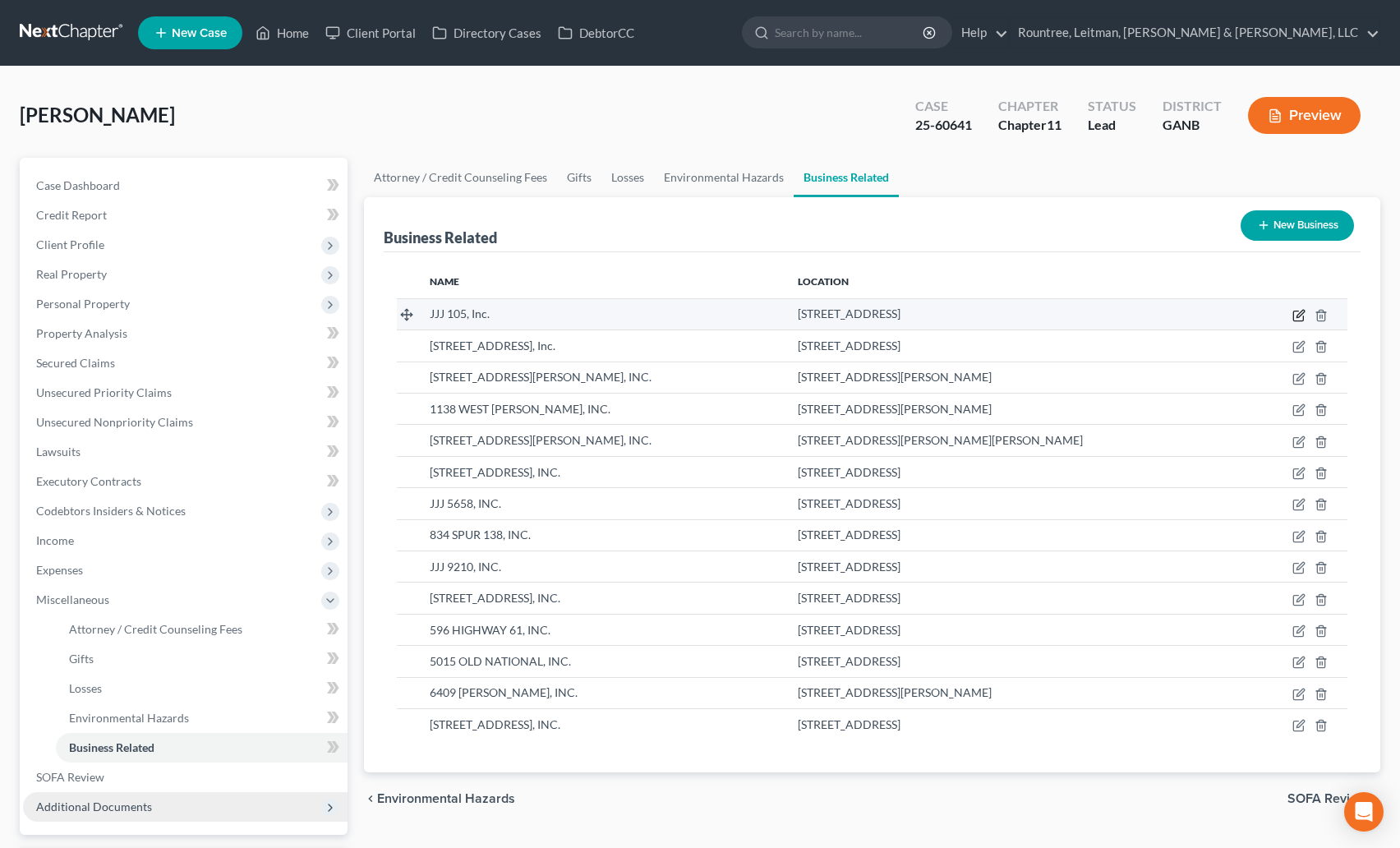
click at [1302, 313] on icon "button" at bounding box center [1299, 316] width 14 height 14
select select "officer"
select select "10"
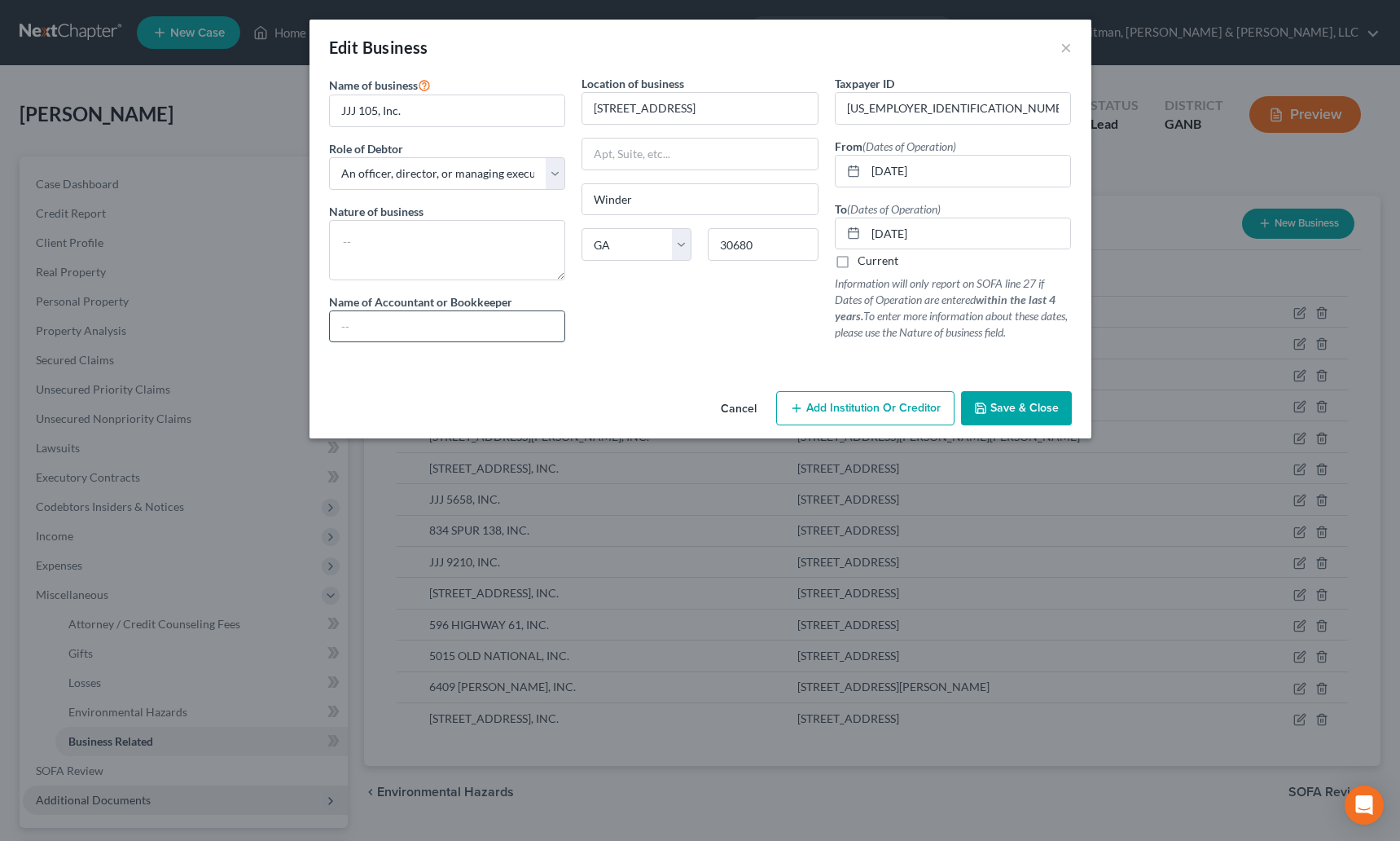
click at [362, 330] on input "text" at bounding box center [448, 327] width 235 height 31
paste input "Keith K. Eum"
type input "Keith K. Eum"
click at [1016, 407] on span "Save & Close" at bounding box center [1024, 407] width 68 height 13
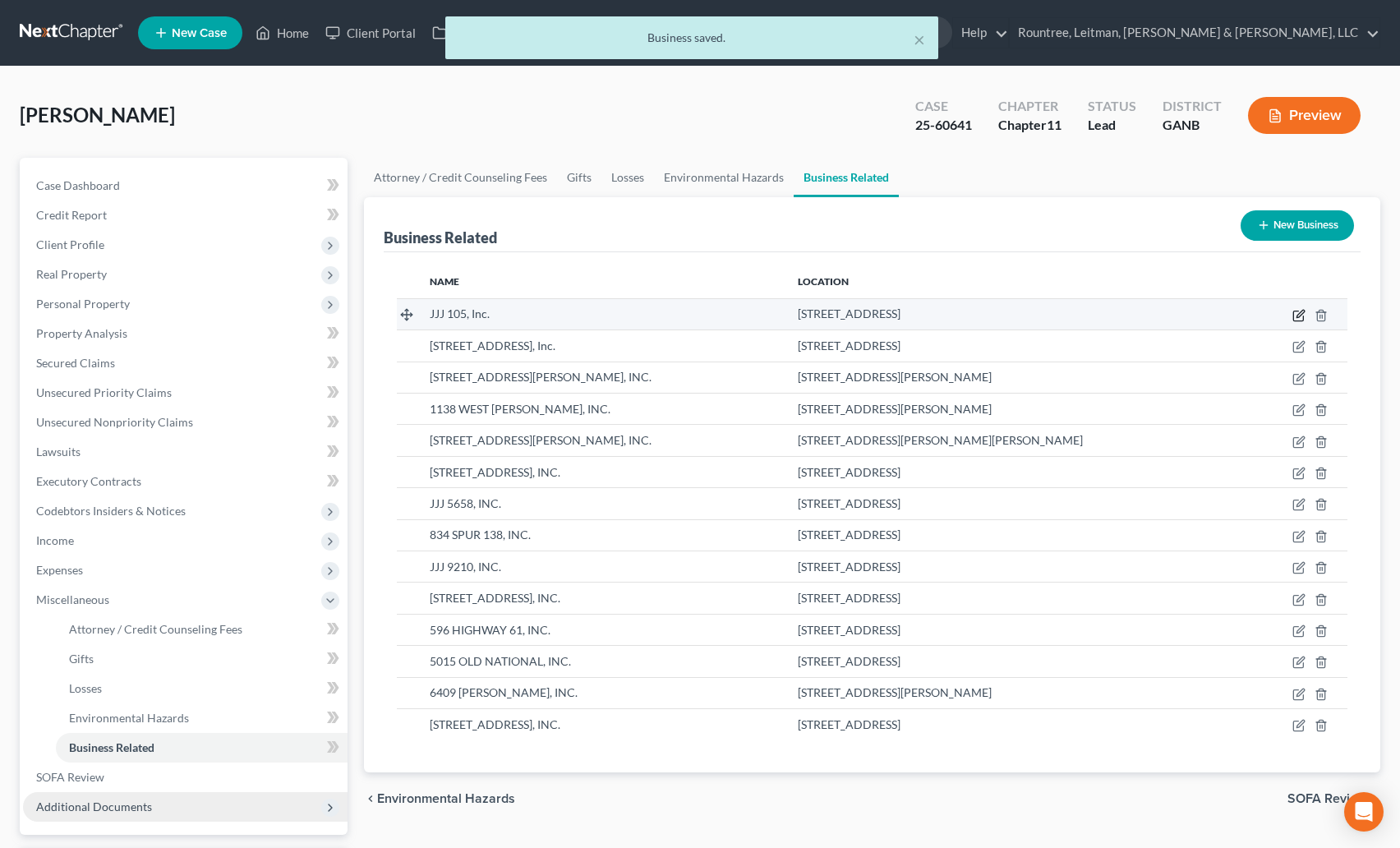
click at [1299, 314] on icon "button" at bounding box center [1301, 314] width 8 height 8
select select "officer"
select select "10"
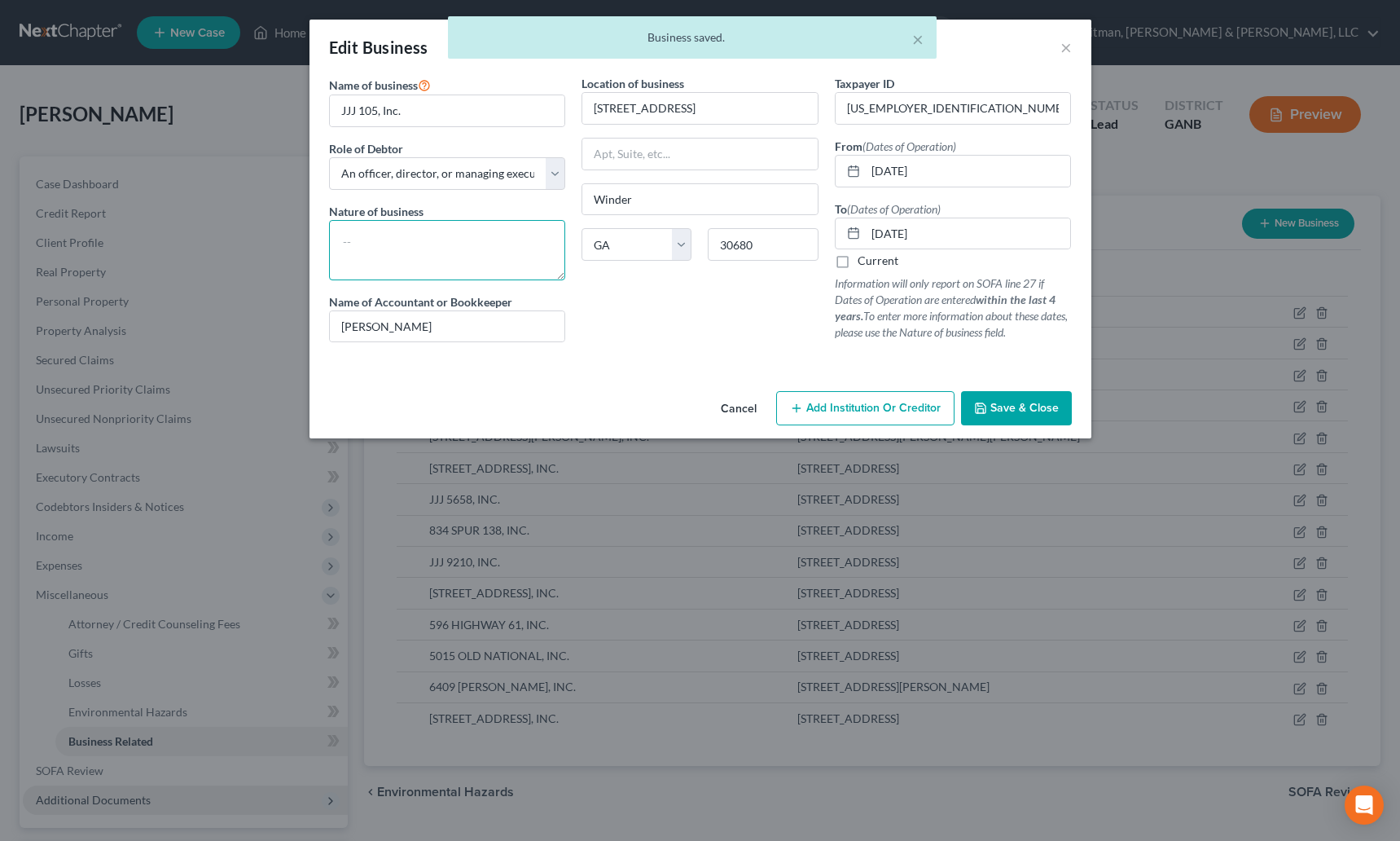
click at [429, 230] on textarea at bounding box center [448, 250] width 237 height 61
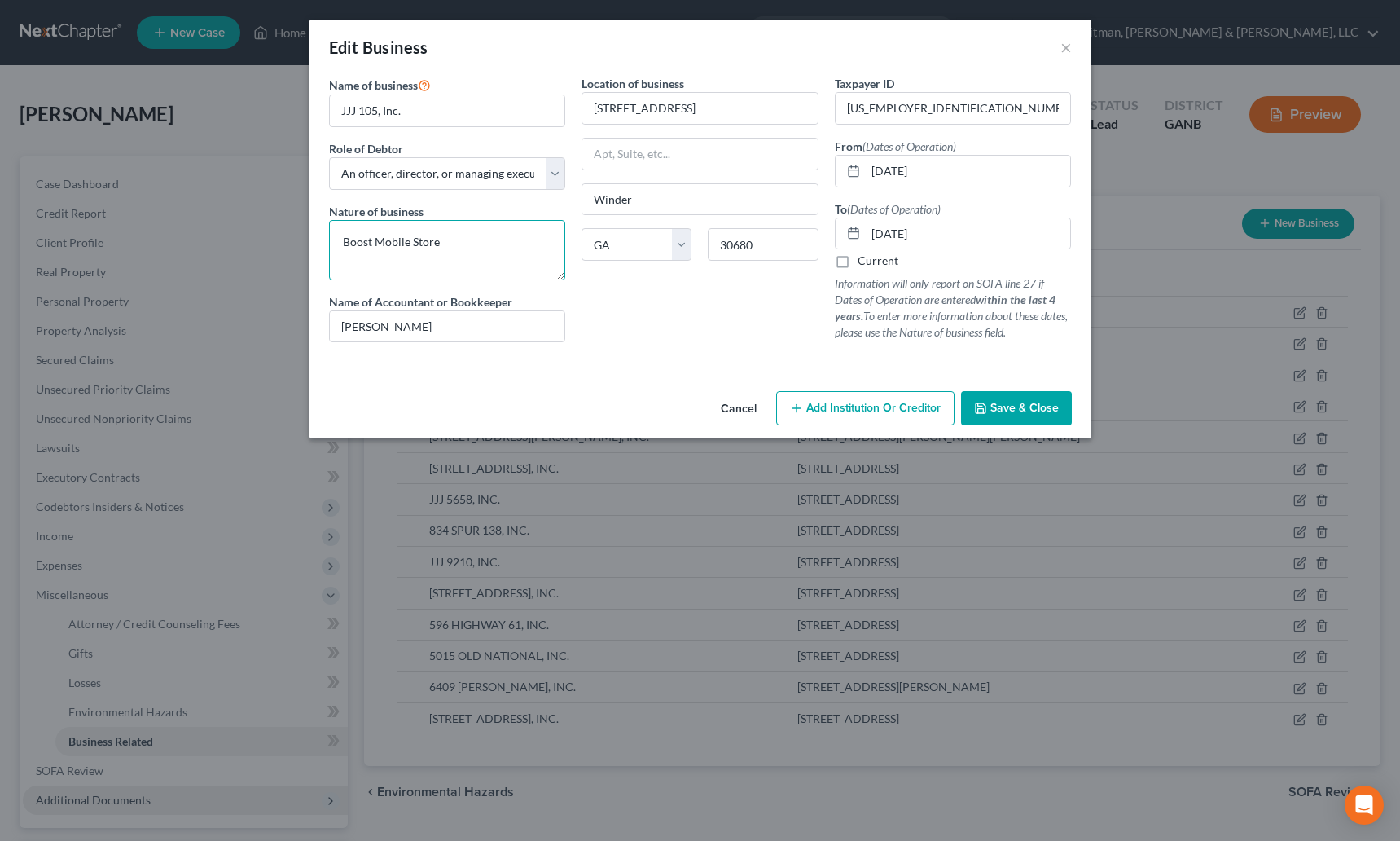
drag, startPoint x: 454, startPoint y: 245, endPoint x: 324, endPoint y: 246, distance: 130.0
click at [324, 246] on div "Name of business * JJJ 105, Inc. Role of Debtor * Select A member of a limited …" at bounding box center [447, 215] width 253 height 280
type textarea "Boost Mobile Store"
click at [1002, 409] on span "Save & Close" at bounding box center [1024, 407] width 68 height 13
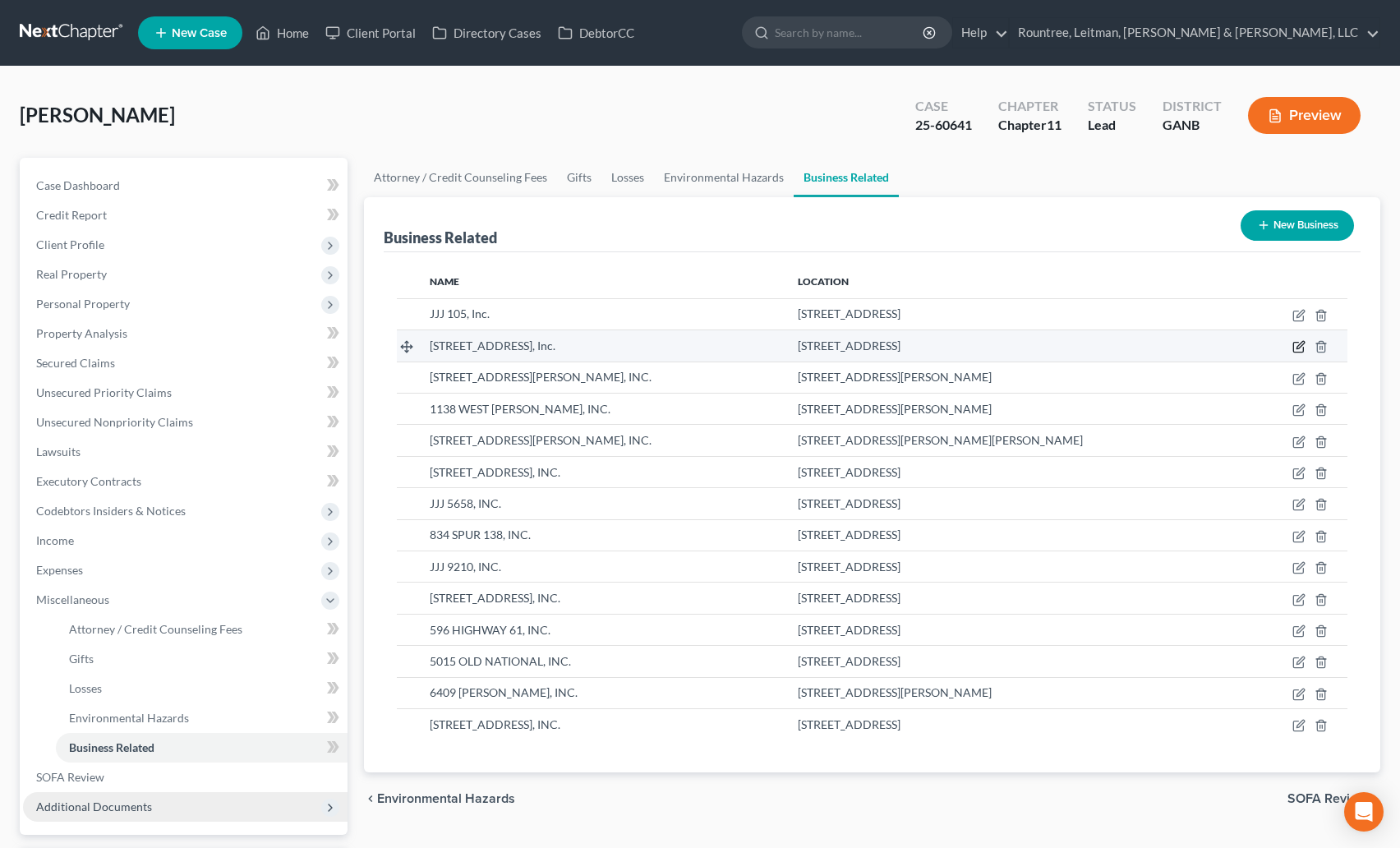
click at [1301, 350] on icon "button" at bounding box center [1299, 347] width 14 height 14
select select "officer"
select select "25"
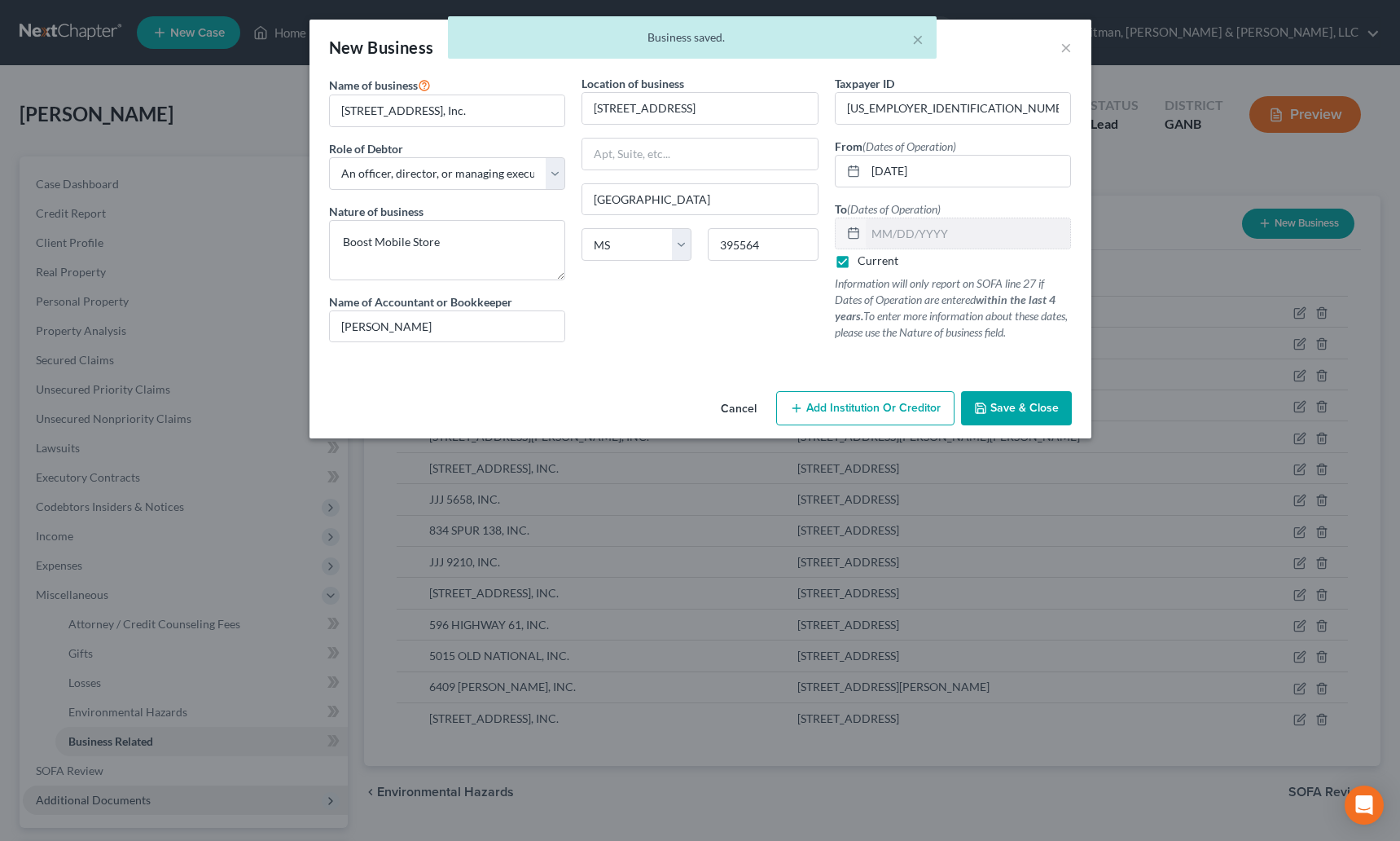
click at [1025, 399] on button "Save & Close" at bounding box center [1016, 408] width 111 height 35
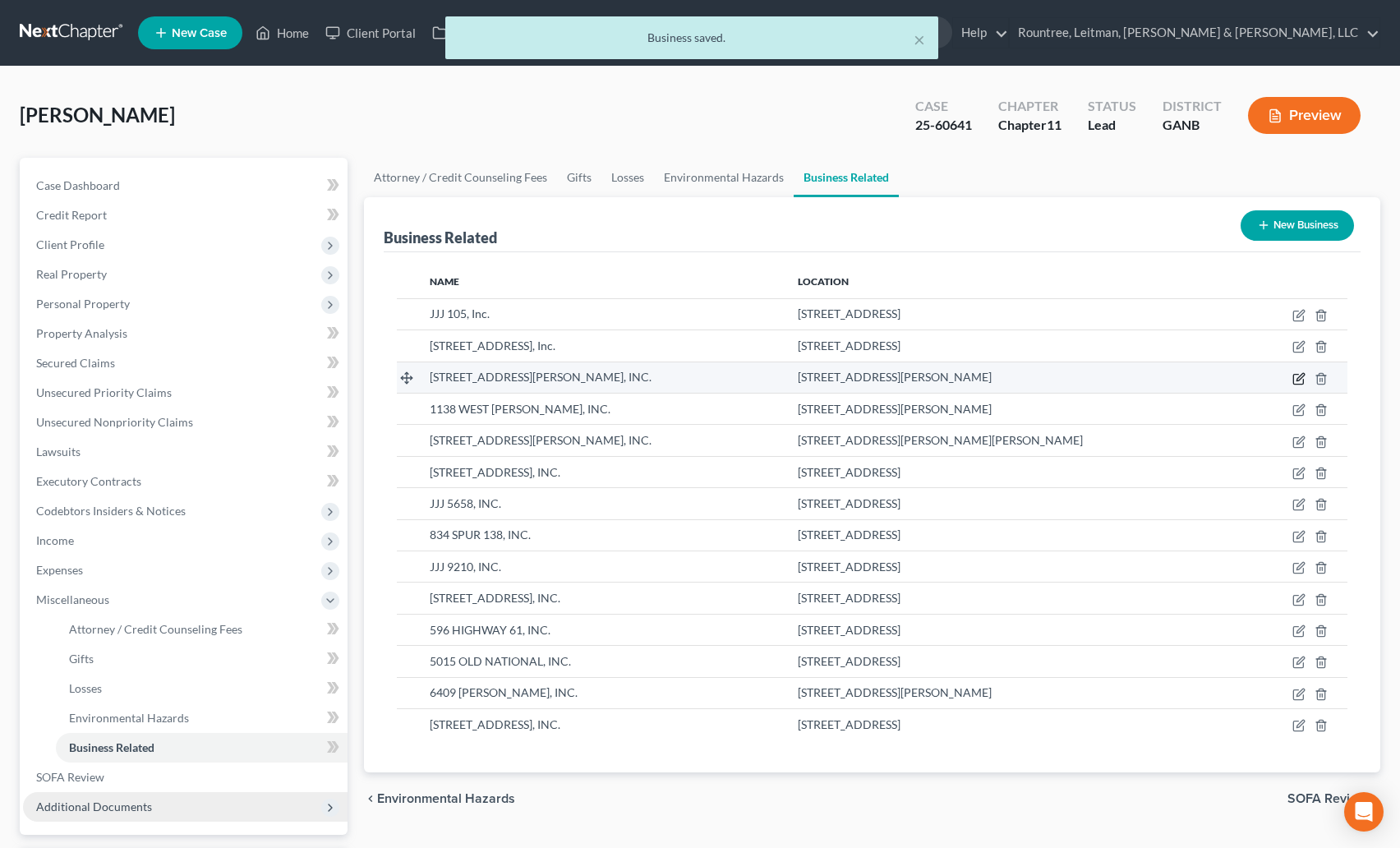
click at [1294, 378] on icon "button" at bounding box center [1298, 379] width 10 height 10
select select "sole_proprietor"
select select "10"
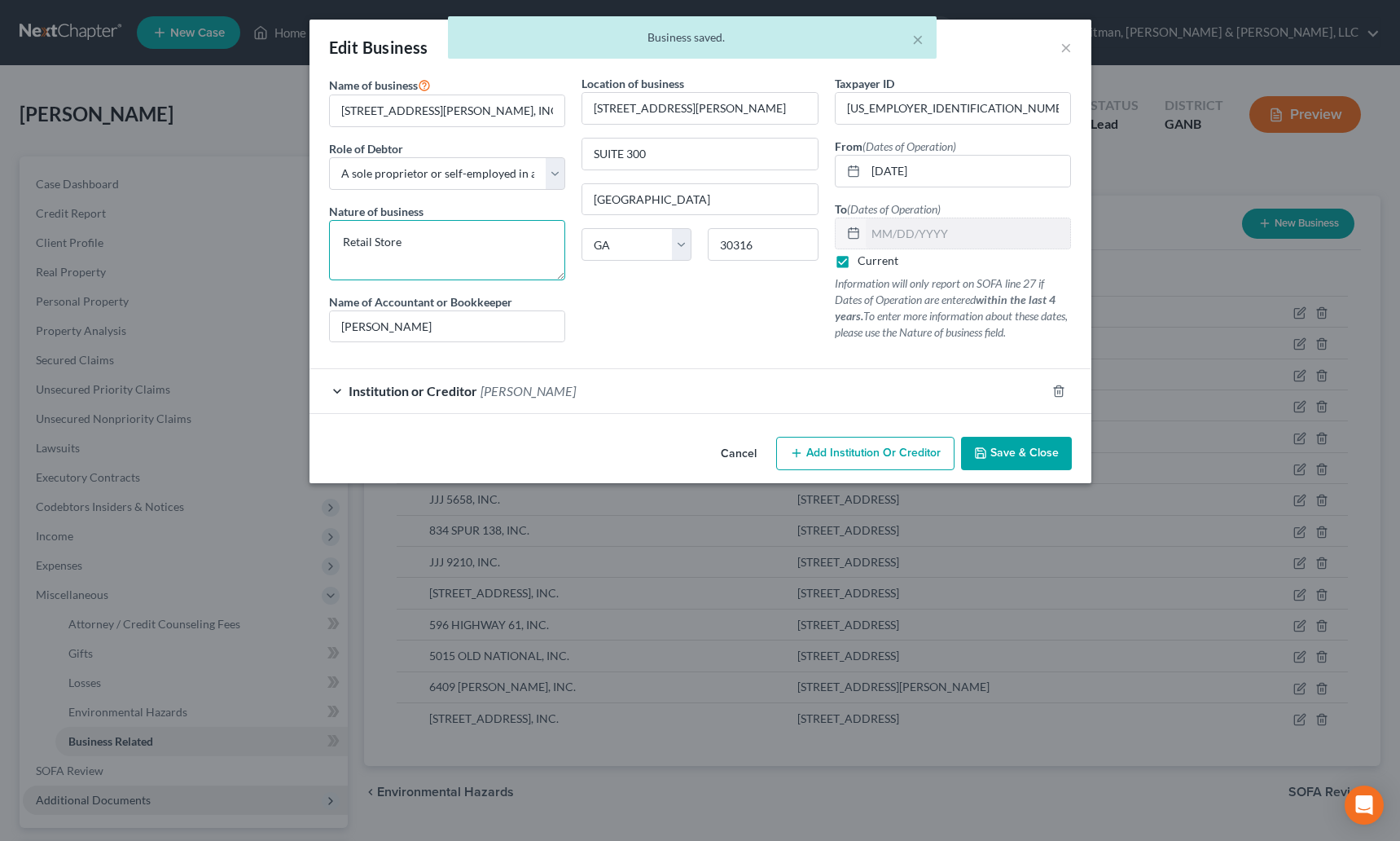
drag, startPoint x: 444, startPoint y: 239, endPoint x: 311, endPoint y: 238, distance: 133.0
click at [311, 238] on div "Name of business * 1175 MORELAND AVE, INC. Role of Debtor * Select A member of …" at bounding box center [700, 252] width 782 height 355
paste textarea "Boost Mobile"
type textarea "Boost Mobile Store"
click at [1027, 441] on button "Save & Close" at bounding box center [1016, 454] width 111 height 35
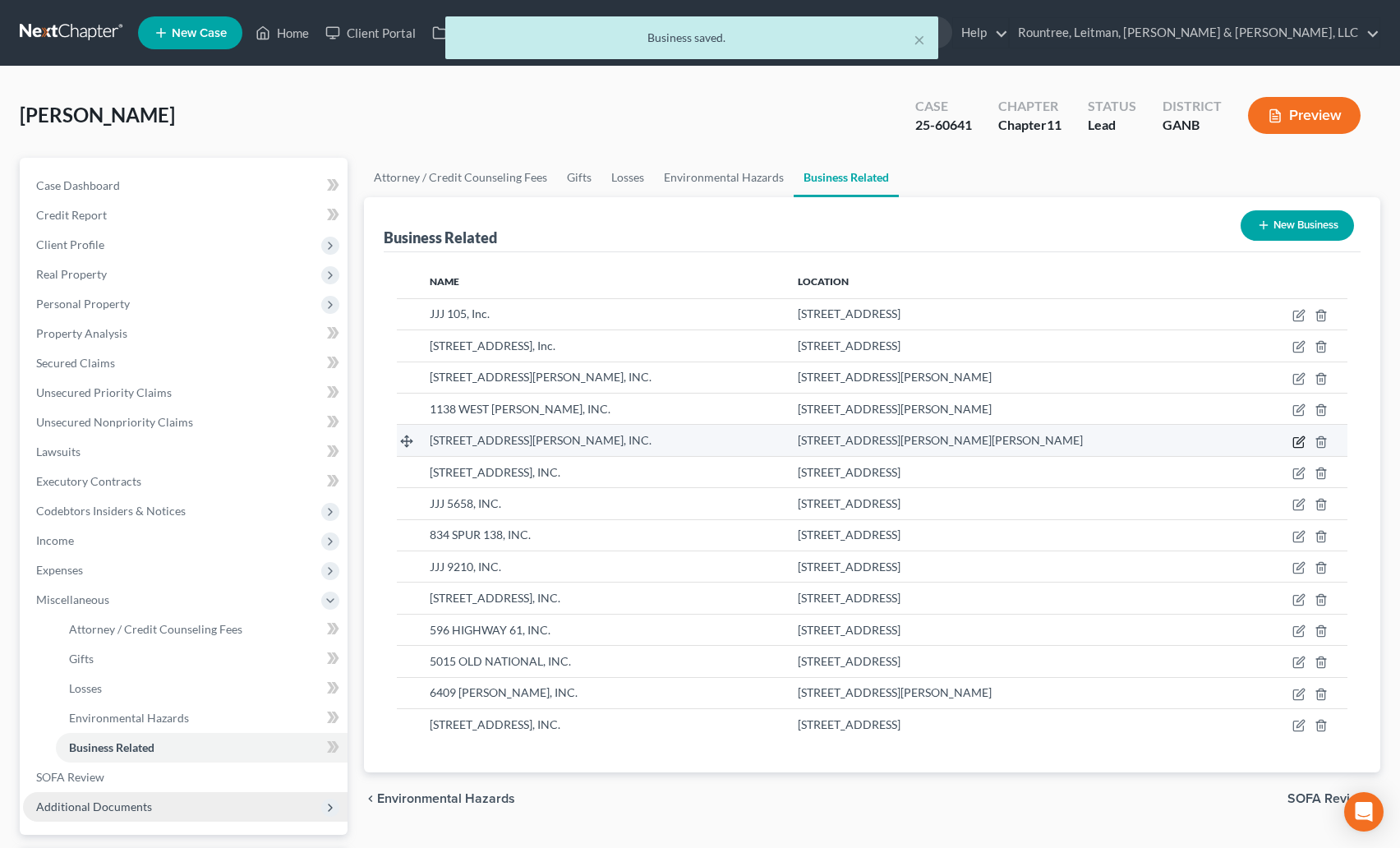
click at [1300, 438] on icon "button" at bounding box center [1299, 442] width 14 height 14
select select "sole_proprietor"
select select "10"
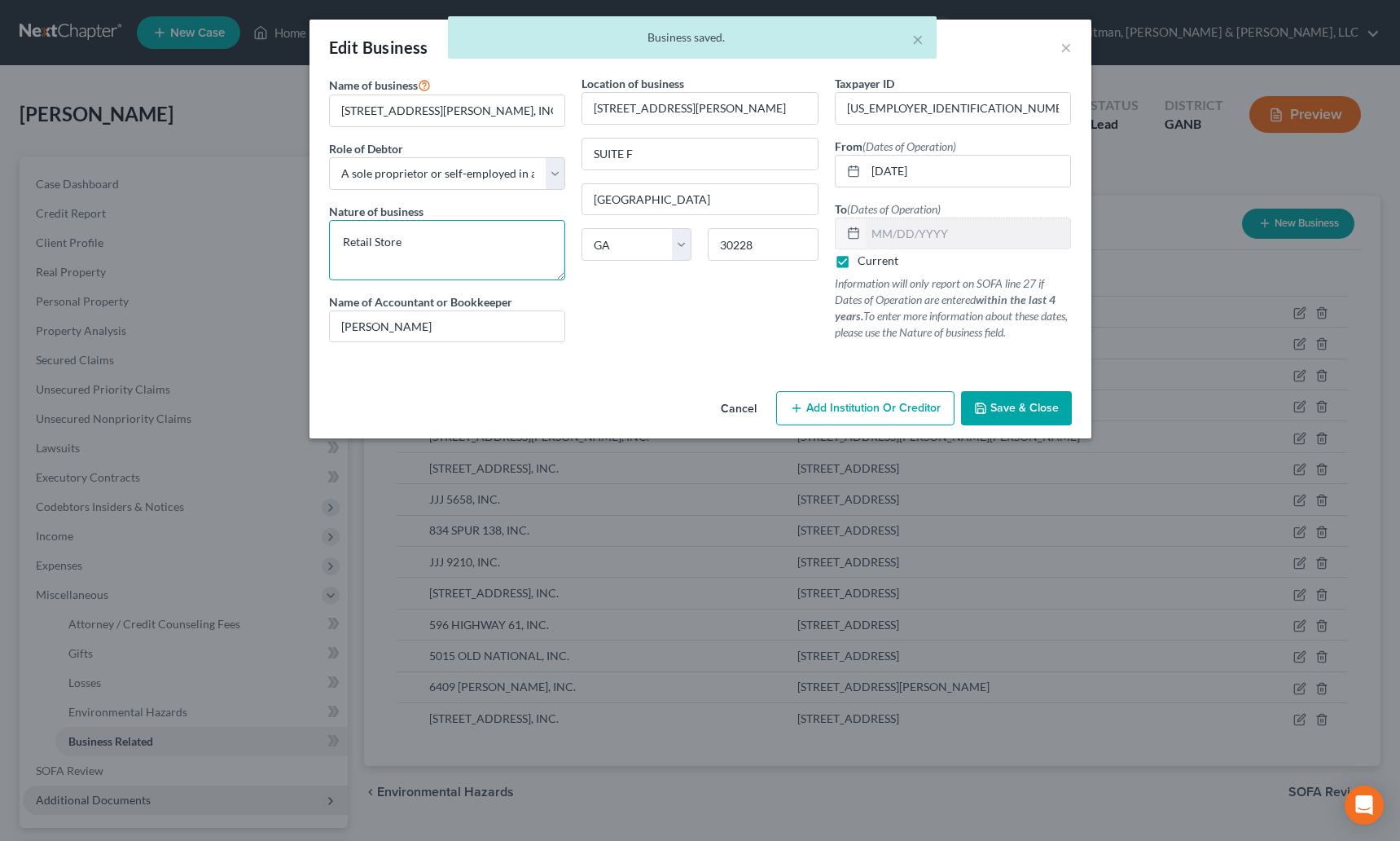
drag, startPoint x: 413, startPoint y: 256, endPoint x: 342, endPoint y: 248, distance: 71.4
click at [314, 244] on div "Name of business * 11386 TARA BLVD, INC. Role of Debtor * Select A member of a …" at bounding box center [700, 229] width 782 height 309
paste textarea "Boost Mobile"
type textarea "Boost Mobile Store"
click at [1012, 408] on span "Save & Close" at bounding box center [1024, 407] width 68 height 13
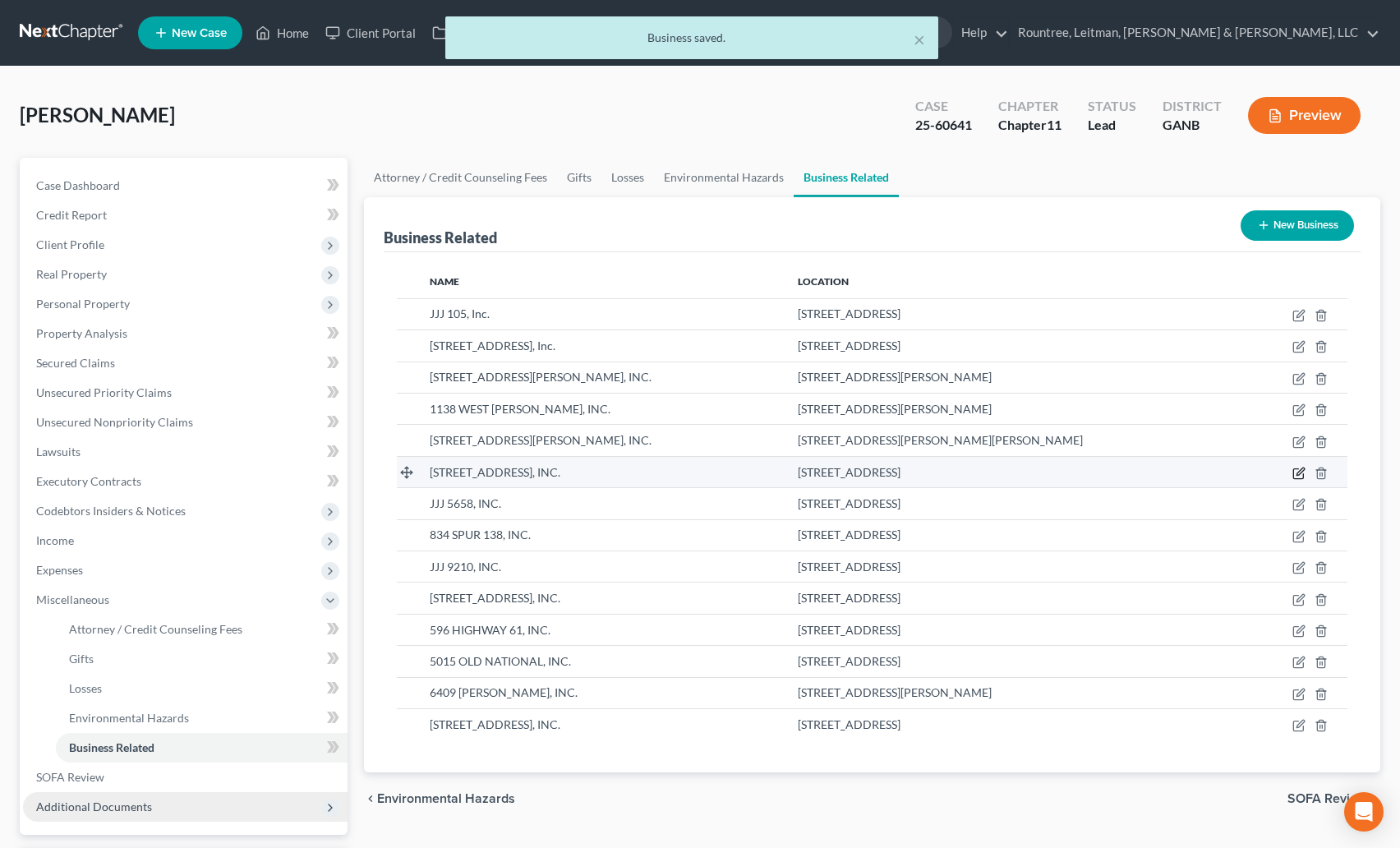
click at [1300, 477] on icon "button" at bounding box center [1299, 473] width 14 height 14
select select "sole_proprietor"
select select "10"
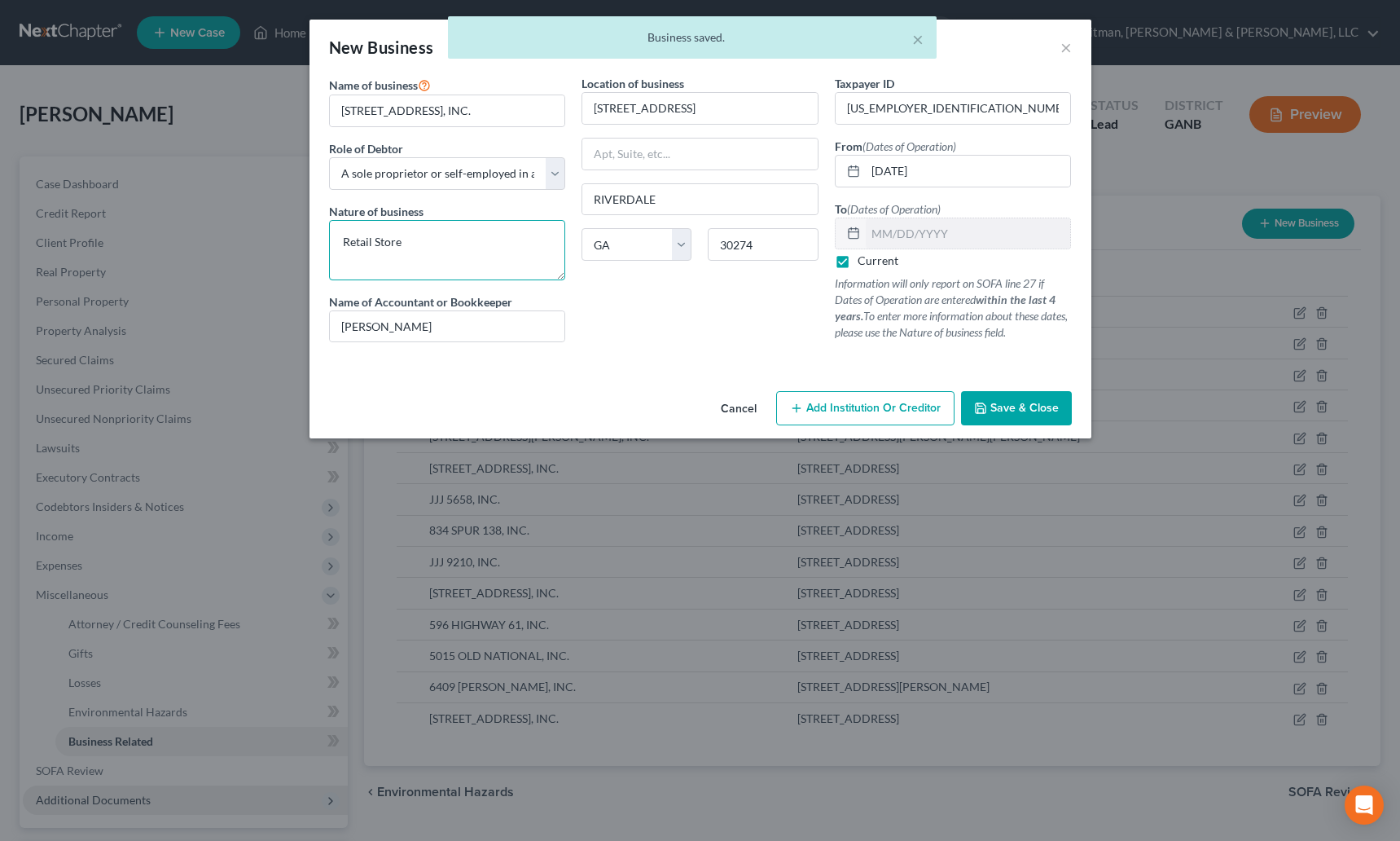
drag, startPoint x: 403, startPoint y: 253, endPoint x: 314, endPoint y: 249, distance: 89.1
click at [314, 249] on div "Name of business * 7570 HIGHWAY 85, INC. Role of Debtor * Select A member of a …" at bounding box center [700, 229] width 782 height 309
paste textarea "Boost Mobile"
type textarea "Boost Mobile Store"
click at [1002, 408] on span "Save & Close" at bounding box center [1024, 407] width 68 height 13
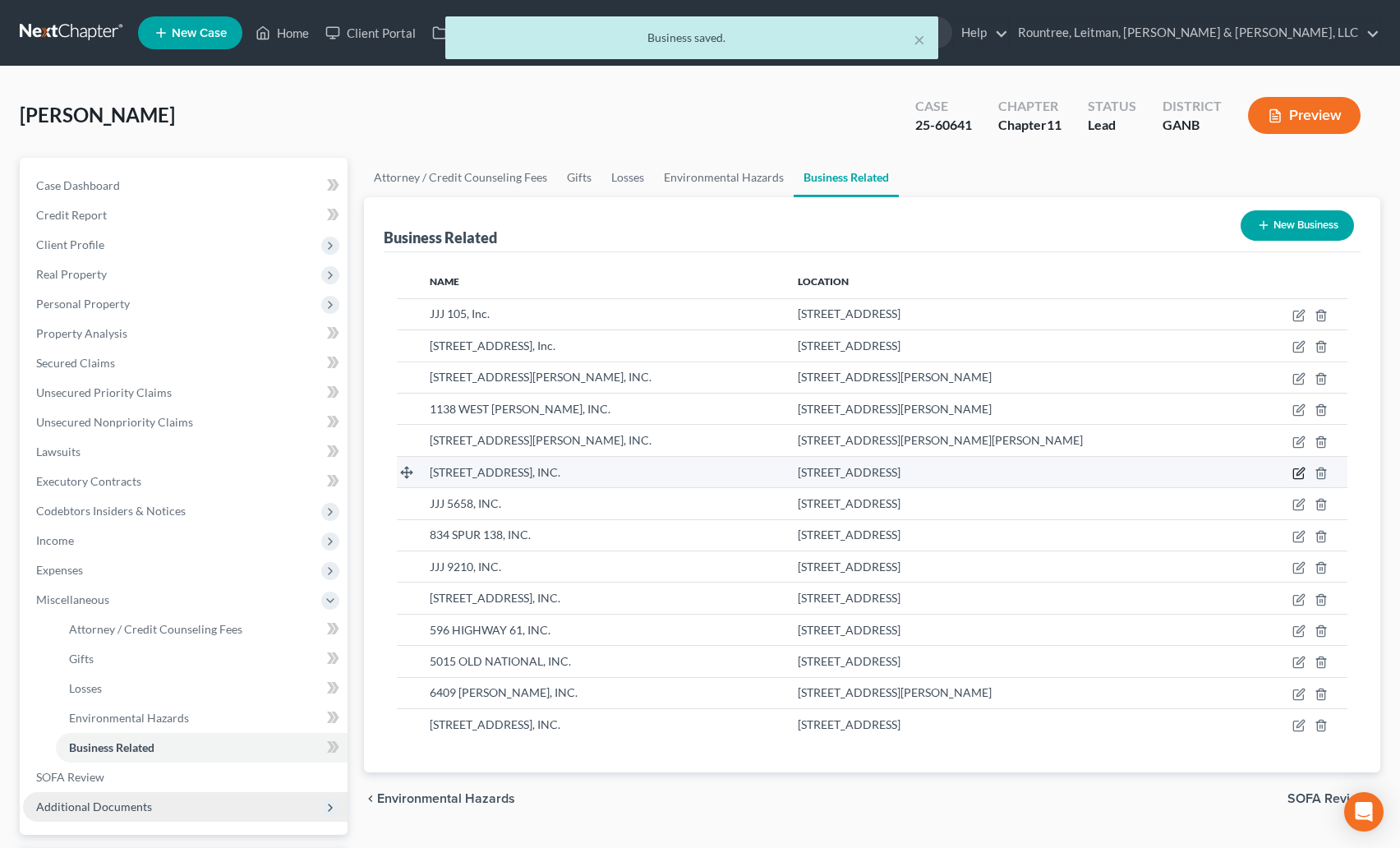
click at [1303, 471] on icon "button" at bounding box center [1301, 471] width 8 height 8
select select "sole_proprietor"
select select "10"
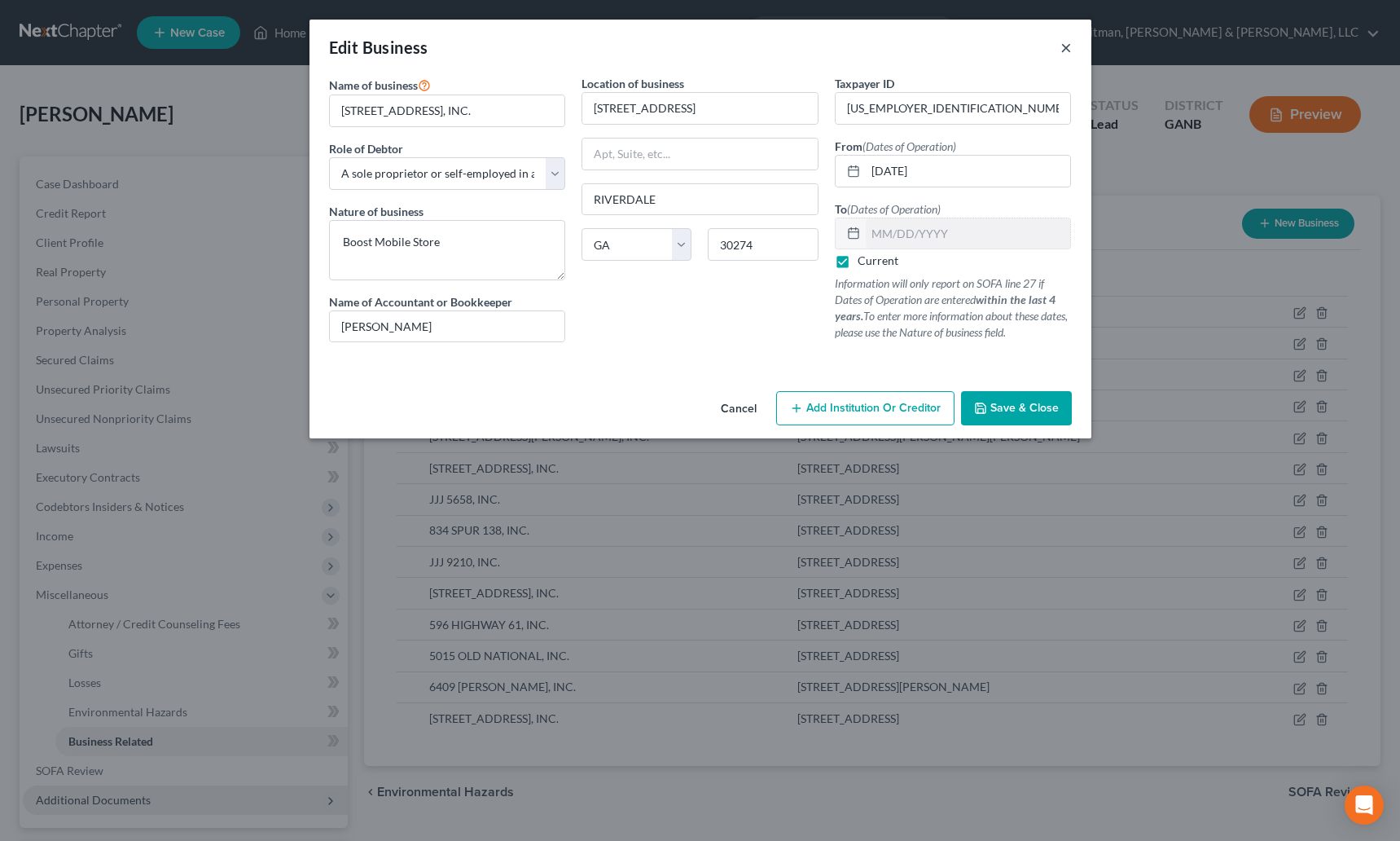
click at [1064, 50] on button "×" at bounding box center [1066, 47] width 12 height 19
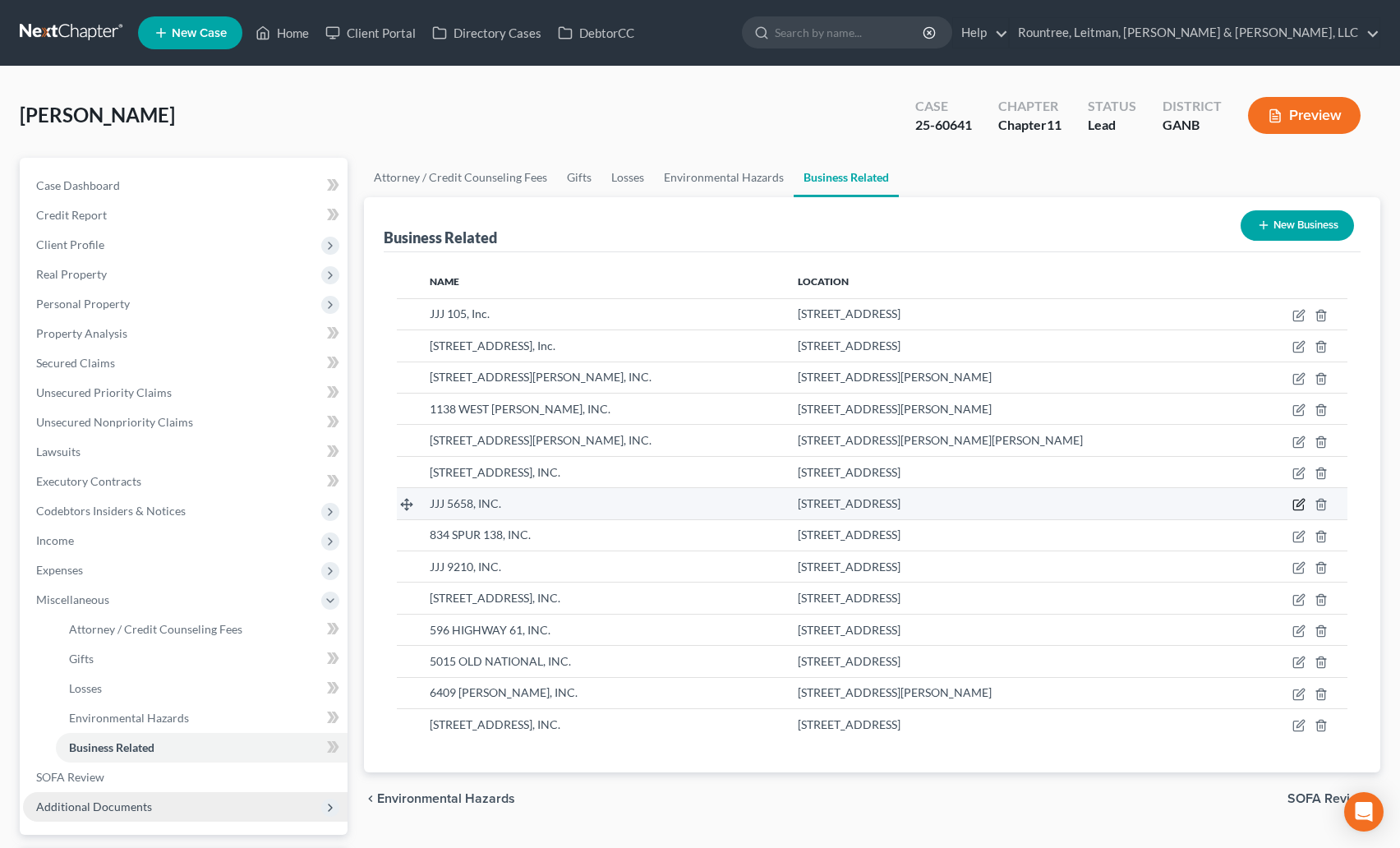
click at [1301, 503] on icon "button" at bounding box center [1299, 505] width 14 height 14
select select "sole_proprietor"
select select "10"
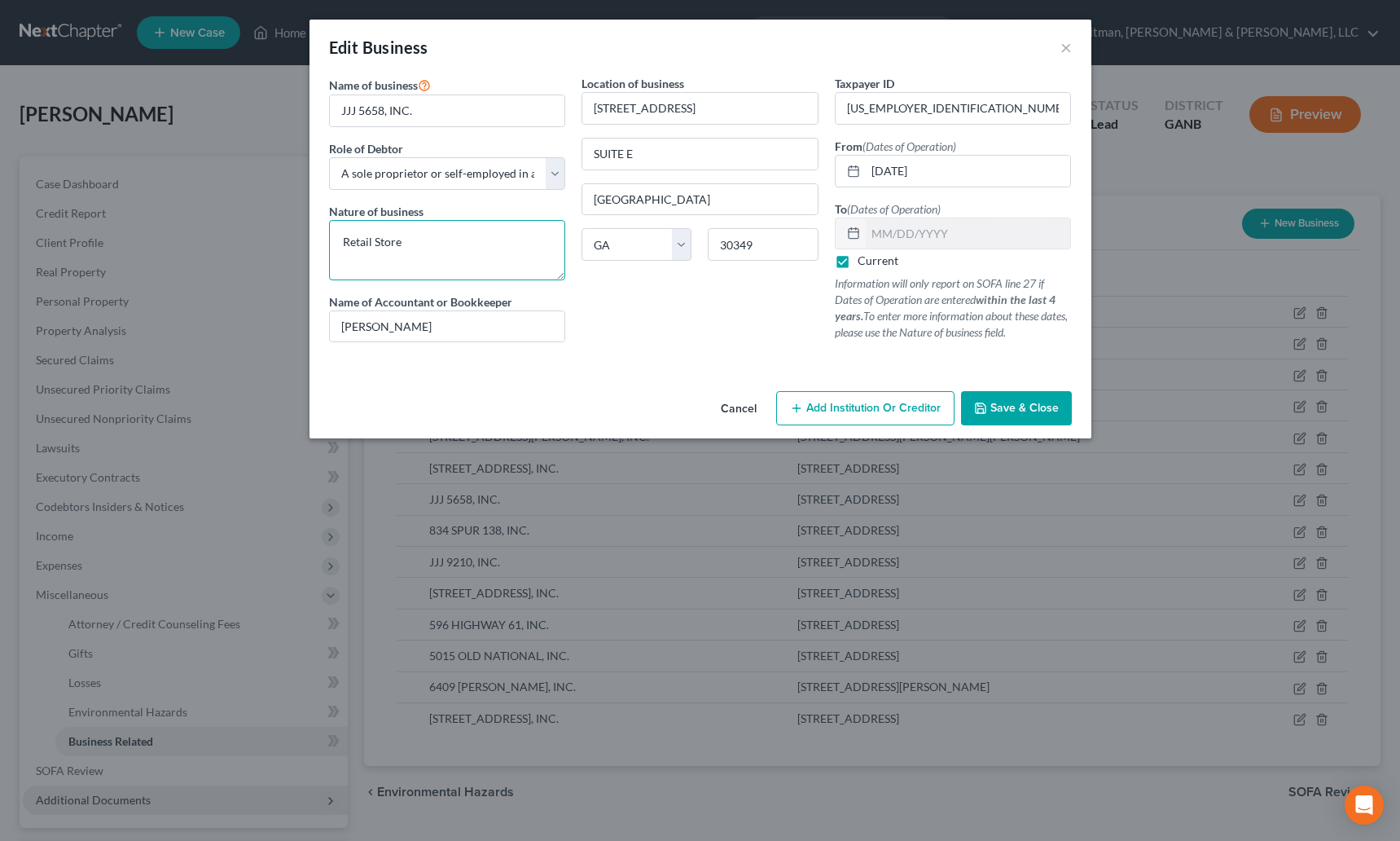
drag, startPoint x: 420, startPoint y: 227, endPoint x: 455, endPoint y: 262, distance: 49.5
click at [455, 262] on textarea "Retail Store" at bounding box center [448, 250] width 237 height 61
paste textarea "Boost Mobile"
type textarea "Boost Mobile Store"
click at [1035, 405] on span "Save & Close" at bounding box center [1024, 407] width 68 height 13
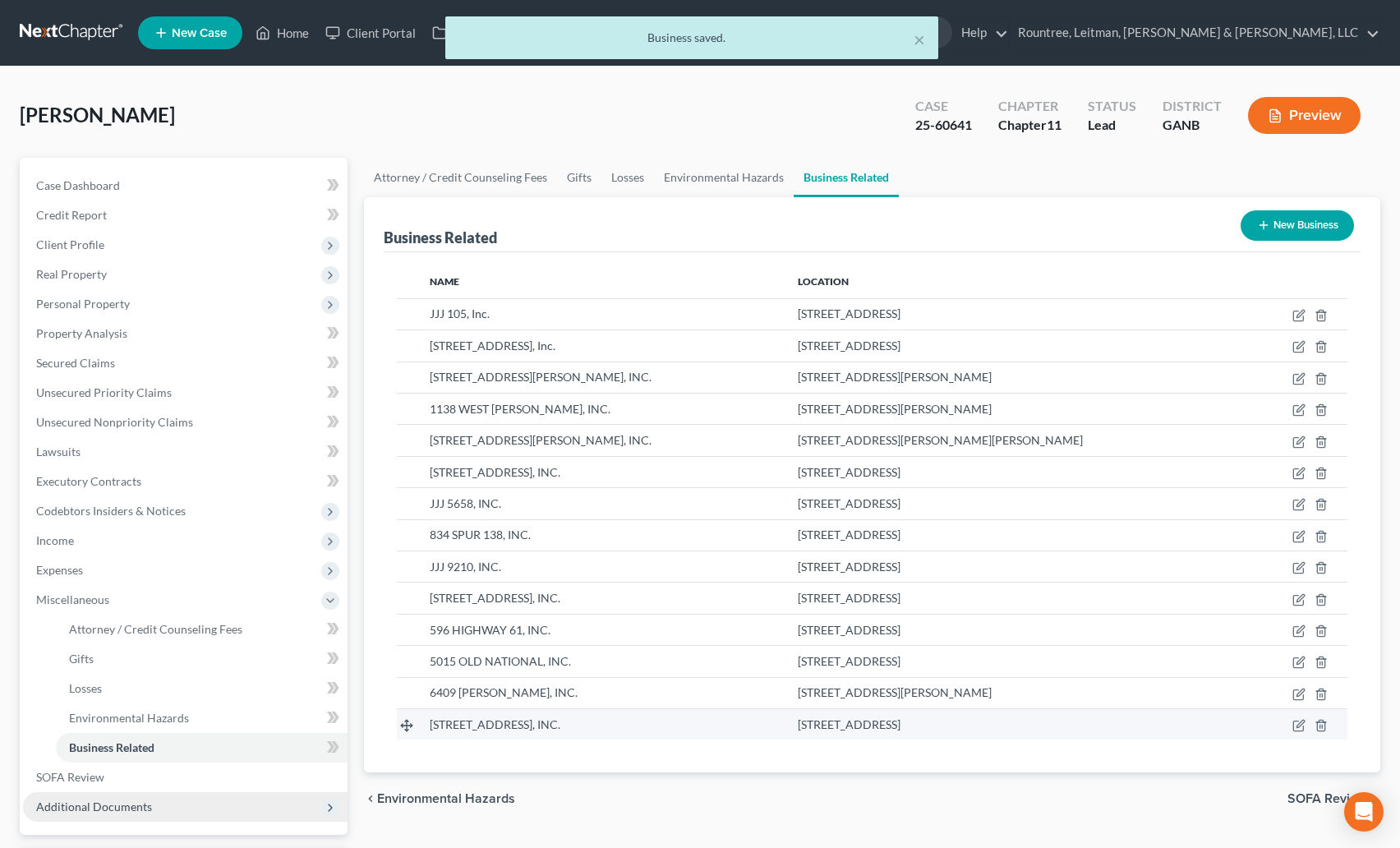
click at [1308, 725] on td at bounding box center [1297, 725] width 101 height 31
click at [1304, 726] on icon "button" at bounding box center [1299, 726] width 14 height 14
select select "sole_proprietor"
select select "10"
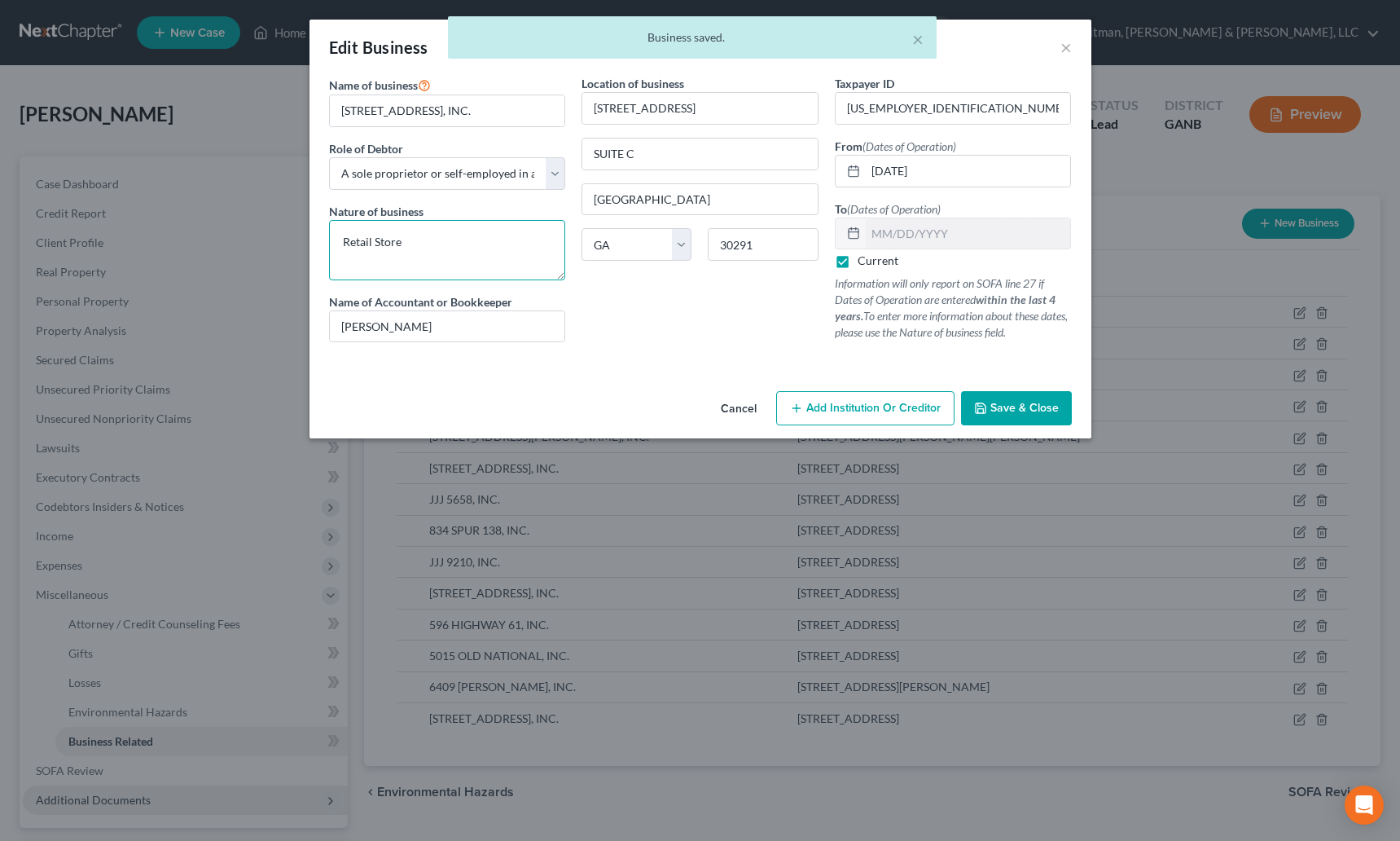
drag, startPoint x: 416, startPoint y: 250, endPoint x: 313, endPoint y: 246, distance: 103.1
click at [313, 246] on div "Name of business * 4780 JONESBORO RD, INC. Role of Debtor * Select A member of …" at bounding box center [700, 229] width 782 height 309
paste textarea "Boost Mobile"
type textarea "Boost Mobile Store"
click at [1017, 415] on button "Save & Close" at bounding box center [1016, 408] width 111 height 35
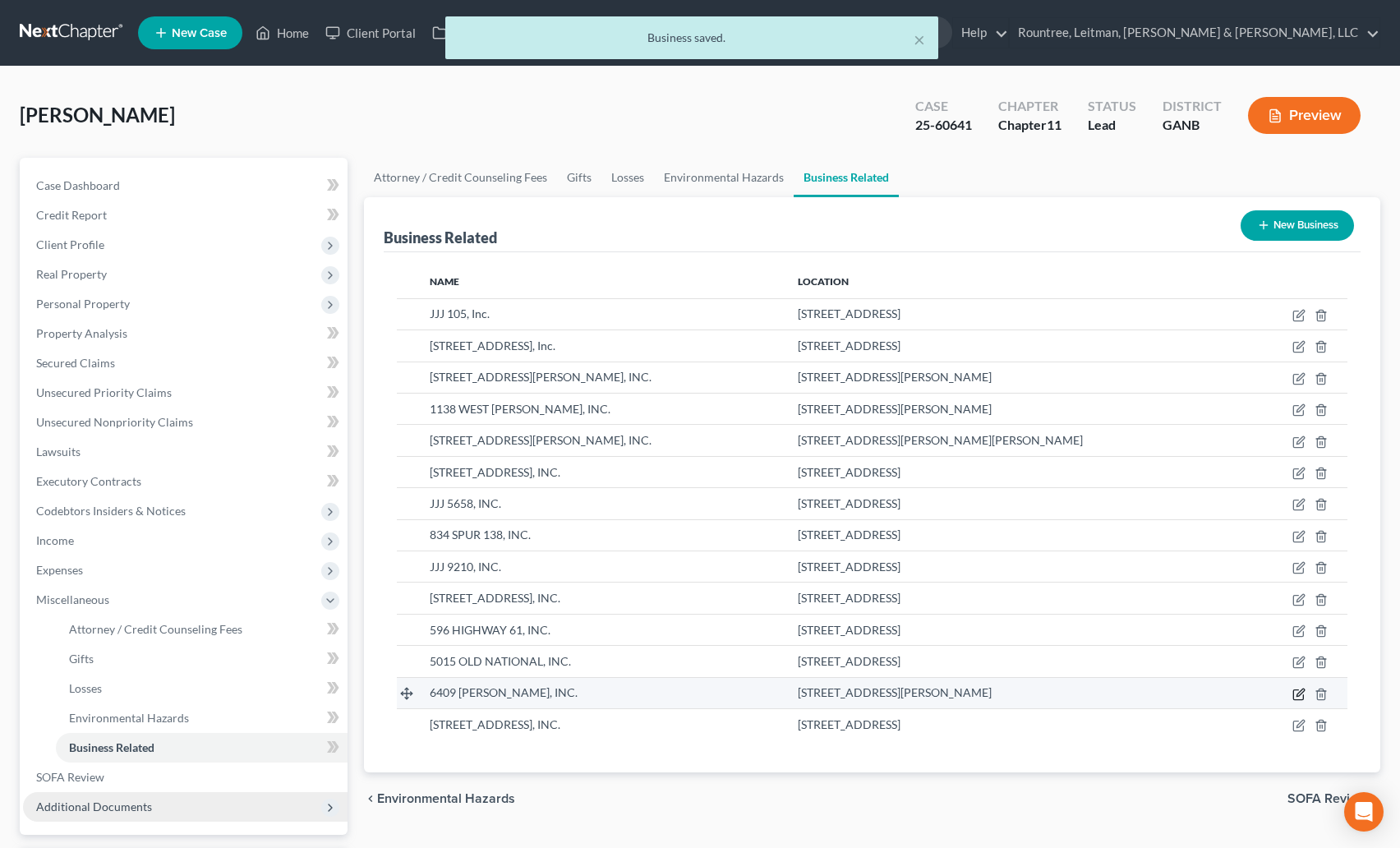
click at [1301, 693] on icon "button" at bounding box center [1299, 695] width 14 height 14
select select "sole_proprietor"
select select "10"
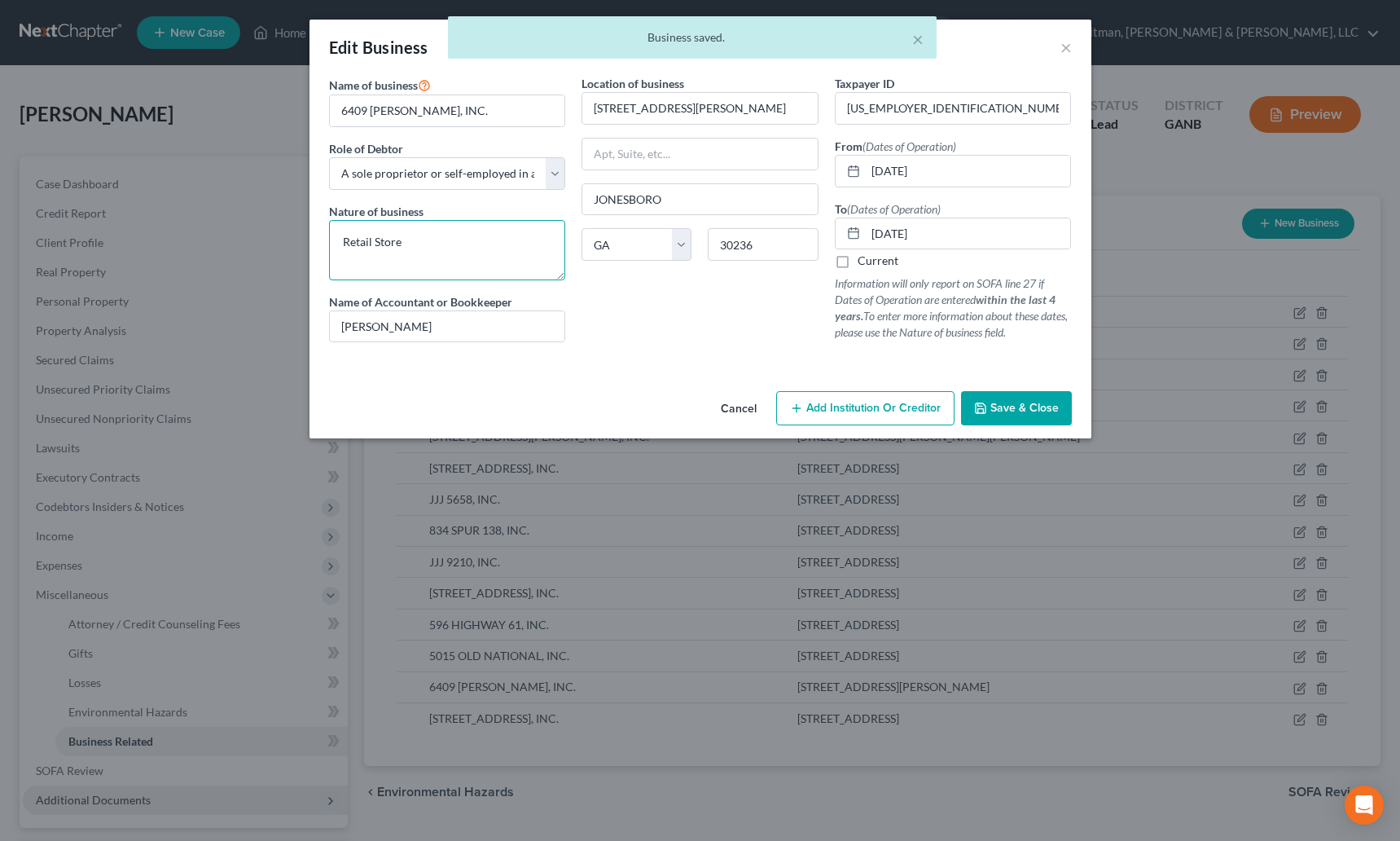
drag, startPoint x: 404, startPoint y: 250, endPoint x: 357, endPoint y: 248, distance: 47.0
click at [322, 246] on div "Name of business * 6409 TARA, INC. Role of Debtor * Select A member of a limite…" at bounding box center [447, 215] width 253 height 280
paste textarea "Boost Mobile"
type textarea "Boost Mobile Store"
click at [1048, 404] on span "Save & Close" at bounding box center [1024, 407] width 68 height 13
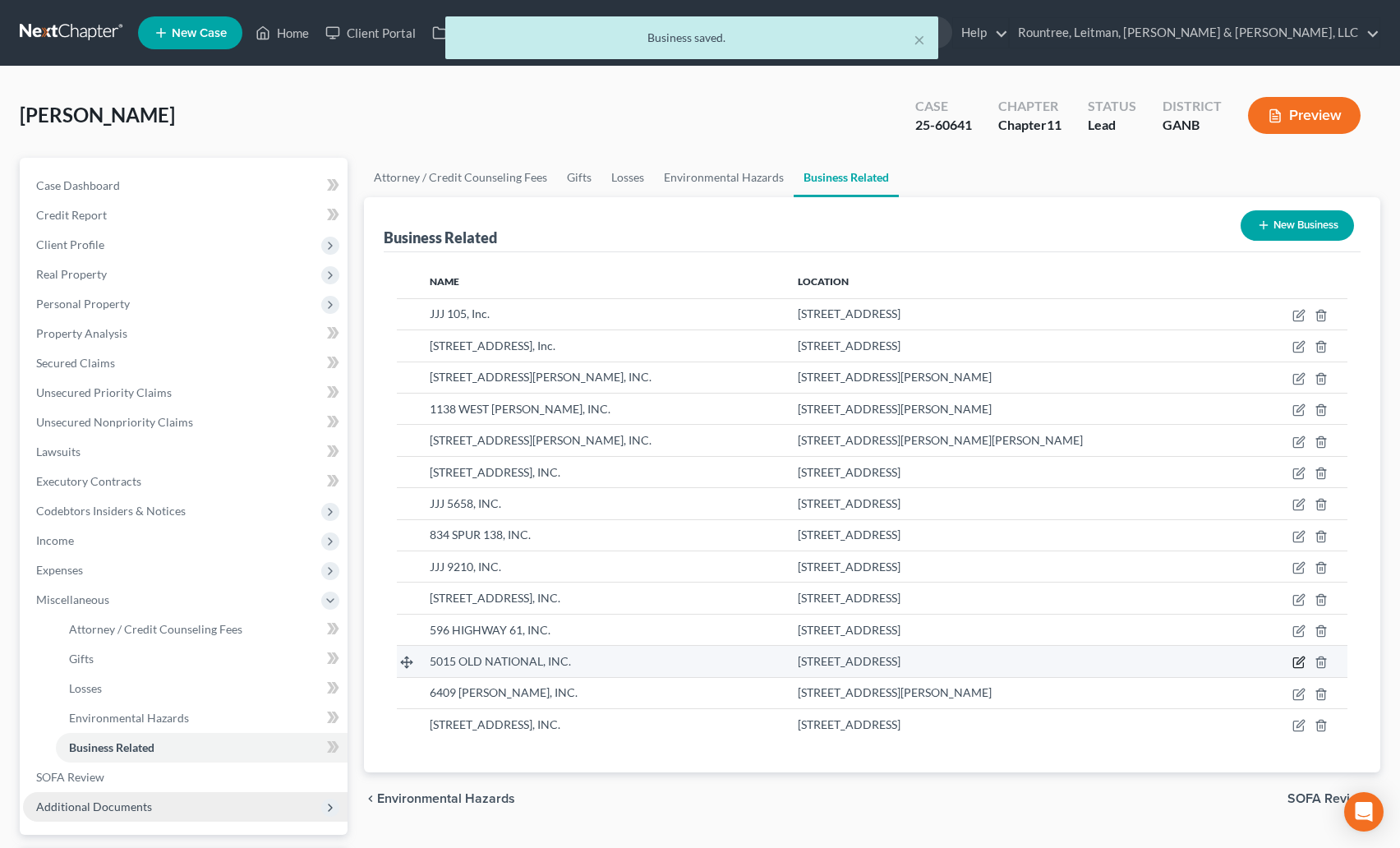
click at [1297, 661] on icon "button" at bounding box center [1299, 662] width 14 height 14
select select "sole_proprietor"
select select "10"
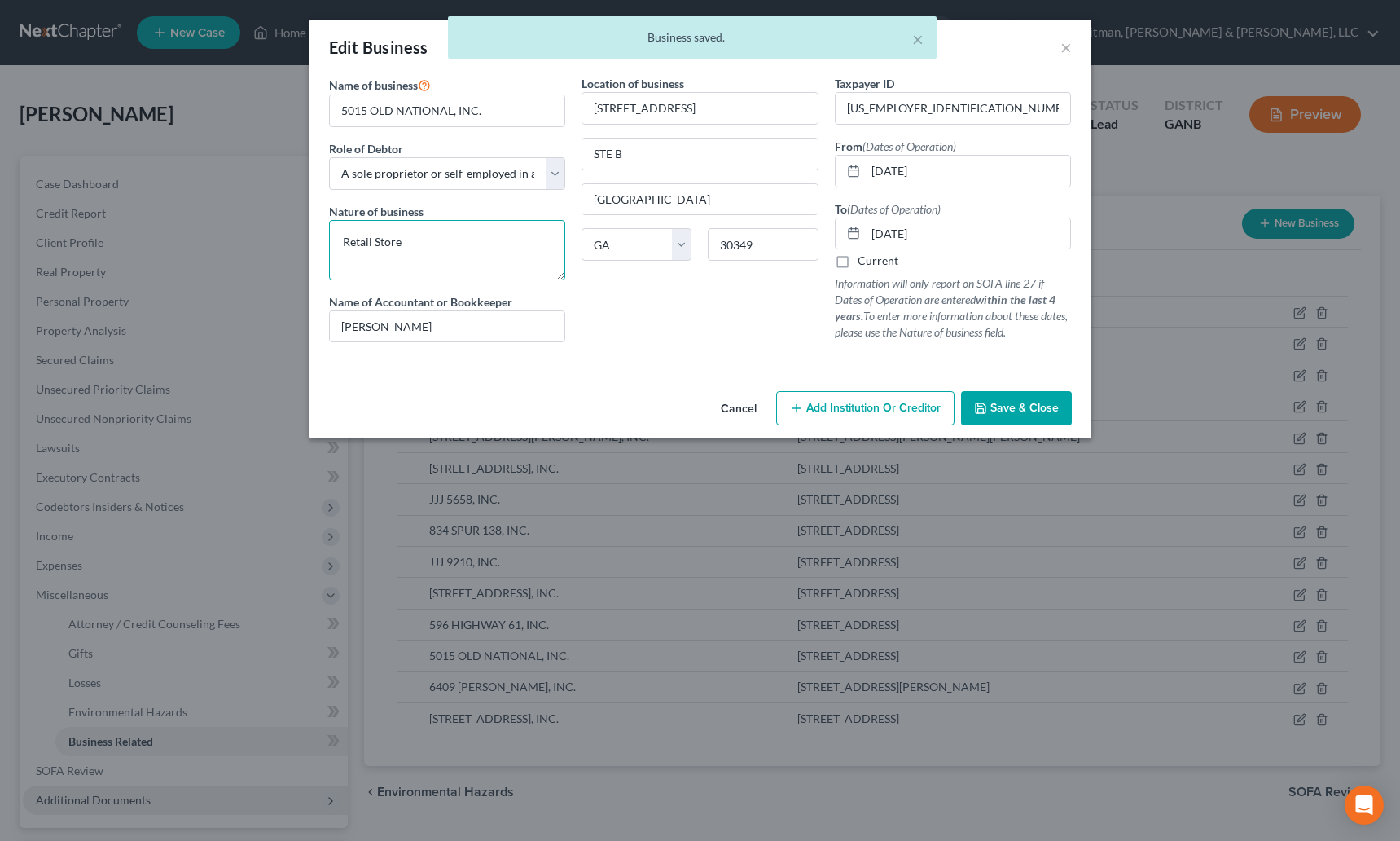
click at [439, 251] on textarea "Retail Store" at bounding box center [448, 250] width 237 height 61
paste textarea "Boost Mobile"
type textarea "Boost Mobile Store"
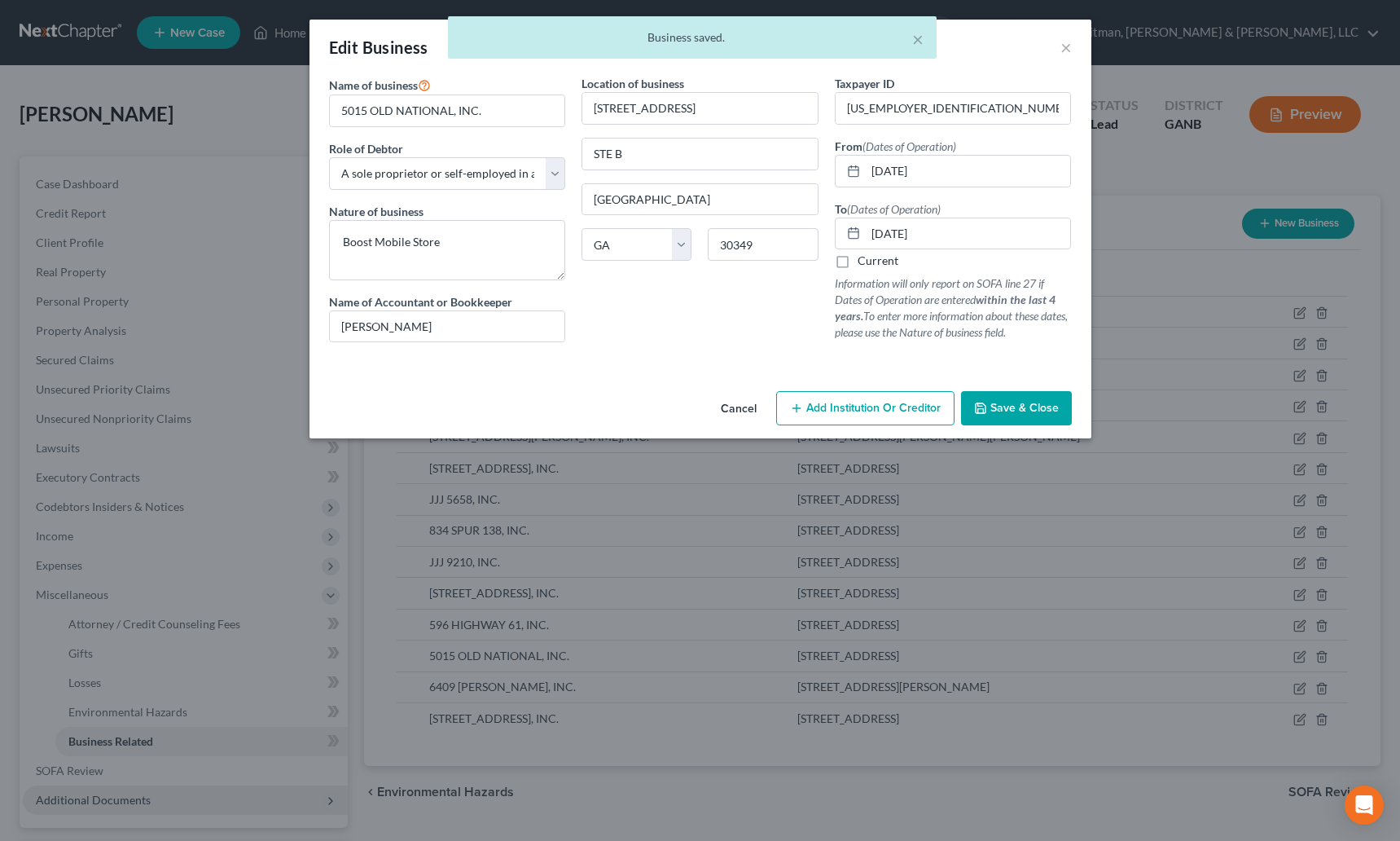
click at [1000, 411] on span "Save & Close" at bounding box center [1024, 407] width 68 height 13
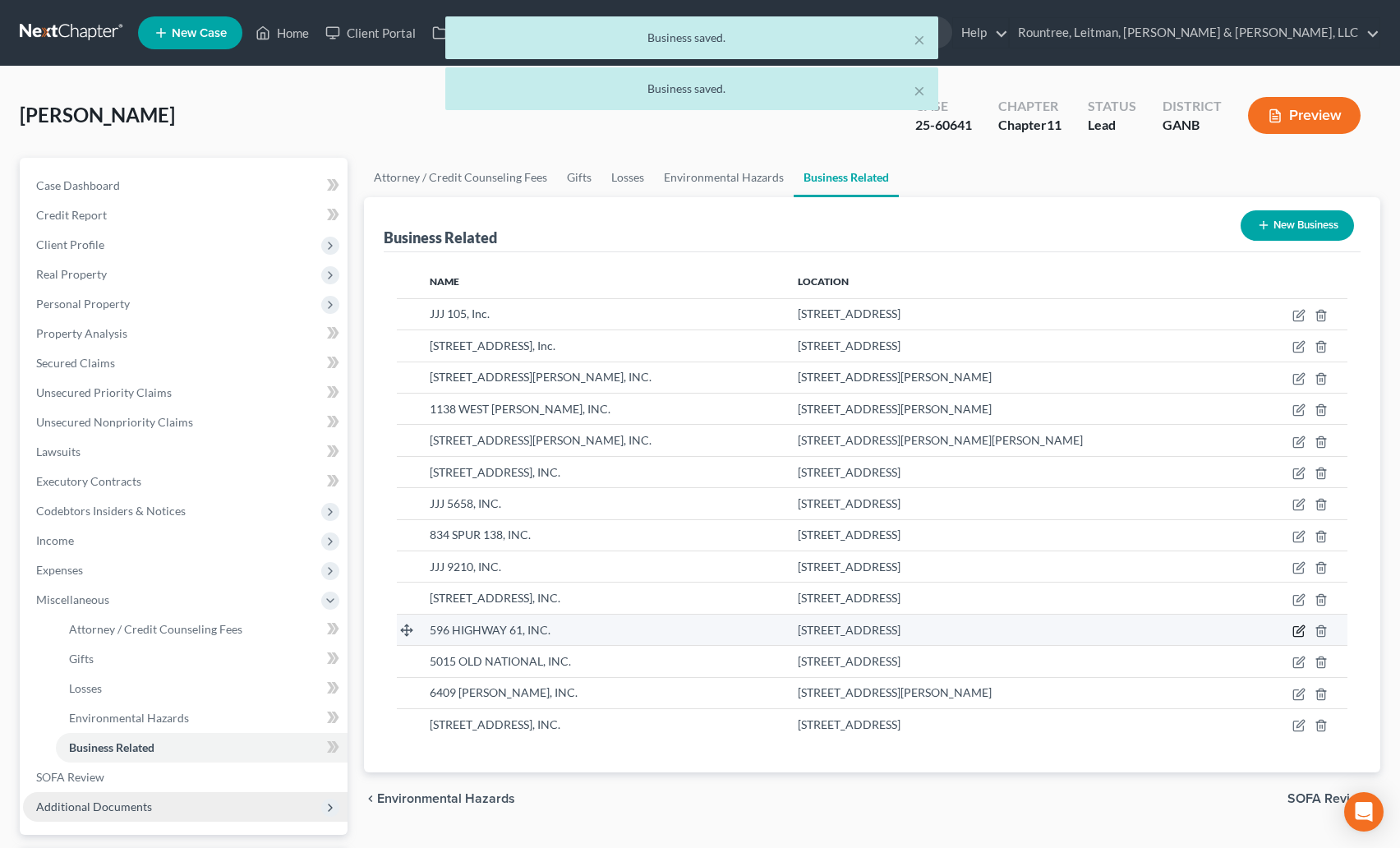
click at [1297, 635] on icon "button" at bounding box center [1299, 631] width 14 height 14
select select "sole_proprietor"
select select "10"
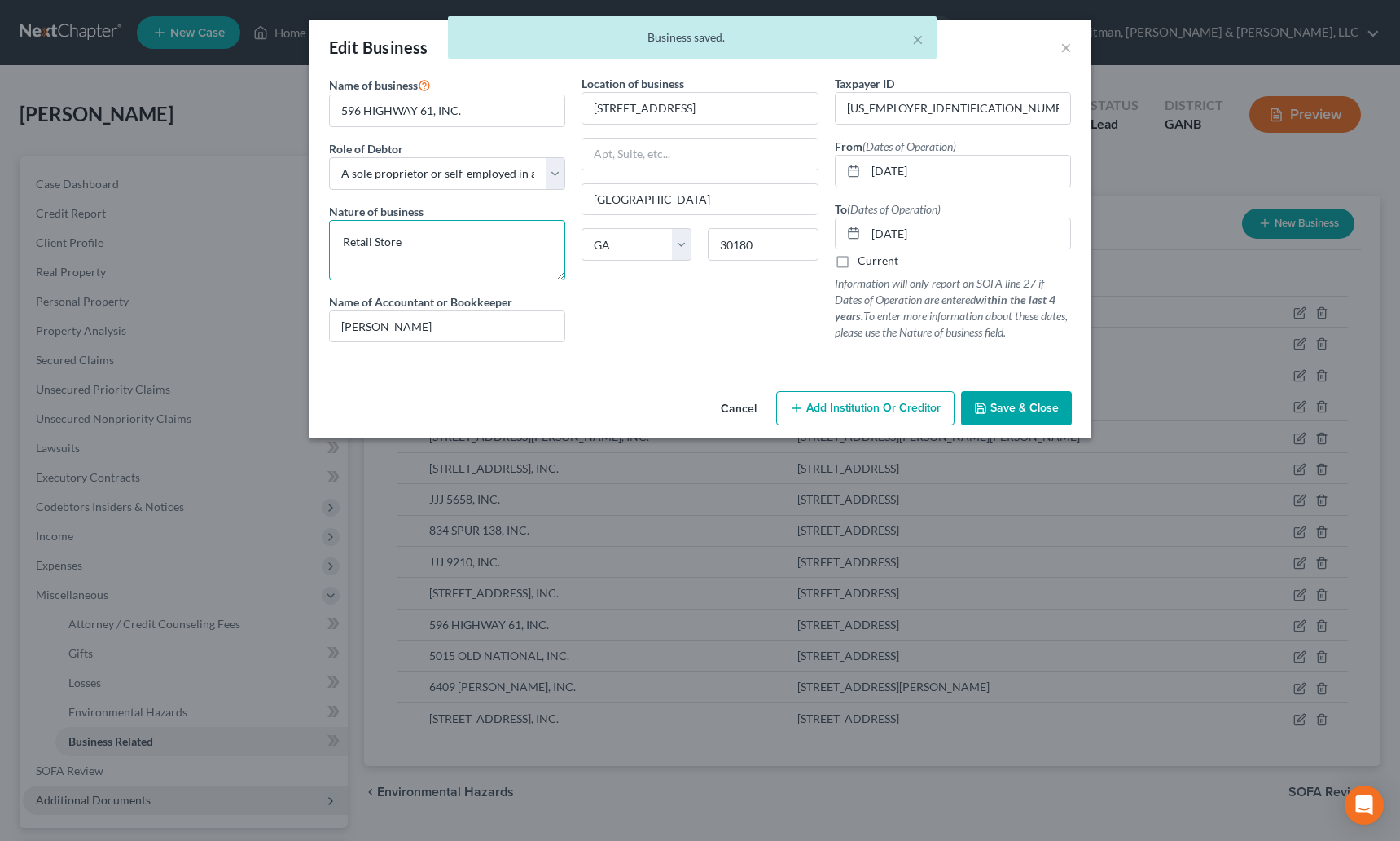
click at [442, 251] on textarea "Retail Store" at bounding box center [448, 250] width 237 height 61
paste textarea "Boost Mobile"
type textarea "Boost Mobile Store"
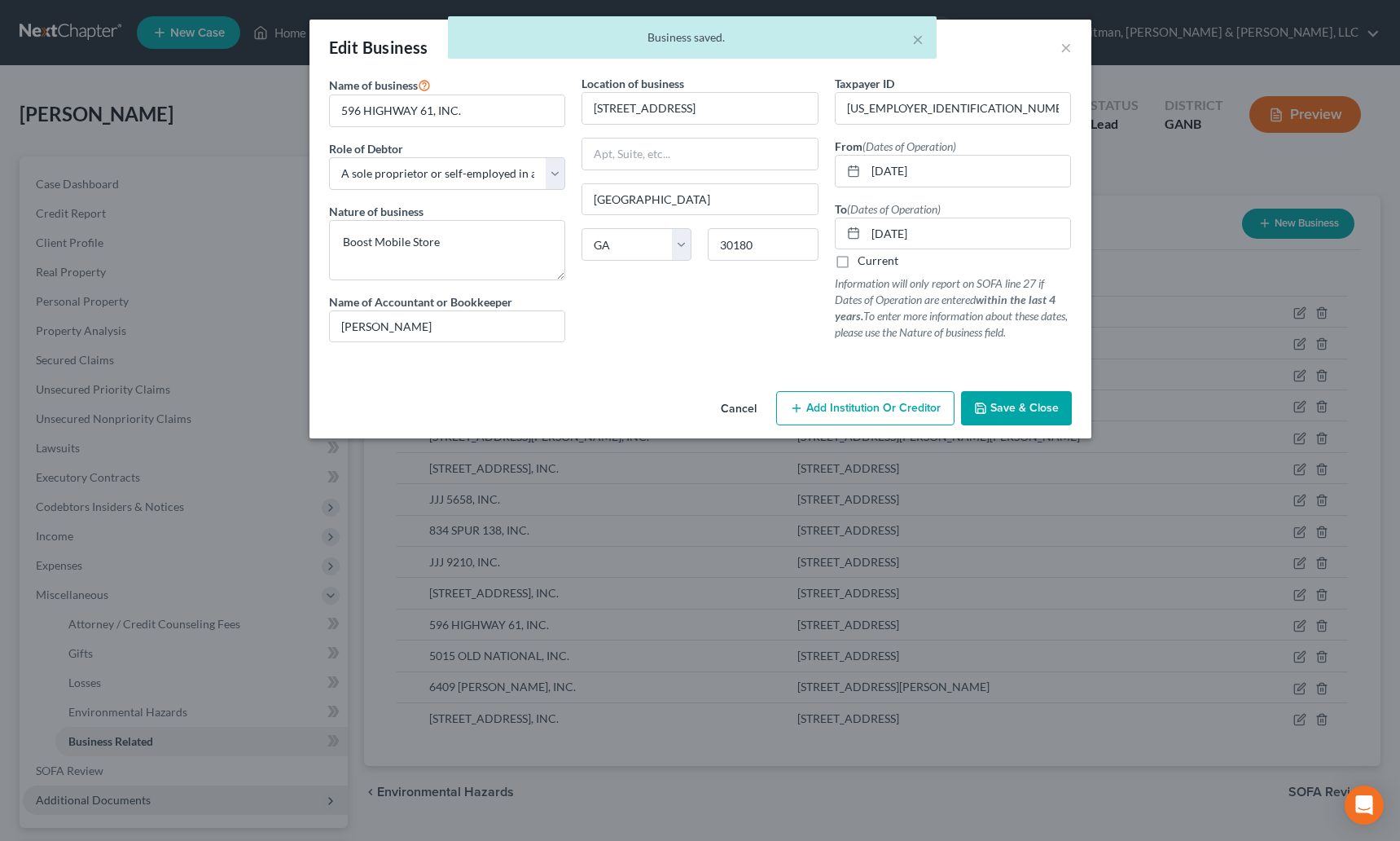
click at [979, 407] on icon "button" at bounding box center [981, 408] width 13 height 13
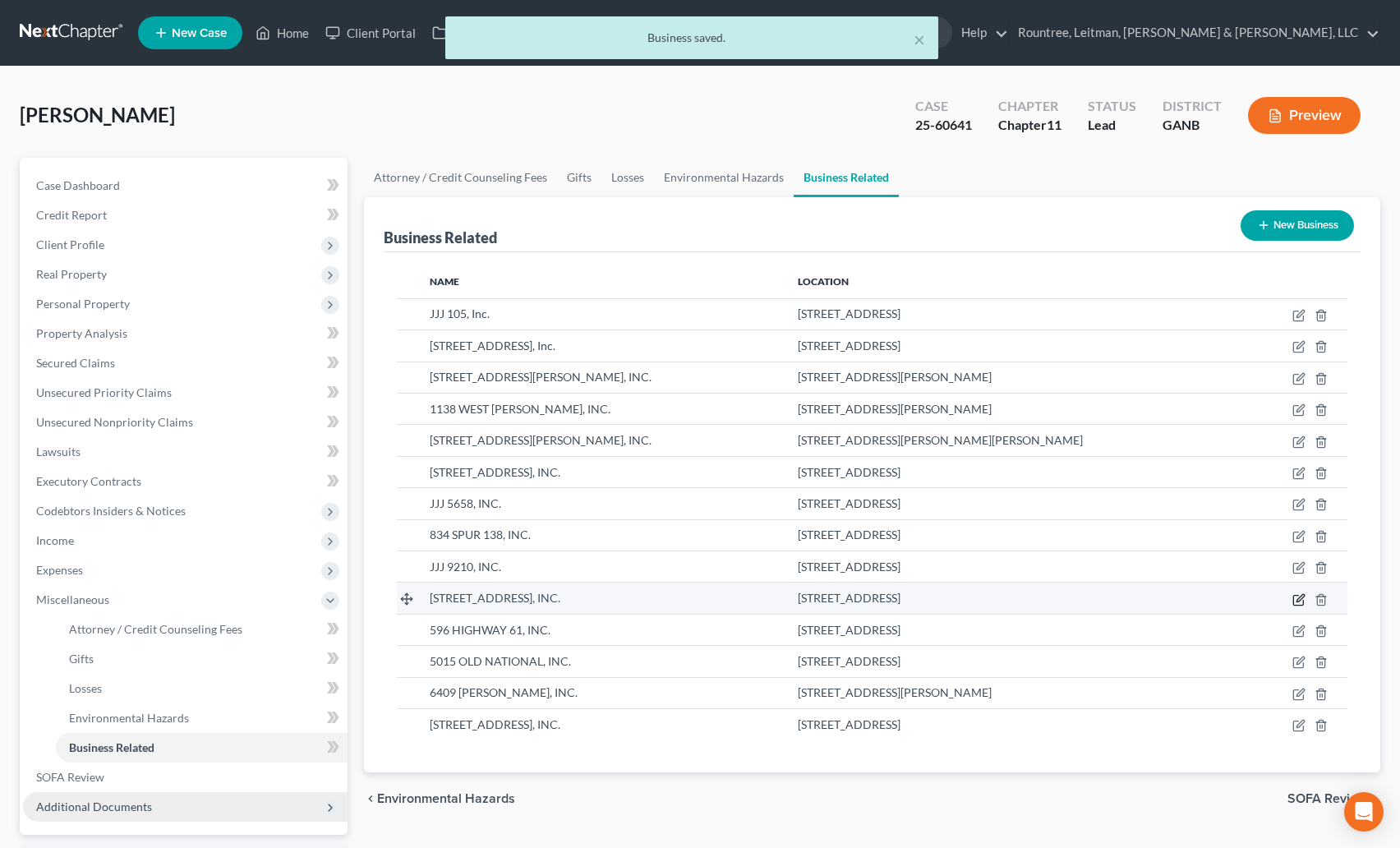
click at [1293, 603] on icon "button" at bounding box center [1298, 599] width 10 height 10
select select "sole_proprietor"
select select "10"
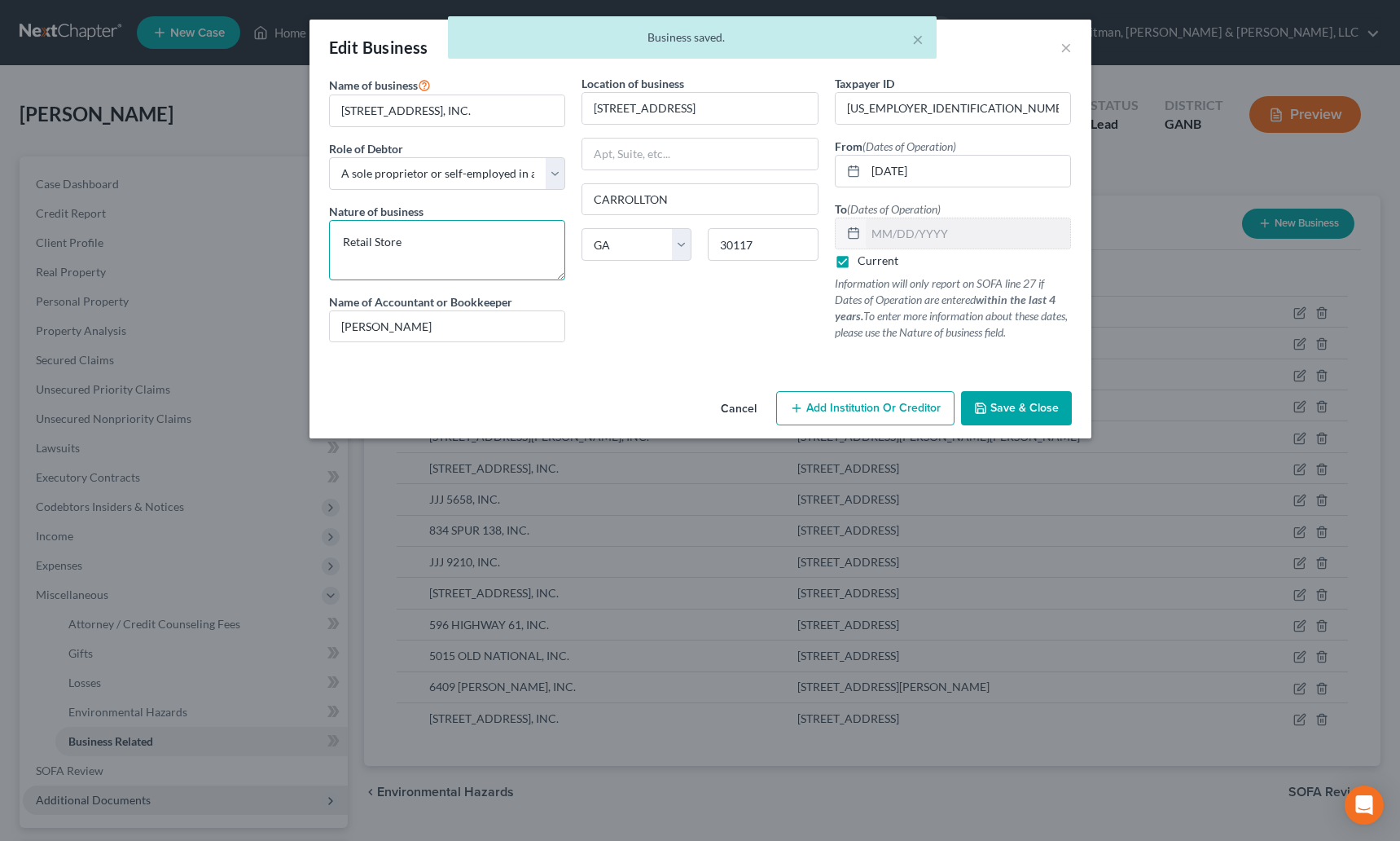
drag, startPoint x: 469, startPoint y: 228, endPoint x: 482, endPoint y: 257, distance: 31.8
click at [454, 255] on textarea "Retail Store" at bounding box center [448, 250] width 237 height 61
paste textarea "Boost Mobile"
type textarea "Boost Mobile Store"
click at [1010, 408] on span "Save & Close" at bounding box center [1024, 407] width 68 height 13
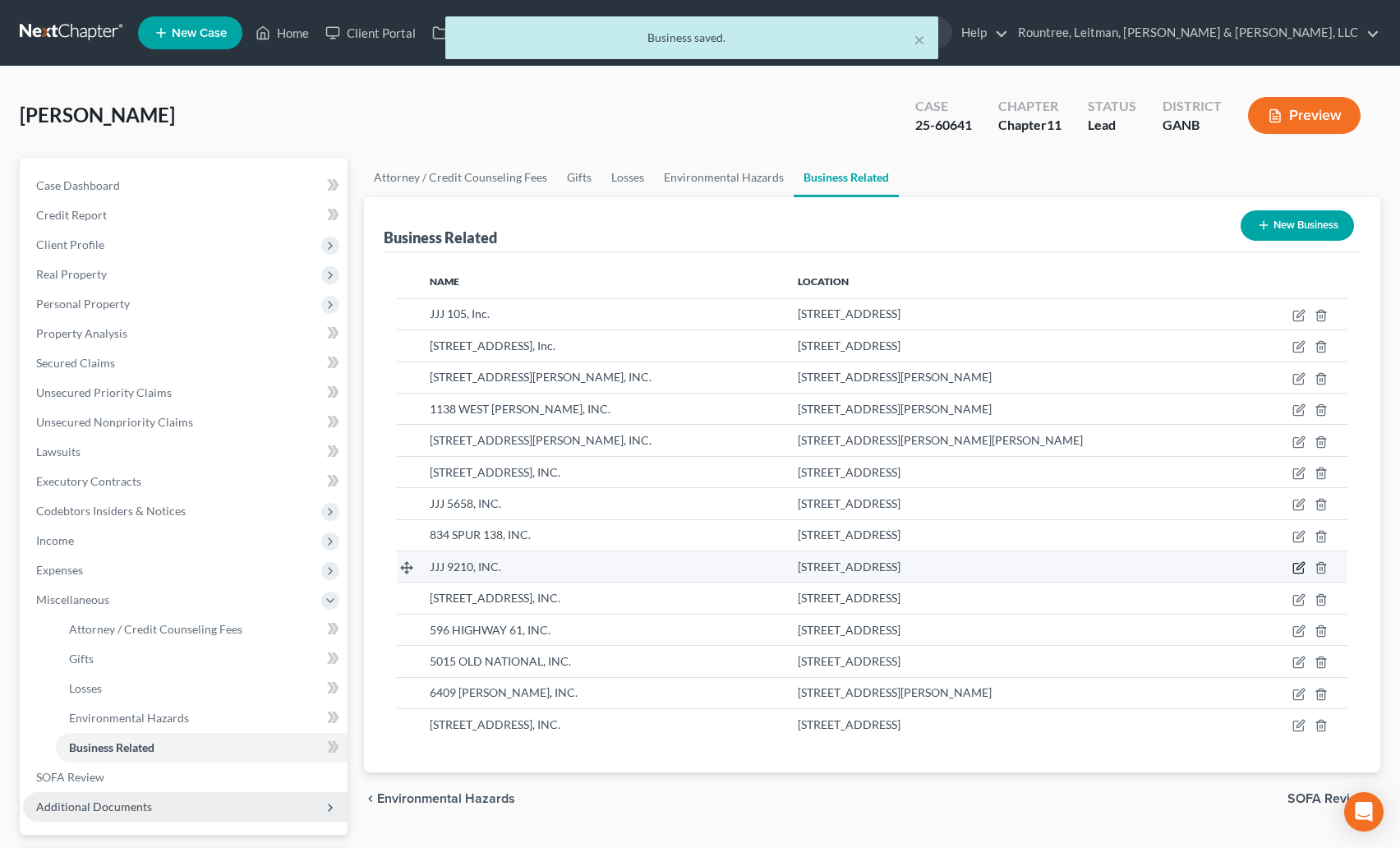
click at [1303, 567] on icon "button" at bounding box center [1298, 568] width 10 height 10
select select "sole_proprietor"
select select "25"
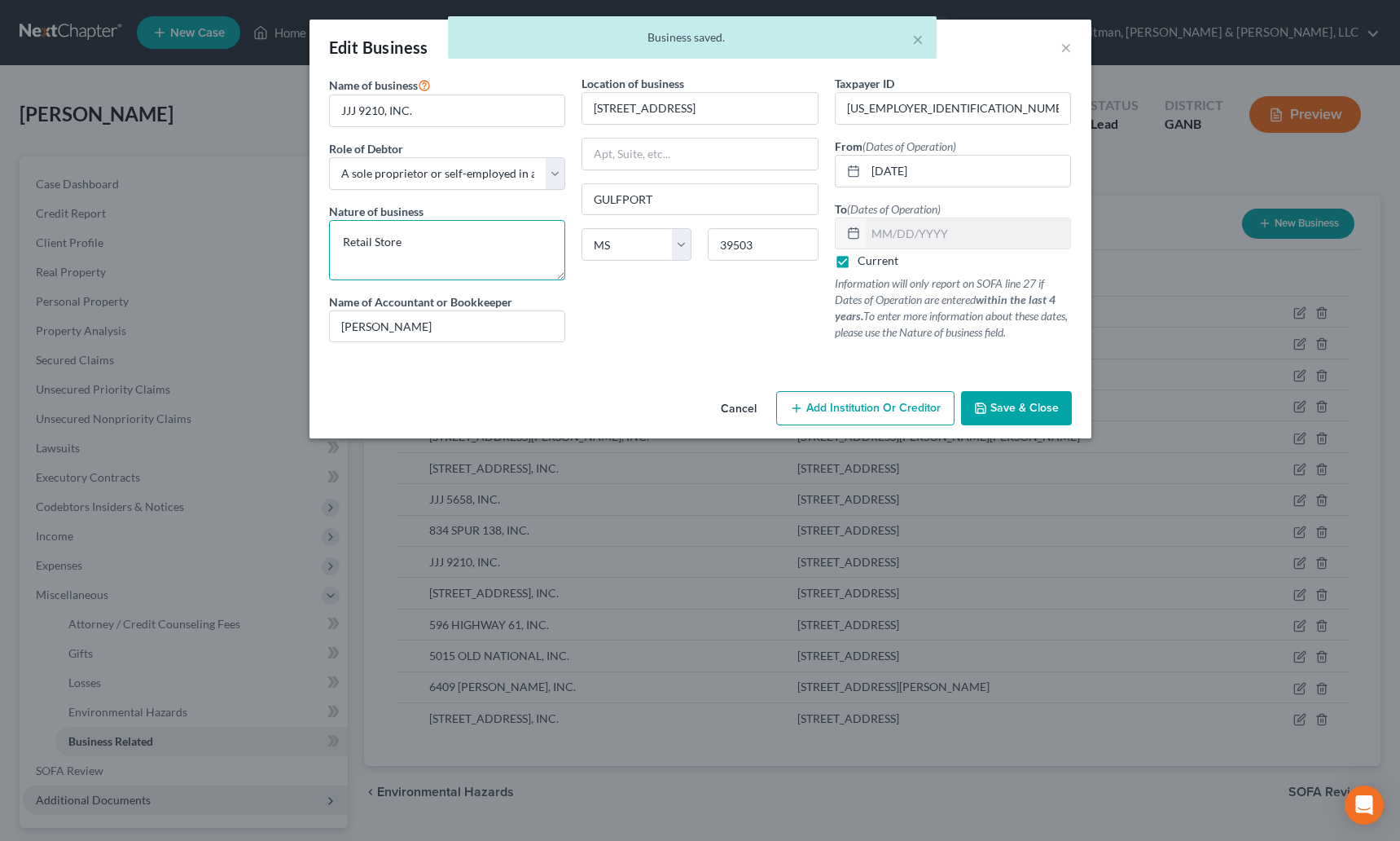
drag, startPoint x: 425, startPoint y: 253, endPoint x: 329, endPoint y: 243, distance: 96.5
click at [329, 243] on textarea "Retail Store" at bounding box center [448, 250] width 237 height 61
paste textarea "Boost Mobile"
type textarea "Boost Mobile Store"
click at [1007, 410] on span "Save & Close" at bounding box center [1024, 407] width 68 height 13
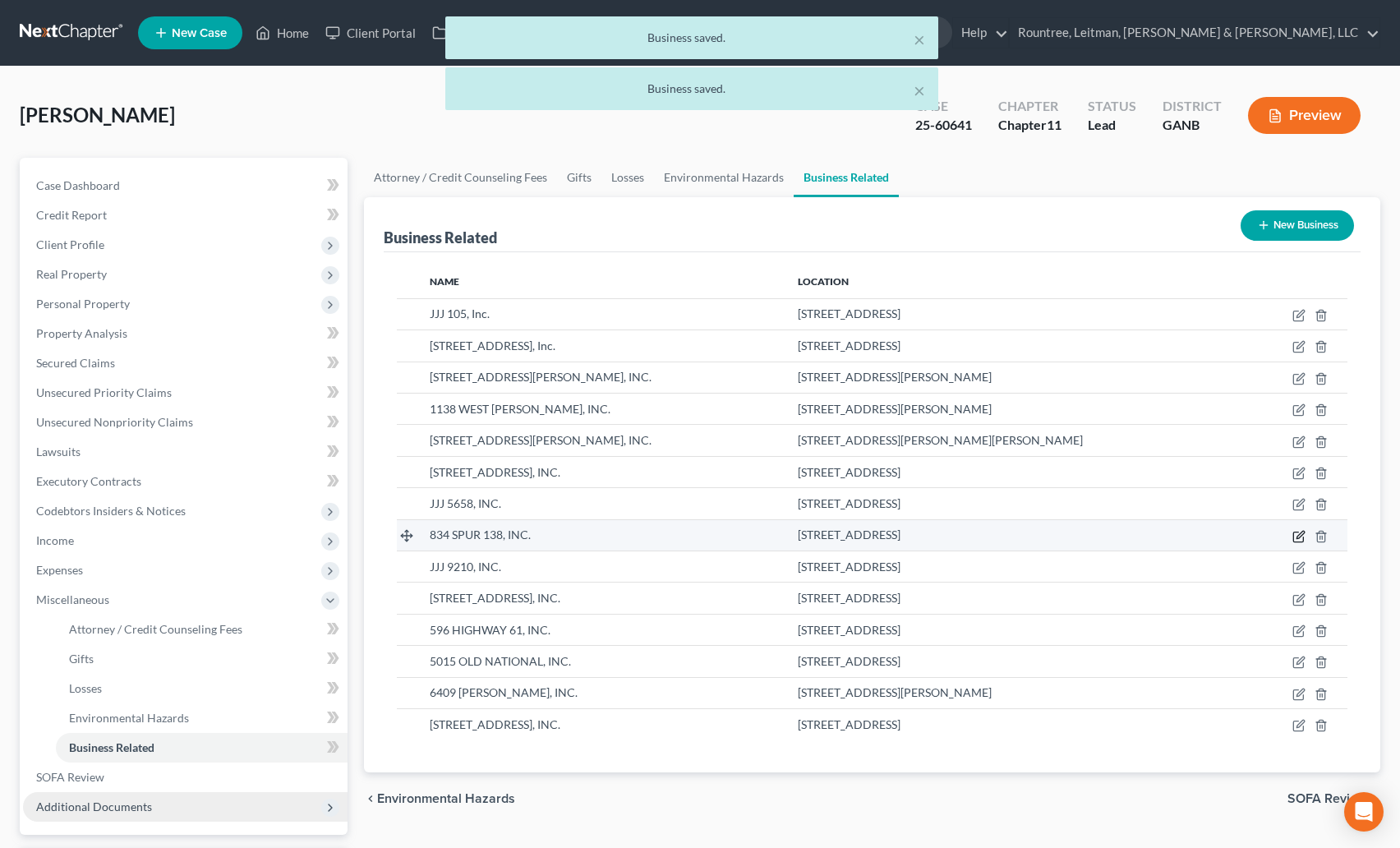
click at [1301, 538] on icon "button" at bounding box center [1299, 537] width 14 height 14
select select "sole_proprietor"
select select "10"
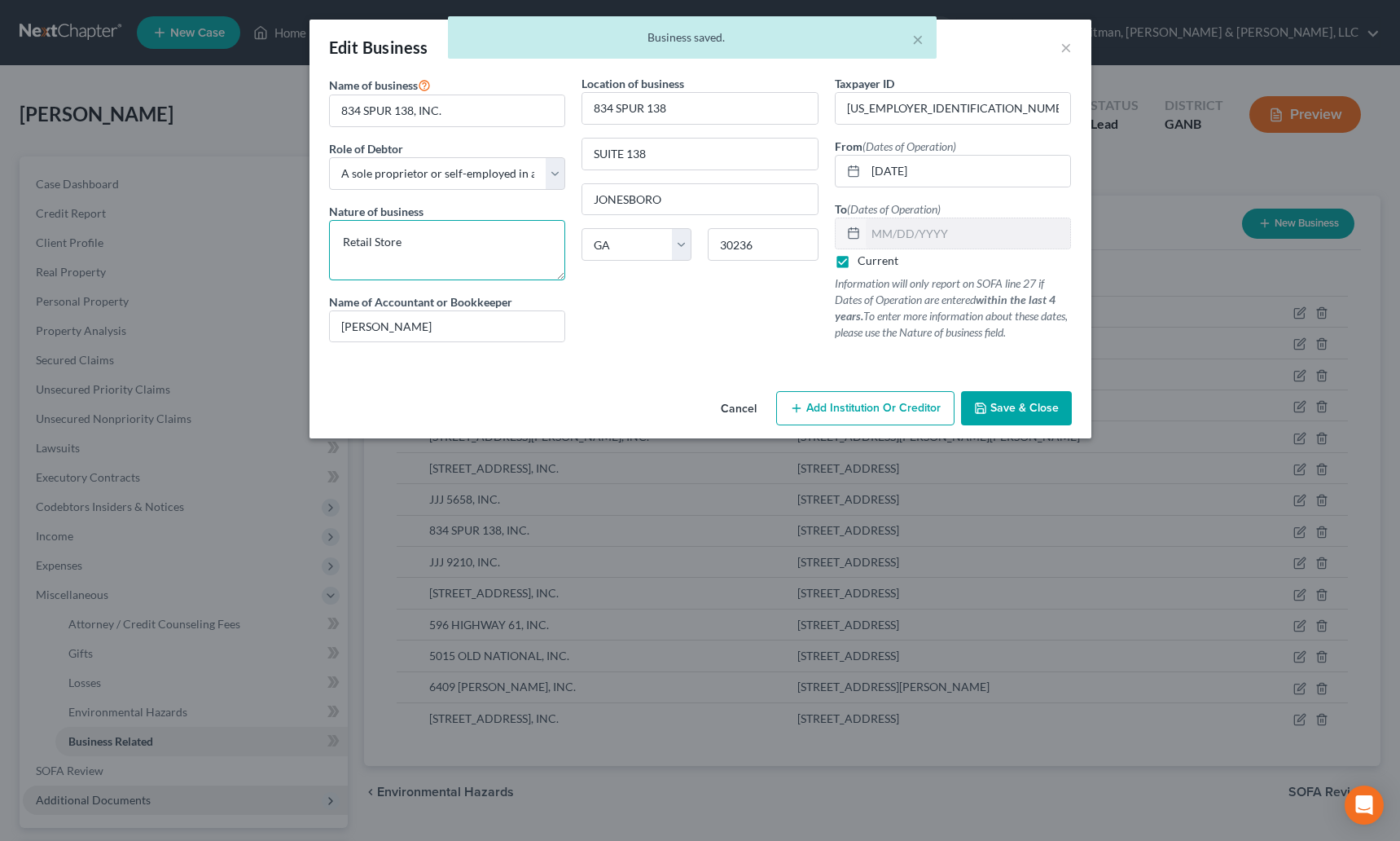
drag, startPoint x: 401, startPoint y: 249, endPoint x: 328, endPoint y: 245, distance: 73.1
click at [329, 245] on textarea "Retail Store" at bounding box center [448, 250] width 237 height 61
paste textarea "Boost Mobile"
type textarea "Boost Mobile Store"
click at [1045, 408] on span "Save & Close" at bounding box center [1024, 407] width 68 height 13
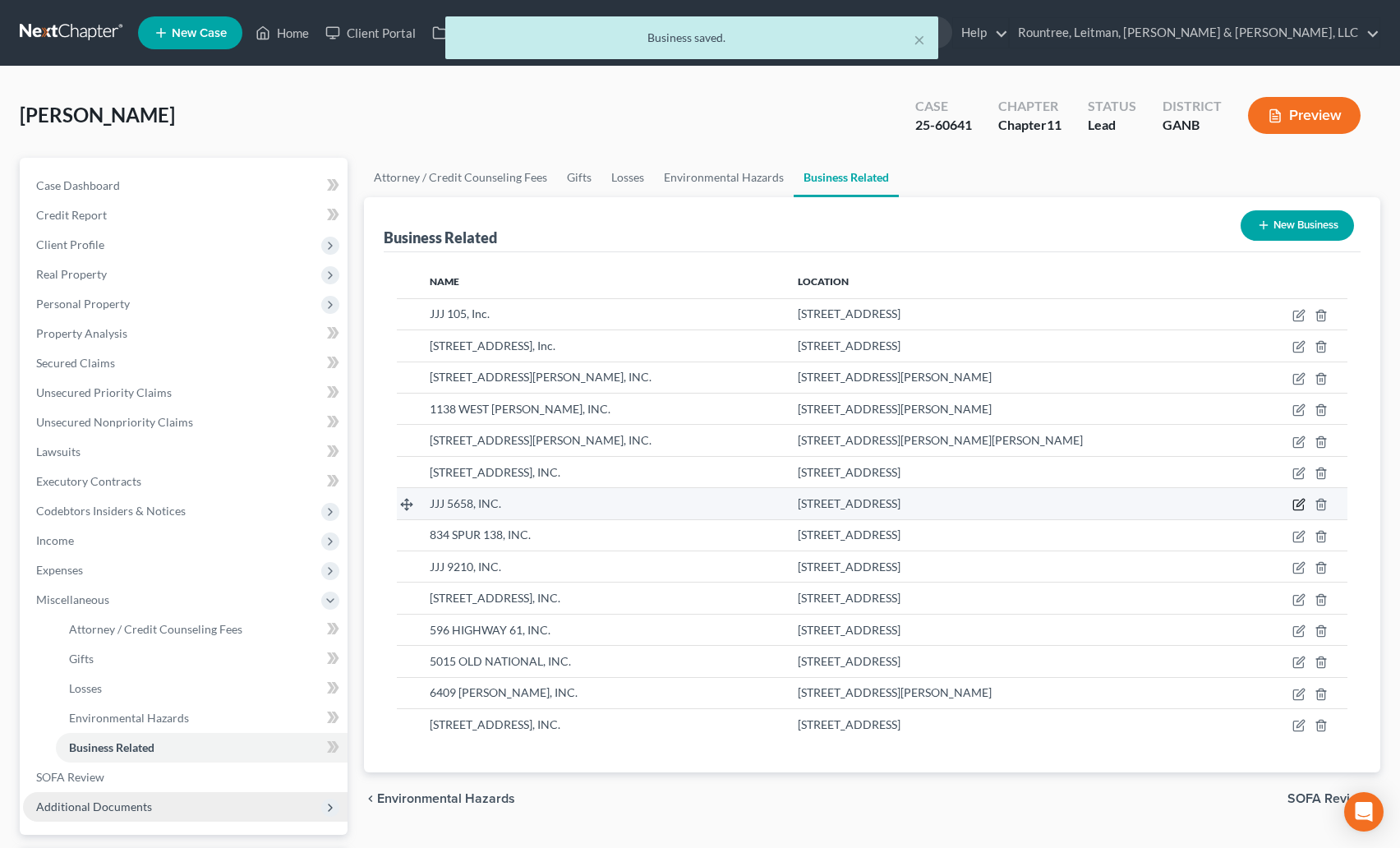
click at [1298, 502] on icon "button" at bounding box center [1299, 505] width 14 height 14
select select "sole_proprietor"
select select "10"
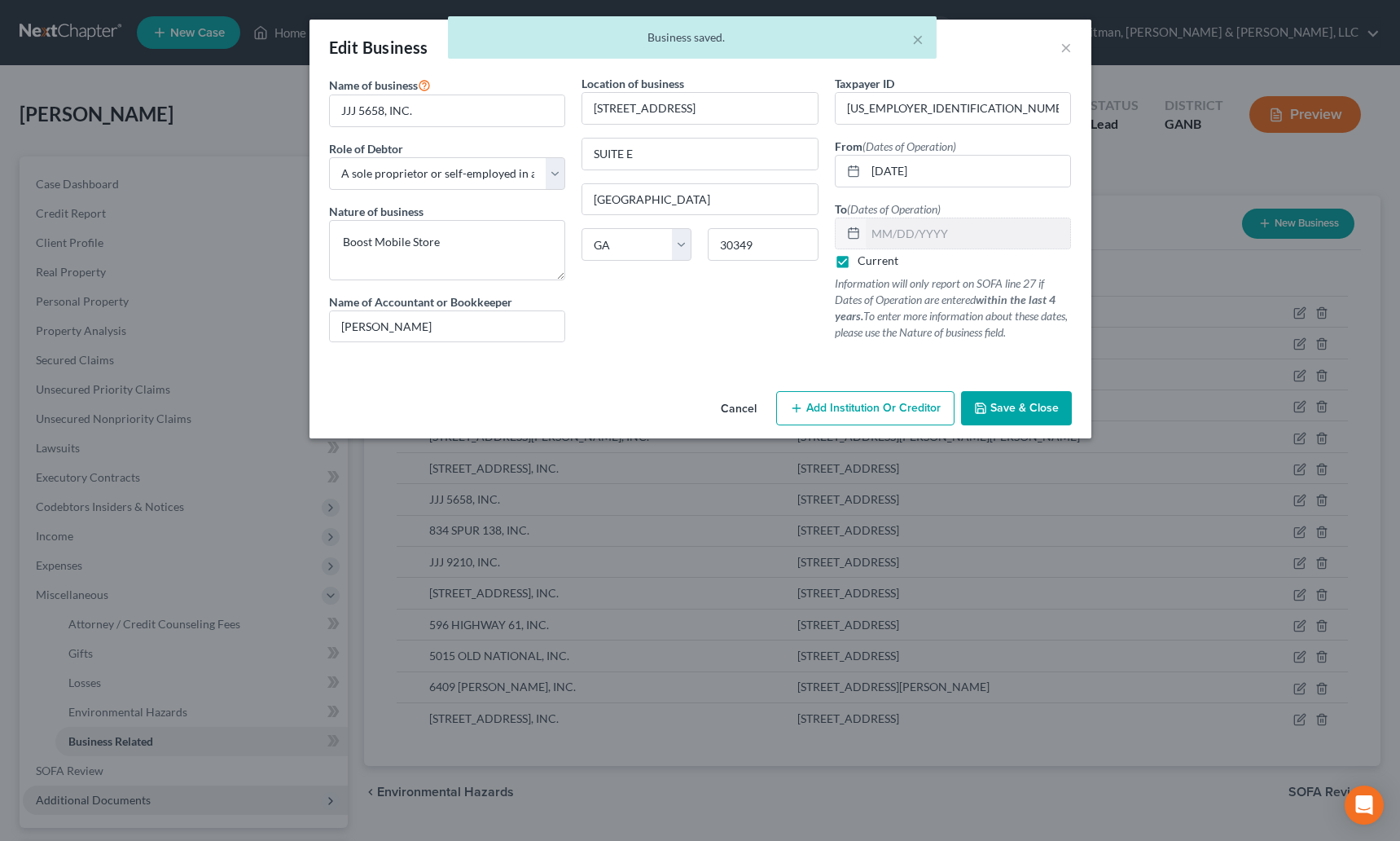
click at [1027, 403] on span "Save & Close" at bounding box center [1024, 407] width 68 height 13
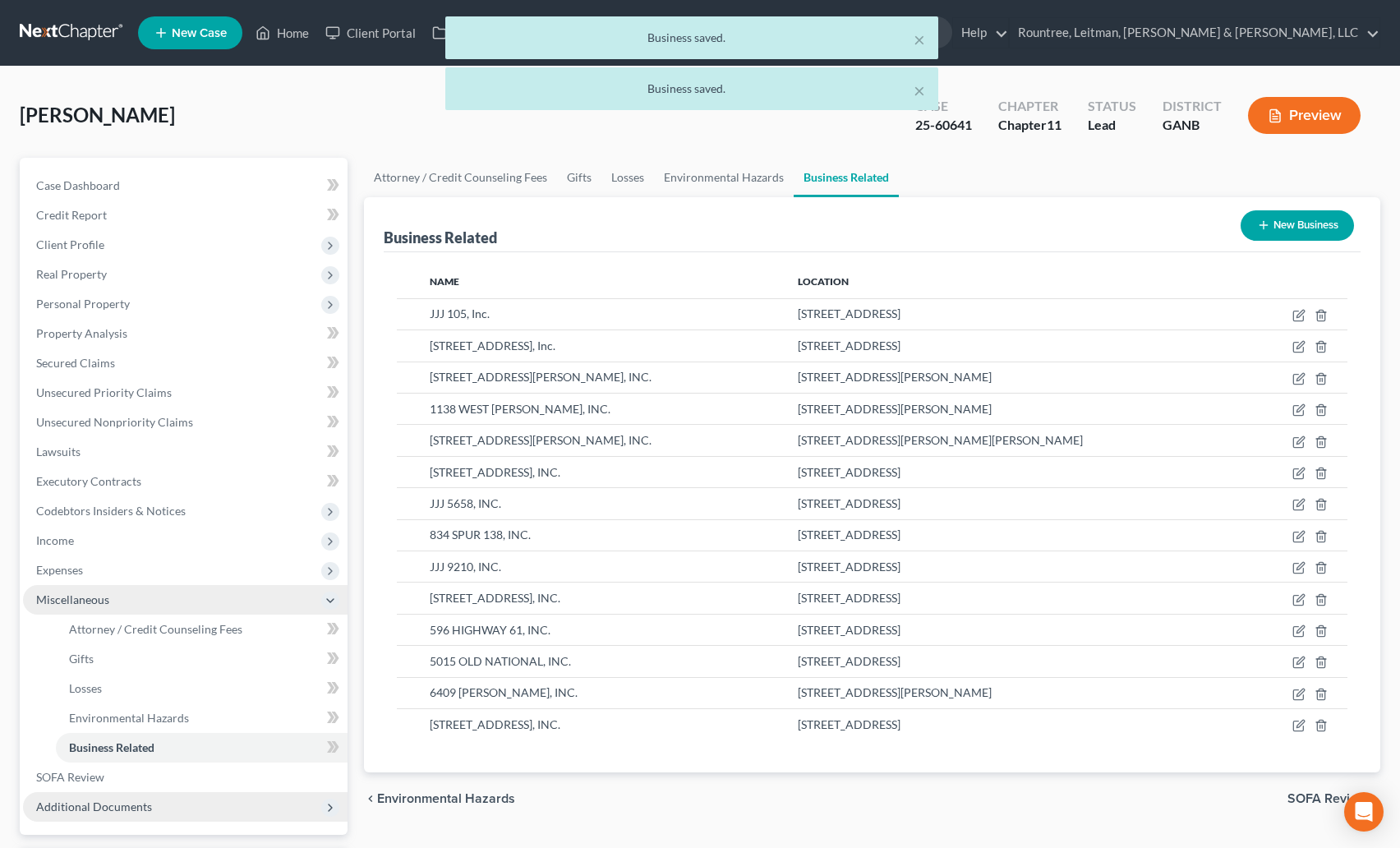
click at [54, 604] on span "Miscellaneous" at bounding box center [72, 599] width 73 height 14
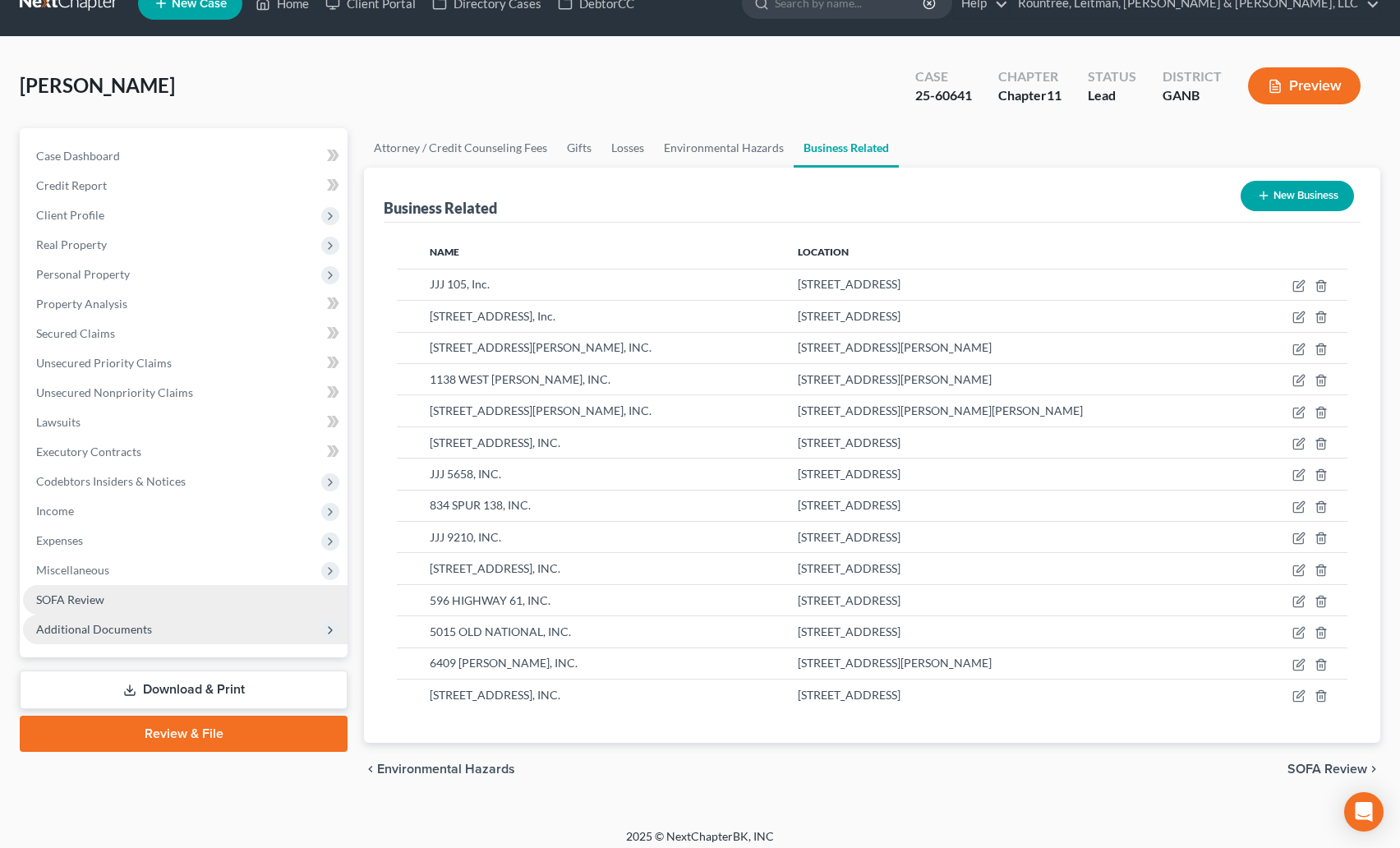
scroll to position [30, 0]
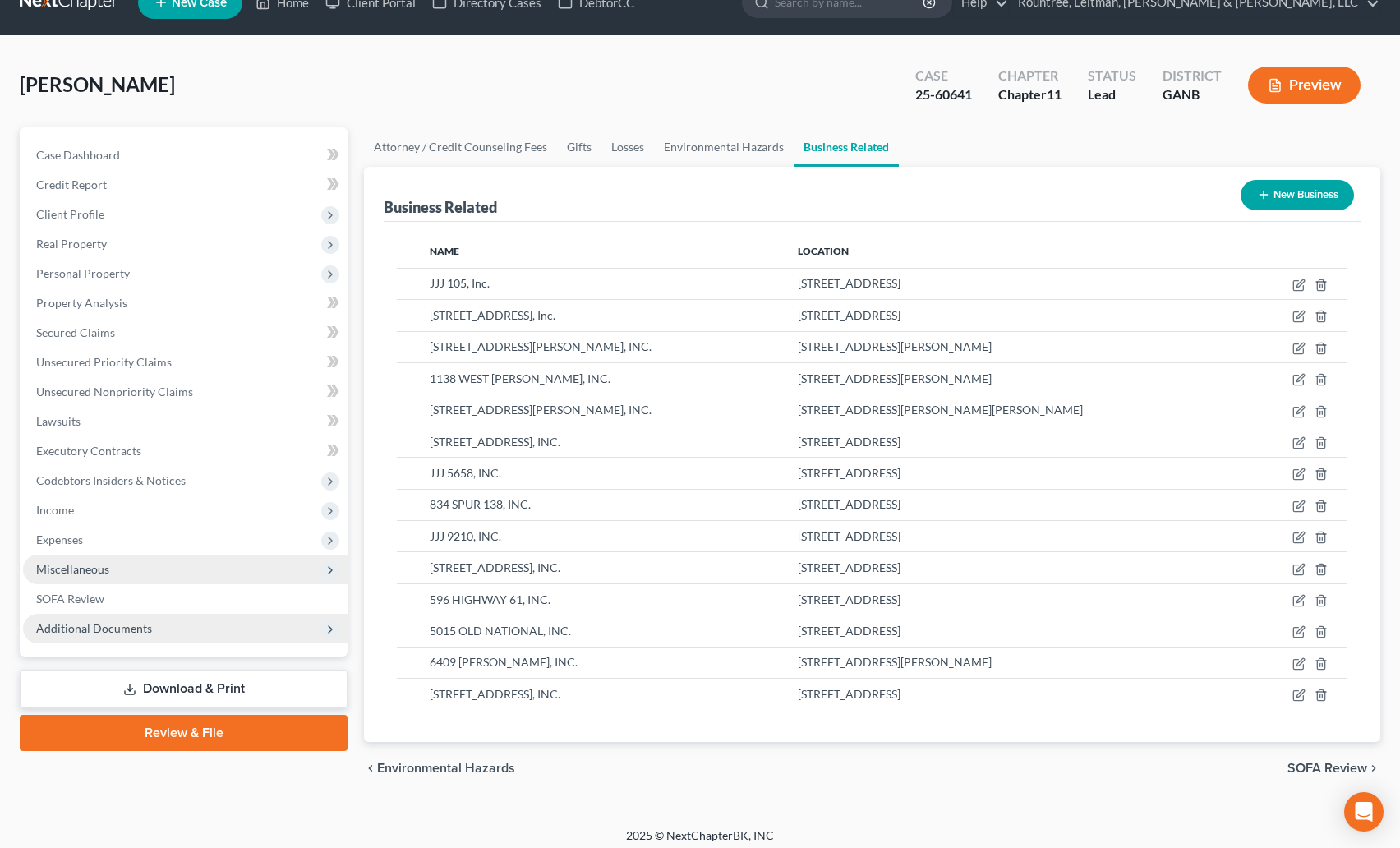
click at [87, 562] on span "Miscellaneous" at bounding box center [72, 569] width 73 height 14
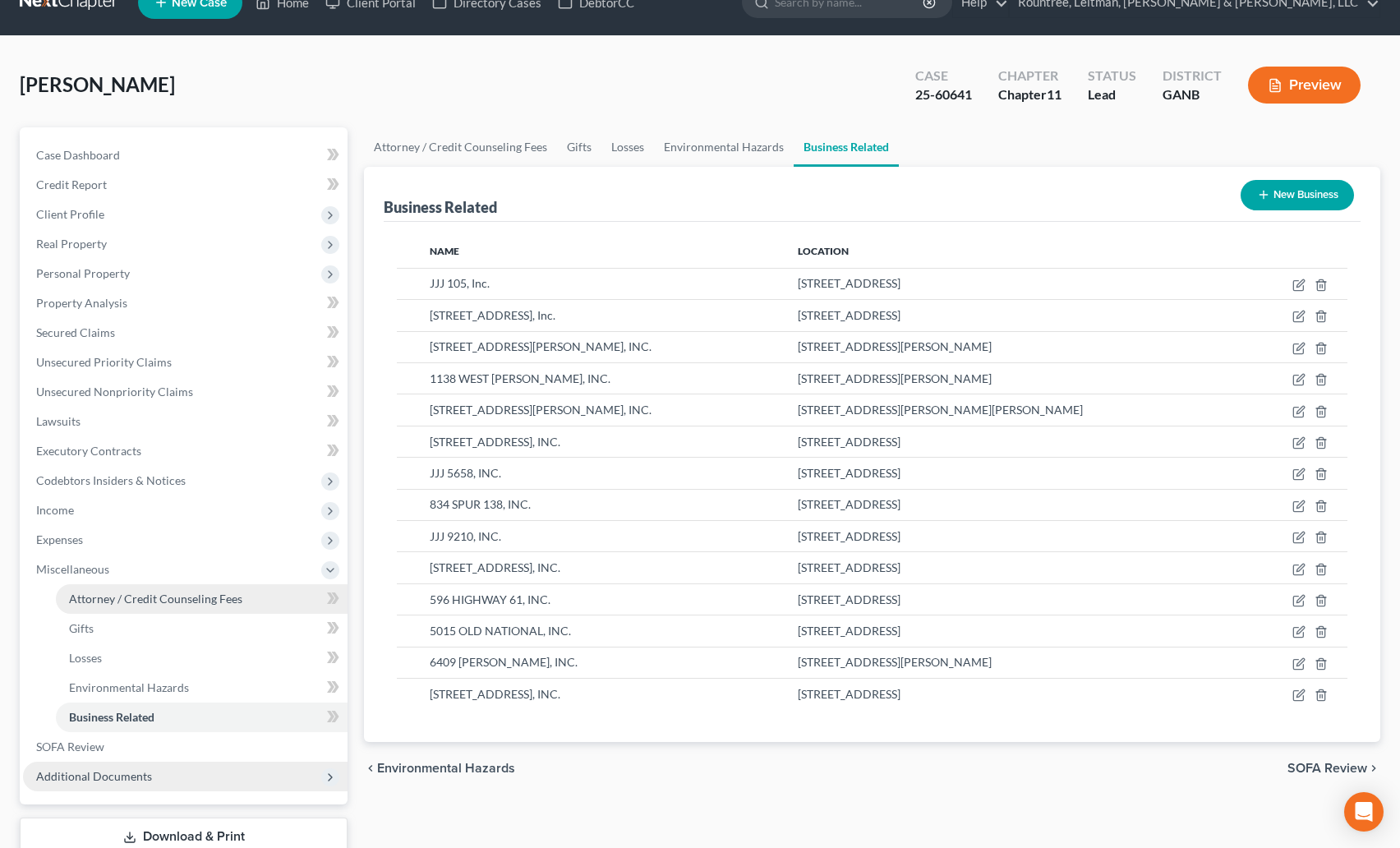
click at [115, 598] on span "Attorney / Credit Counseling Fees" at bounding box center [155, 598] width 173 height 14
select select "2"
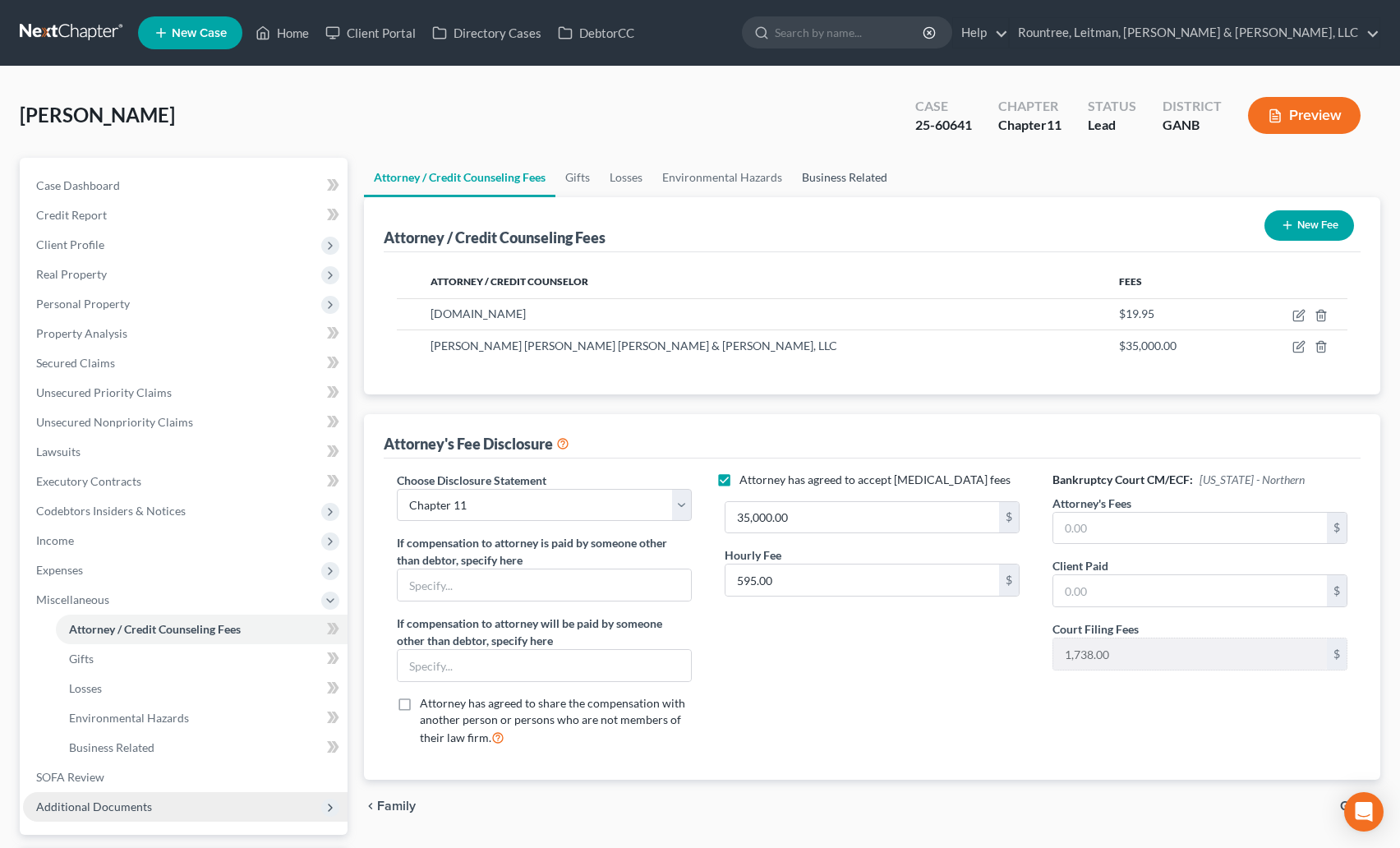
click at [873, 179] on link "Business Related" at bounding box center [844, 177] width 105 height 40
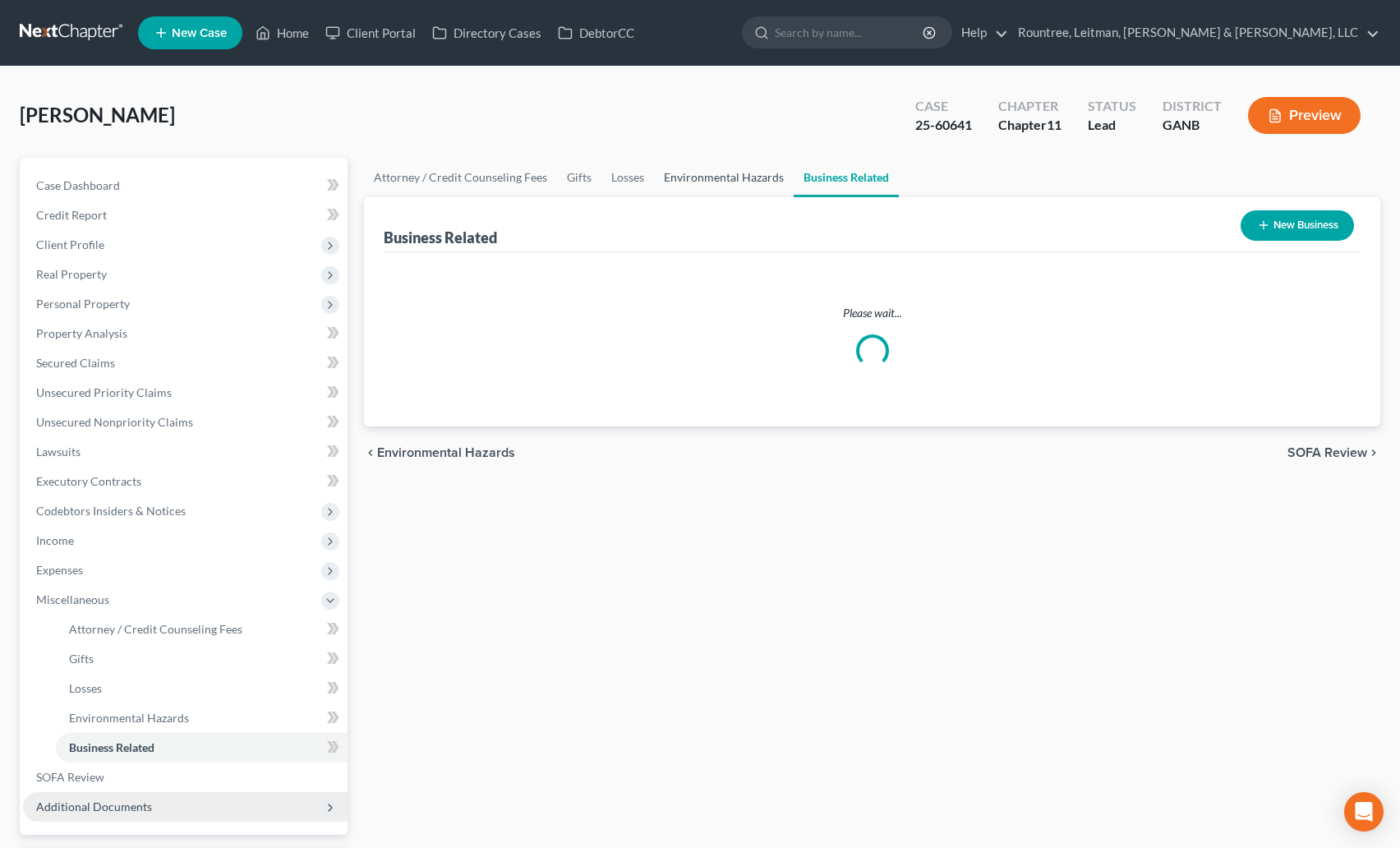
click at [721, 178] on link "Environmental Hazards" at bounding box center [724, 177] width 140 height 40
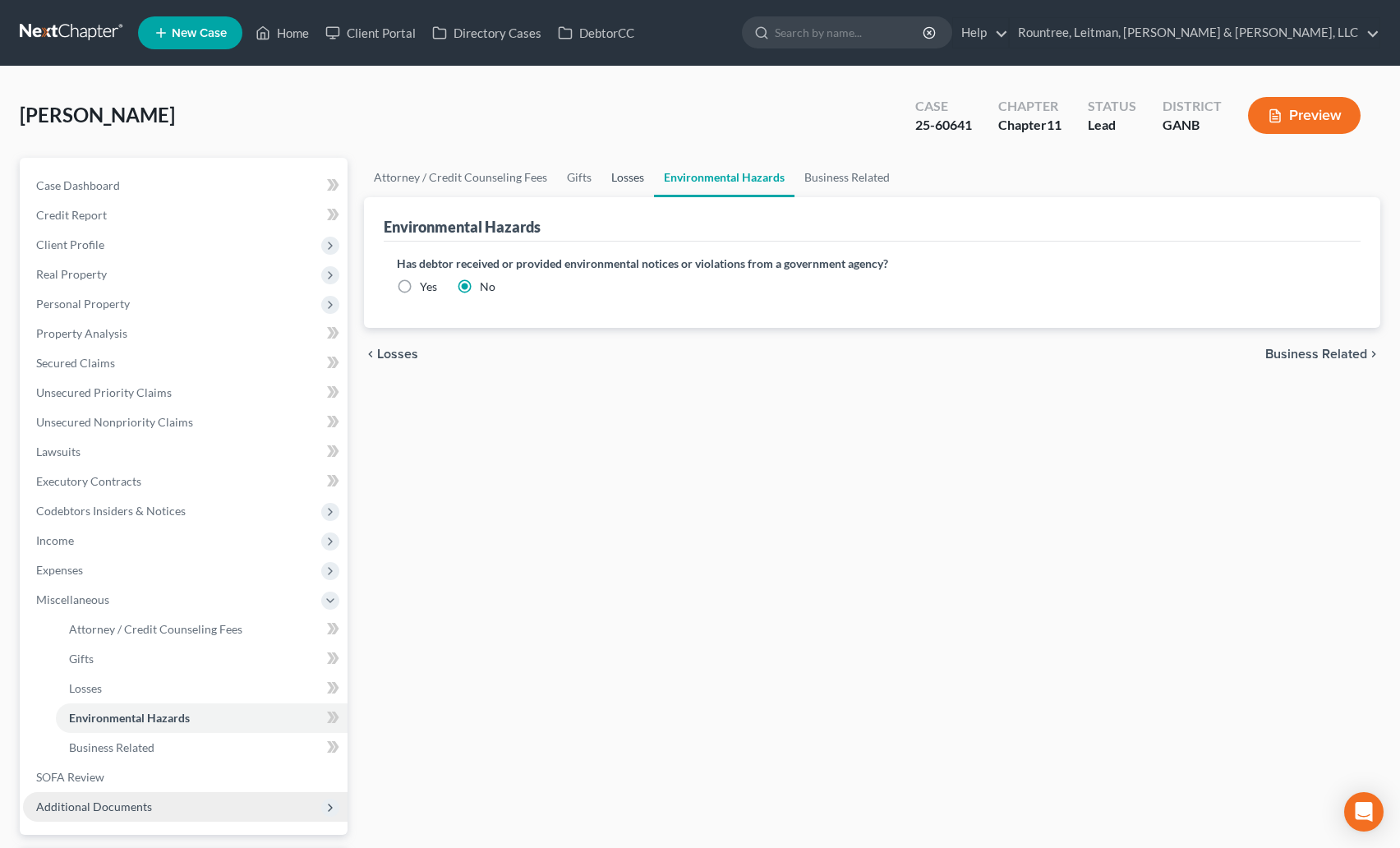
click at [640, 179] on link "Losses" at bounding box center [628, 177] width 52 height 40
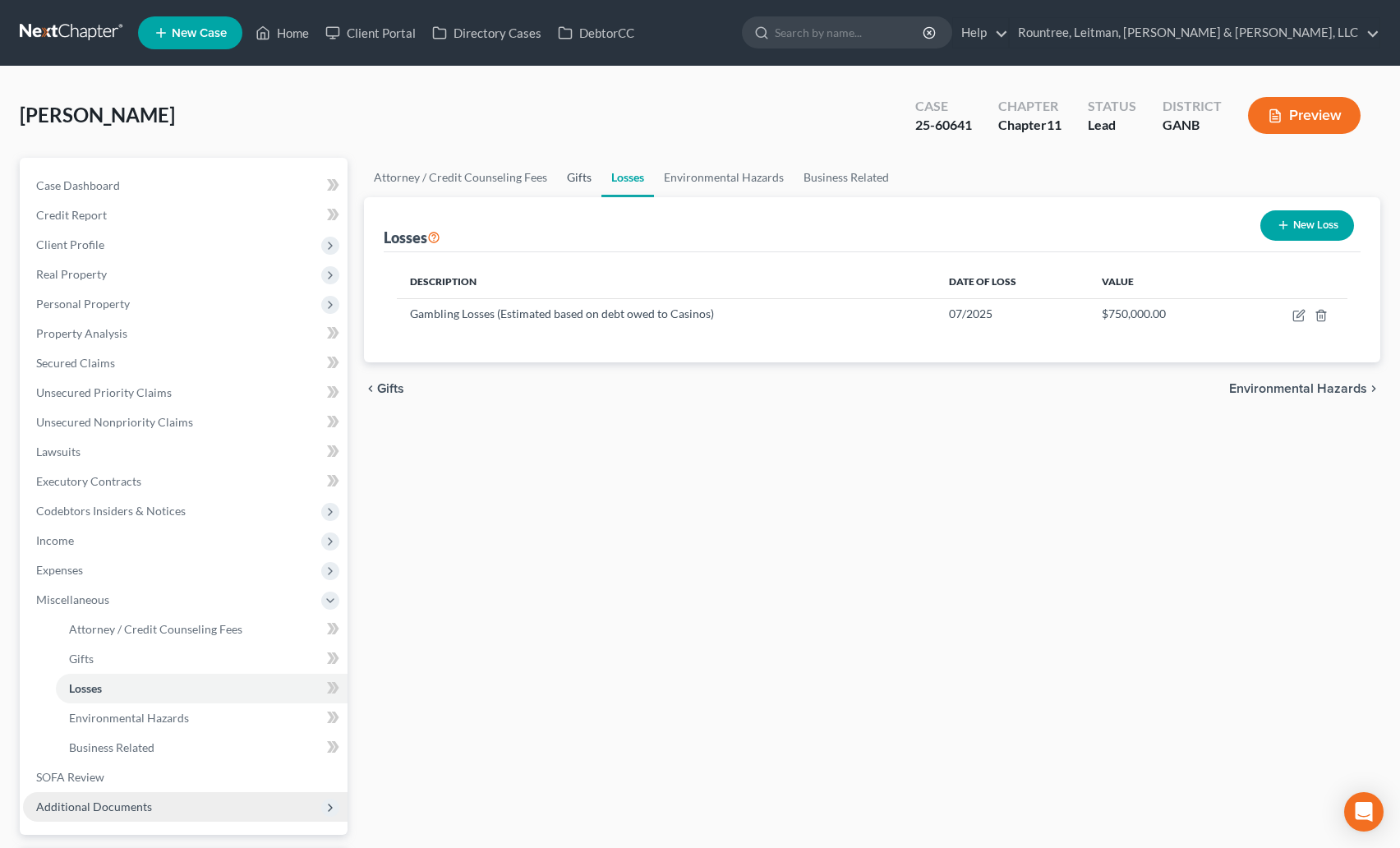
click at [581, 171] on link "Gifts" at bounding box center [579, 177] width 45 height 40
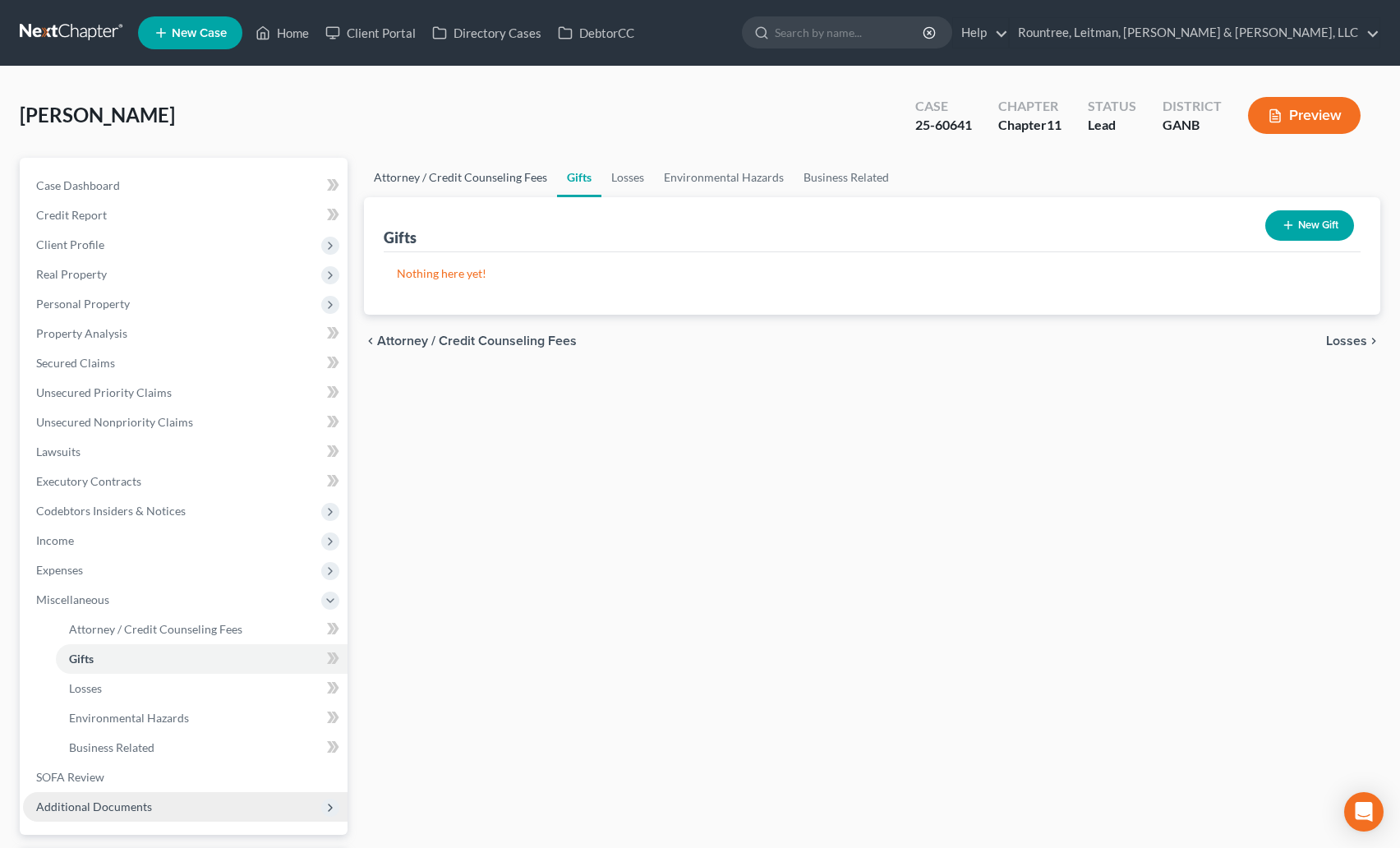
click at [493, 173] on link "Attorney / Credit Counseling Fees" at bounding box center [461, 177] width 193 height 40
select select "2"
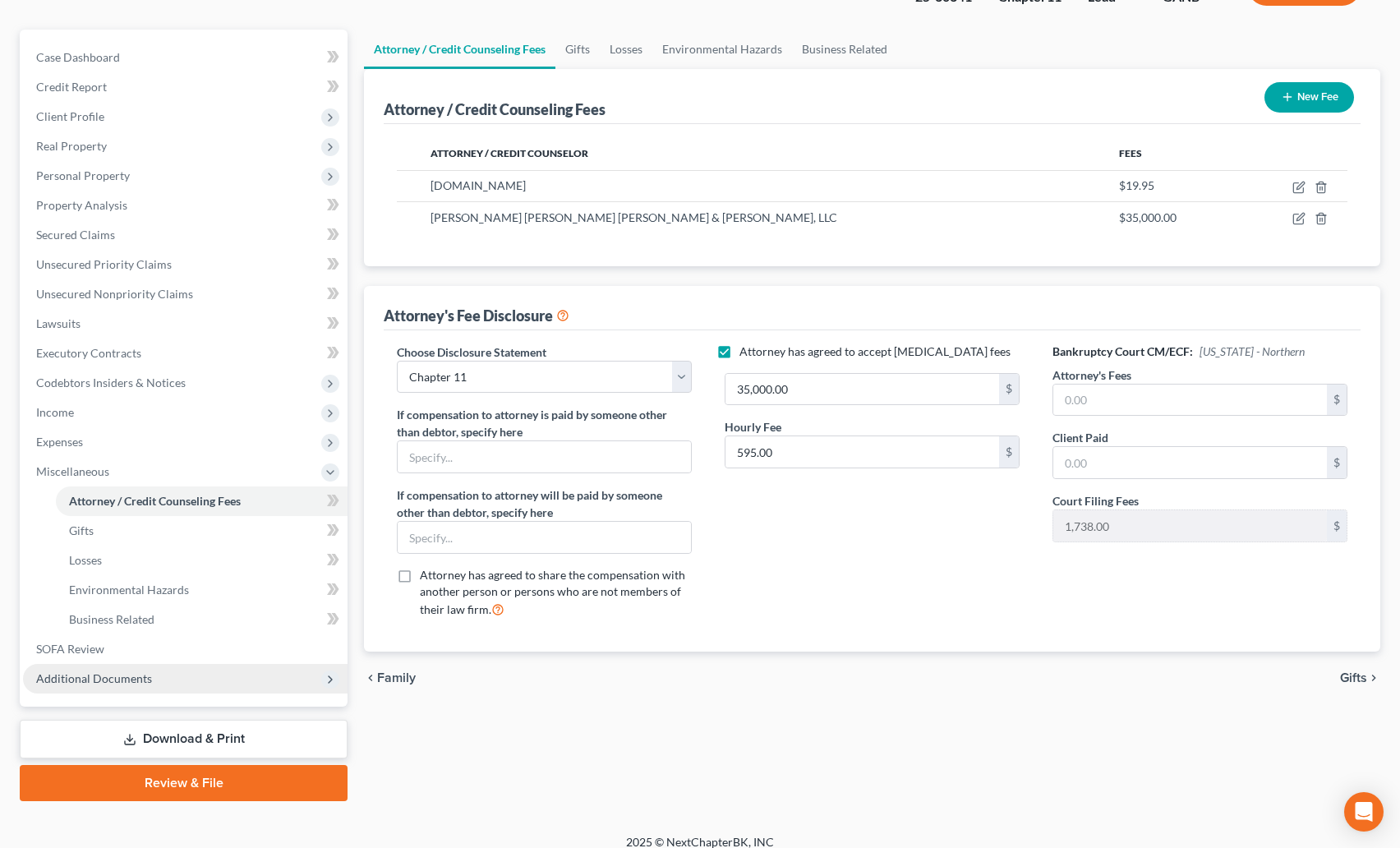
scroll to position [144, 0]
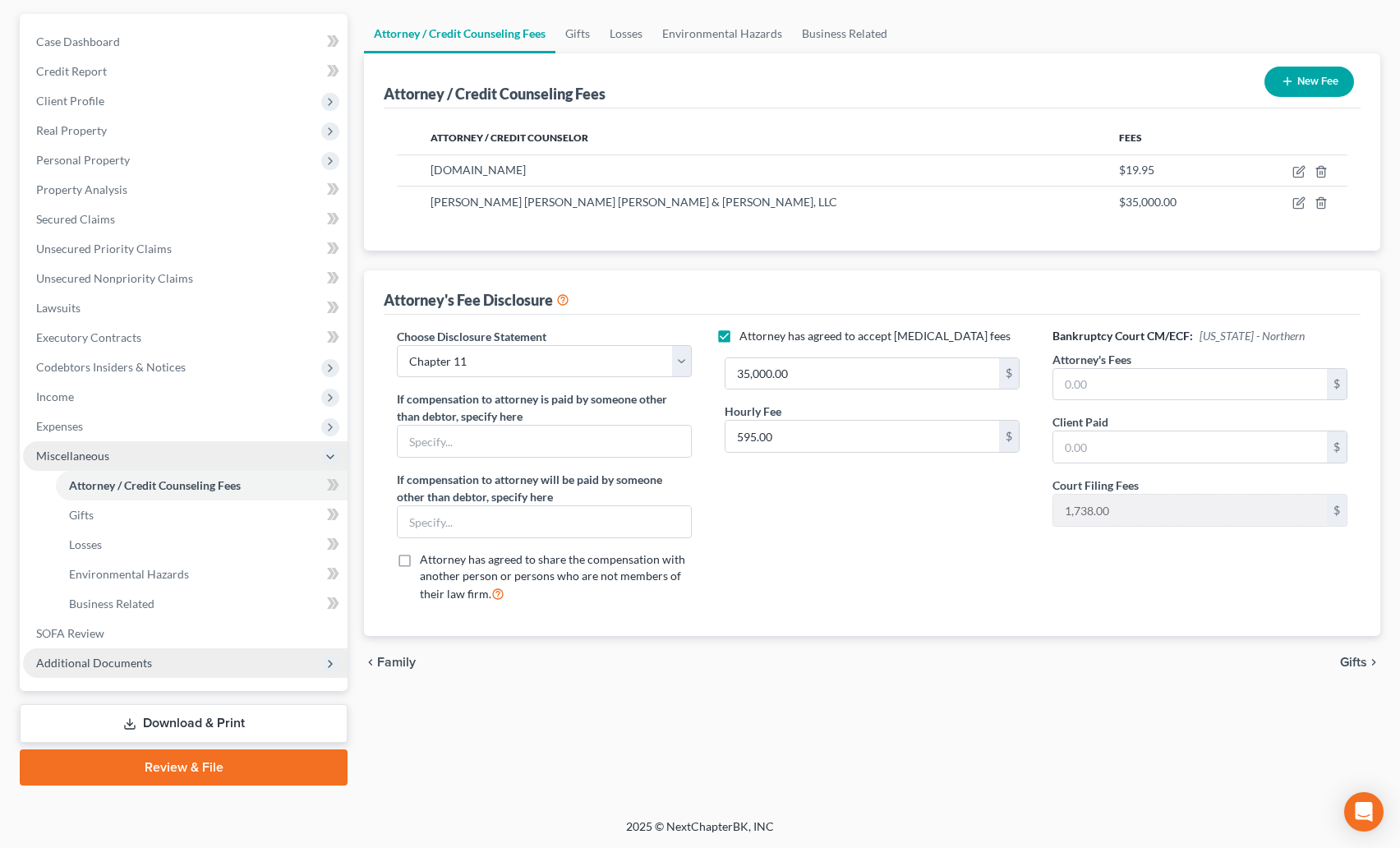
click at [59, 456] on span "Miscellaneous" at bounding box center [72, 456] width 73 height 14
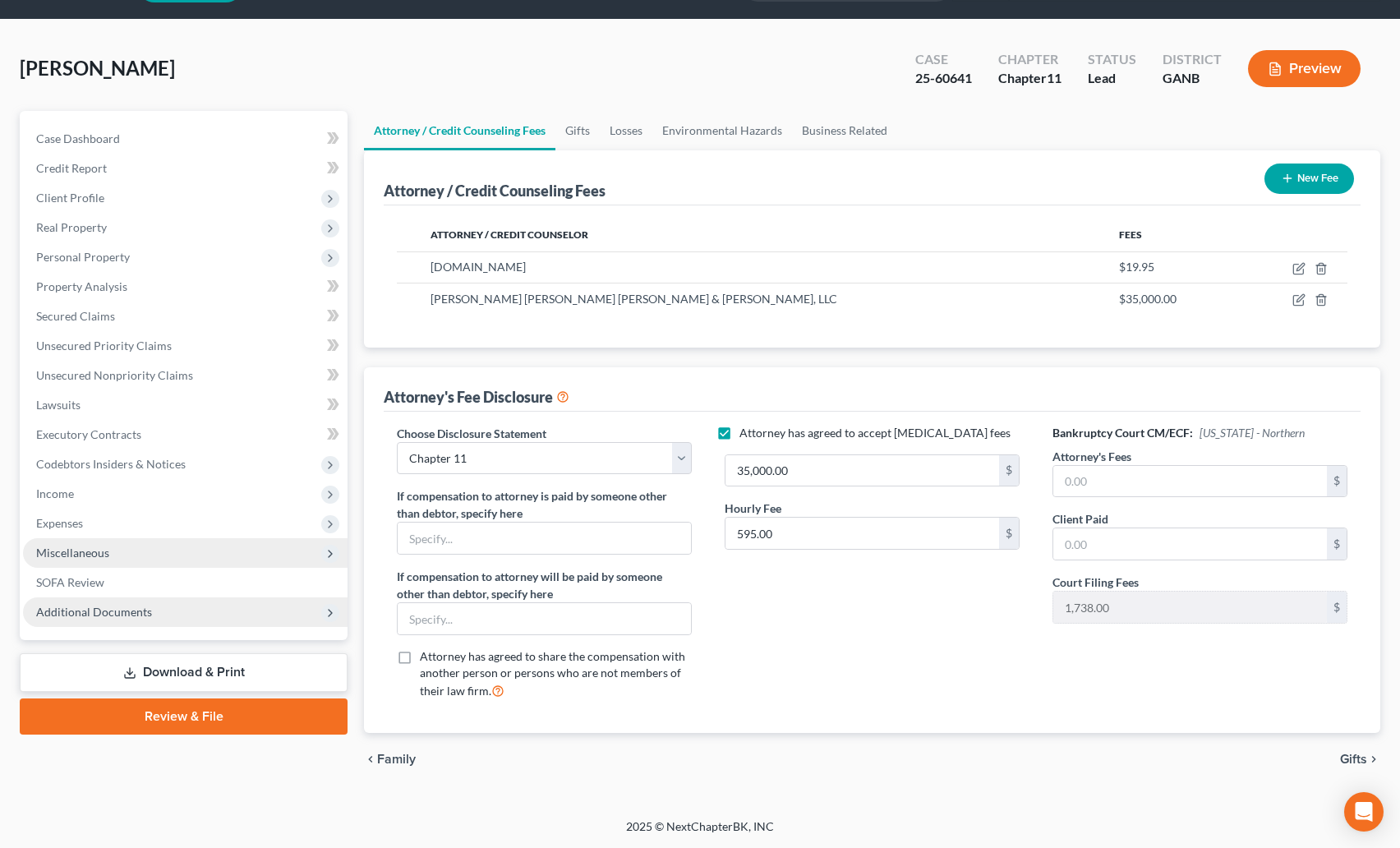
scroll to position [47, 0]
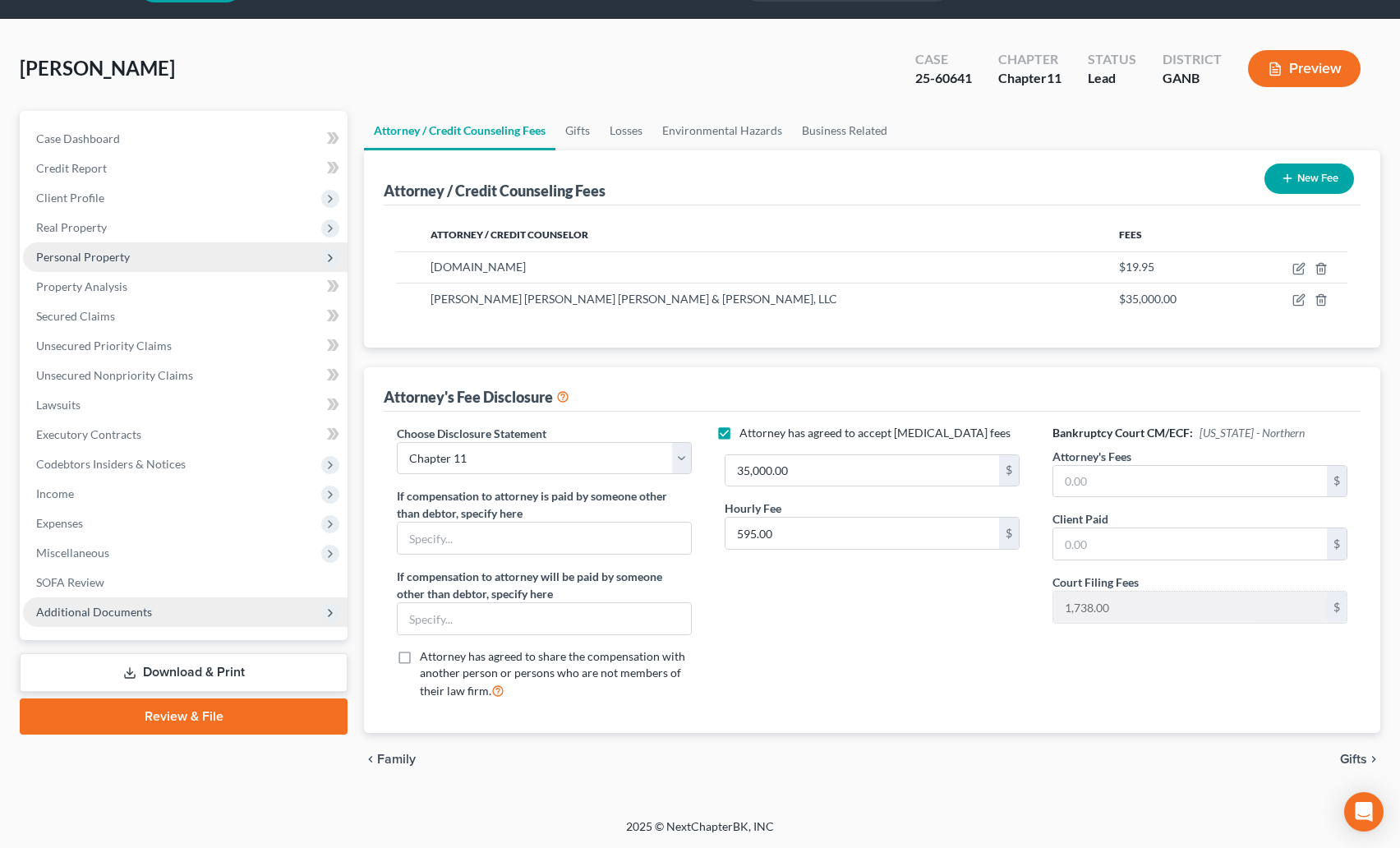
click at [81, 250] on span "Personal Property" at bounding box center [83, 256] width 93 height 14
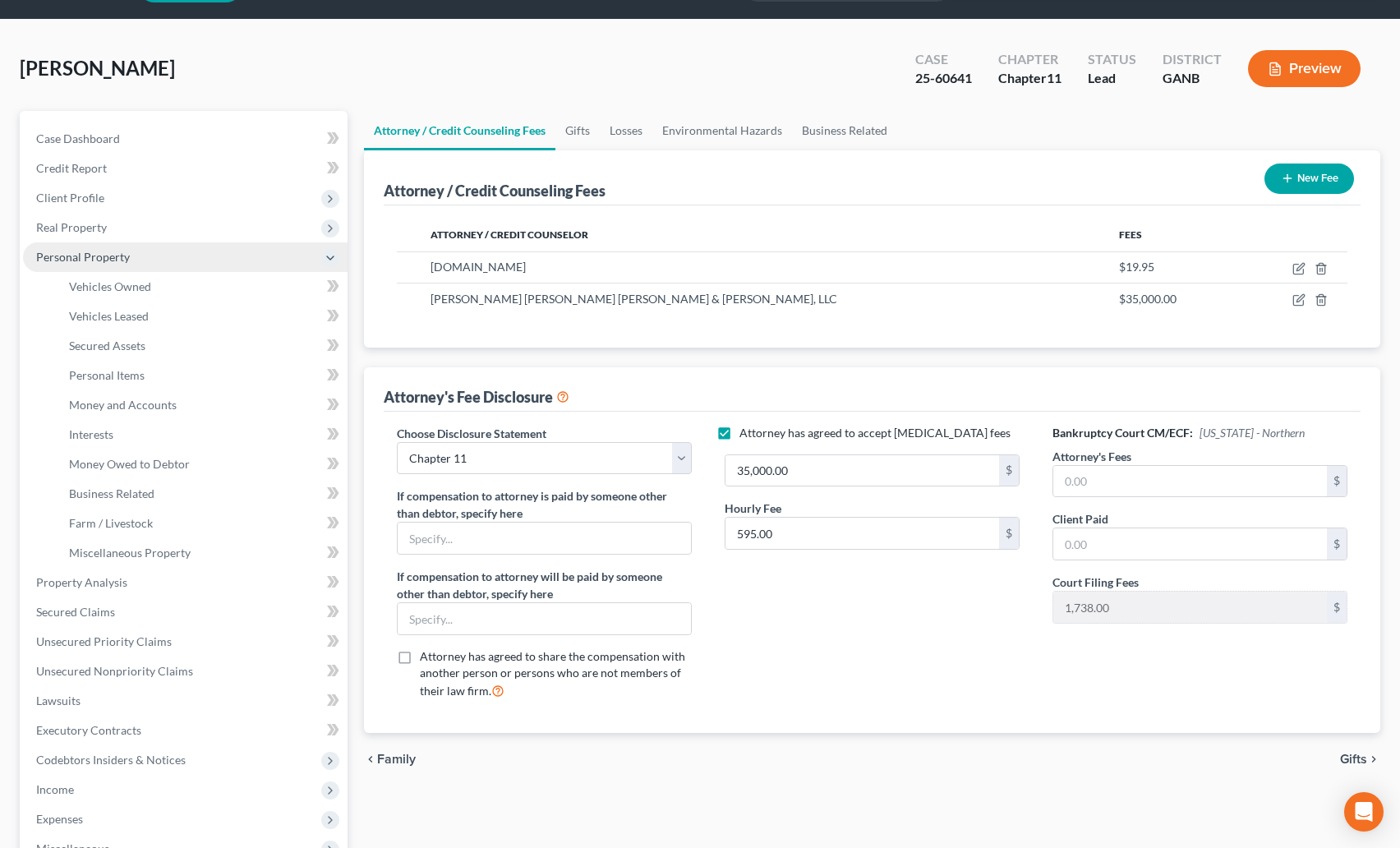
scroll to position [144, 0]
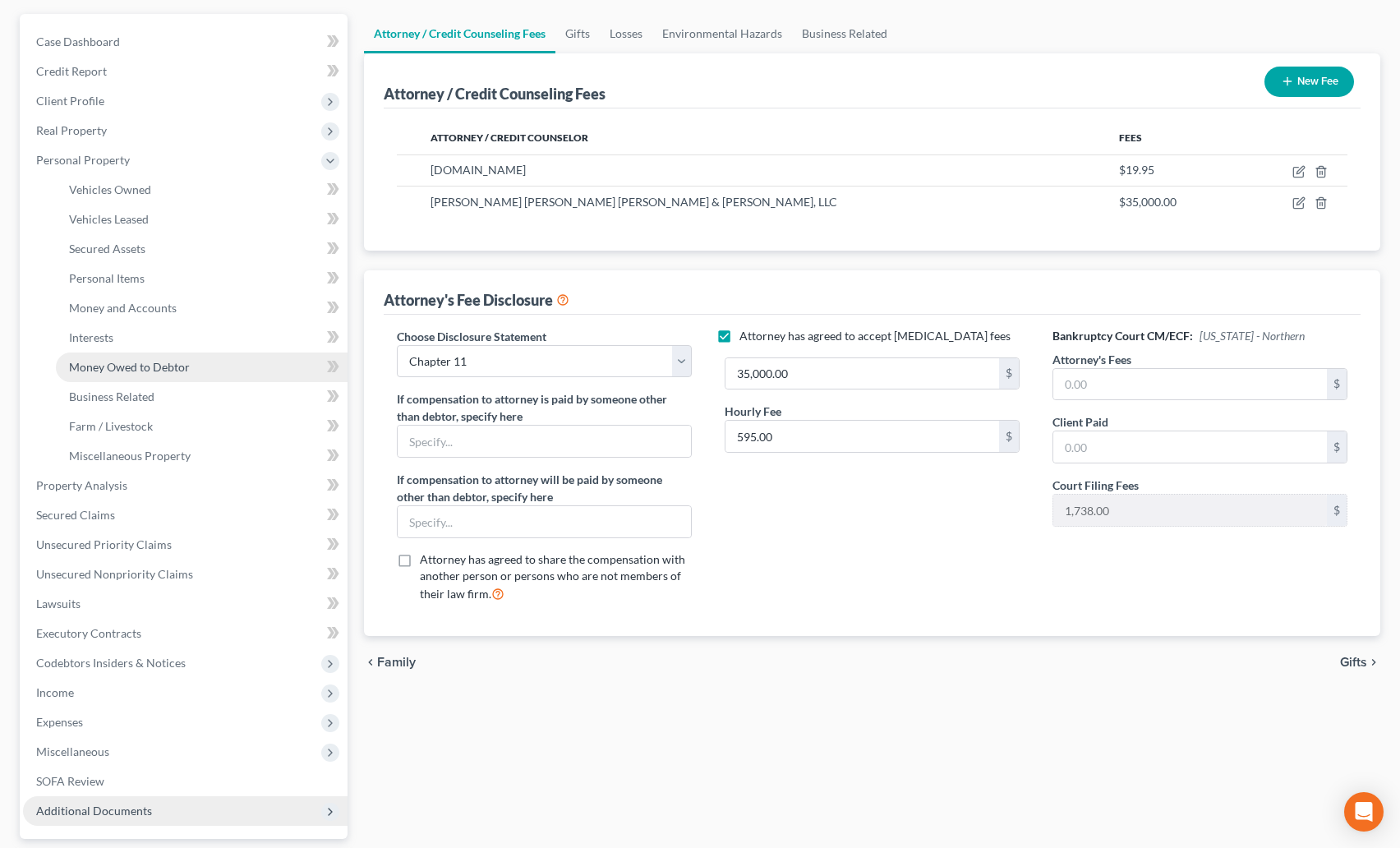
click at [113, 359] on span "Money Owed to Debtor" at bounding box center [129, 366] width 120 height 14
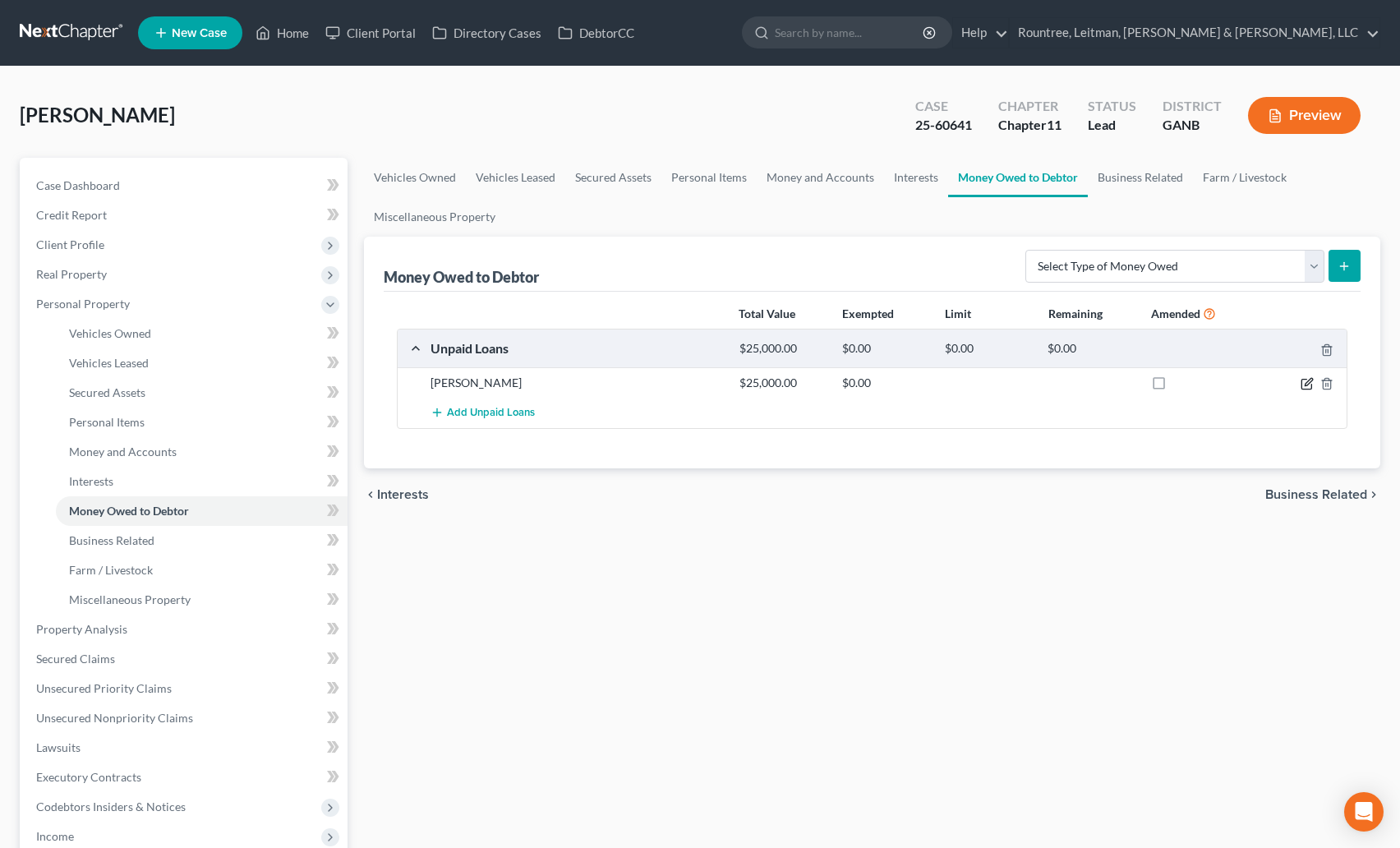
click at [1312, 383] on icon "button" at bounding box center [1308, 384] width 14 height 14
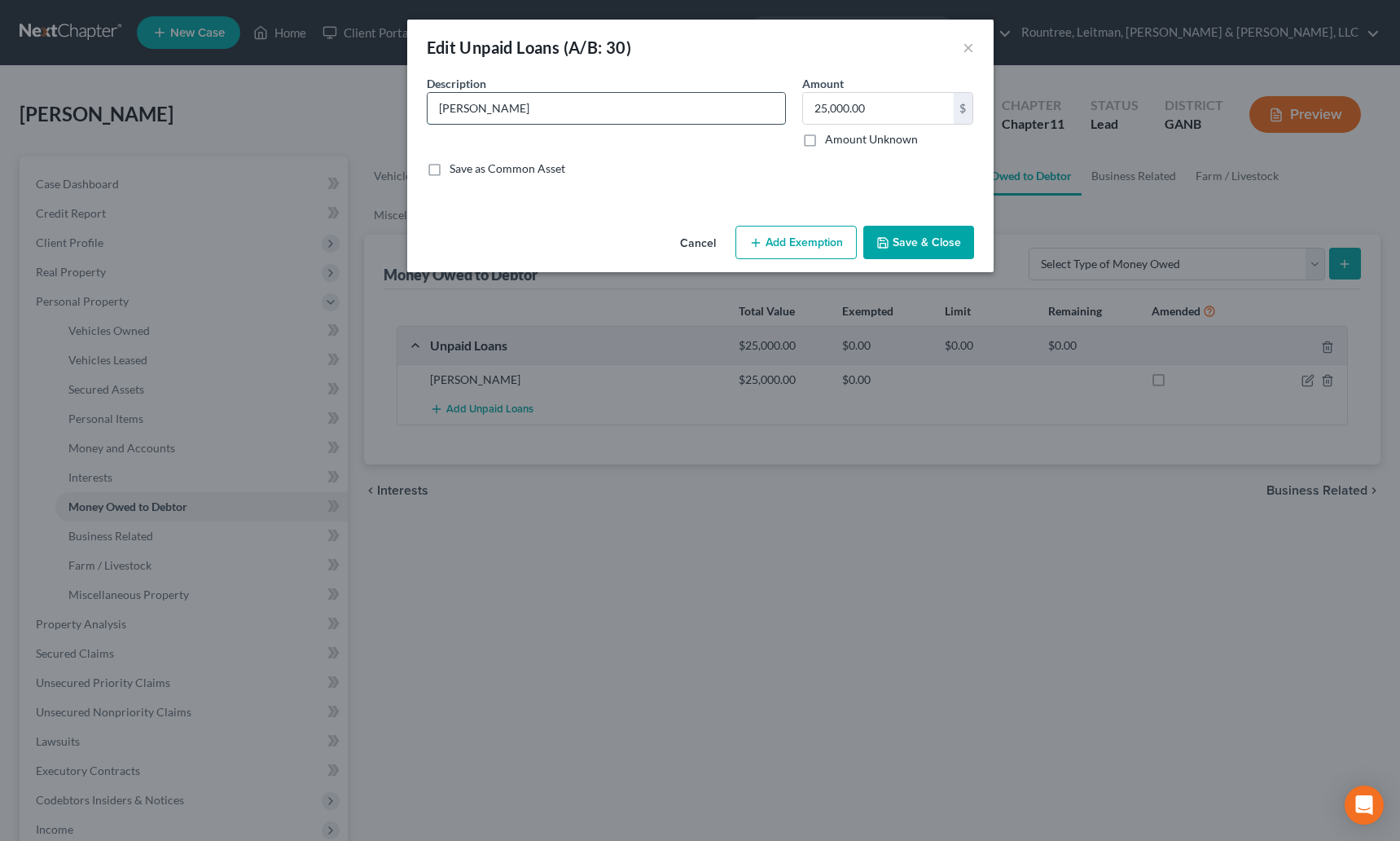
click at [498, 115] on input "Kathy" at bounding box center [606, 108] width 357 height 31
type input "Kathy (Will Supplement with Full Name)"
click at [917, 240] on button "Save & Close" at bounding box center [919, 243] width 111 height 35
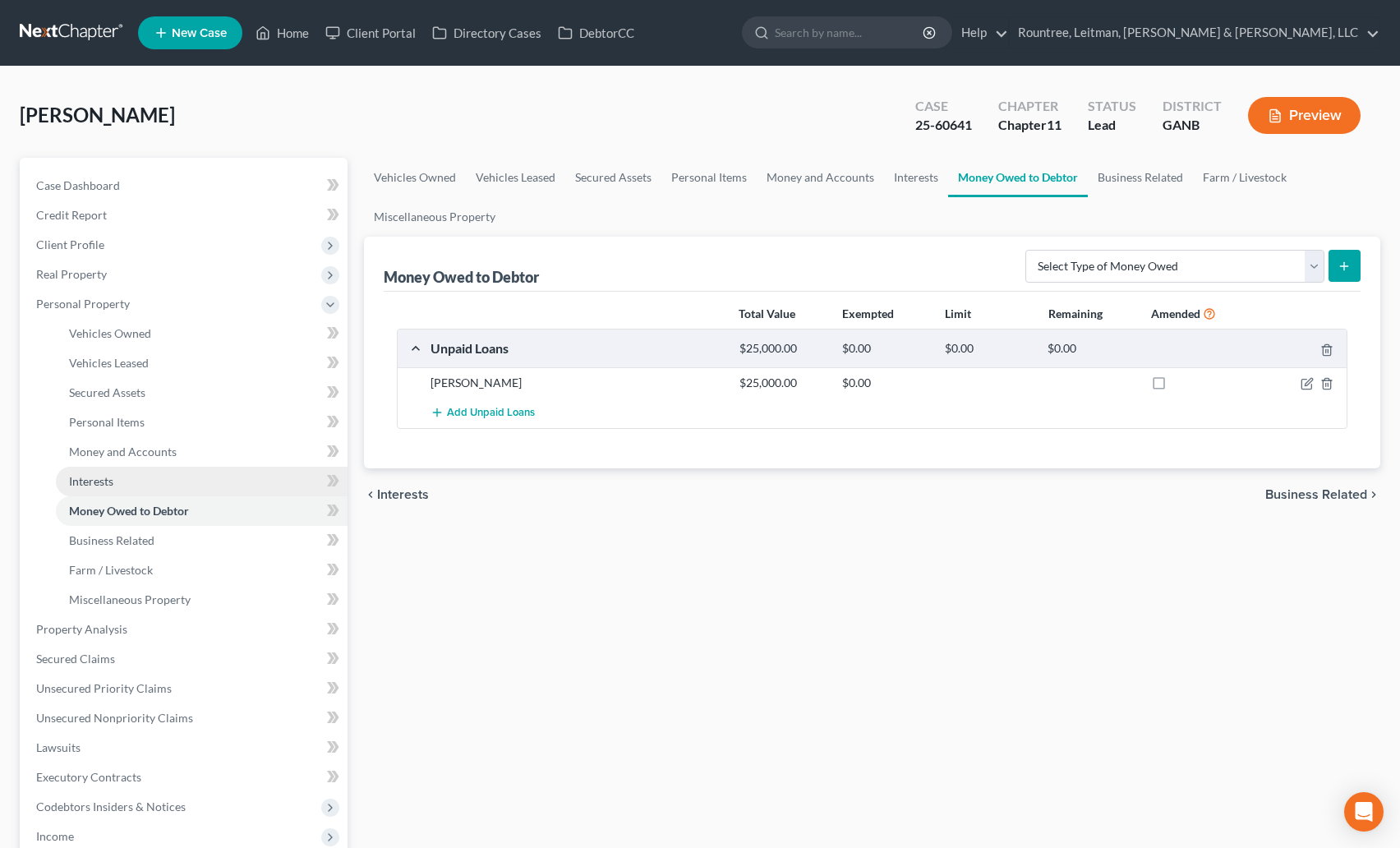
click at [103, 471] on link "Interests" at bounding box center [202, 481] width 291 height 29
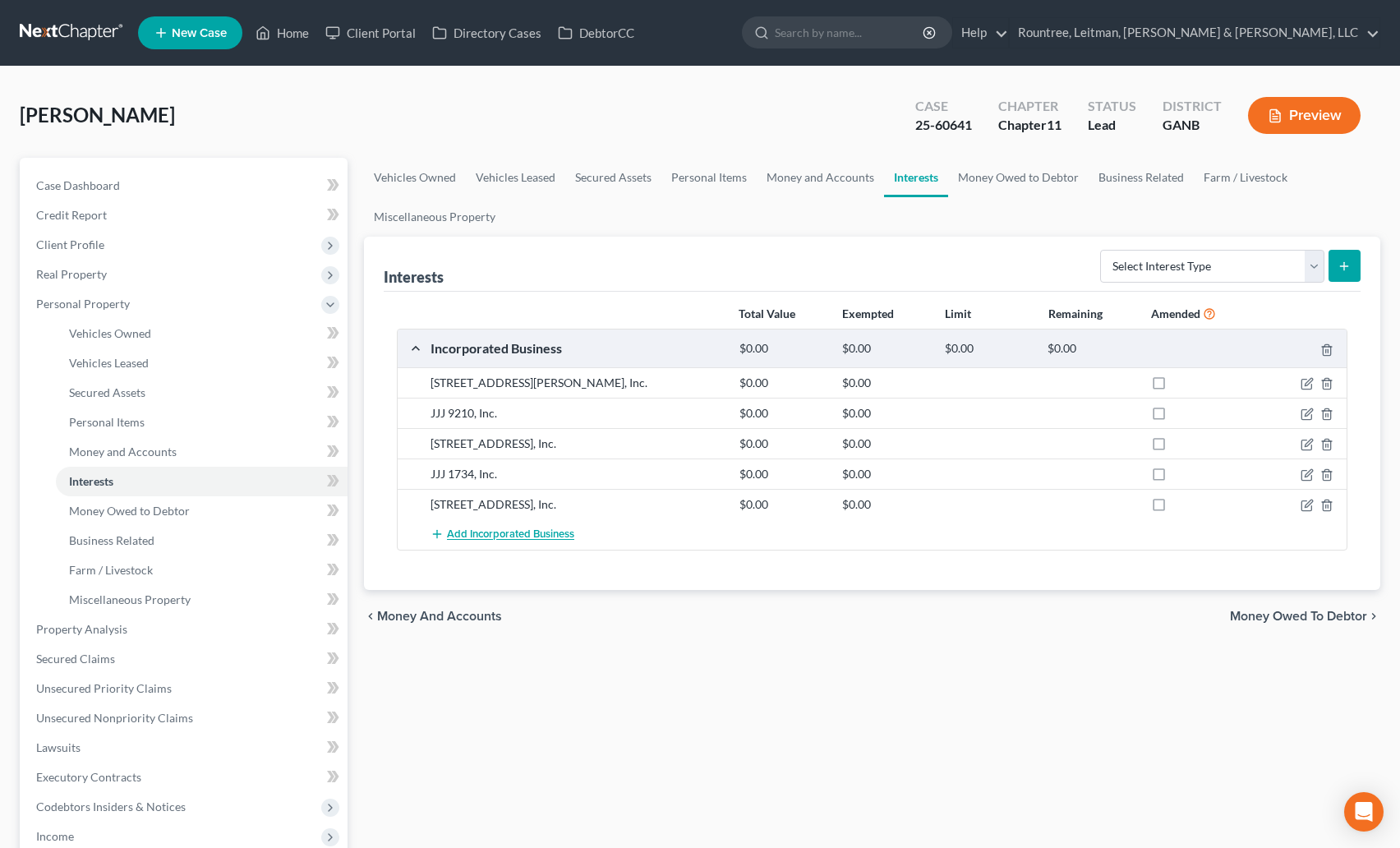
click at [502, 534] on span "Add Incorporated Business" at bounding box center [510, 535] width 127 height 14
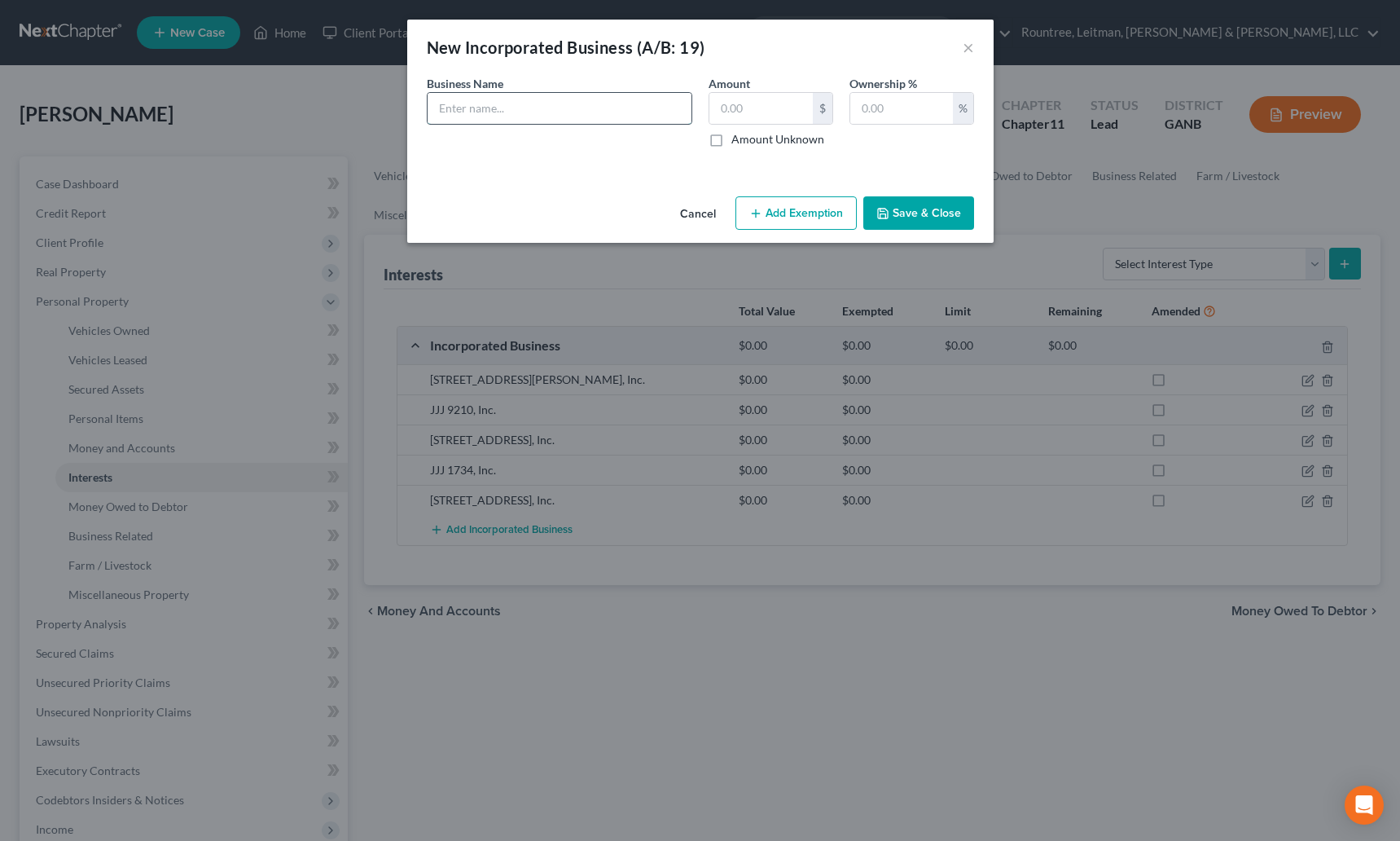
click at [505, 123] on input "text" at bounding box center [559, 108] width 264 height 31
type input "1175 Moreland Ave, Inc."
click at [732, 138] on label "Amount Unknown" at bounding box center [778, 139] width 92 height 16
click at [738, 138] on input "Amount Unknown" at bounding box center [742, 136] width 11 height 11
checkbox input "true"
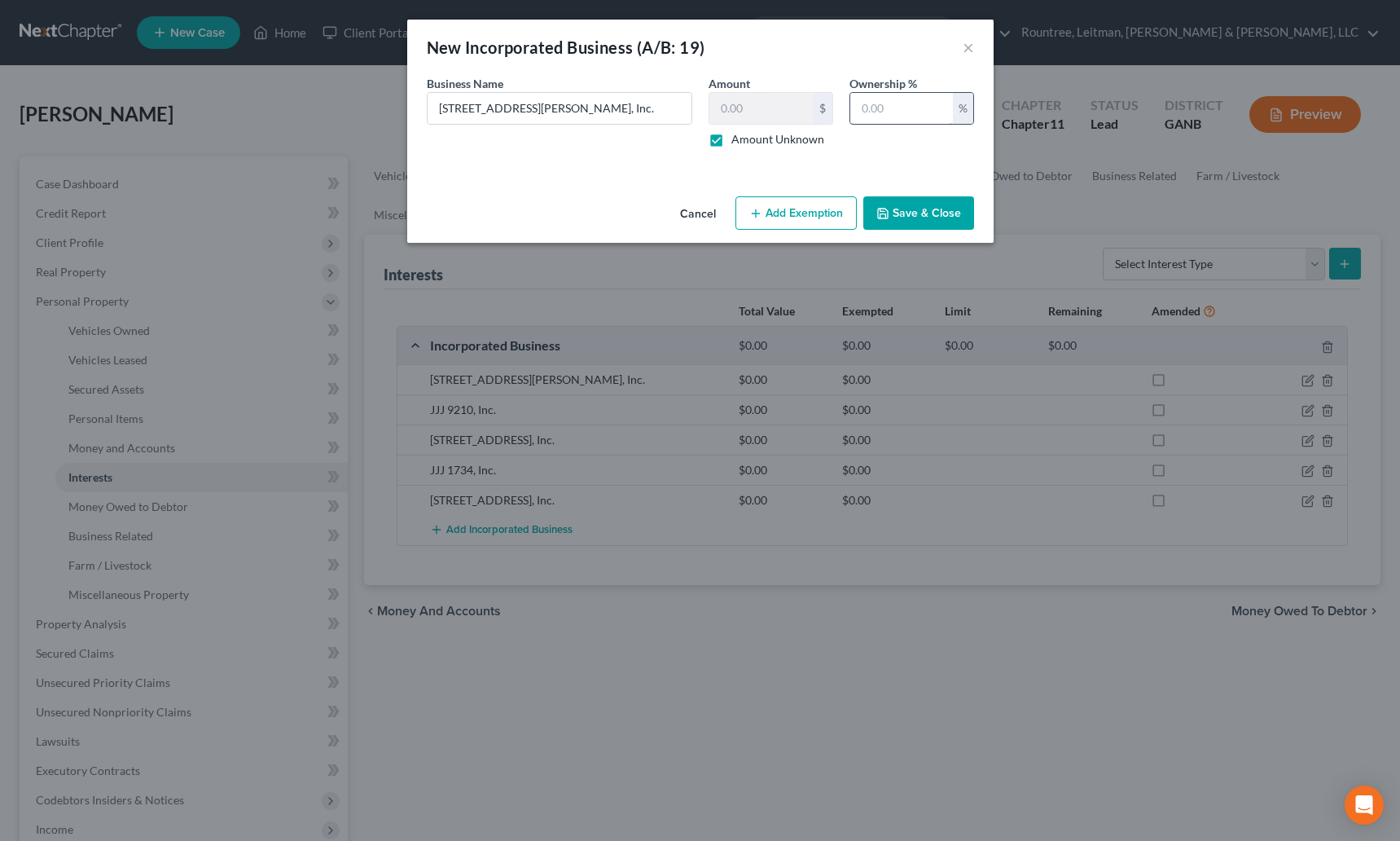
click at [888, 114] on input "text" at bounding box center [901, 108] width 103 height 31
type input "100"
click at [906, 207] on button "Save & Close" at bounding box center [919, 214] width 111 height 35
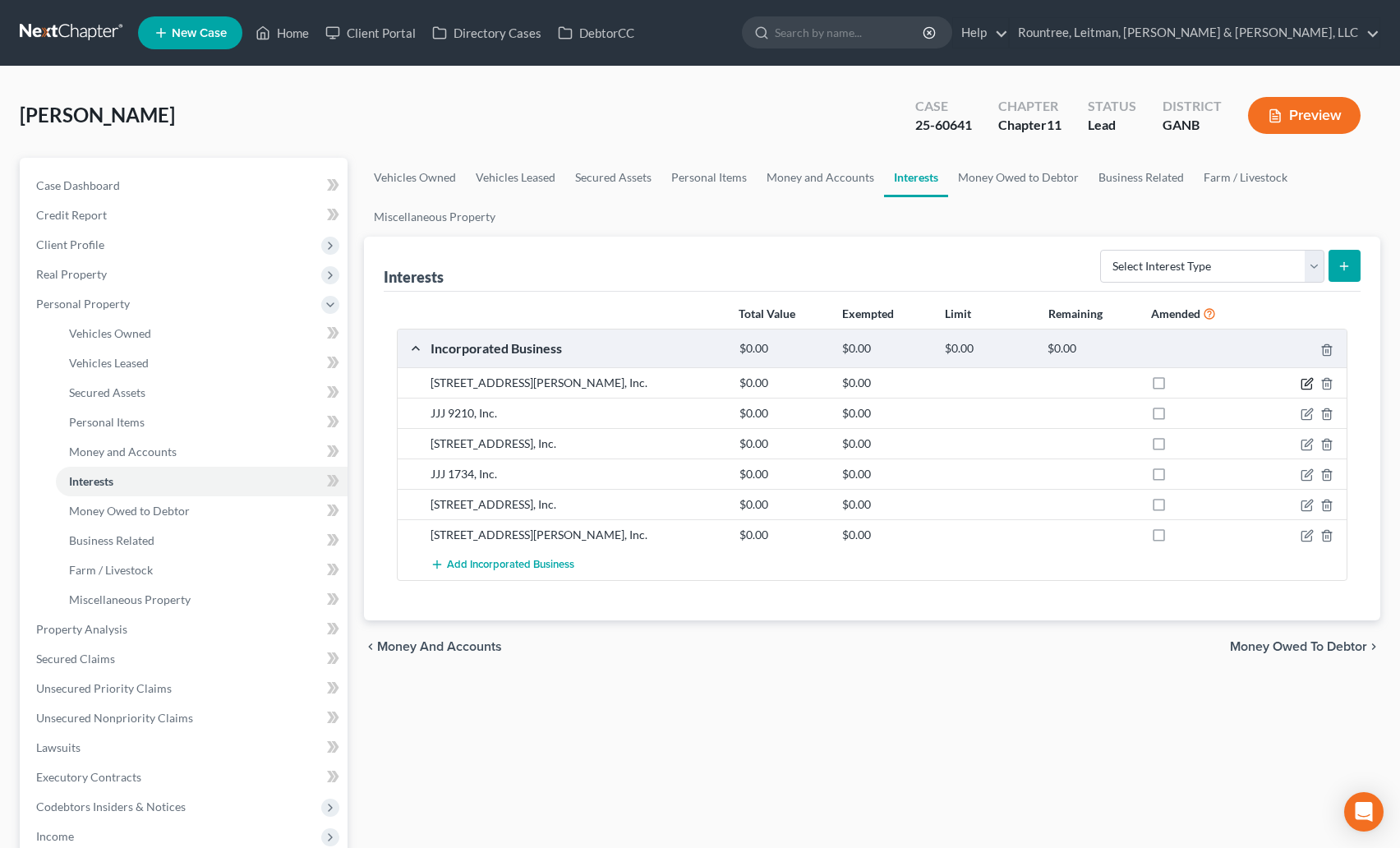
click at [1309, 381] on icon "button" at bounding box center [1308, 384] width 14 height 14
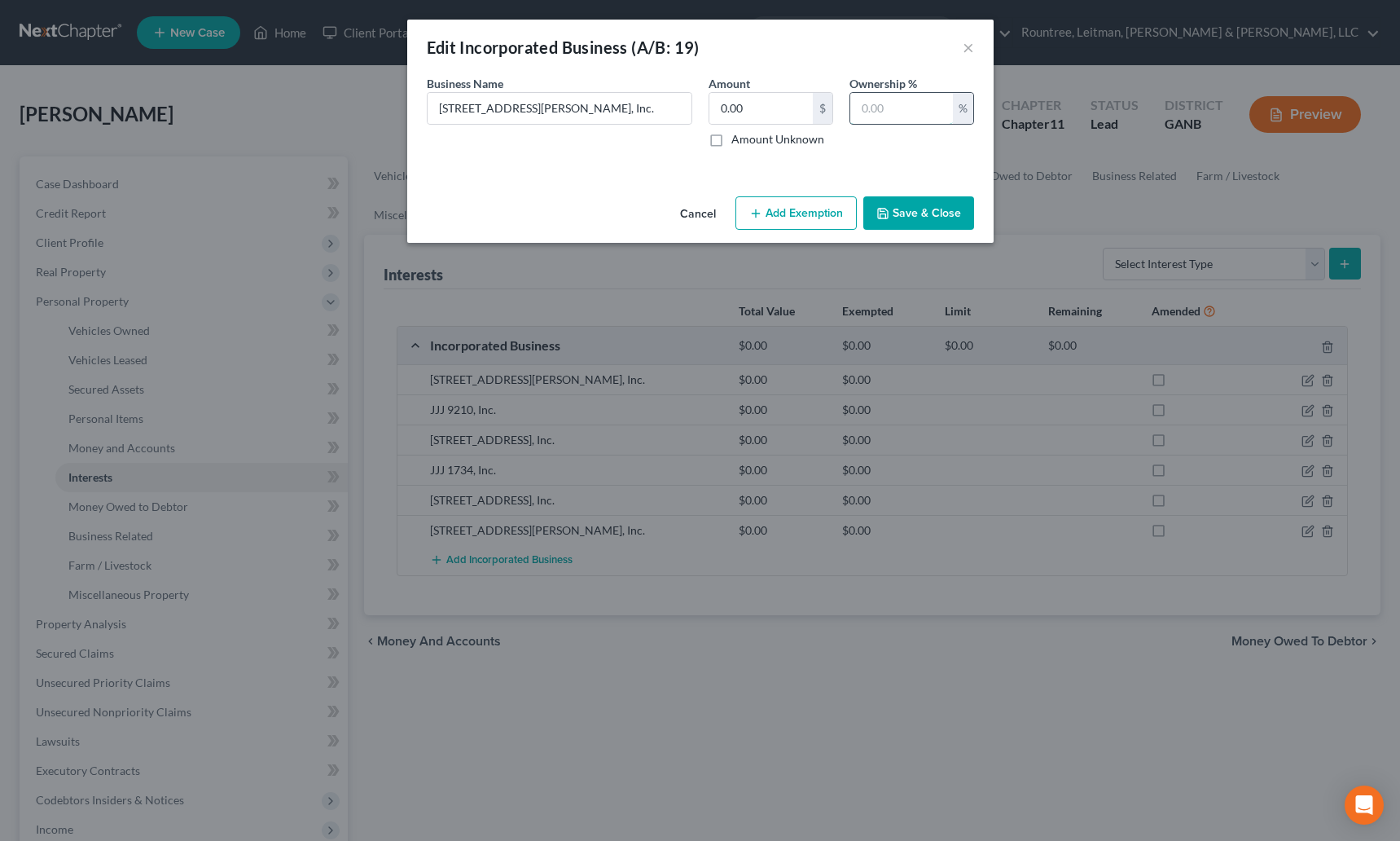
click at [904, 106] on input "text" at bounding box center [901, 108] width 103 height 31
type input "100"
click at [929, 207] on button "Save & Close" at bounding box center [919, 214] width 111 height 35
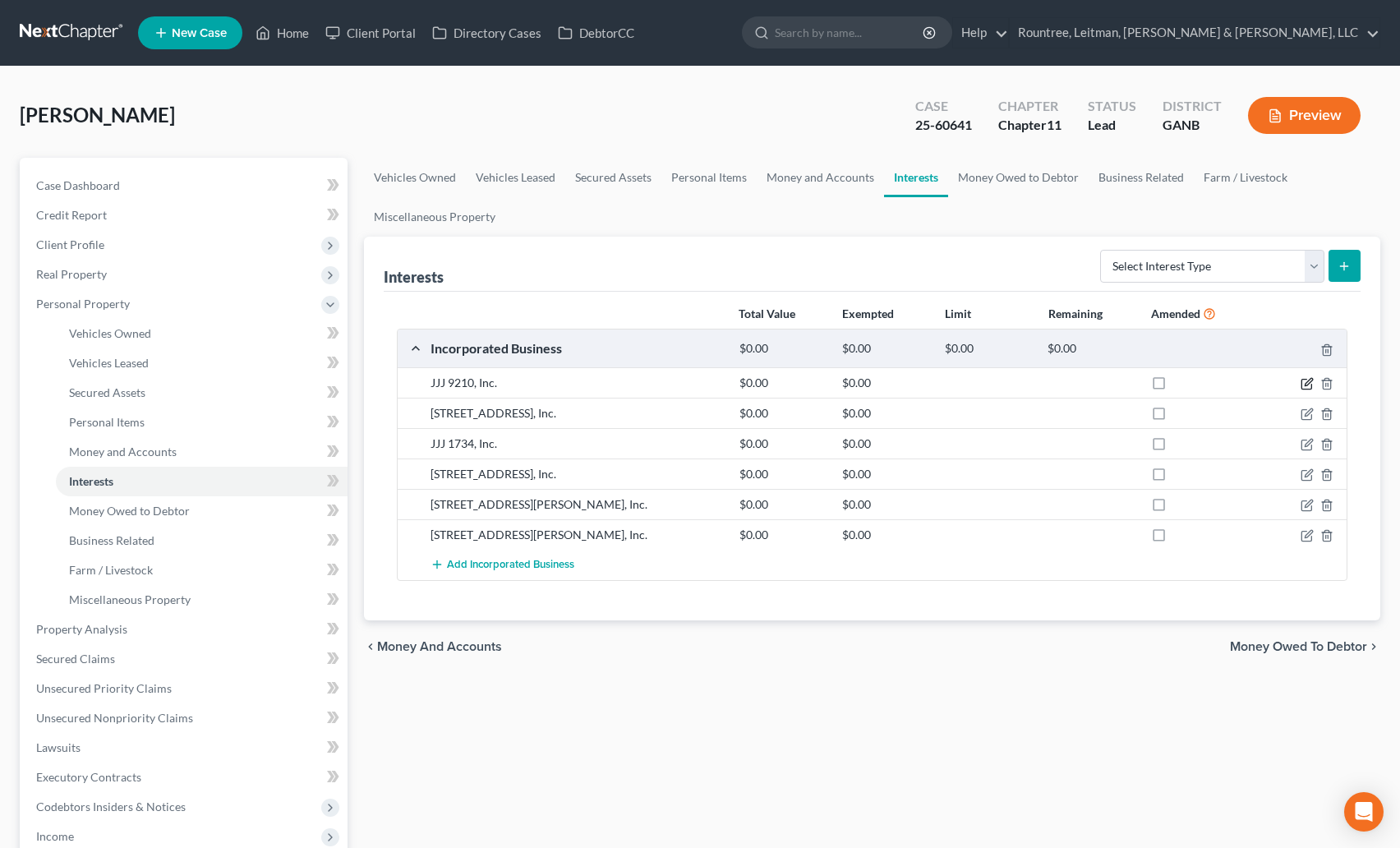
click at [1303, 381] on icon "button" at bounding box center [1308, 384] width 14 height 14
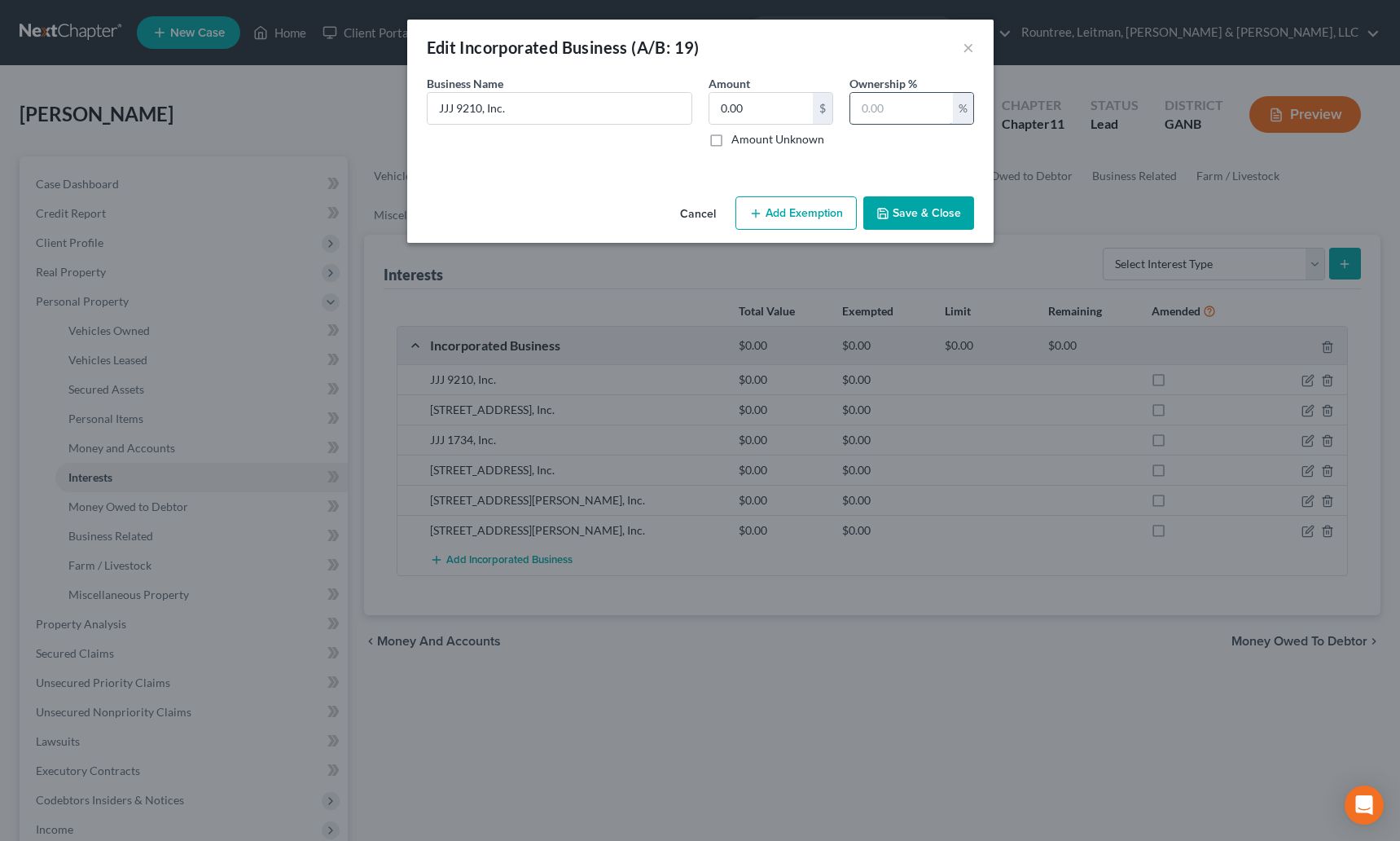
click at [882, 118] on input "text" at bounding box center [901, 108] width 103 height 31
type input "100"
click at [927, 198] on button "Save & Close" at bounding box center [919, 214] width 111 height 35
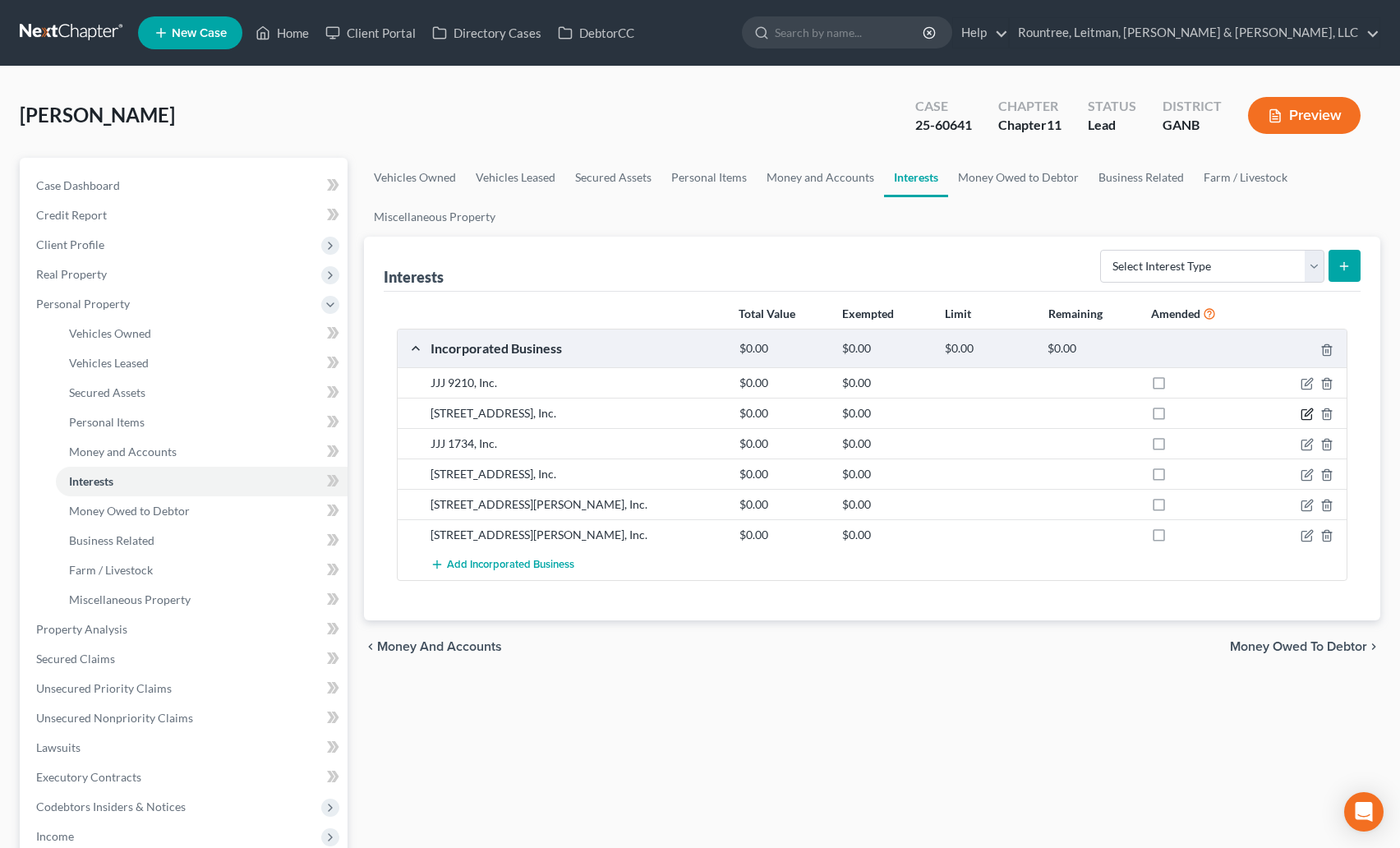
click at [1309, 415] on icon "button" at bounding box center [1308, 415] width 14 height 14
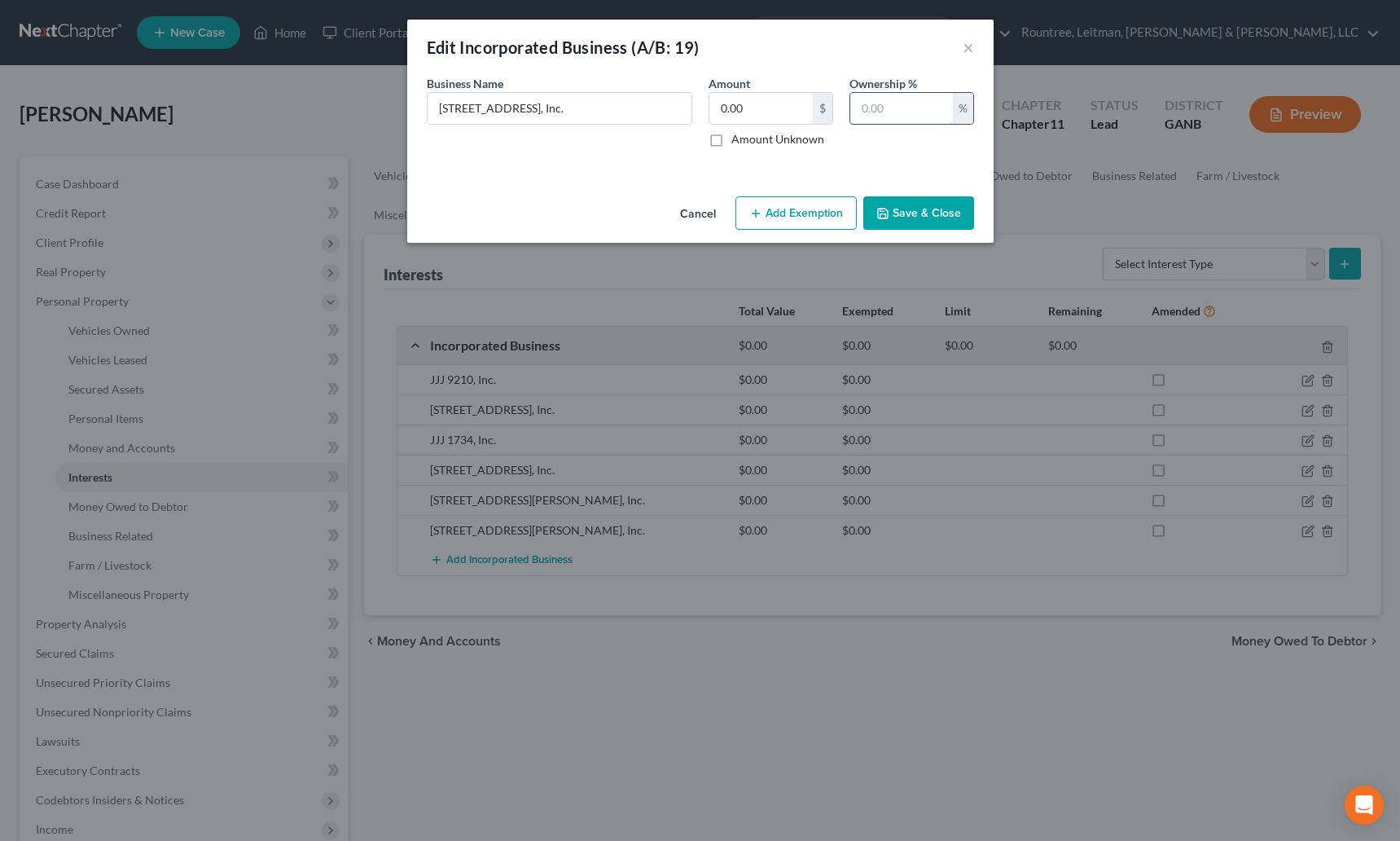
click at [893, 103] on input "text" at bounding box center [901, 108] width 103 height 31
type input "100"
click at [922, 213] on button "Save & Close" at bounding box center [919, 214] width 111 height 35
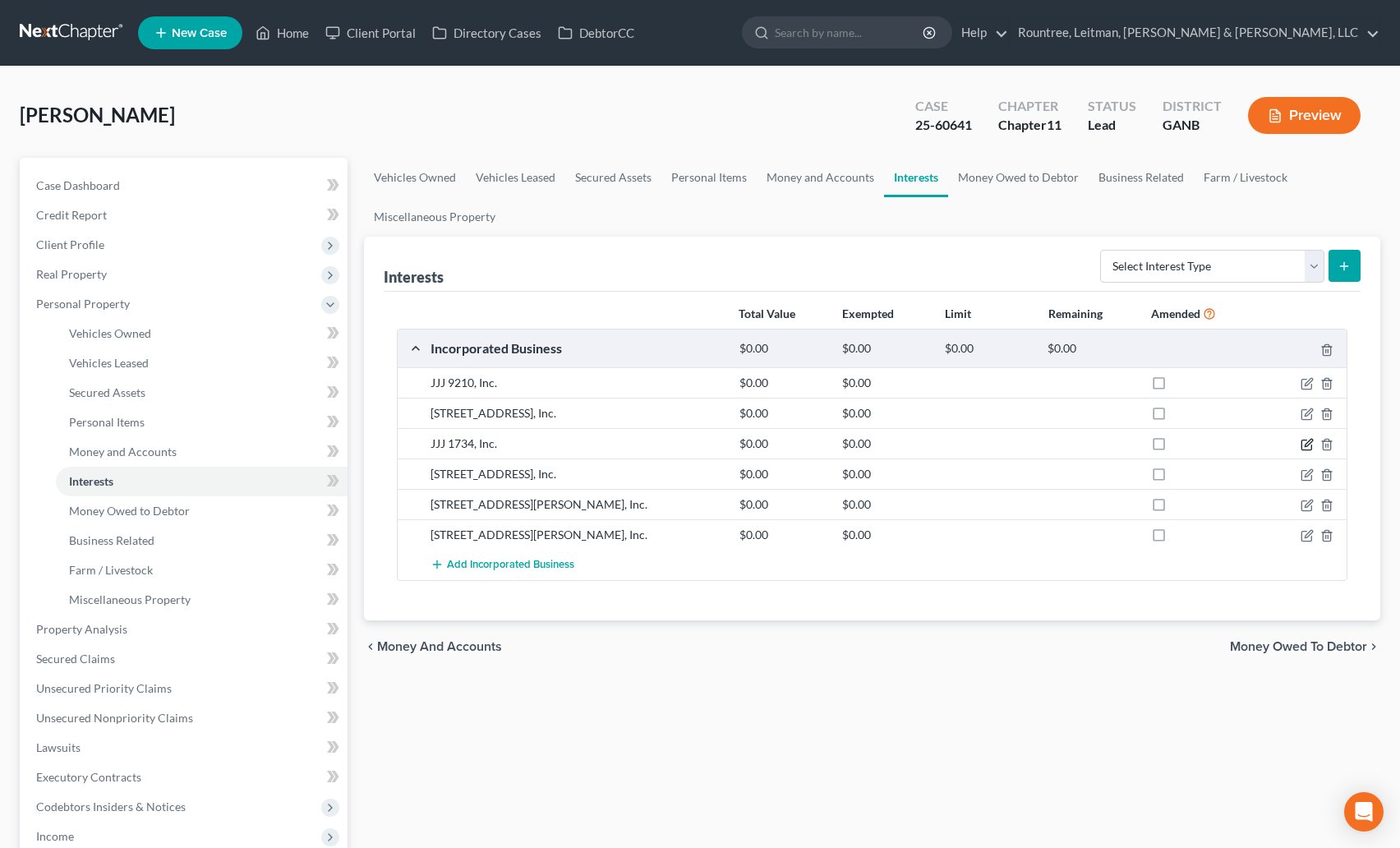
click at [1311, 443] on icon "button" at bounding box center [1309, 443] width 8 height 8
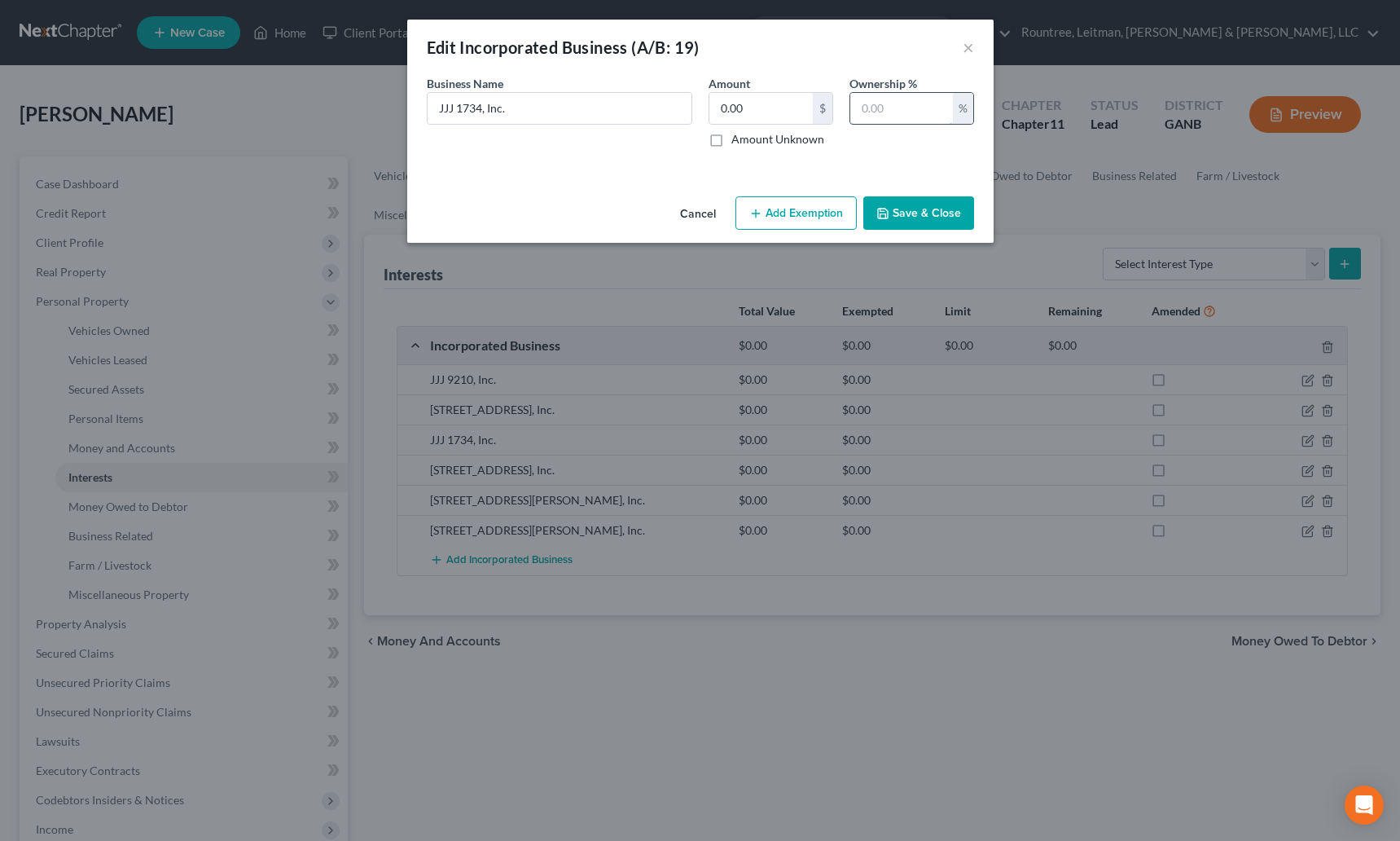
click at [906, 106] on input "text" at bounding box center [901, 108] width 103 height 31
type input "100"
click at [930, 207] on button "Save & Close" at bounding box center [919, 214] width 111 height 35
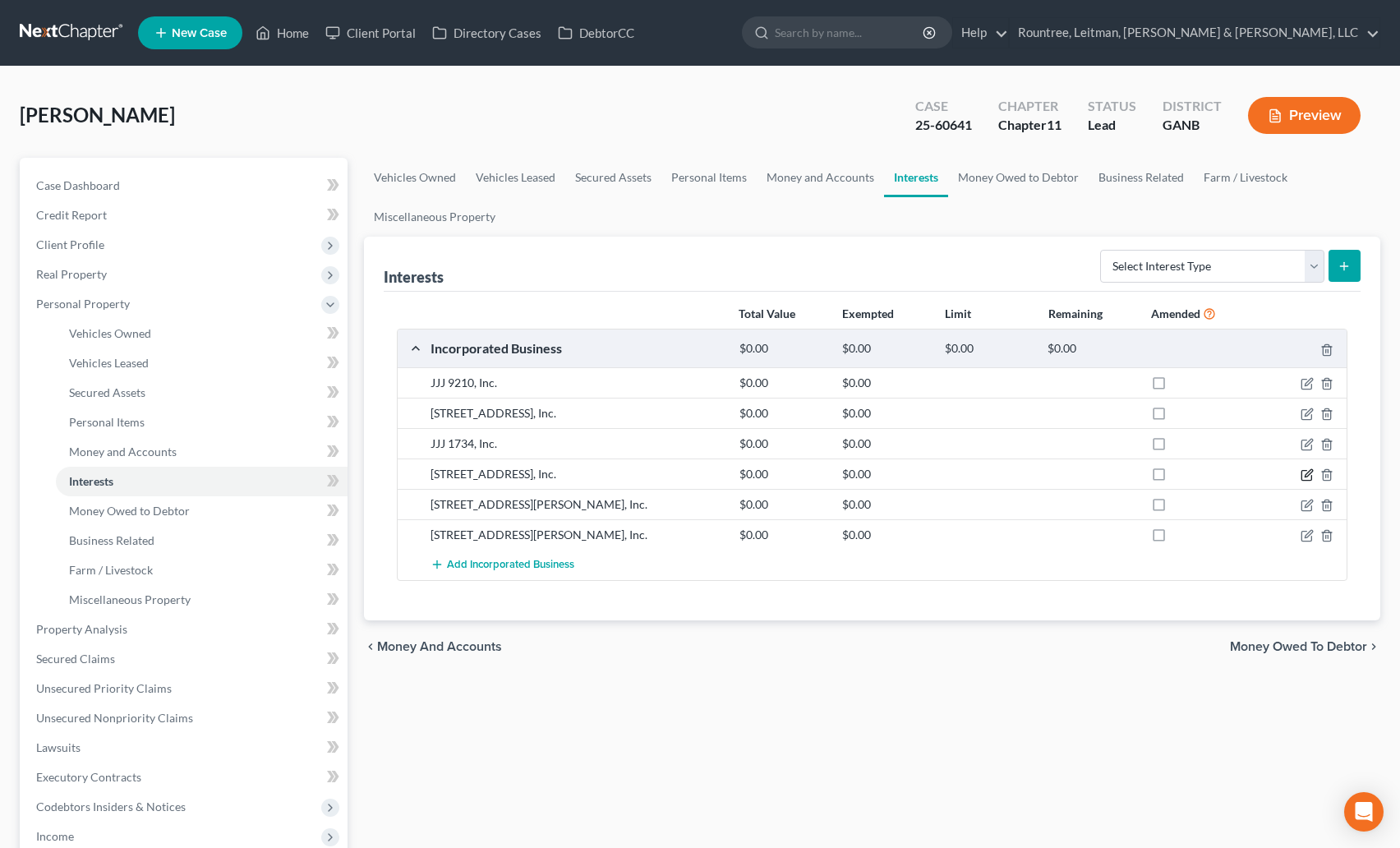
click at [1307, 471] on icon "button" at bounding box center [1308, 475] width 14 height 14
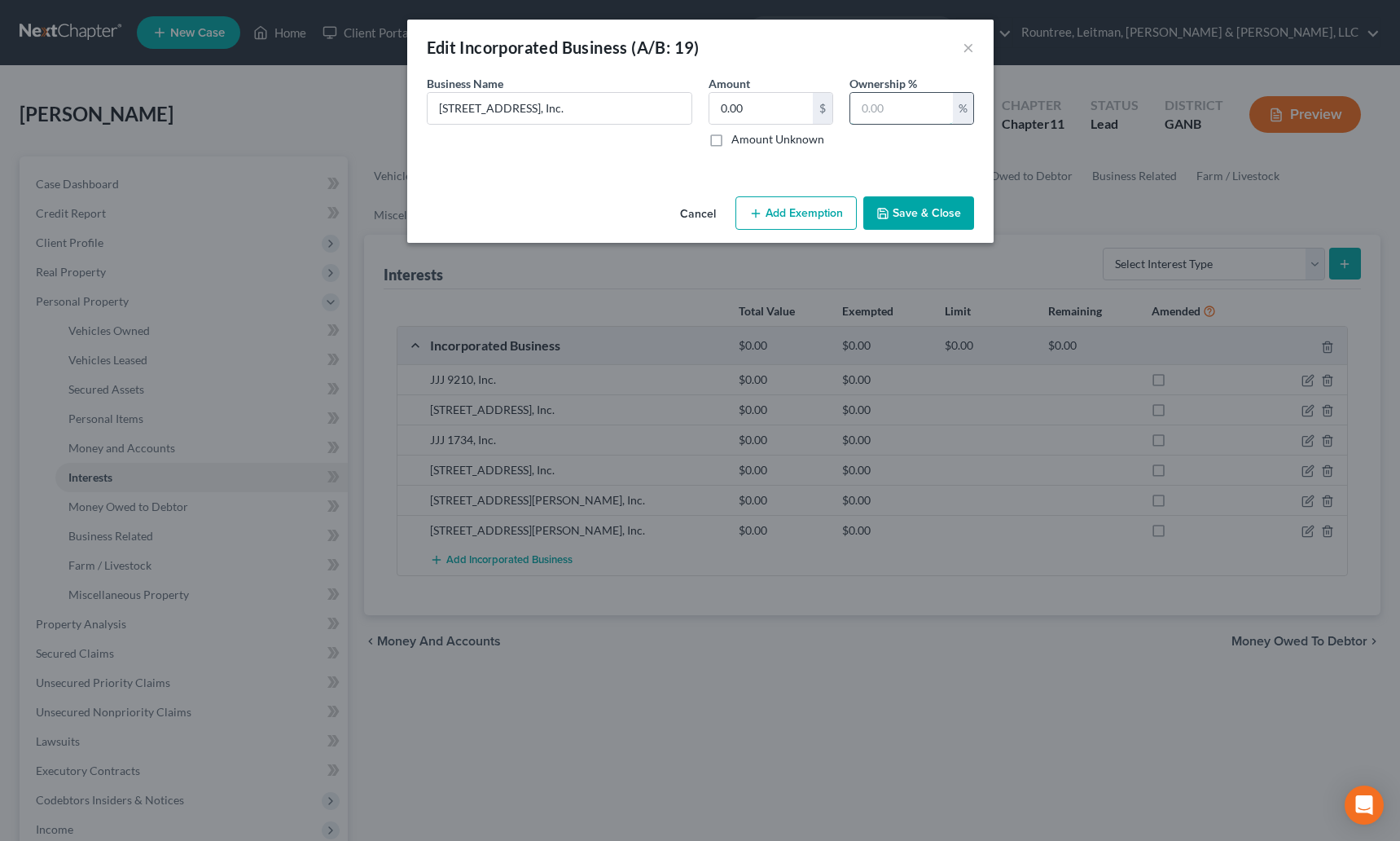
click at [907, 118] on input "text" at bounding box center [901, 108] width 103 height 31
type input "100"
click at [928, 226] on button "Save & Close" at bounding box center [919, 214] width 111 height 35
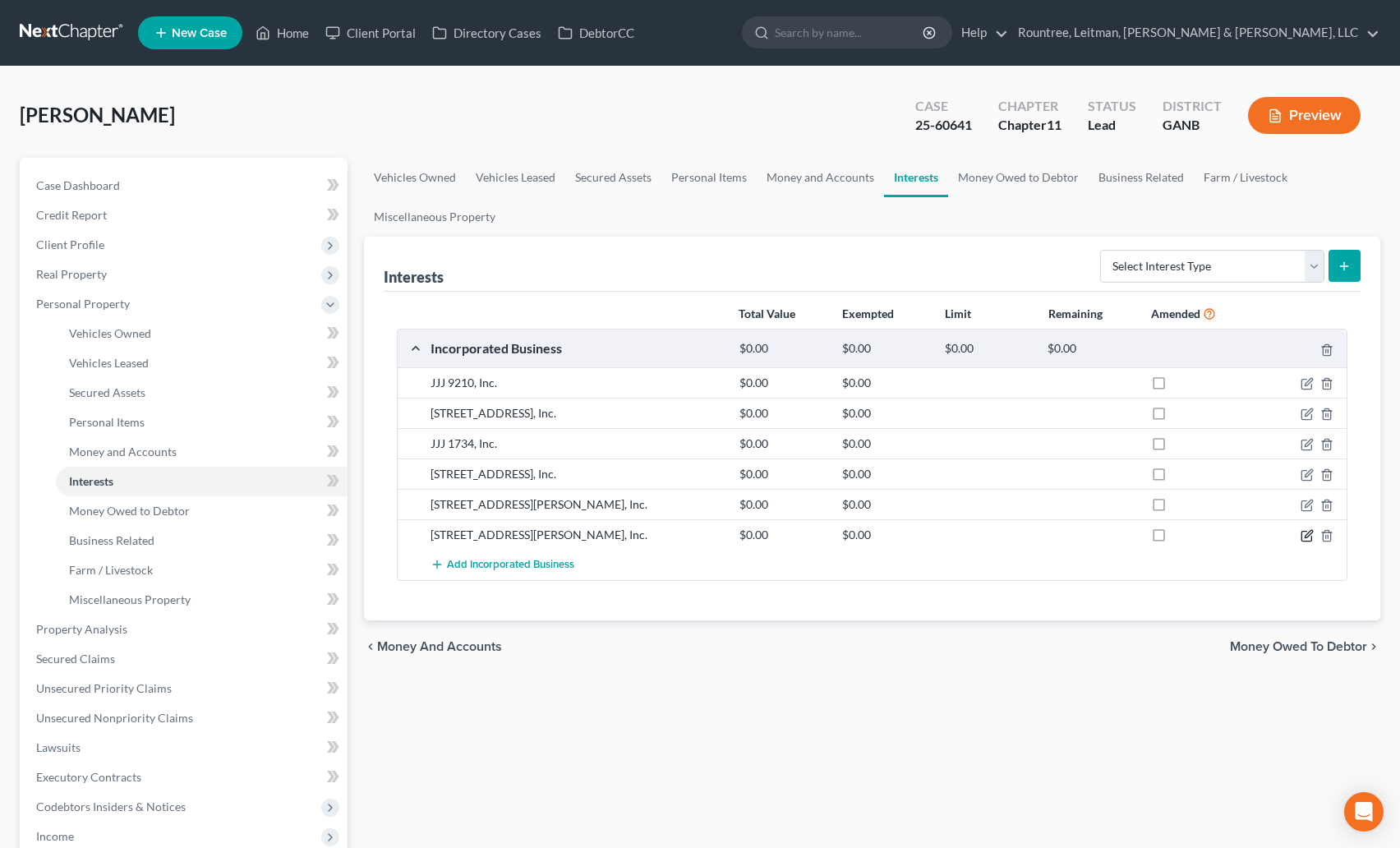
click at [1309, 530] on icon "button" at bounding box center [1308, 536] width 14 height 14
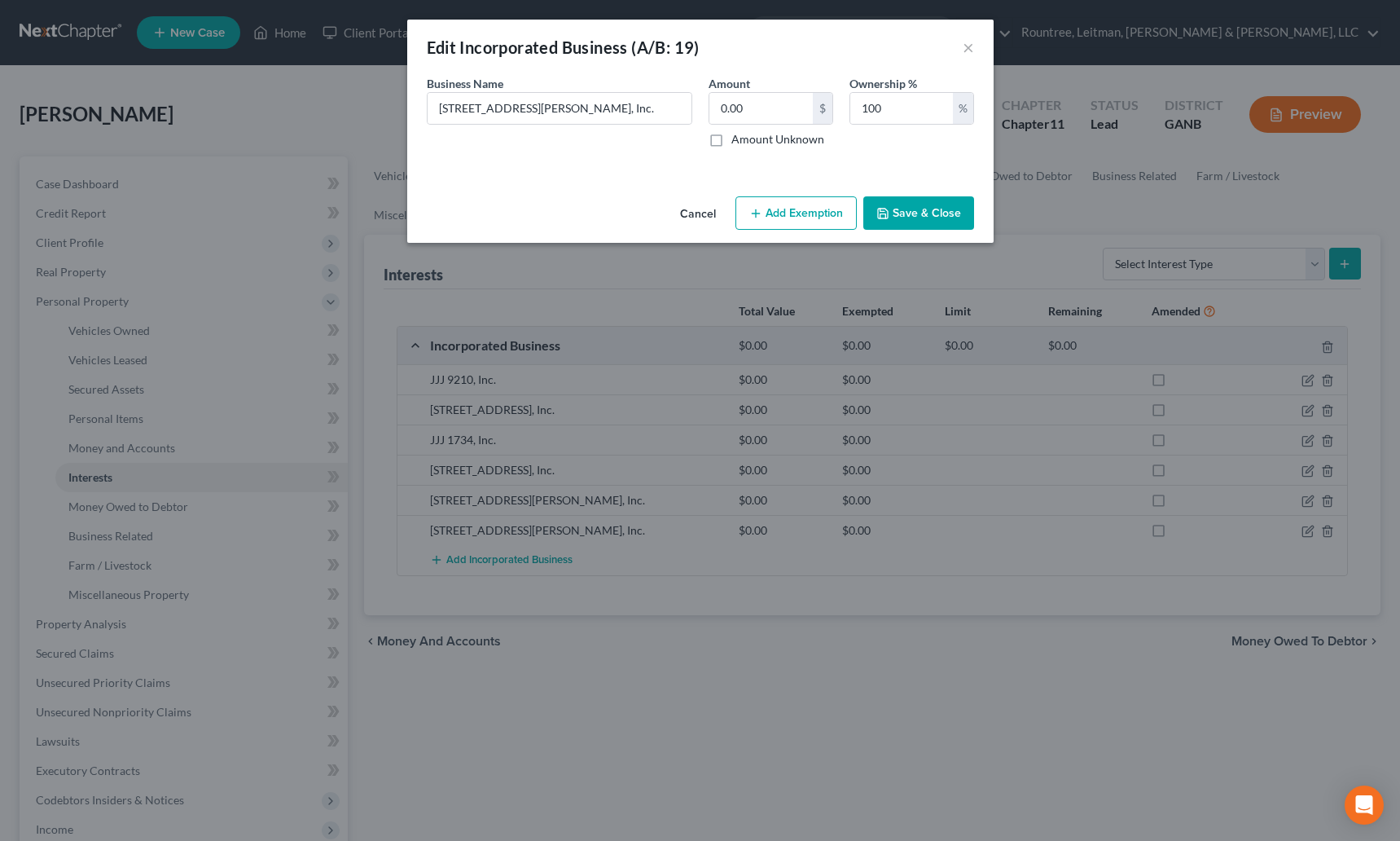
click at [911, 213] on button "Save & Close" at bounding box center [919, 214] width 111 height 35
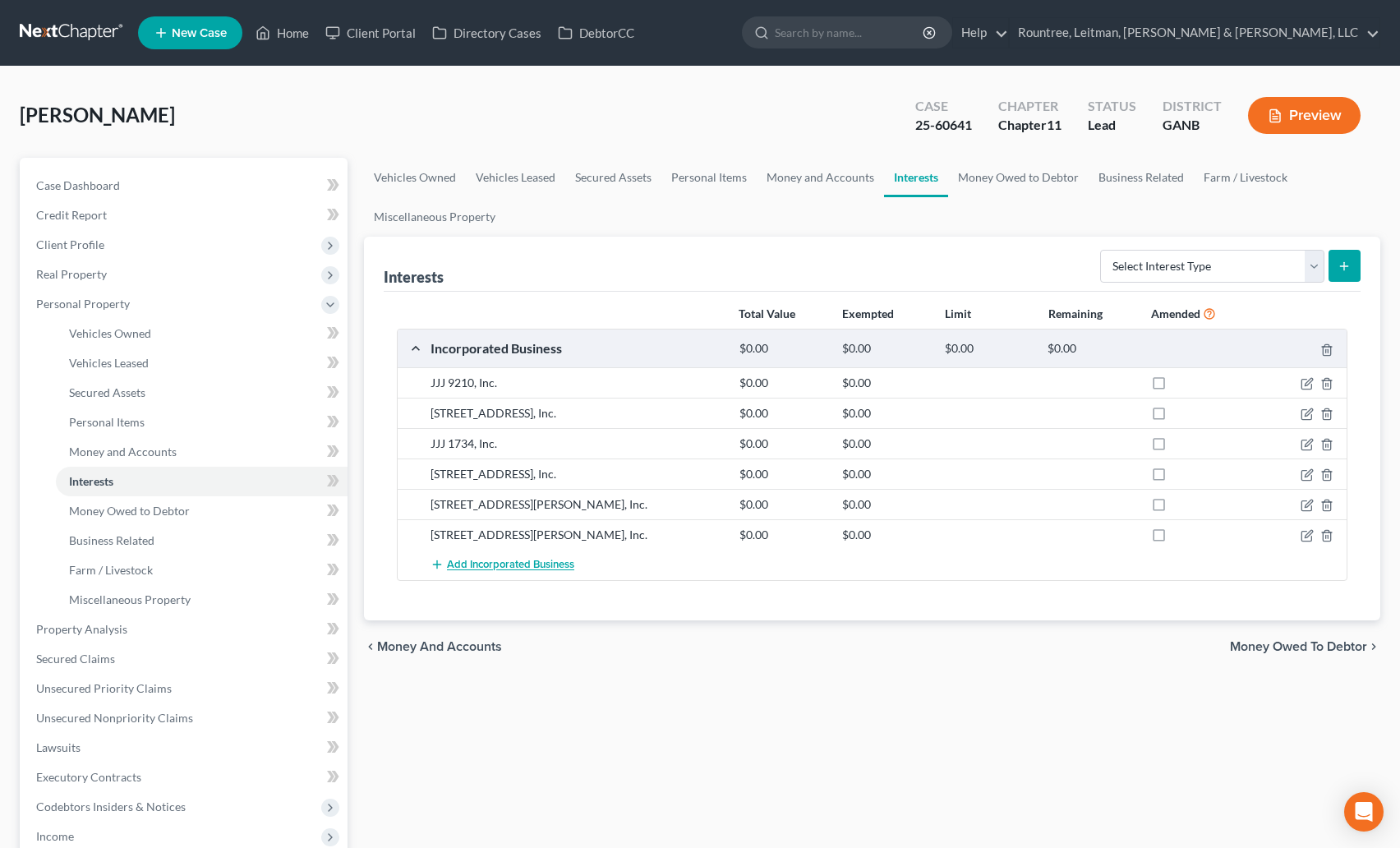
click at [492, 567] on span "Add Incorporated Business" at bounding box center [510, 565] width 127 height 14
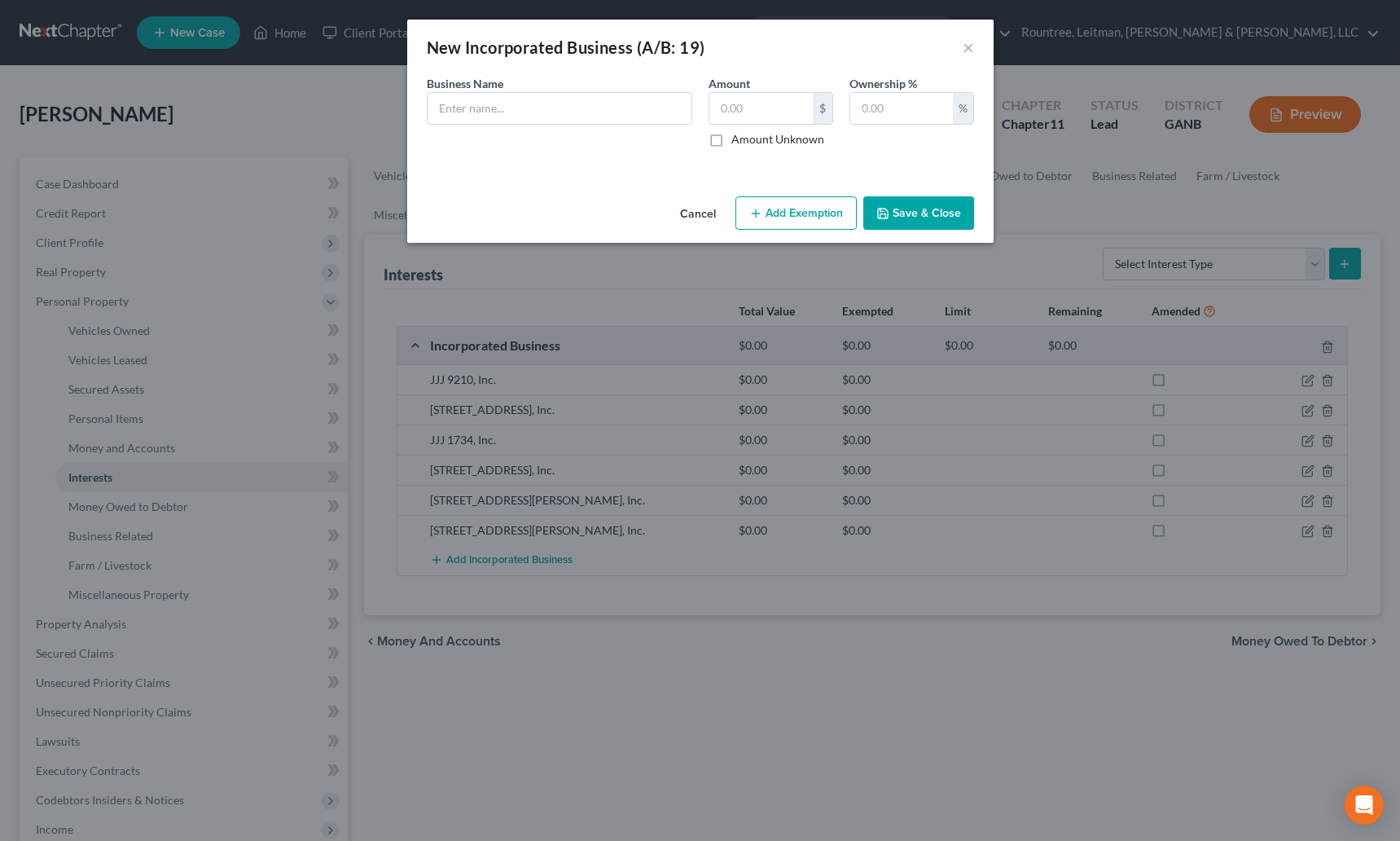
click at [536, 78] on div "Business Name *" at bounding box center [559, 111] width 282 height 72
click at [541, 101] on input "text" at bounding box center [559, 108] width 264 height 31
type input "5015 Old National, Inc."
drag, startPoint x: 715, startPoint y: 136, endPoint x: 897, endPoint y: 108, distance: 184.1
click at [732, 136] on label "Amount Unknown" at bounding box center [778, 139] width 92 height 16
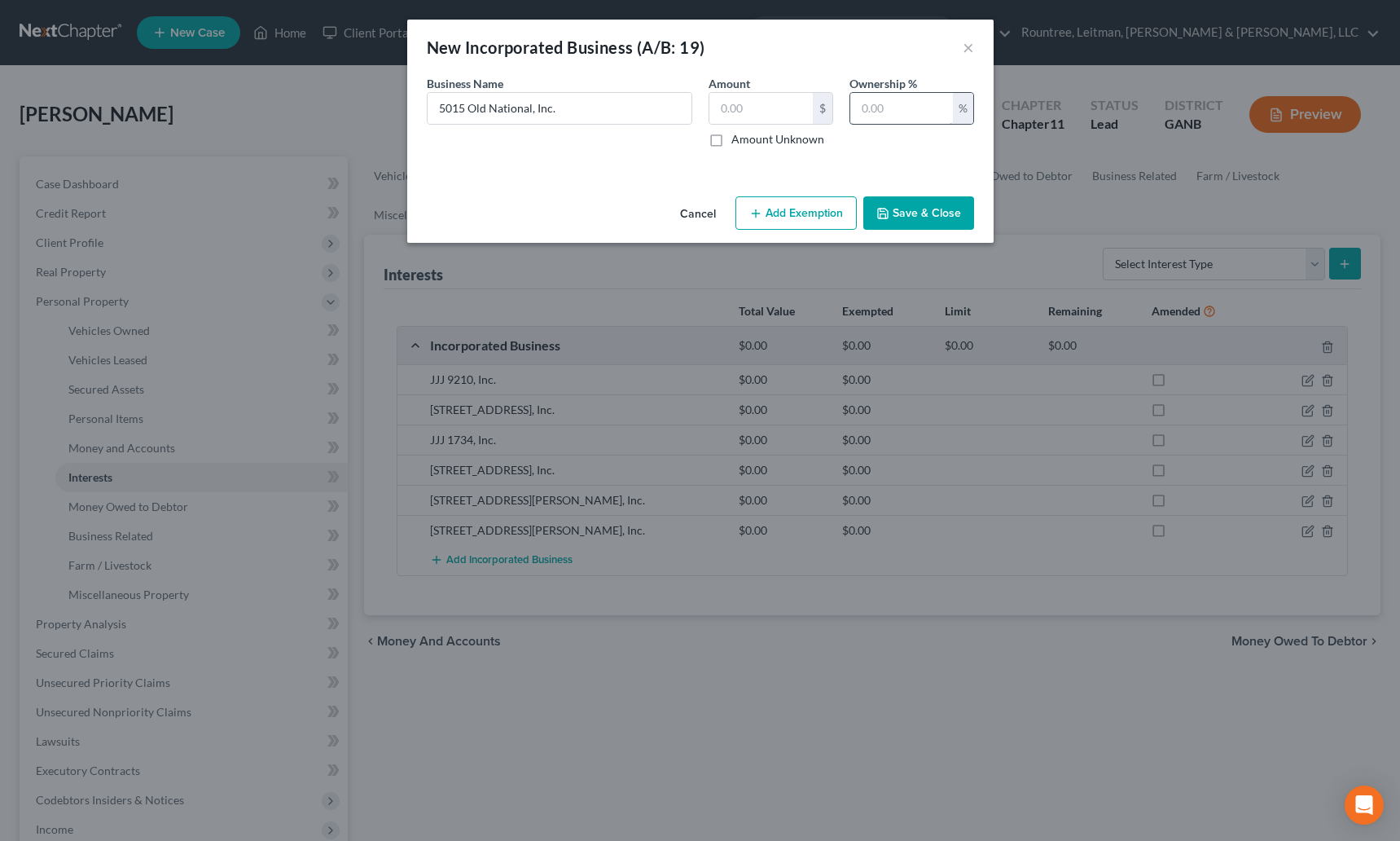
click at [738, 136] on input "Amount Unknown" at bounding box center [742, 136] width 11 height 11
checkbox input "true"
click at [897, 108] on input "text" at bounding box center [901, 108] width 103 height 31
type input "100"
click at [913, 208] on button "Save & Close" at bounding box center [919, 214] width 111 height 35
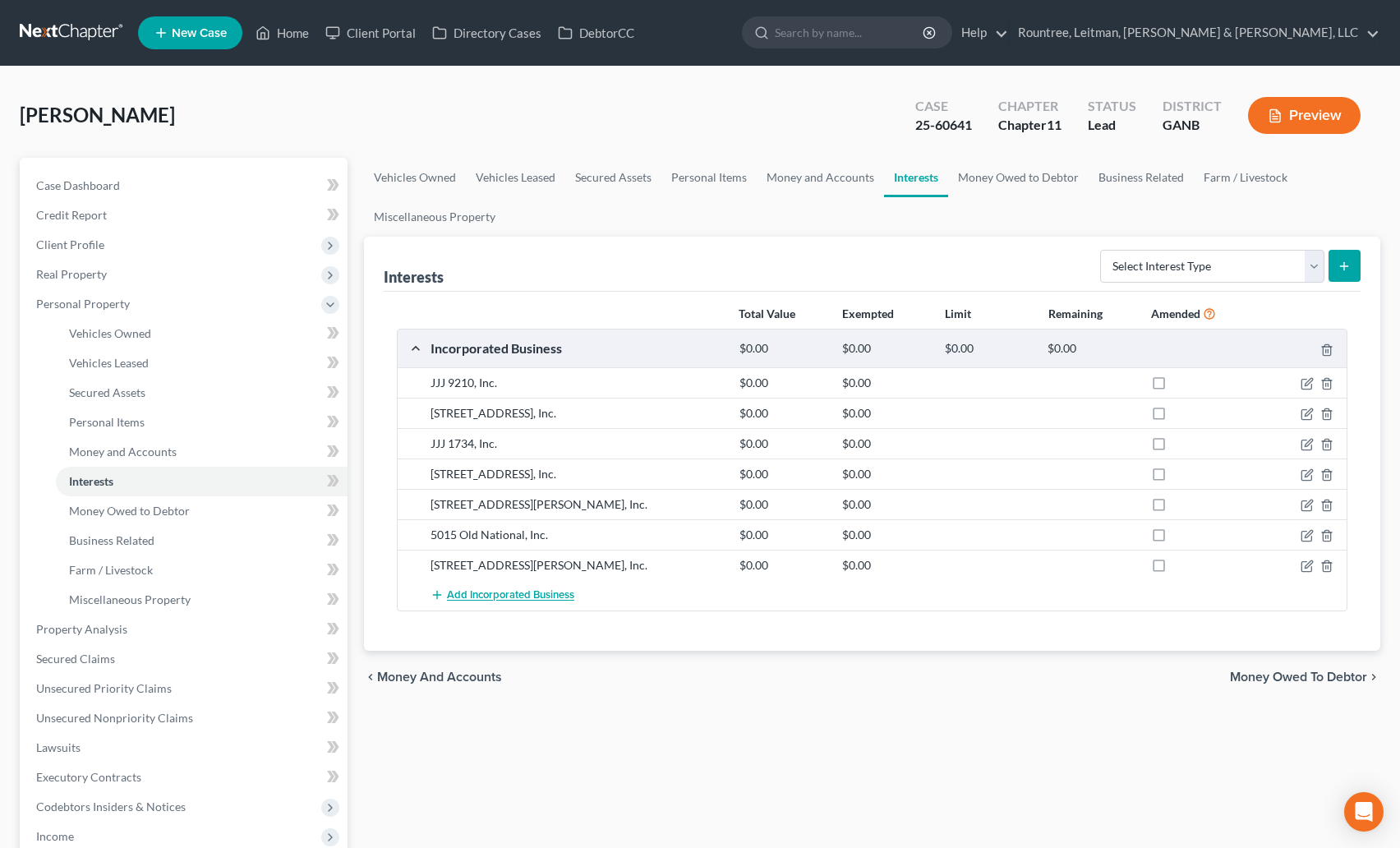
click at [496, 601] on span "Add Incorporated Business" at bounding box center [510, 595] width 127 height 14
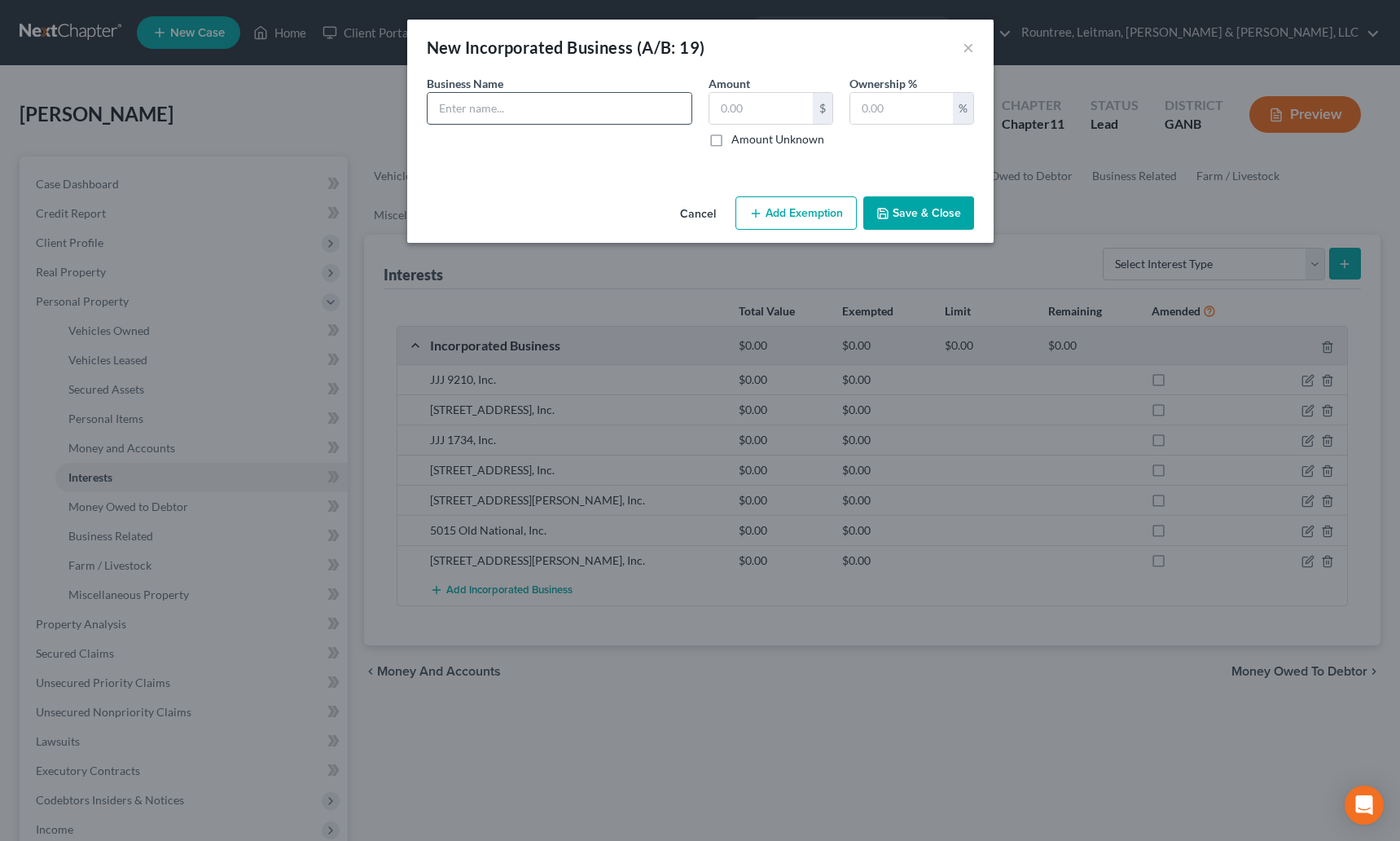
click at [544, 107] on input "text" at bounding box center [559, 108] width 264 height 31
type input "834 SUPR 138, Inc."
click at [732, 143] on label "Amount Unknown" at bounding box center [778, 139] width 92 height 16
click at [738, 142] on input "Amount Unknown" at bounding box center [742, 136] width 11 height 11
checkbox input "true"
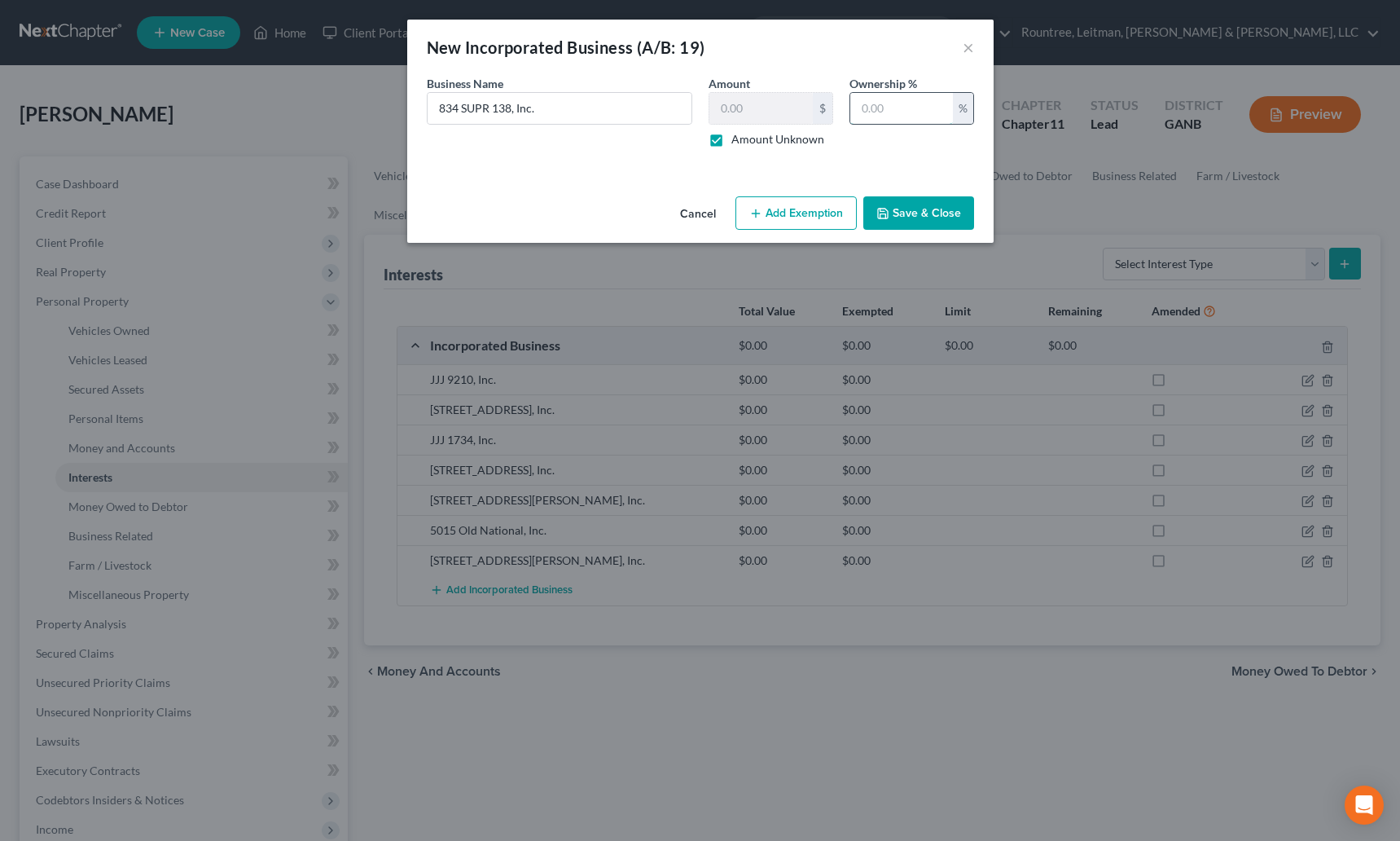
click at [885, 97] on input "text" at bounding box center [901, 108] width 103 height 31
type input "100"
click at [920, 220] on button "Save & Close" at bounding box center [919, 214] width 111 height 35
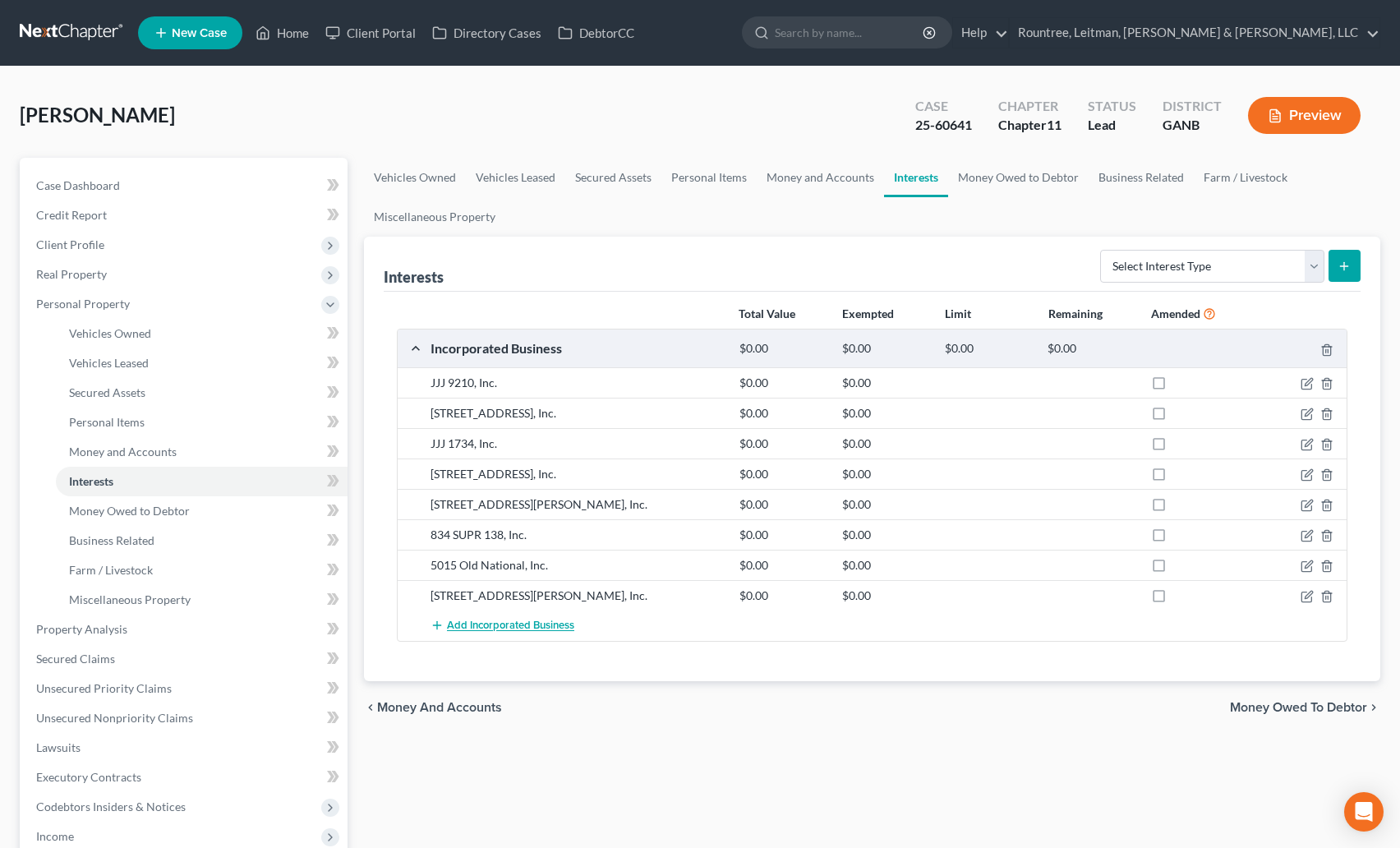
click at [482, 625] on span "Add Incorporated Business" at bounding box center [510, 627] width 127 height 14
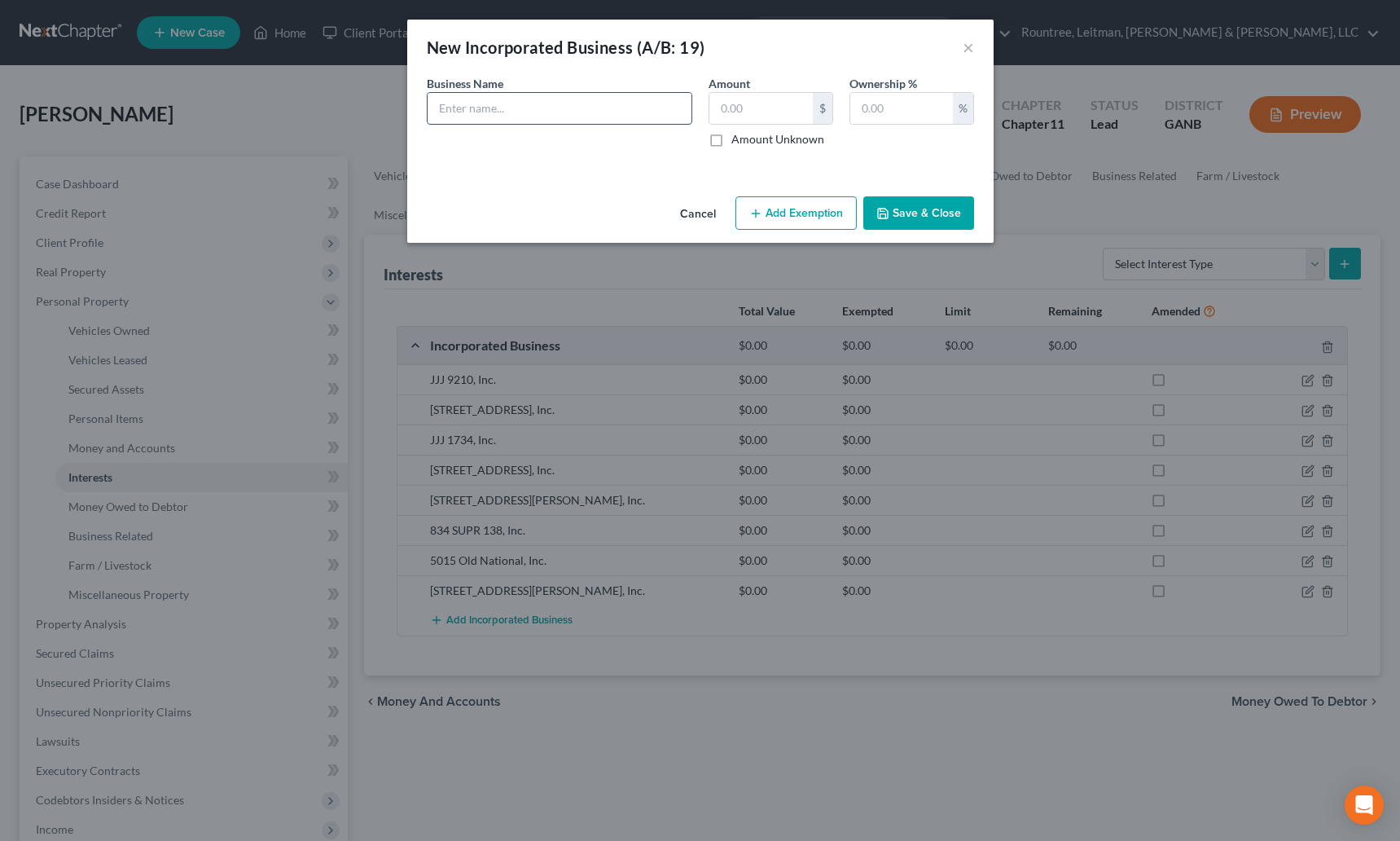
click at [515, 113] on input "text" at bounding box center [559, 108] width 264 height 31
type input "6409 Tara, Inc."
click at [732, 143] on label "Amount Unknown" at bounding box center [778, 139] width 92 height 16
click at [738, 142] on input "Amount Unknown" at bounding box center [742, 136] width 11 height 11
checkbox input "true"
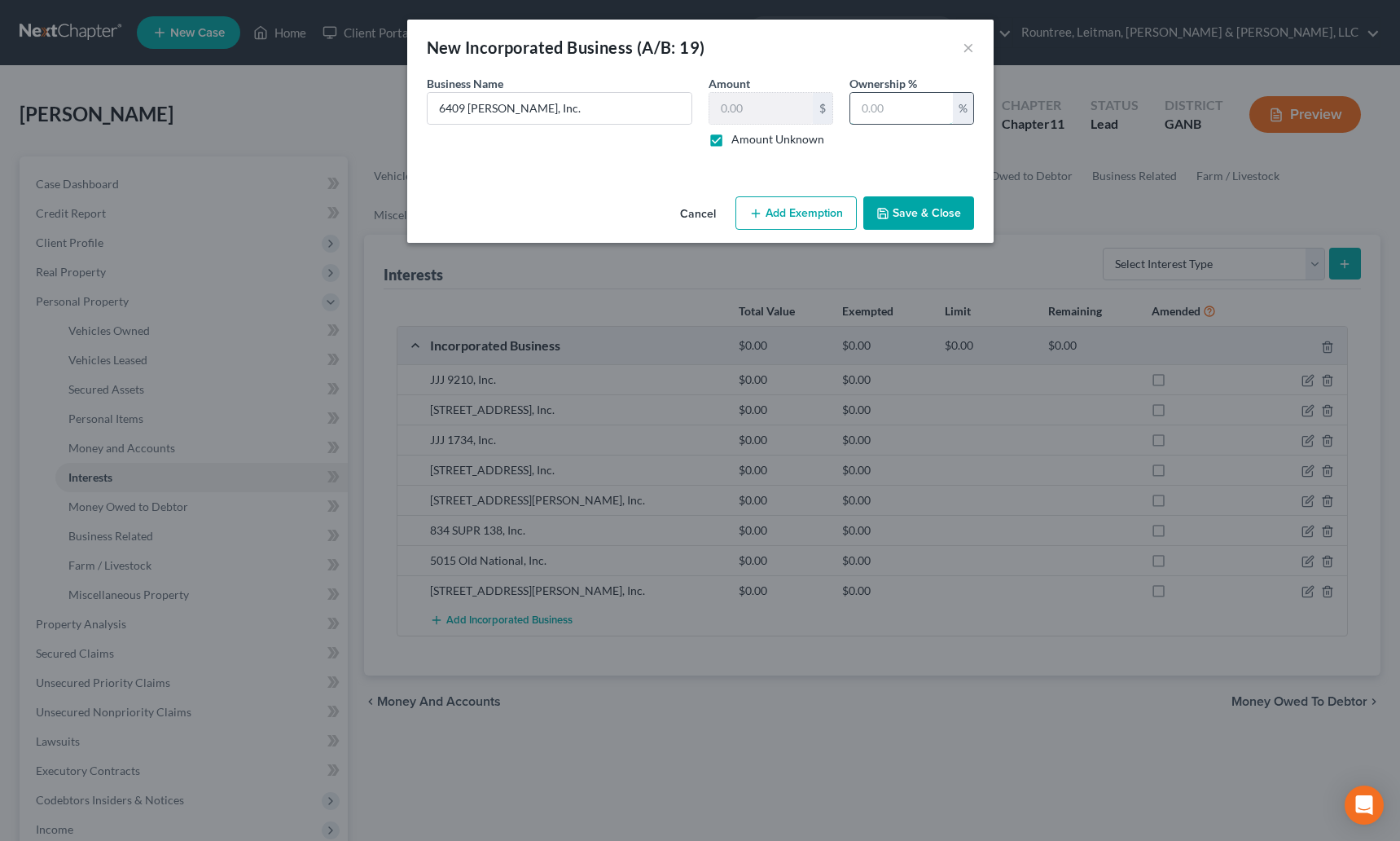
click at [888, 103] on input "text" at bounding box center [901, 108] width 103 height 31
type input "100"
click at [913, 214] on button "Save & Close" at bounding box center [919, 214] width 111 height 35
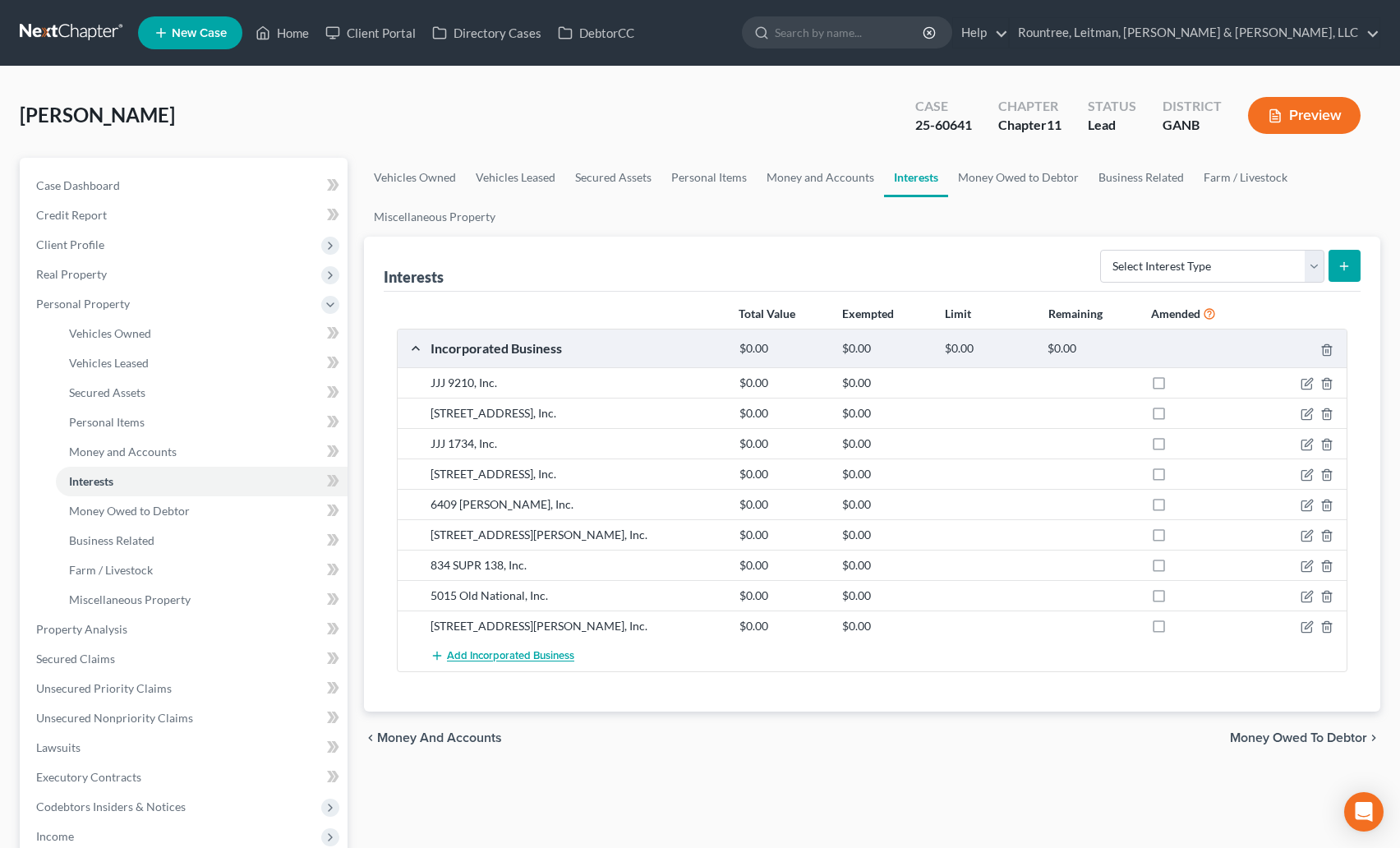
click at [490, 655] on span "Add Incorporated Business" at bounding box center [510, 657] width 127 height 14
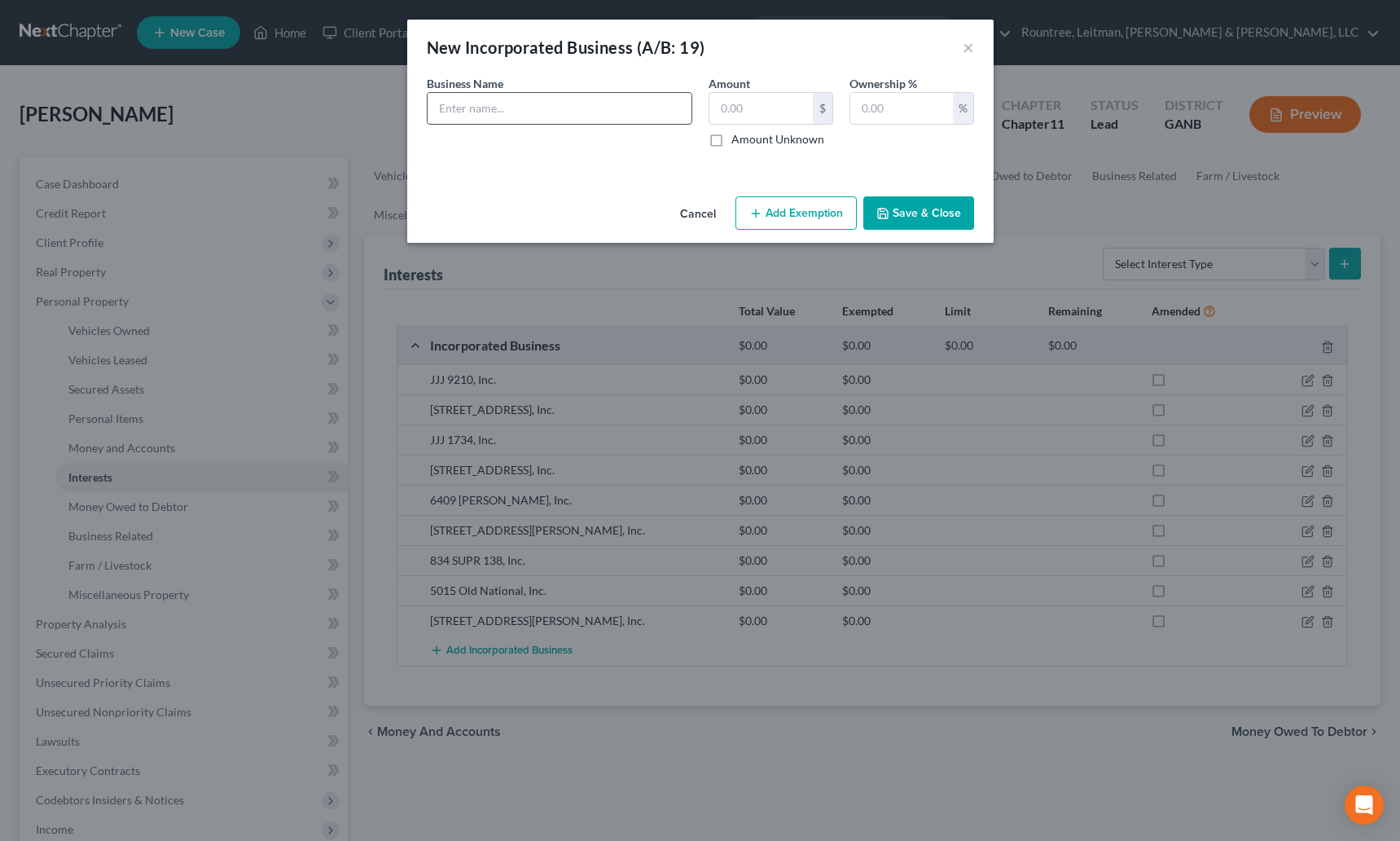
click at [511, 114] on input "text" at bounding box center [559, 108] width 264 height 31
type input "JJJ 105, Inc."
click at [732, 142] on label "Amount Unknown" at bounding box center [778, 139] width 92 height 16
click at [738, 142] on input "Amount Unknown" at bounding box center [742, 136] width 11 height 11
click at [732, 141] on label "Amount Unknown" at bounding box center [778, 139] width 92 height 16
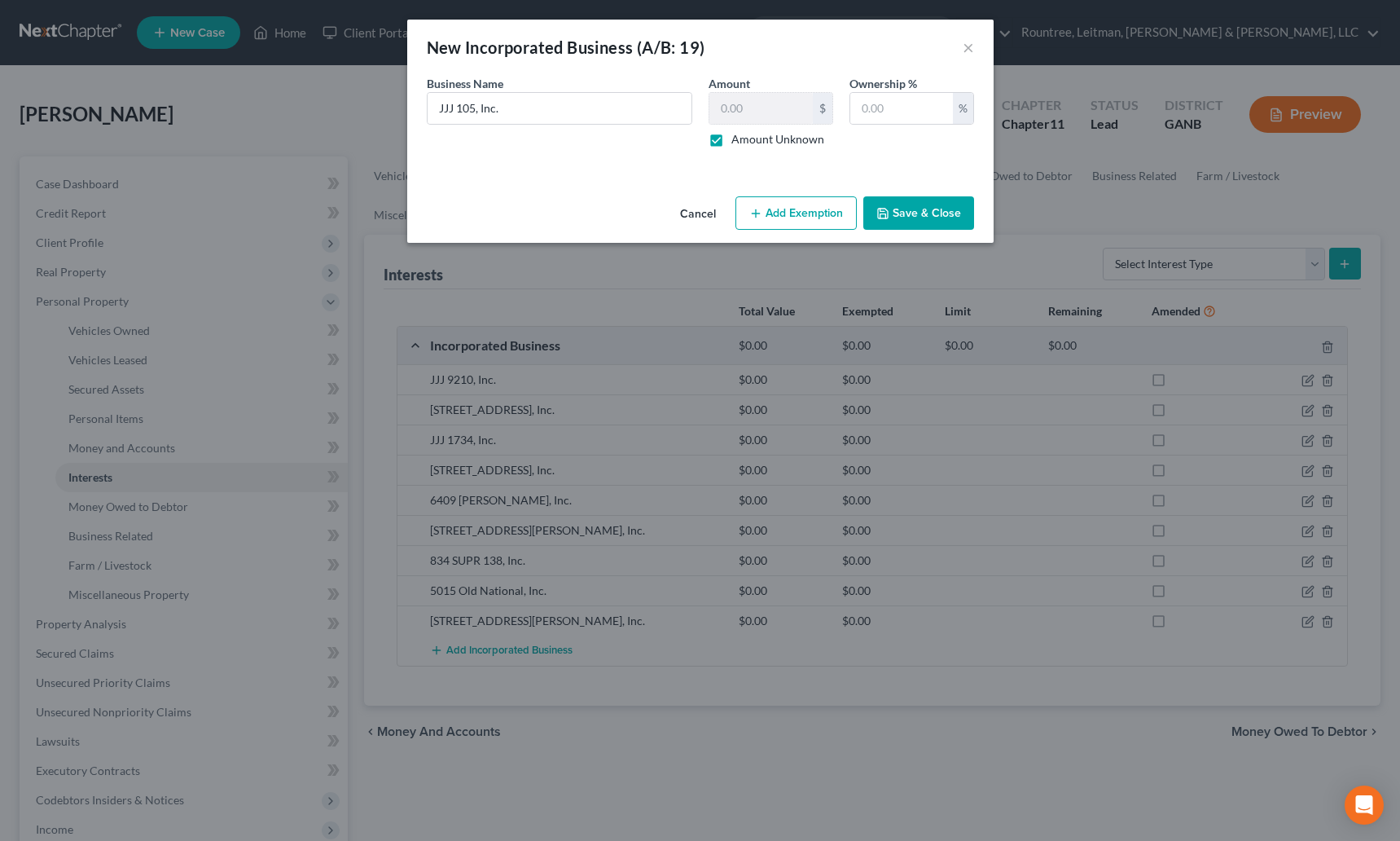
click at [738, 141] on input "Amount Unknown" at bounding box center [742, 136] width 11 height 11
checkbox input "false"
click at [890, 108] on input "text" at bounding box center [901, 108] width 103 height 31
type input "100"
click at [906, 209] on button "Save & Close" at bounding box center [919, 214] width 111 height 35
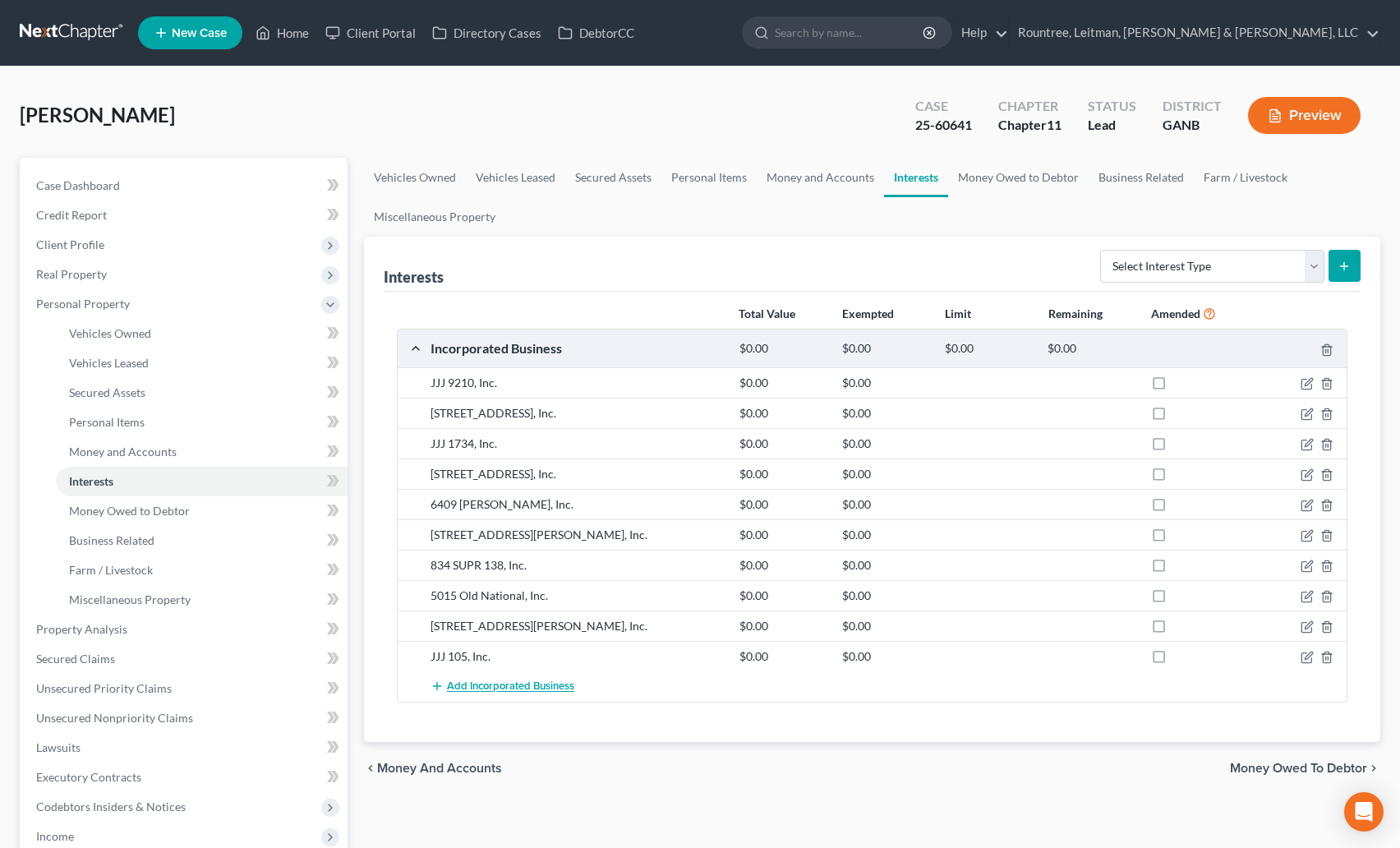
click at [494, 680] on span "Add Incorporated Business" at bounding box center [510, 687] width 127 height 14
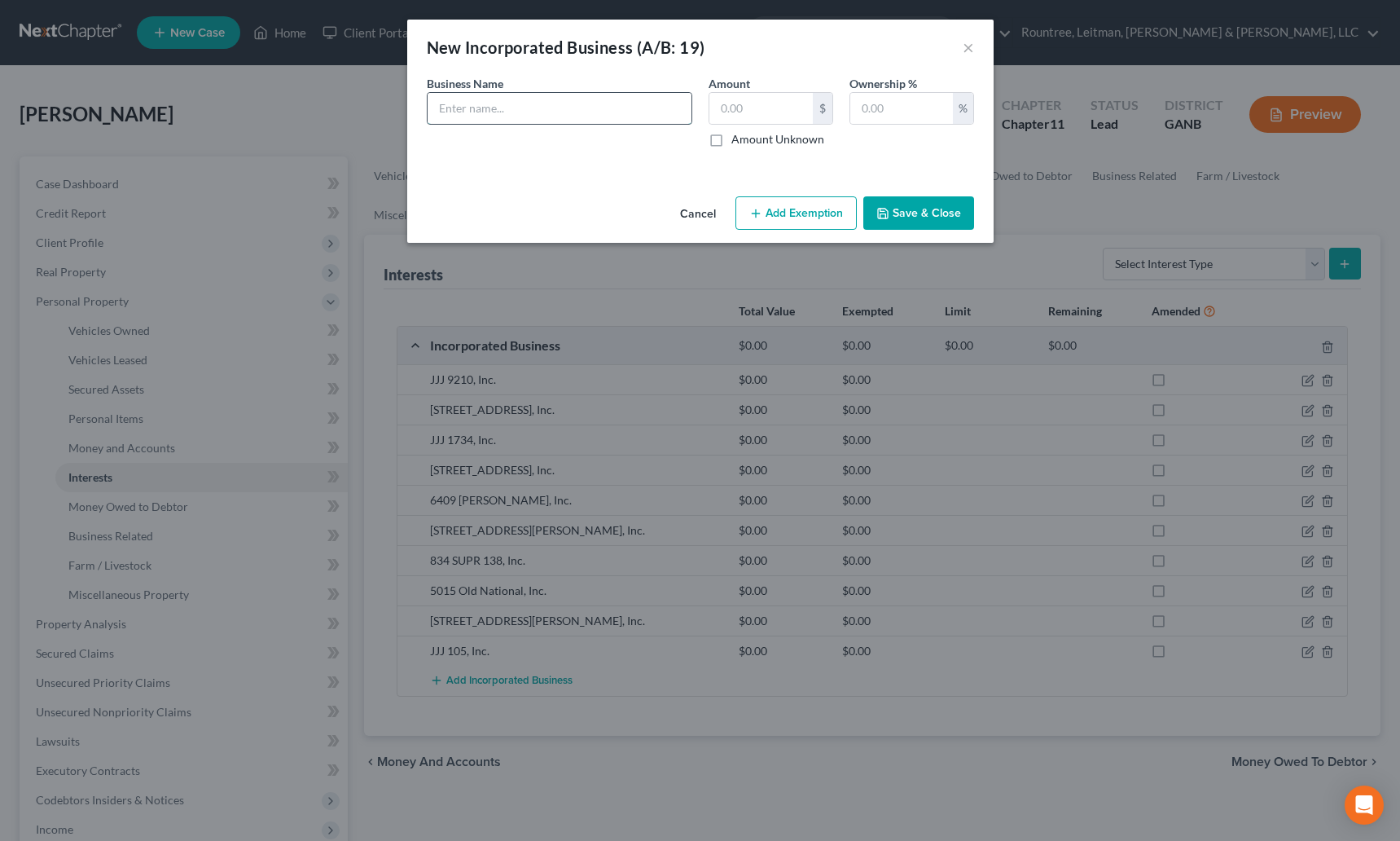
click at [505, 99] on input "text" at bounding box center [559, 108] width 264 height 31
type input "JJJ 5658, Inc."
click at [732, 146] on label "Amount Unknown" at bounding box center [778, 139] width 92 height 16
click at [738, 142] on input "Amount Unknown" at bounding box center [742, 136] width 11 height 11
checkbox input "true"
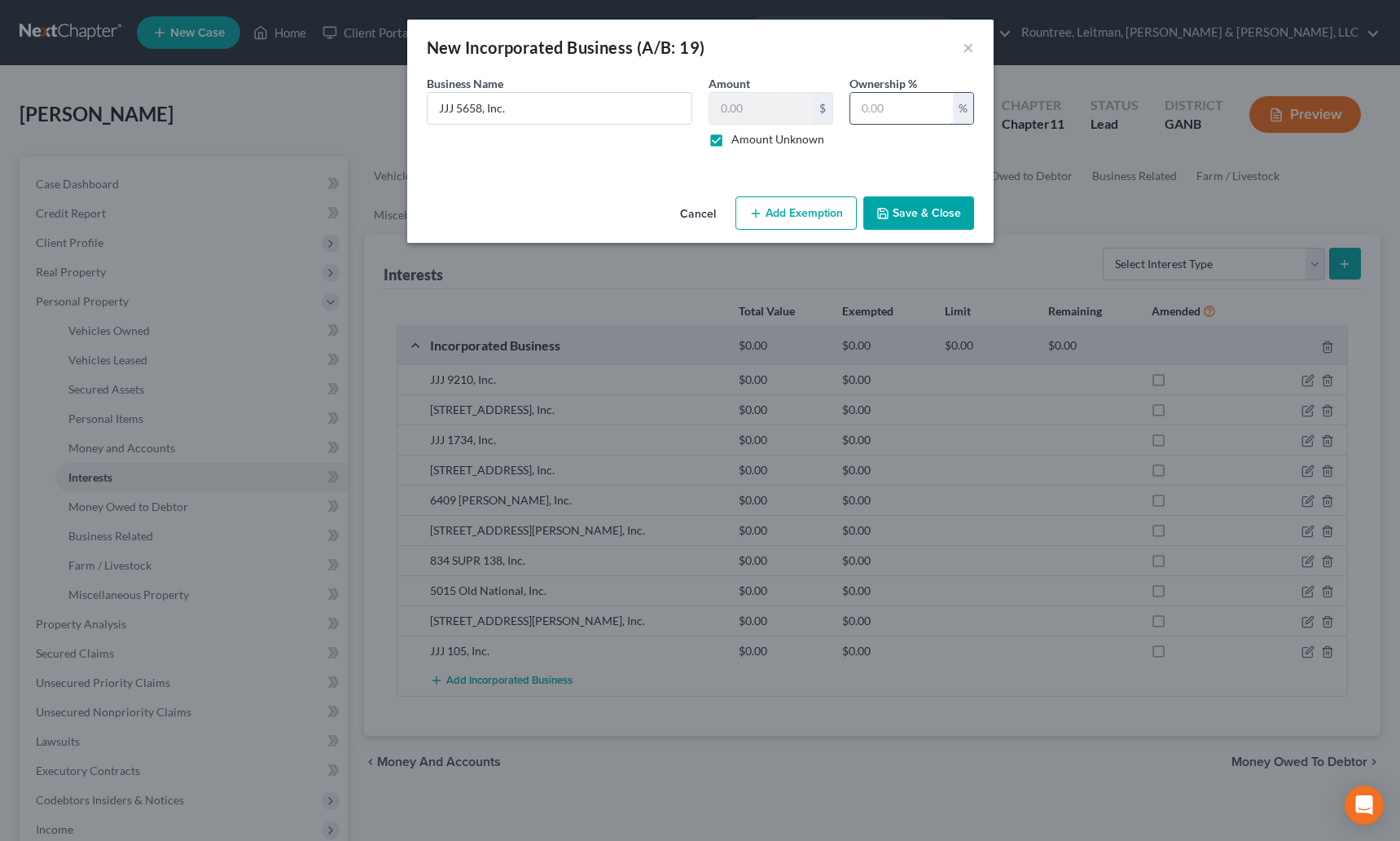
click at [885, 114] on input "text" at bounding box center [901, 108] width 103 height 31
type input "100"
drag, startPoint x: 909, startPoint y: 199, endPoint x: 851, endPoint y: 212, distance: 59.4
click at [910, 199] on button "Save & Close" at bounding box center [919, 214] width 111 height 35
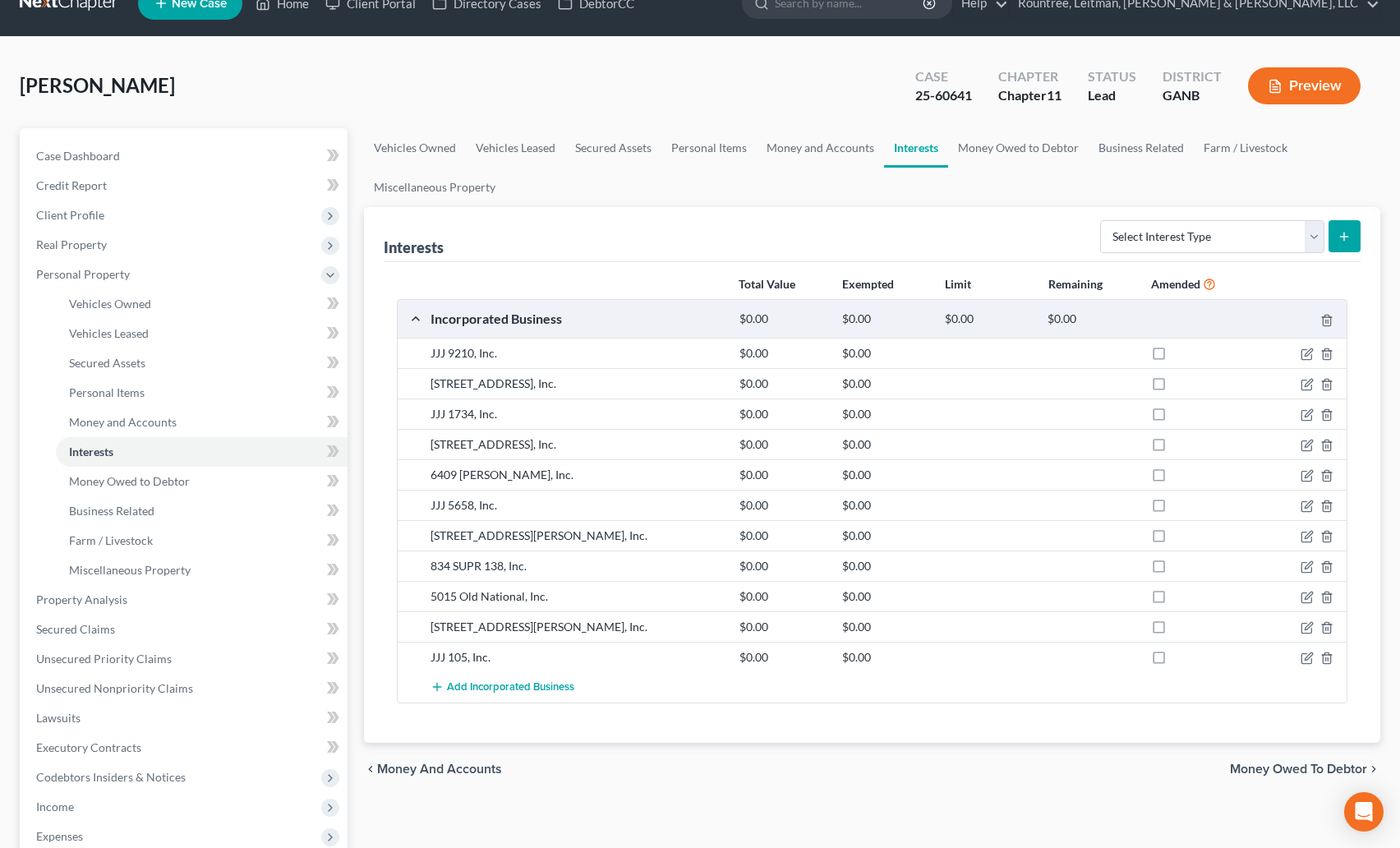
scroll to position [30, 0]
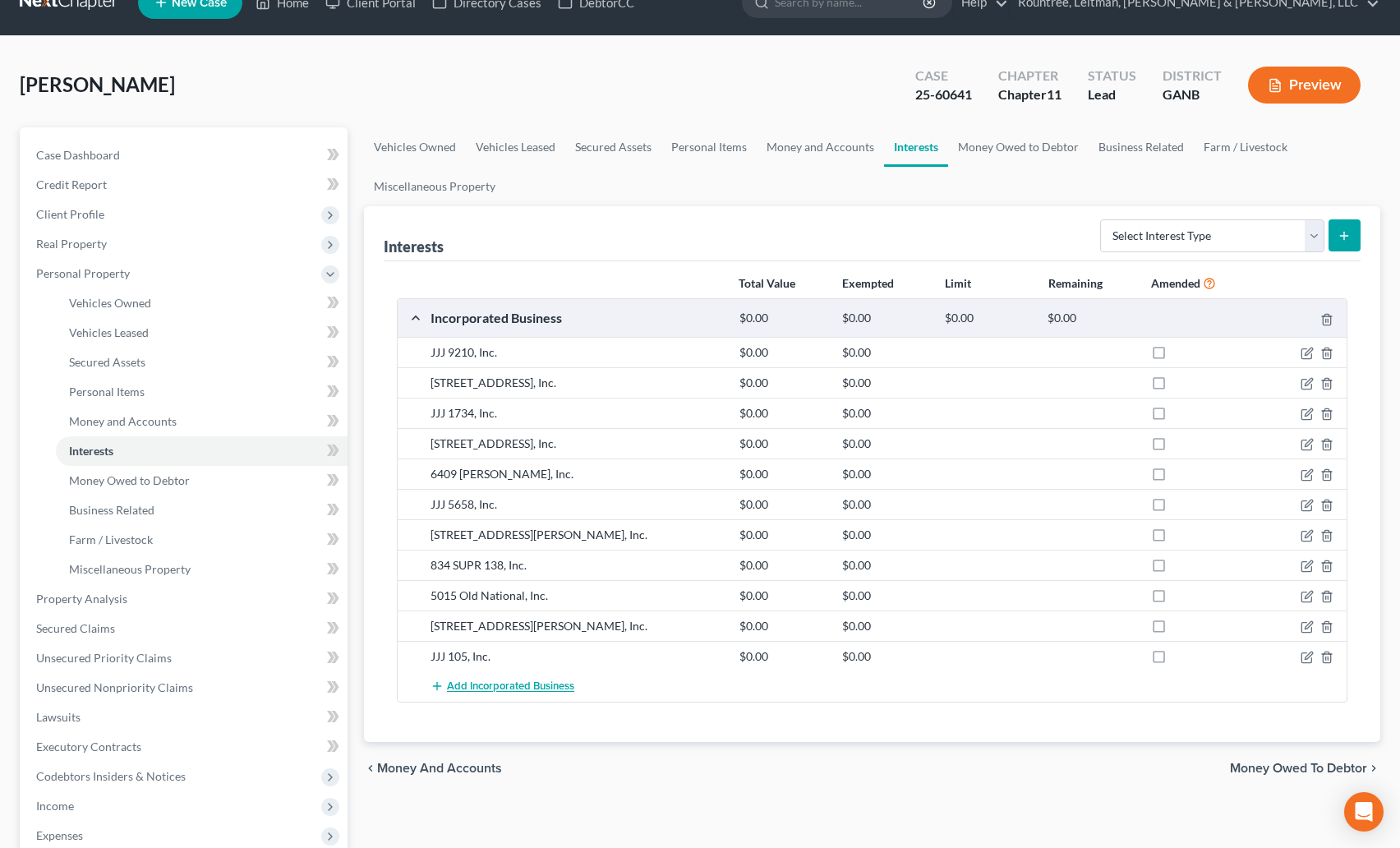
click at [493, 687] on span "Add Incorporated Business" at bounding box center [510, 687] width 127 height 14
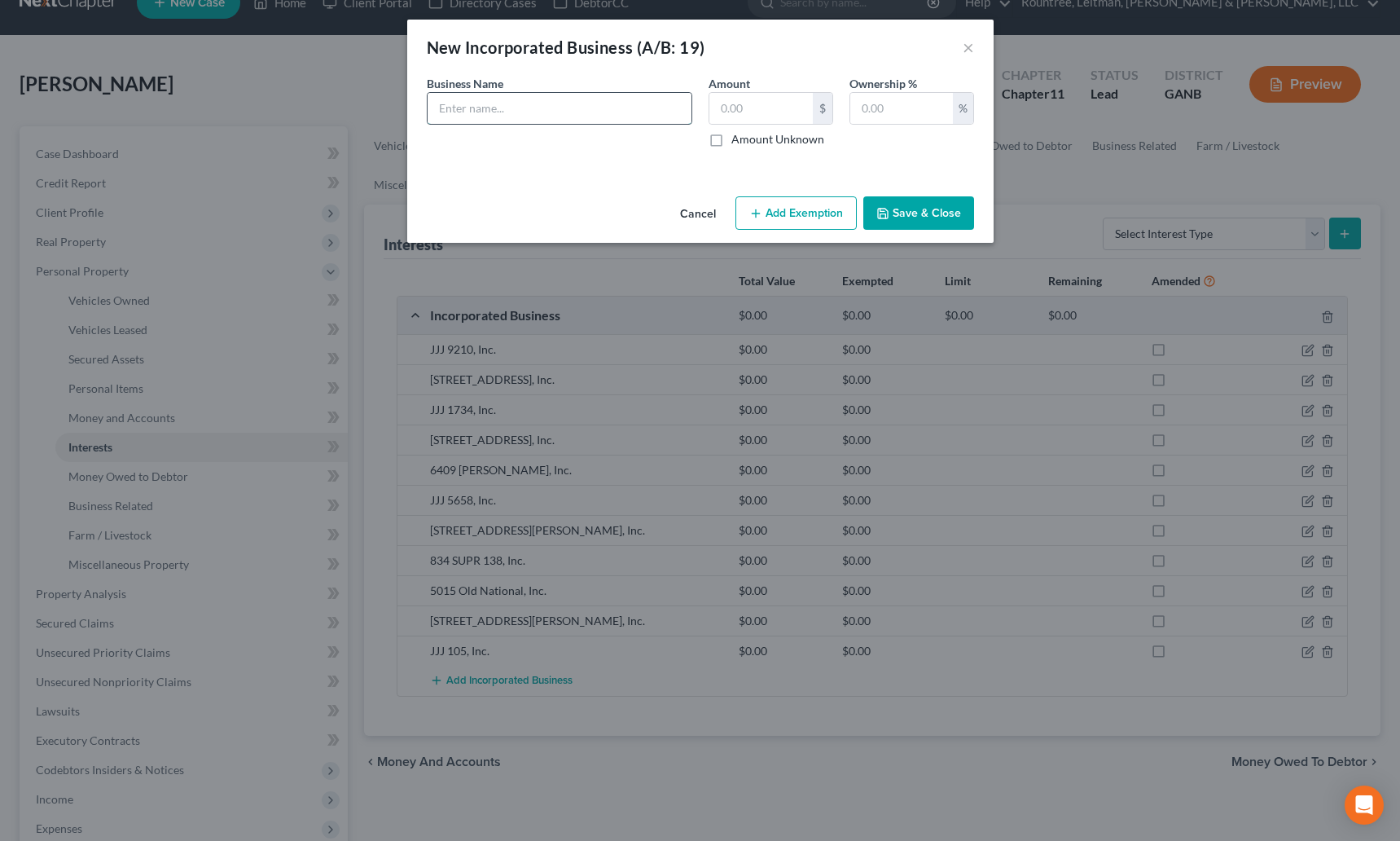
click at [532, 111] on input "text" at bounding box center [559, 108] width 264 height 31
type input "596 Highway 61, Inc,"
click at [732, 139] on label "Amount Unknown" at bounding box center [778, 139] width 92 height 16
click at [738, 139] on input "Amount Unknown" at bounding box center [742, 136] width 11 height 11
checkbox input "true"
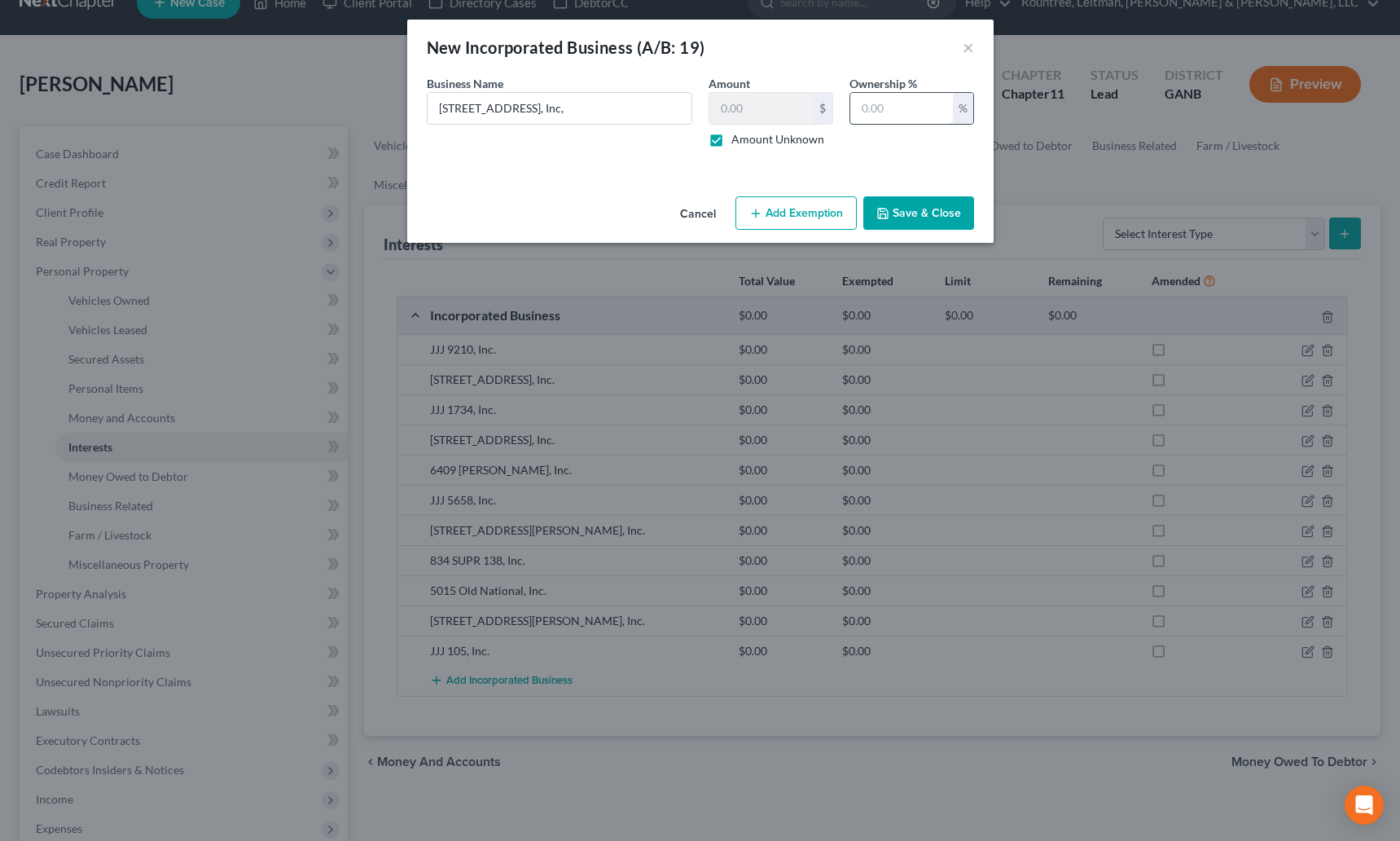
click at [880, 106] on input "text" at bounding box center [901, 108] width 103 height 31
type input "100"
click at [917, 200] on button "Save & Close" at bounding box center [919, 214] width 111 height 35
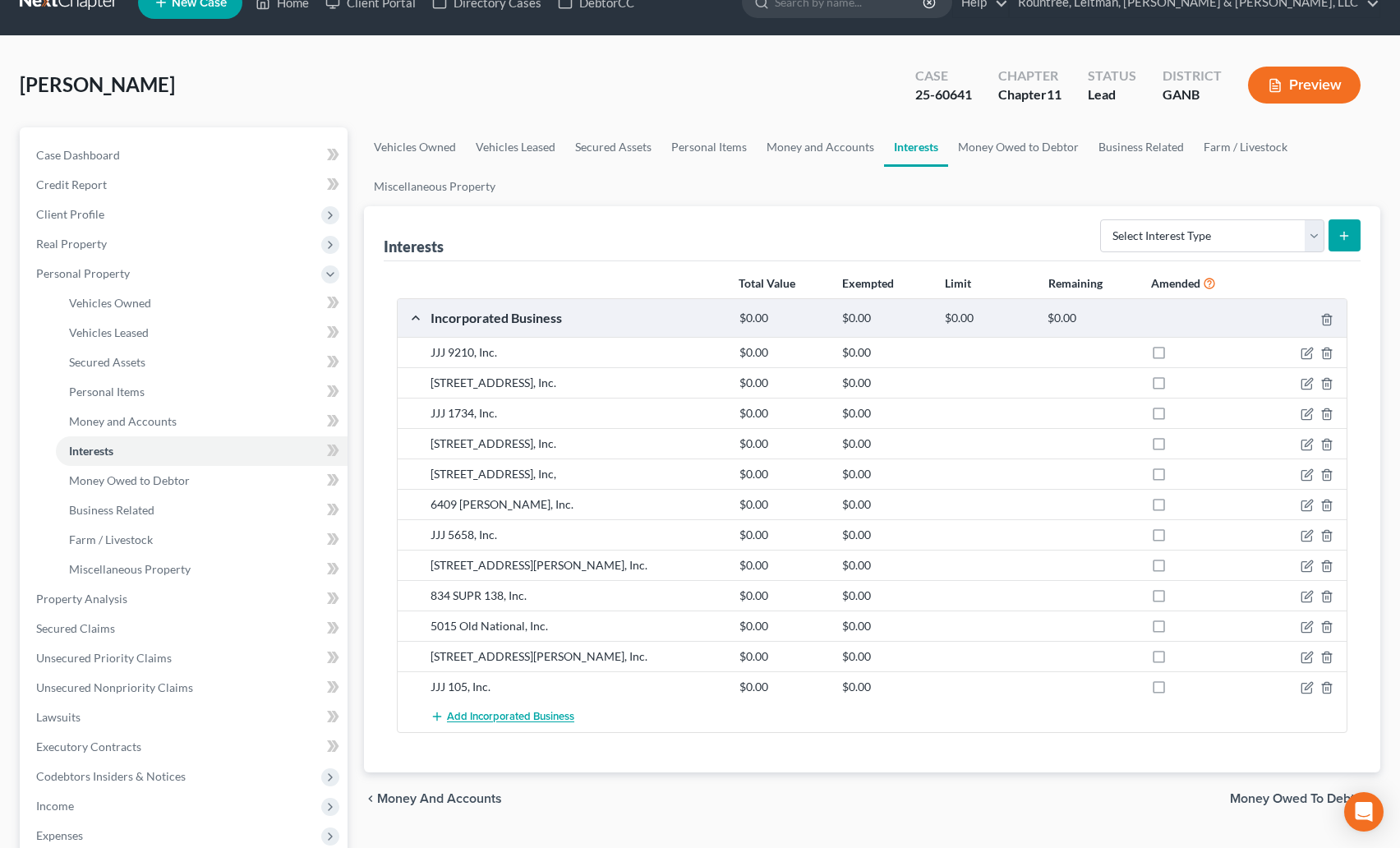
click at [487, 720] on span "Add Incorporated Business" at bounding box center [510, 718] width 127 height 14
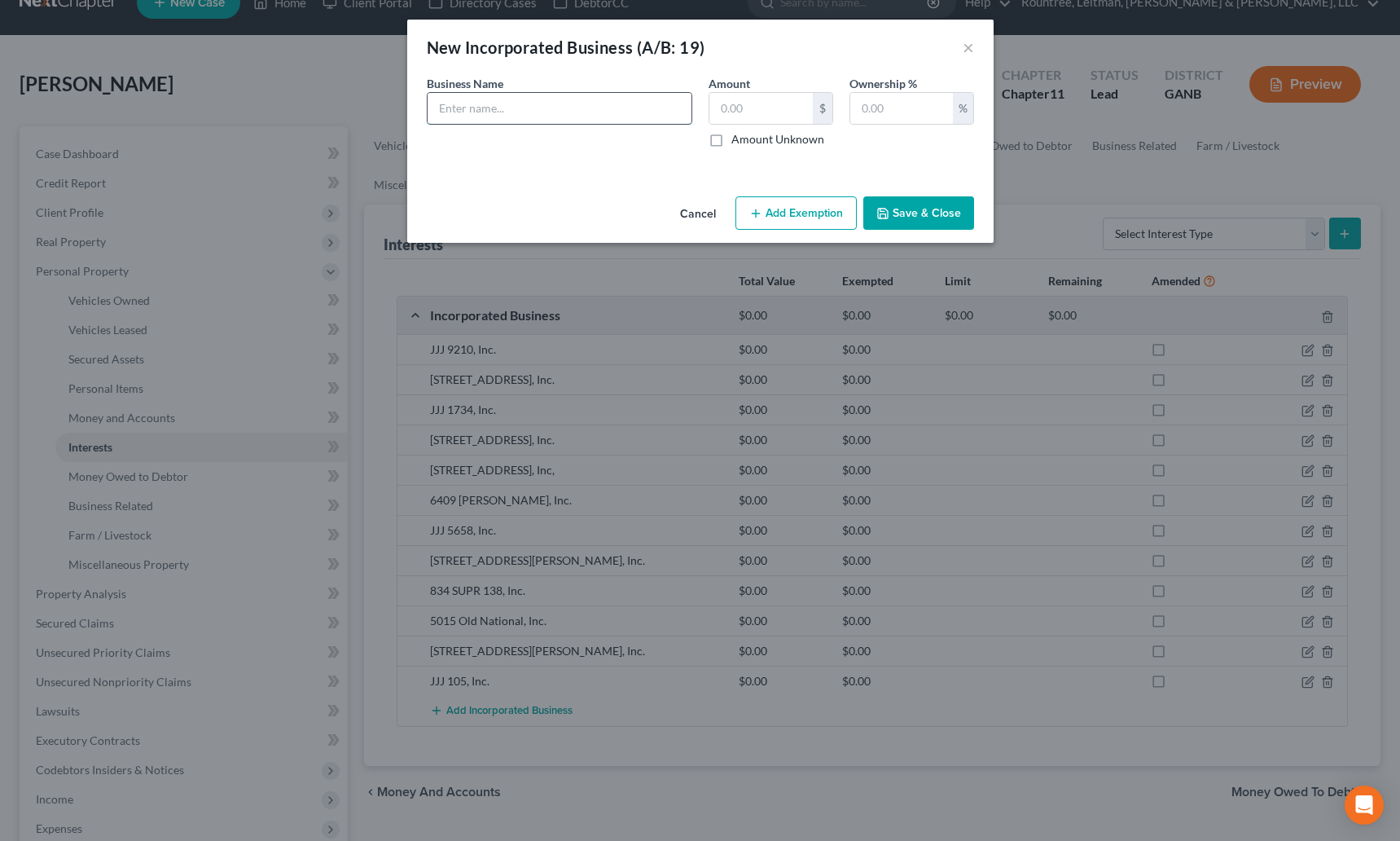
click at [539, 100] on input "text" at bounding box center [559, 108] width 264 height 31
type input "901 South Park, Inc."
click at [732, 145] on label "Amount Unknown" at bounding box center [778, 139] width 92 height 16
click at [738, 142] on input "Amount Unknown" at bounding box center [742, 136] width 11 height 11
checkbox input "true"
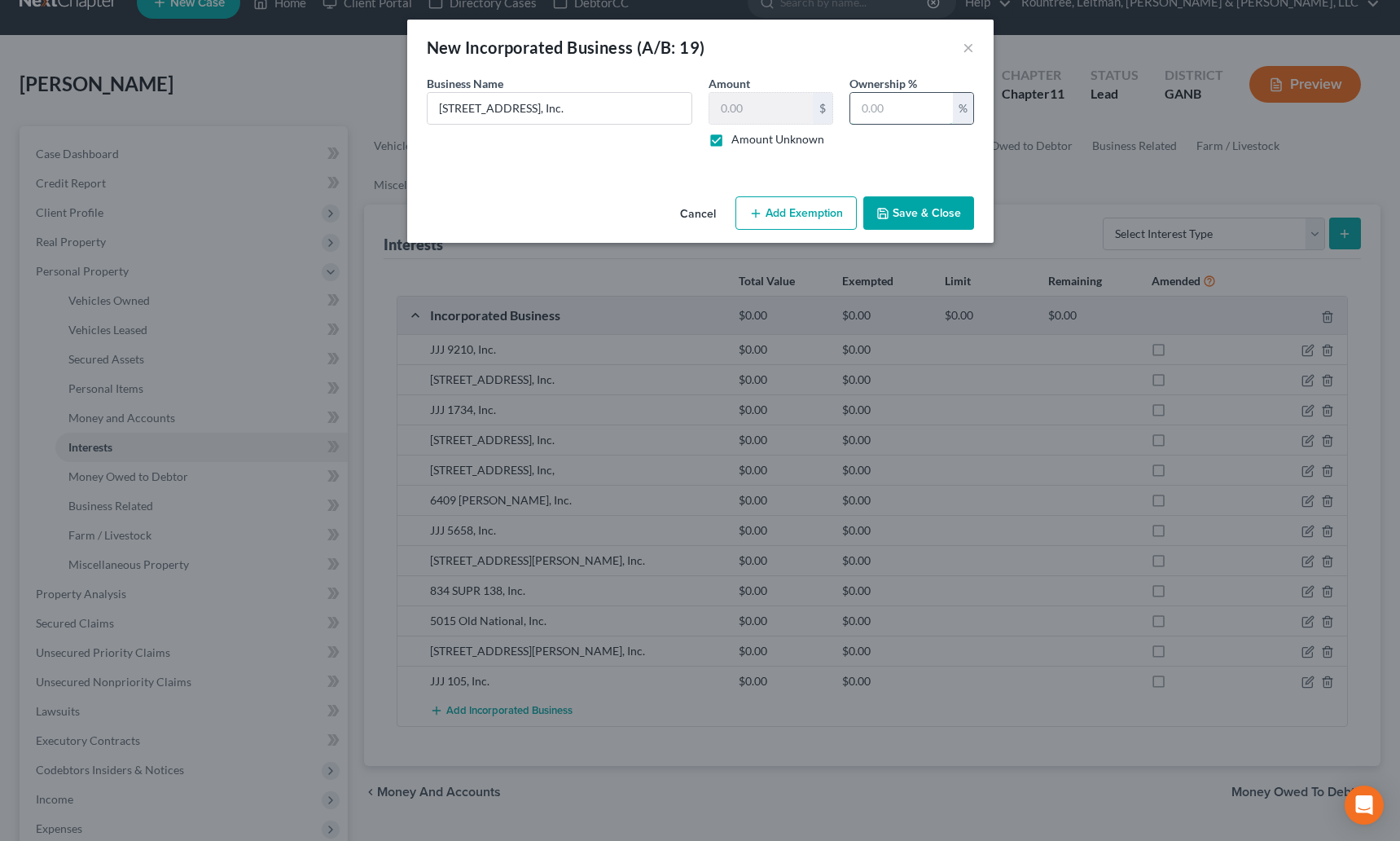
click at [886, 112] on input "text" at bounding box center [901, 108] width 103 height 31
type input "100"
click at [916, 198] on button "Save & Close" at bounding box center [919, 214] width 111 height 35
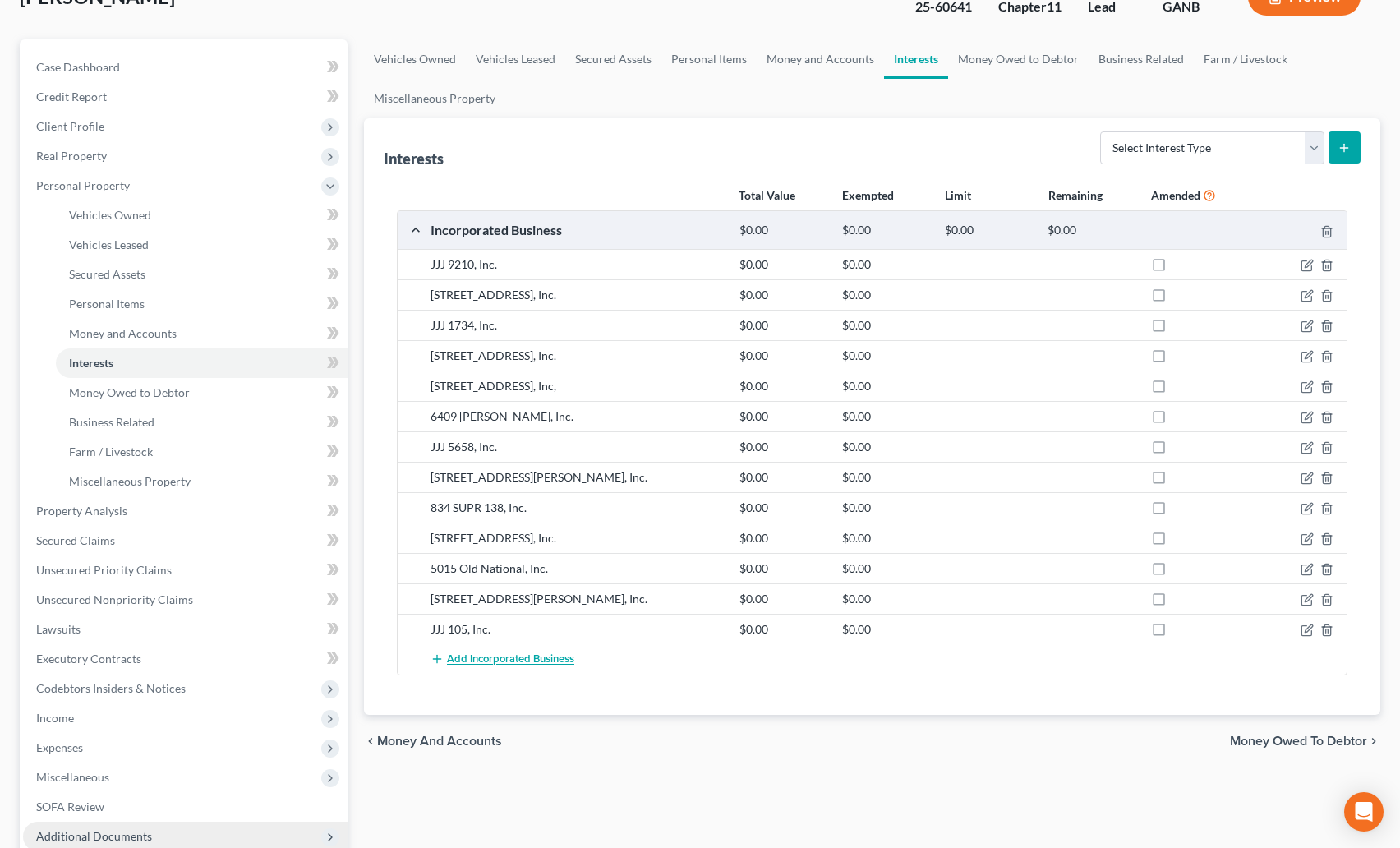
scroll to position [120, 0]
click at [514, 658] on span "Add Incorporated Business" at bounding box center [510, 658] width 127 height 14
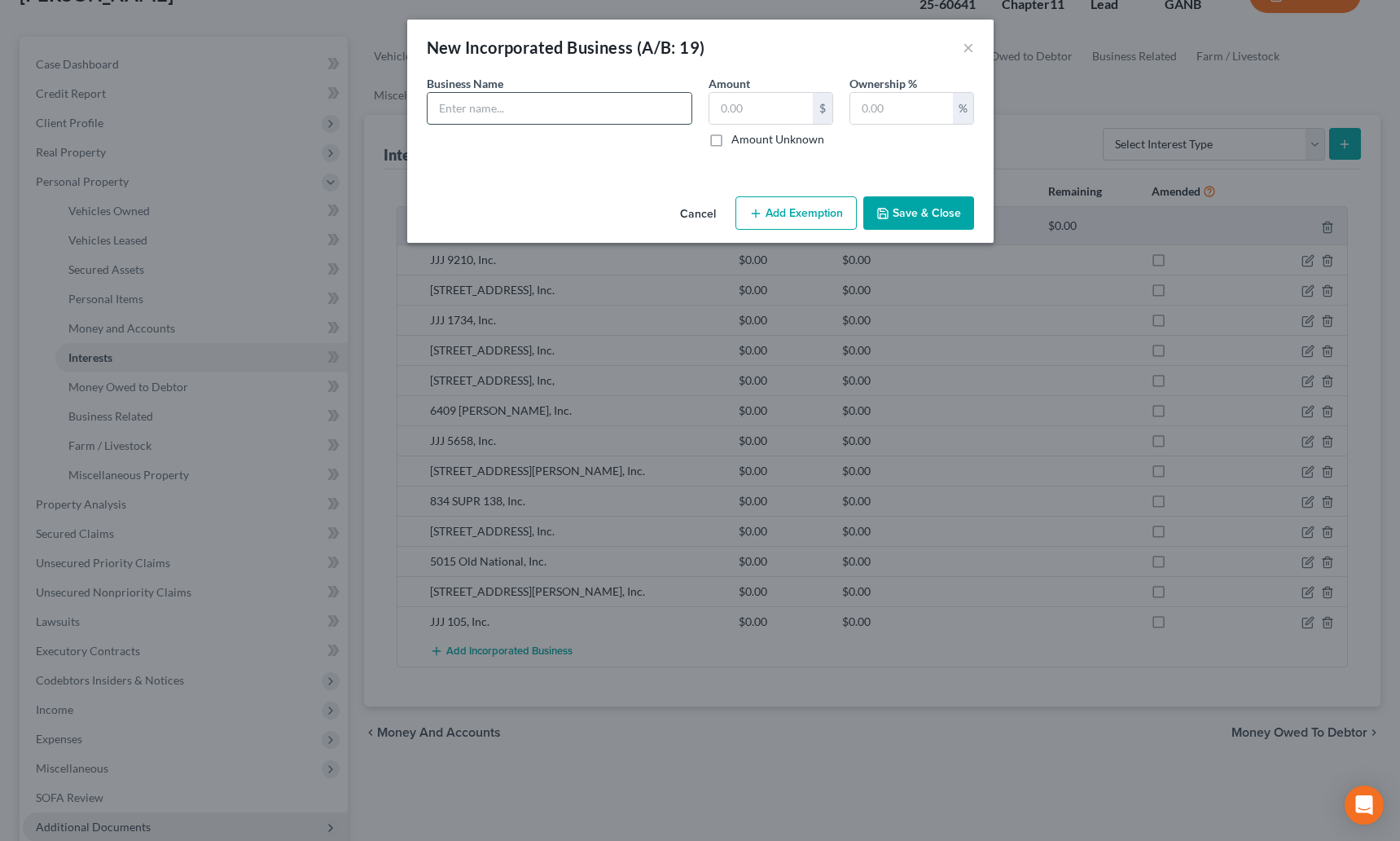
click at [488, 110] on input "text" at bounding box center [559, 108] width 264 height 31
type input "3100 Bienville Road, Inc."
click at [732, 140] on label "Amount Unknown" at bounding box center [778, 139] width 92 height 16
click at [738, 140] on input "Amount Unknown" at bounding box center [742, 136] width 11 height 11
checkbox input "true"
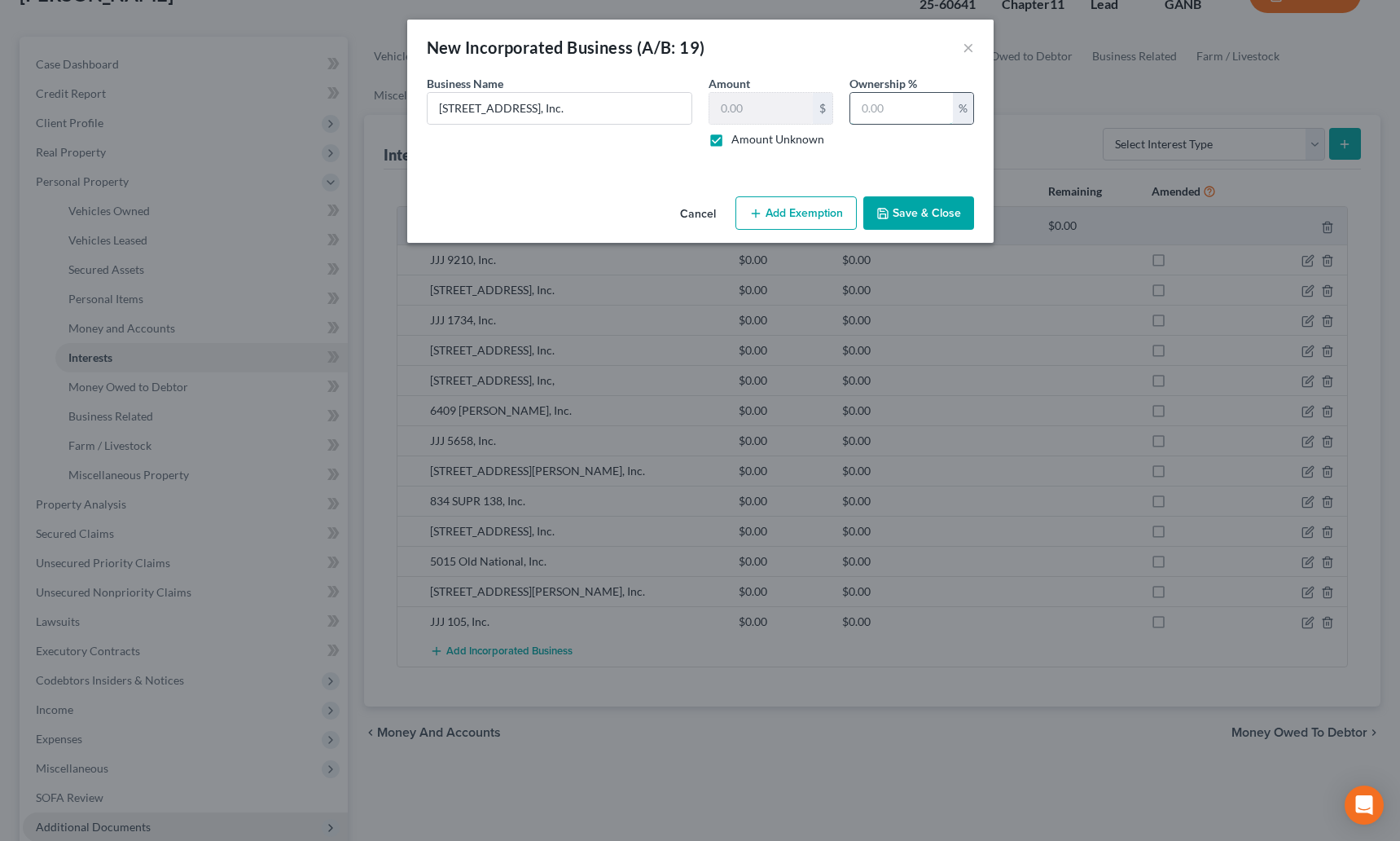
click at [895, 108] on input "text" at bounding box center [901, 108] width 103 height 31
type input "100"
click at [908, 215] on button "Save & Close" at bounding box center [919, 214] width 111 height 35
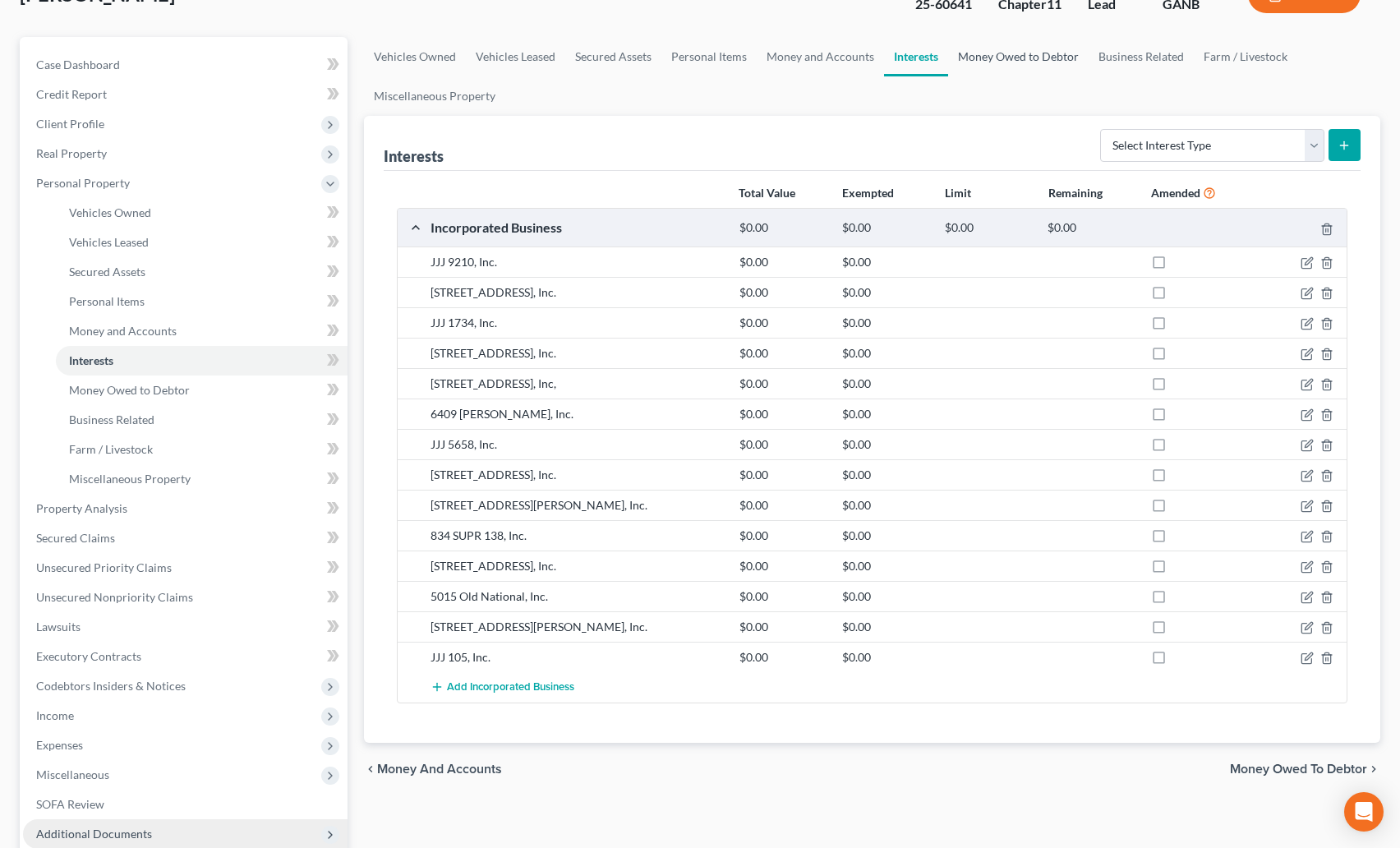
click at [988, 58] on link "Money Owed to Debtor" at bounding box center [1018, 56] width 141 height 40
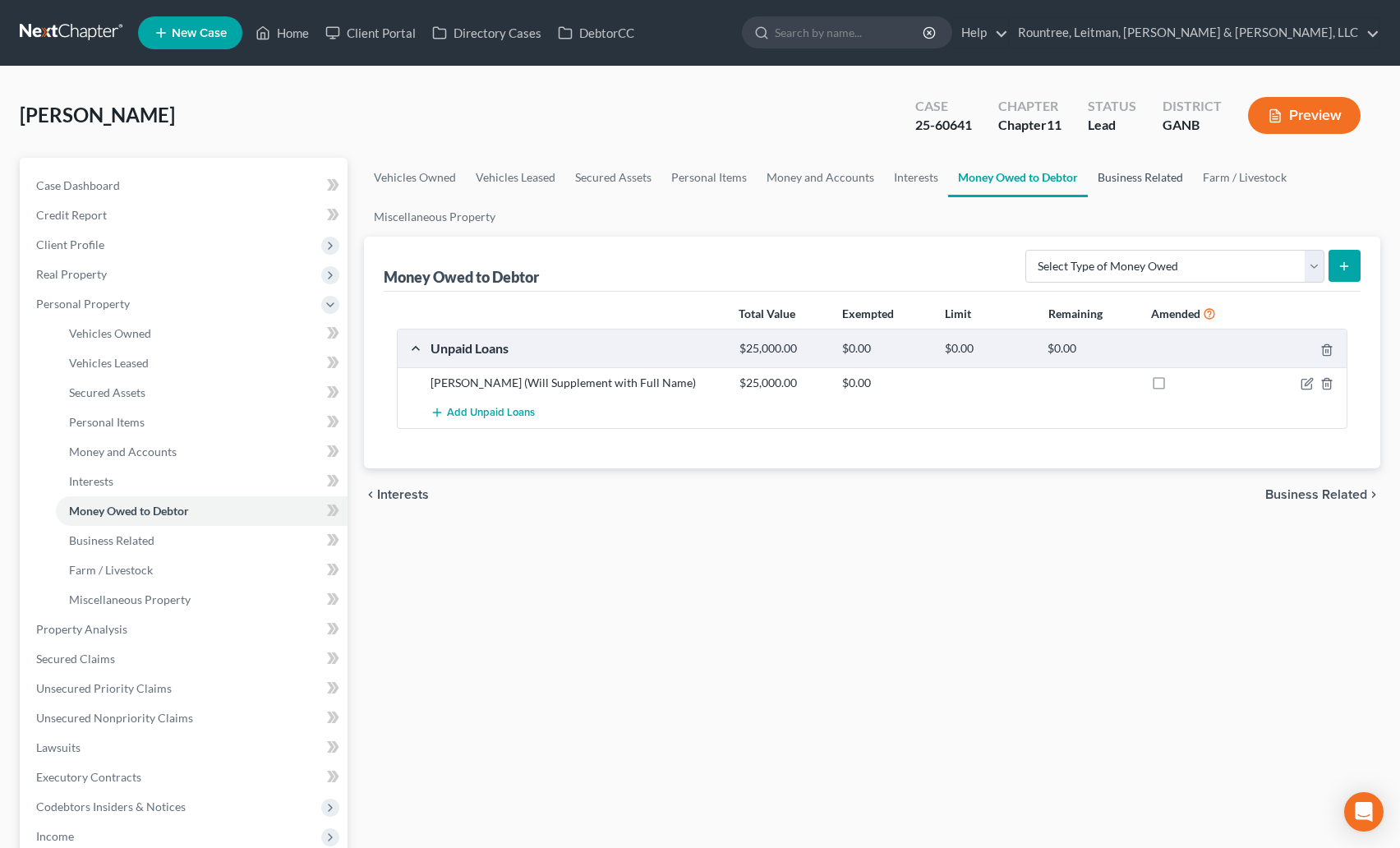
click at [1154, 177] on link "Business Related" at bounding box center [1141, 177] width 105 height 40
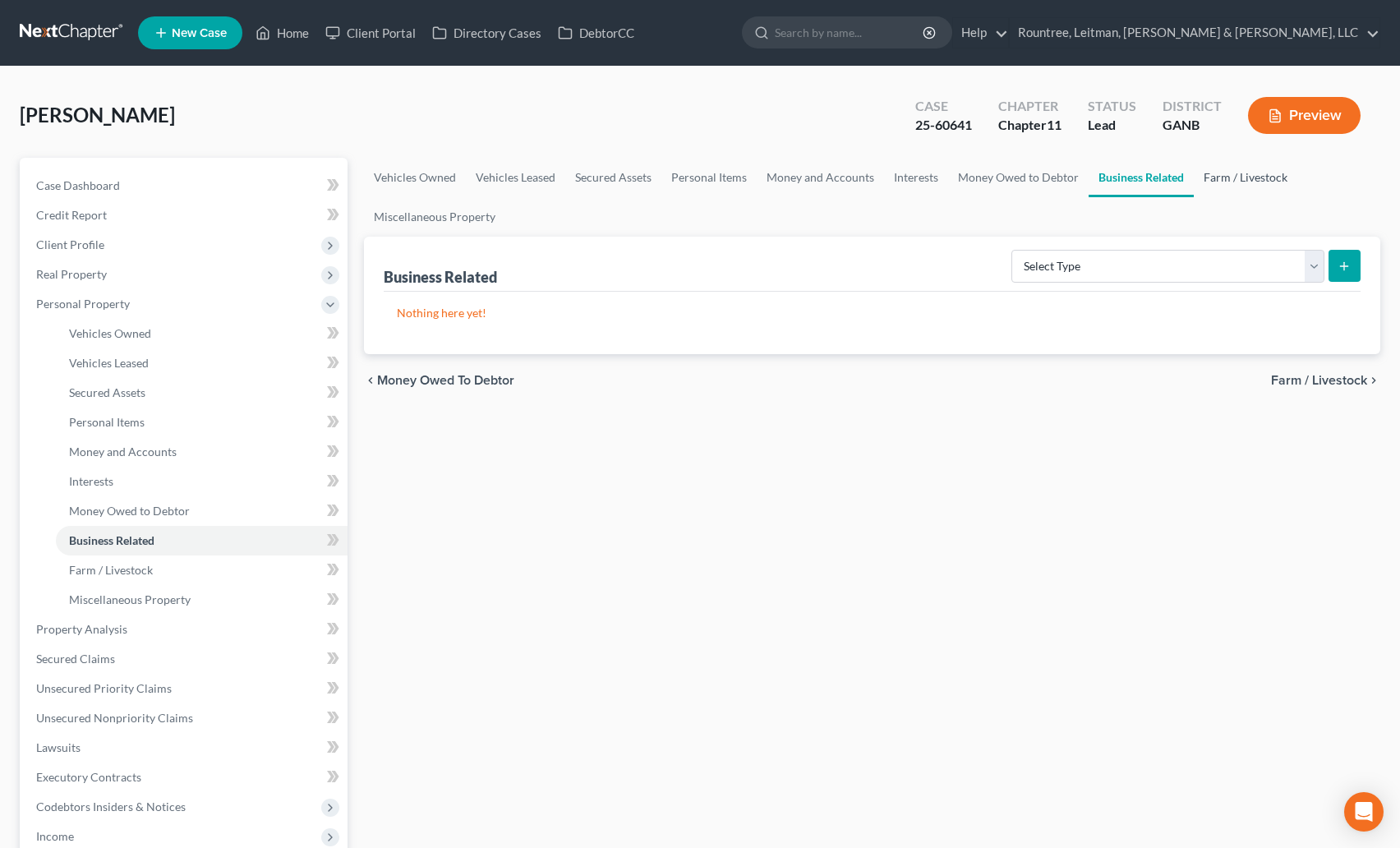
click at [1235, 179] on link "Farm / Livestock" at bounding box center [1246, 177] width 104 height 40
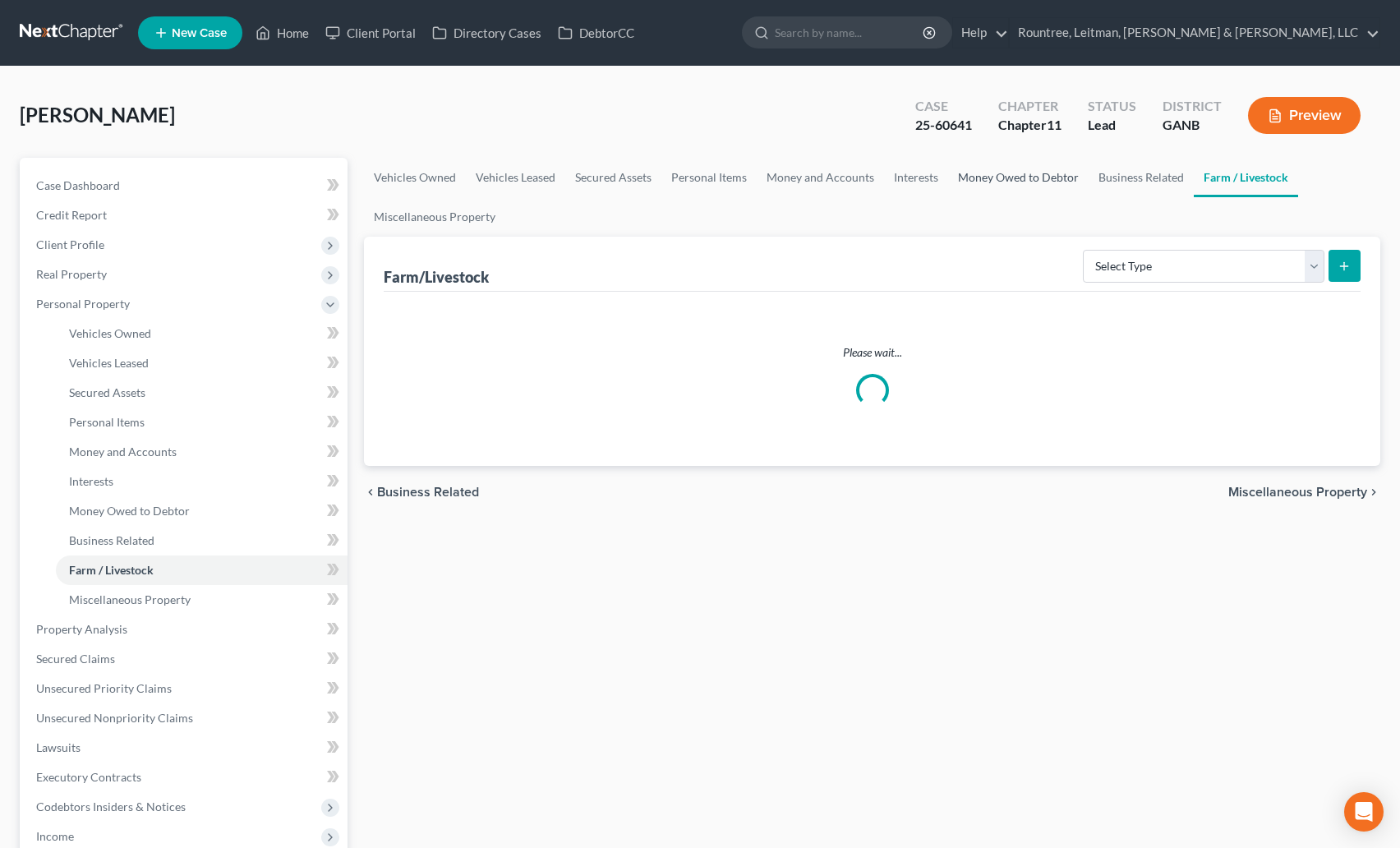
click at [1006, 179] on link "Money Owed to Debtor" at bounding box center [1018, 177] width 141 height 40
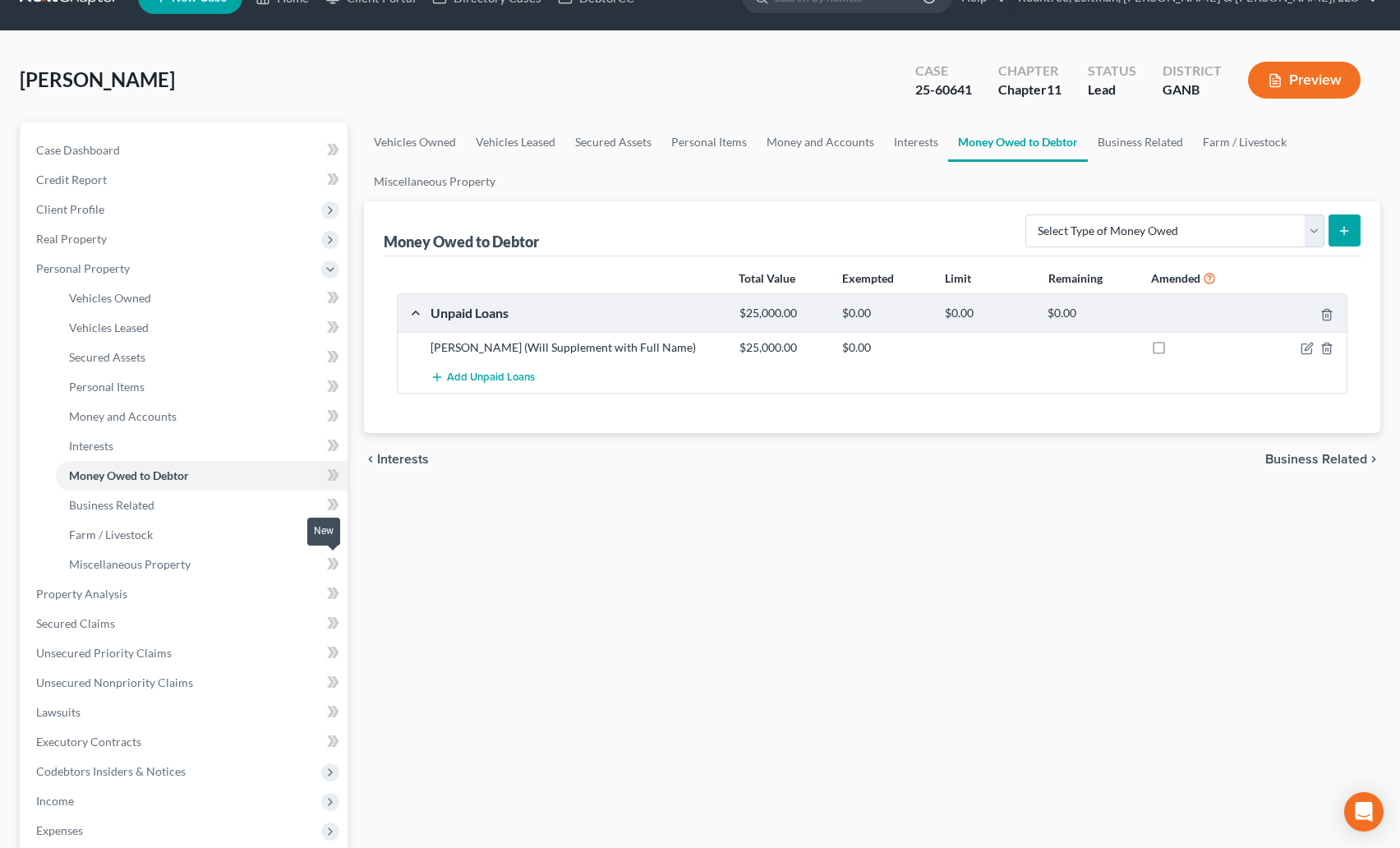
scroll to position [37, 0]
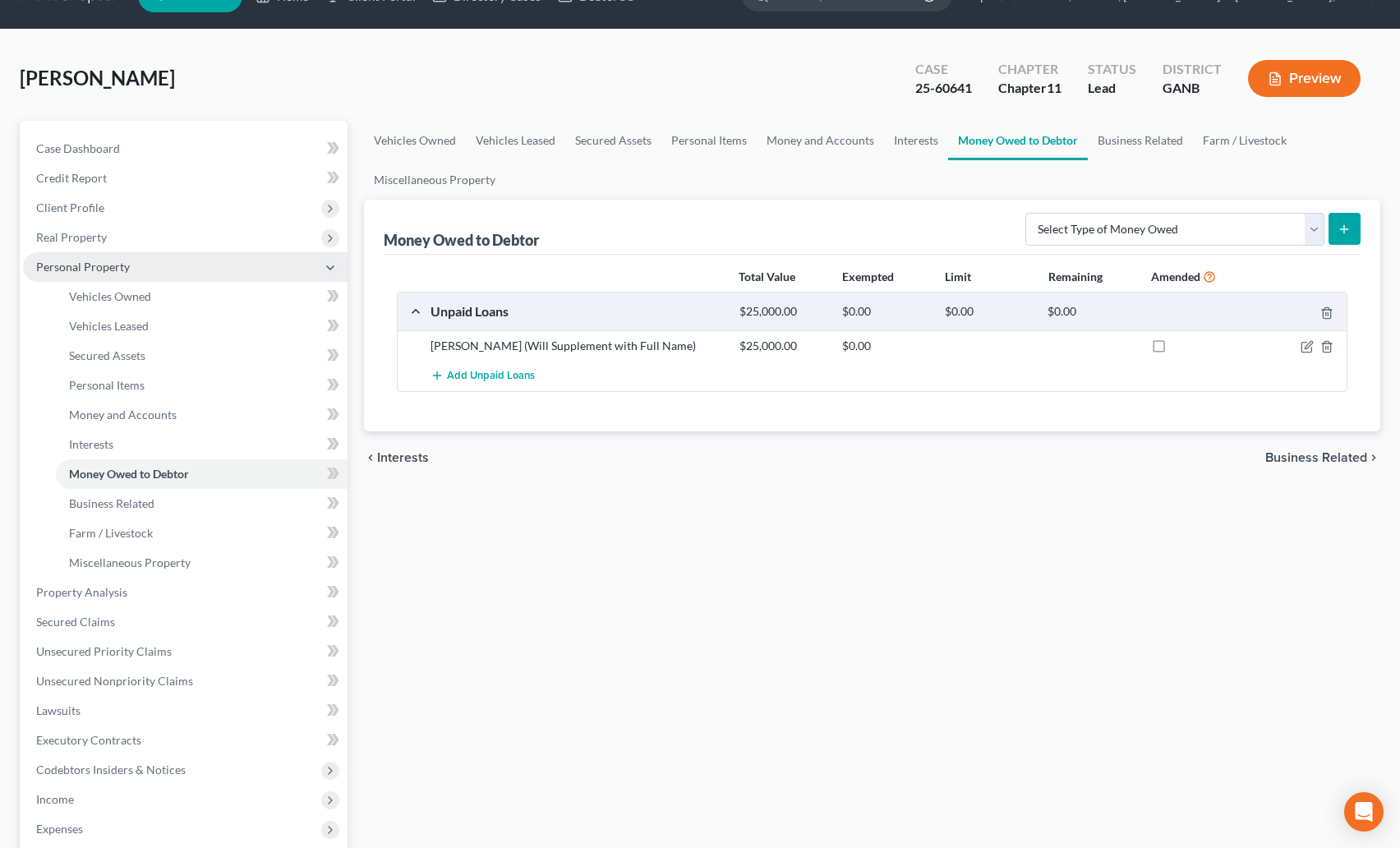
click at [95, 279] on span "Personal Property" at bounding box center [186, 267] width 324 height 29
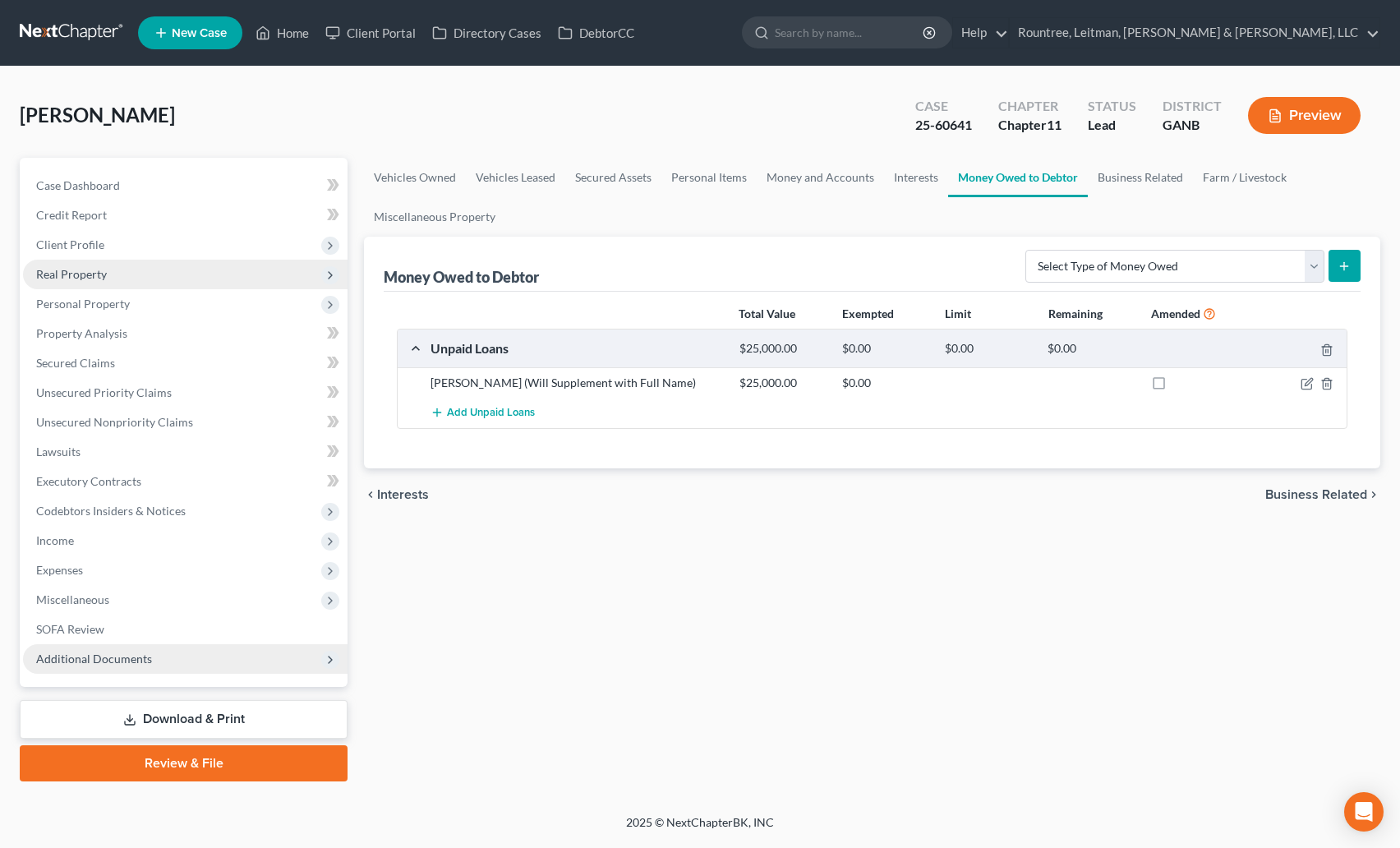
scroll to position [0, 0]
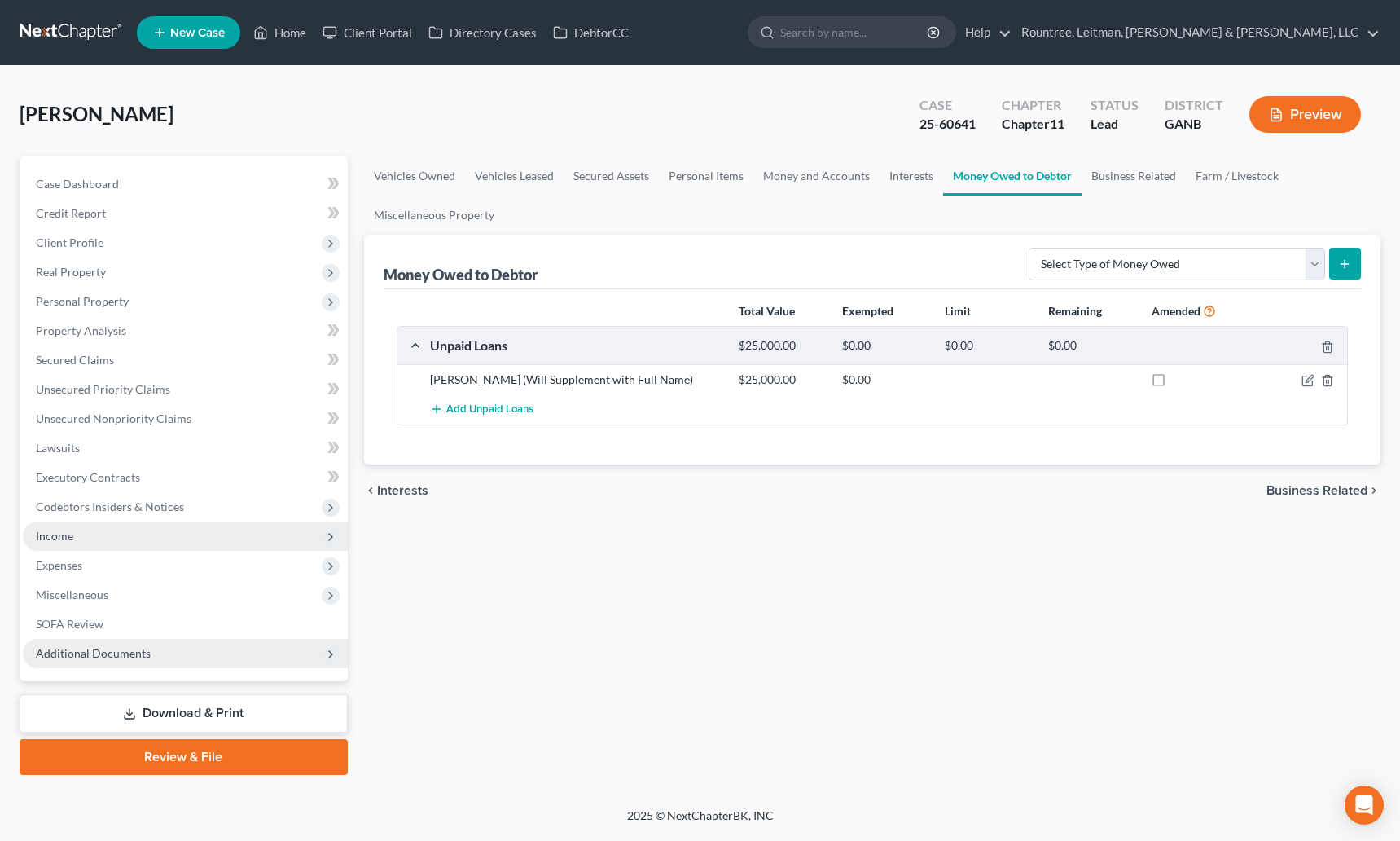
click at [67, 536] on span "Income" at bounding box center [54, 536] width 38 height 13
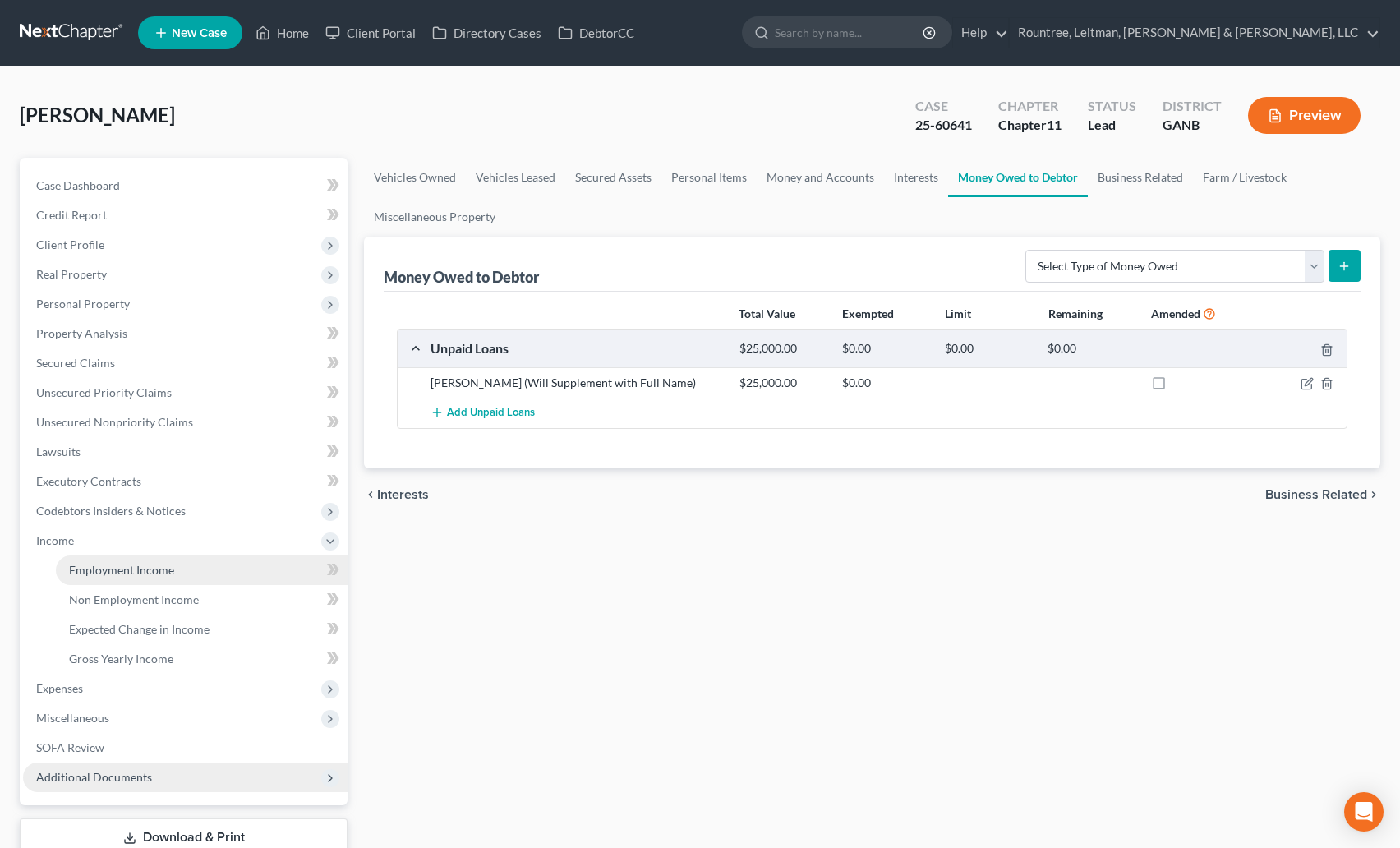
click at [154, 570] on span "Employment Income" at bounding box center [121, 569] width 105 height 14
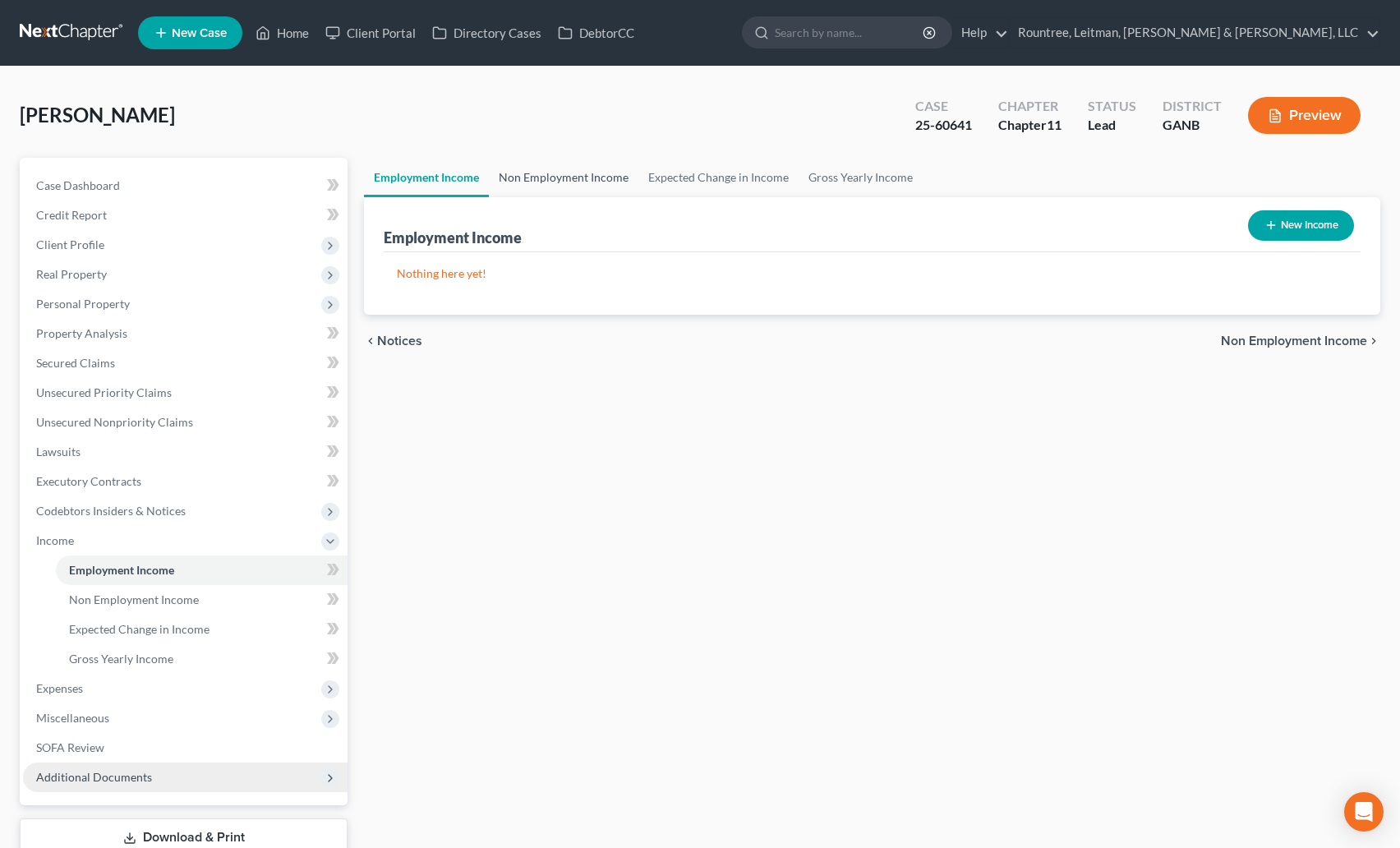
click at [567, 178] on link "Non Employment Income" at bounding box center [563, 177] width 150 height 40
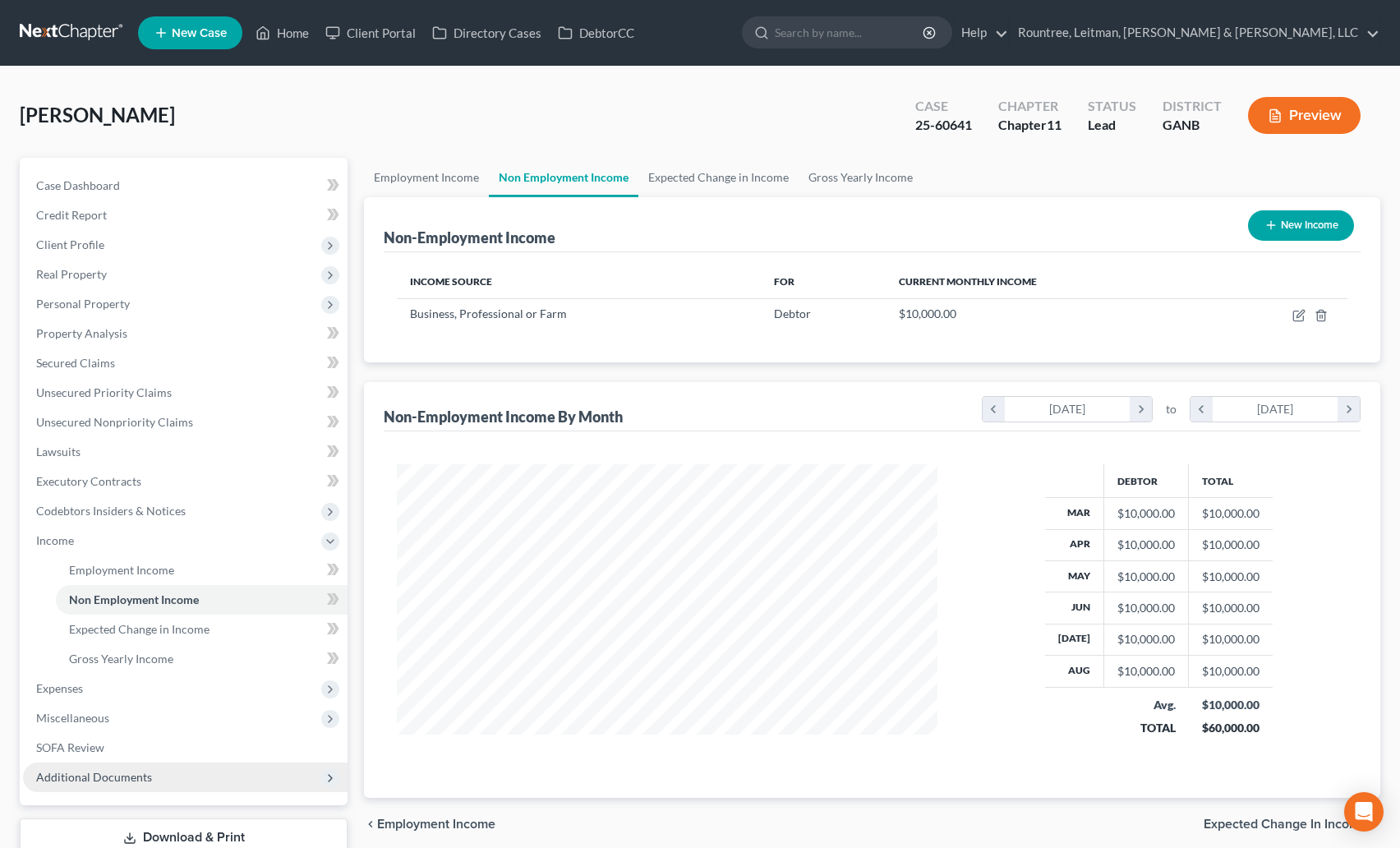
scroll to position [295, 574]
click at [431, 174] on link "Employment Income" at bounding box center [427, 177] width 125 height 40
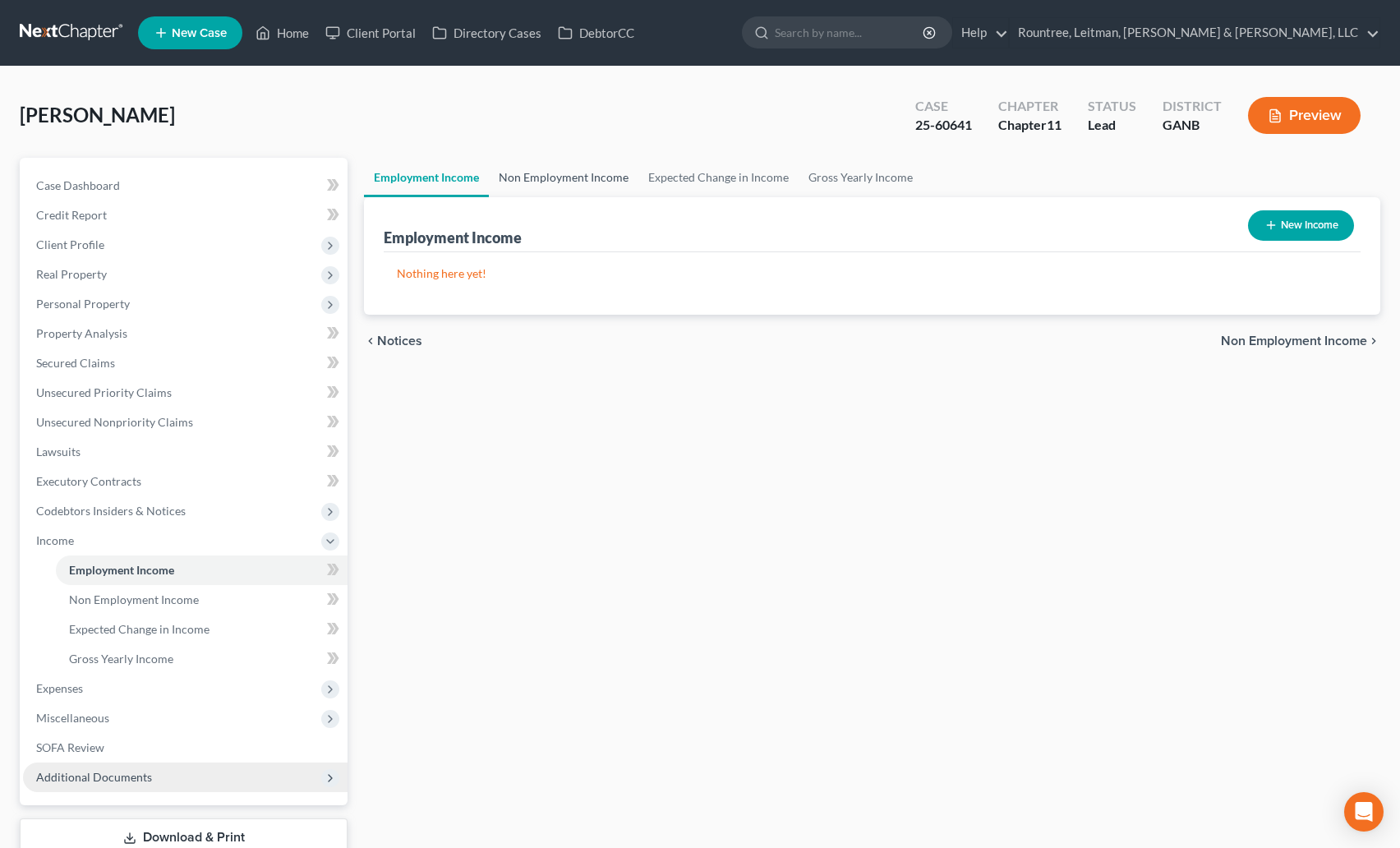
click at [540, 178] on link "Non Employment Income" at bounding box center [563, 177] width 150 height 40
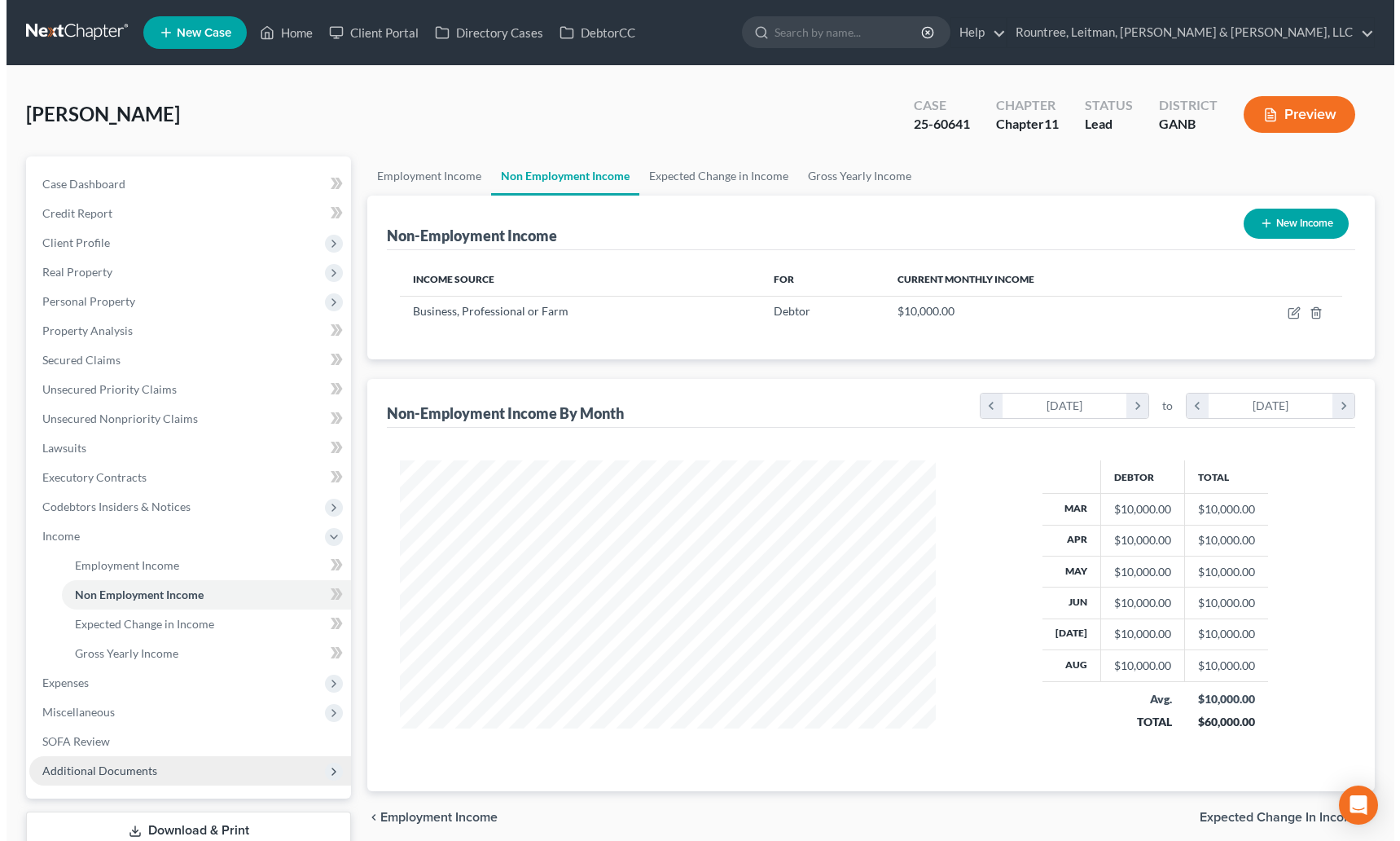
scroll to position [293, 569]
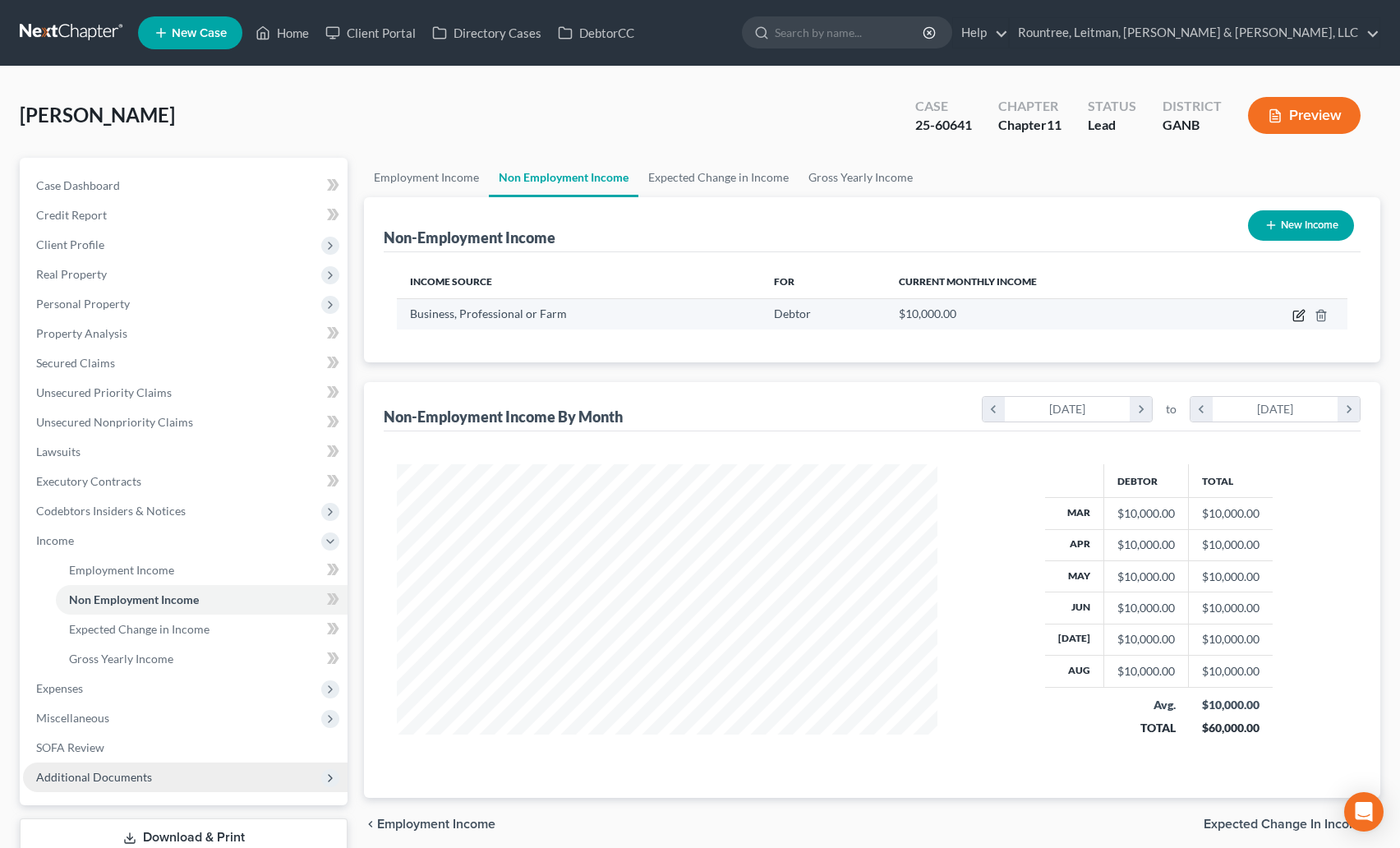
click at [1301, 314] on icon "button" at bounding box center [1299, 316] width 14 height 14
select select "10"
select select "0"
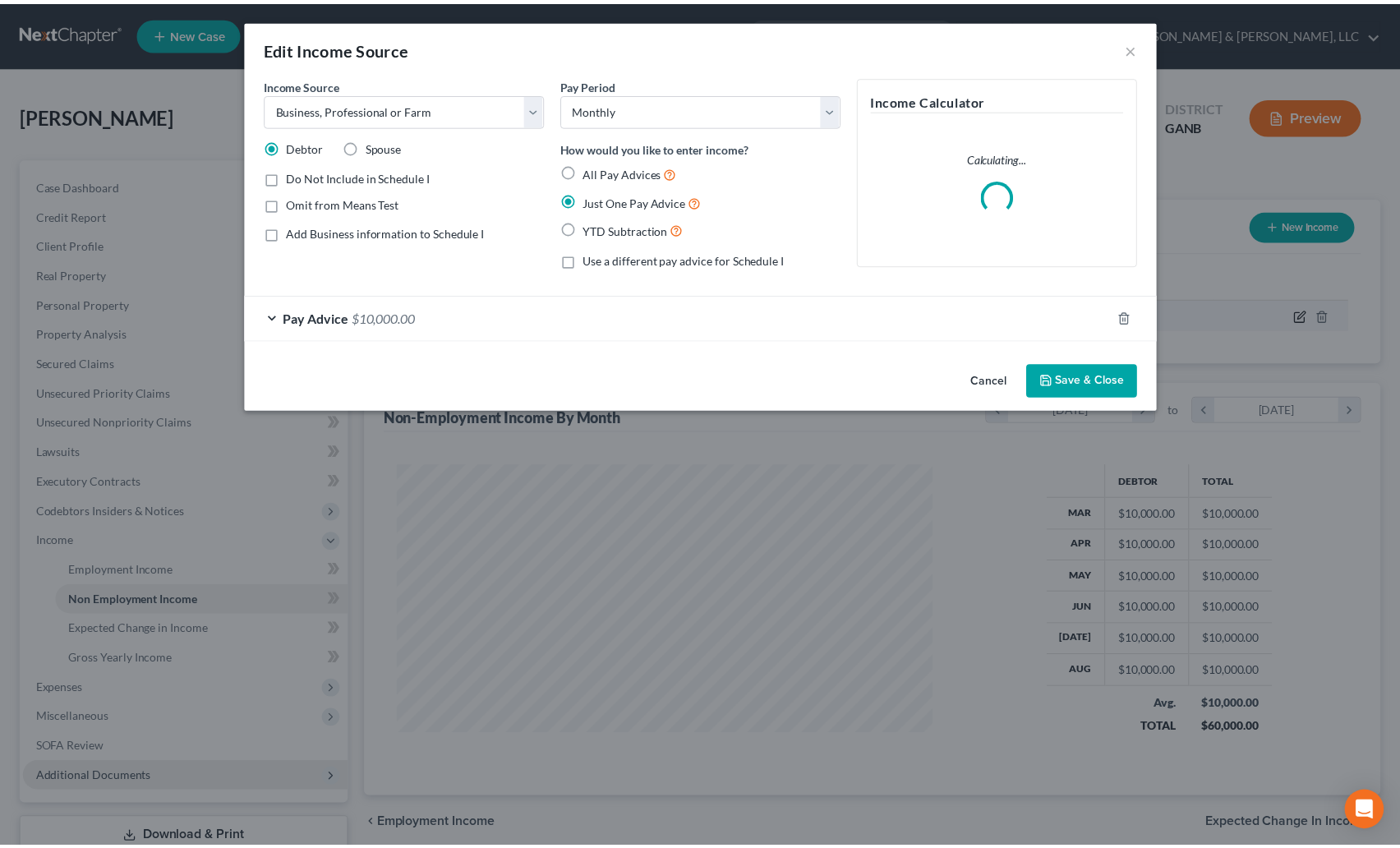
scroll to position [295, 579]
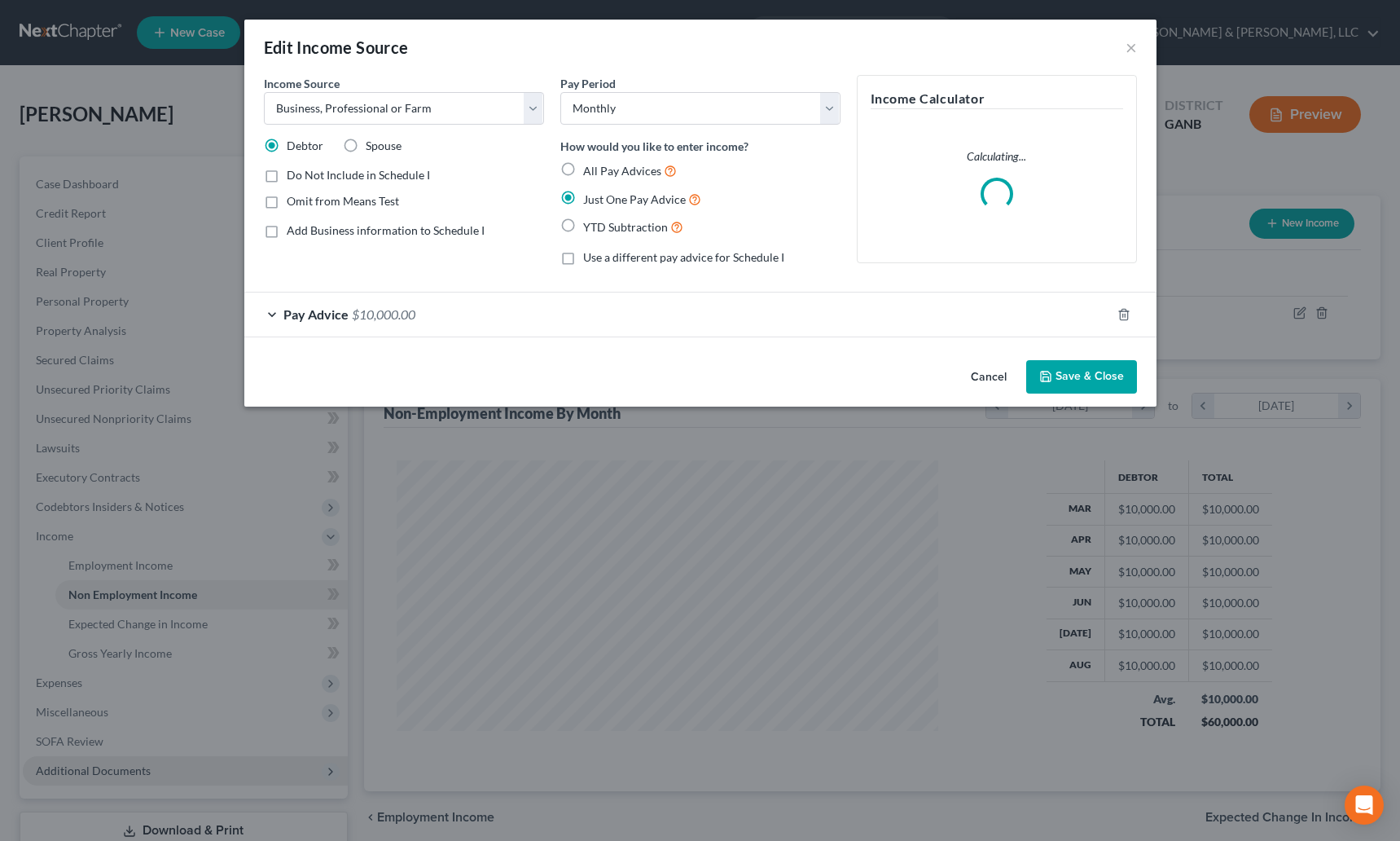
click at [433, 309] on div "Pay Advice $10,000.00" at bounding box center [678, 314] width 867 height 43
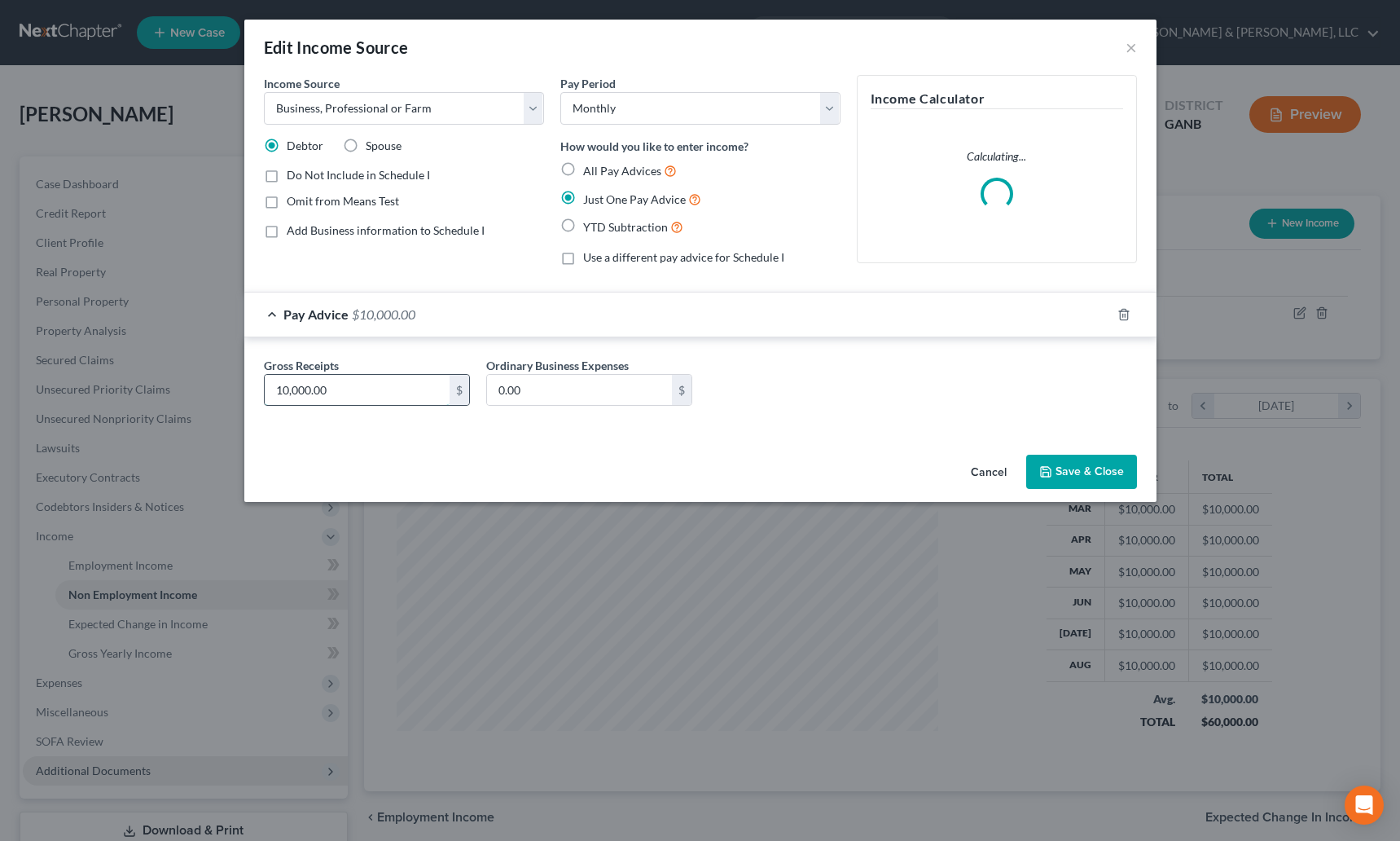
click at [335, 389] on input "10,000.00" at bounding box center [357, 390] width 185 height 31
type input "9,000"
click at [1085, 465] on button "Save & Close" at bounding box center [1081, 472] width 111 height 35
click at [1109, 472] on button "Save & Close" at bounding box center [1081, 472] width 111 height 35
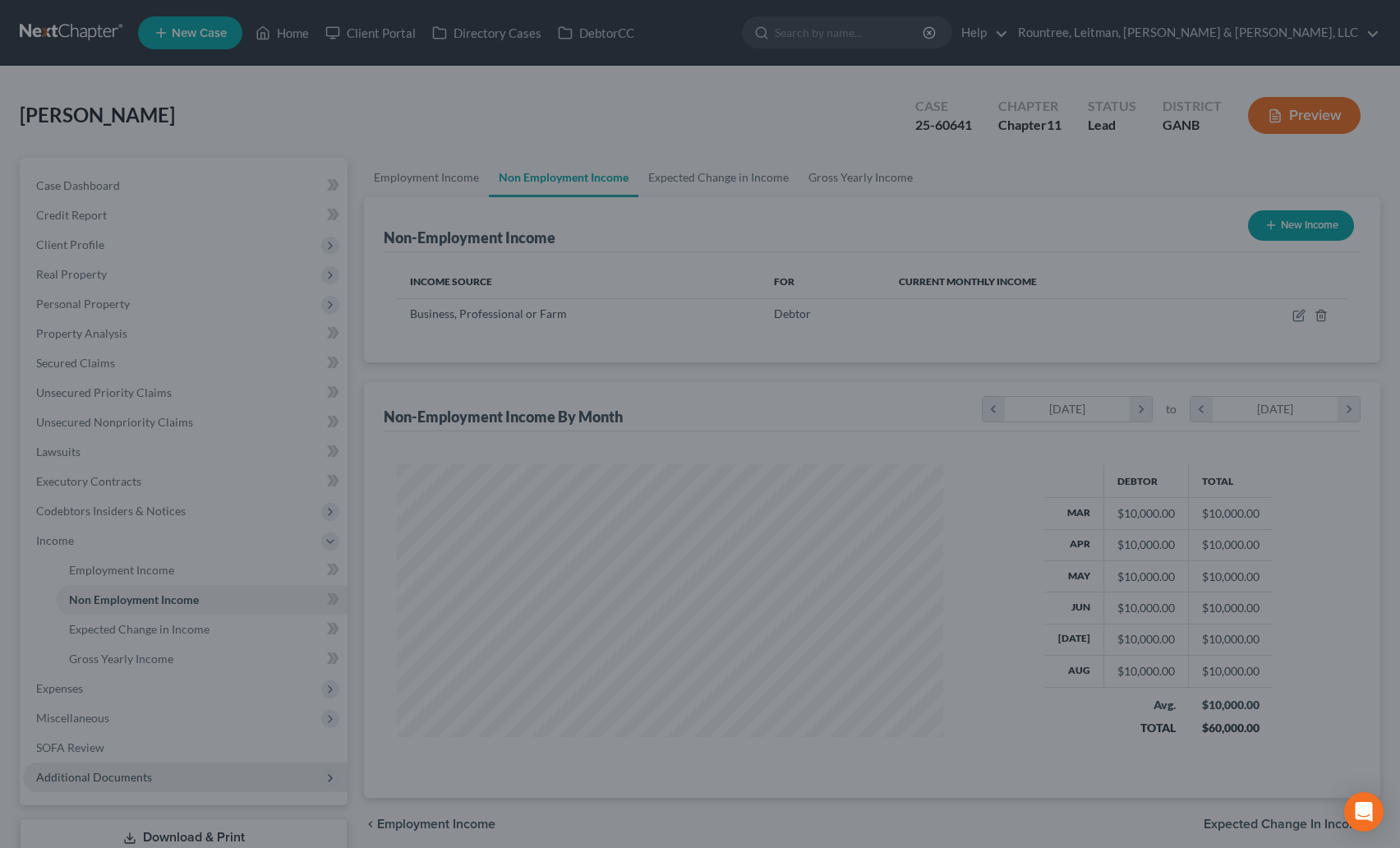
scroll to position [821294, 821171]
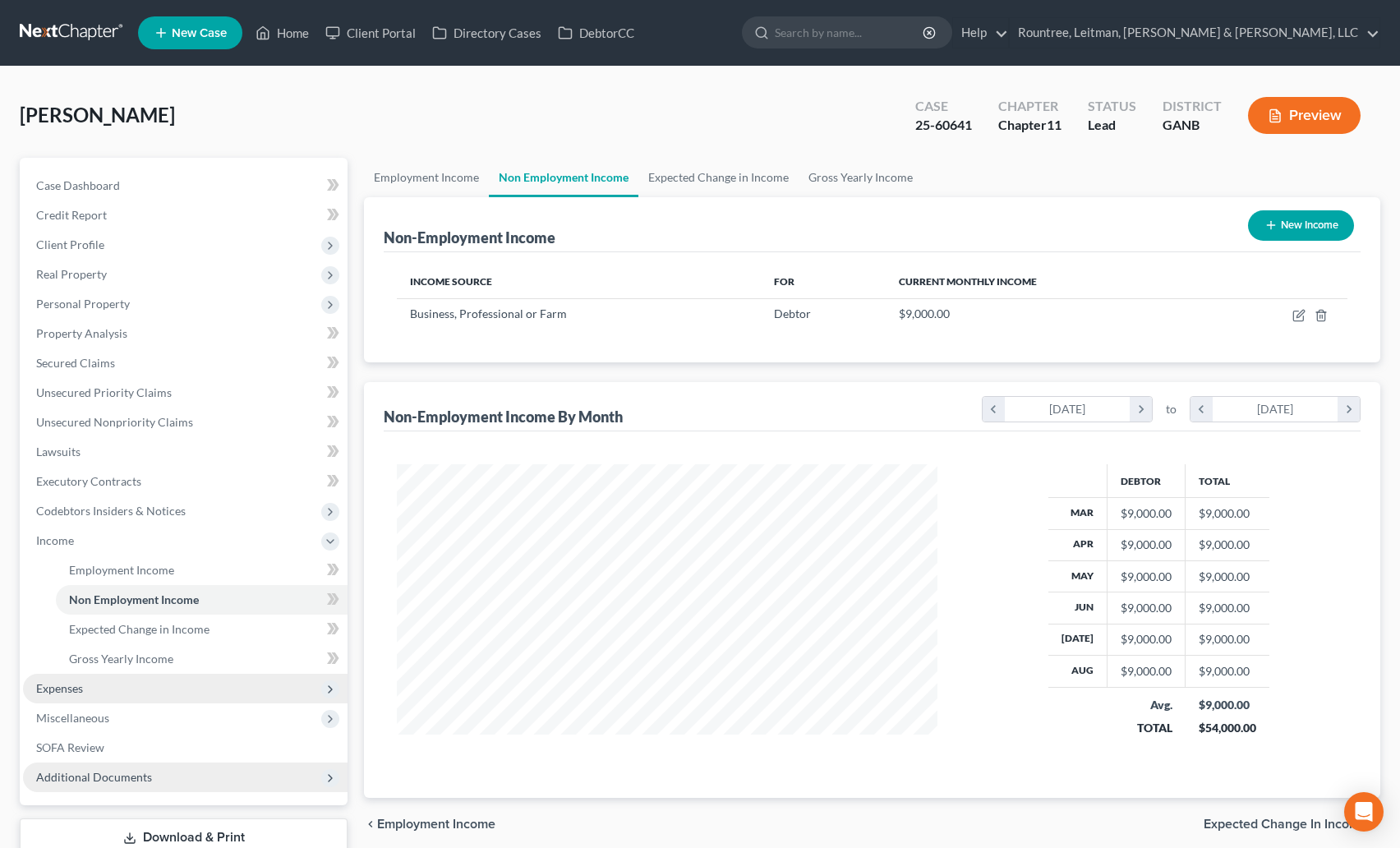
click at [63, 692] on span "Expenses" at bounding box center [59, 688] width 47 height 14
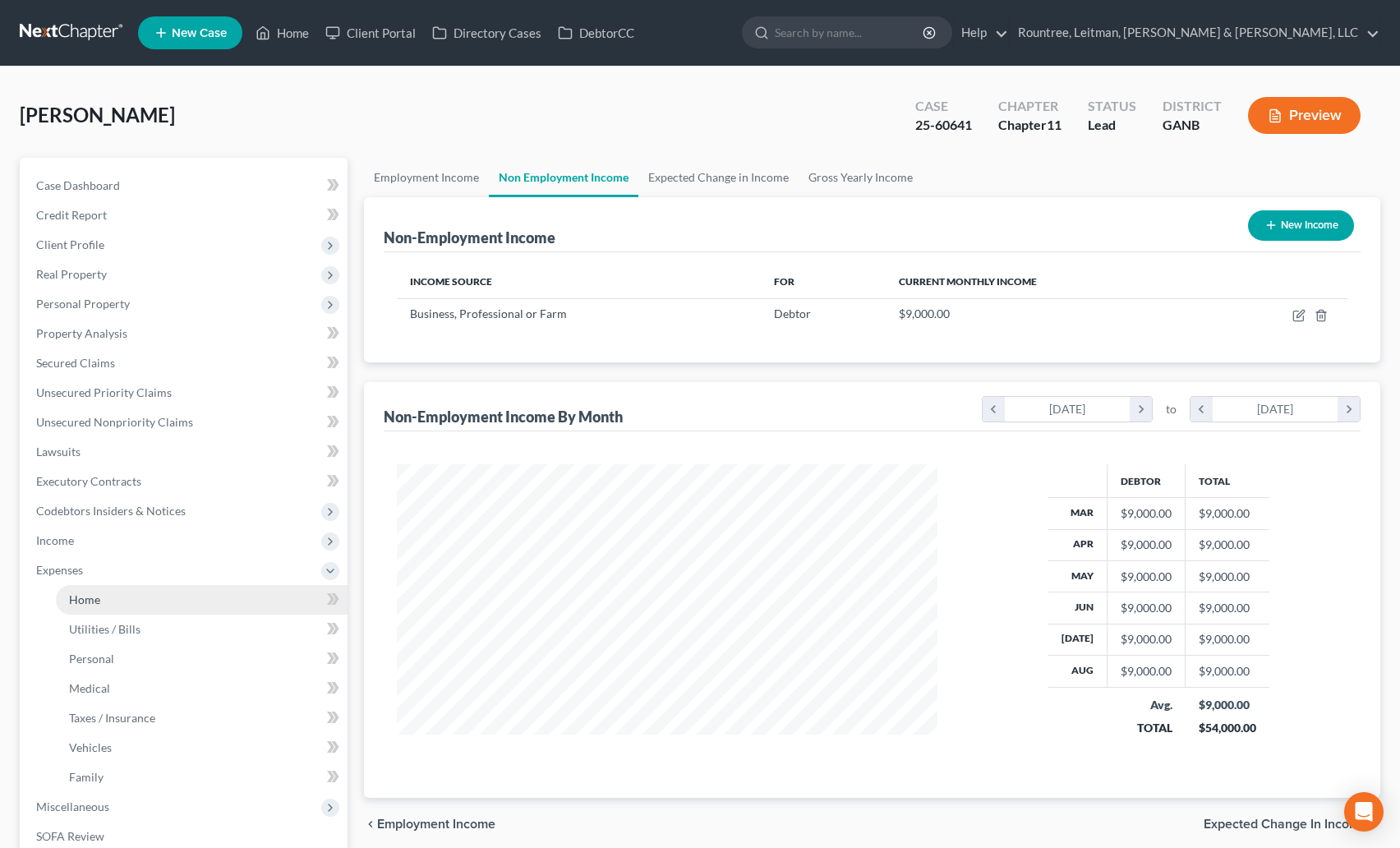
click at [98, 594] on span "Home" at bounding box center [85, 599] width 31 height 14
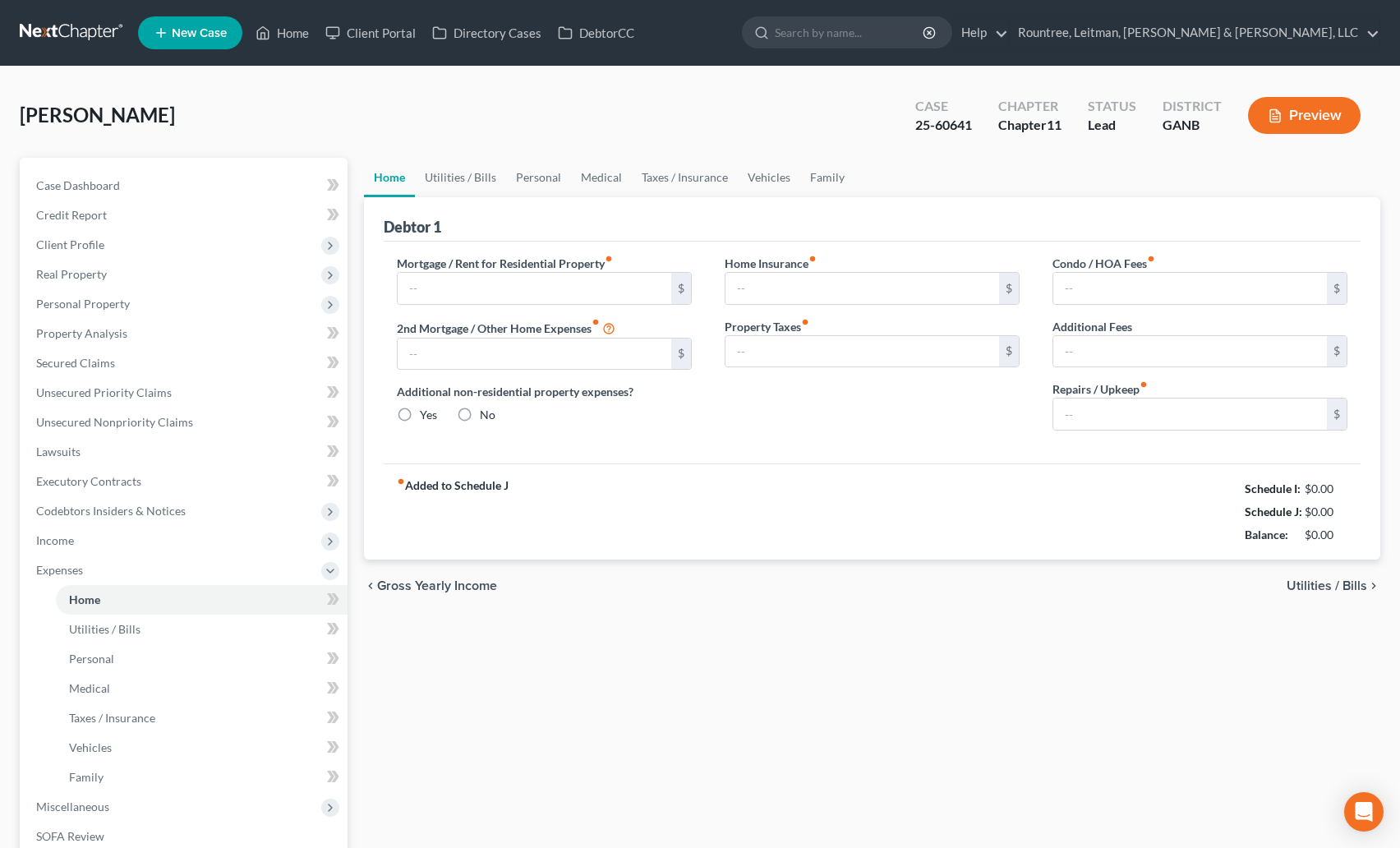
type input "4,042.31"
type input "0.00"
radio input "true"
type input "0.00"
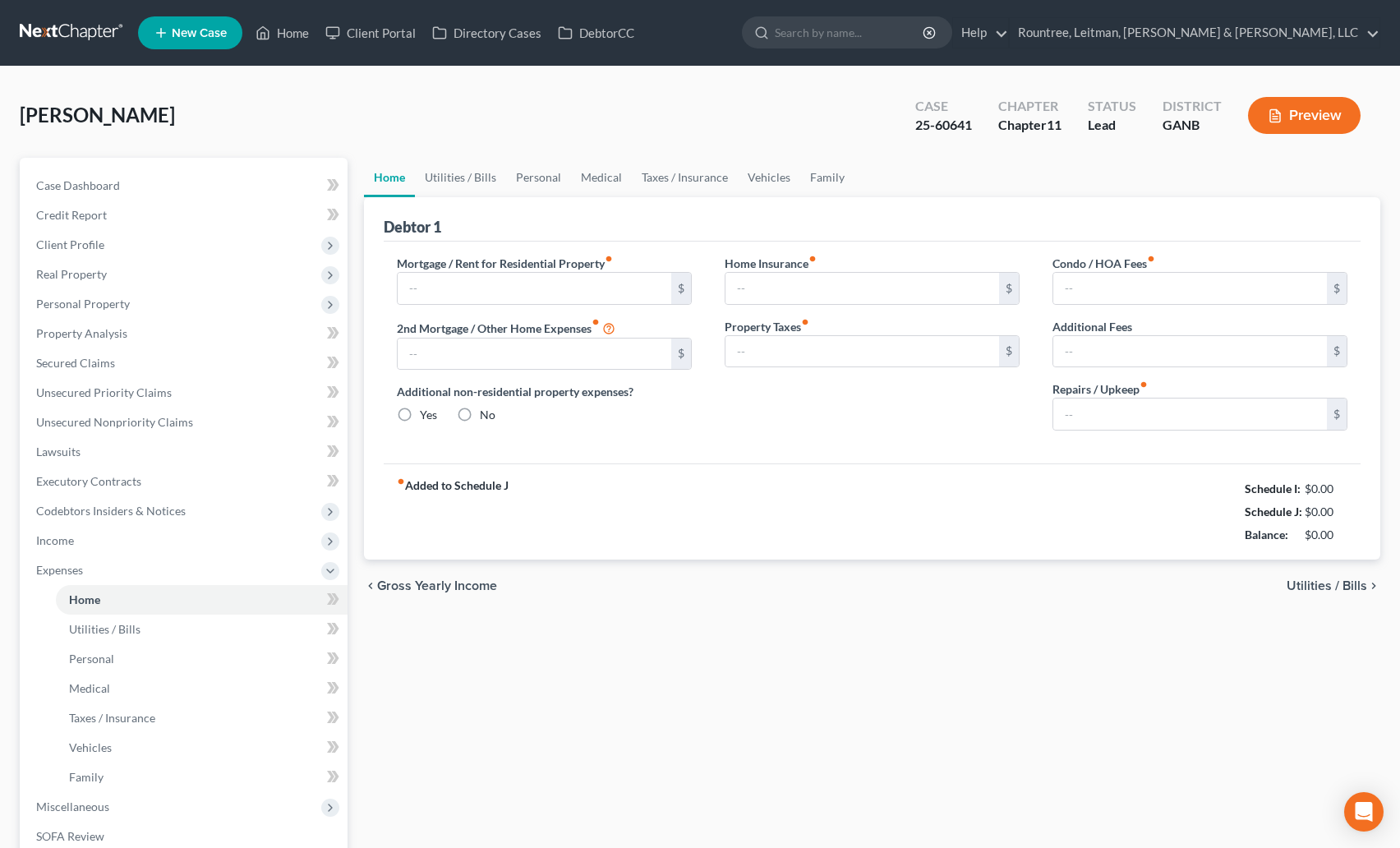
type input "40.00"
type input "0.00"
type input "400.00"
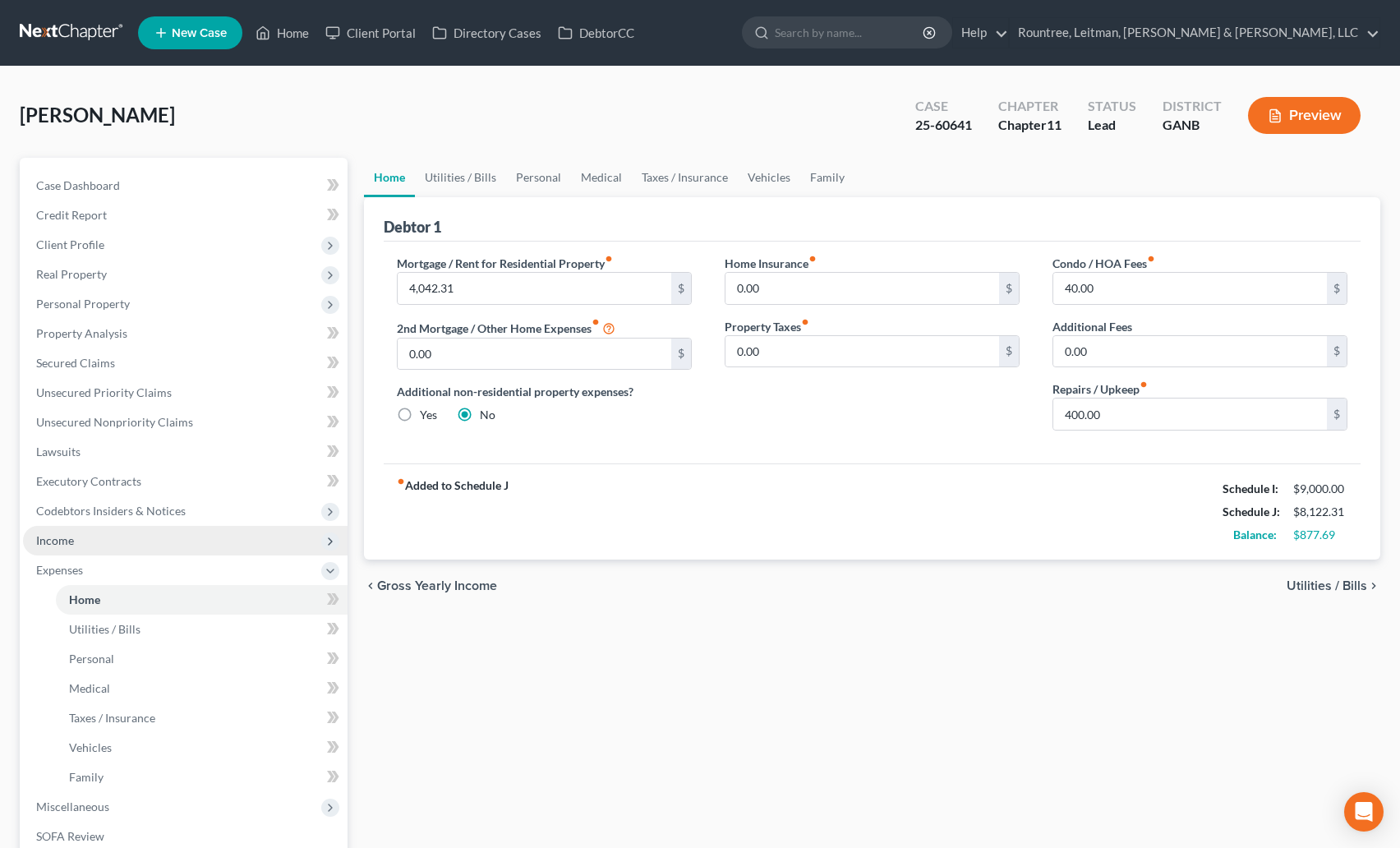
click at [68, 548] on span "Income" at bounding box center [186, 540] width 324 height 29
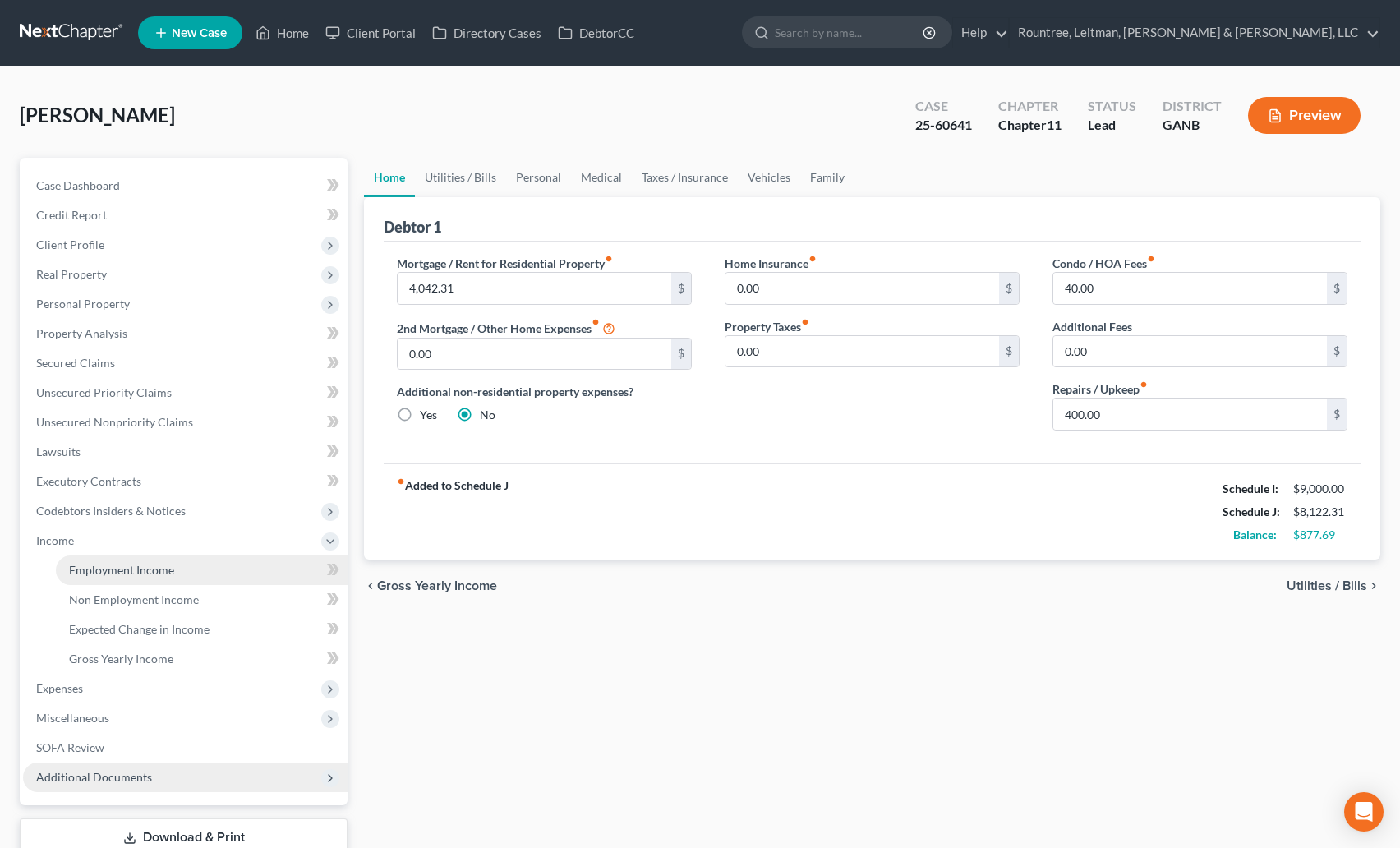
click at [119, 567] on span "Employment Income" at bounding box center [121, 569] width 105 height 14
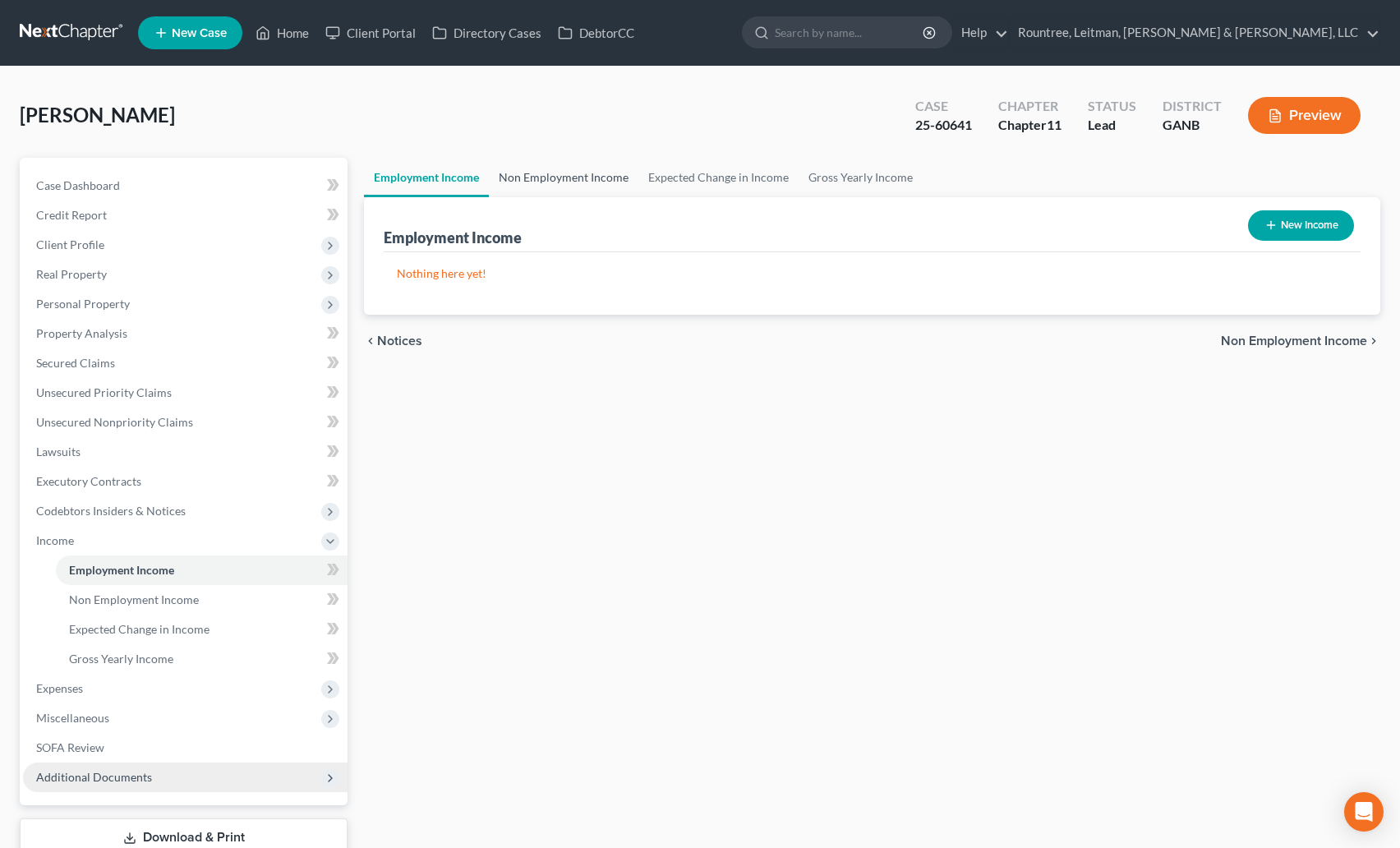
click at [595, 182] on link "Non Employment Income" at bounding box center [563, 177] width 150 height 40
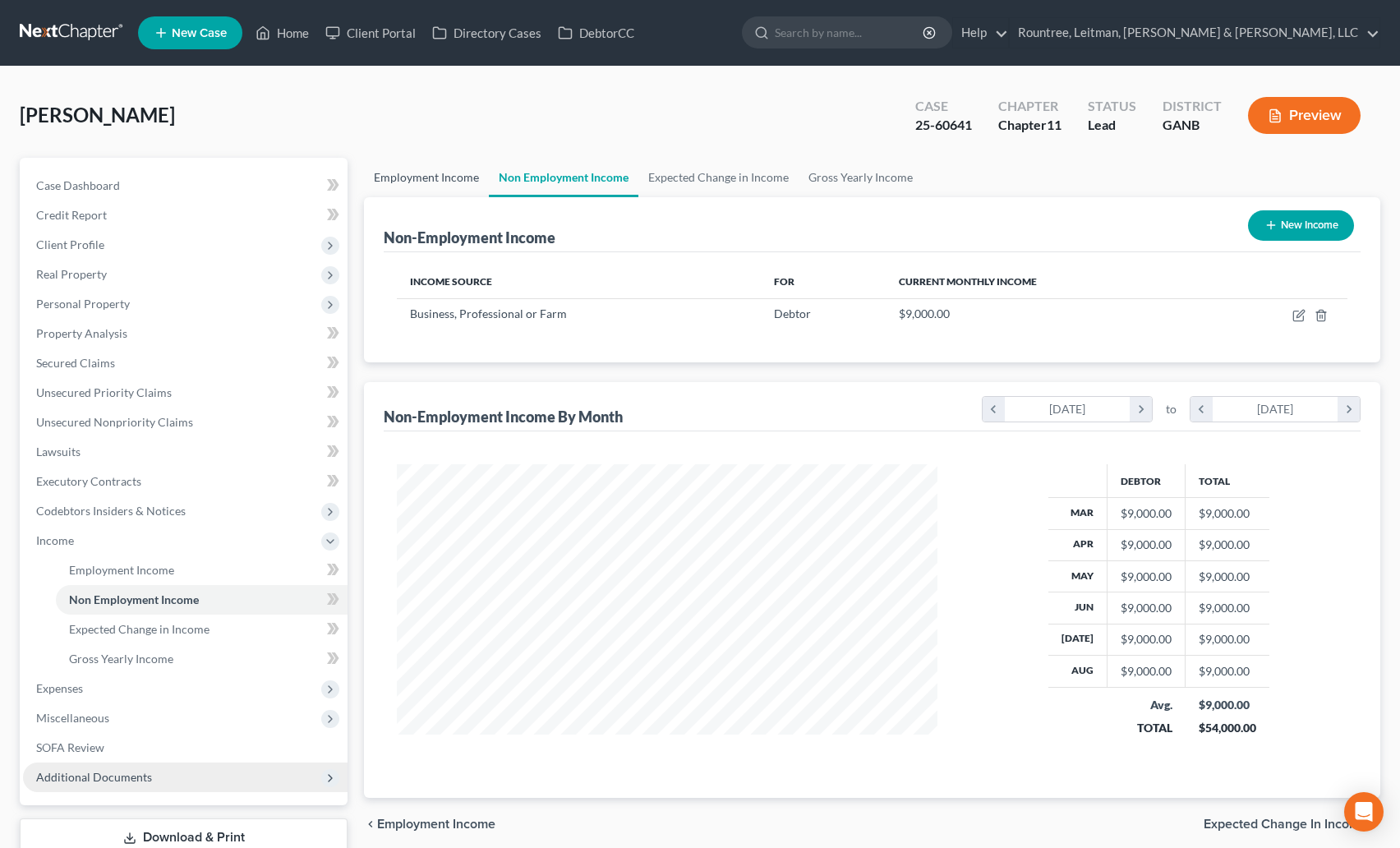
scroll to position [295, 574]
click at [350, 141] on div "Lee, Joo Upgraded Case 25-60641 Chapter Chapter 11 Status Lead District GANB Pr…" at bounding box center [700, 122] width 1361 height 72
click at [720, 179] on link "Expected Change in Income" at bounding box center [718, 177] width 160 height 40
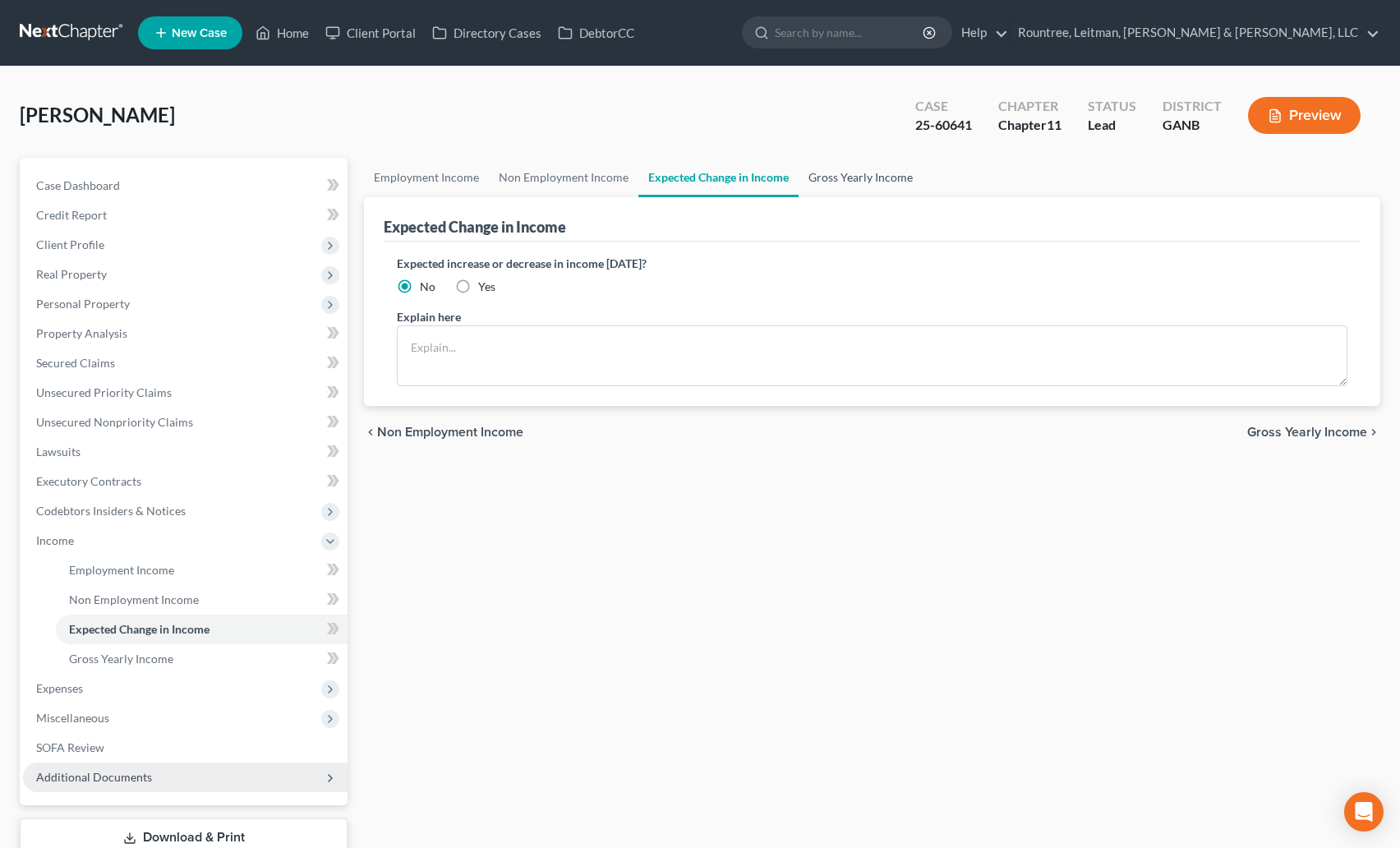
click at [824, 181] on link "Gross Yearly Income" at bounding box center [861, 177] width 124 height 40
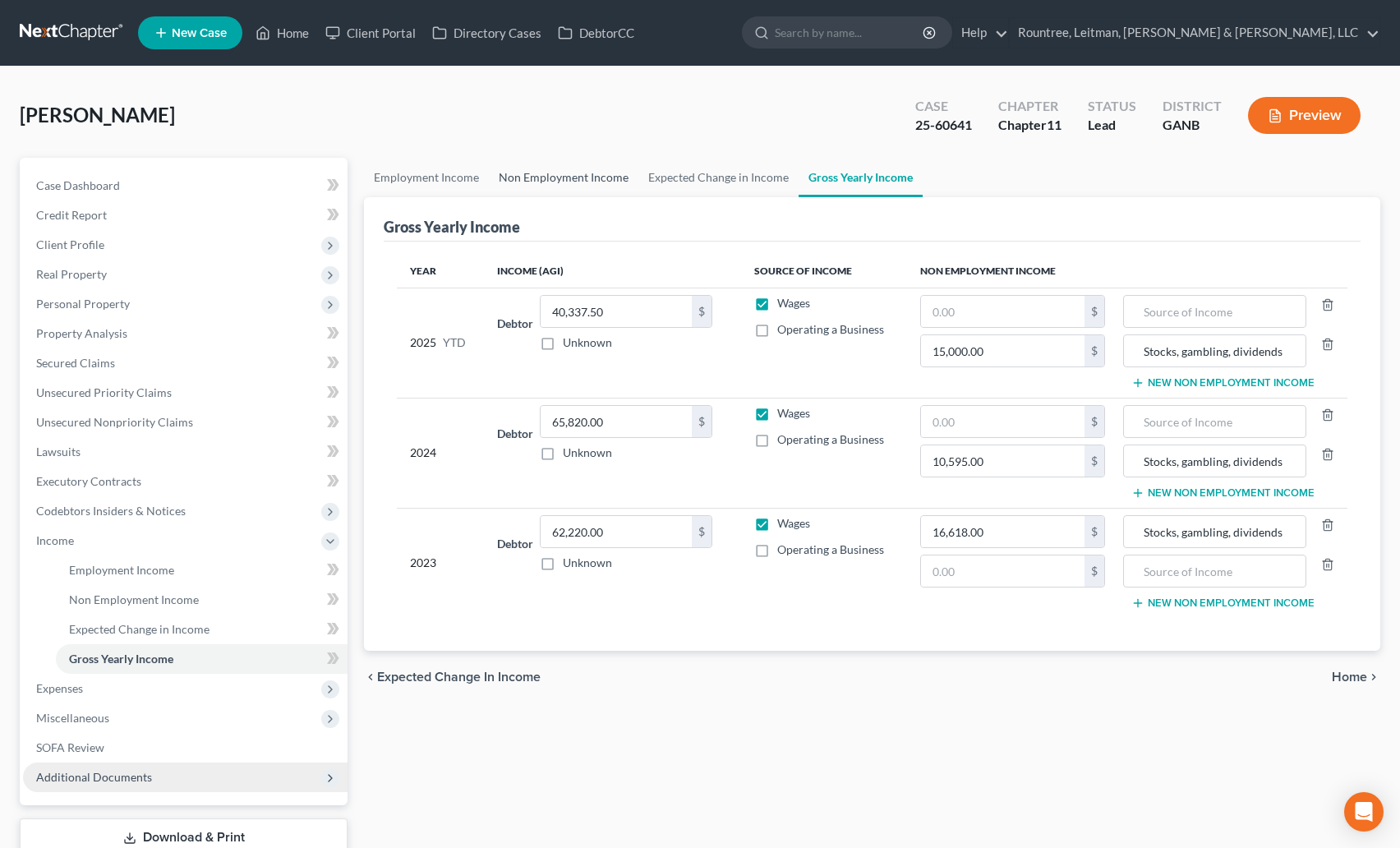
click at [542, 179] on link "Non Employment Income" at bounding box center [563, 177] width 150 height 40
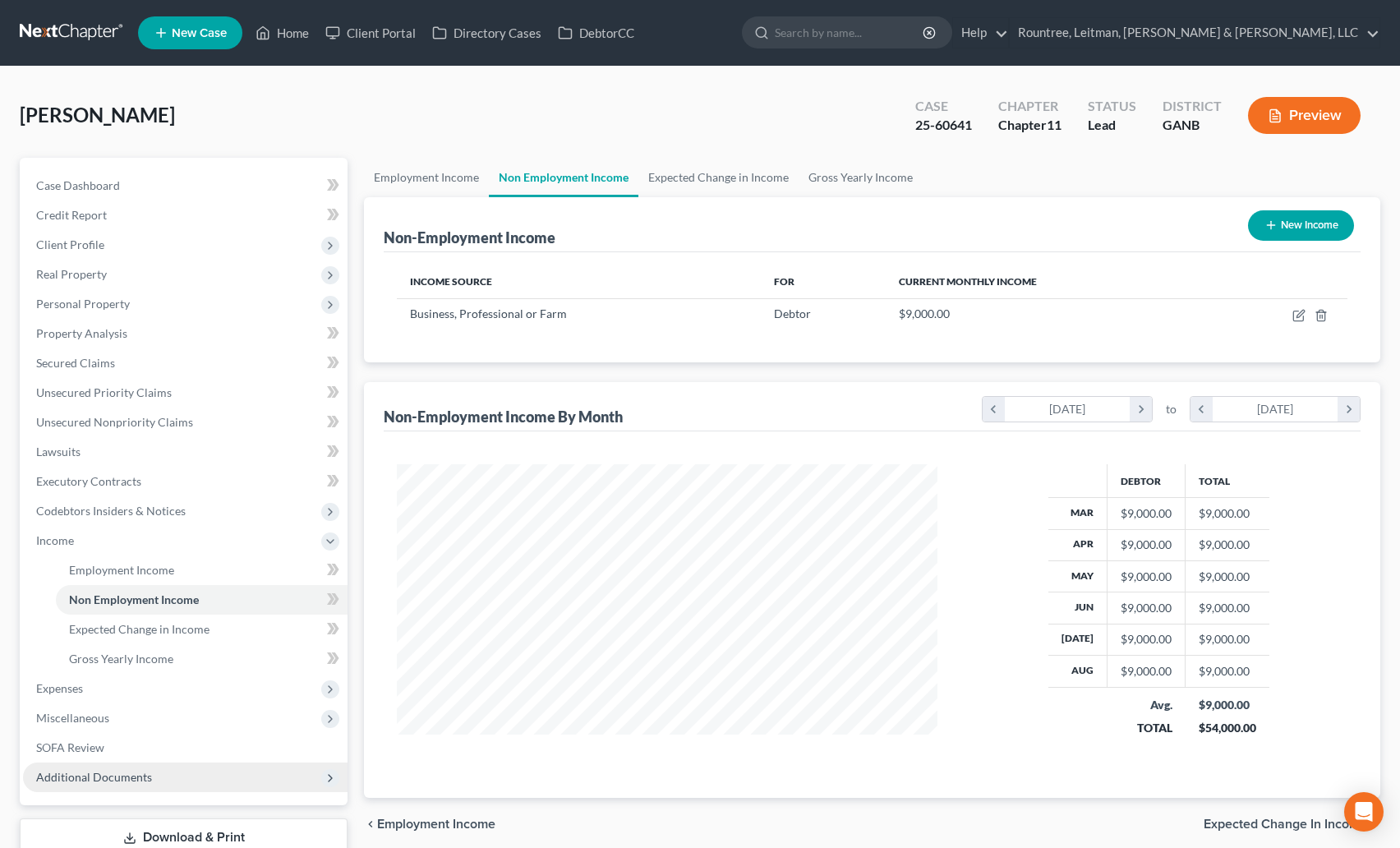
scroll to position [295, 574]
click at [443, 179] on link "Employment Income" at bounding box center [427, 177] width 125 height 40
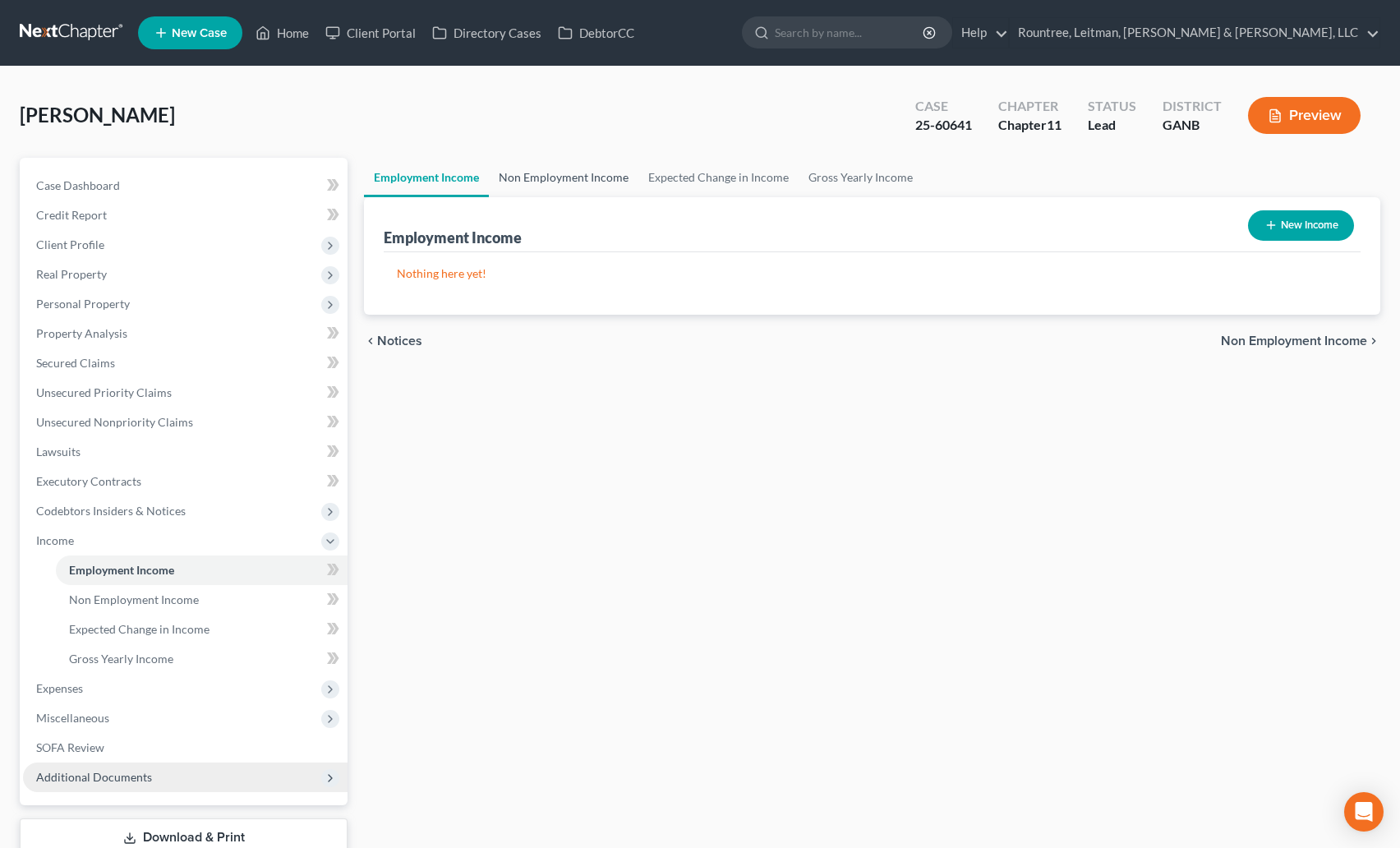
click at [590, 167] on link "Non Employment Income" at bounding box center [563, 177] width 150 height 40
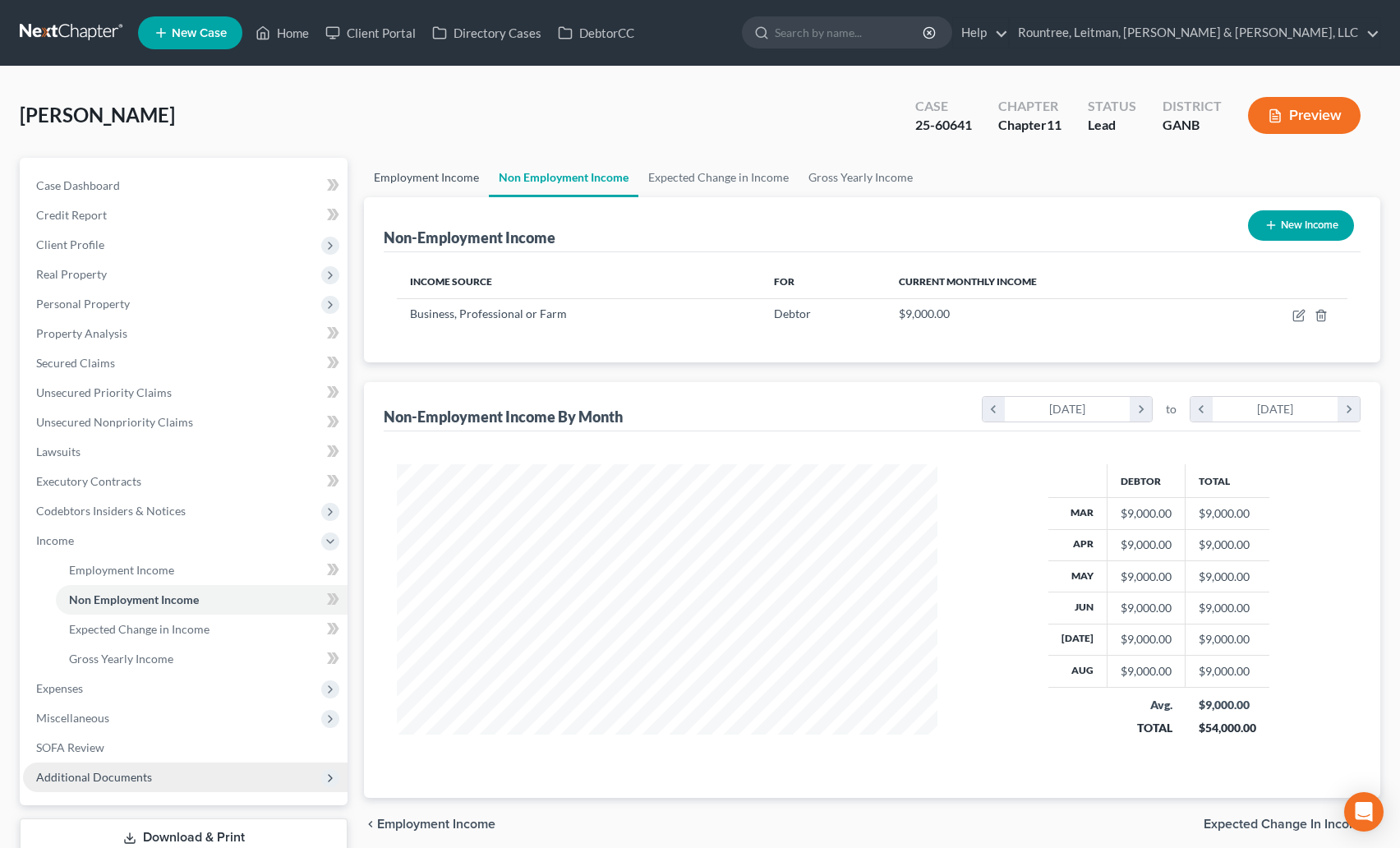
scroll to position [295, 574]
click at [446, 184] on link "Employment Income" at bounding box center [427, 177] width 125 height 40
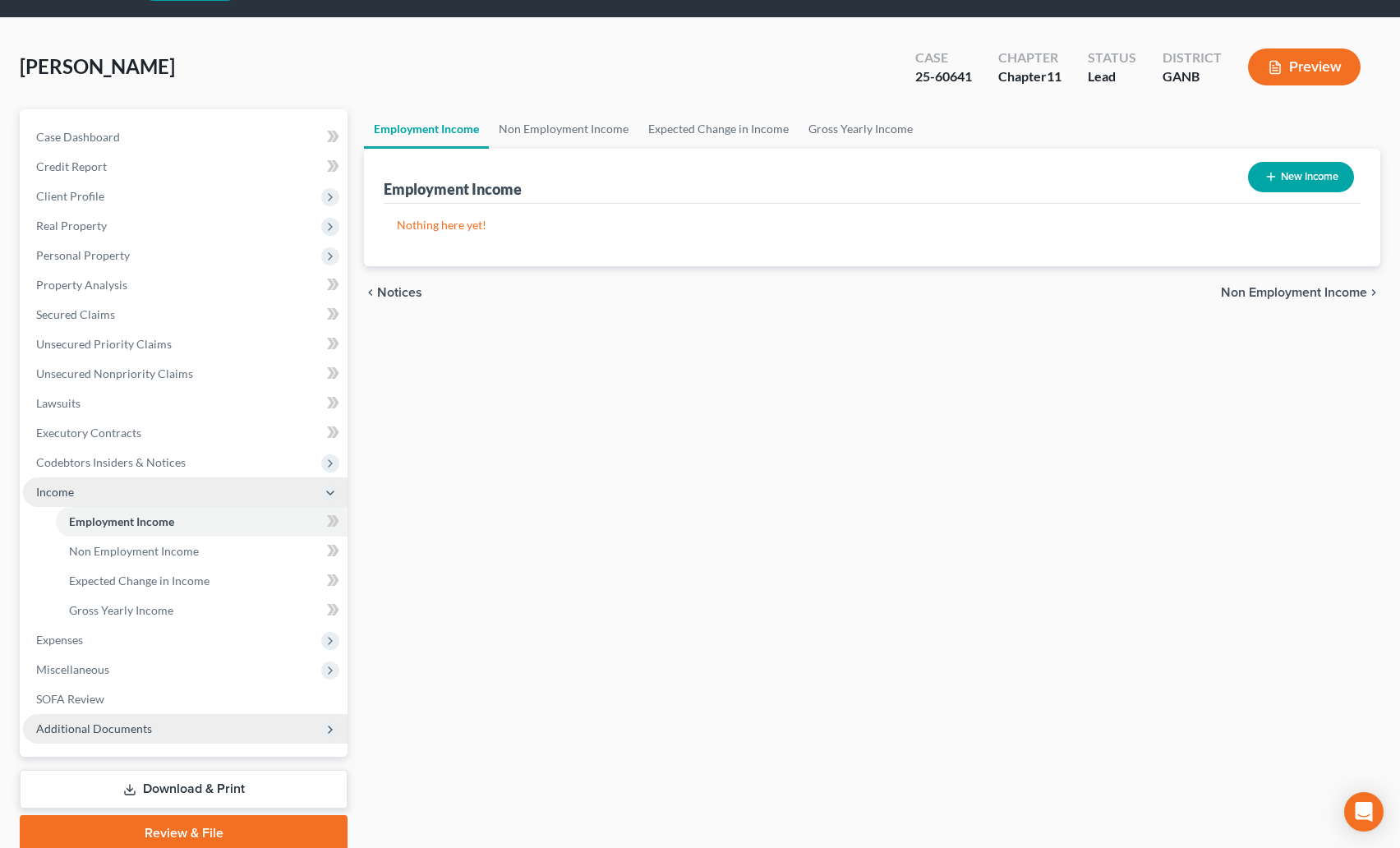
scroll to position [57, 0]
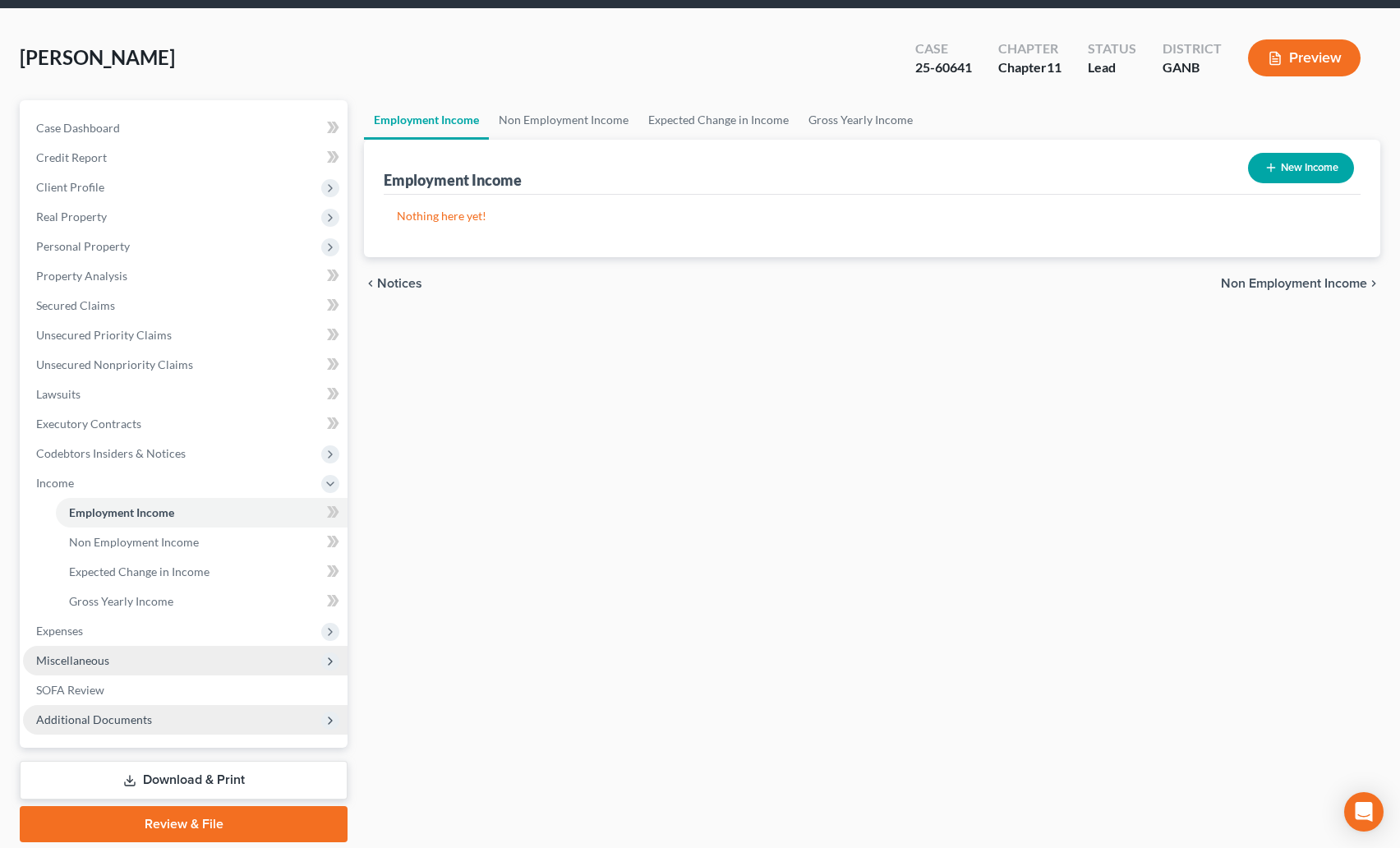
click at [68, 651] on span "Miscellaneous" at bounding box center [186, 661] width 324 height 29
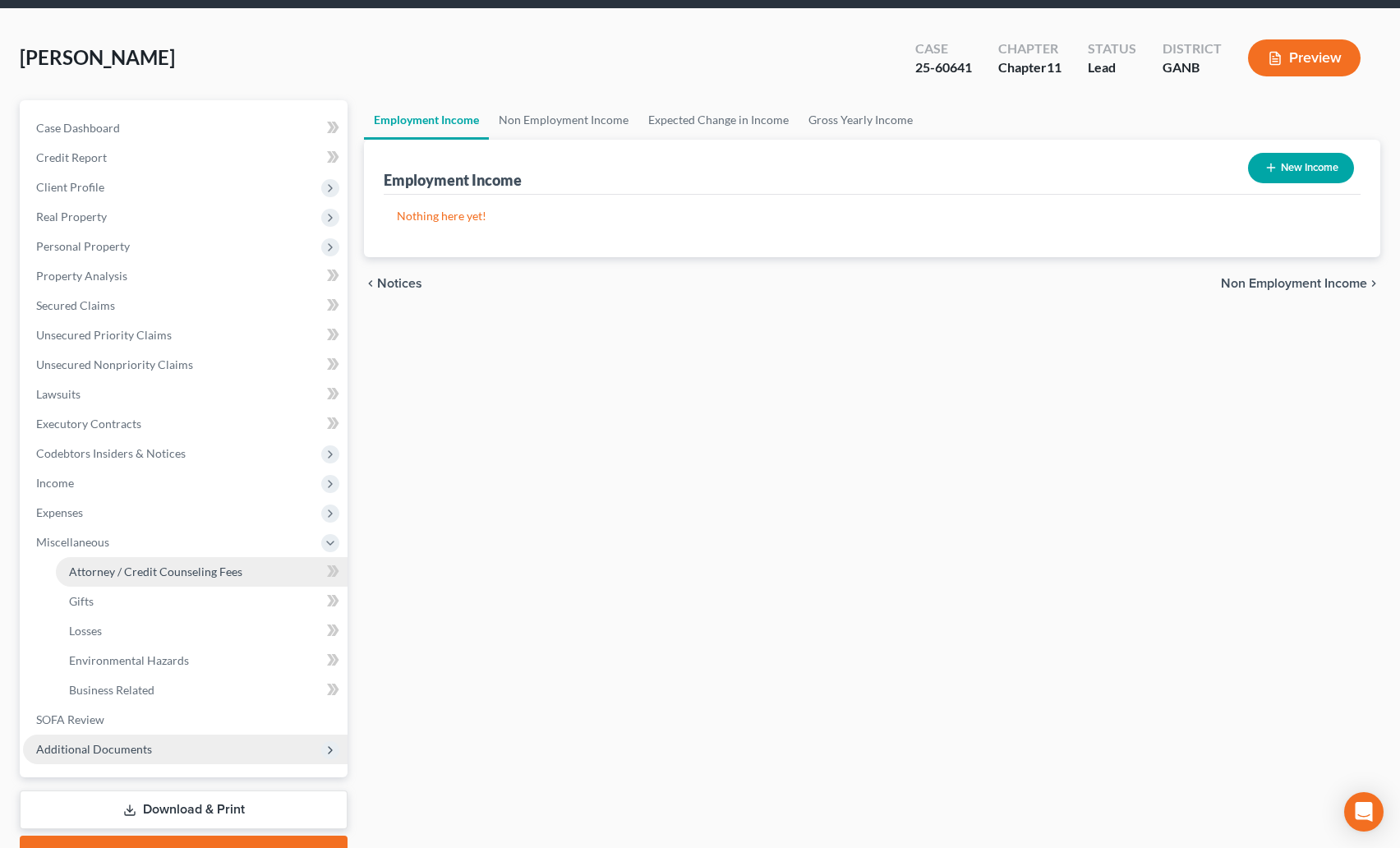
click at [184, 567] on span "Attorney / Credit Counseling Fees" at bounding box center [155, 571] width 173 height 14
select select "2"
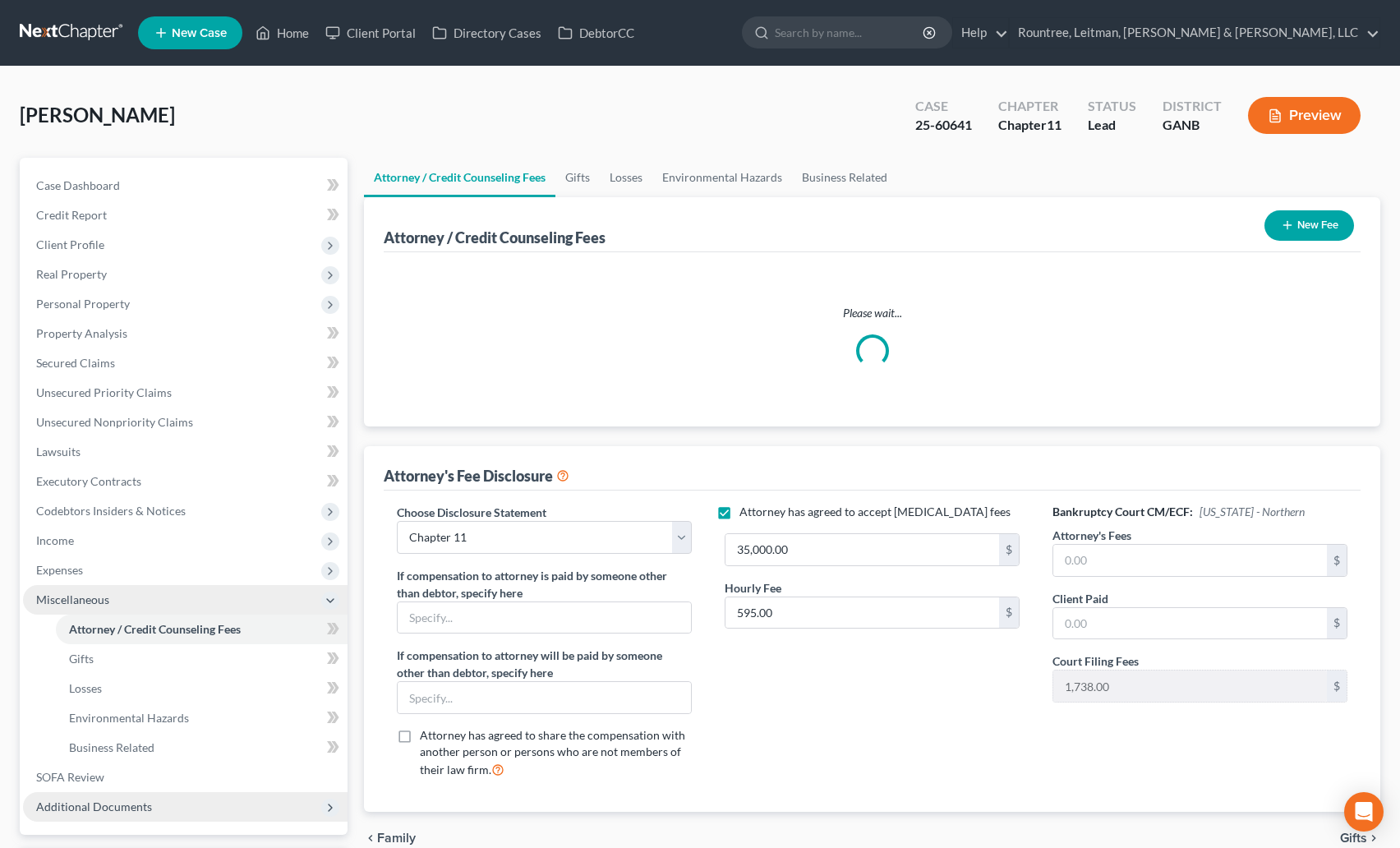
click at [86, 597] on span "Miscellaneous" at bounding box center [72, 599] width 73 height 14
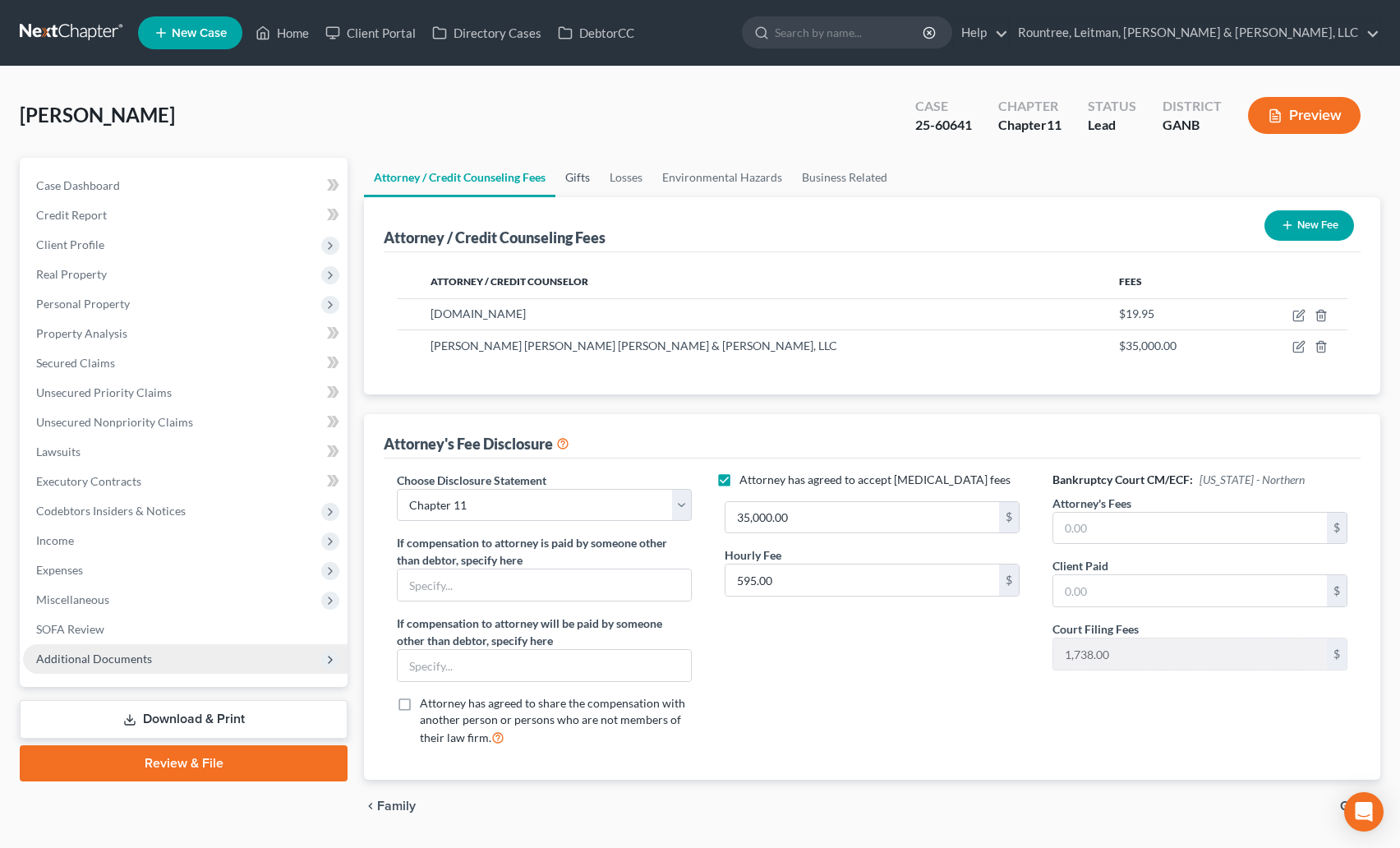
click at [587, 173] on link "Gifts" at bounding box center [578, 177] width 45 height 40
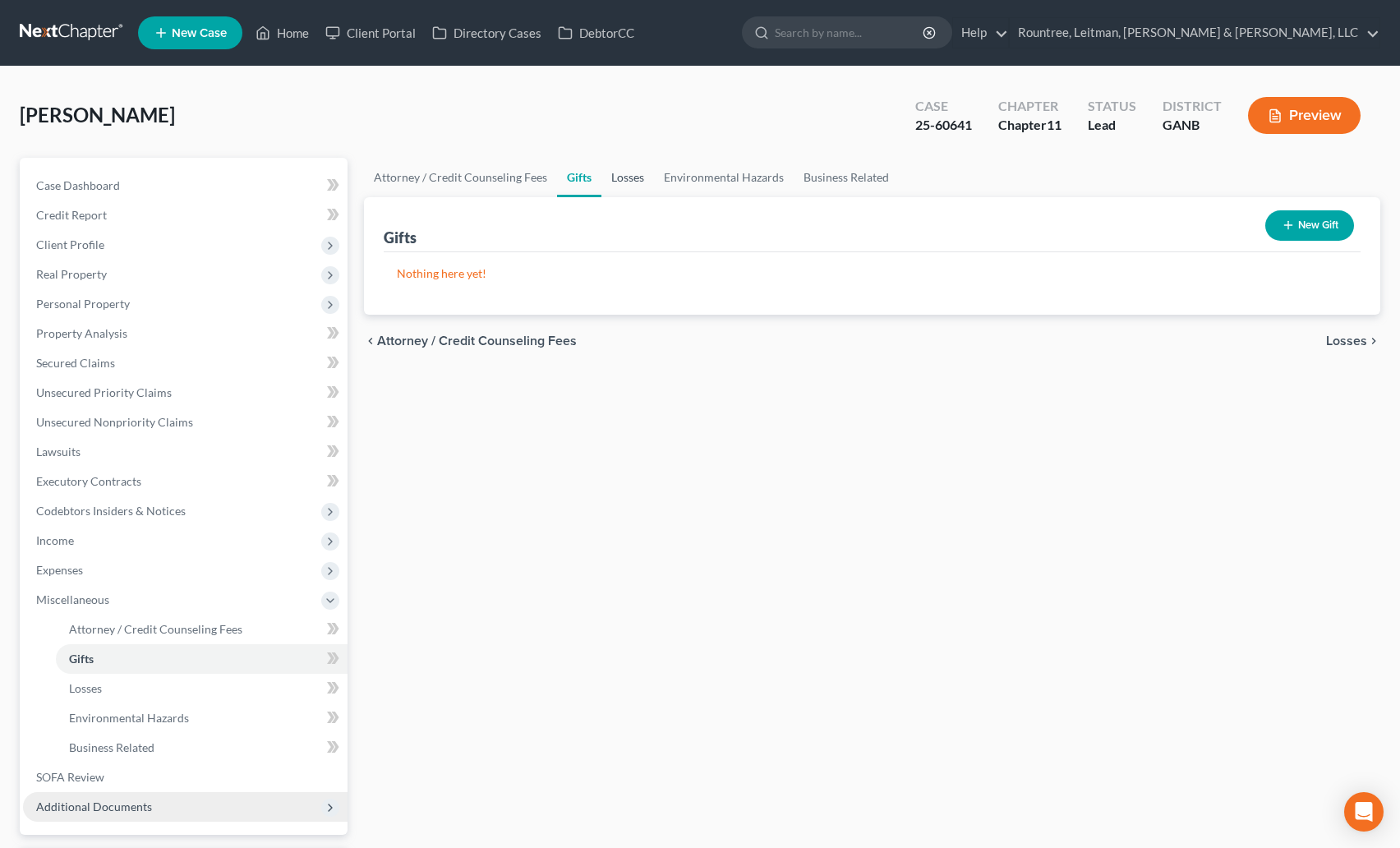
click at [632, 179] on link "Losses" at bounding box center [628, 177] width 52 height 40
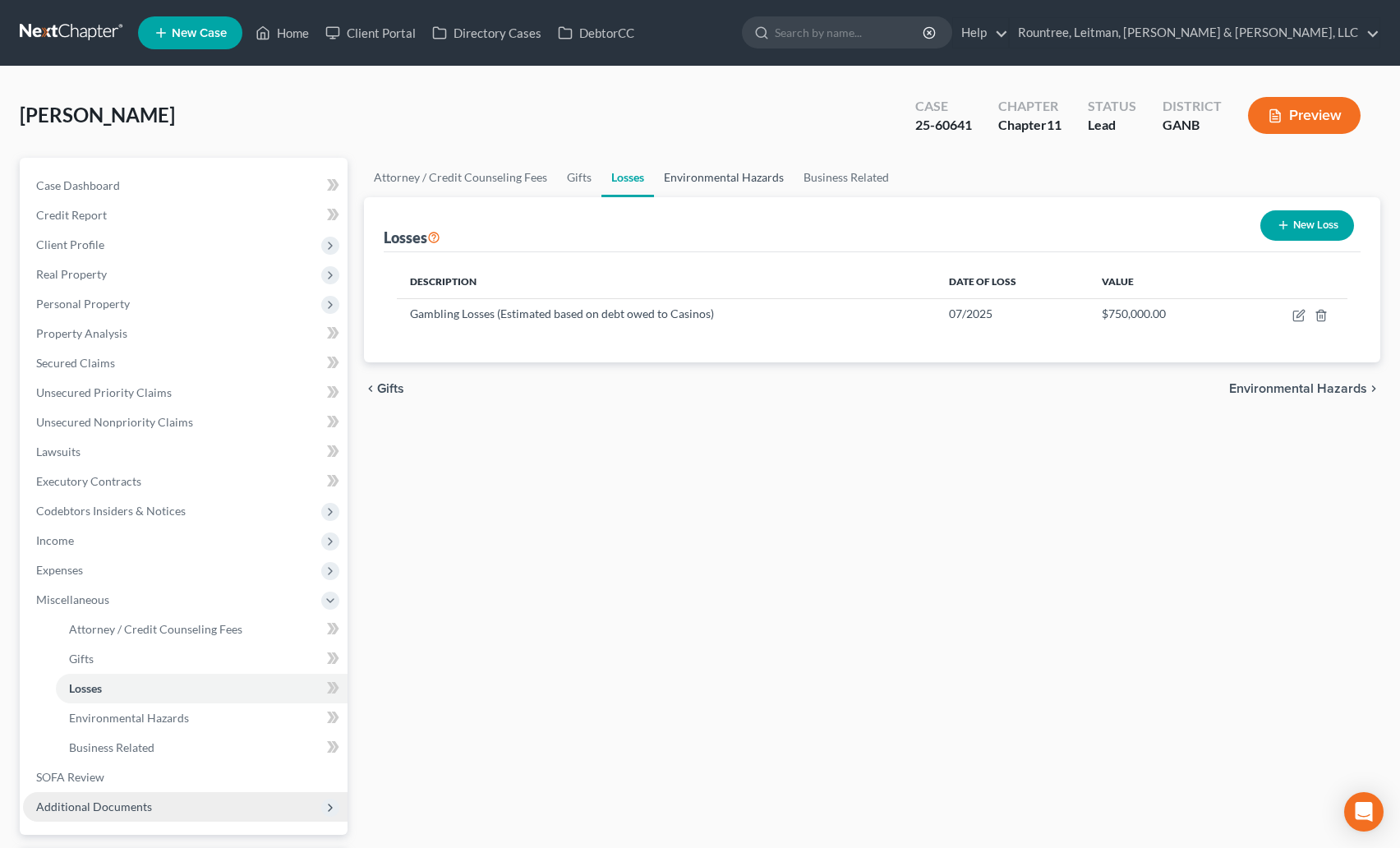
click at [717, 181] on link "Environmental Hazards" at bounding box center [724, 177] width 140 height 40
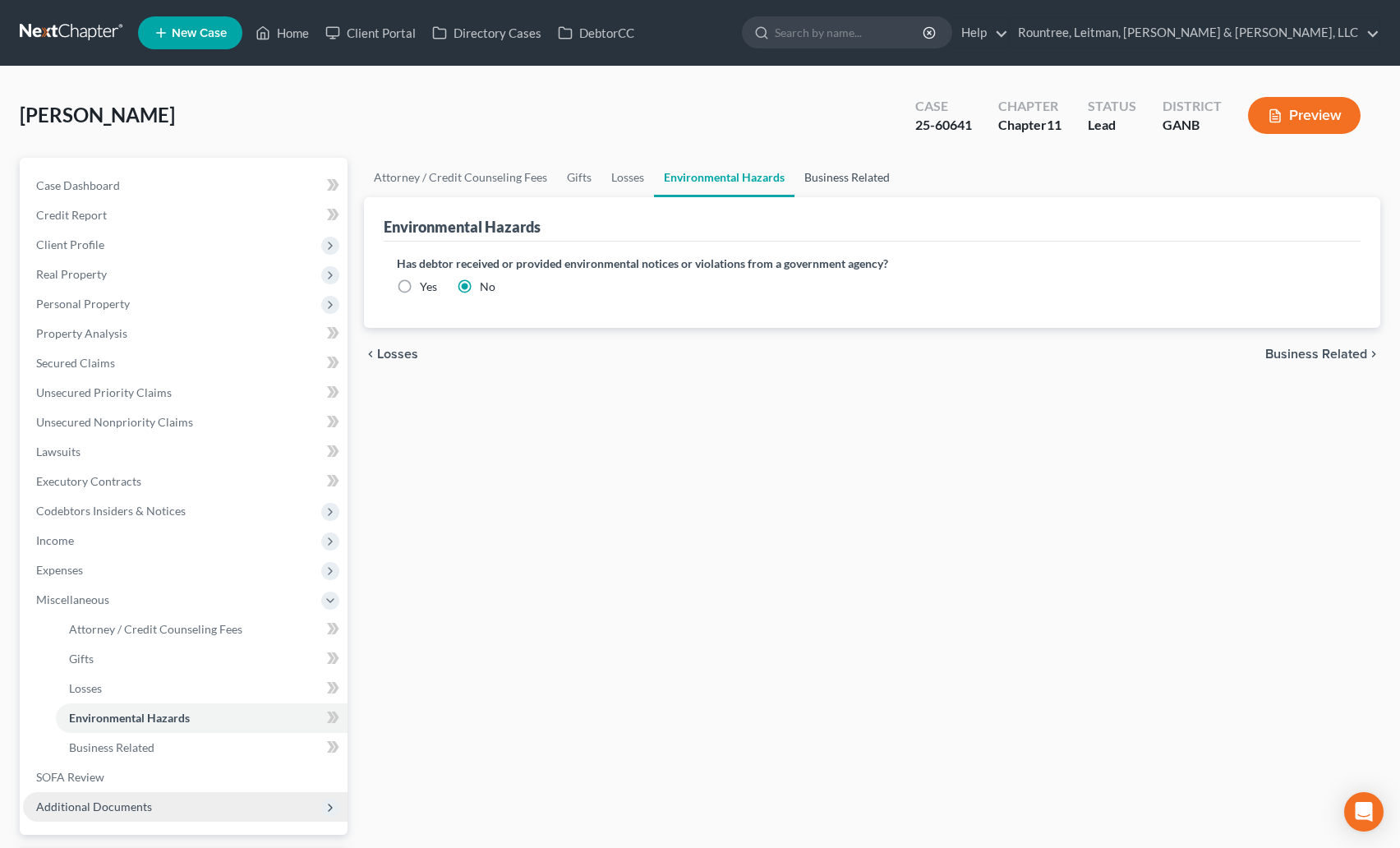
click at [849, 179] on link "Business Related" at bounding box center [847, 177] width 105 height 40
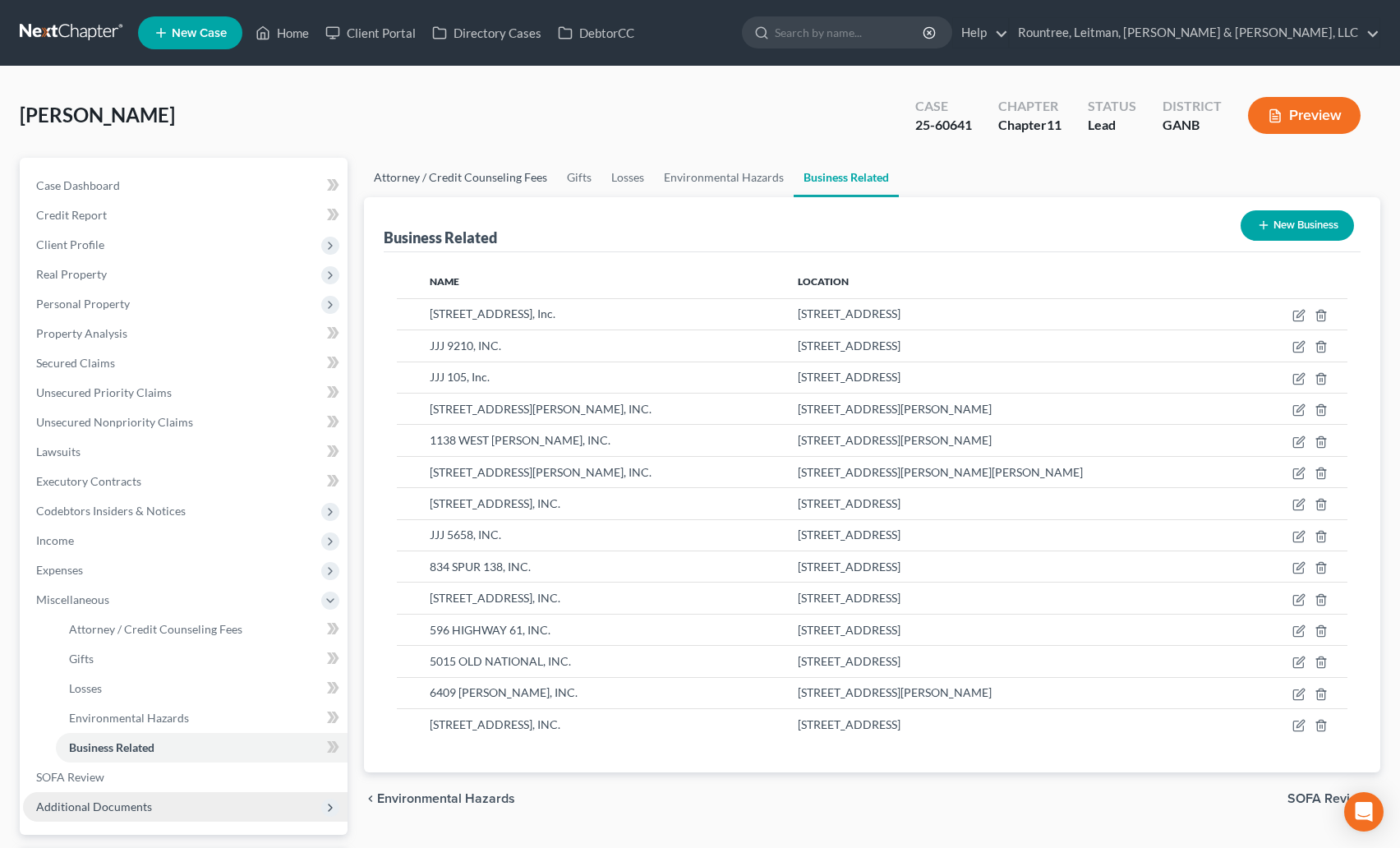
click at [453, 182] on link "Attorney / Credit Counseling Fees" at bounding box center [461, 177] width 193 height 40
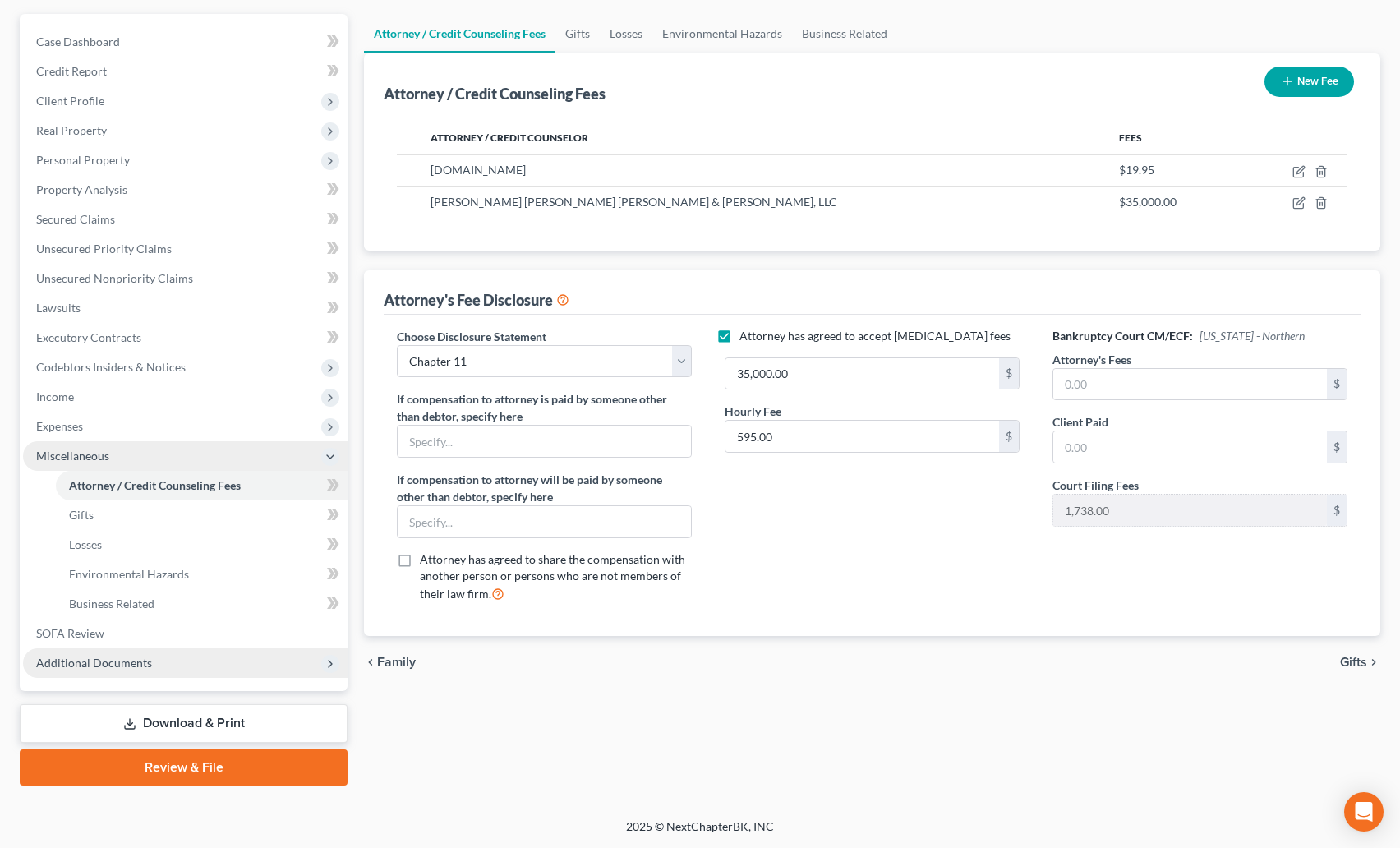
click at [85, 458] on span "Miscellaneous" at bounding box center [72, 456] width 73 height 14
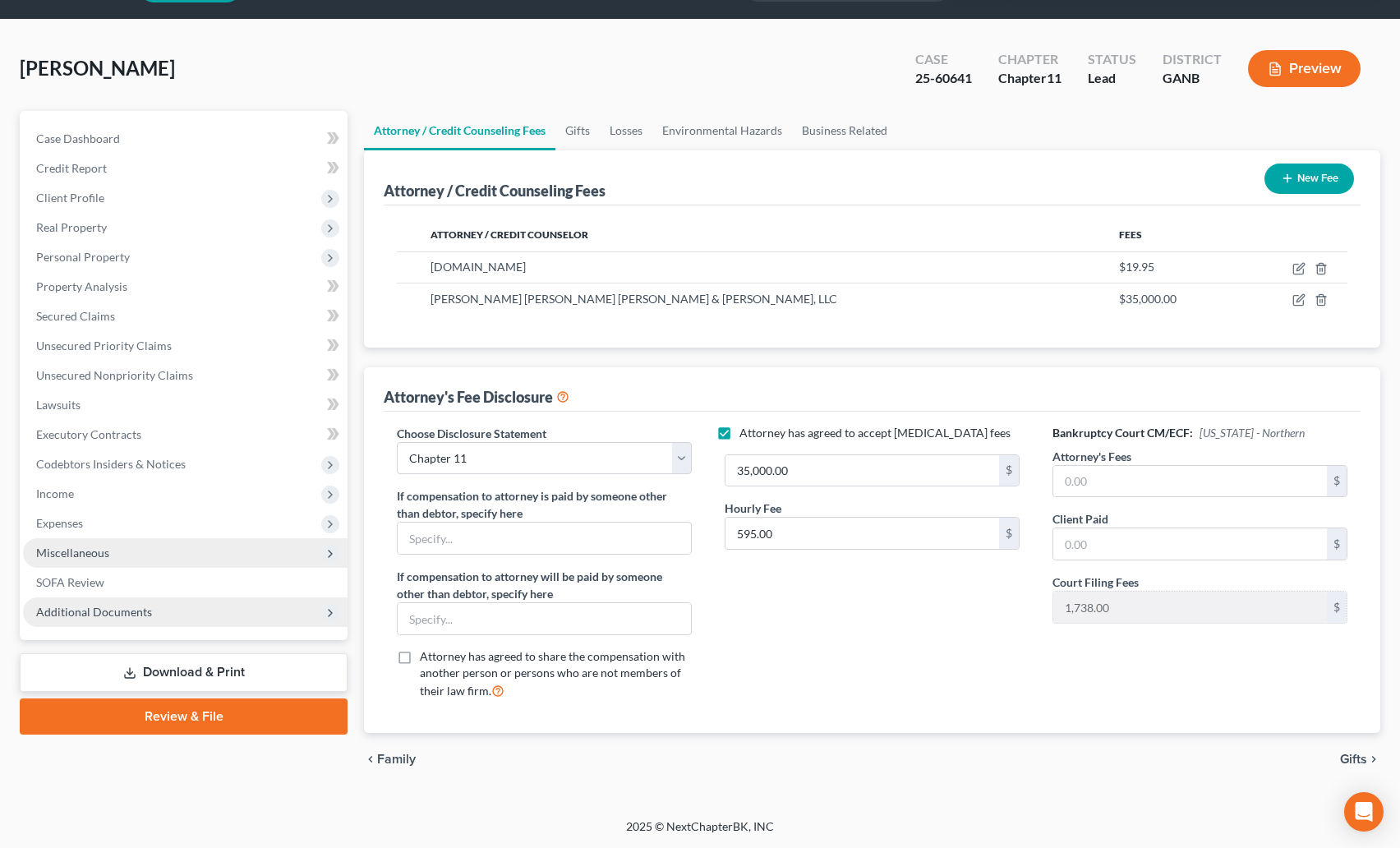
scroll to position [47, 0]
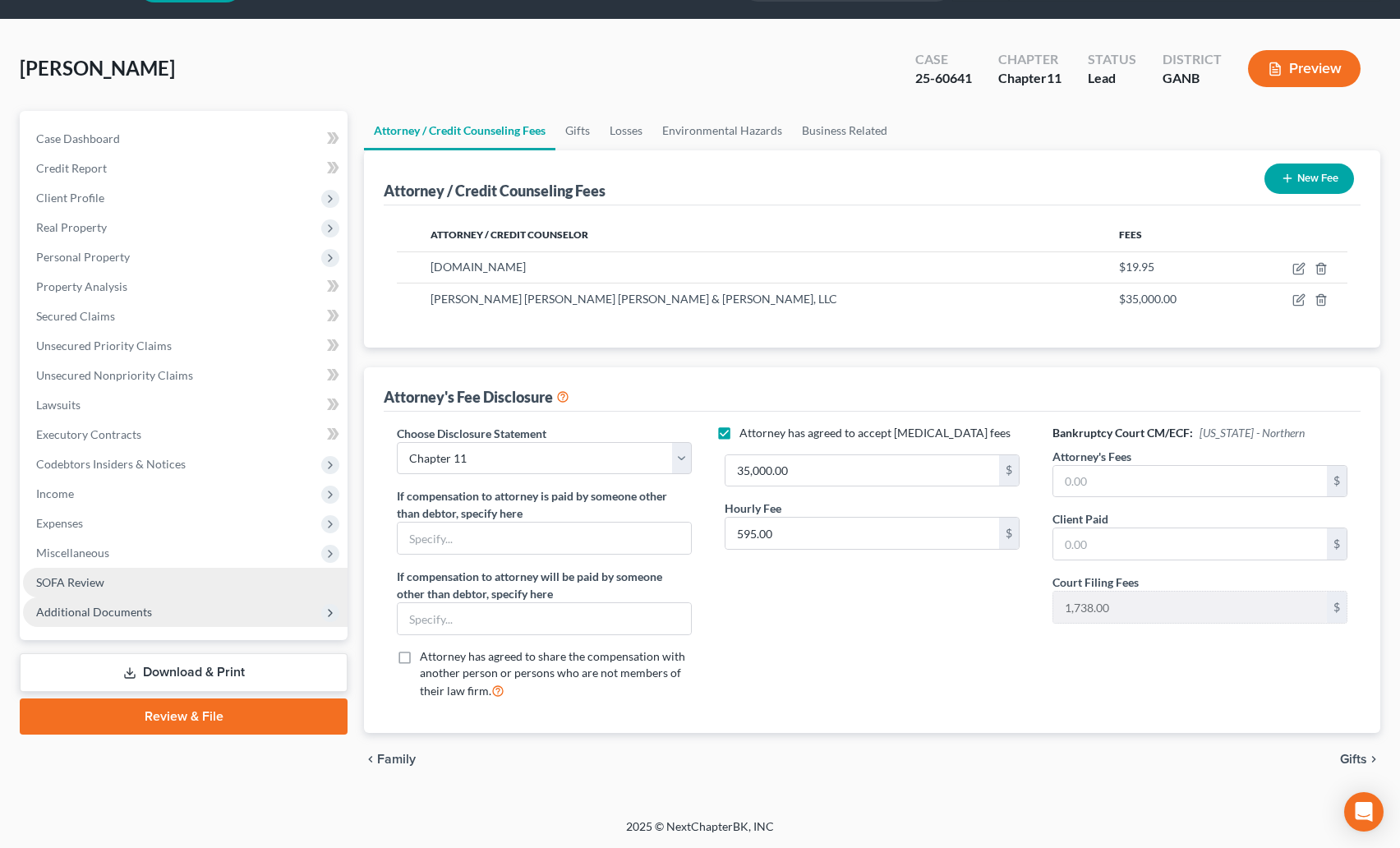
click at [79, 587] on span "SOFA Review" at bounding box center [70, 582] width 68 height 14
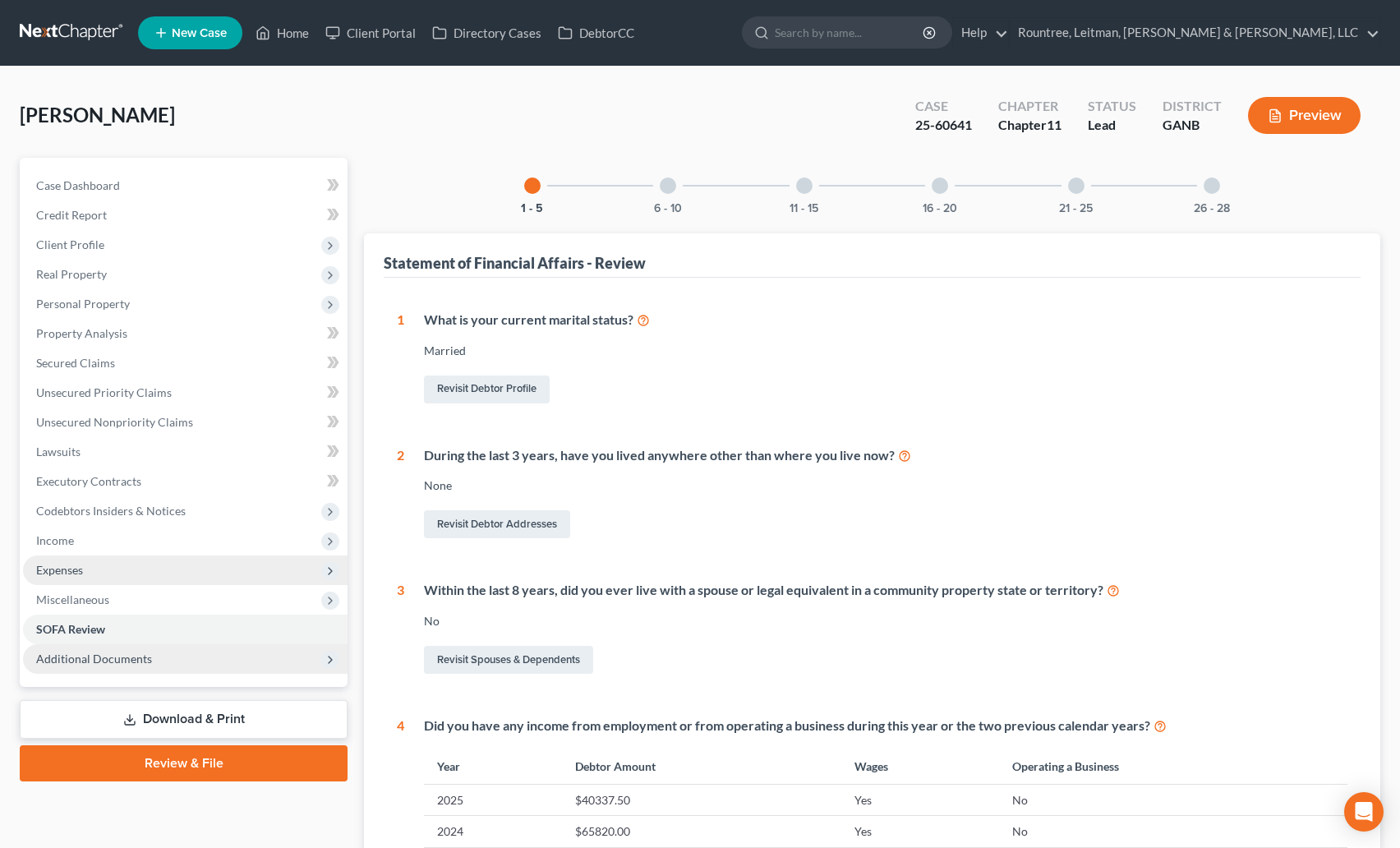
click at [63, 563] on span "Expenses" at bounding box center [59, 569] width 47 height 14
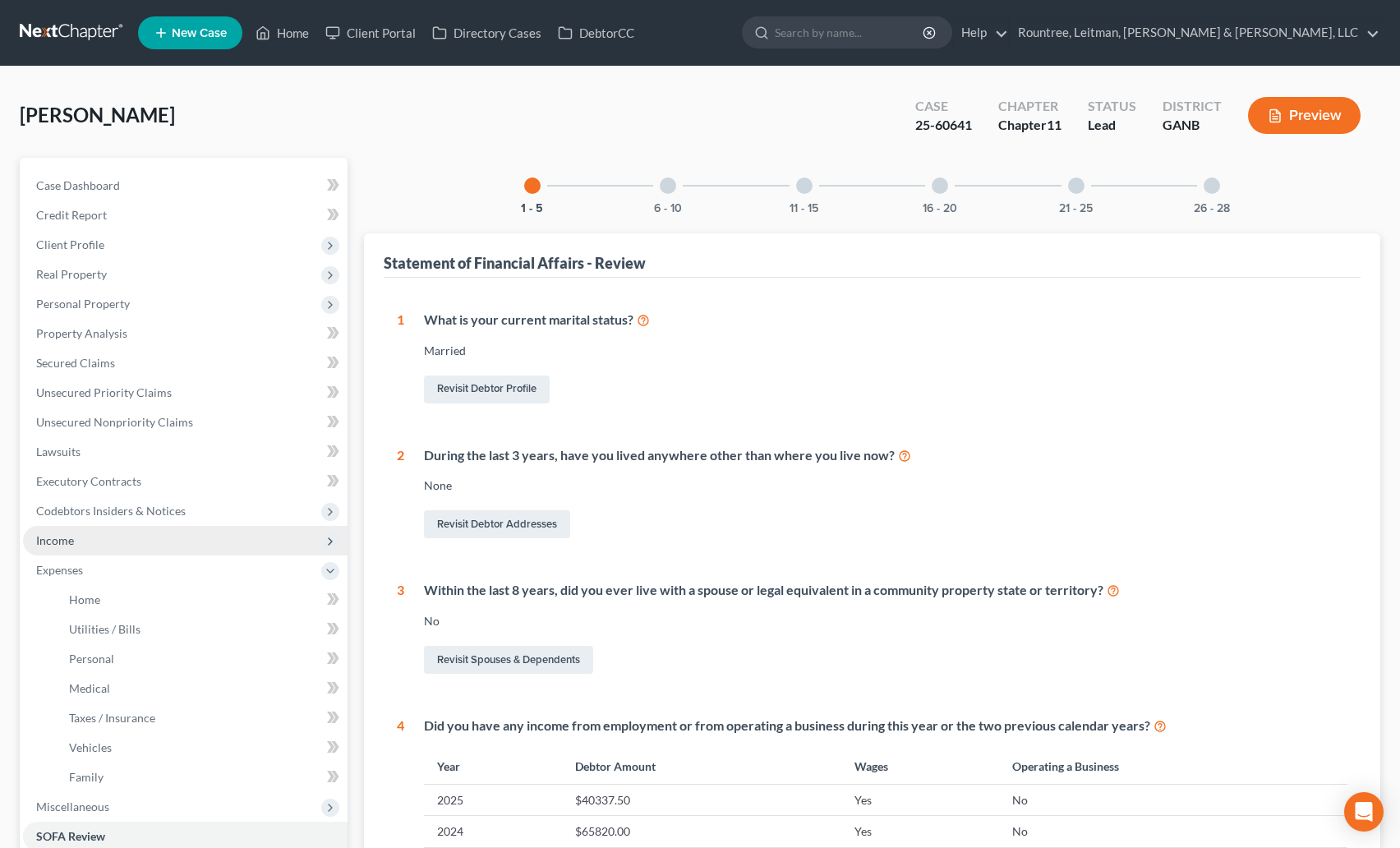
click at [63, 551] on span "Income" at bounding box center [186, 540] width 324 height 29
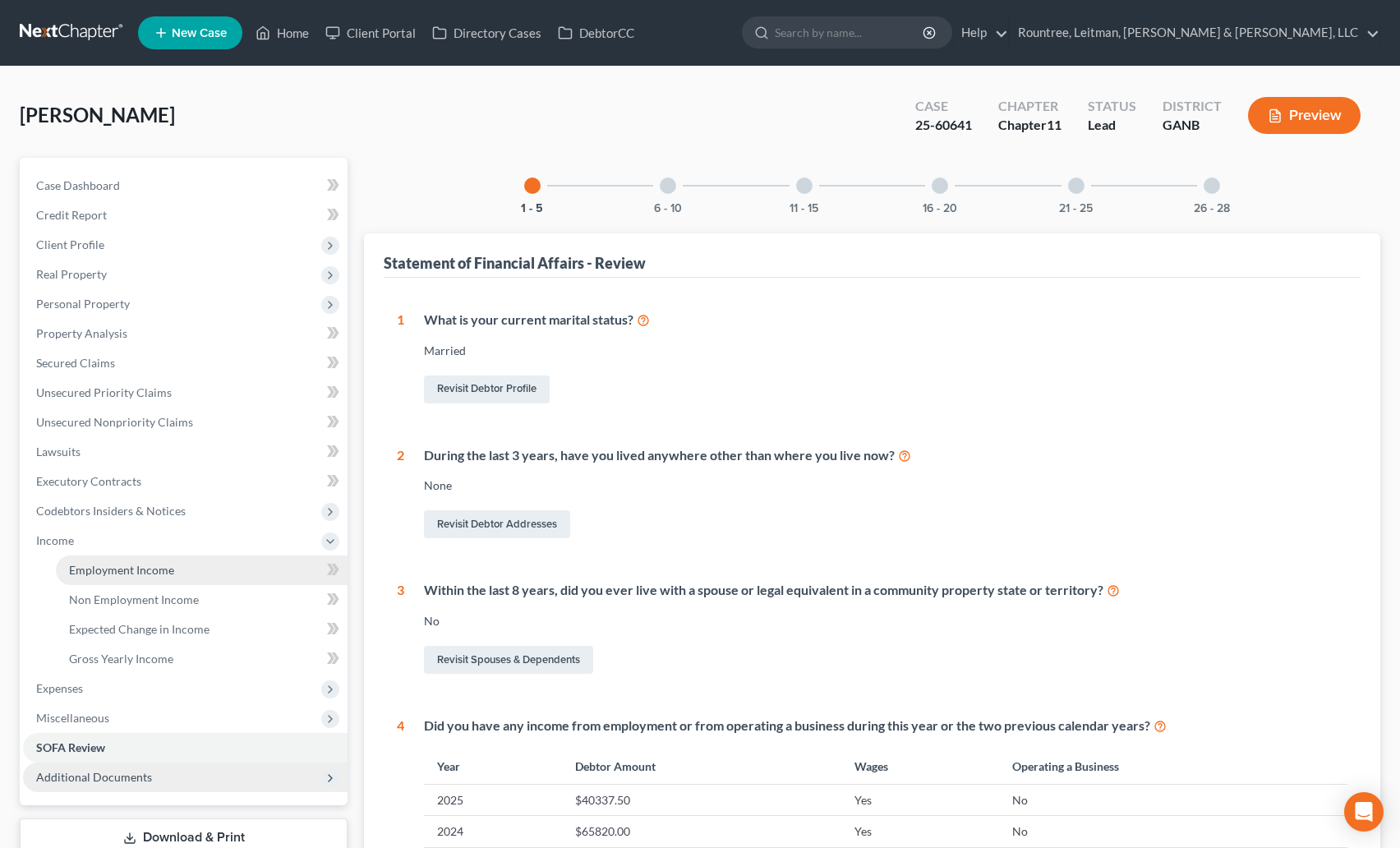
click at [173, 574] on link "Employment Income" at bounding box center [202, 570] width 291 height 29
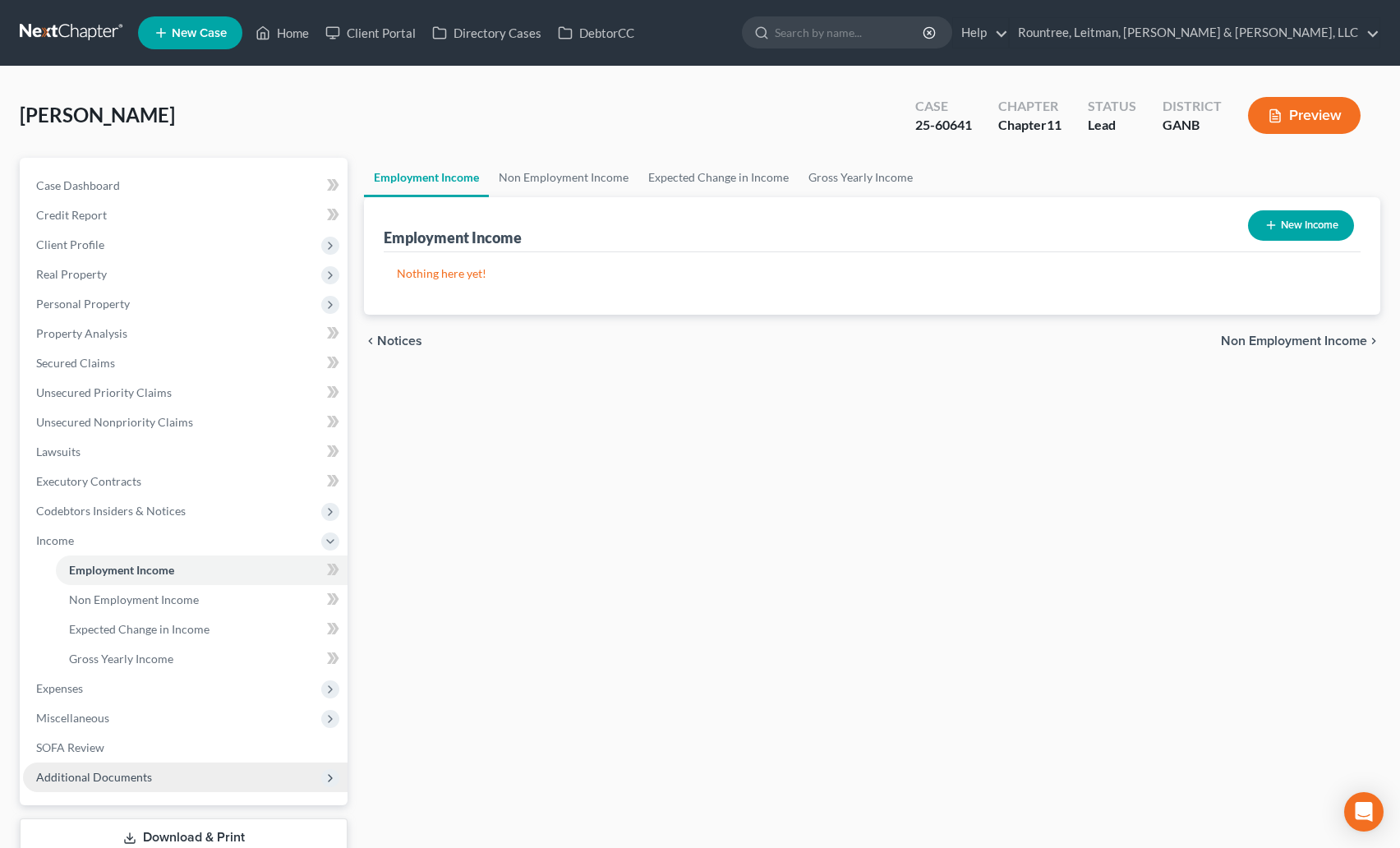
click at [1272, 231] on icon "button" at bounding box center [1272, 225] width 14 height 14
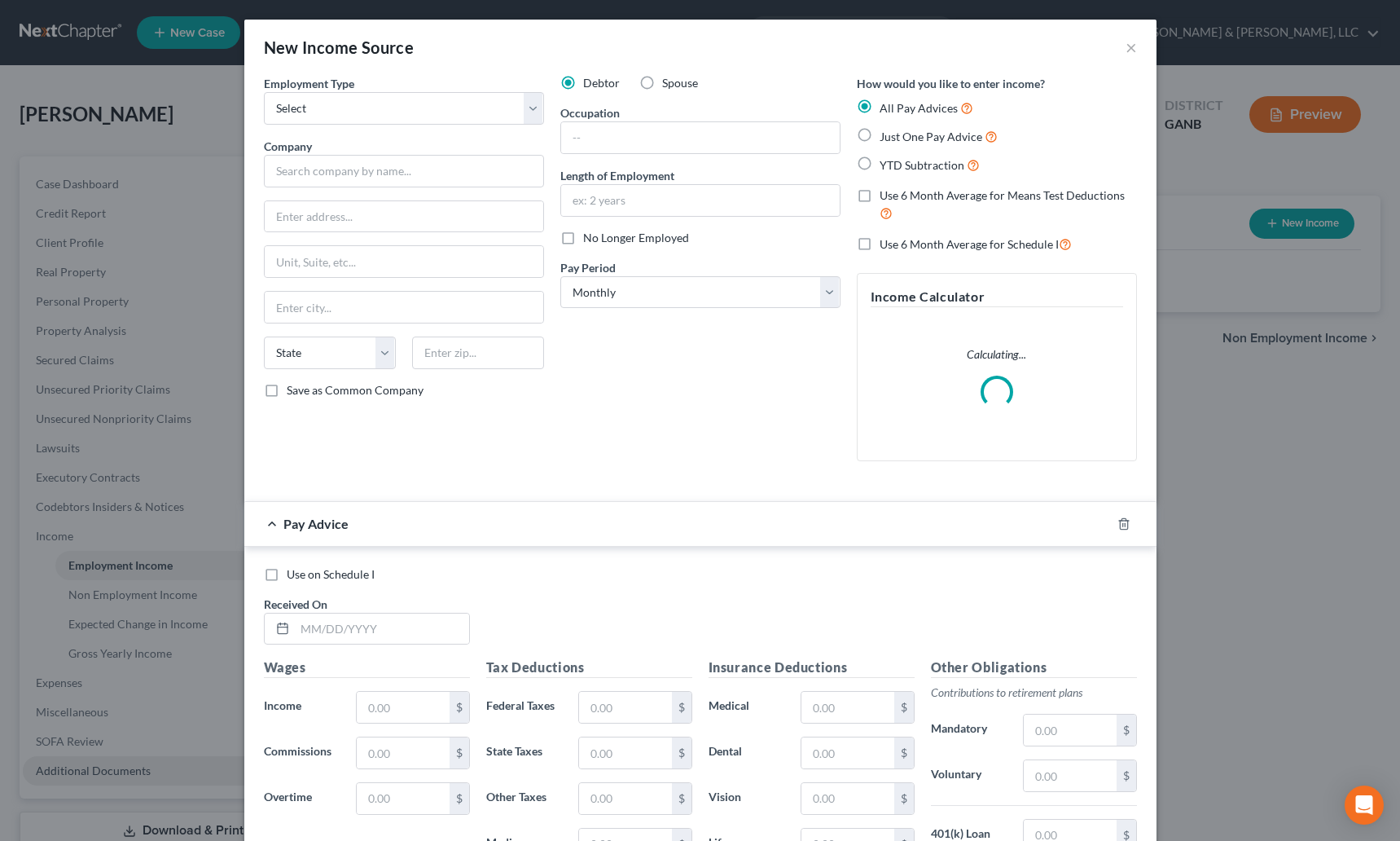
drag, startPoint x: 640, startPoint y: 82, endPoint x: 630, endPoint y: 81, distance: 10.0
click at [662, 82] on label "Spouse" at bounding box center [680, 83] width 36 height 16
click at [668, 82] on input "Spouse" at bounding box center [673, 80] width 11 height 11
click at [394, 108] on select "Select Full or Part Time Employment Self Employment" at bounding box center [403, 109] width 280 height 33
click at [264, 92] on select "Select Full or Part Time Employment Self Employment" at bounding box center [403, 109] width 280 height 33
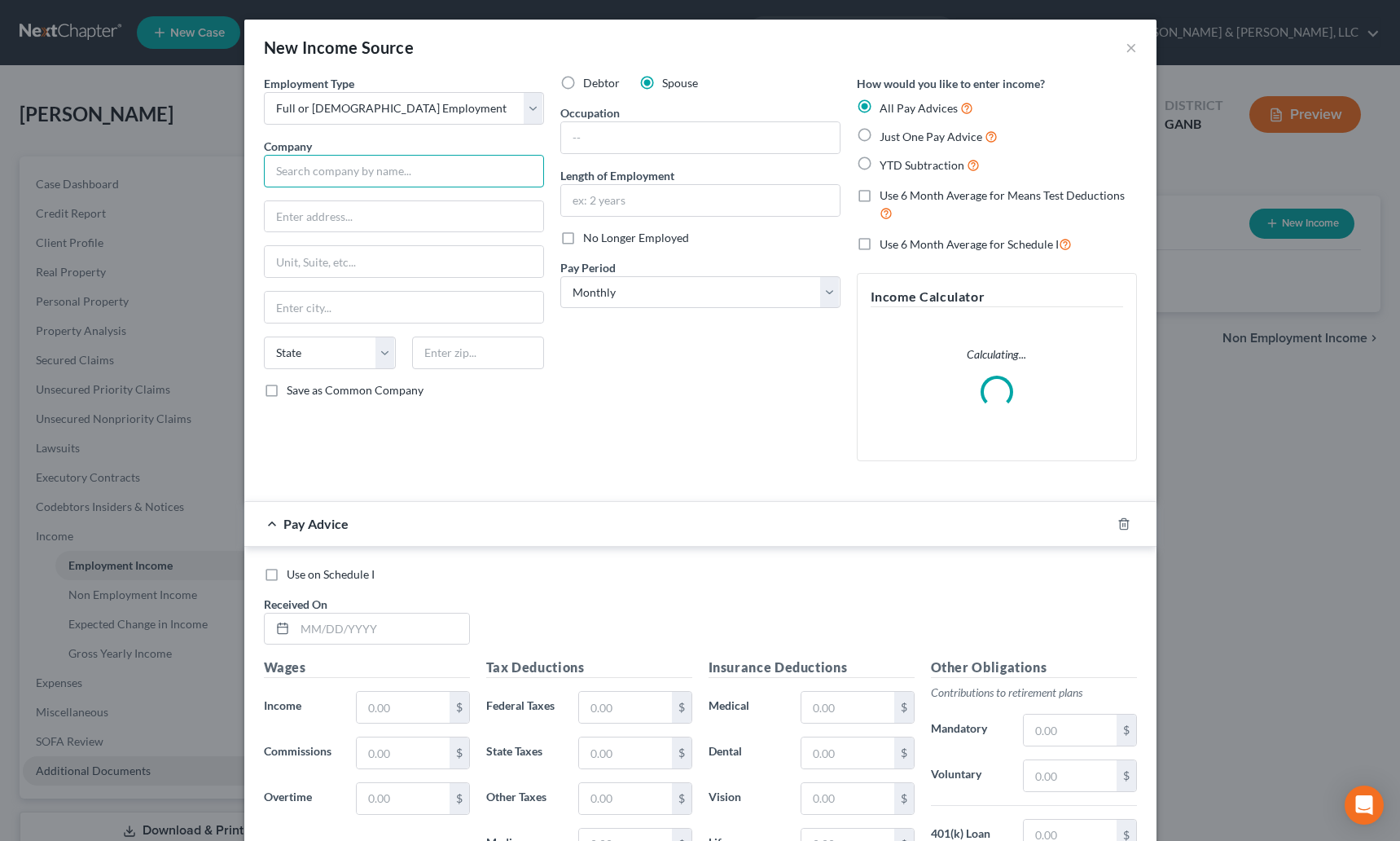
click at [314, 170] on input "text" at bounding box center [403, 171] width 280 height 33
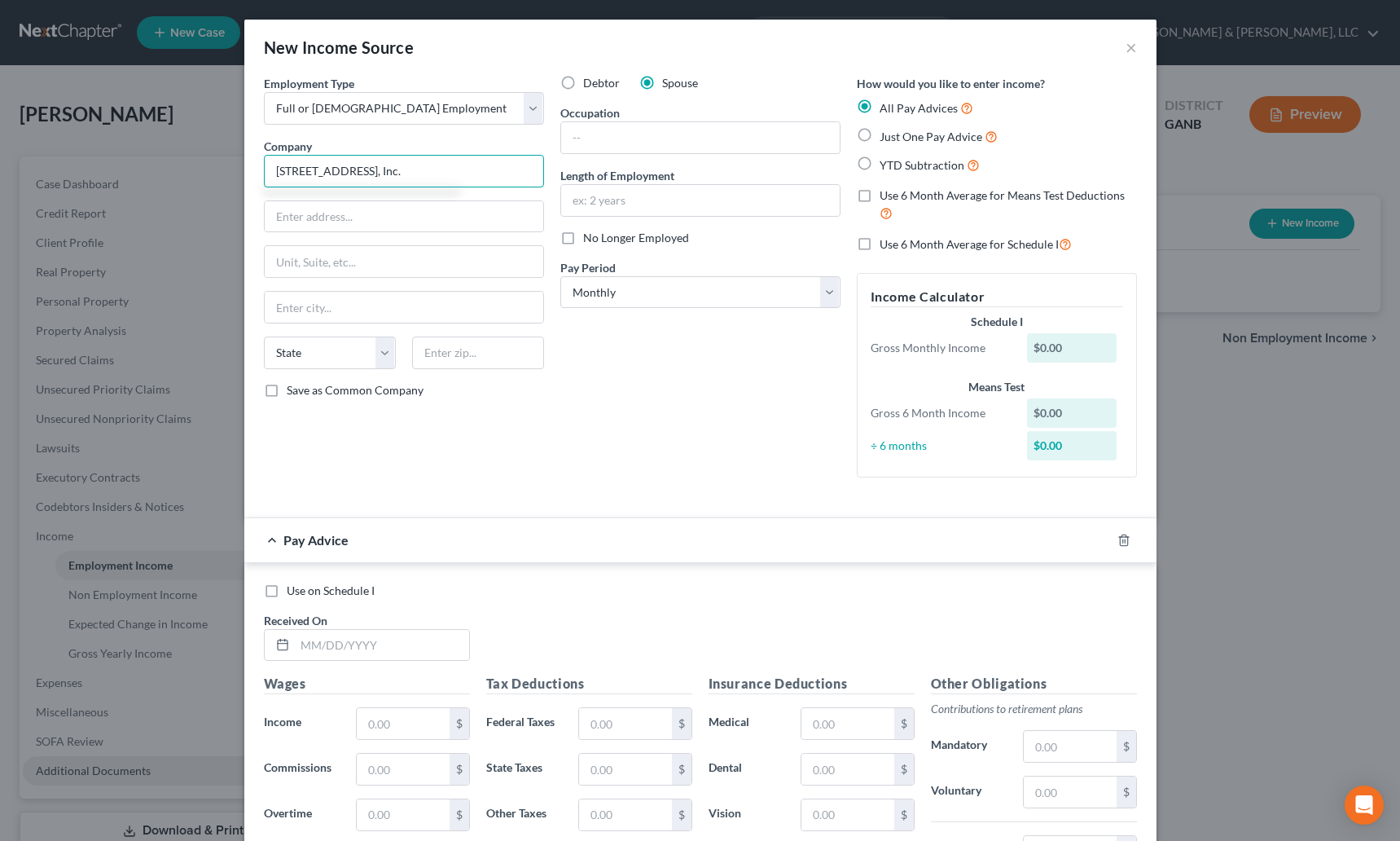
drag, startPoint x: 377, startPoint y: 168, endPoint x: 261, endPoint y: 171, distance: 116.0
click at [264, 171] on input "4780 Jonesboro Road, Inc." at bounding box center [403, 171] width 280 height 33
click at [302, 223] on input "text" at bounding box center [403, 217] width 278 height 31
paste input "4780 Jonesboro Road"
click at [600, 140] on input "text" at bounding box center [700, 138] width 278 height 31
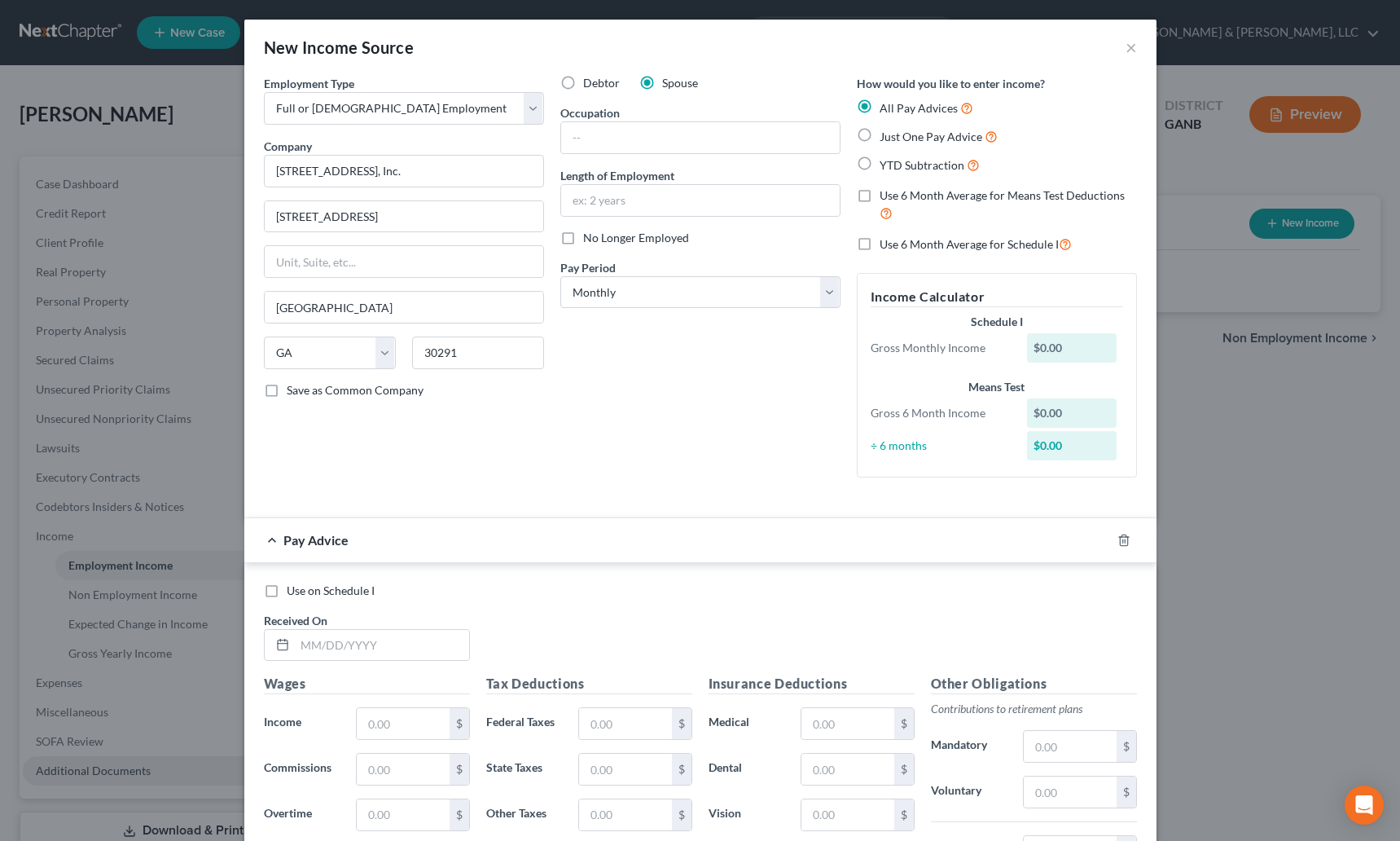
click at [287, 593] on label "Use on Schedule I" at bounding box center [330, 591] width 88 height 16
click at [293, 593] on input "Use on Schedule I" at bounding box center [298, 588] width 11 height 11
click at [306, 647] on input "text" at bounding box center [381, 645] width 174 height 31
click at [879, 136] on label "Just One Pay Advice" at bounding box center [938, 136] width 118 height 18
click at [886, 136] on input "Just One Pay Advice" at bounding box center [891, 132] width 11 height 11
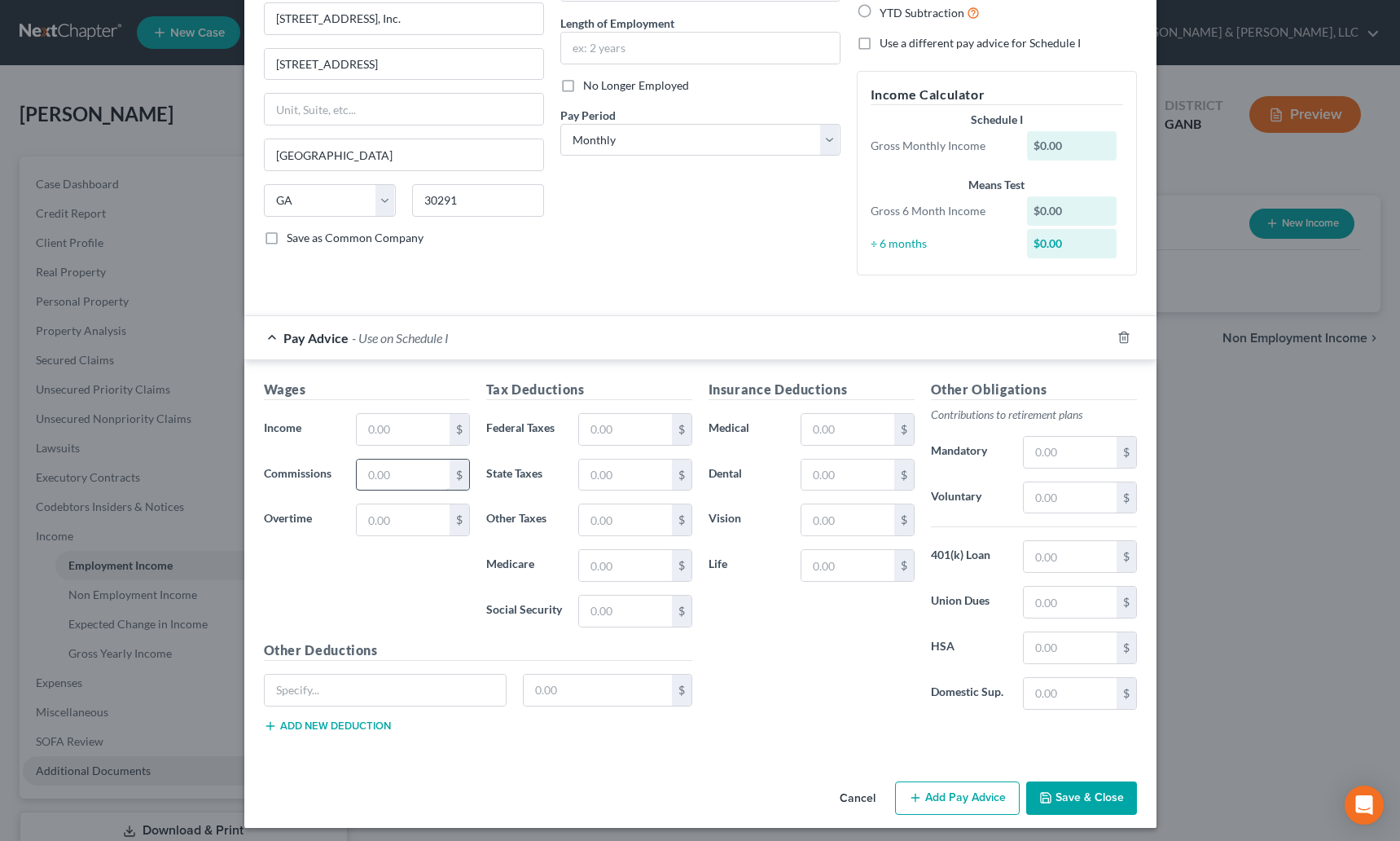
scroll to position [159, 0]
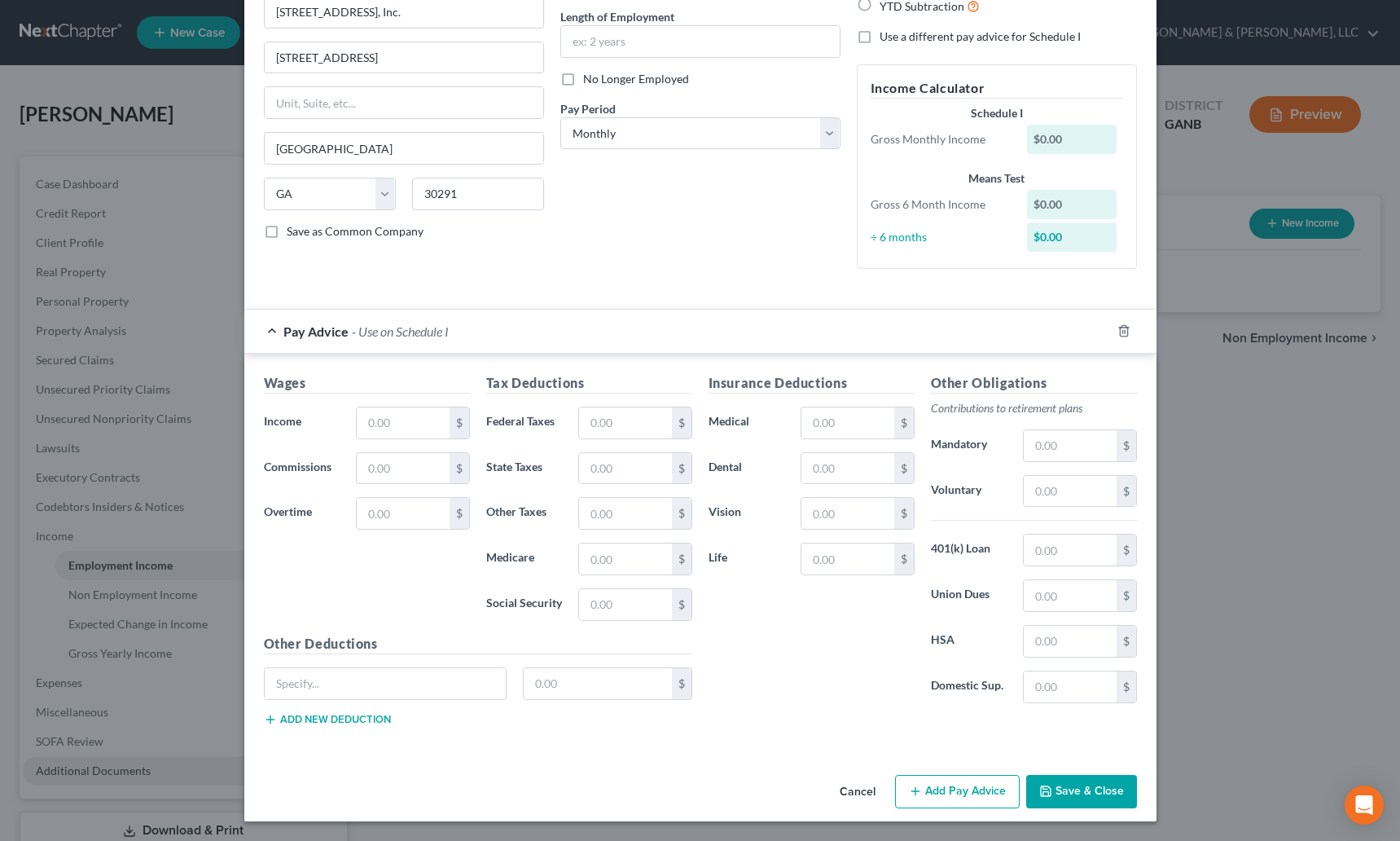
click at [396, 405] on div "Wages Income * $ Commissions $ Overtime $" at bounding box center [367, 503] width 222 height 261
click at [398, 417] on input "text" at bounding box center [402, 423] width 92 height 31
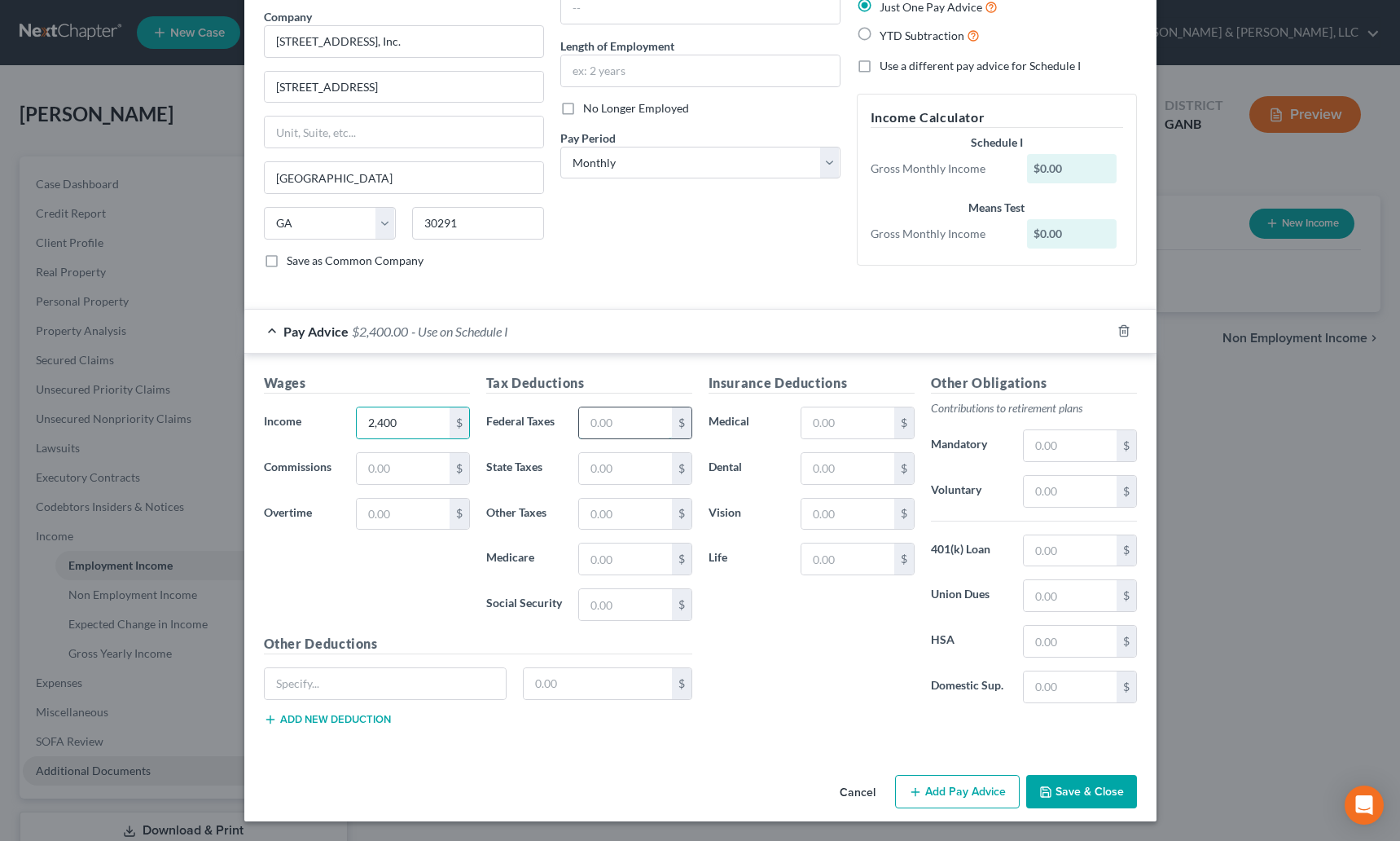
click at [630, 434] on input "text" at bounding box center [625, 423] width 92 height 31
click at [628, 466] on input "text" at bounding box center [625, 468] width 92 height 31
click at [592, 563] on input "text" at bounding box center [625, 559] width 92 height 31
click at [600, 599] on input "text" at bounding box center [625, 605] width 92 height 31
click at [765, 636] on div "Insurance Deductions Medical $ Dental $ Vision $ Life $" at bounding box center [811, 544] width 222 height 343
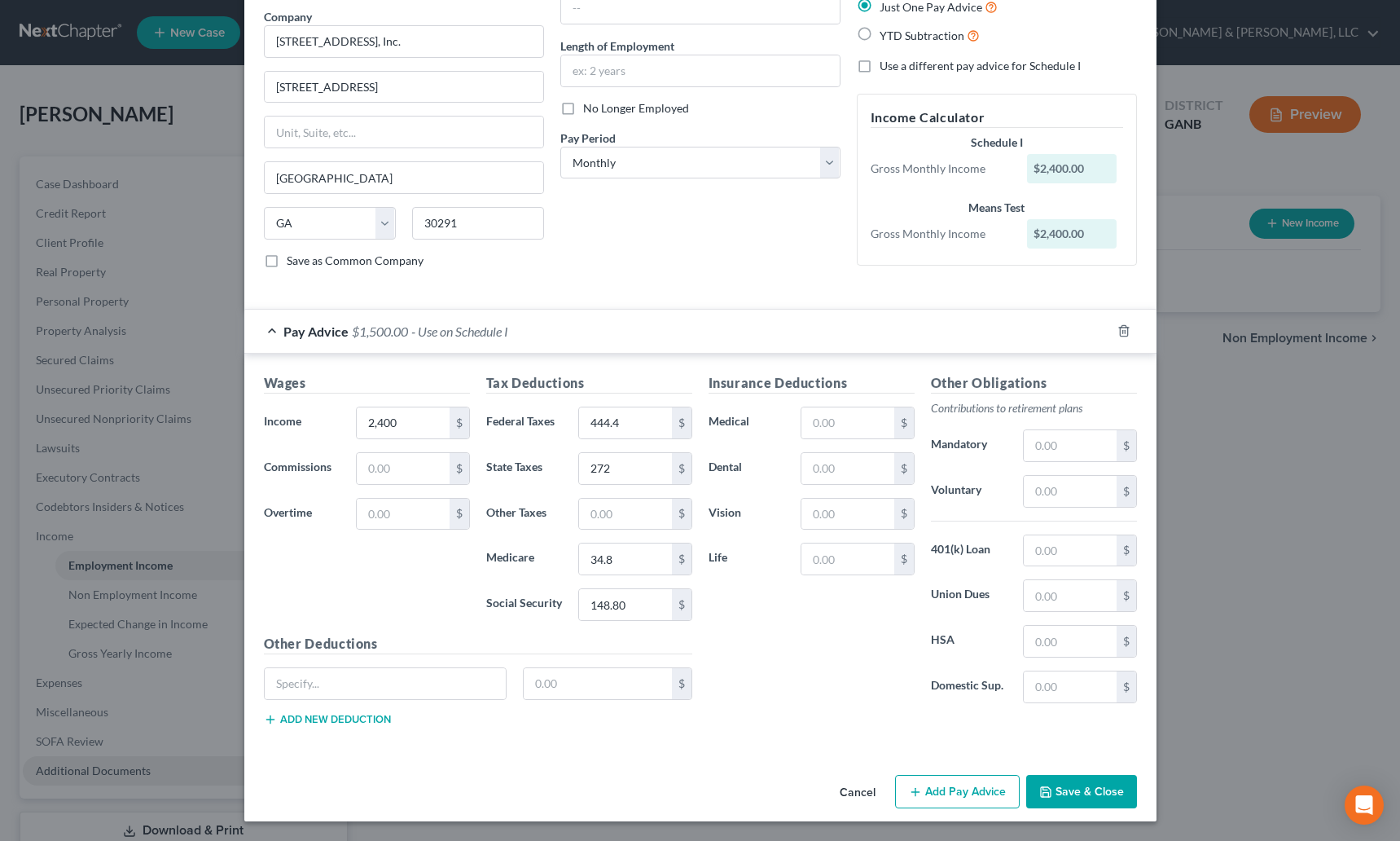
click at [1083, 781] on button "Save & Close" at bounding box center [1081, 792] width 111 height 35
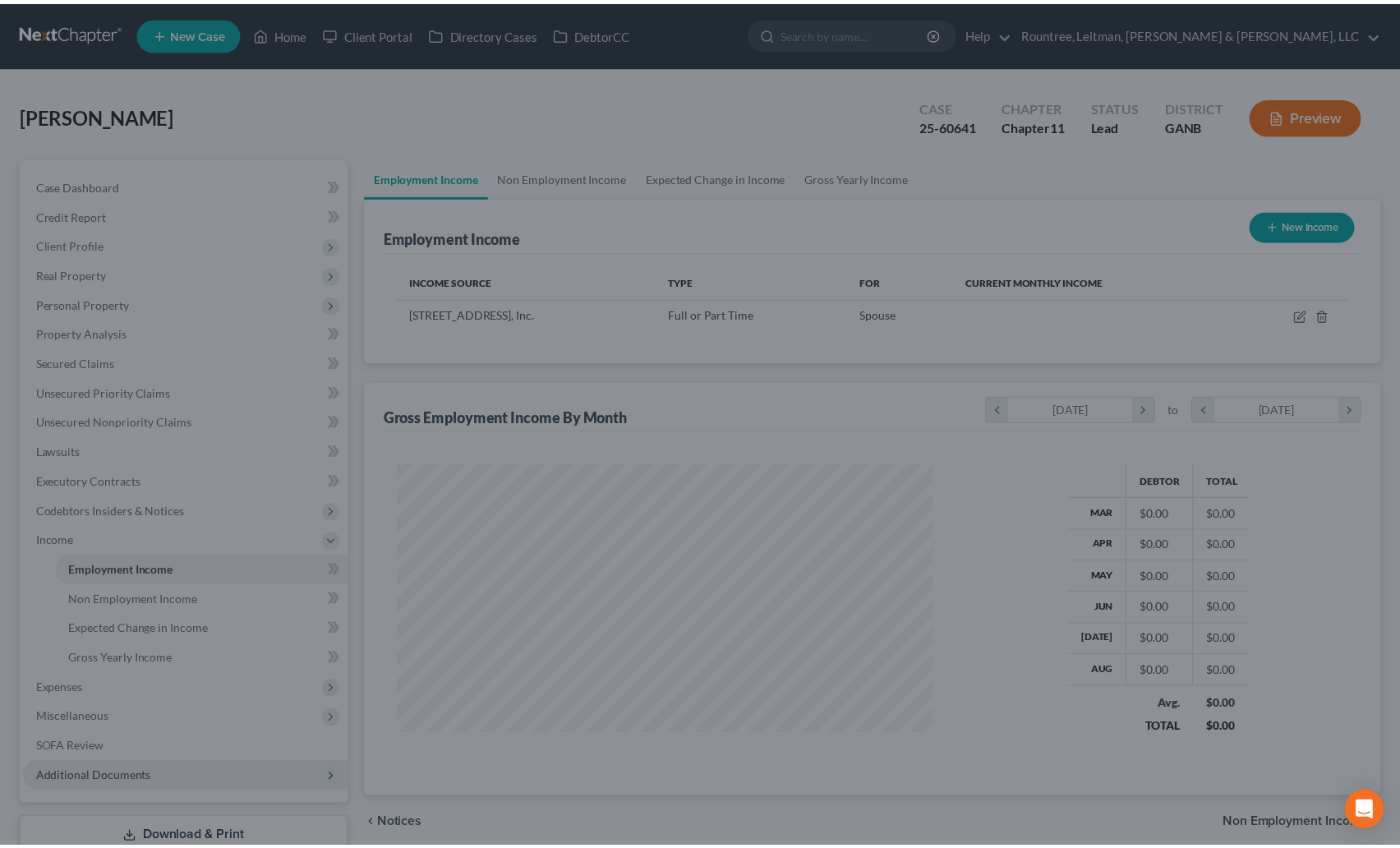
scroll to position [821294, 821171]
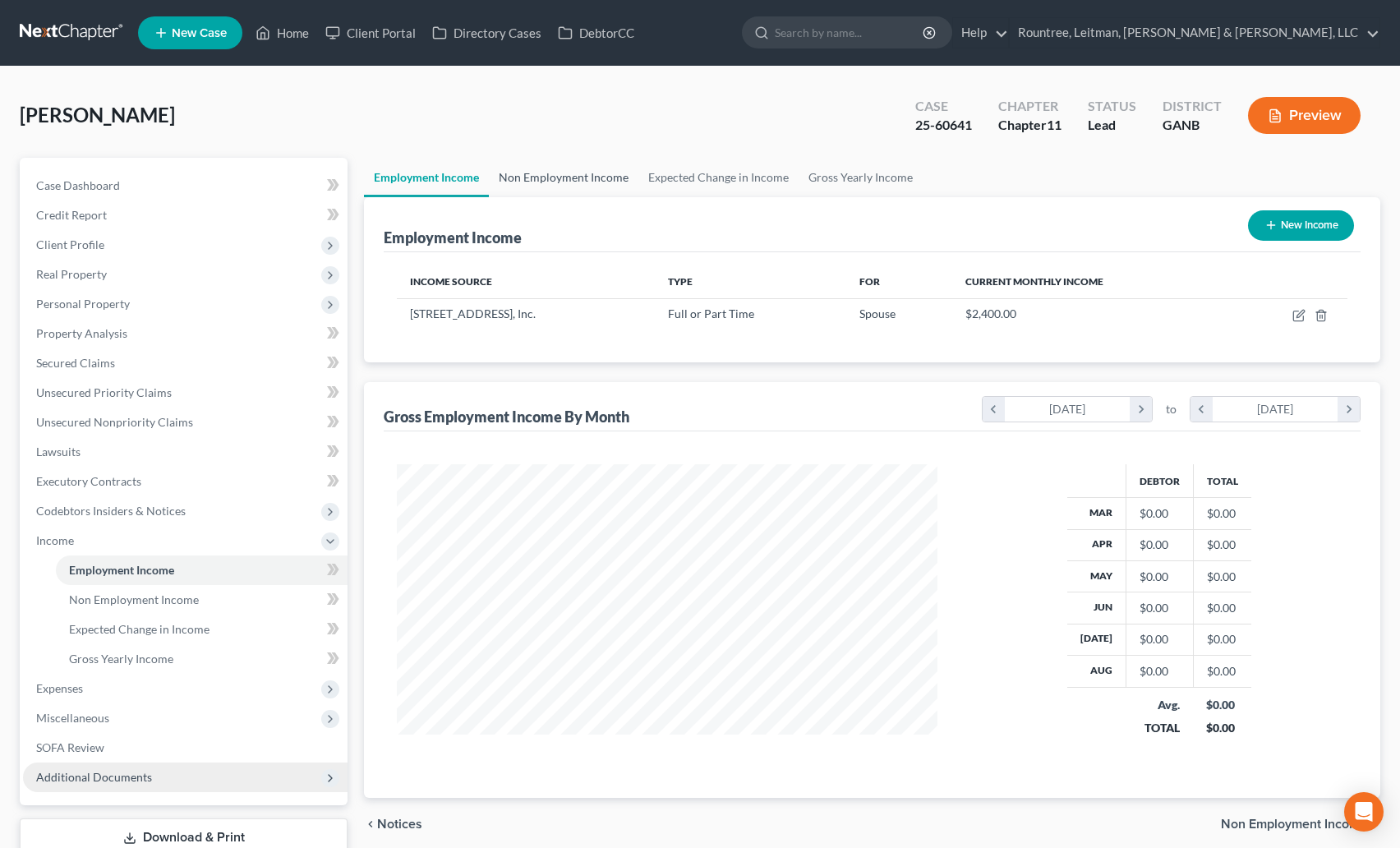
click at [535, 175] on link "Non Employment Income" at bounding box center [563, 177] width 150 height 40
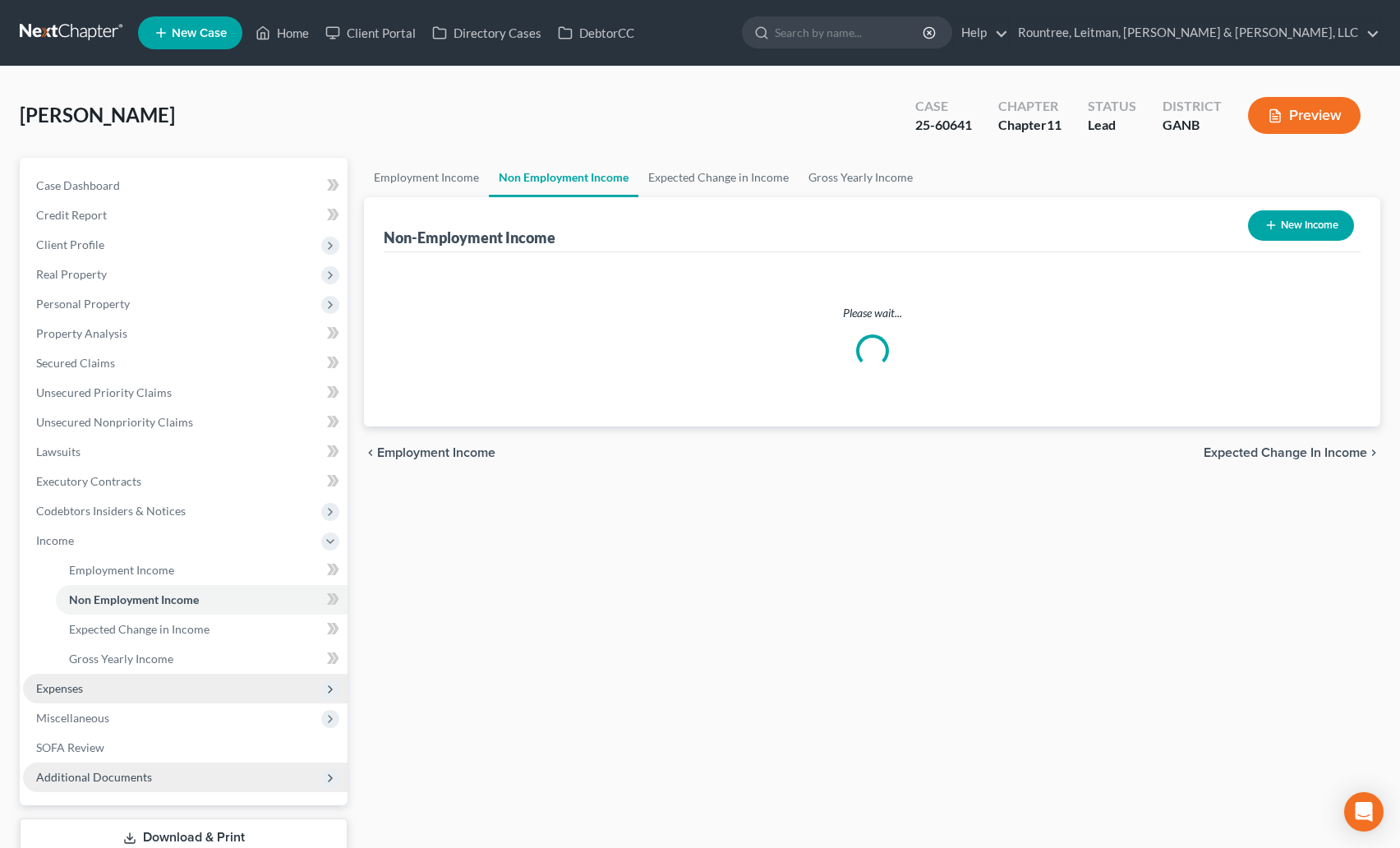
click at [59, 701] on span "Expenses" at bounding box center [186, 689] width 324 height 29
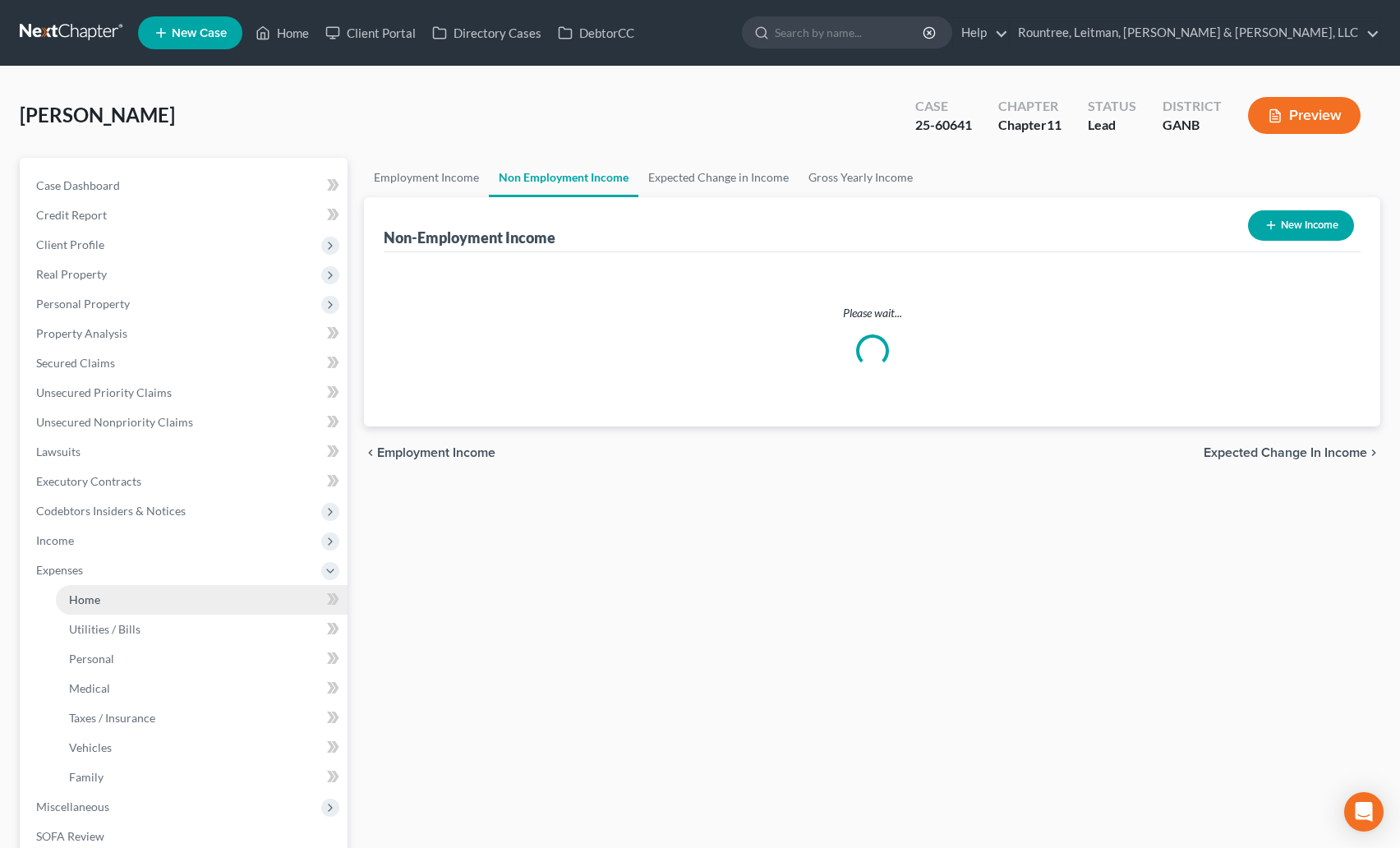
click at [113, 585] on link "Home" at bounding box center [202, 599] width 291 height 29
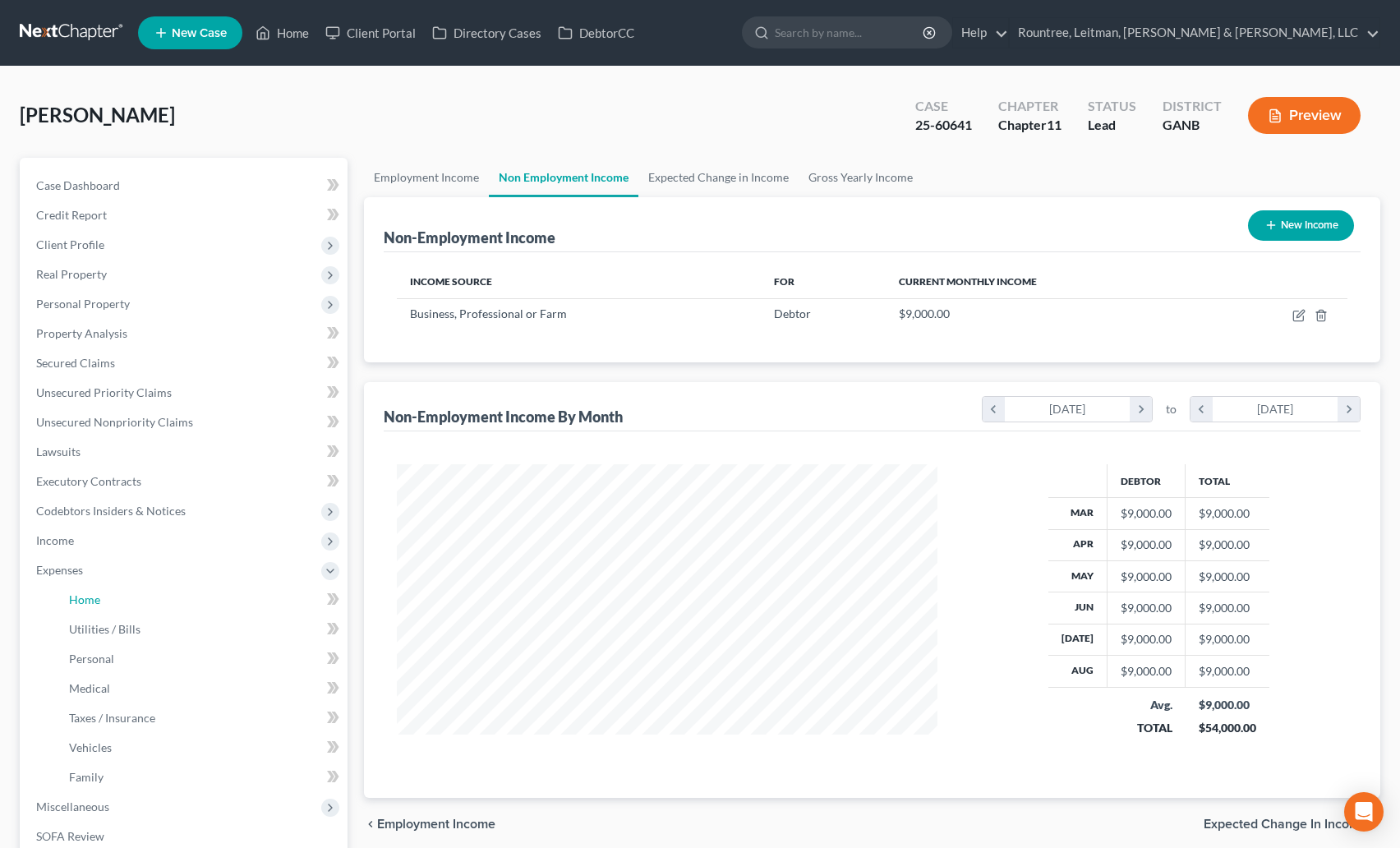
scroll to position [3, 0]
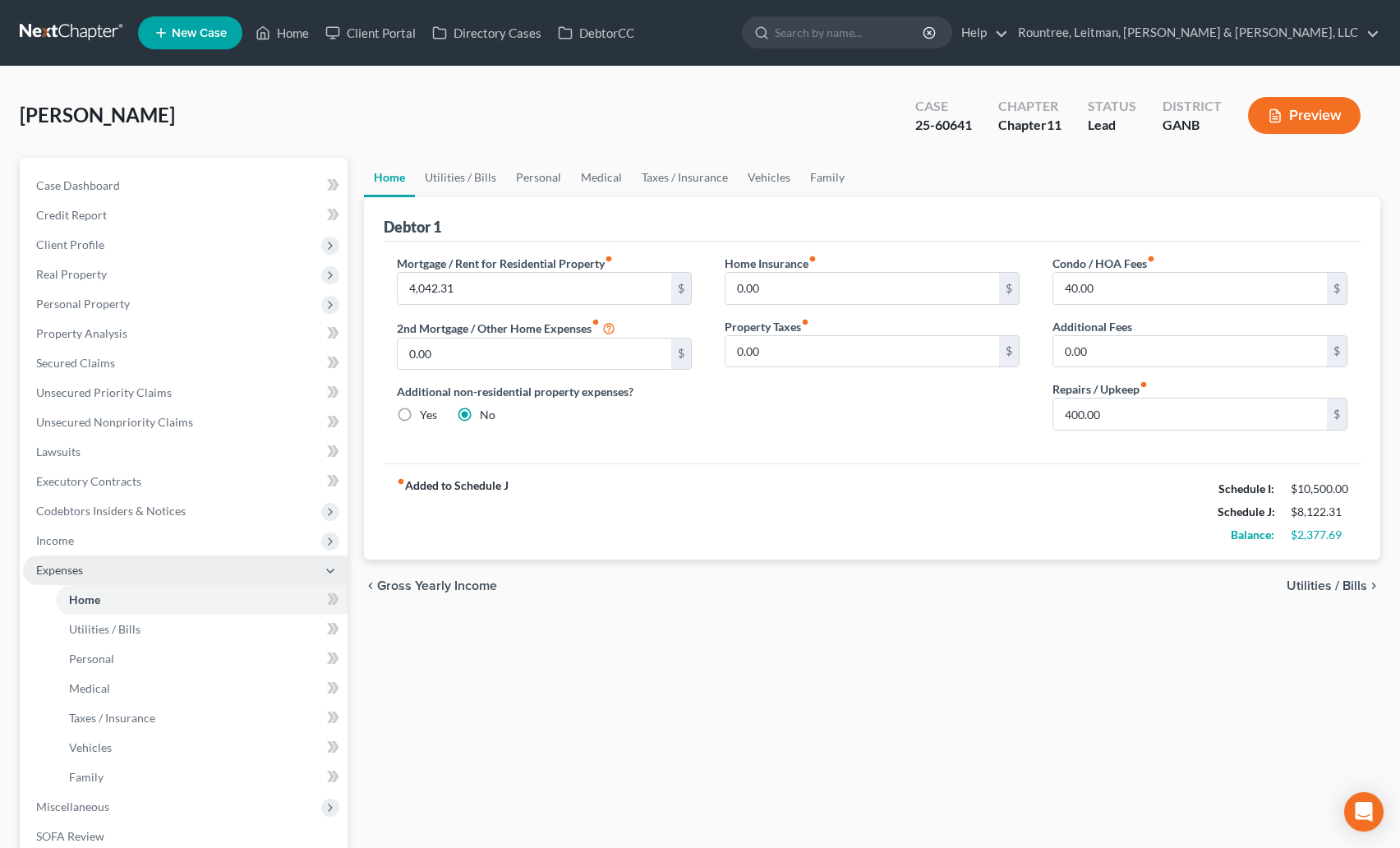
click at [58, 567] on span "Expenses" at bounding box center [59, 569] width 47 height 14
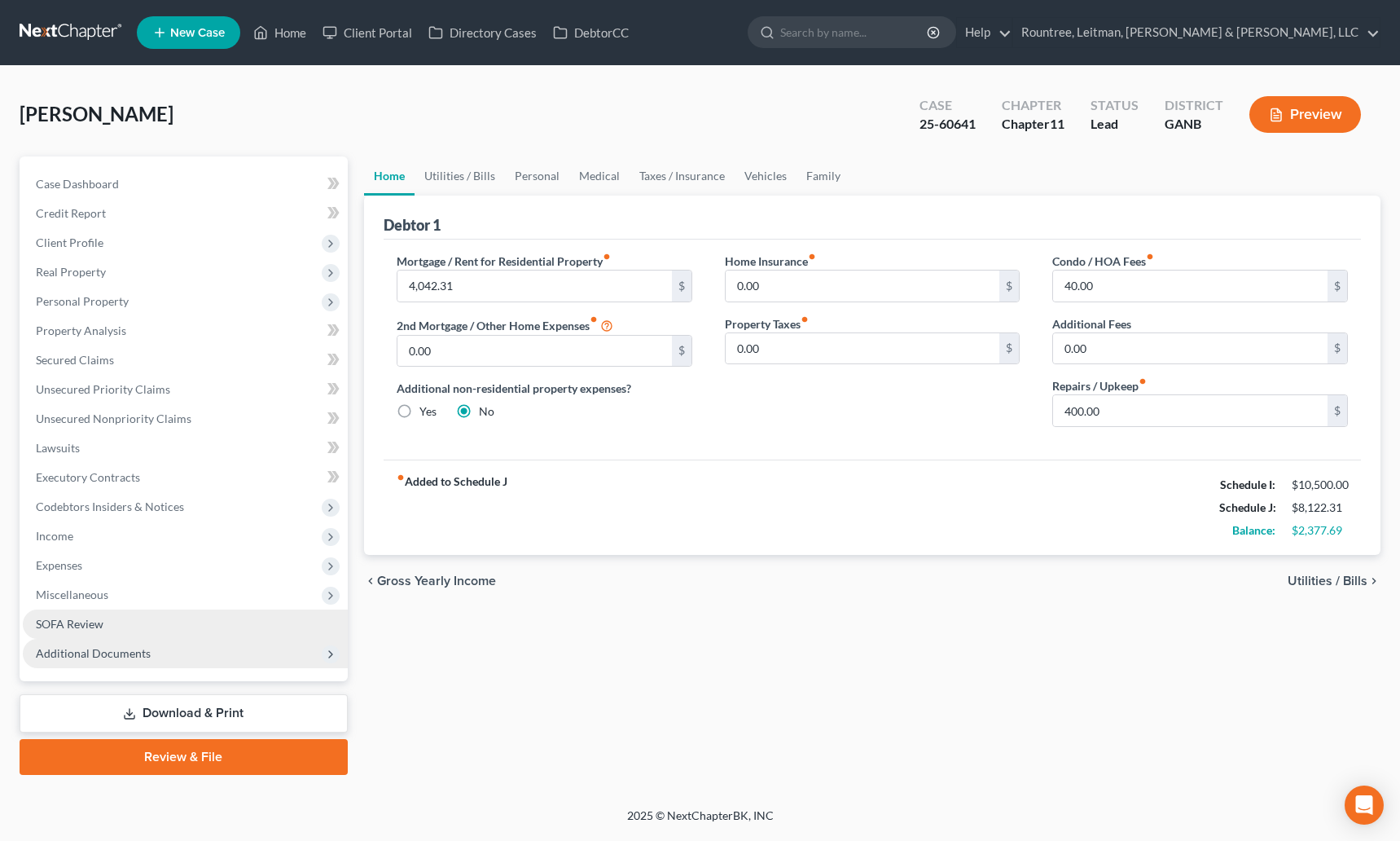
click at [97, 625] on span "SOFA Review" at bounding box center [69, 623] width 67 height 13
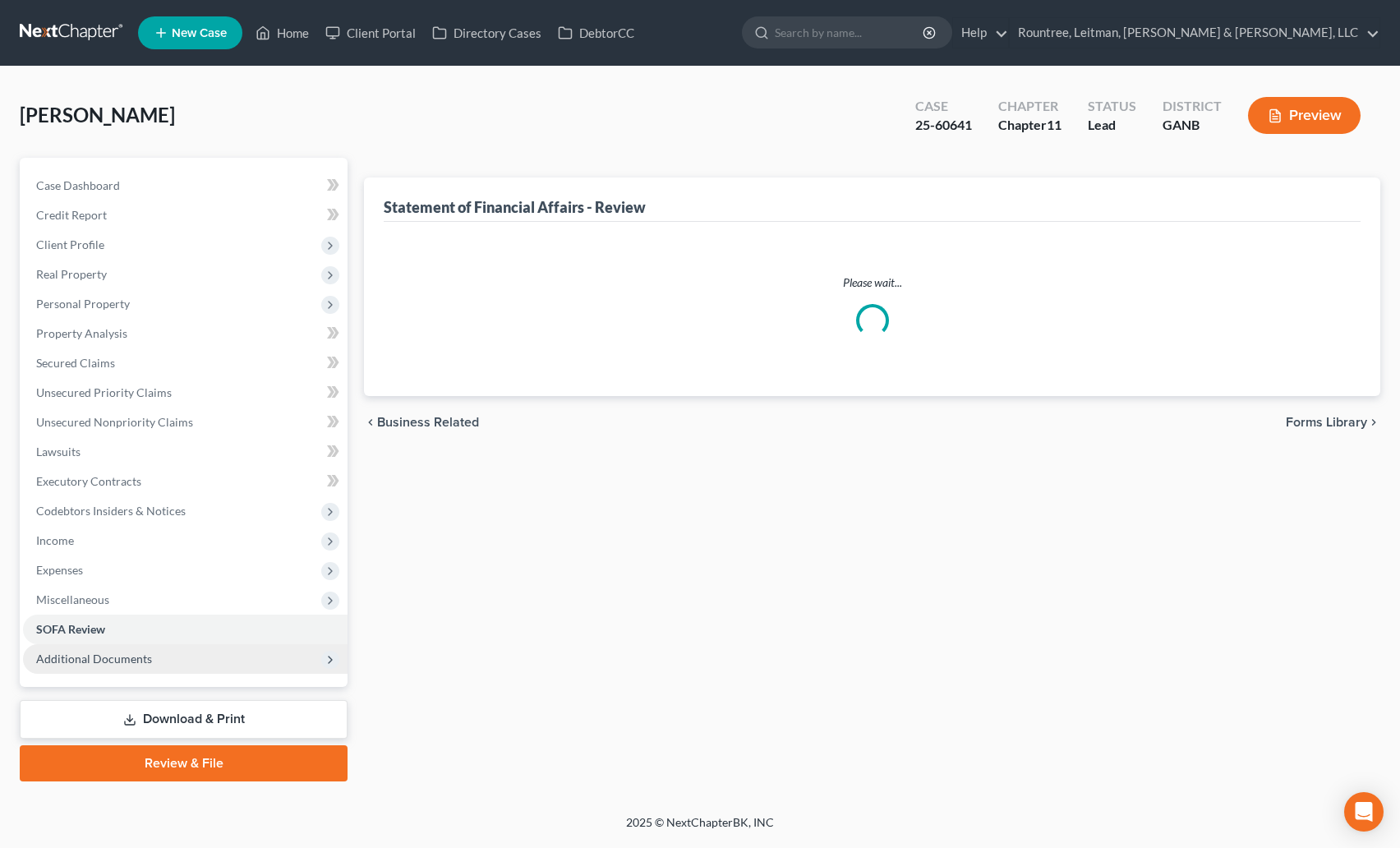
click at [243, 719] on link "Download & Print" at bounding box center [183, 720] width 327 height 39
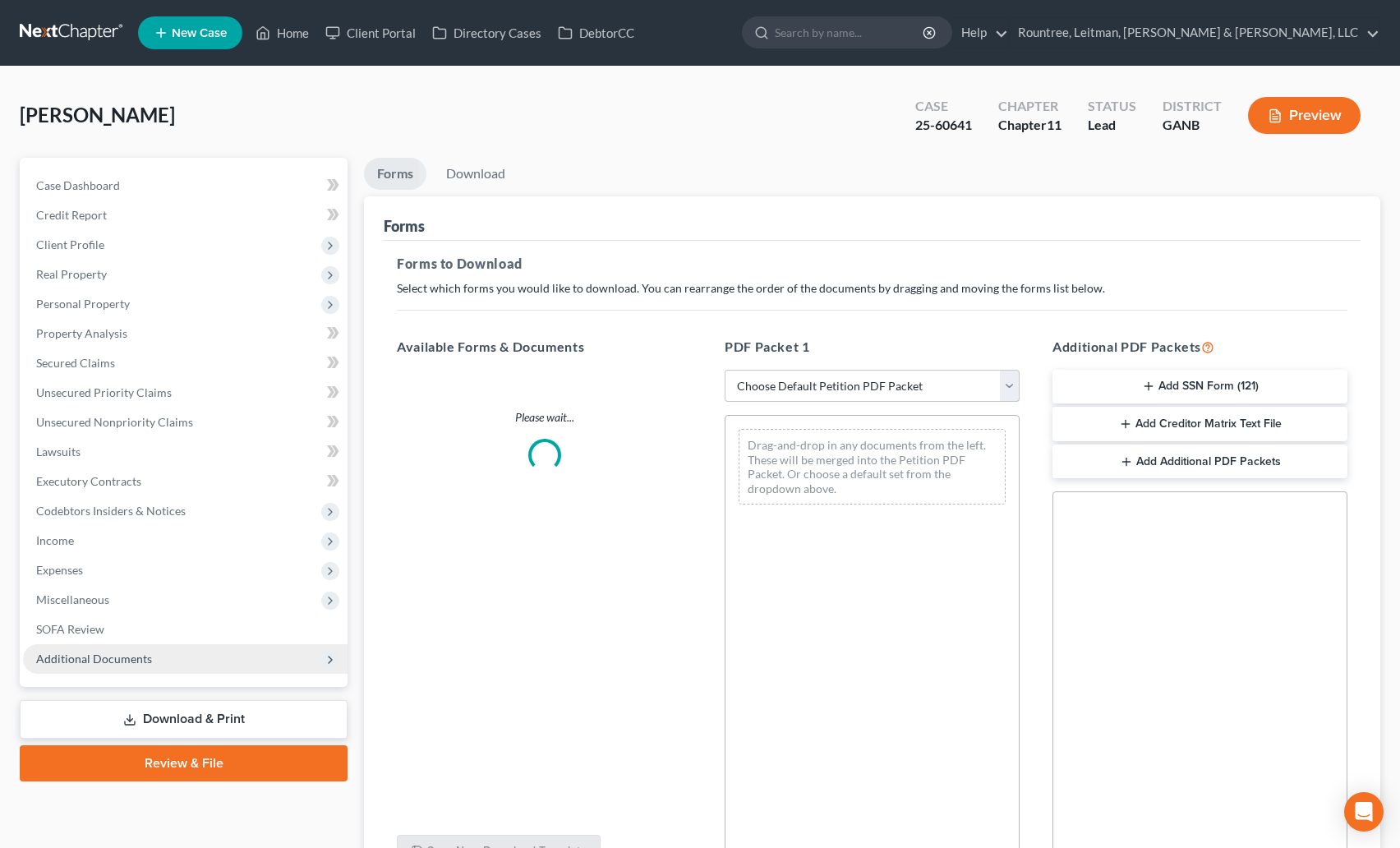
click at [807, 397] on select "Choose Default Petition PDF Packet Complete Bankruptcy Petition (all forms and …" at bounding box center [872, 387] width 295 height 33
click at [725, 370] on select "Choose Default Petition PDF Packet Complete Bankruptcy Petition (all forms and …" at bounding box center [872, 387] width 295 height 33
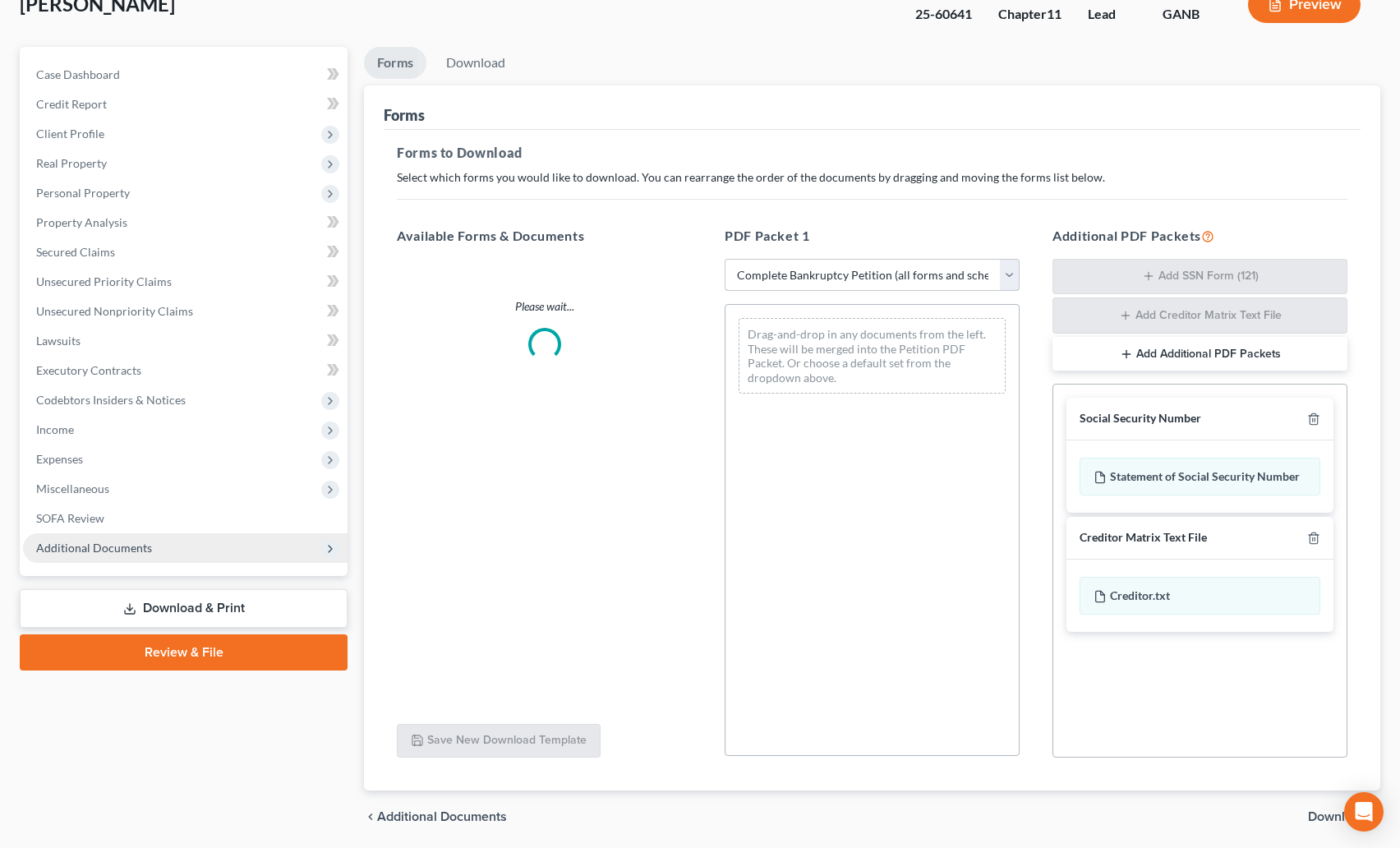
scroll to position [115, 0]
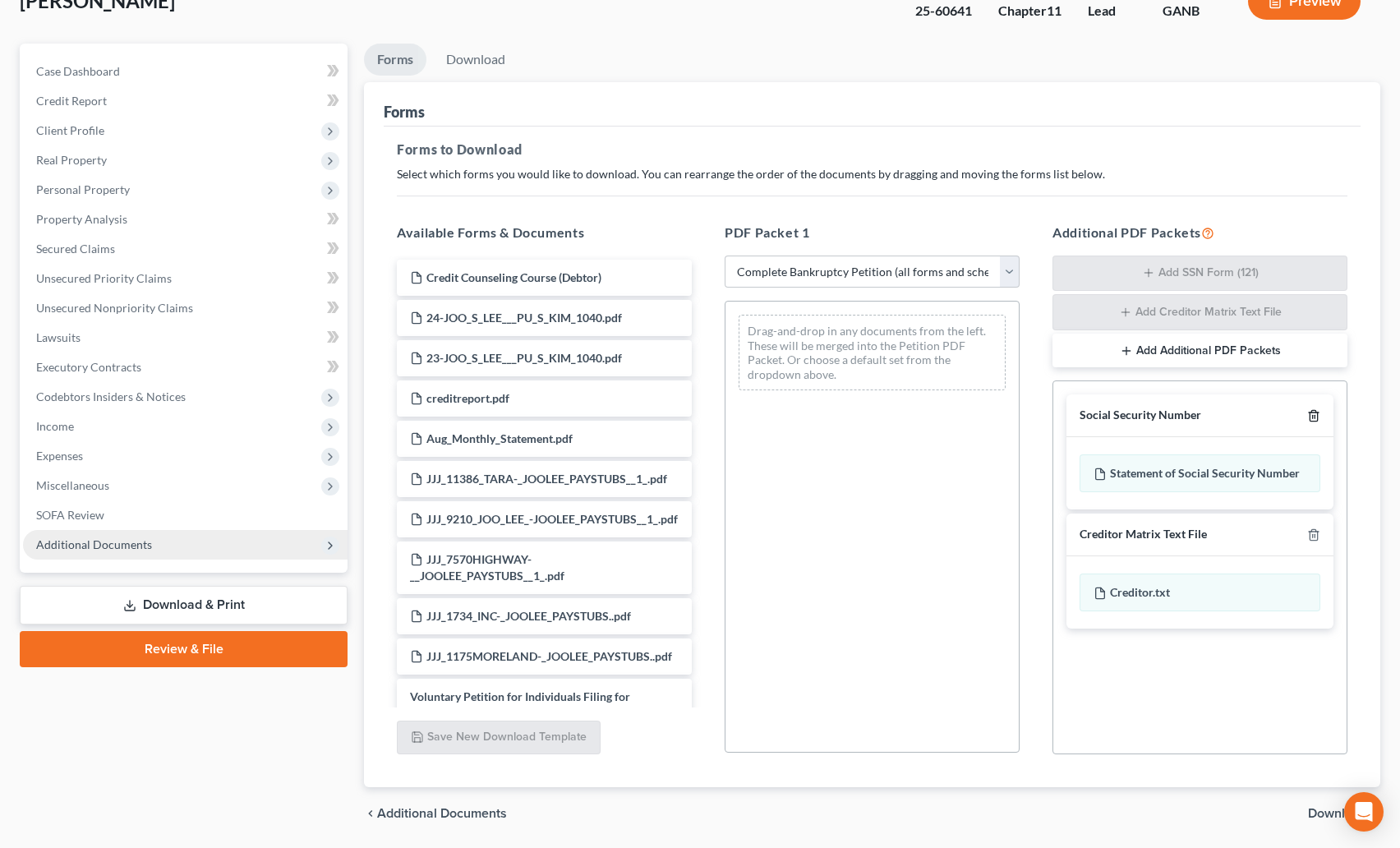
click at [1314, 419] on icon "button" at bounding box center [1315, 416] width 14 height 14
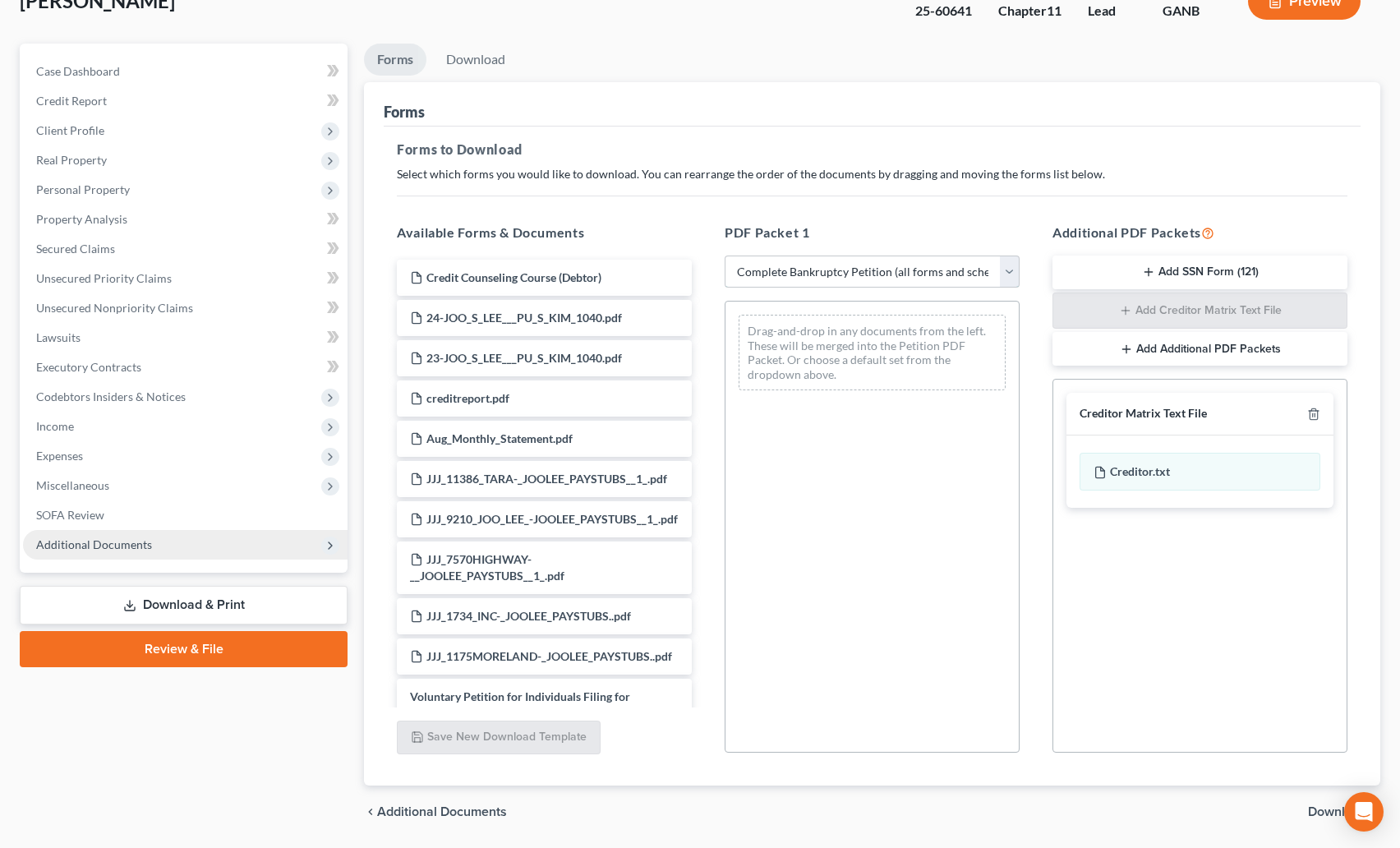
click at [811, 276] on select "Choose Default Petition PDF Packet Complete Bankruptcy Petition (all forms and …" at bounding box center [872, 272] width 295 height 33
click at [802, 277] on select "Choose Default Petition PDF Packet Complete Bankruptcy Petition (all forms and …" at bounding box center [872, 272] width 295 height 33
click at [725, 255] on select "Choose Default Petition PDF Packet Complete Bankruptcy Petition (all forms and …" at bounding box center [872, 272] width 295 height 33
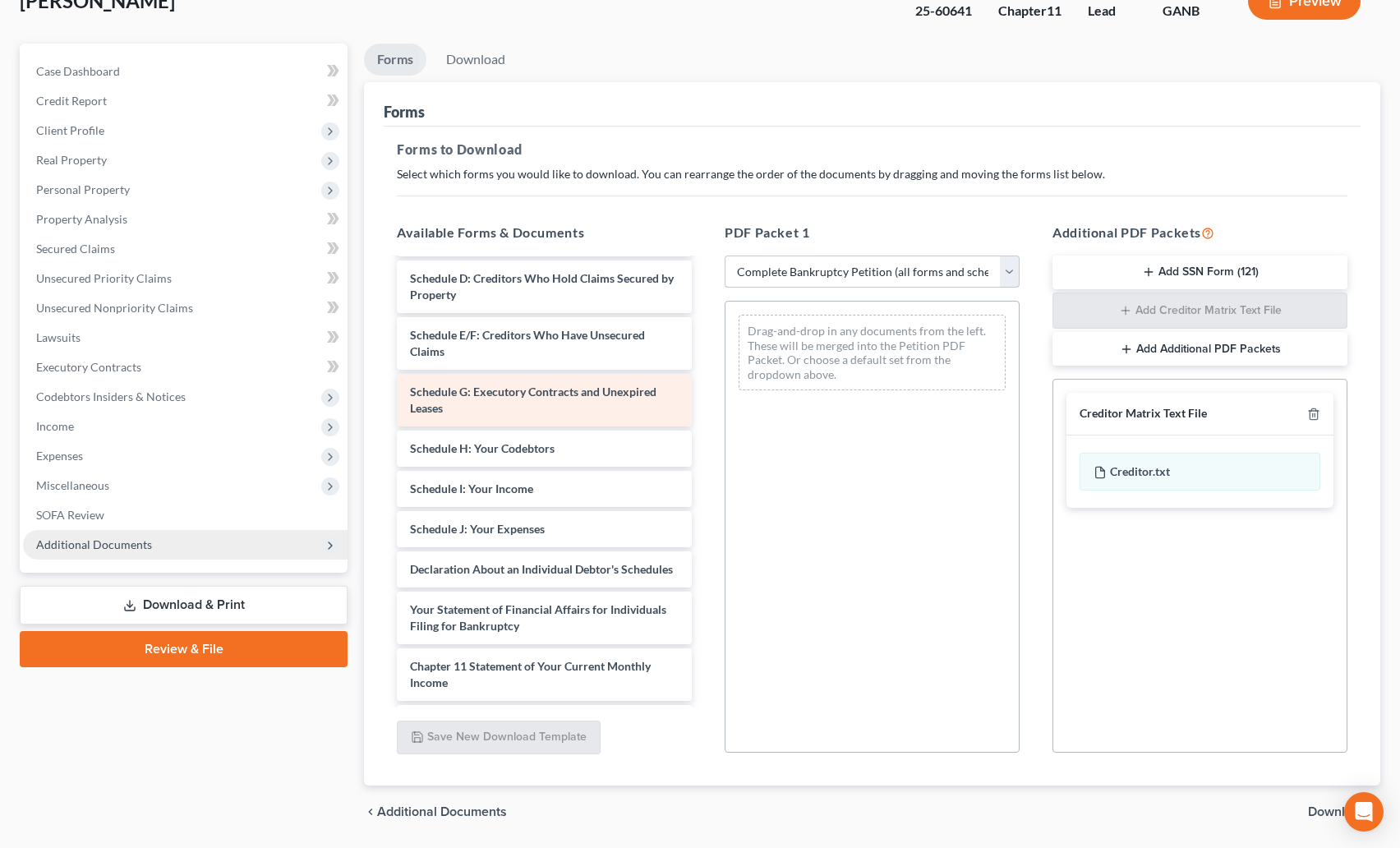
scroll to position [0, 0]
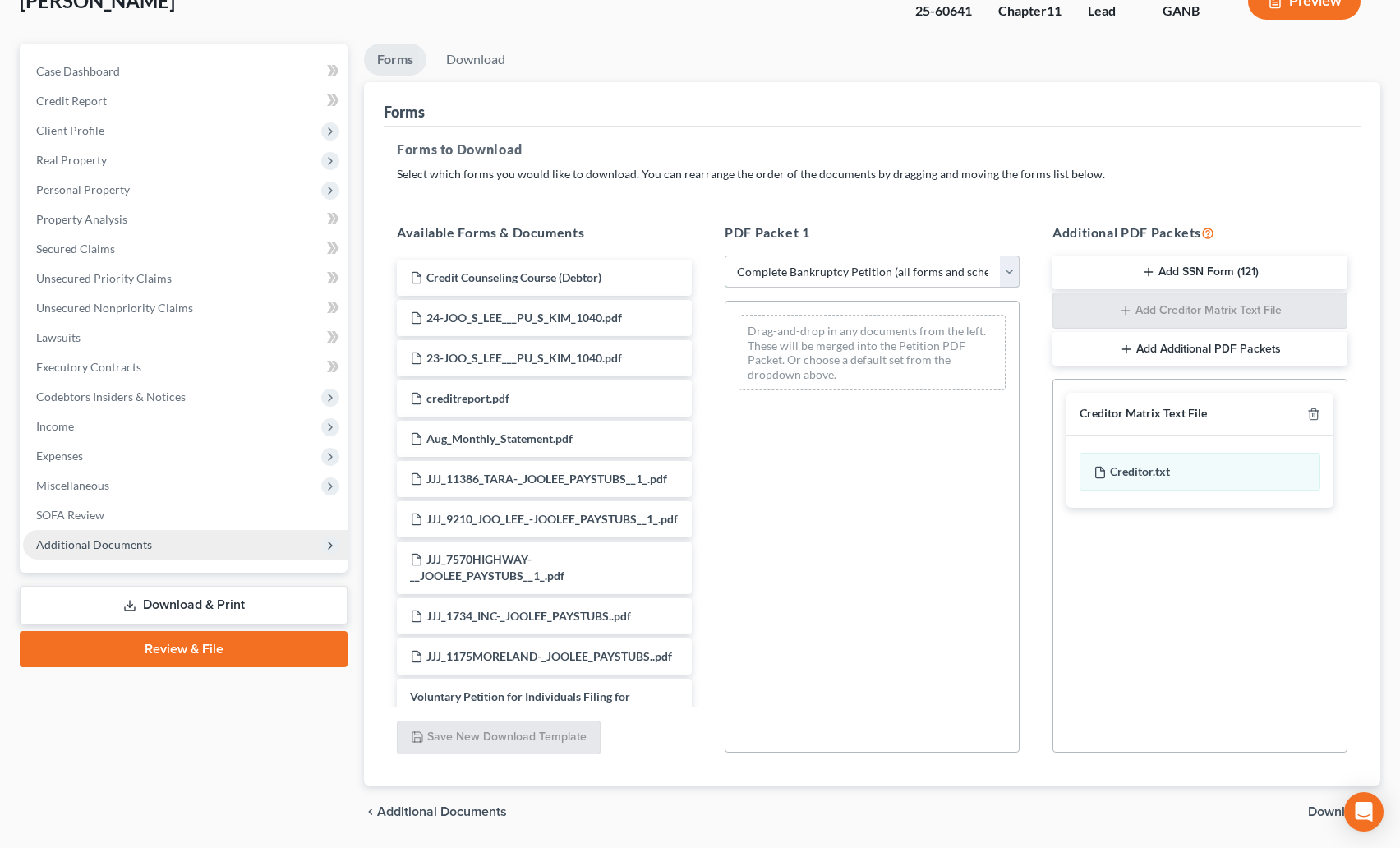
click at [762, 282] on select "Choose Default Petition PDF Packet Complete Bankruptcy Petition (all forms and …" at bounding box center [872, 272] width 295 height 33
click at [921, 189] on div "Forms to Download Select which forms you would like to download. You can rearra…" at bounding box center [872, 456] width 977 height 660
click at [891, 258] on select "Choose Default Petition PDF Packet Complete Bankruptcy Petition (all forms and …" at bounding box center [872, 272] width 295 height 33
click at [725, 255] on select "Choose Default Petition PDF Packet Complete Bankruptcy Petition (all forms and …" at bounding box center [872, 272] width 295 height 33
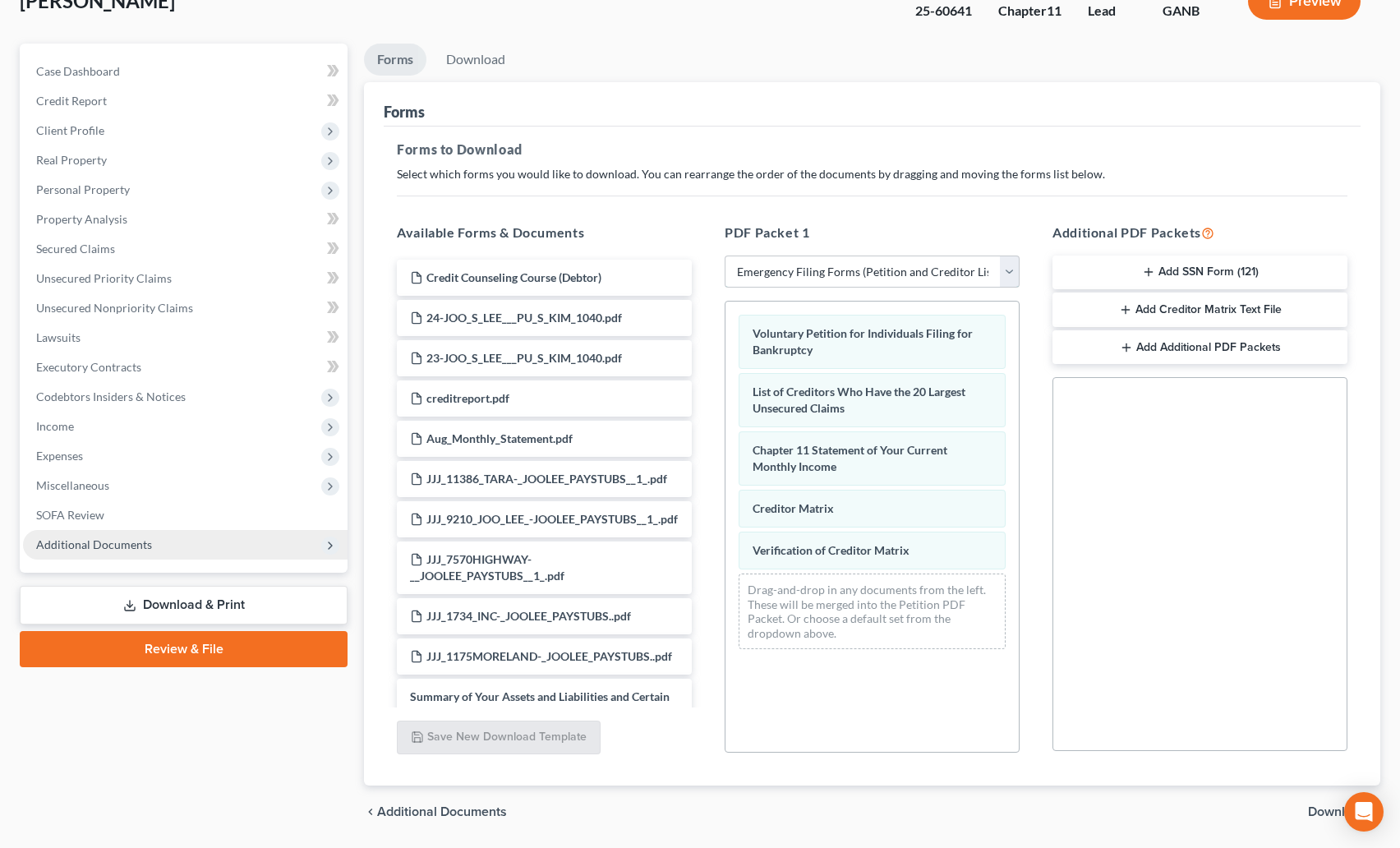
click at [782, 270] on select "Choose Default Petition PDF Packet Complete Bankruptcy Petition (all forms and …" at bounding box center [872, 272] width 295 height 33
click at [725, 255] on select "Choose Default Petition PDF Packet Complete Bankruptcy Petition (all forms and …" at bounding box center [872, 272] width 295 height 33
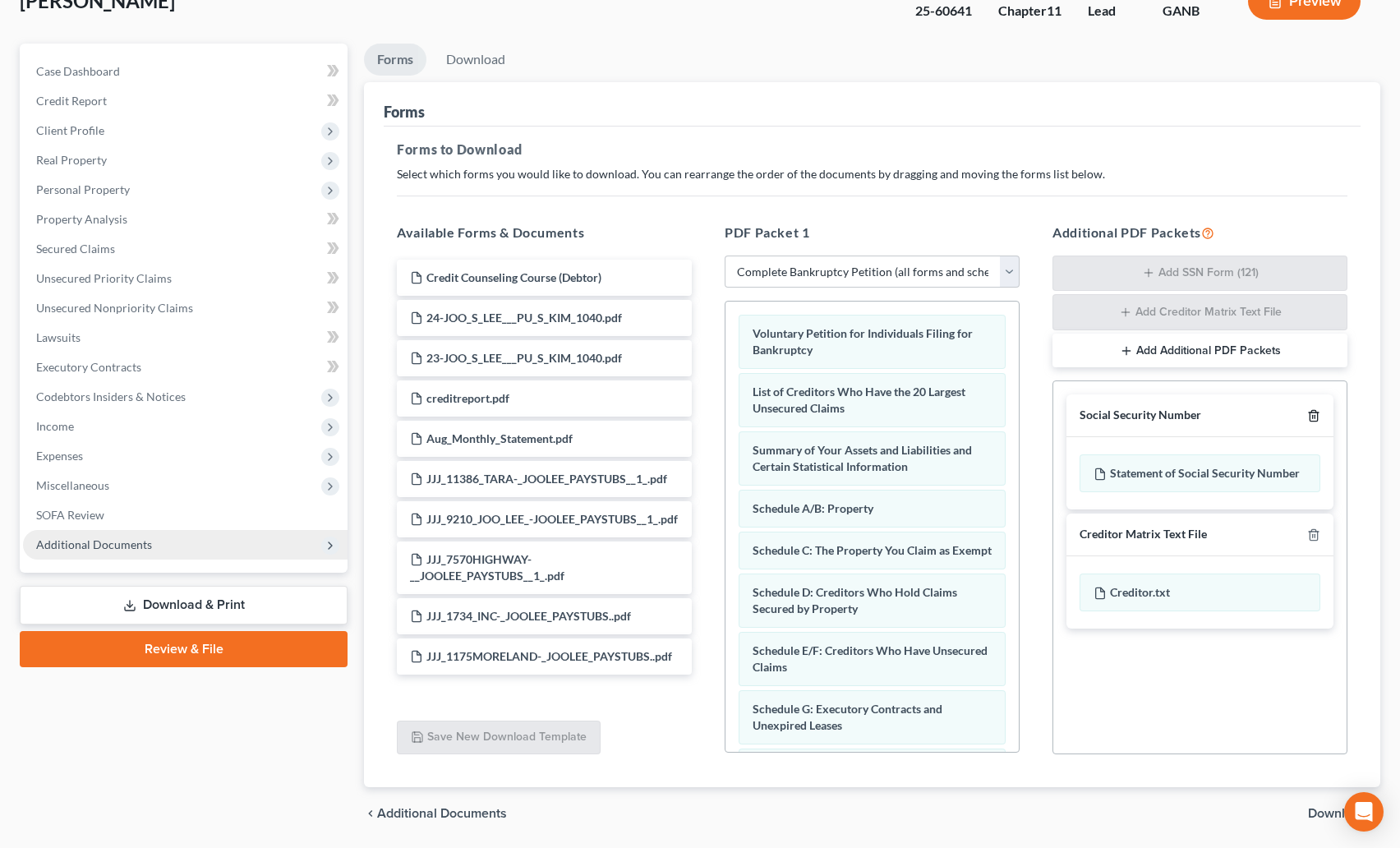
click at [1314, 411] on icon "button" at bounding box center [1314, 416] width 8 height 11
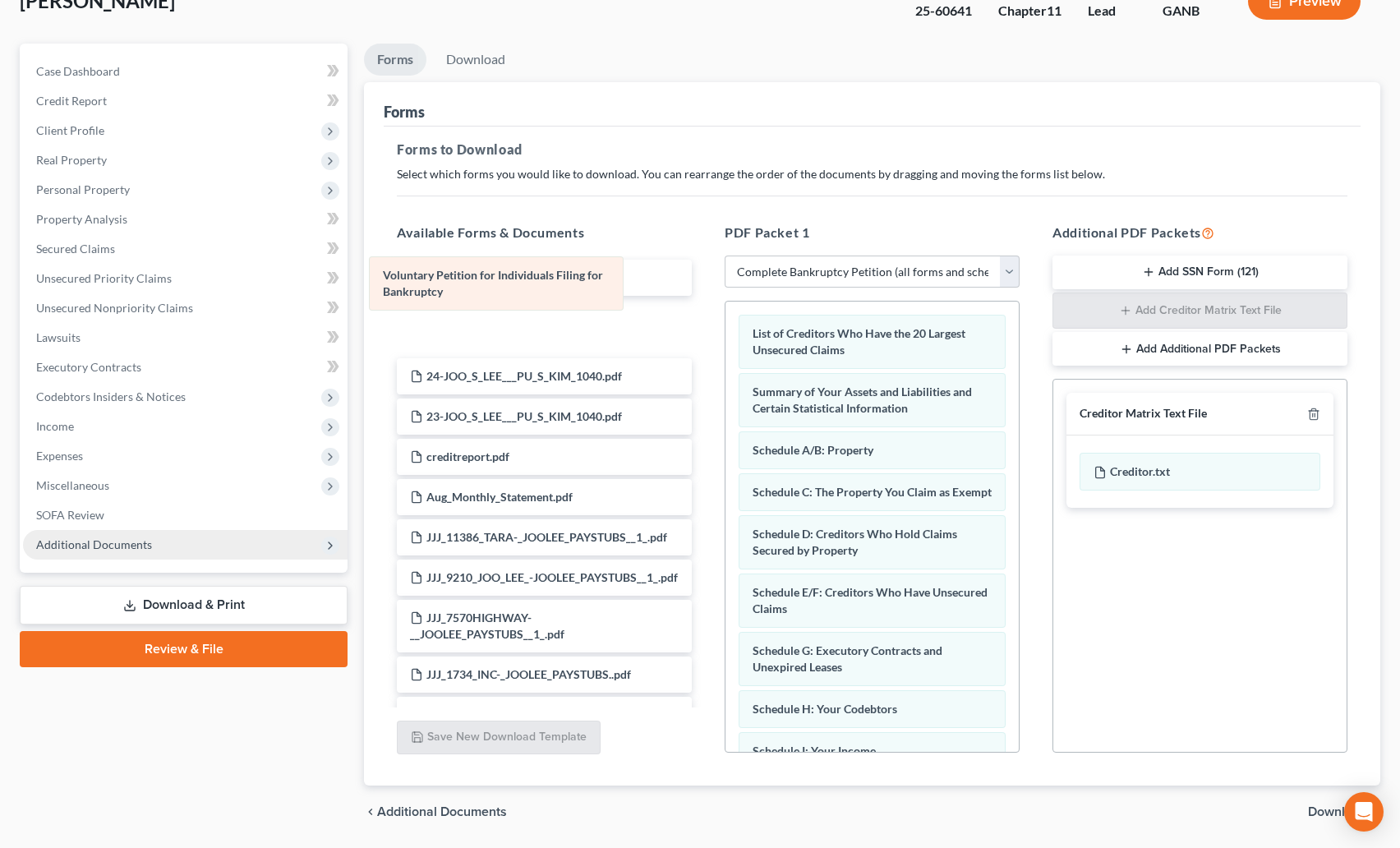
drag, startPoint x: 893, startPoint y: 338, endPoint x: 549, endPoint y: 285, distance: 348.1
click at [726, 301] on div "Voluntary Petition for Individuals Filing for Bankruptcy Voluntary Petition for…" at bounding box center [872, 782] width 293 height 962
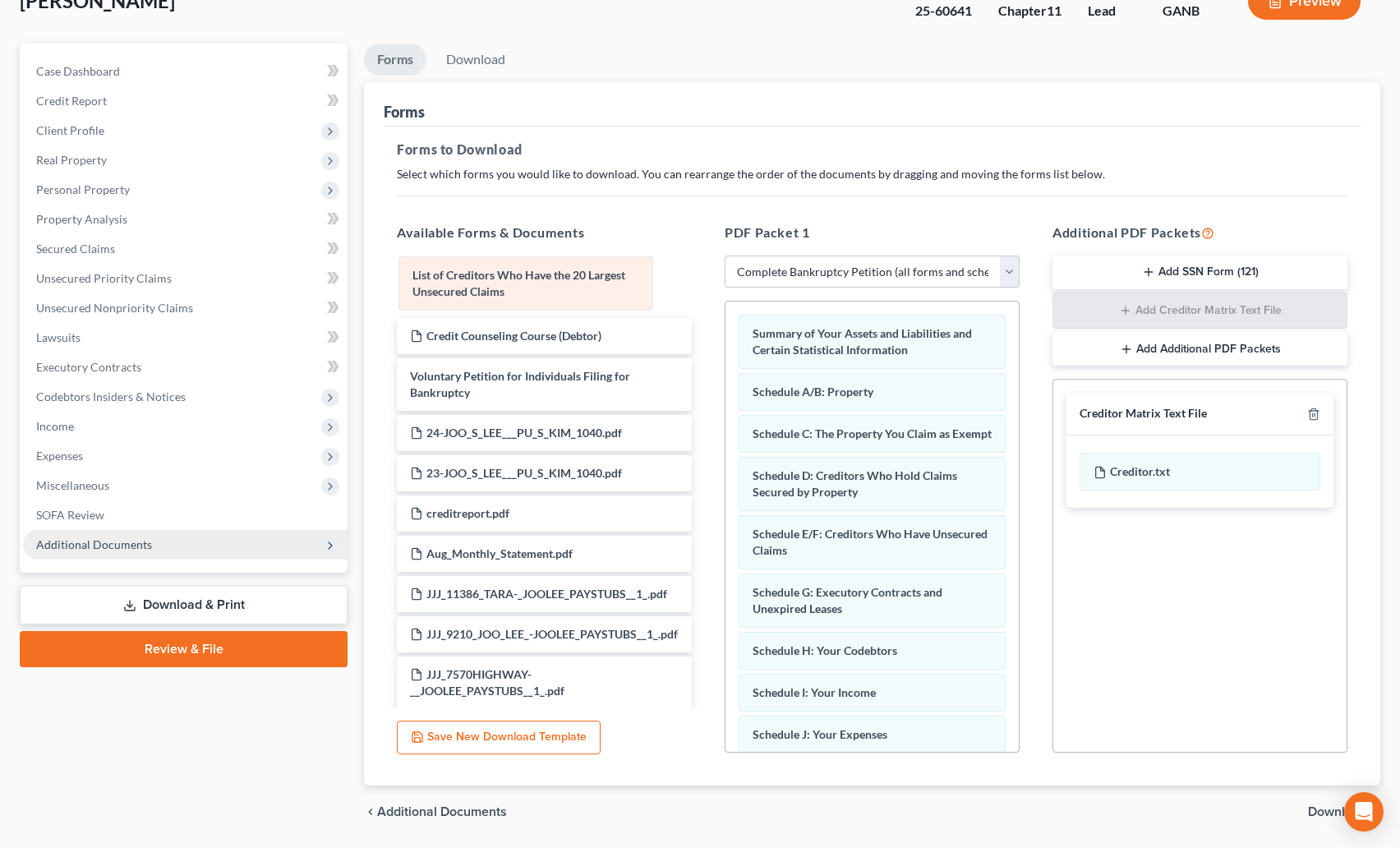
drag, startPoint x: 886, startPoint y: 344, endPoint x: 547, endPoint y: 286, distance: 343.9
click at [726, 301] on div "List of Creditors Who Have the 20 Largest Unsecured Claims List of Creditors Wh…" at bounding box center [872, 753] width 293 height 903
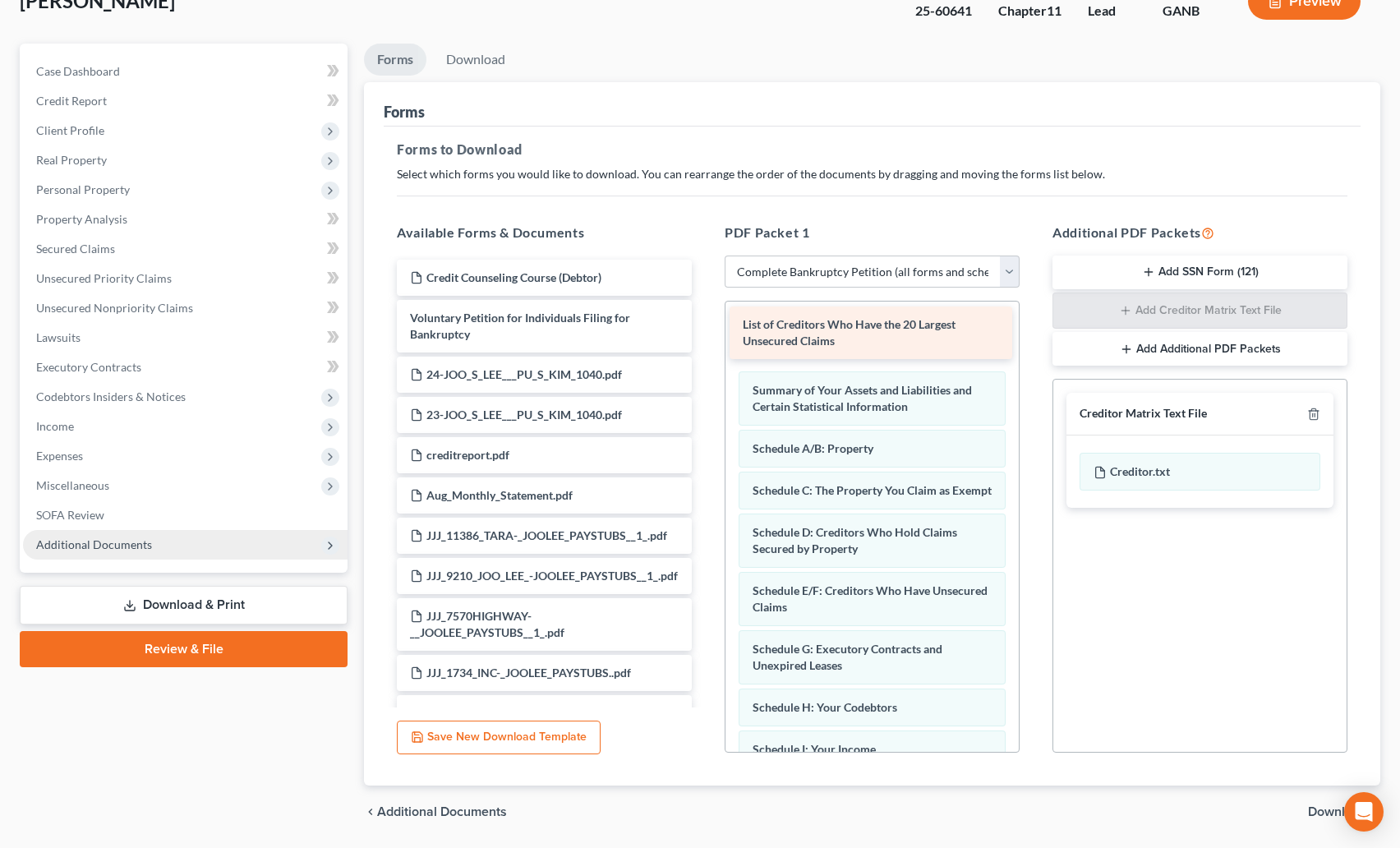
drag, startPoint x: 543, startPoint y: 281, endPoint x: 876, endPoint y: 327, distance: 336.2
click at [705, 327] on div "List of Creditors Who Have the 20 Largest Unsecured Claims List of Creditors Wh…" at bounding box center [544, 494] width 322 height 471
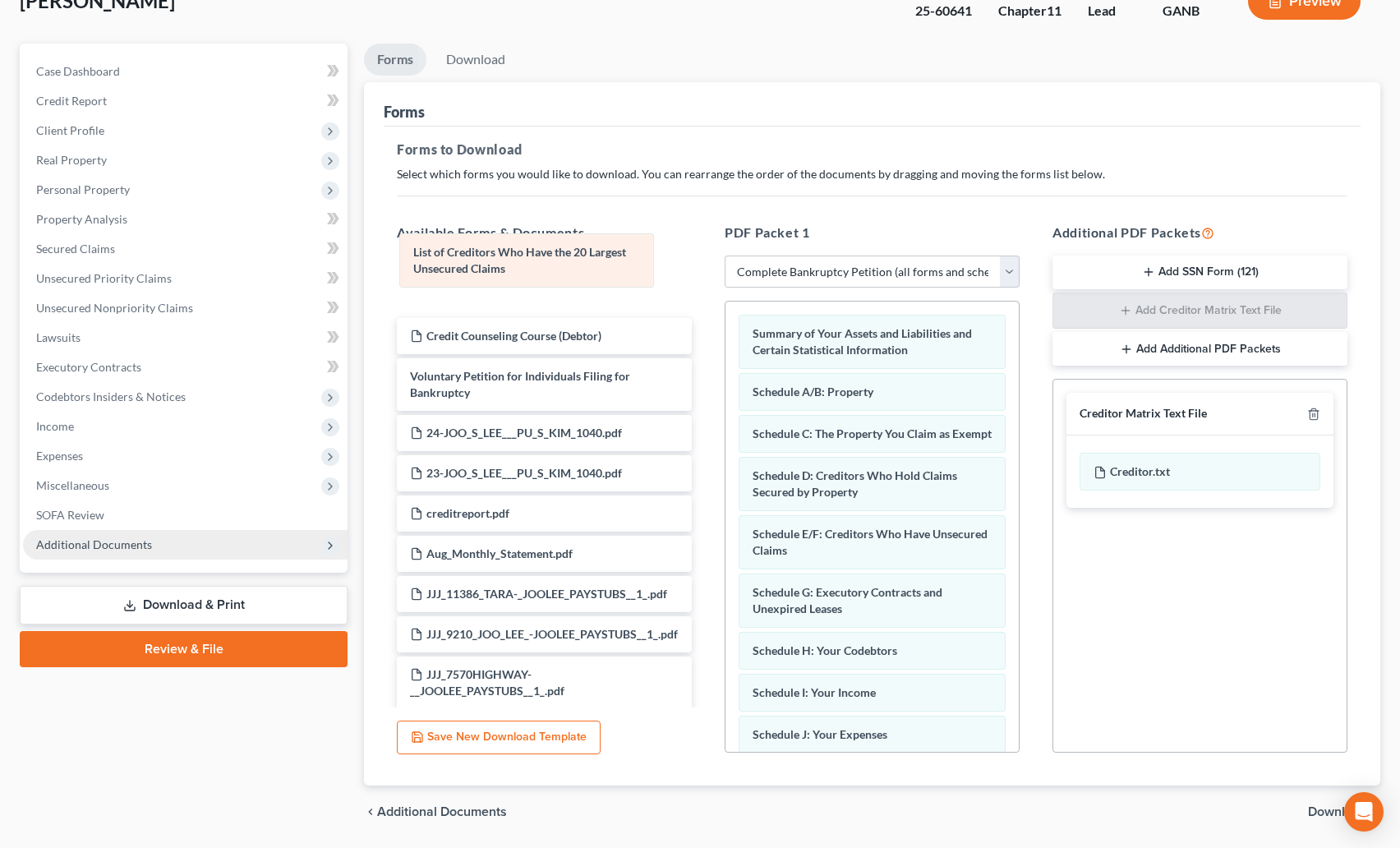
drag, startPoint x: 906, startPoint y: 336, endPoint x: 569, endPoint y: 264, distance: 344.6
click at [726, 301] on div "List of Creditors Who Have the 20 Largest Unsecured Claims List of Creditors Wh…" at bounding box center [872, 753] width 293 height 903
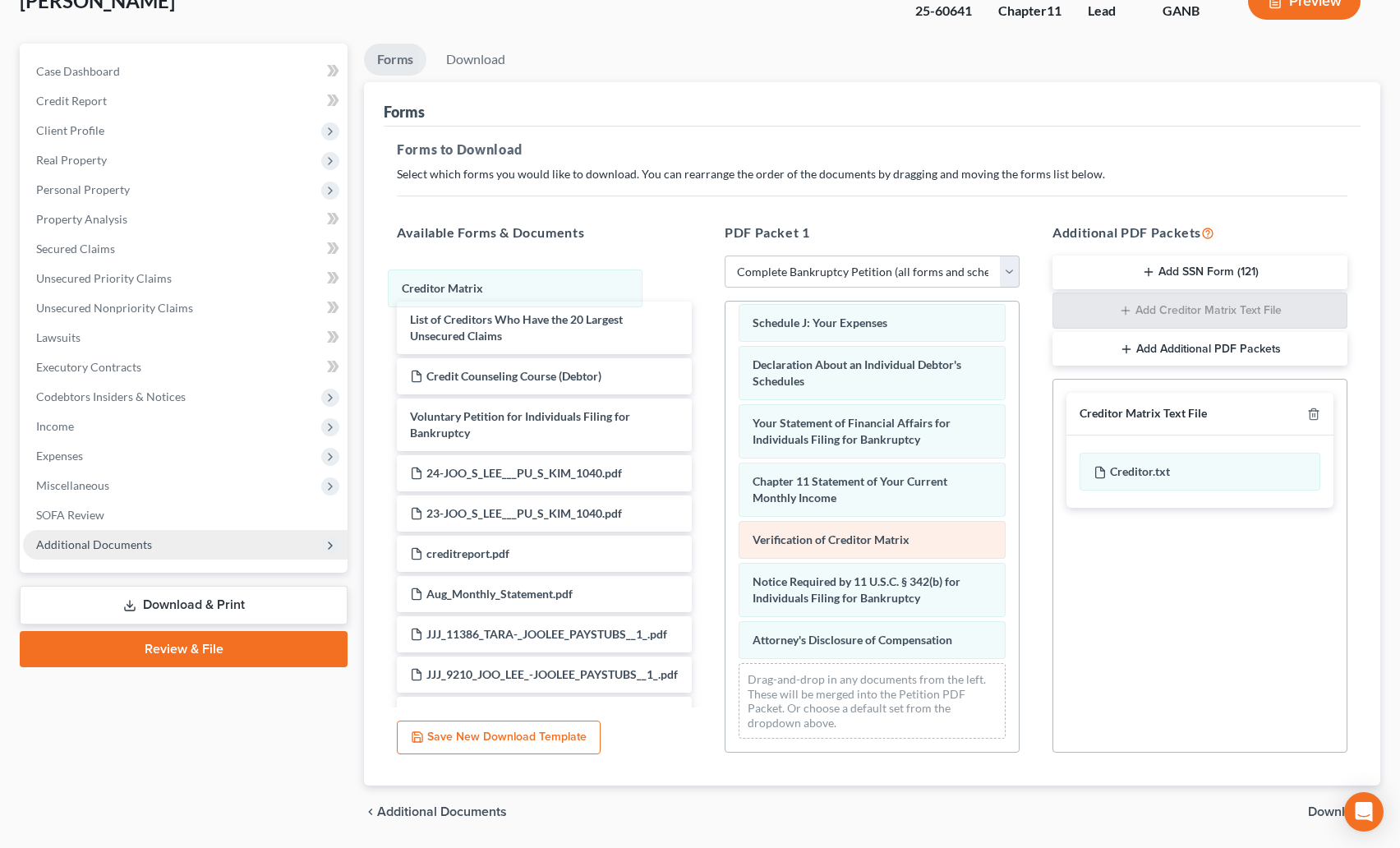
scroll to position [470, 0]
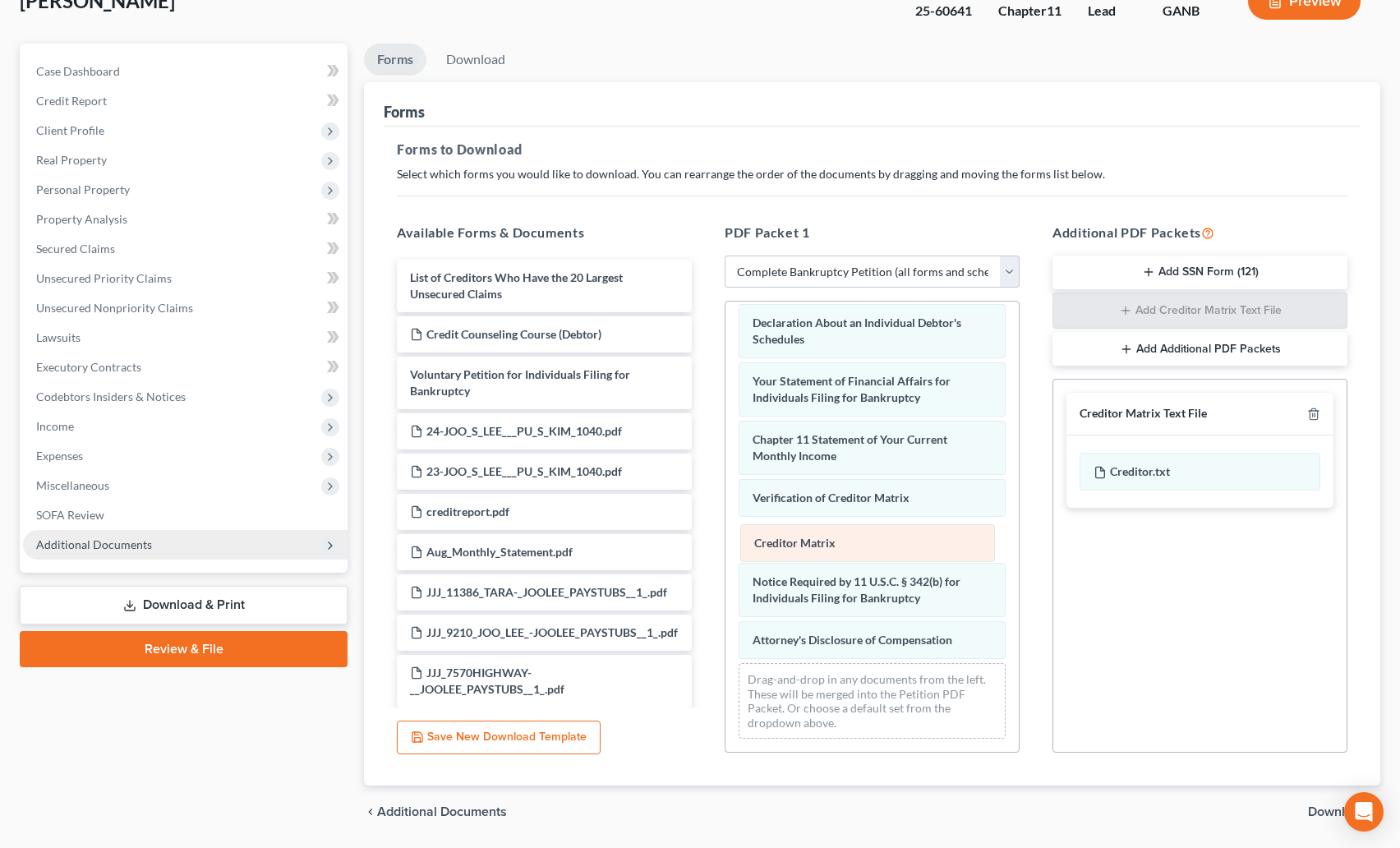
drag, startPoint x: 877, startPoint y: 504, endPoint x: 880, endPoint y: 549, distance: 45.1
click at [880, 549] on div "Creditor Matrix Summary of Your Assets and Liabilities and Certain Statistical …" at bounding box center [872, 300] width 293 height 903
click at [476, 58] on link "Download" at bounding box center [476, 59] width 85 height 32
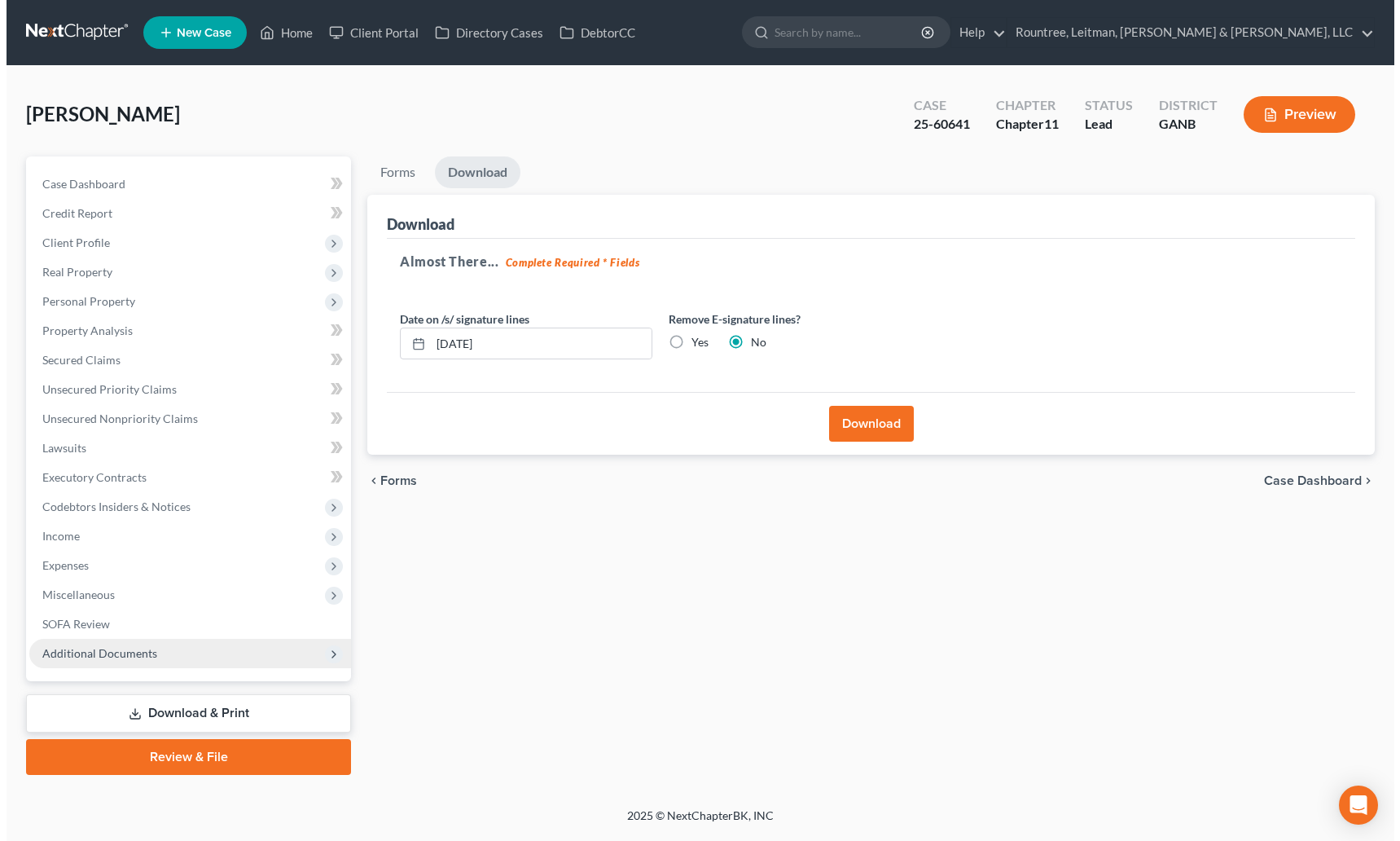
scroll to position [0, 0]
click at [876, 421] on button "Download" at bounding box center [872, 423] width 85 height 36
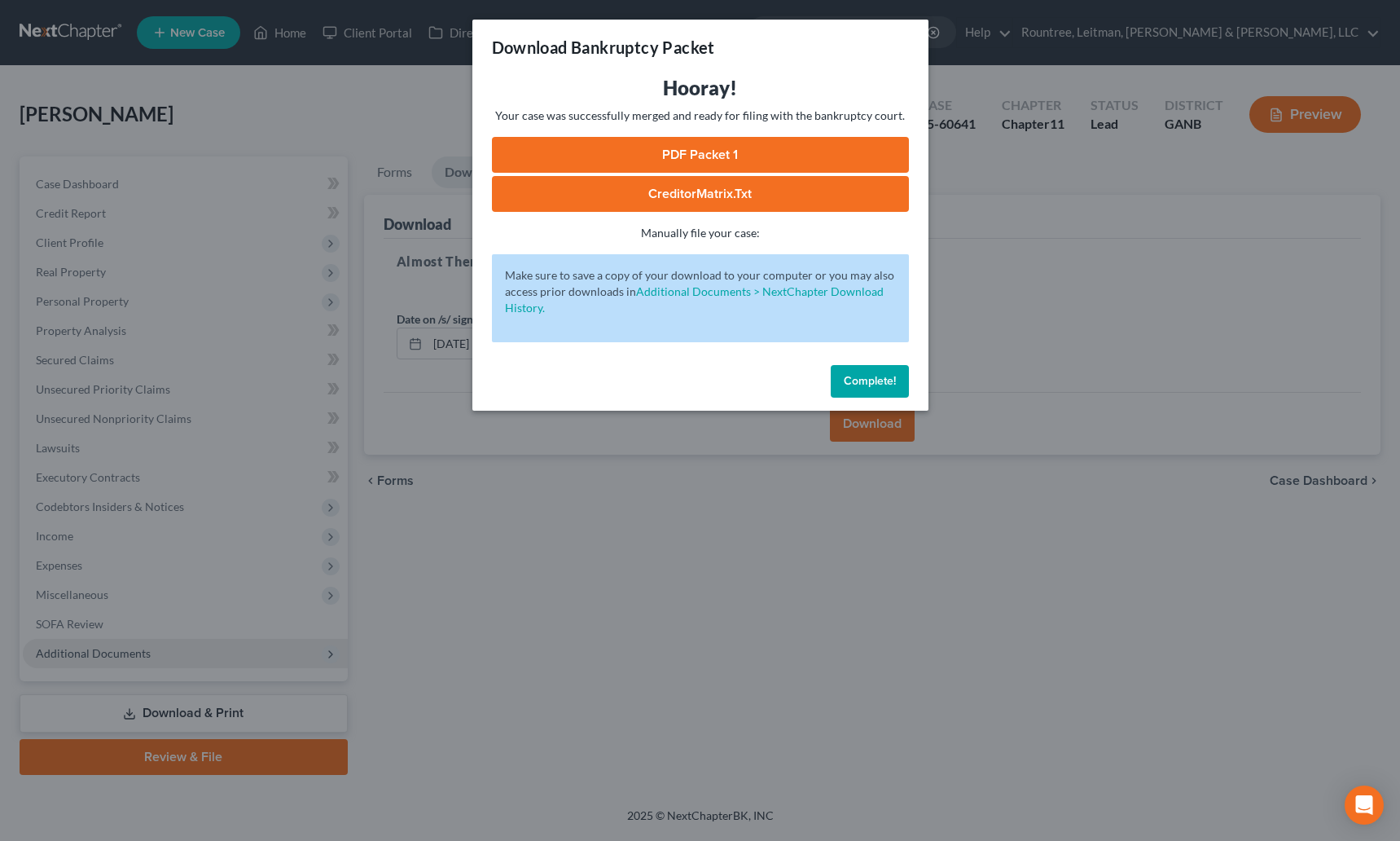
click at [654, 149] on link "PDF Packet 1" at bounding box center [700, 154] width 417 height 36
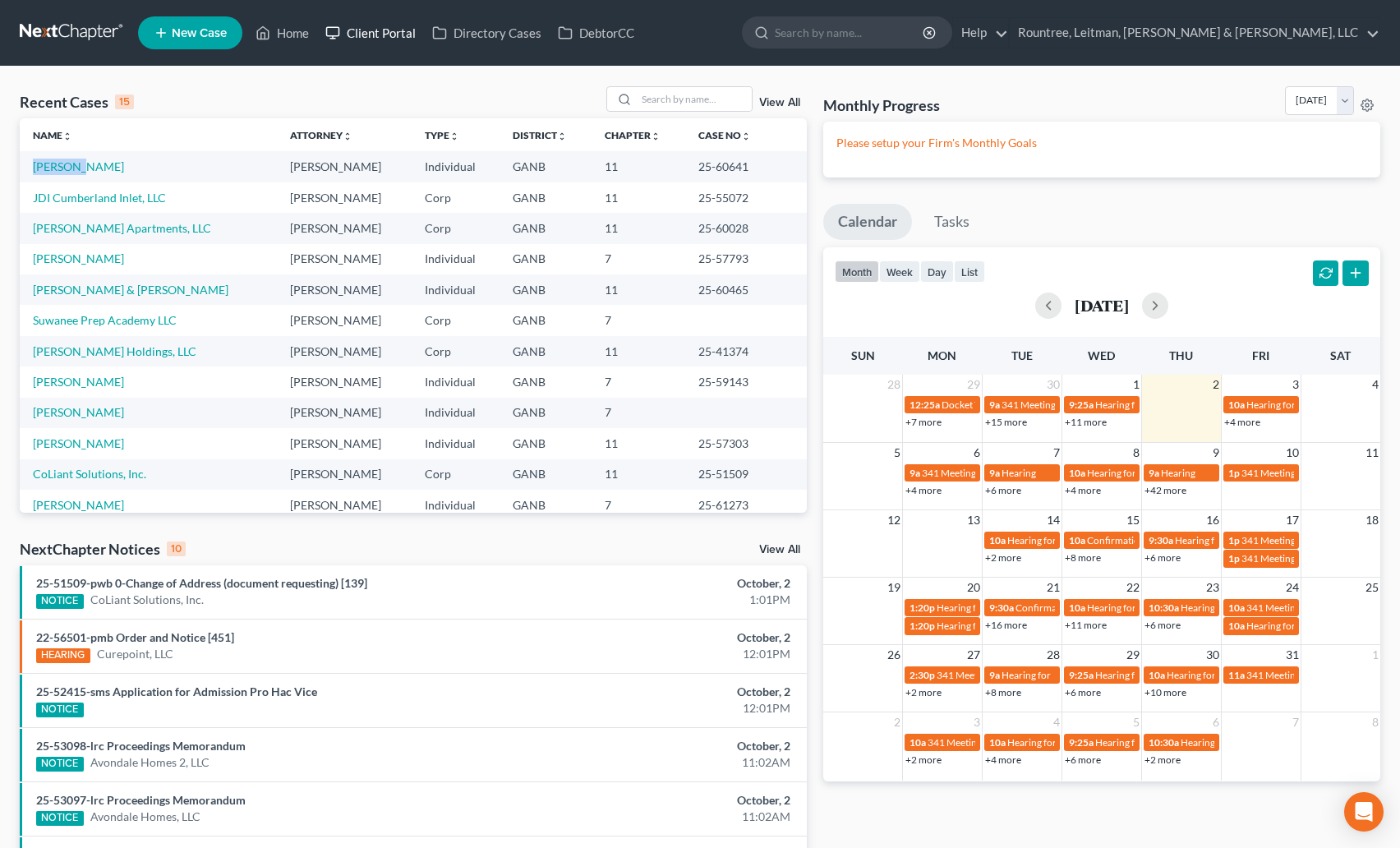
click at [376, 35] on link "Client Portal" at bounding box center [370, 33] width 107 height 29
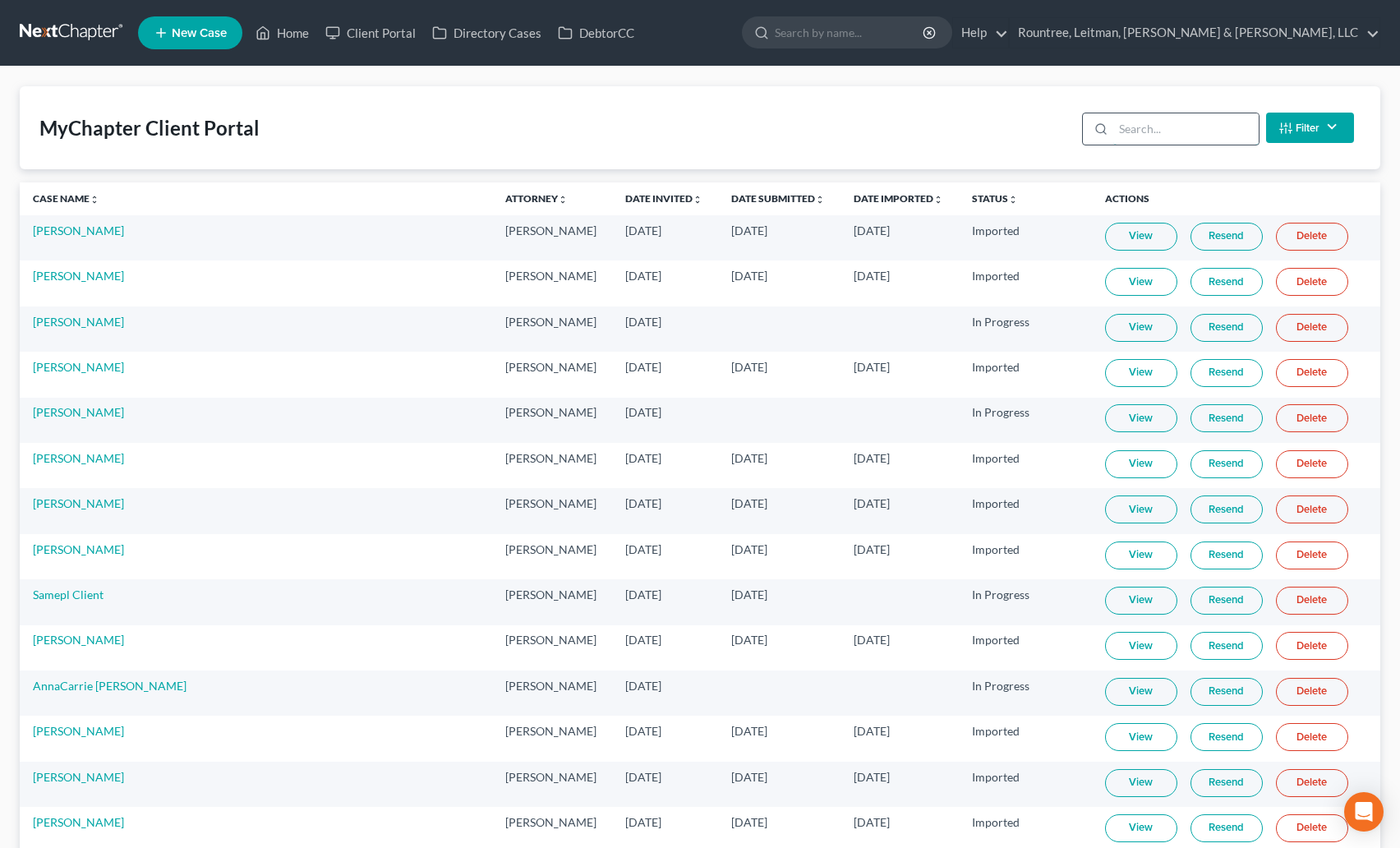
click at [1150, 130] on input "search" at bounding box center [1186, 129] width 146 height 31
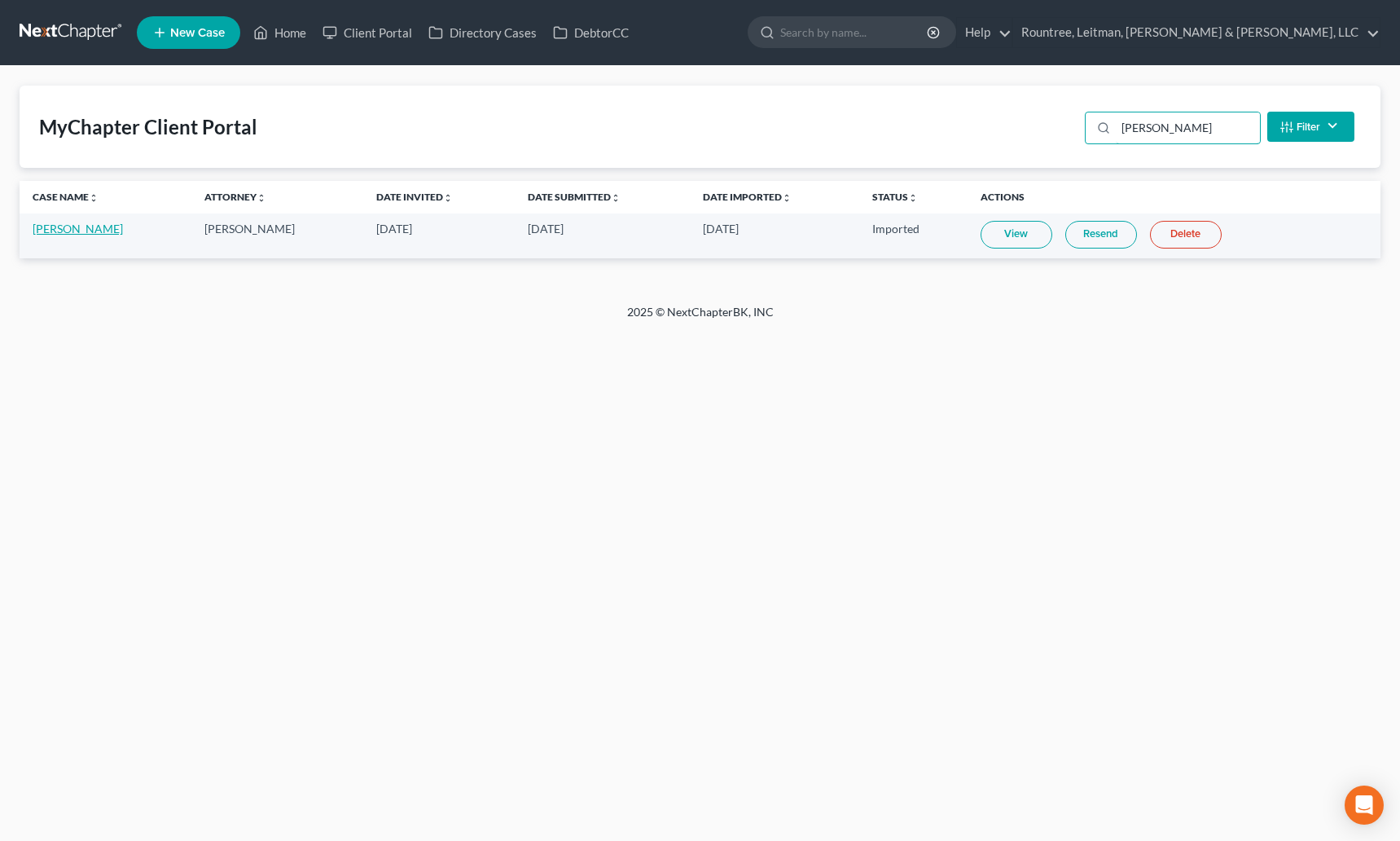
type input "dana"
click at [86, 228] on link "Dana Brennan" at bounding box center [78, 228] width 91 height 13
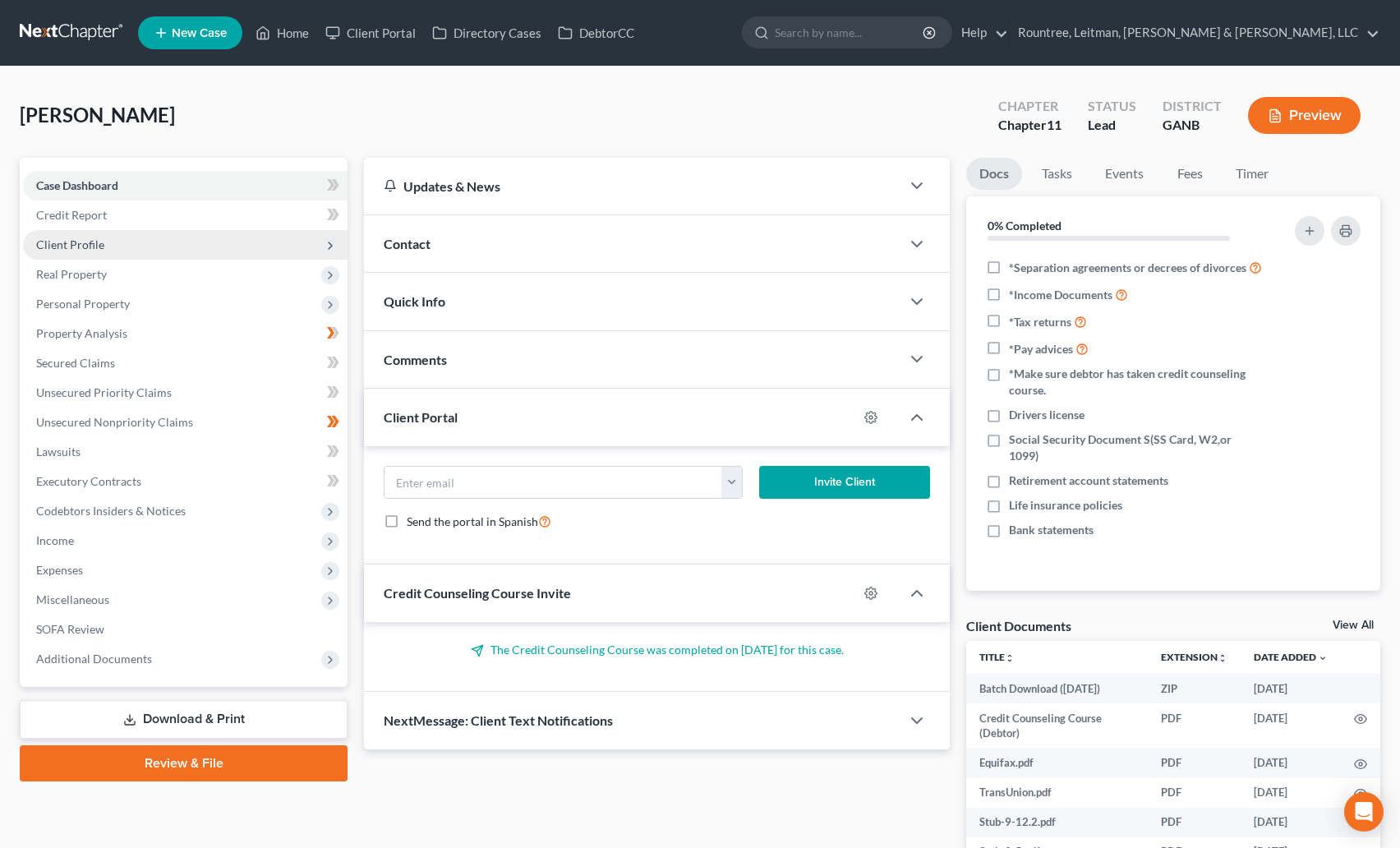
click at [79, 254] on span "Client Profile" at bounding box center [186, 245] width 324 height 29
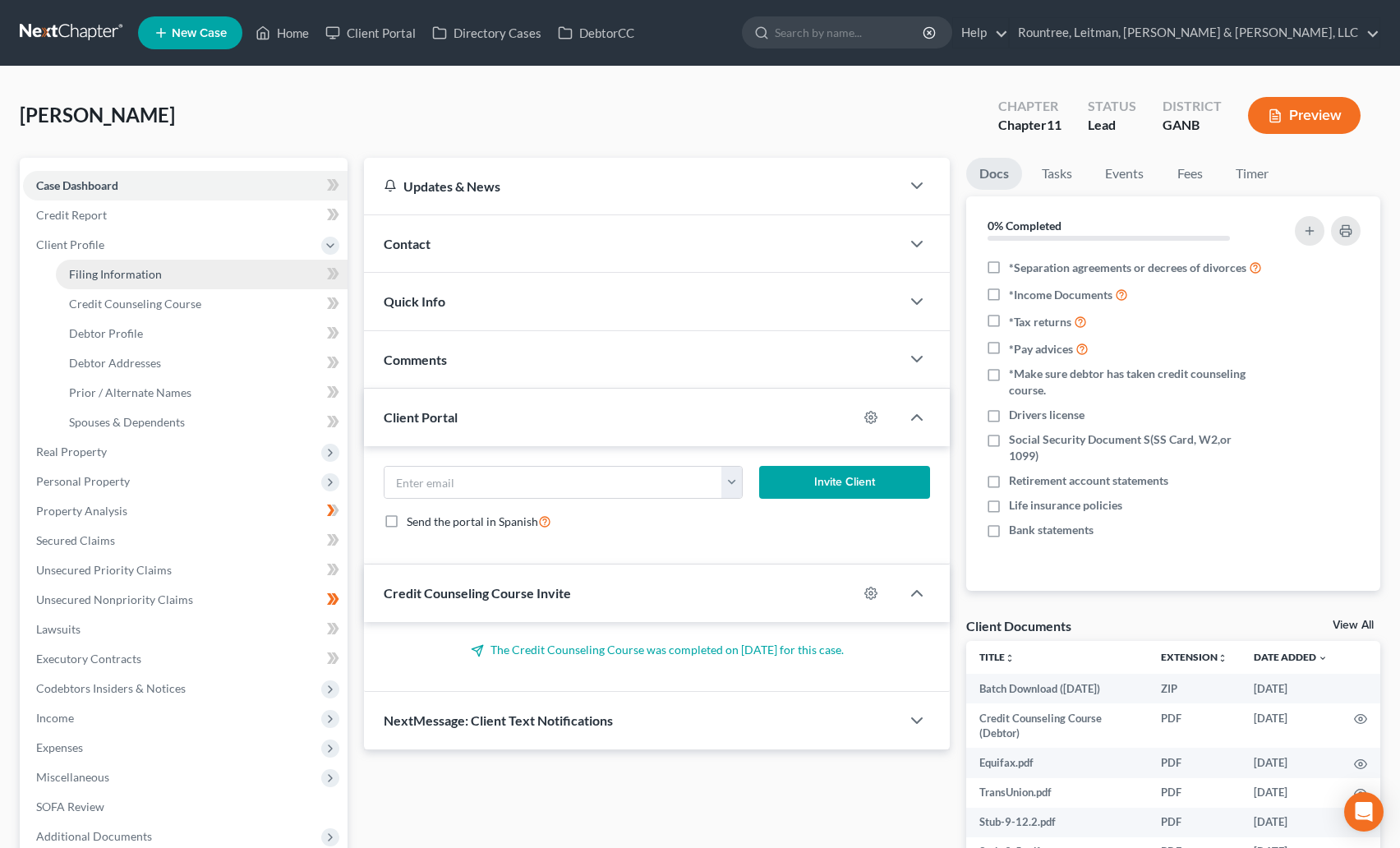
click at [81, 277] on span "Filing Information" at bounding box center [116, 274] width 93 height 14
select select "0"
select select "3"
select select "0"
select select "1"
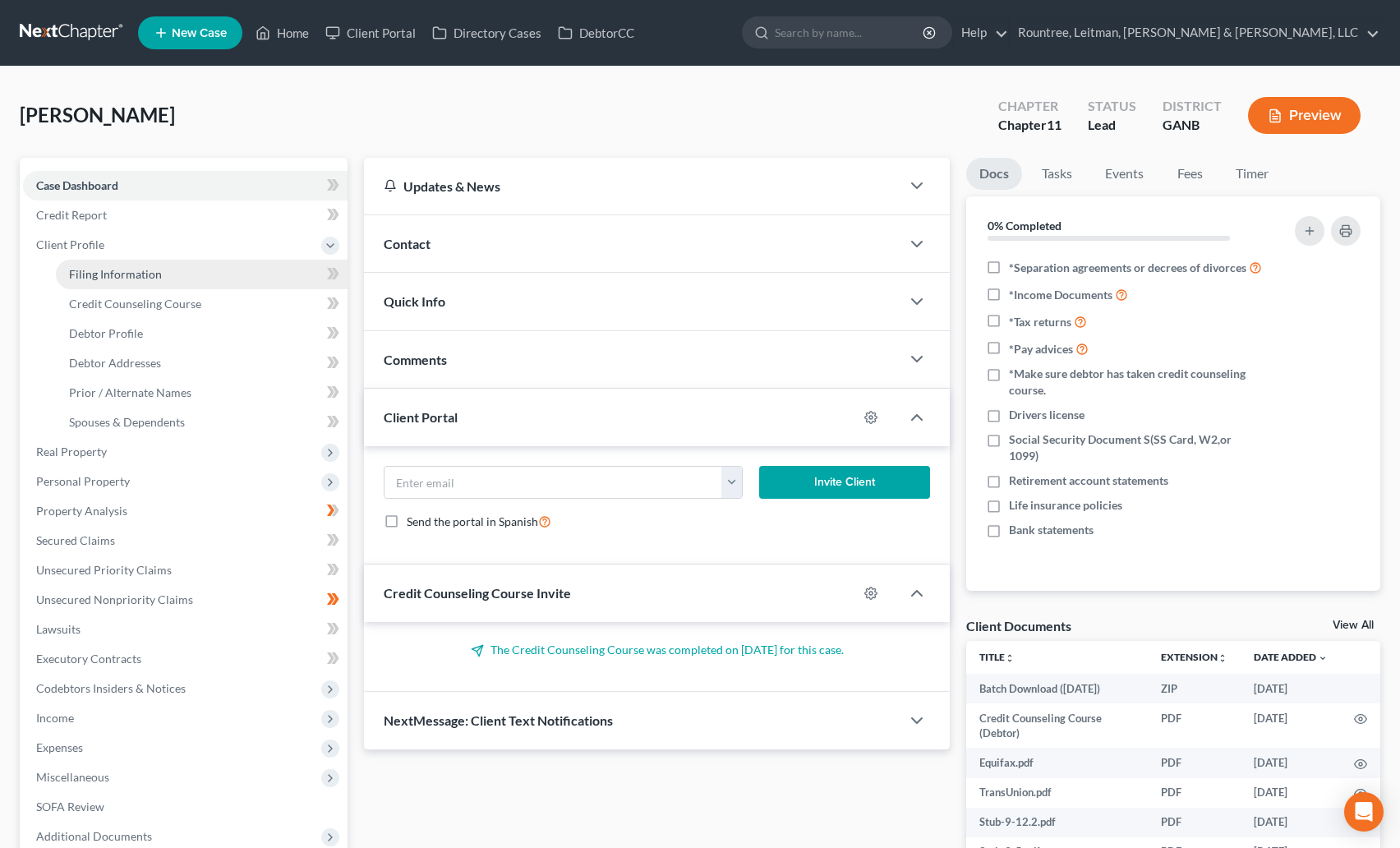
select select "10"
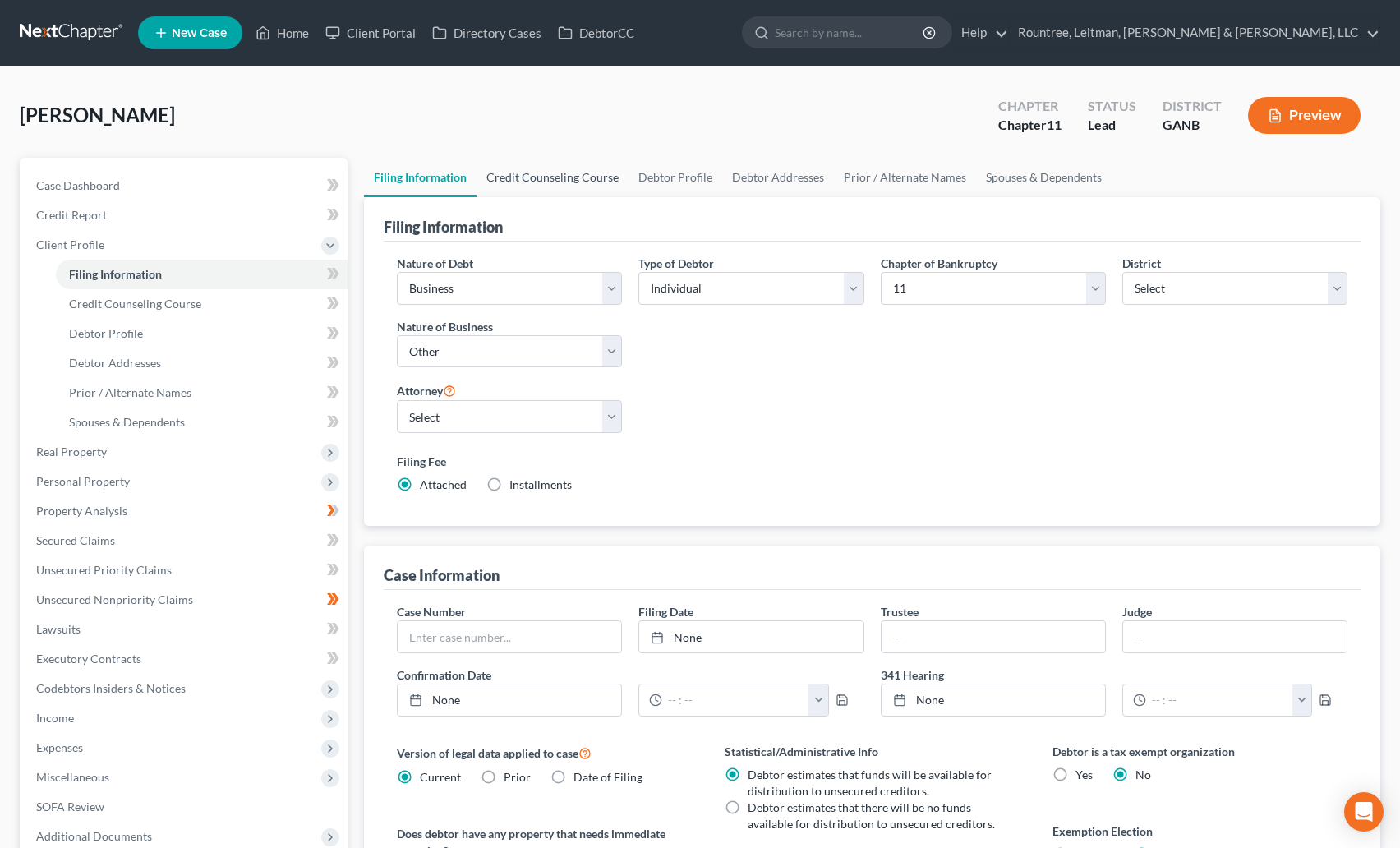
click at [555, 173] on link "Credit Counseling Course" at bounding box center [553, 177] width 152 height 40
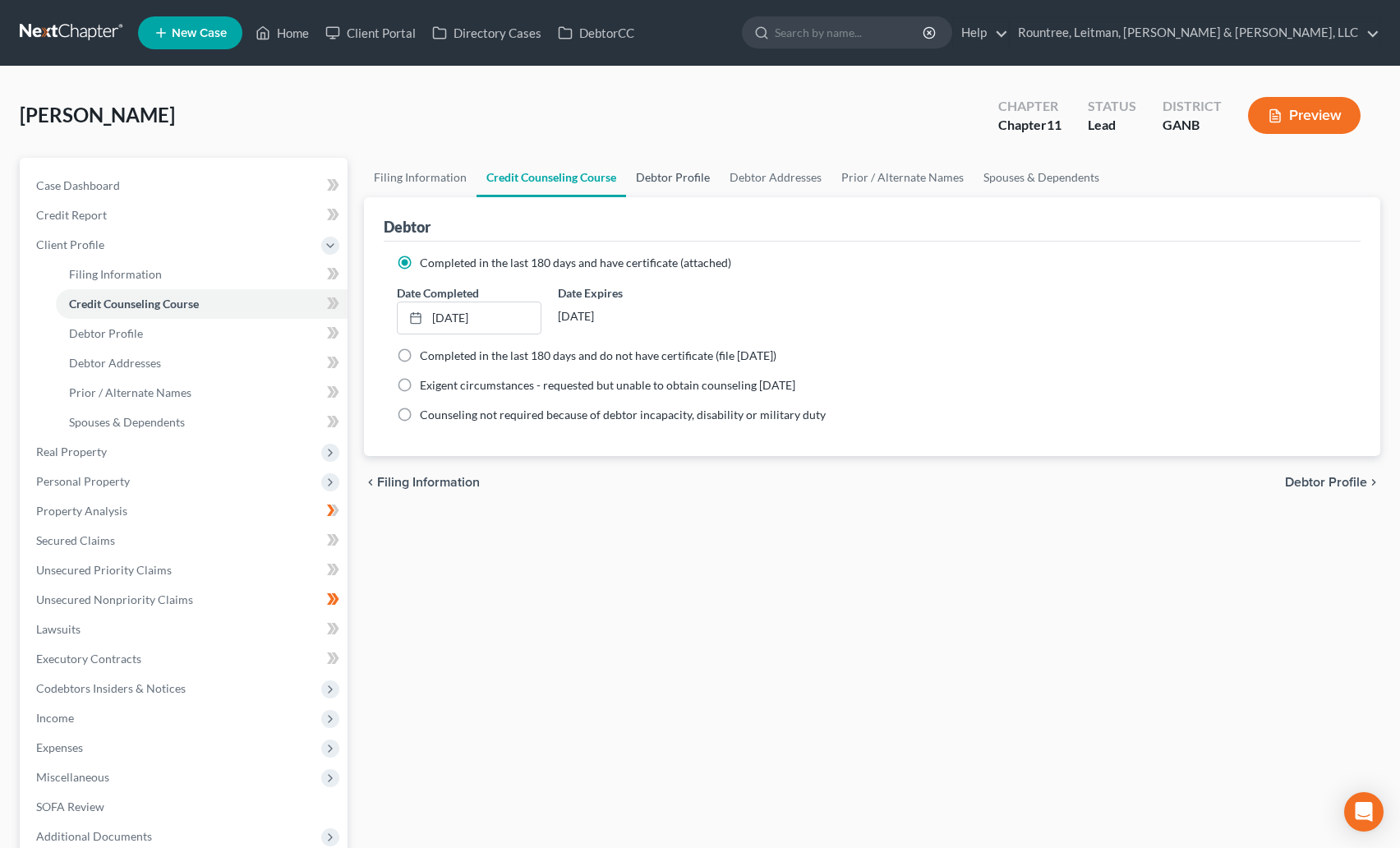
click at [657, 175] on link "Debtor Profile" at bounding box center [673, 177] width 93 height 40
select select "1"
select select "3"
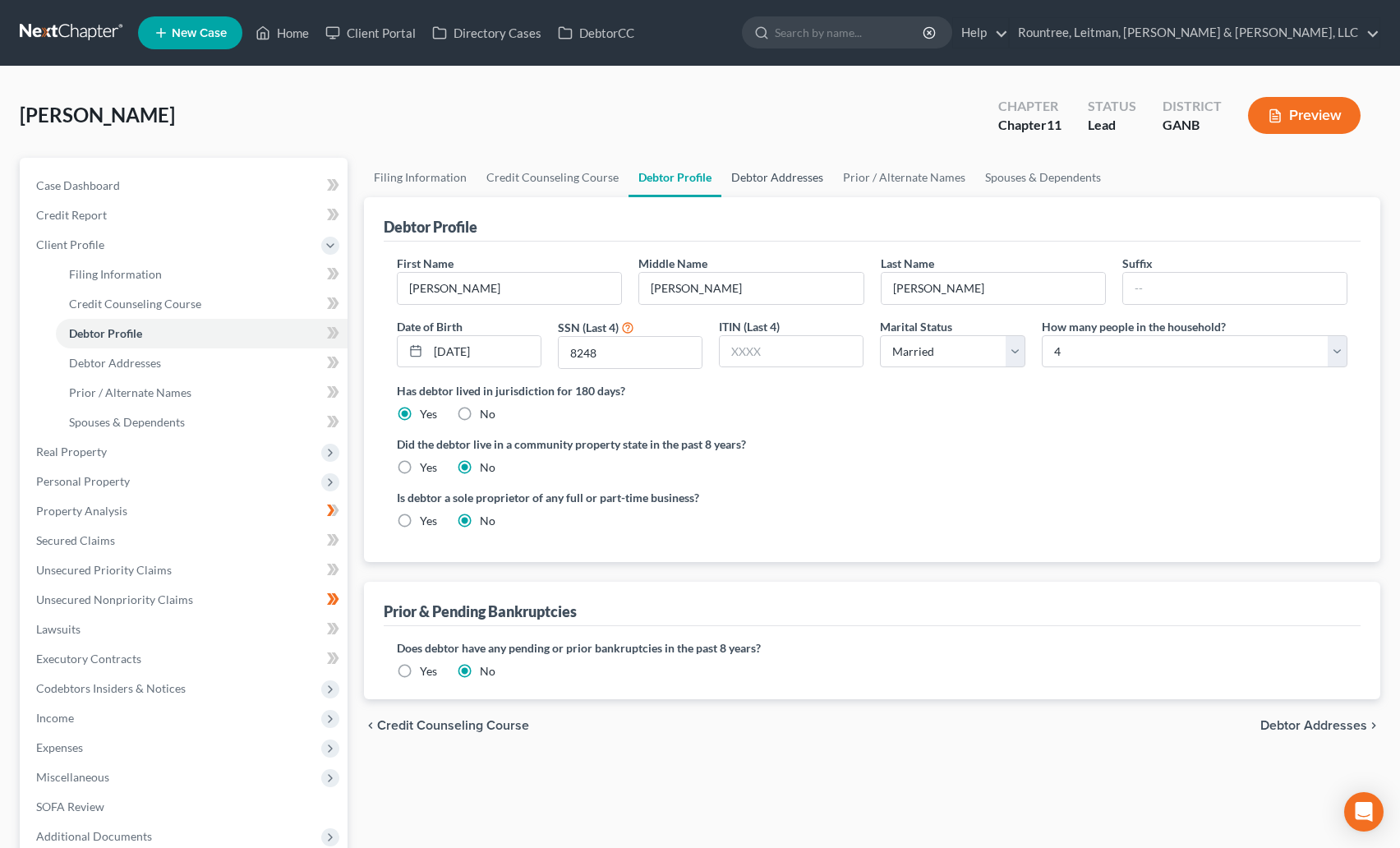
click at [765, 179] on link "Debtor Addresses" at bounding box center [777, 177] width 112 height 40
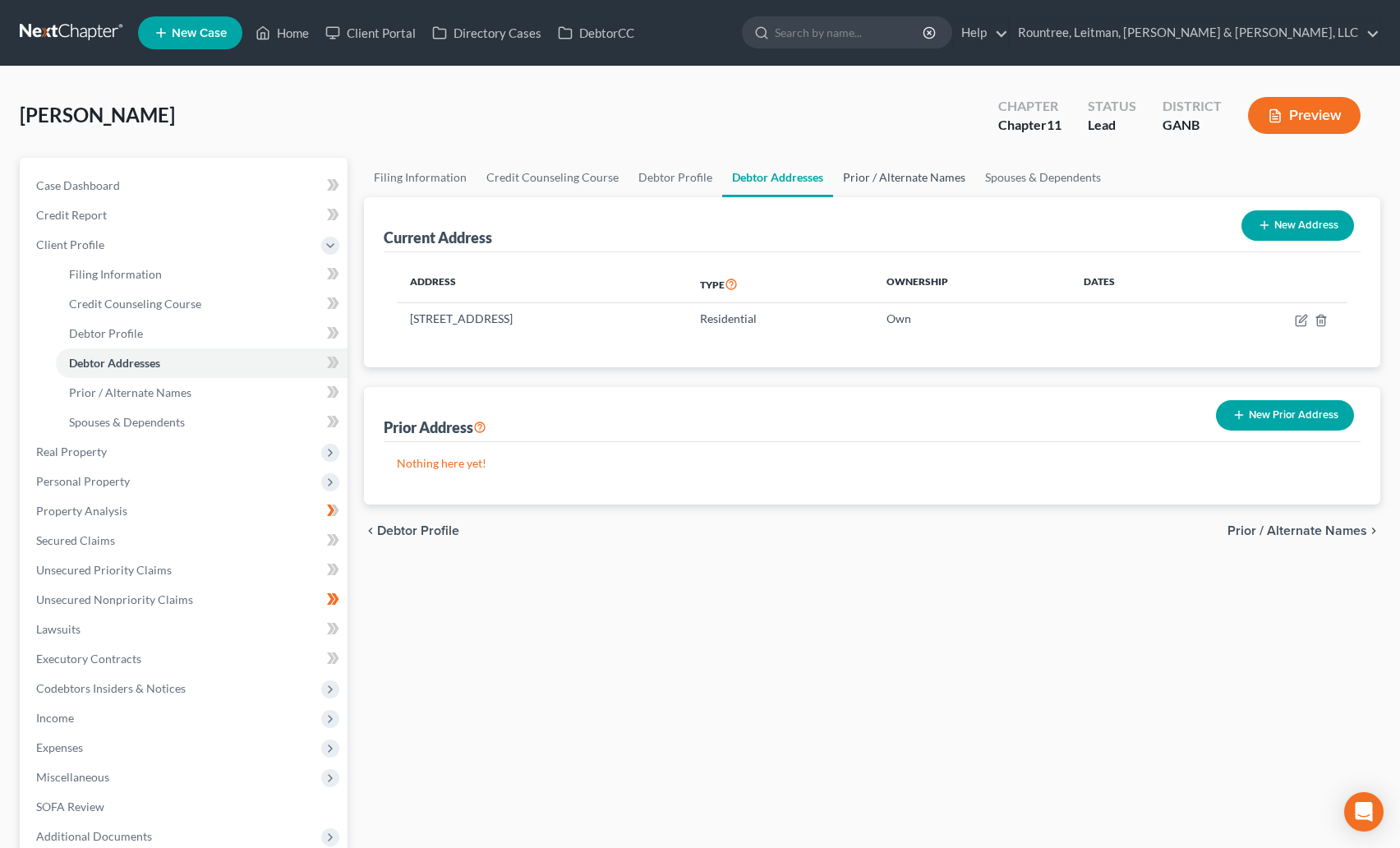
click at [919, 173] on link "Prior / Alternate Names" at bounding box center [905, 177] width 142 height 40
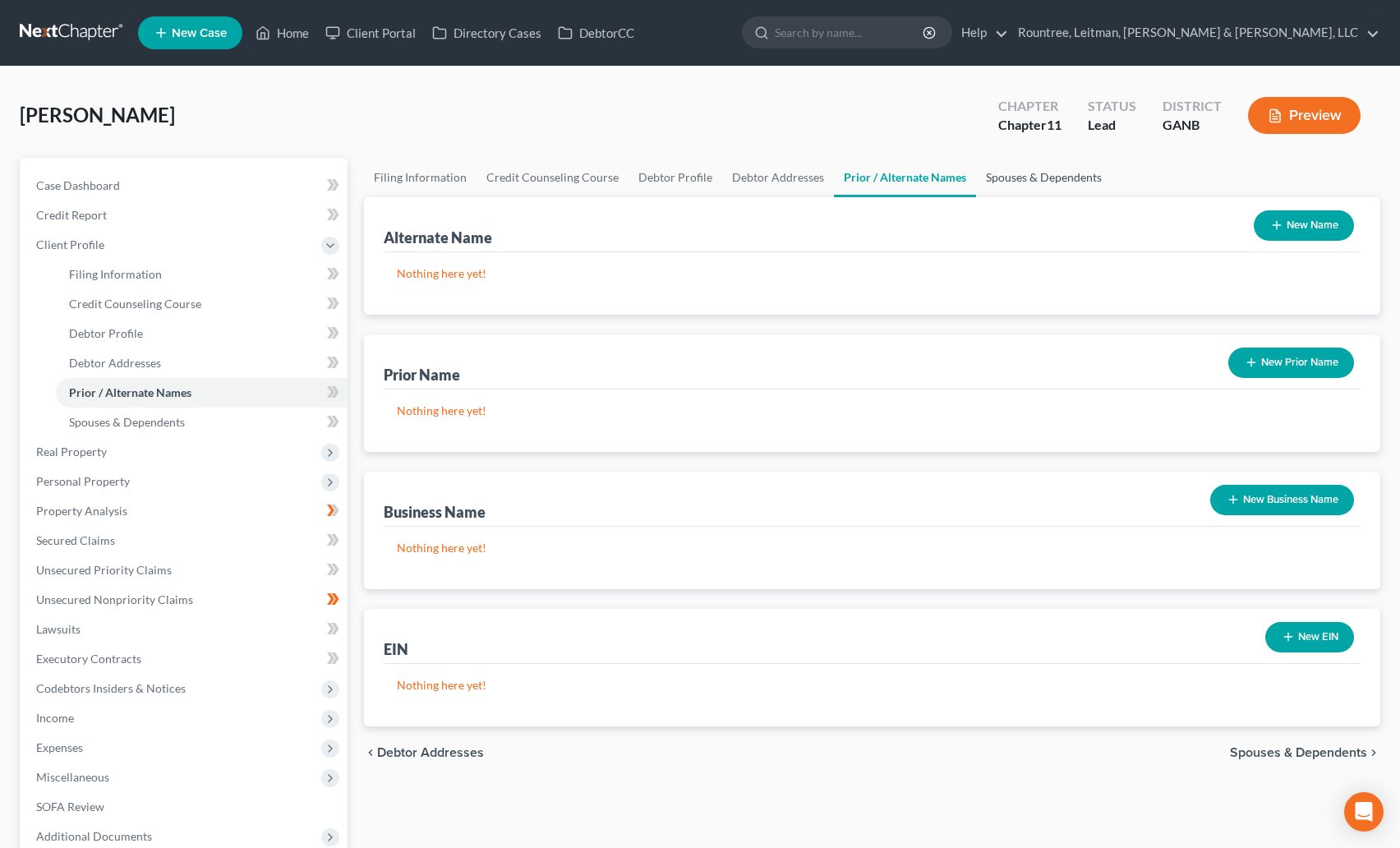
click at [1019, 173] on link "Spouses & Dependents" at bounding box center [1044, 177] width 136 height 40
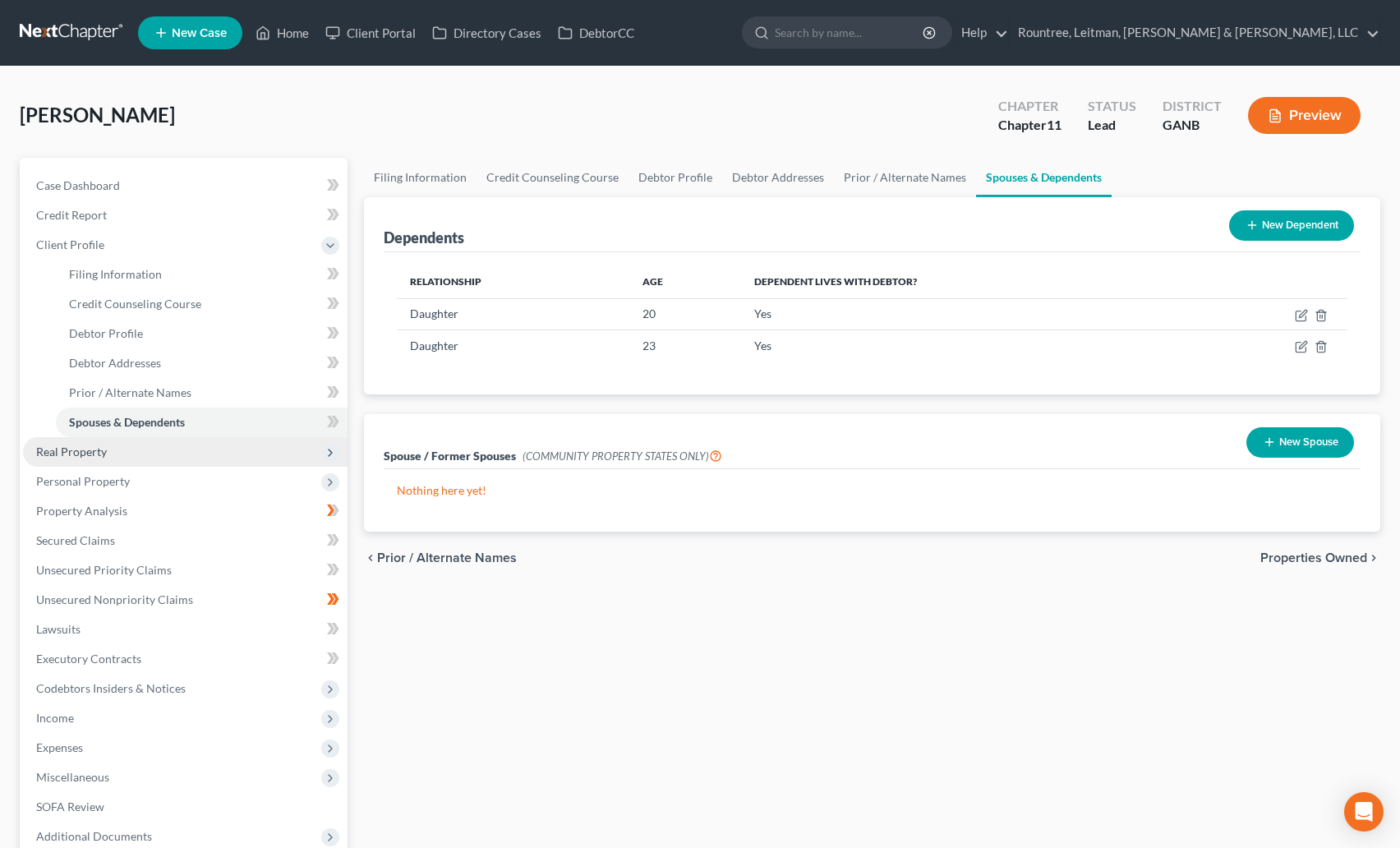
click at [80, 457] on span "Real Property" at bounding box center [71, 452] width 71 height 14
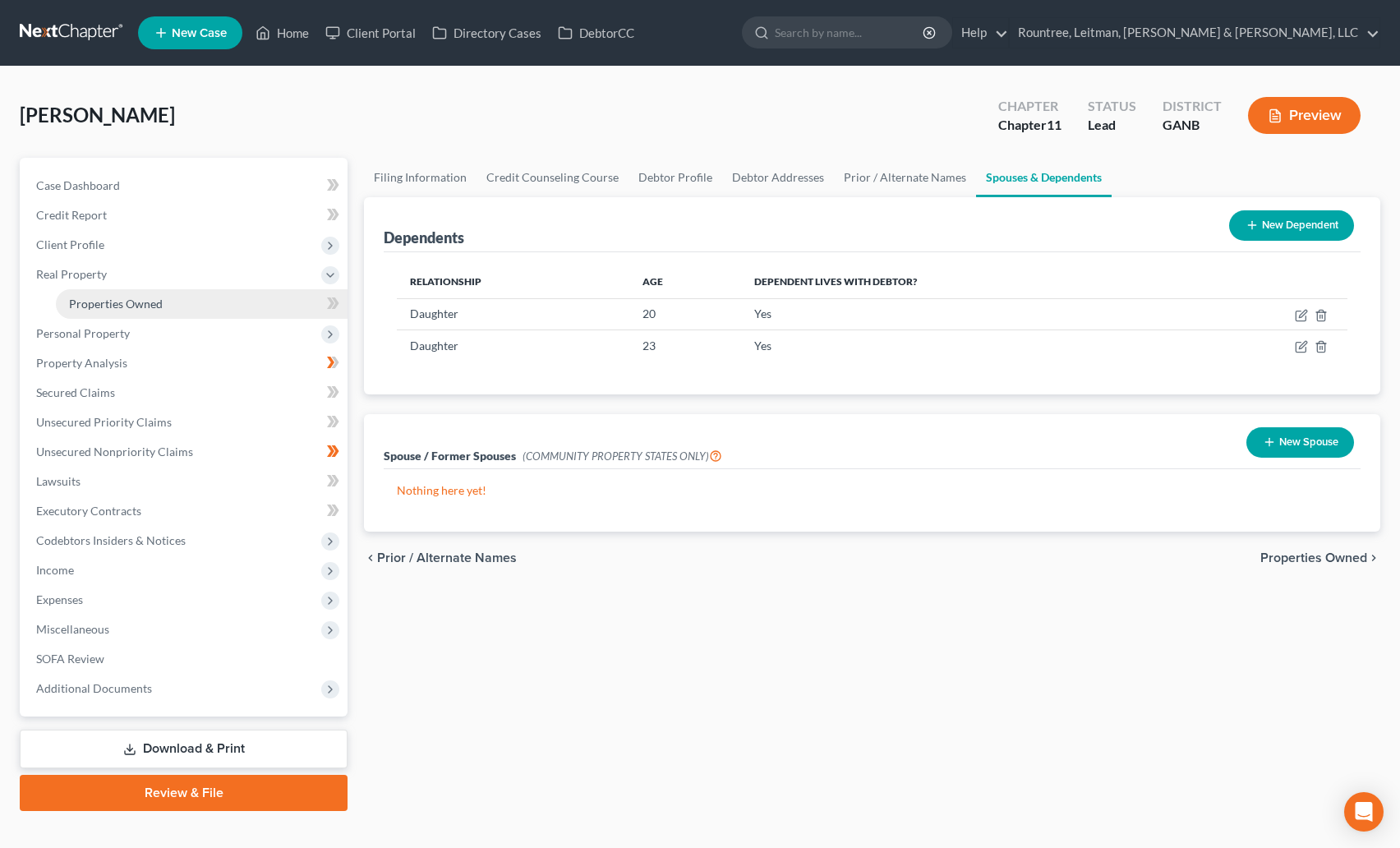
click at [171, 305] on link "Properties Owned" at bounding box center [202, 304] width 291 height 29
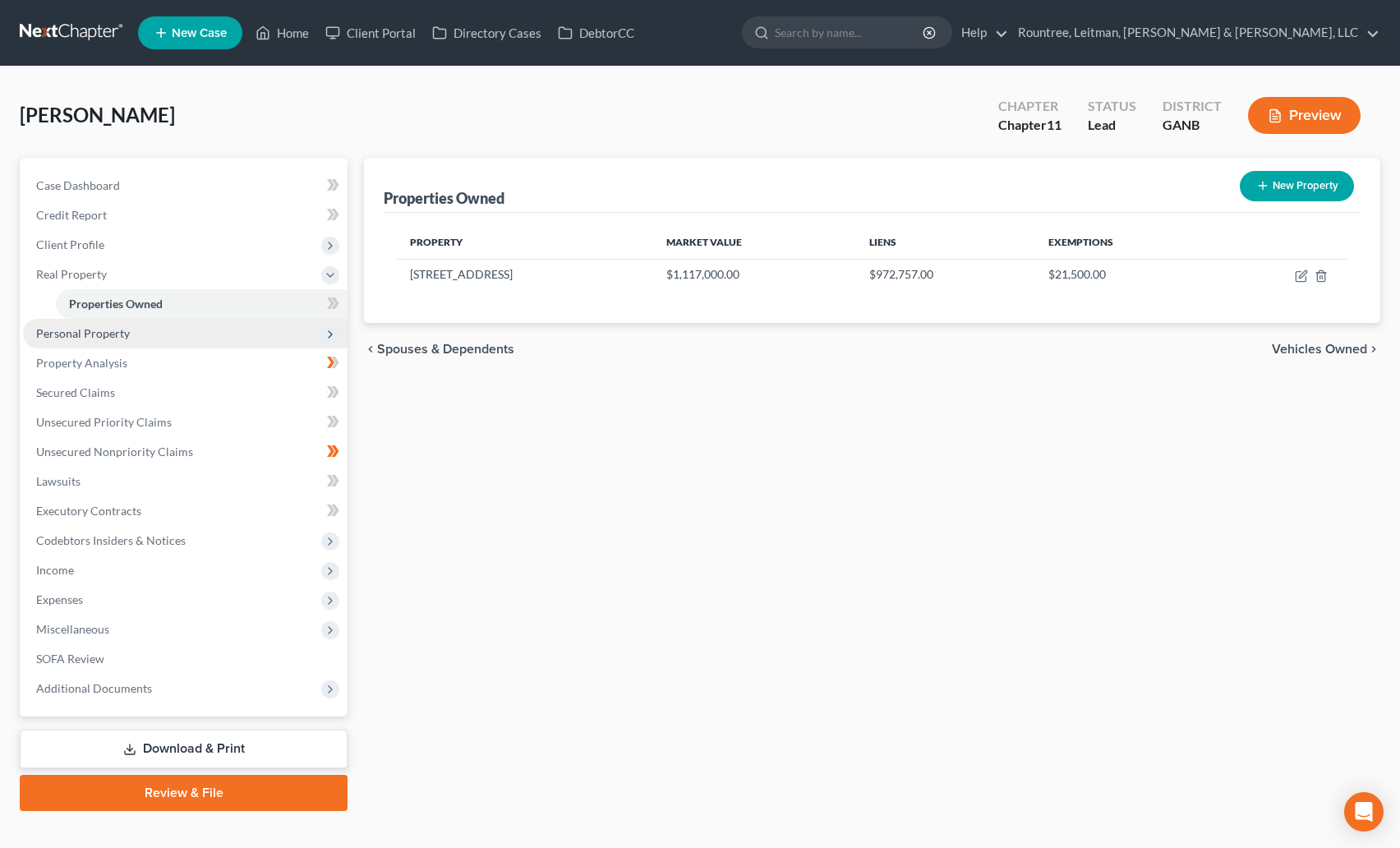
click at [101, 327] on span "Personal Property" at bounding box center [83, 333] width 93 height 14
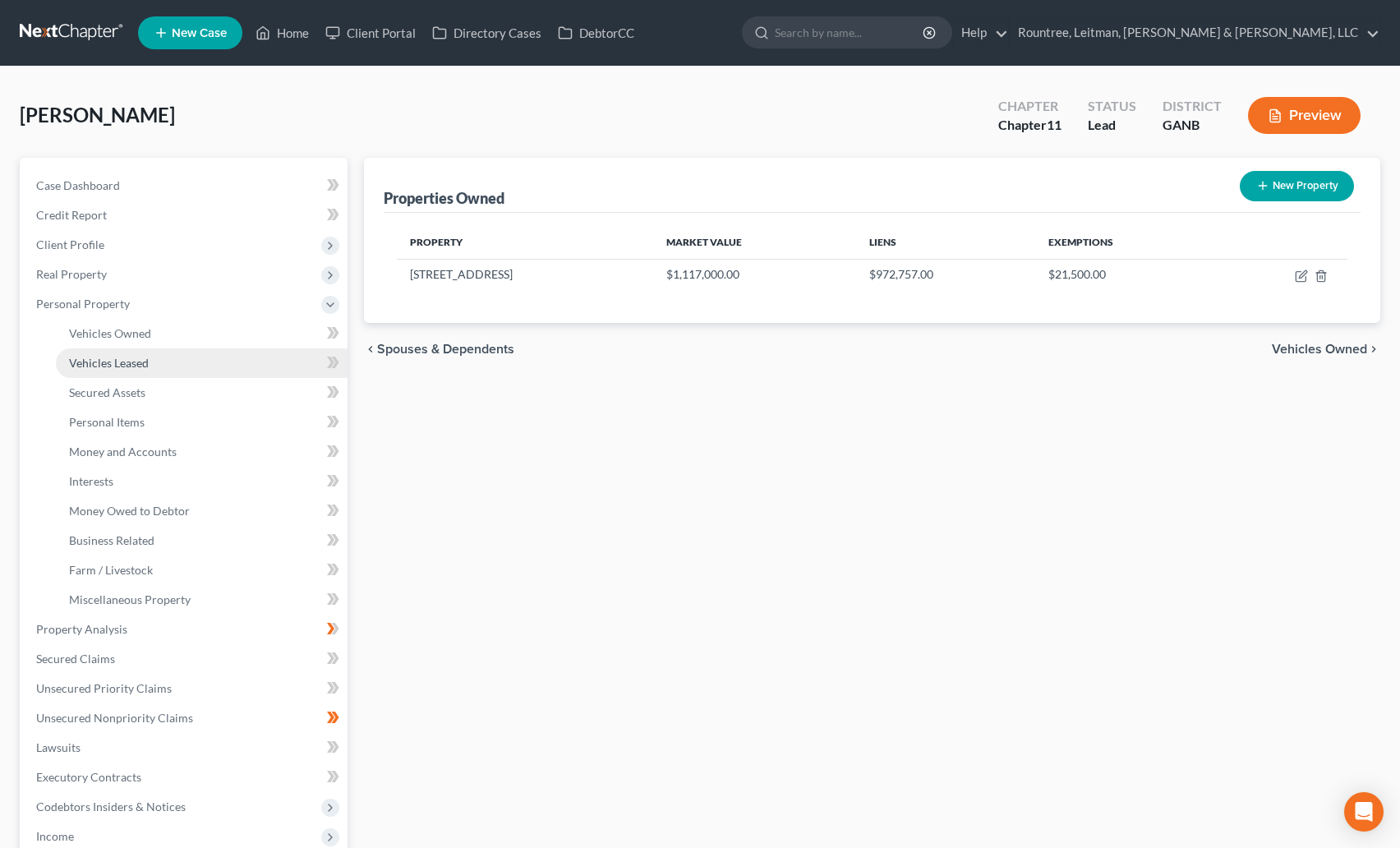
click at [120, 356] on span "Vehicles Leased" at bounding box center [109, 362] width 80 height 14
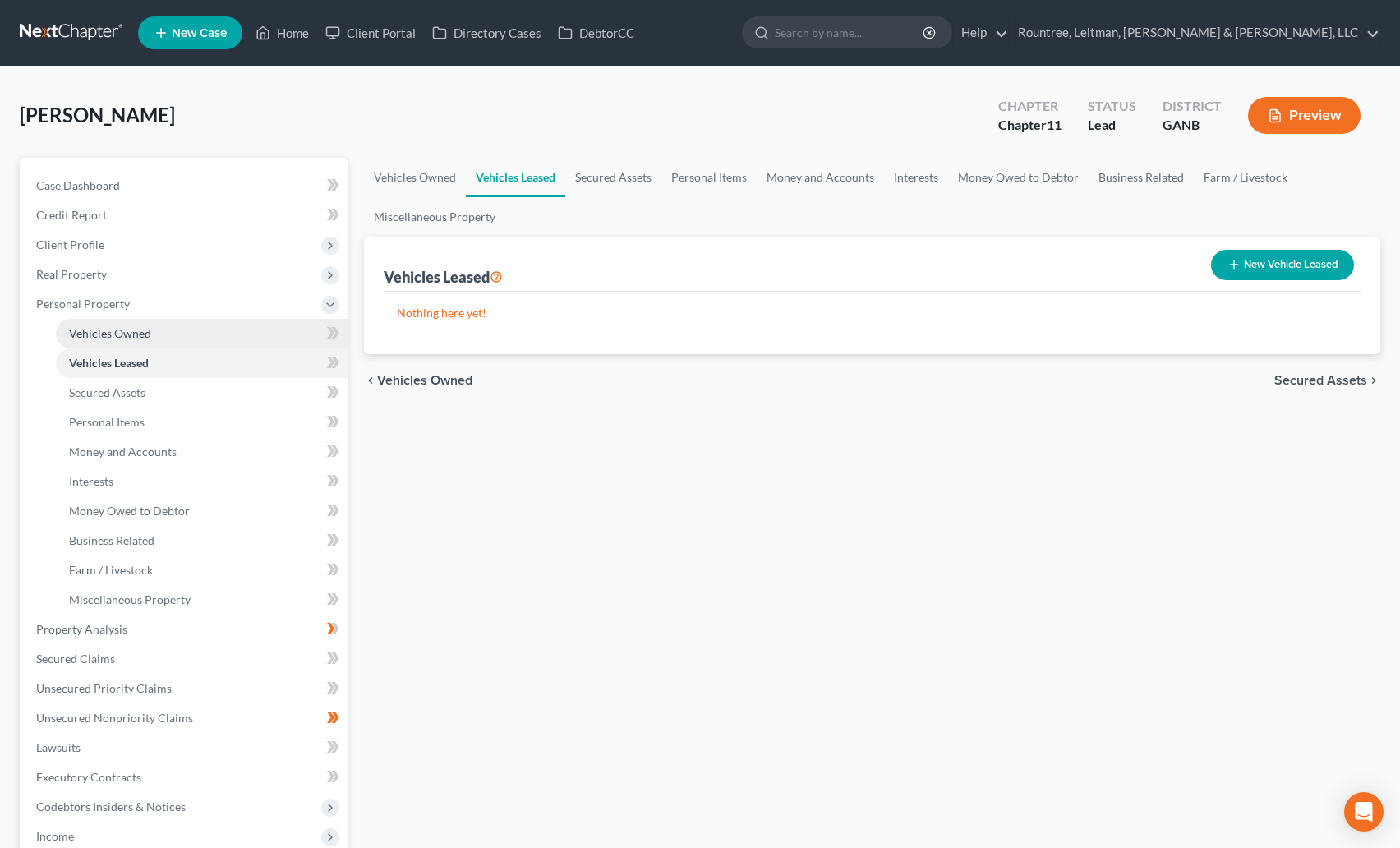
click at [119, 338] on span "Vehicles Owned" at bounding box center [110, 333] width 83 height 14
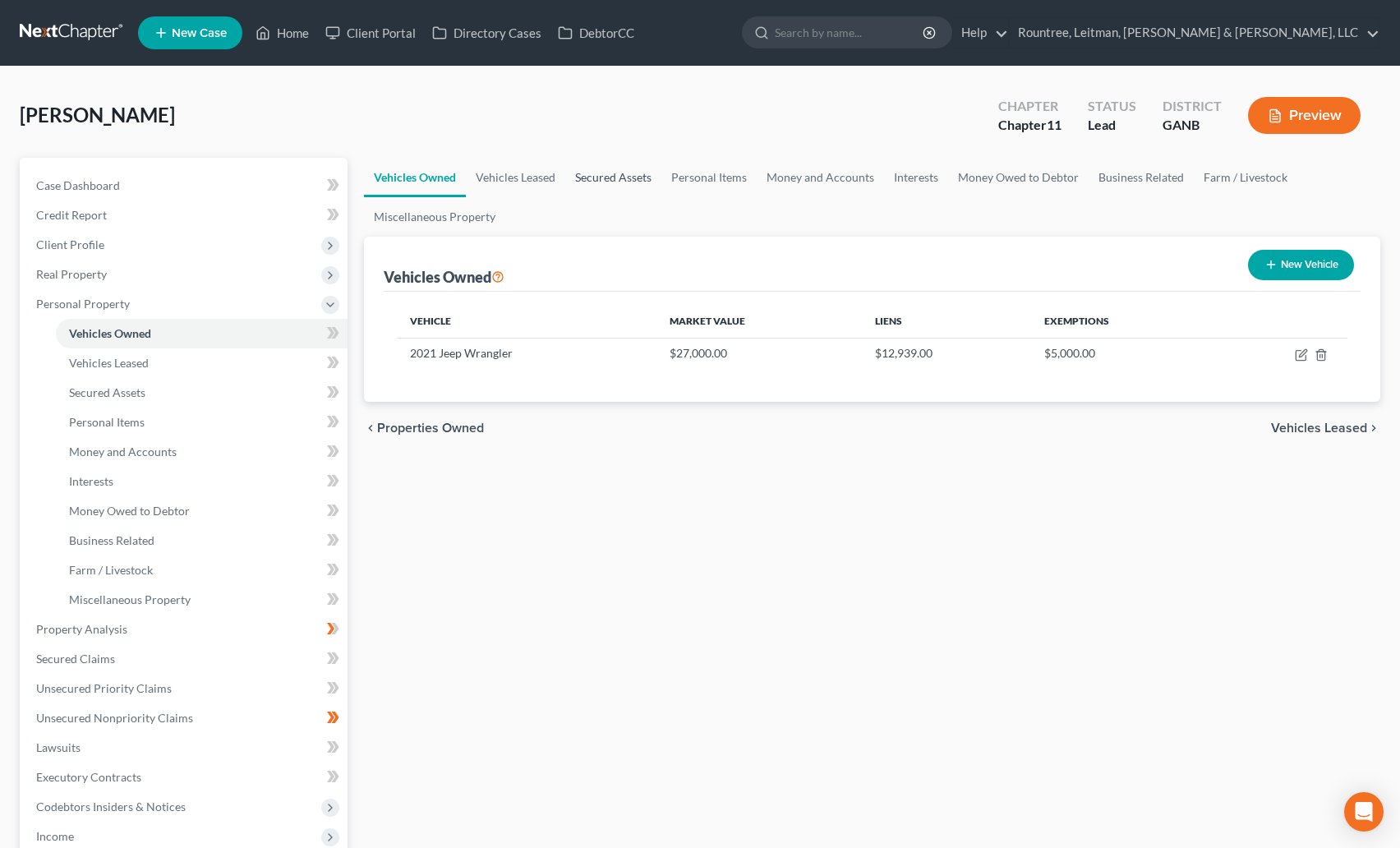
click at [594, 185] on link "Secured Assets" at bounding box center [613, 177] width 96 height 40
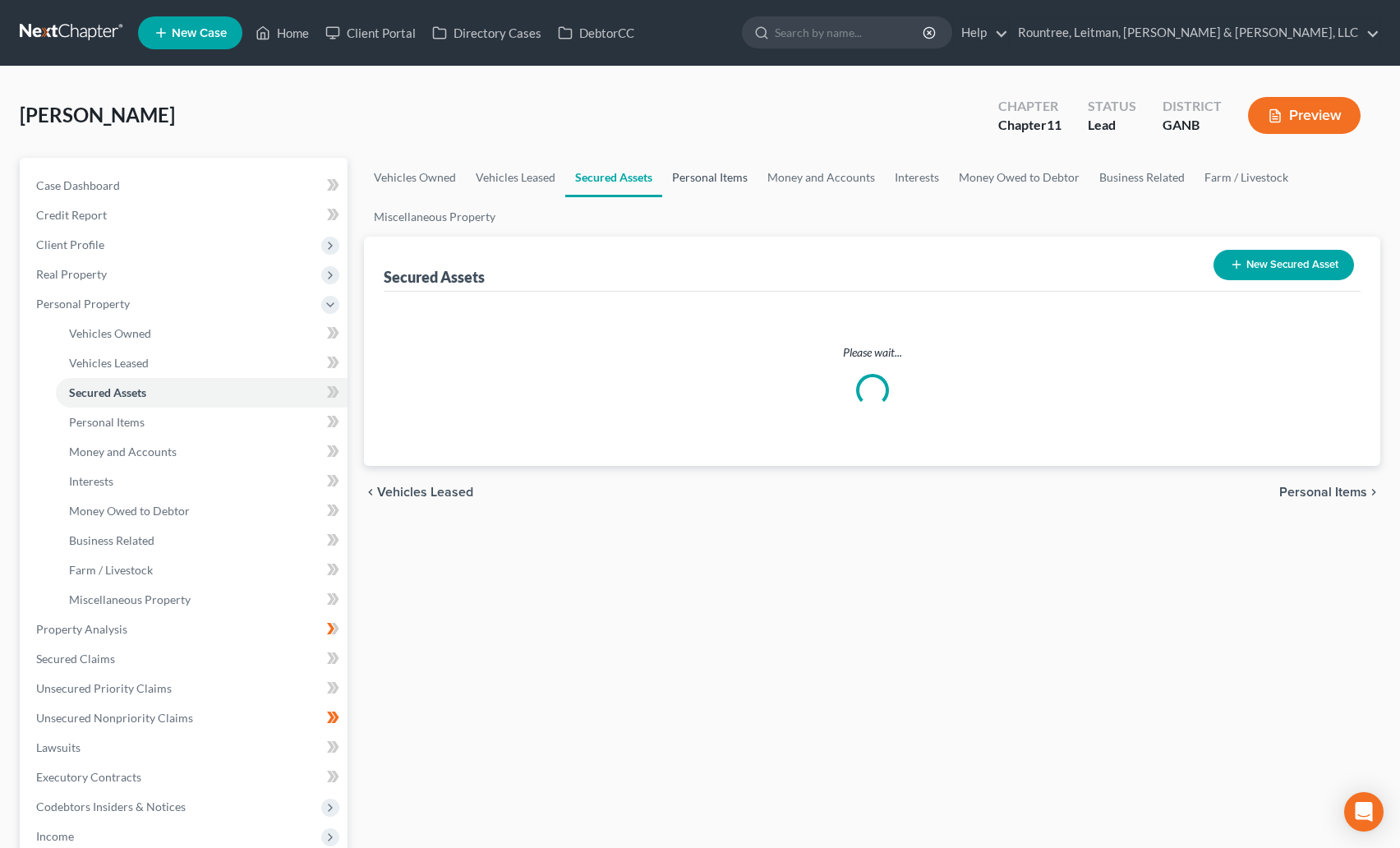
click at [708, 179] on link "Personal Items" at bounding box center [710, 177] width 95 height 40
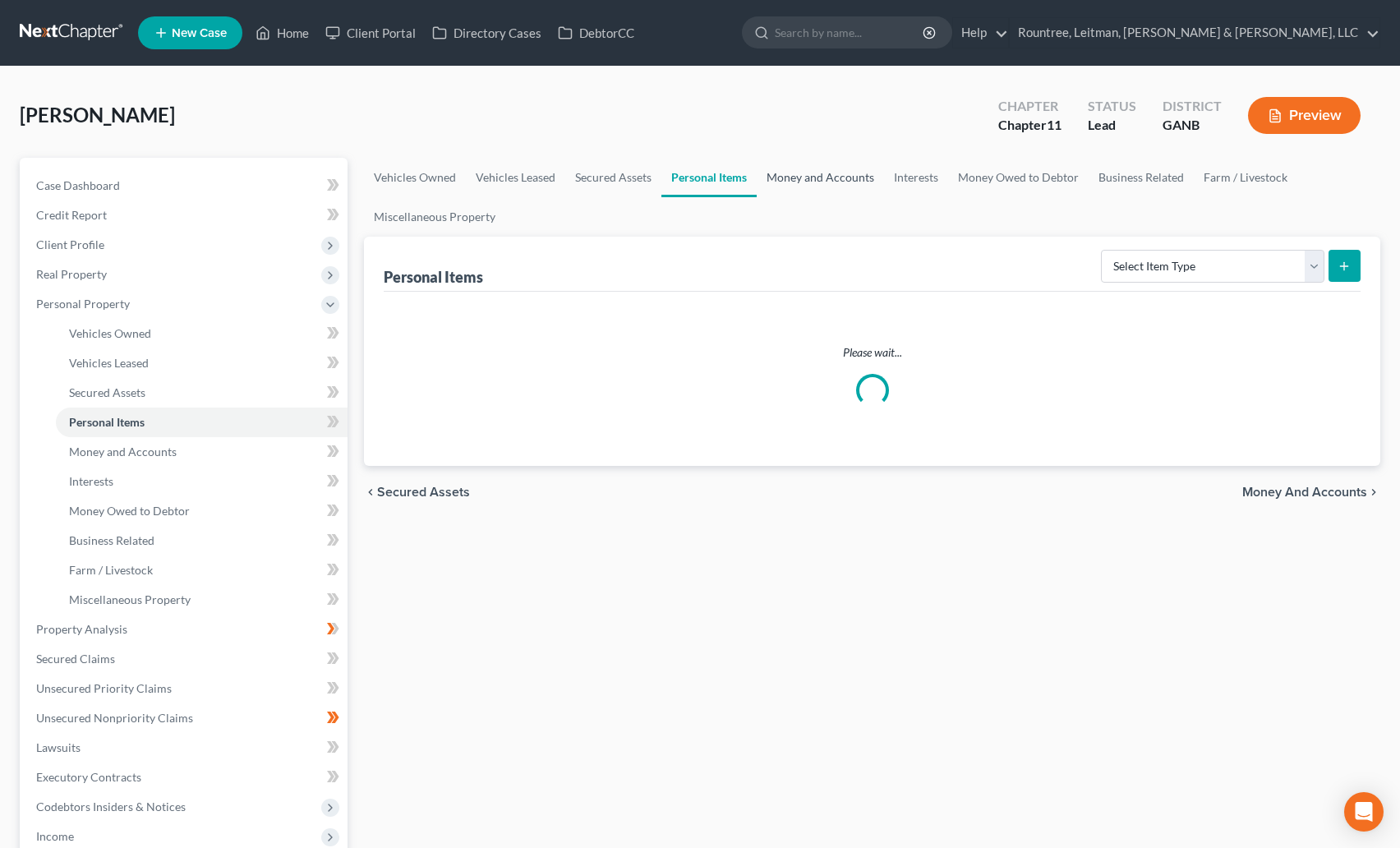
click at [839, 174] on link "Money and Accounts" at bounding box center [820, 177] width 127 height 40
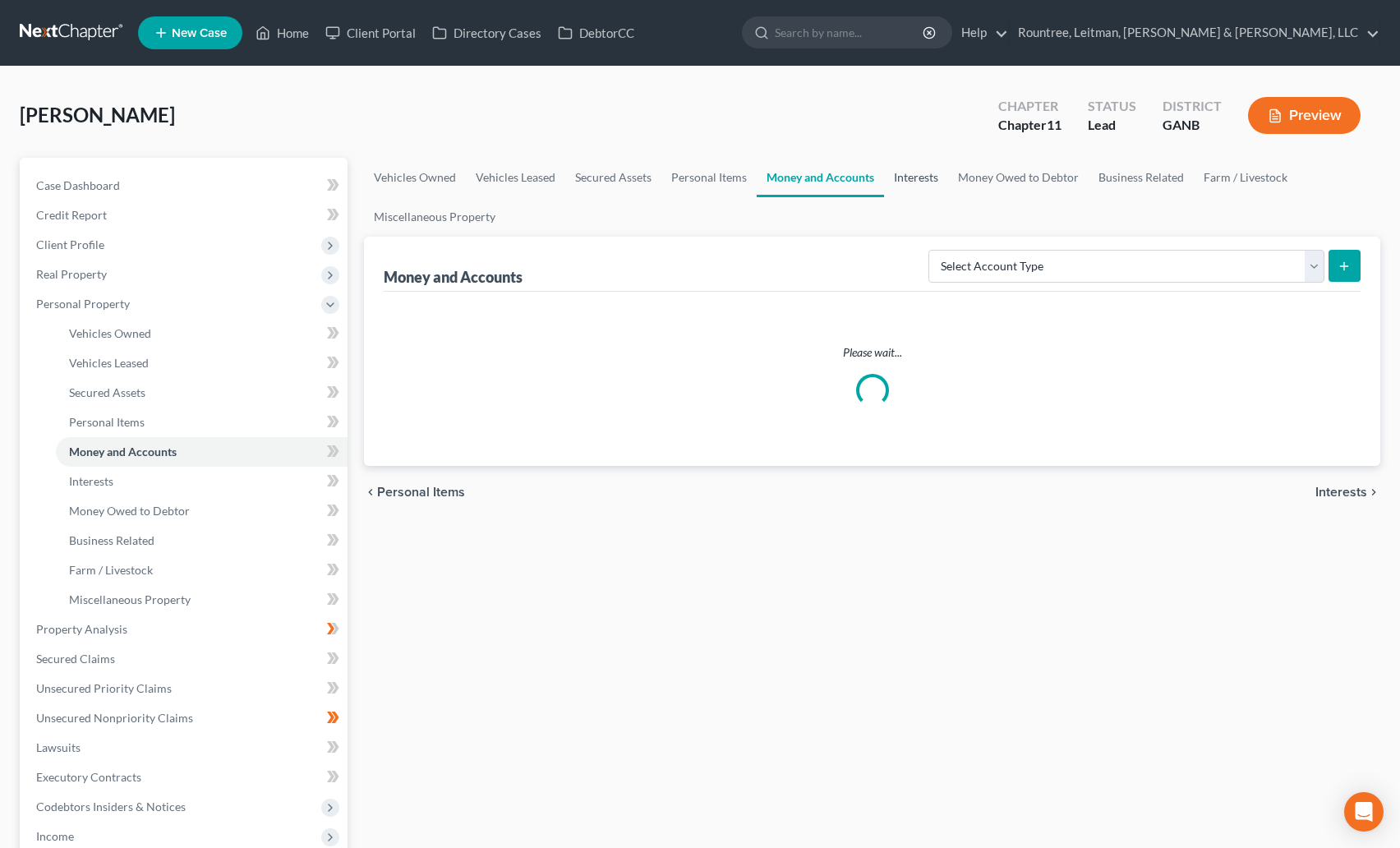
click at [922, 177] on link "Interests" at bounding box center [916, 177] width 64 height 40
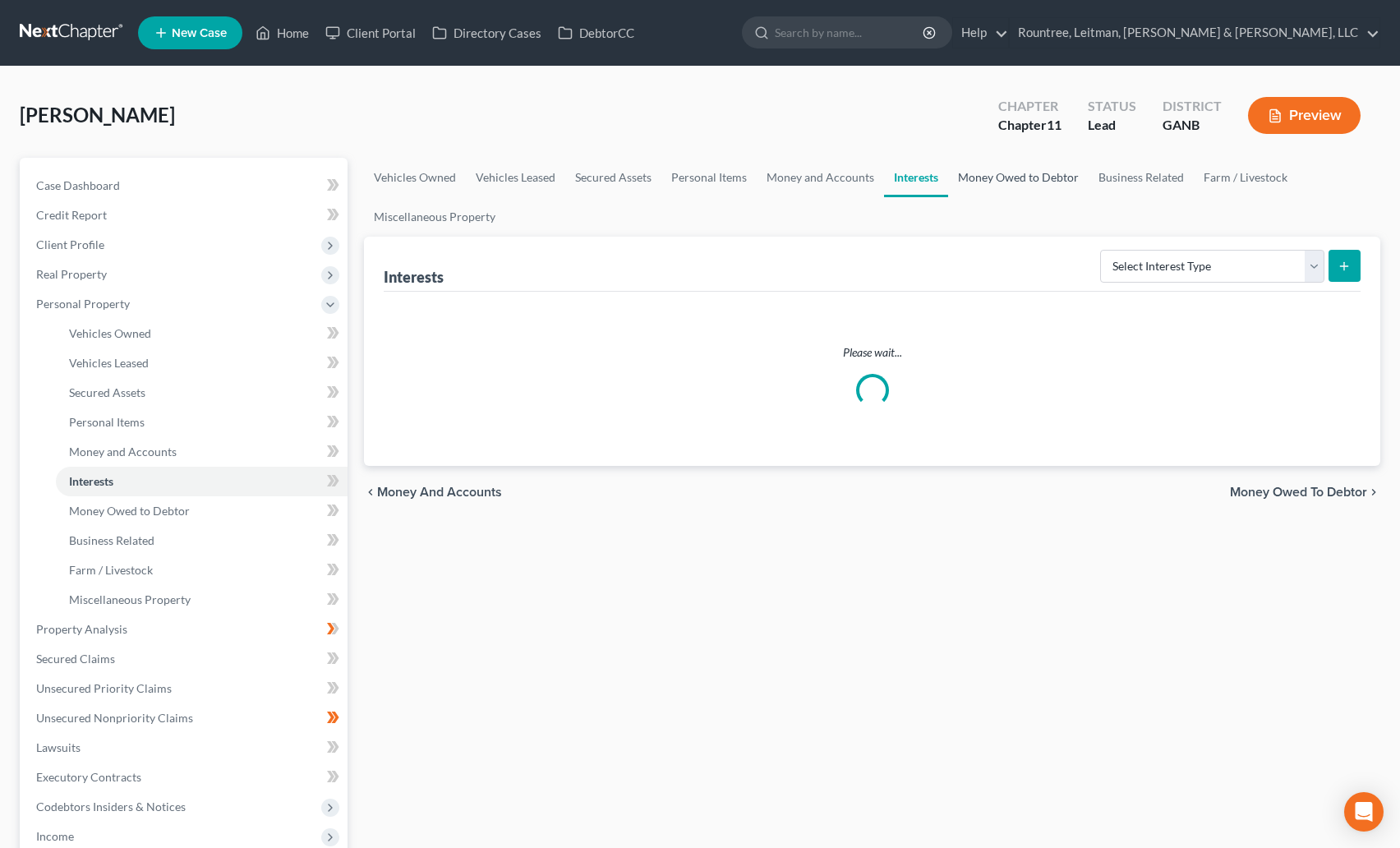
click at [985, 180] on link "Money Owed to Debtor" at bounding box center [1018, 177] width 141 height 40
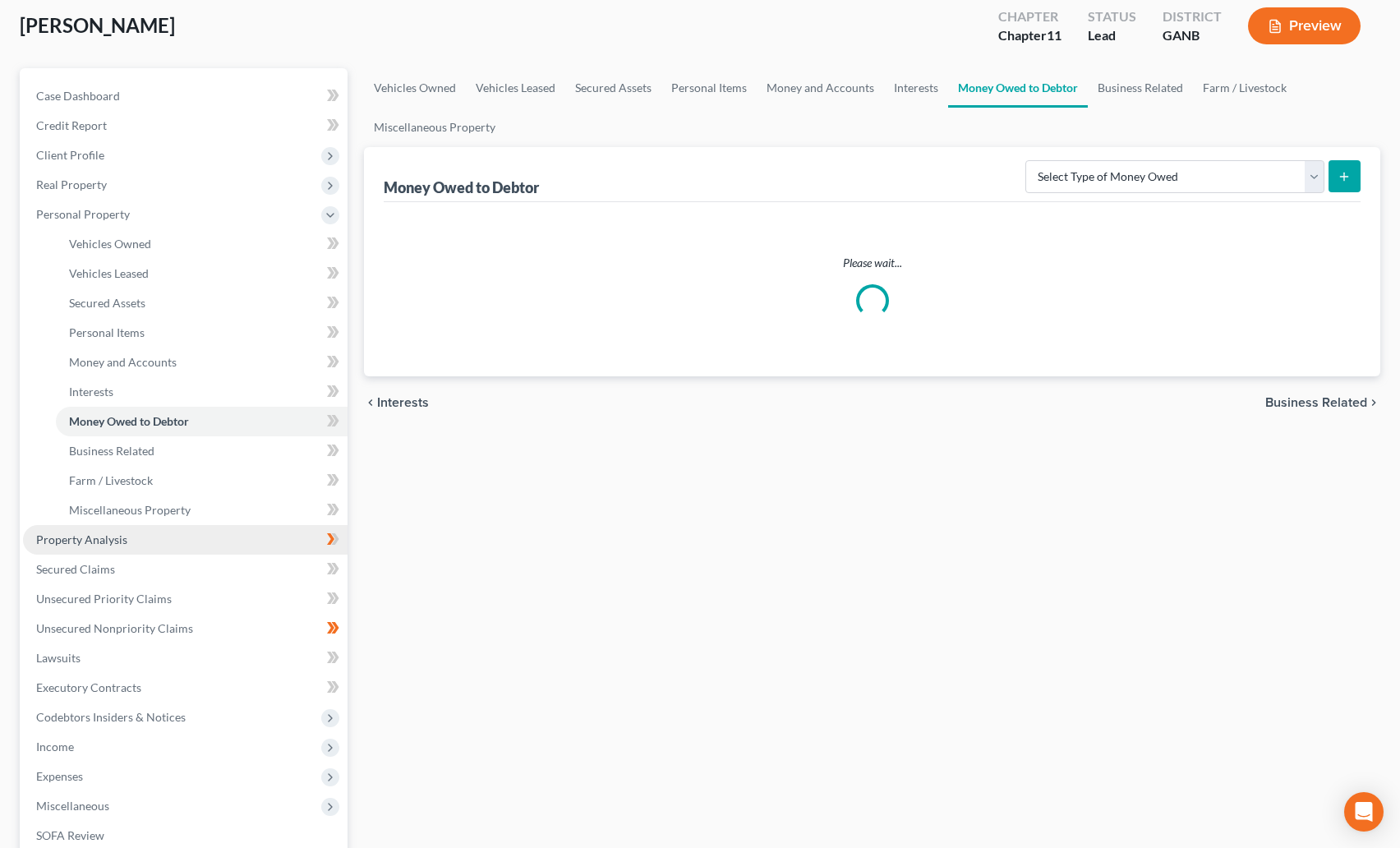
click at [108, 545] on span "Property Analysis" at bounding box center [82, 539] width 91 height 14
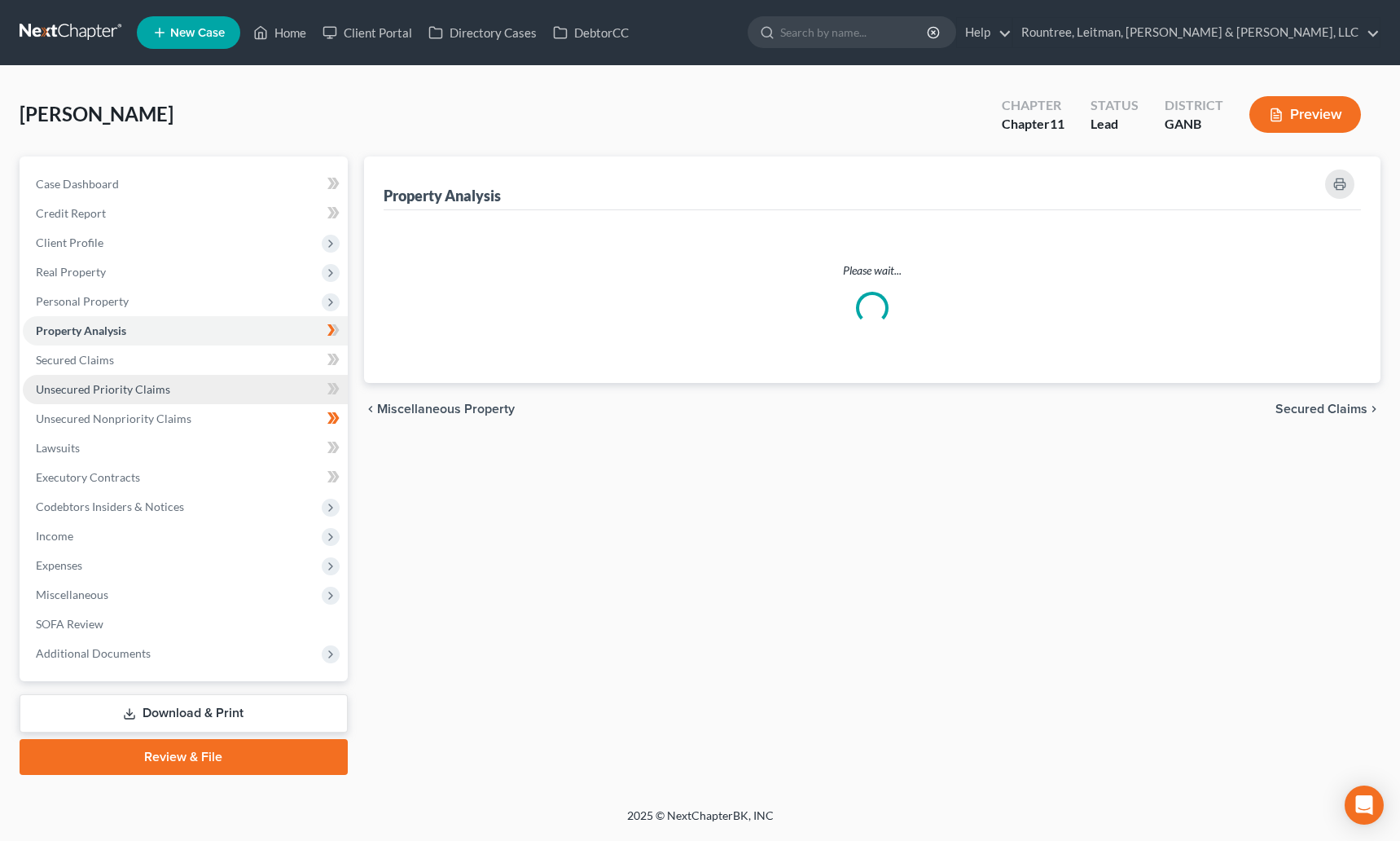
click at [139, 391] on span "Unsecured Priority Claims" at bounding box center [103, 389] width 135 height 13
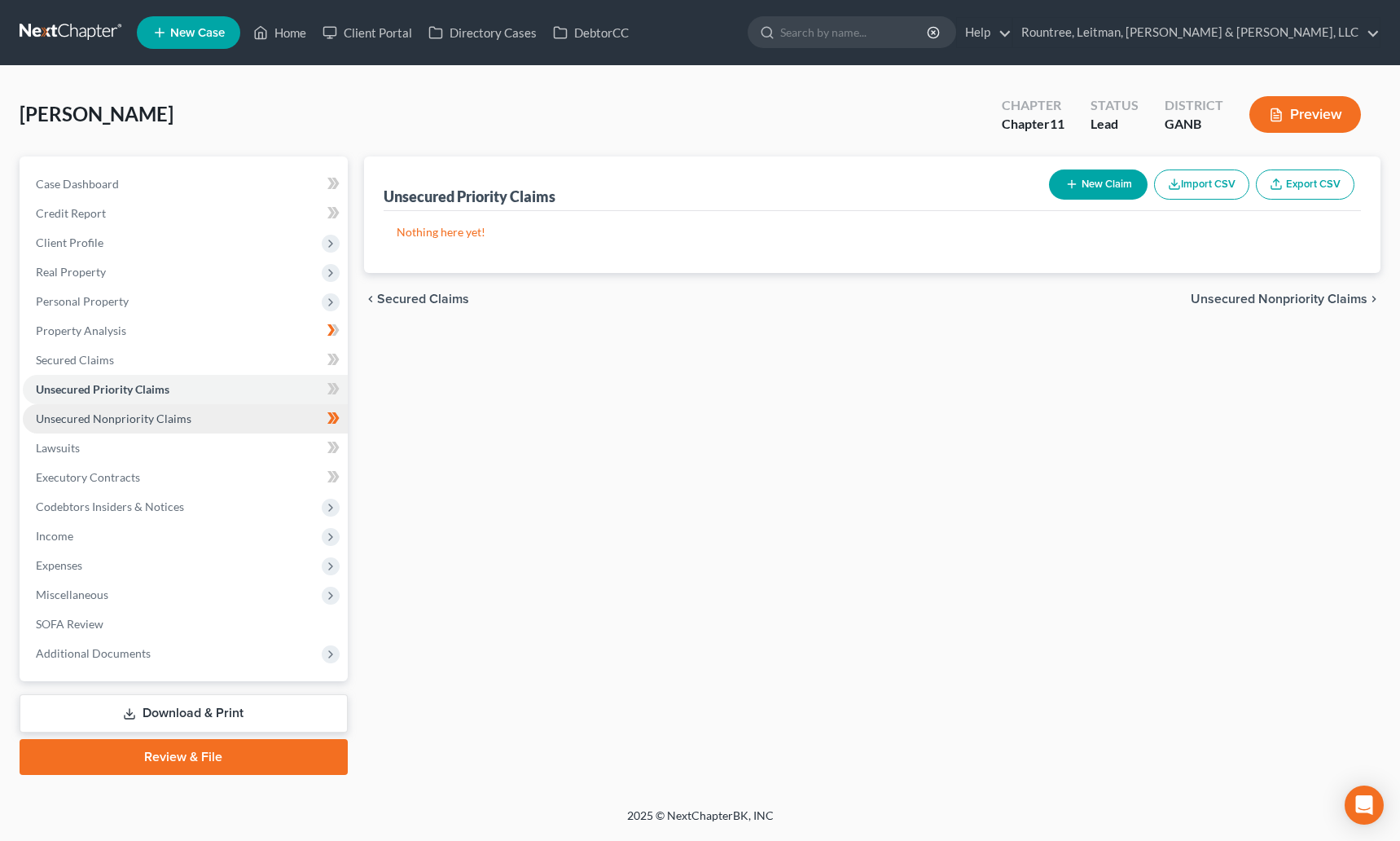
click at [169, 426] on link "Unsecured Nonpriority Claims" at bounding box center [185, 419] width 324 height 29
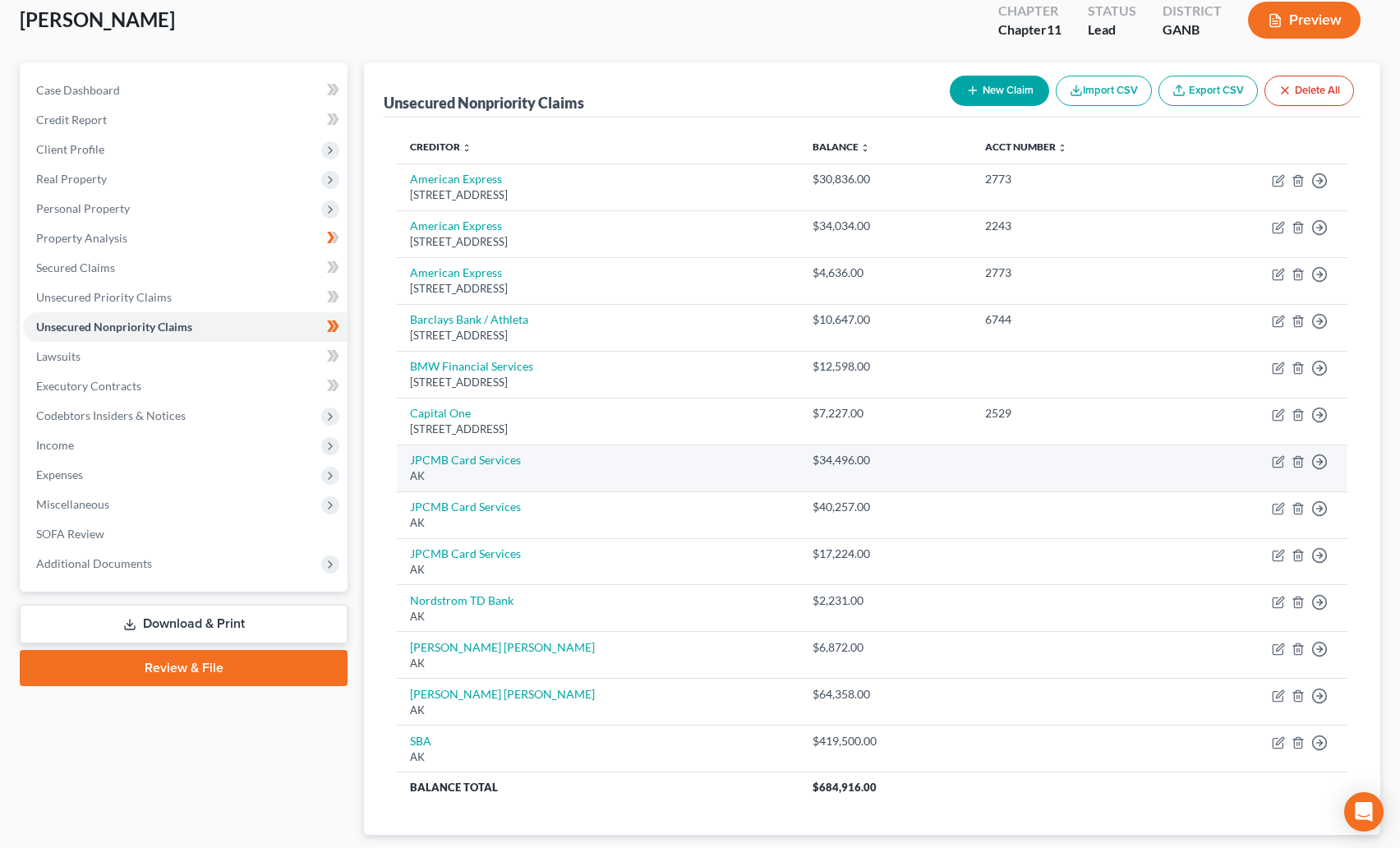
scroll to position [93, 0]
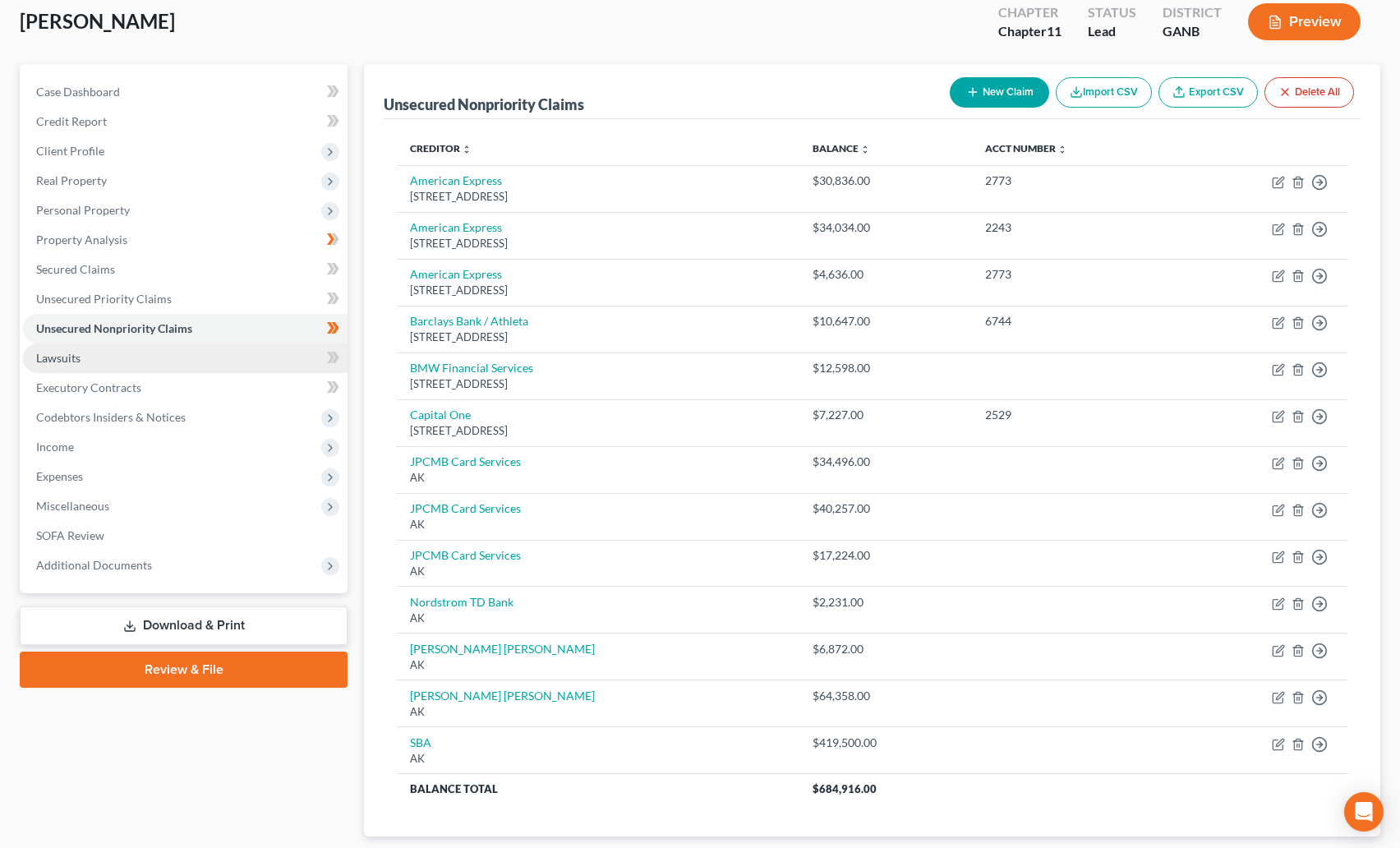
click at [127, 354] on link "Lawsuits" at bounding box center [186, 358] width 324 height 29
